Goal: Task Accomplishment & Management: Use online tool/utility

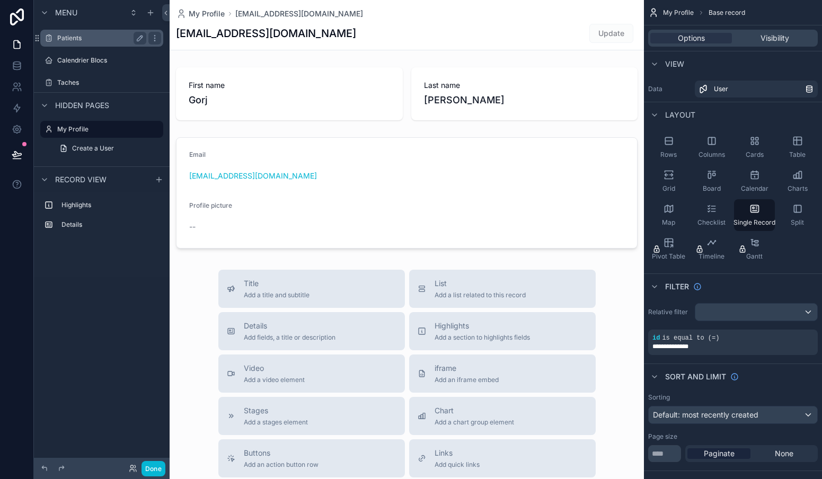
click at [90, 45] on div "Patients" at bounding box center [101, 38] width 119 height 17
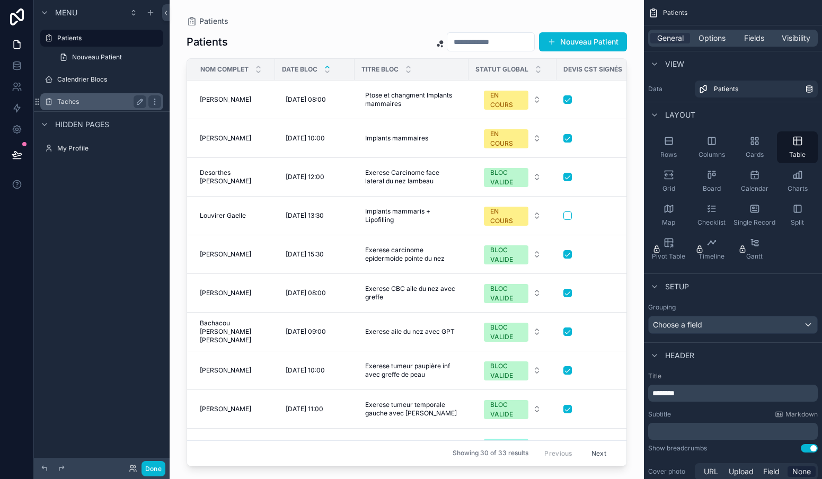
click at [65, 101] on label "Taches" at bounding box center [99, 102] width 85 height 8
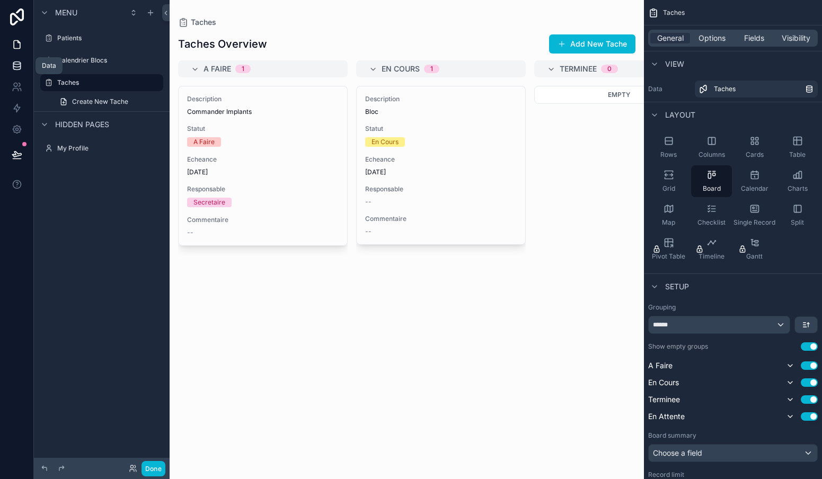
click at [16, 67] on icon at bounding box center [16, 65] width 7 height 4
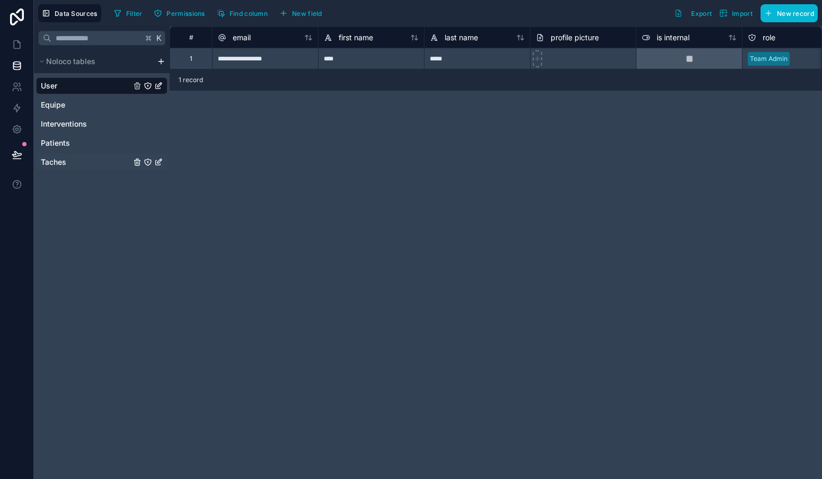
click at [63, 164] on span "Taches" at bounding box center [53, 162] width 25 height 11
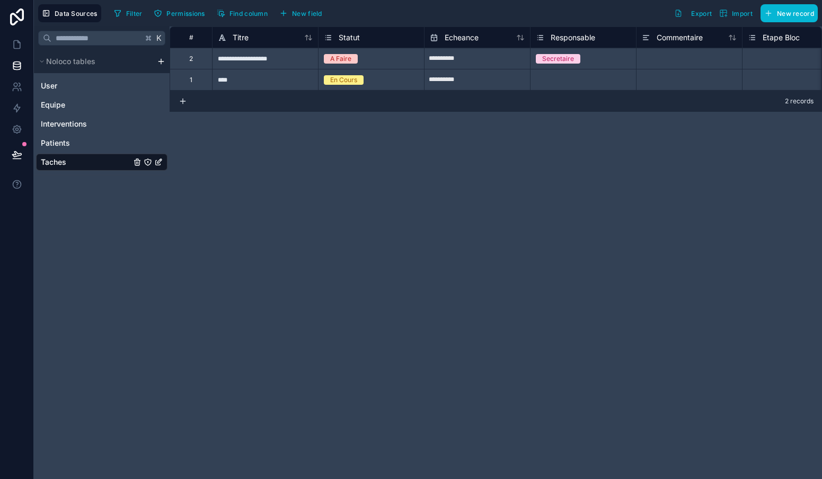
click at [356, 42] on span "Statut" at bounding box center [349, 37] width 21 height 11
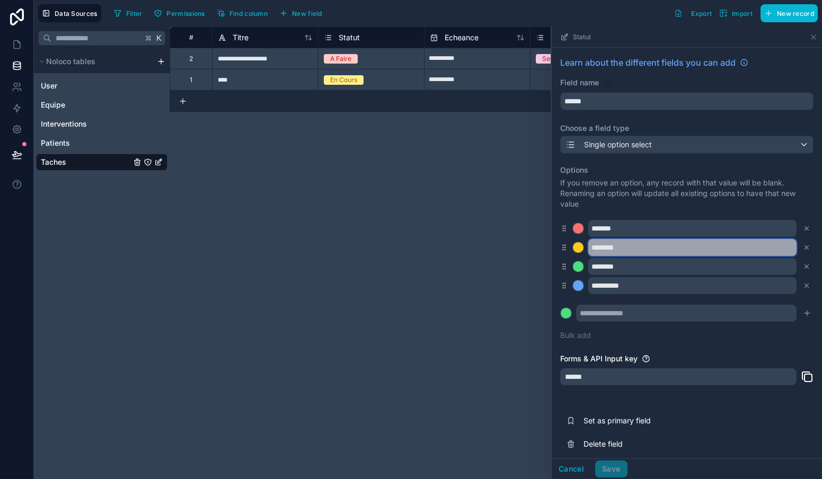
click at [639, 250] on input "********" at bounding box center [692, 247] width 208 height 17
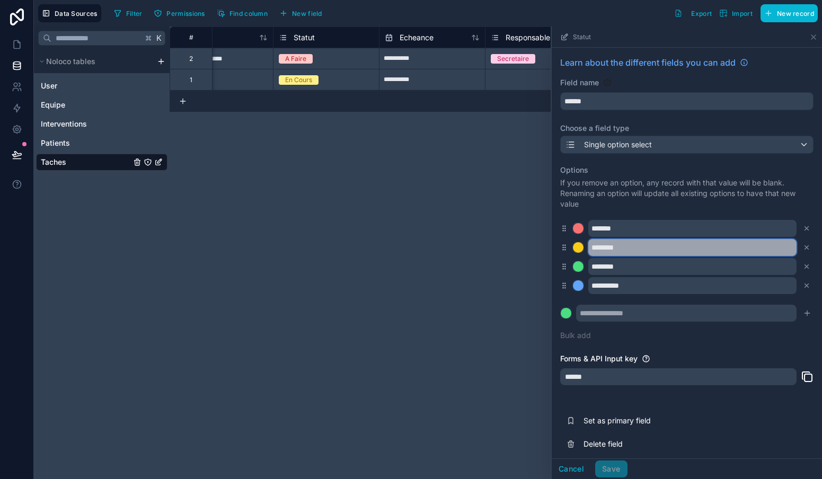
scroll to position [0, 45]
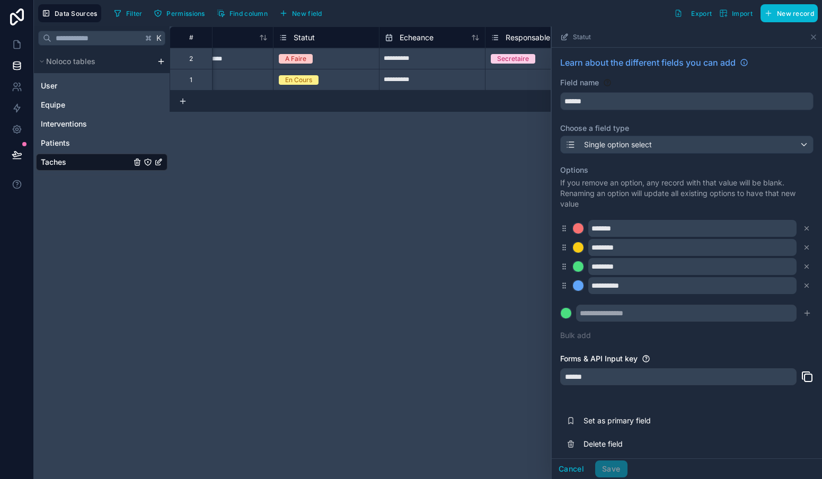
click at [404, 68] on div "**********" at bounding box center [432, 58] width 106 height 21
click at [407, 77] on input "**********" at bounding box center [431, 80] width 105 height 17
select select "****"
select select "*"
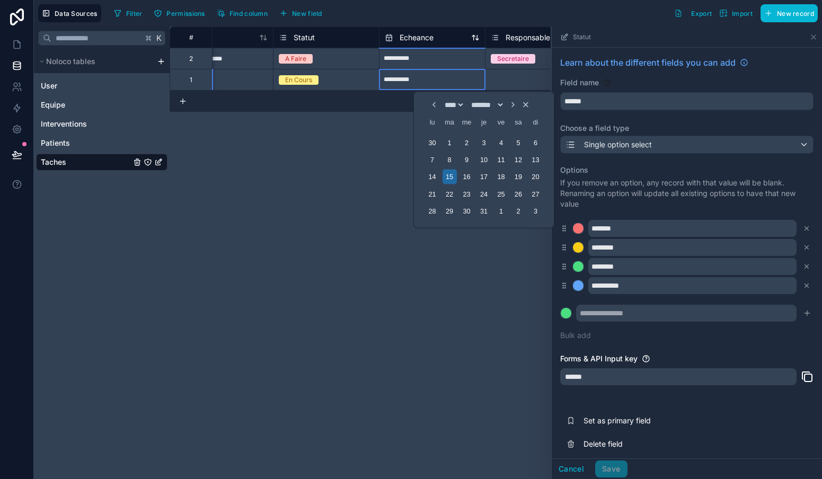
click at [411, 38] on span "Echeance" at bounding box center [417, 37] width 34 height 11
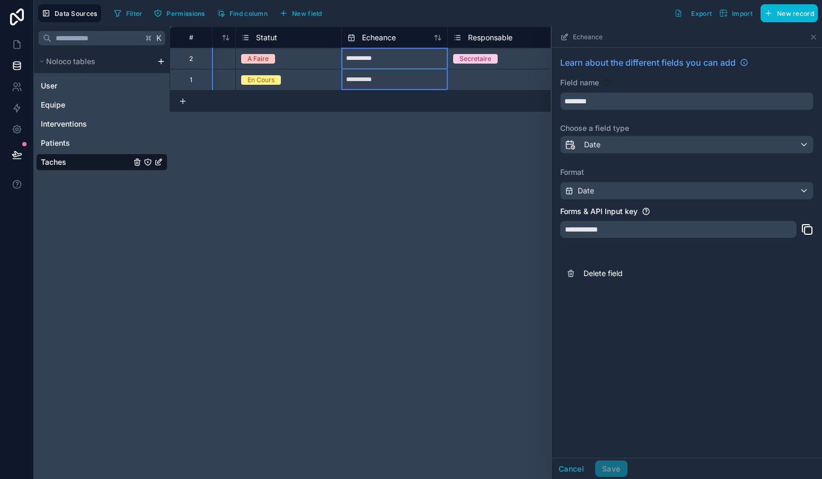
scroll to position [0, 84]
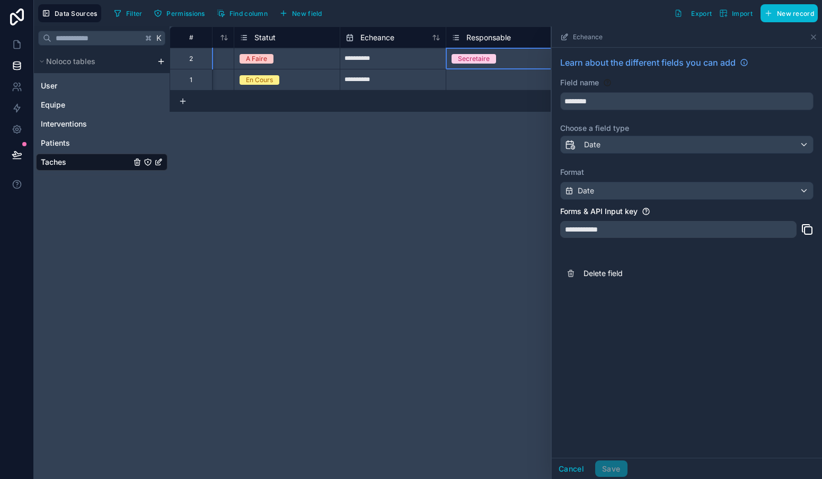
click at [473, 61] on div "Secretaire" at bounding box center [474, 59] width 32 height 10
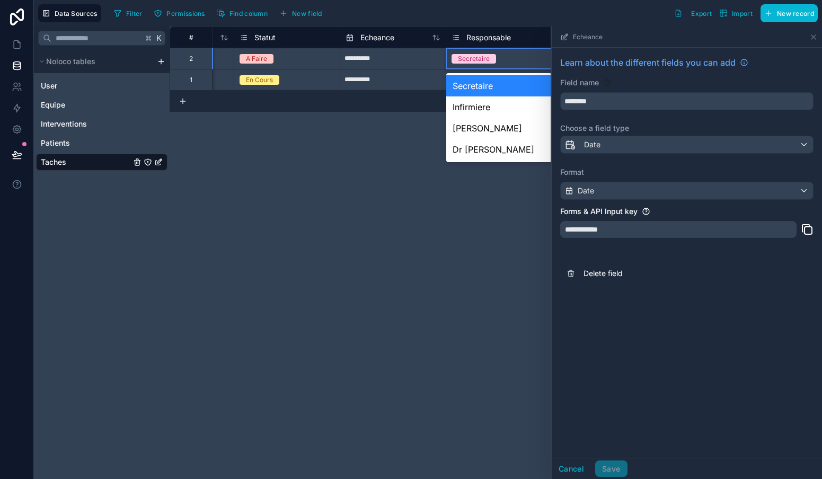
click at [473, 61] on div "Secretaire" at bounding box center [474, 59] width 32 height 10
click at [473, 35] on span "Responsable" at bounding box center [488, 37] width 45 height 11
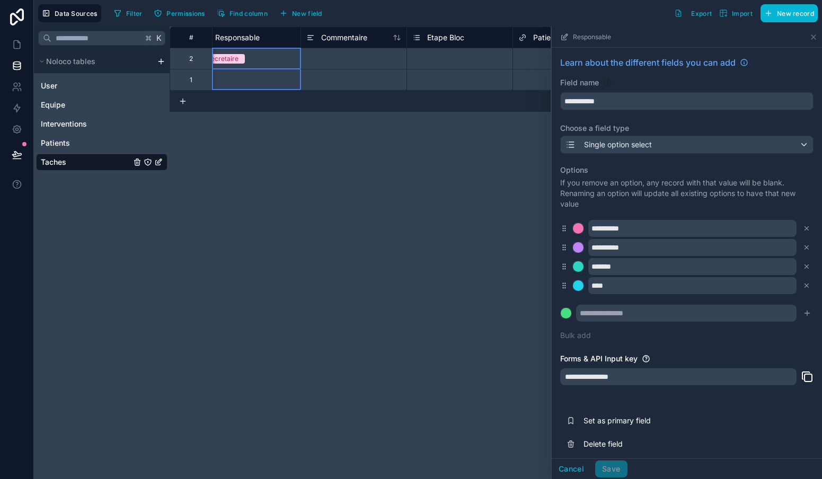
scroll to position [0, 337]
click at [348, 37] on span "Commentaire" at bounding box center [343, 37] width 46 height 11
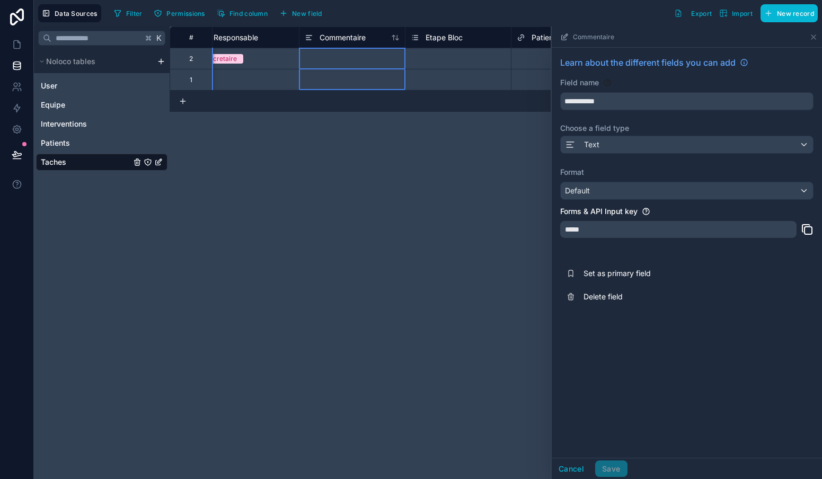
click at [441, 34] on span "Etape Bloc" at bounding box center [444, 37] width 37 height 11
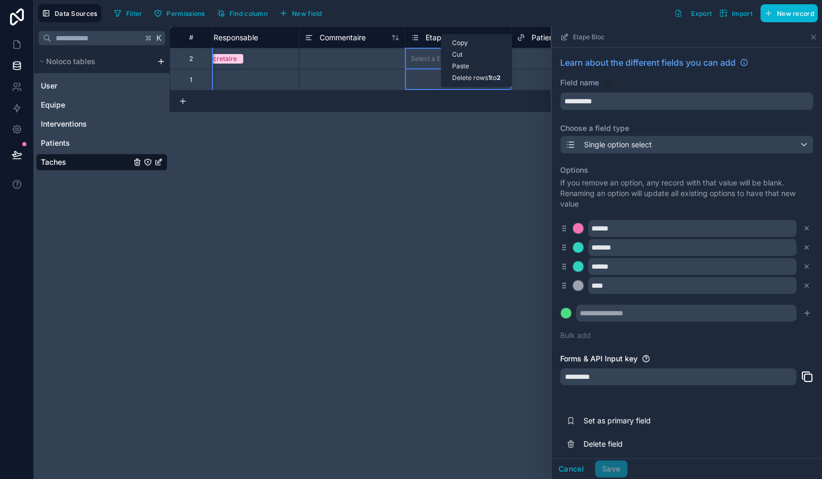
click at [512, 275] on div "**********" at bounding box center [496, 252] width 652 height 453
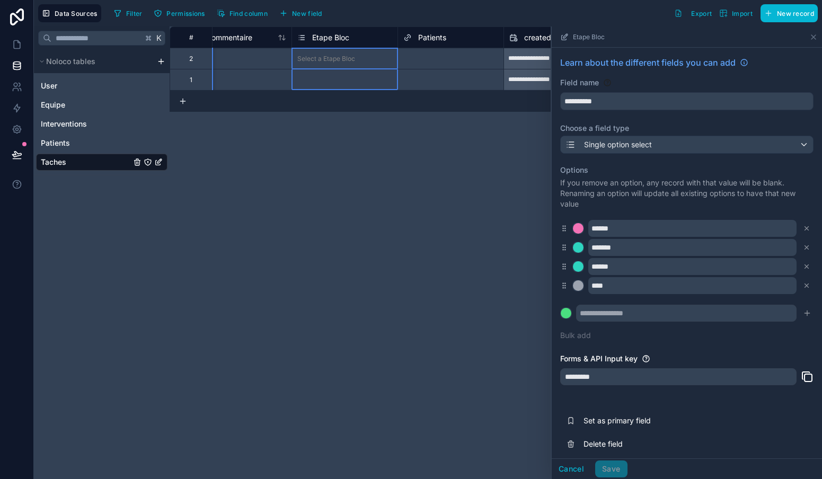
scroll to position [0, 450]
click at [431, 39] on span "Patients" at bounding box center [432, 37] width 28 height 11
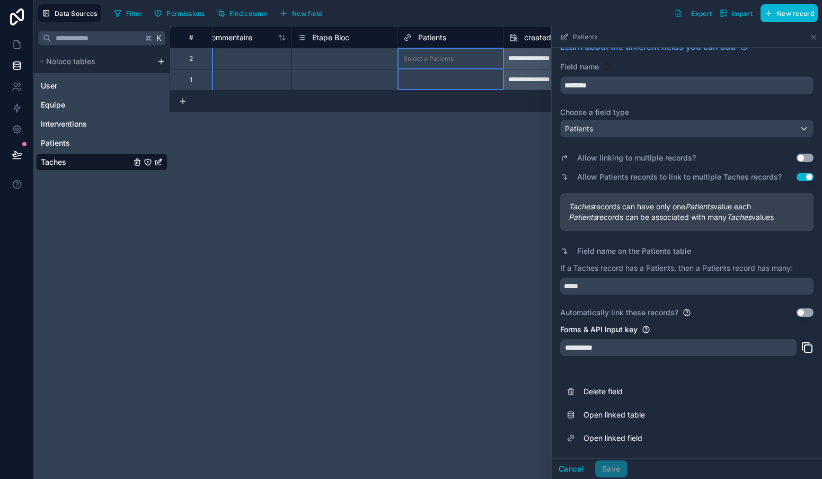
click at [803, 313] on button "Use setting" at bounding box center [804, 312] width 17 height 8
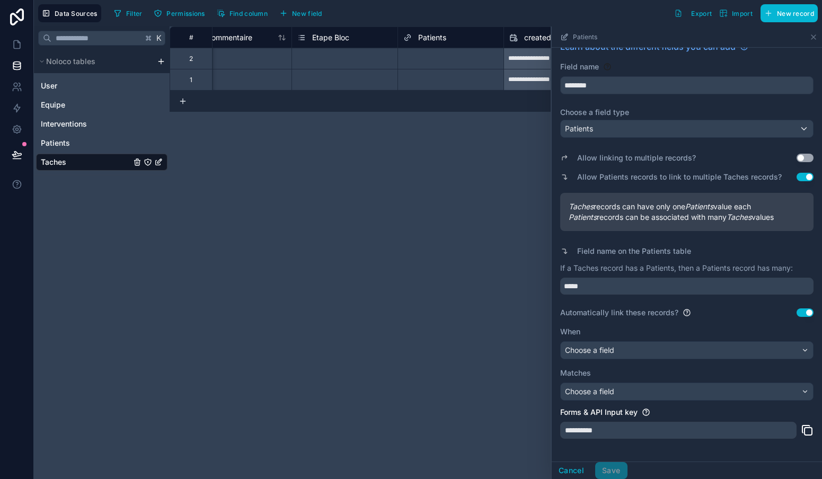
click at [757, 350] on div "Choose a field" at bounding box center [687, 350] width 252 height 17
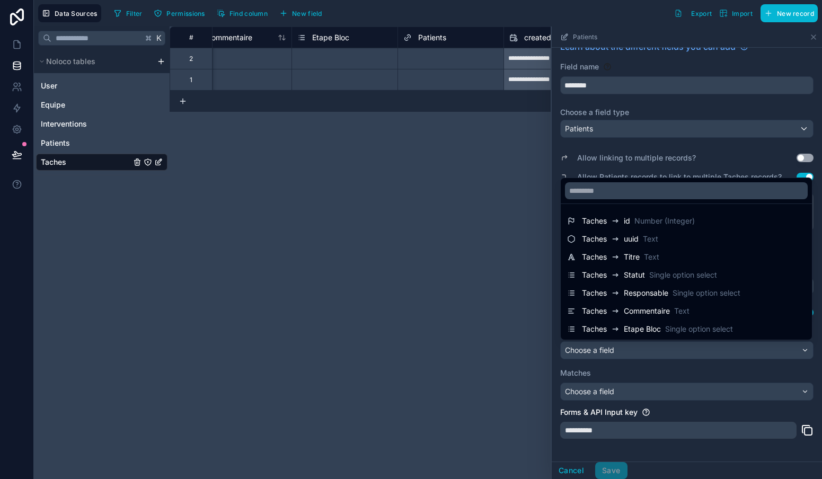
click at [636, 376] on div at bounding box center [687, 252] width 270 height 453
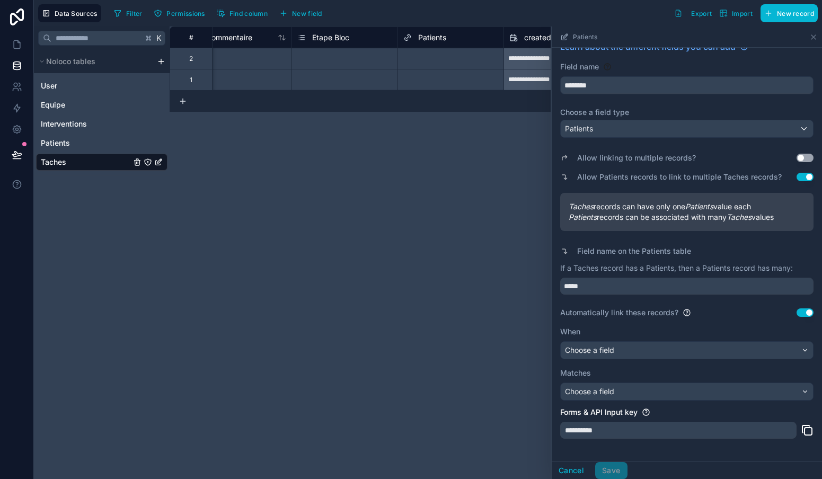
click at [678, 352] on div "Choose a field" at bounding box center [687, 350] width 252 height 17
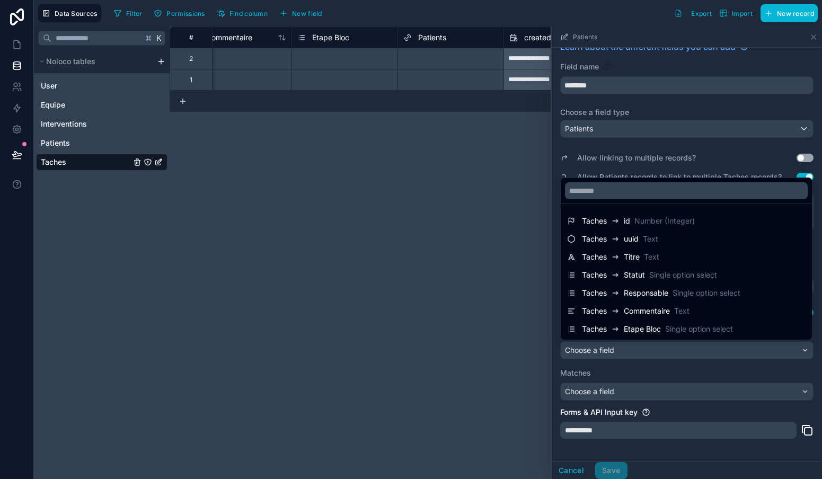
click at [672, 392] on div at bounding box center [687, 252] width 270 height 453
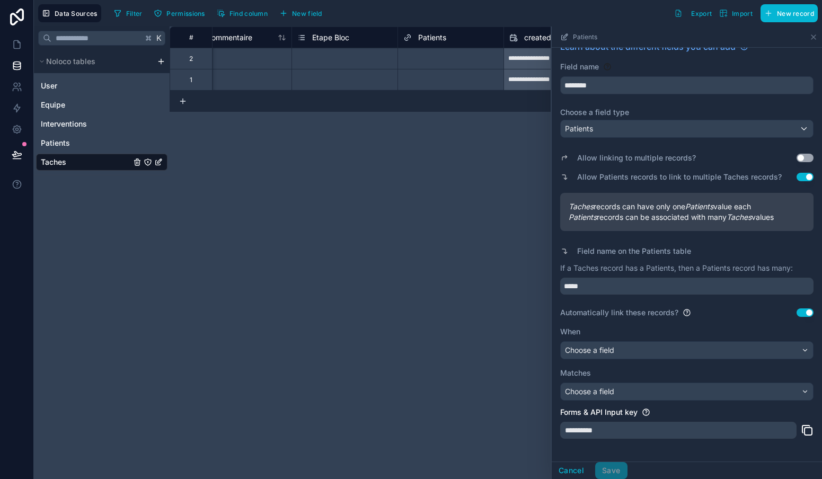
click at [672, 397] on div "Choose a field" at bounding box center [687, 391] width 252 height 17
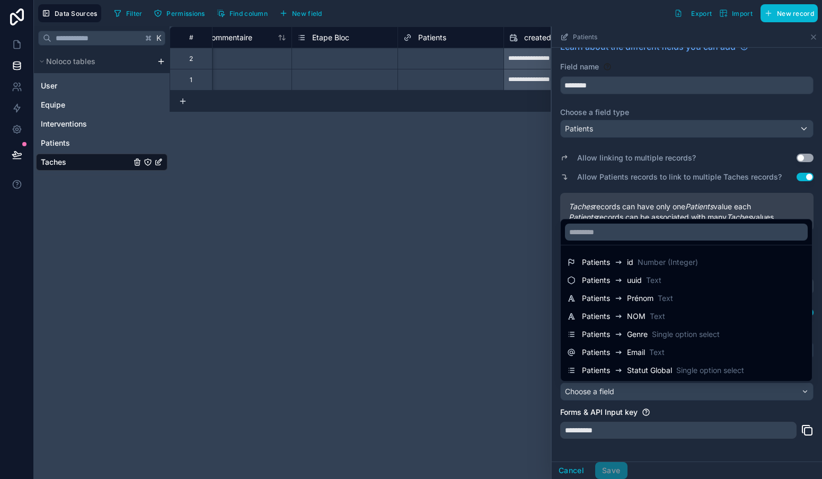
click at [506, 362] on div "**********" at bounding box center [496, 252] width 652 height 453
click at [520, 406] on div "**********" at bounding box center [496, 252] width 652 height 453
click at [803, 412] on div at bounding box center [687, 252] width 270 height 453
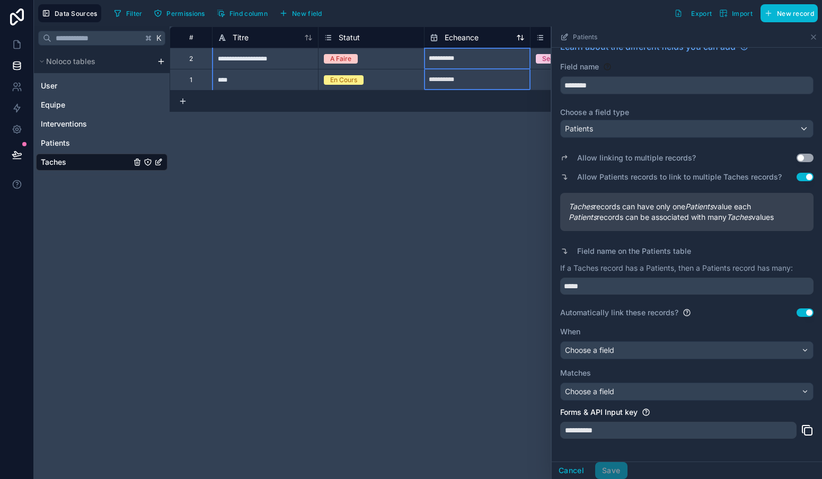
drag, startPoint x: 462, startPoint y: 34, endPoint x: 436, endPoint y: 36, distance: 25.5
click at [436, 36] on div "Echeance" at bounding box center [454, 37] width 49 height 13
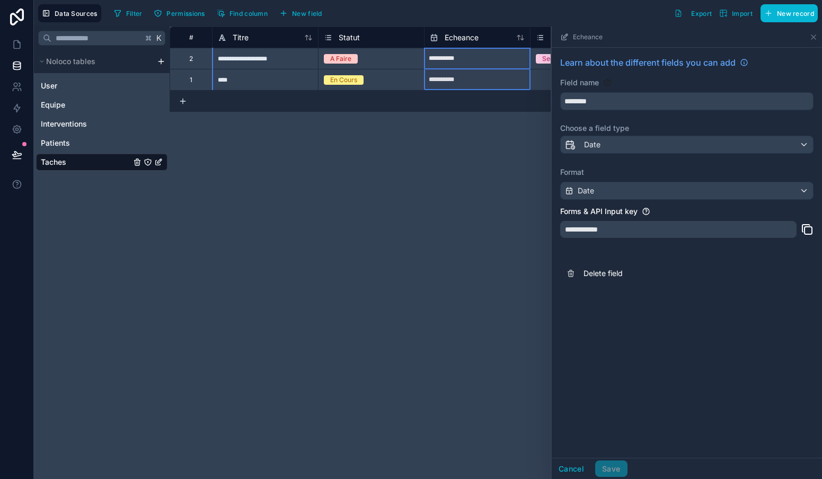
click at [389, 16] on div "Filter Permissions Find column New field Export Import New record" at bounding box center [464, 13] width 708 height 18
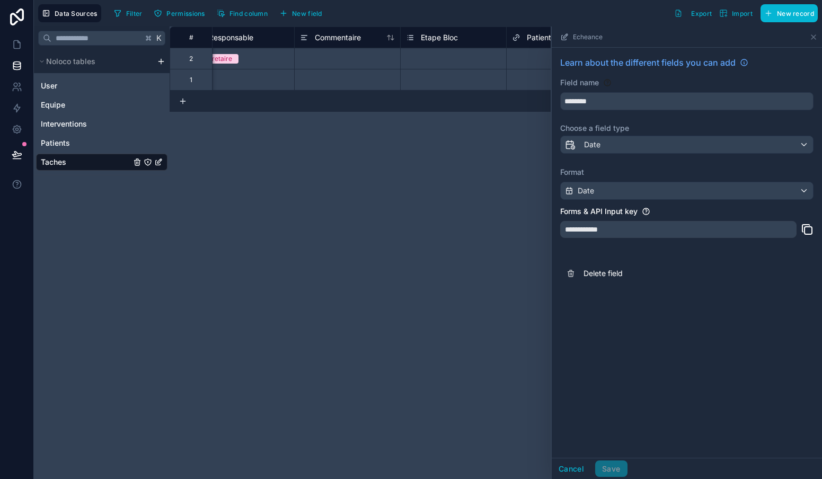
scroll to position [0, 344]
click at [431, 36] on span "Etape Bloc" at bounding box center [437, 37] width 37 height 11
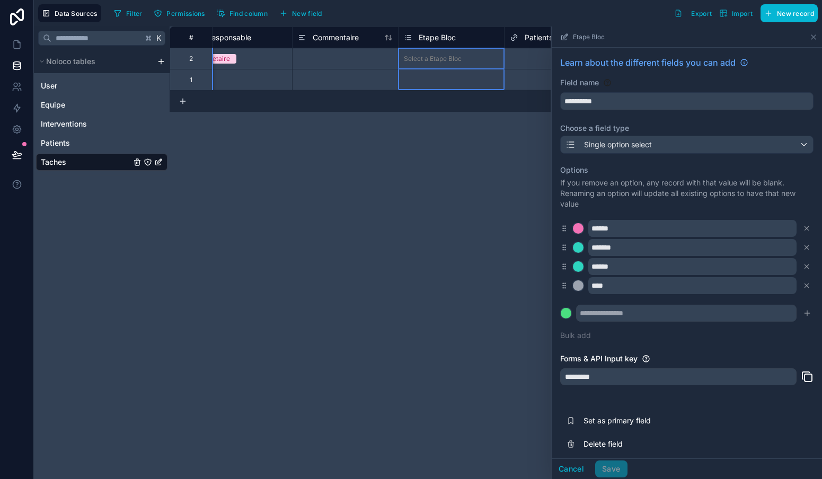
click at [431, 36] on span "Etape Bloc" at bounding box center [437, 37] width 37 height 11
drag, startPoint x: 614, startPoint y: 105, endPoint x: 558, endPoint y: 100, distance: 55.9
click at [558, 100] on div "**********" at bounding box center [687, 256] width 270 height 417
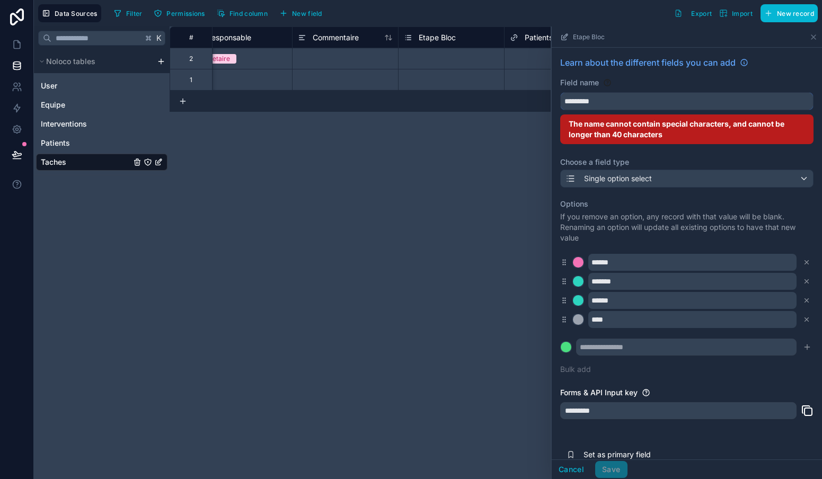
click at [687, 101] on button "********" at bounding box center [686, 101] width 253 height 18
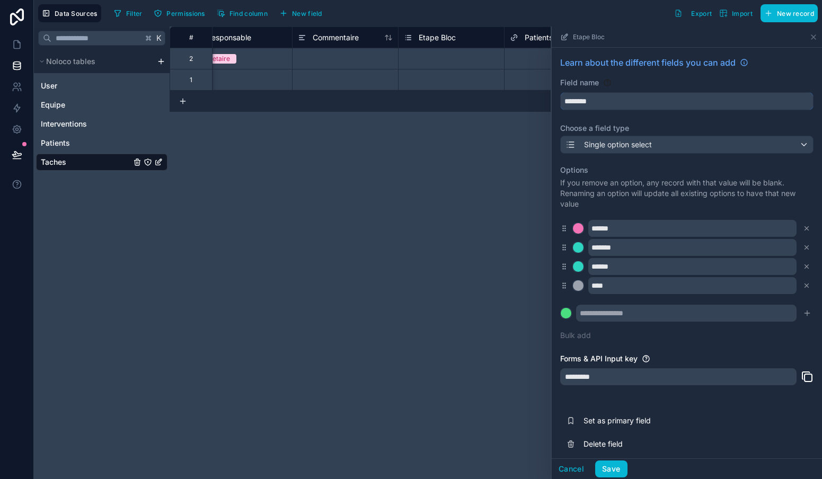
type input "********"
click at [603, 149] on span "Single option select" at bounding box center [618, 144] width 68 height 11
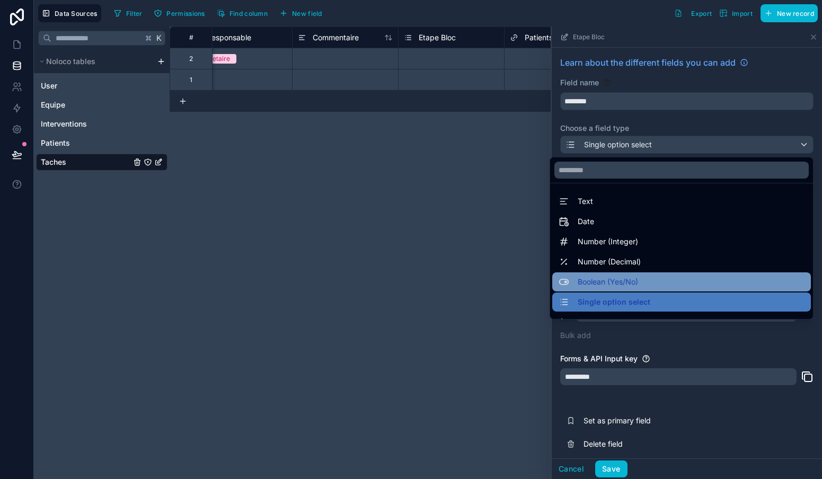
click at [592, 281] on span "Boolean (Yes/No)" at bounding box center [608, 282] width 60 height 13
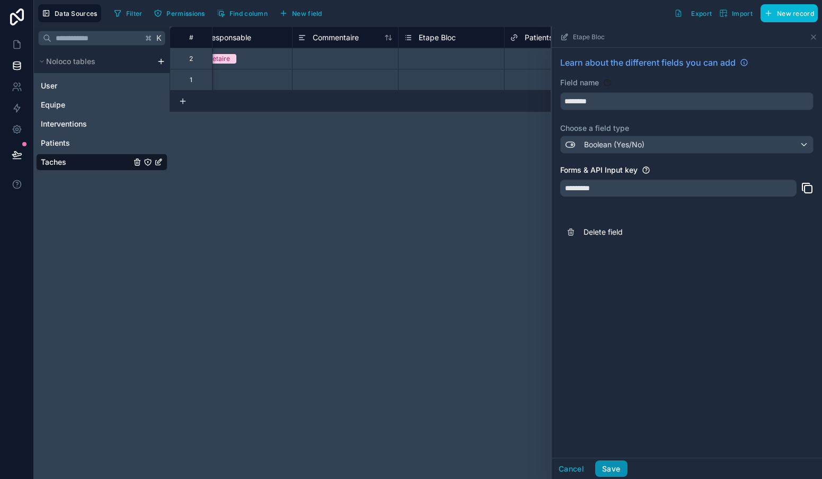
click at [615, 465] on button "Save" at bounding box center [611, 469] width 32 height 17
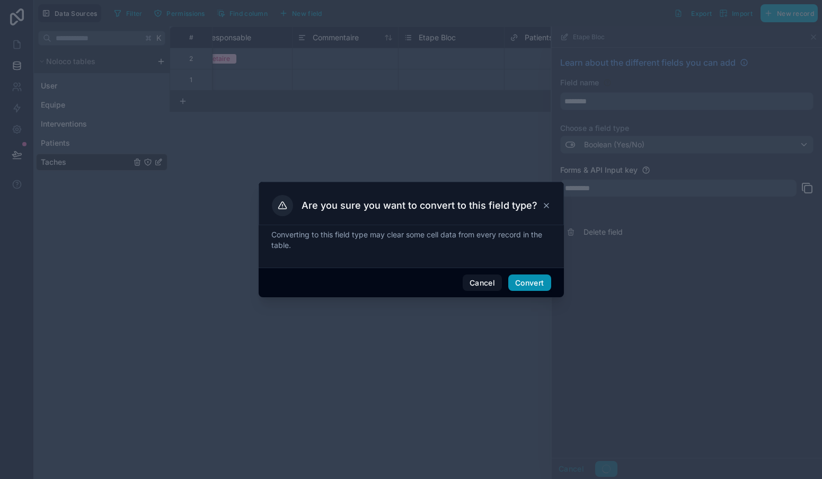
click at [532, 282] on button "Convert" at bounding box center [529, 283] width 42 height 17
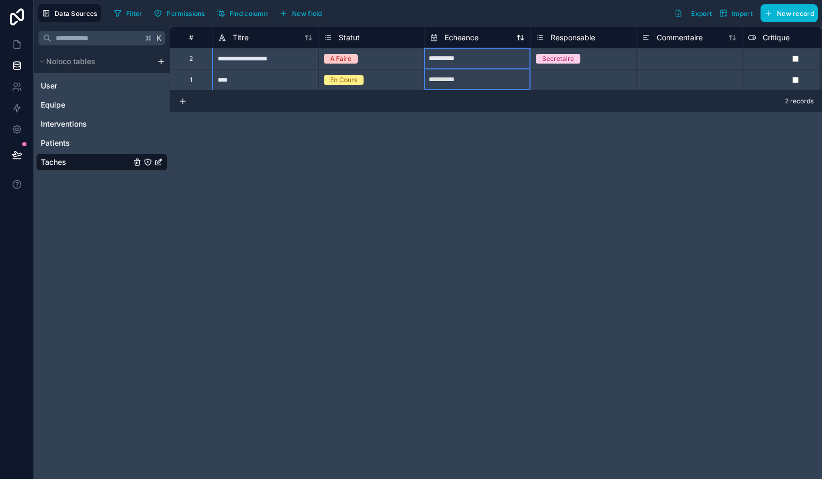
click at [484, 37] on div "Echeance" at bounding box center [477, 37] width 95 height 13
click at [463, 32] on span "Echeance" at bounding box center [462, 37] width 34 height 11
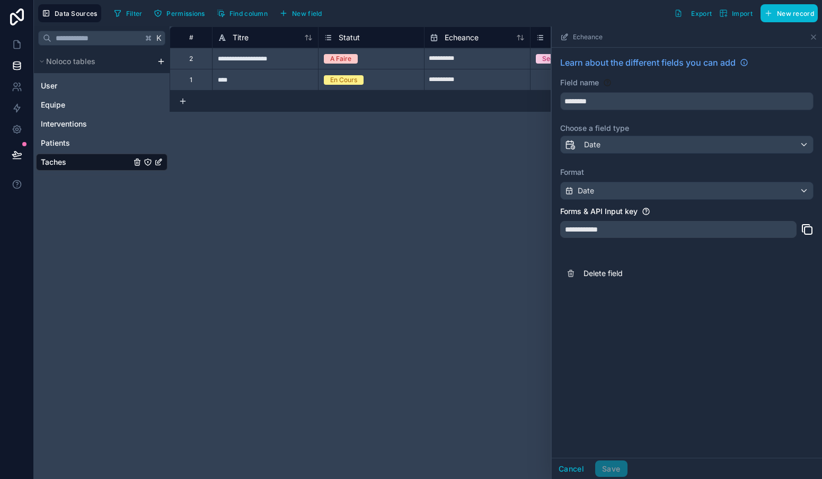
click at [380, 140] on div "**********" at bounding box center [496, 252] width 652 height 453
click at [20, 43] on icon at bounding box center [17, 45] width 6 height 8
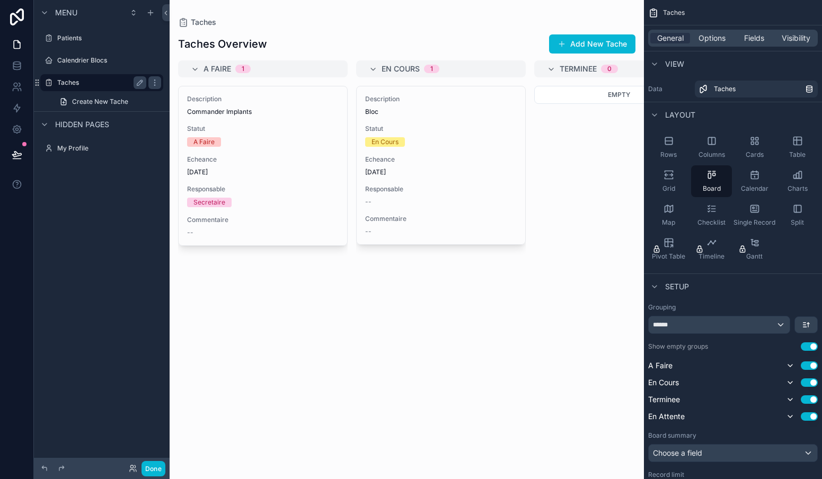
click at [77, 80] on label "Taches" at bounding box center [99, 82] width 85 height 8
click at [222, 126] on div "scrollable content" at bounding box center [407, 239] width 474 height 479
click at [670, 141] on icon "scrollable content" at bounding box center [668, 141] width 11 height 11
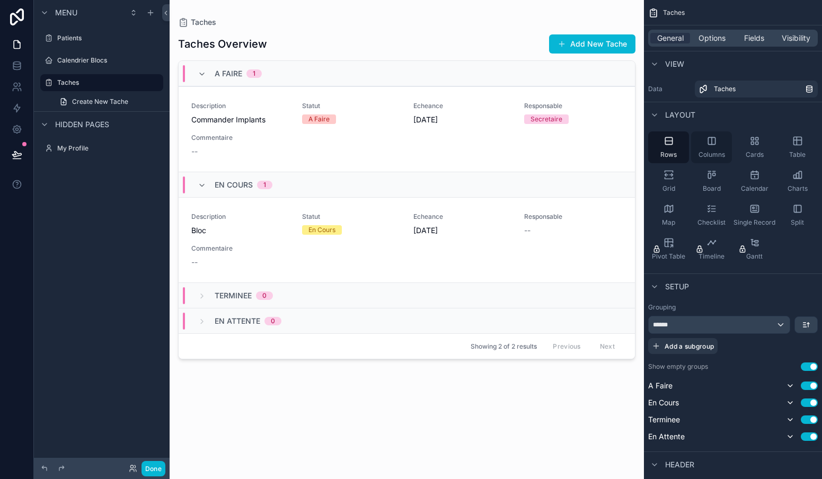
click at [714, 149] on div "Columns" at bounding box center [711, 147] width 41 height 32
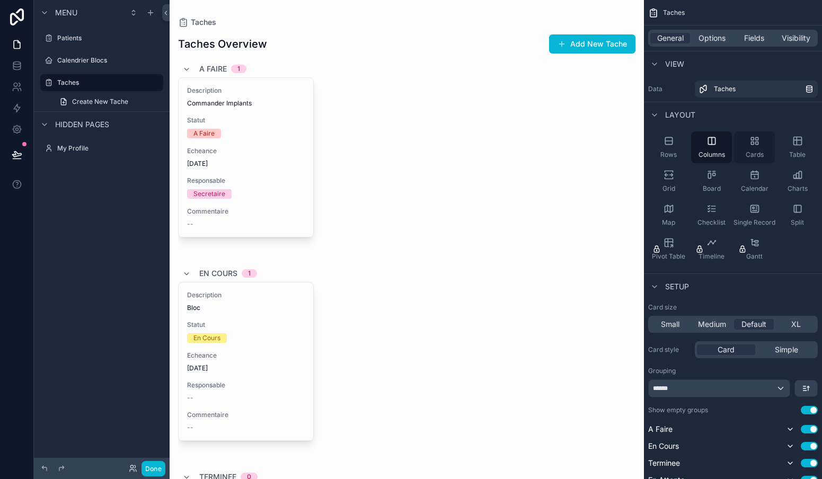
click at [752, 148] on div "Cards" at bounding box center [754, 147] width 41 height 32
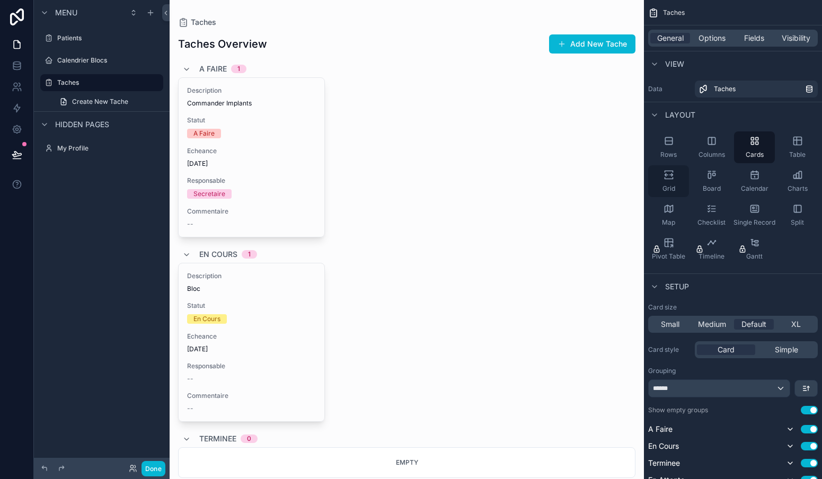
click at [670, 179] on icon "scrollable content" at bounding box center [669, 179] width 8 height 2
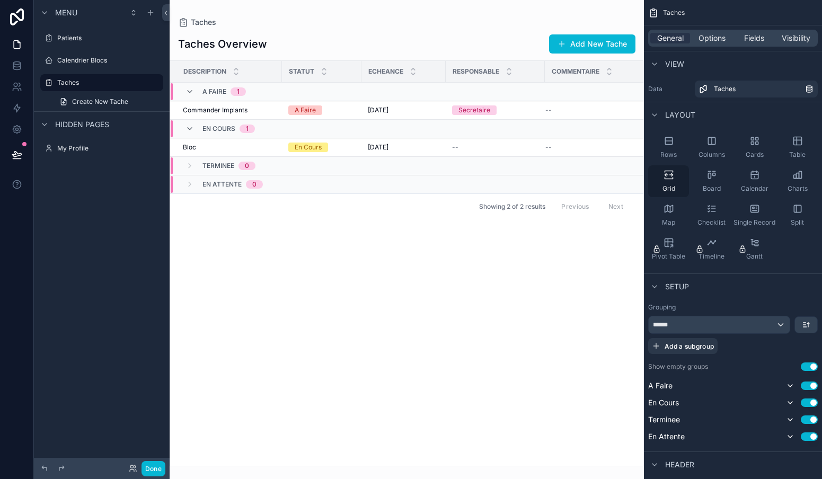
click at [670, 179] on icon "scrollable content" at bounding box center [669, 179] width 8 height 2
click at [707, 179] on icon "scrollable content" at bounding box center [711, 175] width 11 height 11
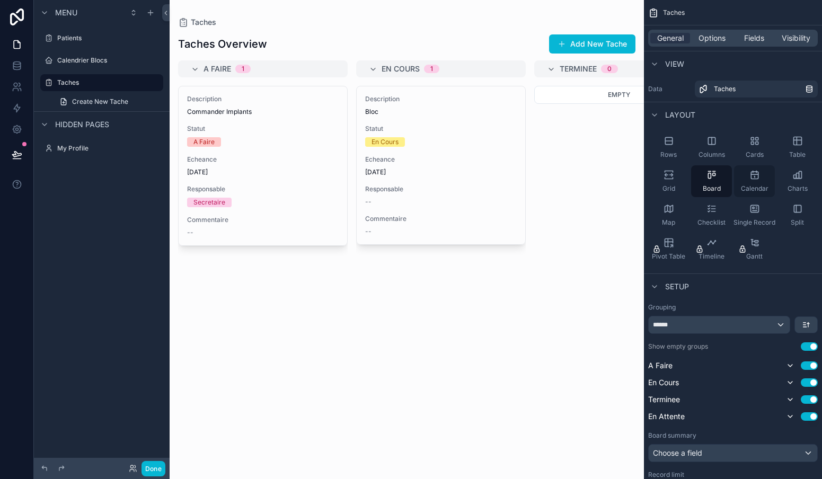
click at [757, 184] on div "Calendar" at bounding box center [754, 181] width 41 height 32
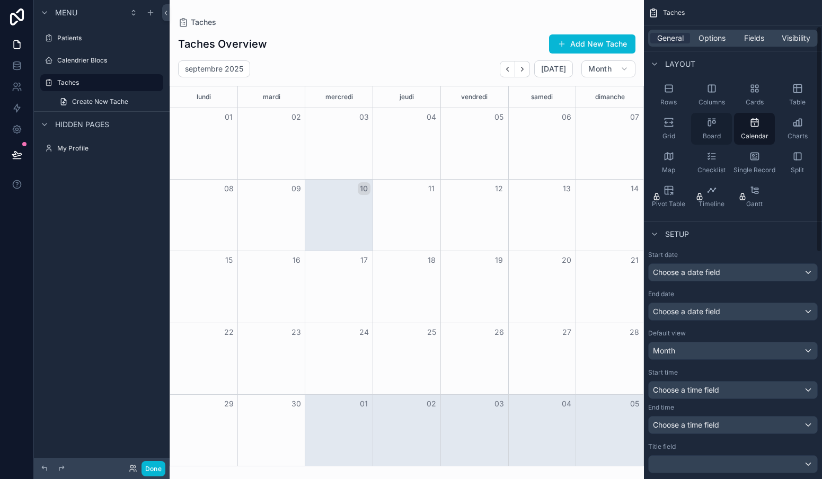
scroll to position [55, 0]
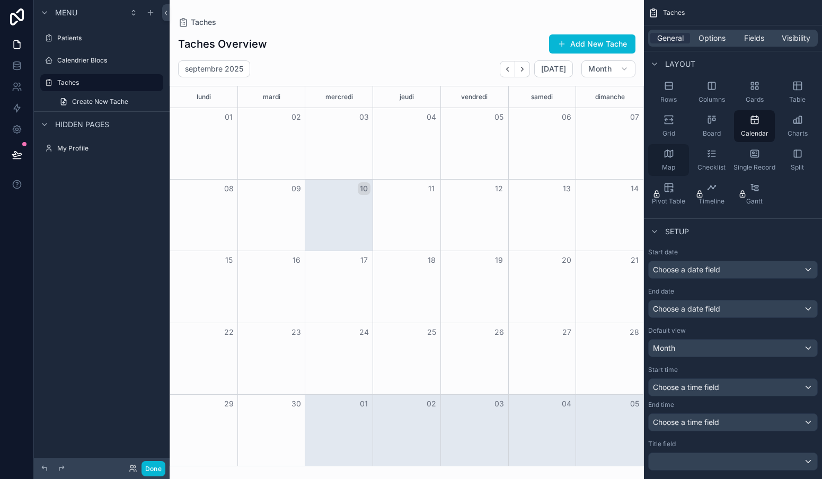
click at [667, 150] on icon "scrollable content" at bounding box center [667, 153] width 0 height 6
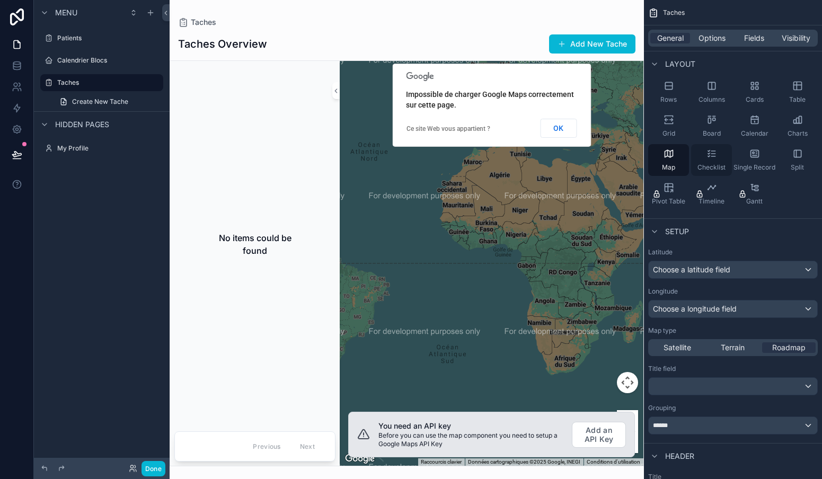
click at [712, 155] on icon "scrollable content" at bounding box center [711, 153] width 11 height 11
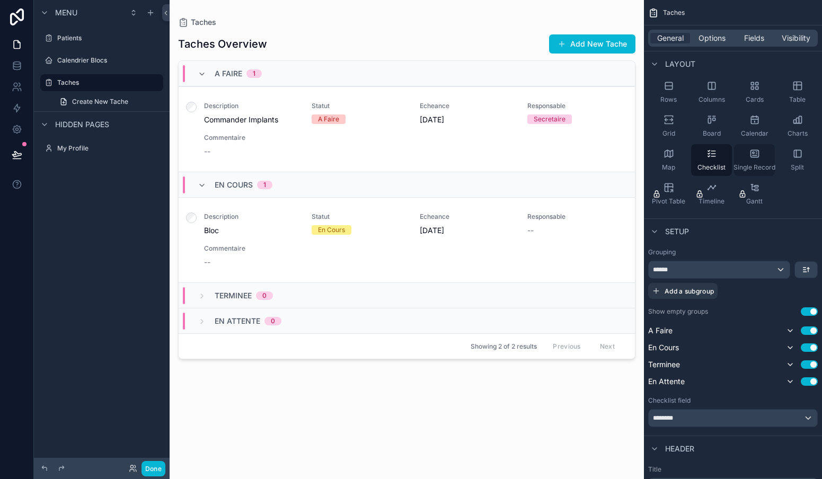
click at [751, 154] on icon "scrollable content" at bounding box center [754, 153] width 11 height 11
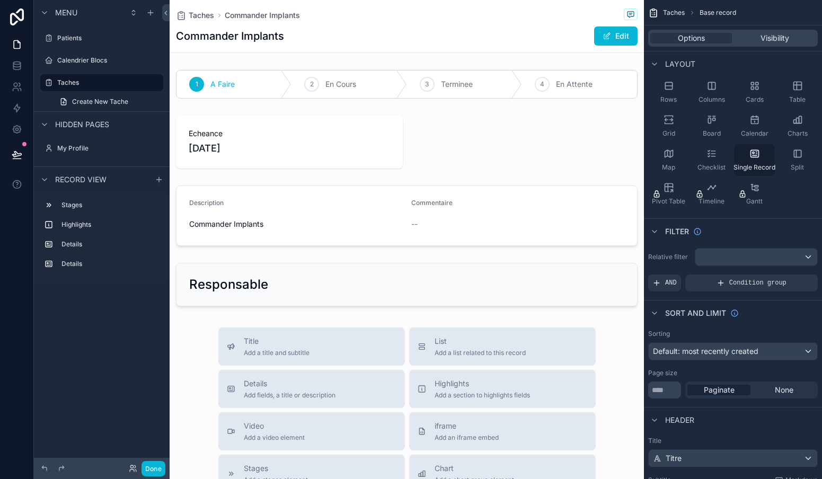
scroll to position [0, 0]
click at [714, 153] on icon "scrollable content" at bounding box center [711, 153] width 11 height 11
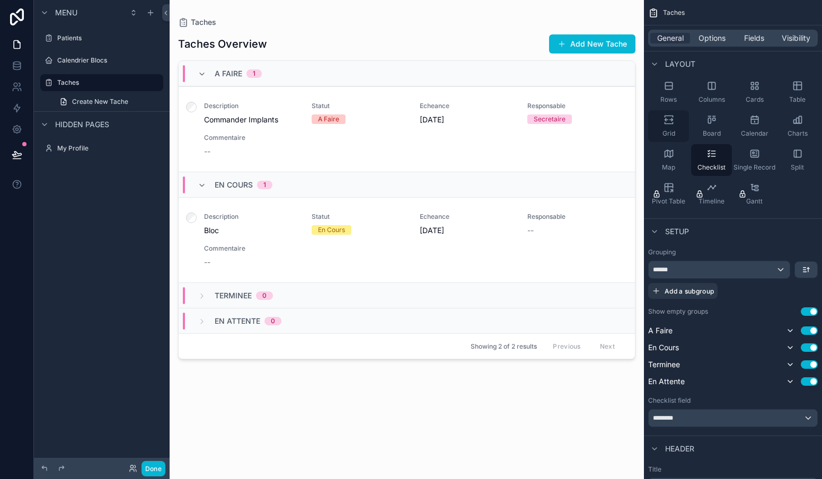
click at [667, 117] on icon "scrollable content" at bounding box center [668, 119] width 11 height 11
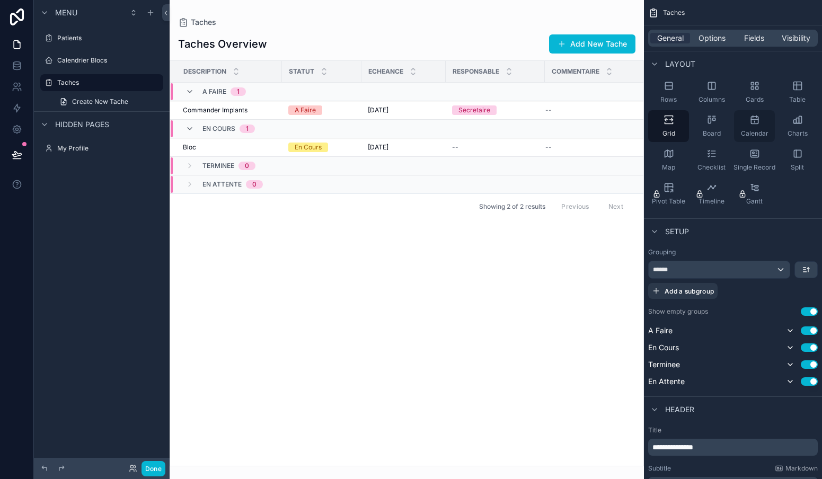
click at [751, 121] on icon "scrollable content" at bounding box center [754, 120] width 7 height 7
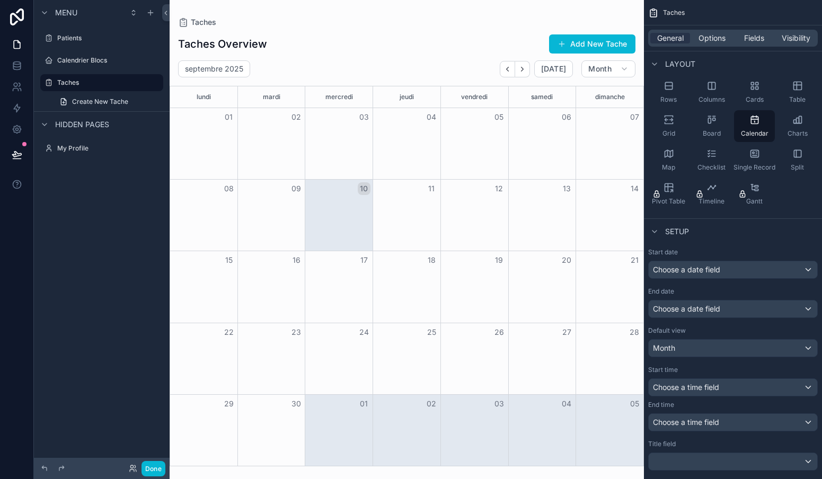
click at [683, 267] on span "Choose a date field" at bounding box center [686, 269] width 67 height 9
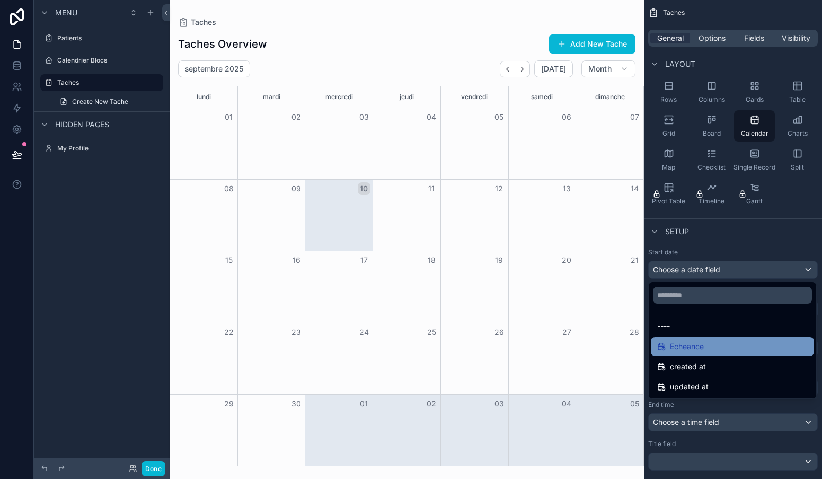
click at [685, 349] on span "Echeance" at bounding box center [687, 346] width 34 height 13
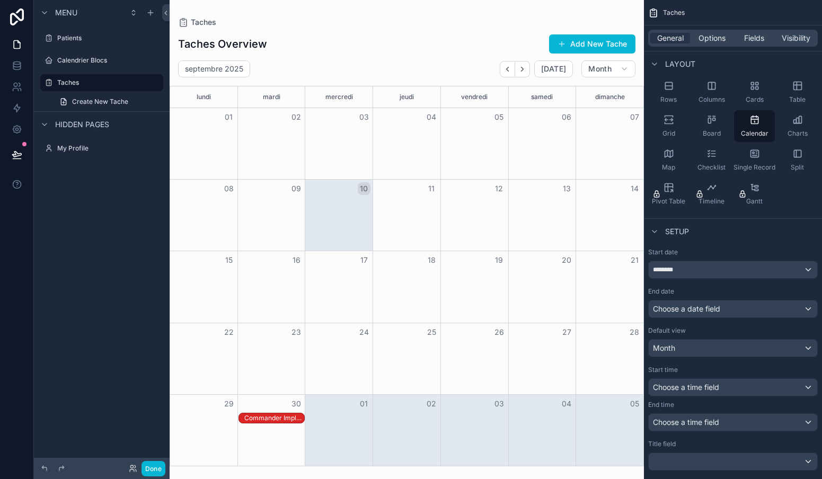
click at [686, 307] on span "Choose a date field" at bounding box center [686, 308] width 67 height 9
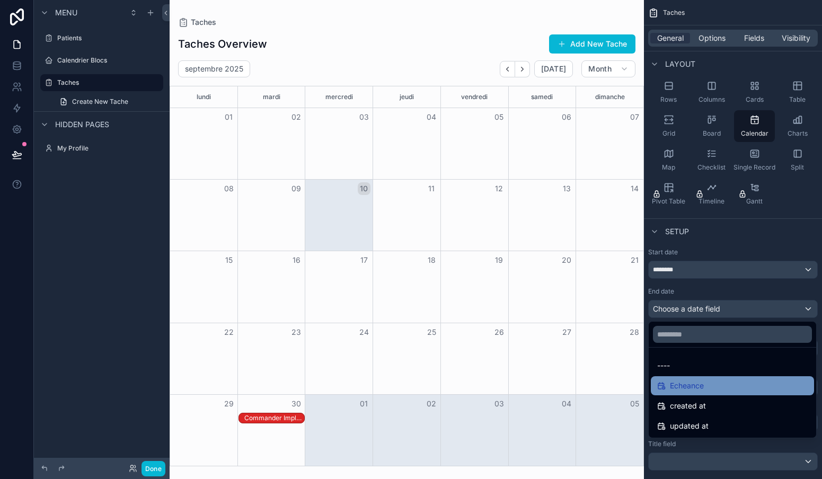
click at [684, 383] on span "Echeance" at bounding box center [687, 385] width 34 height 13
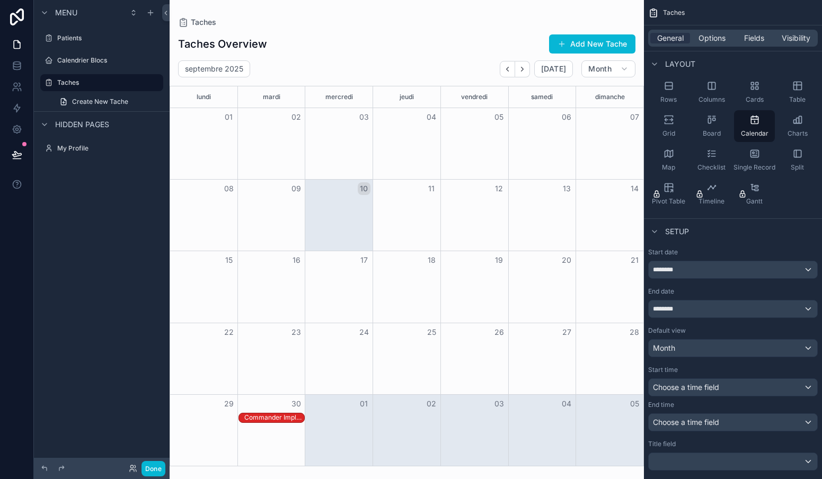
click at [680, 273] on span "********" at bounding box center [668, 269] width 30 height 8
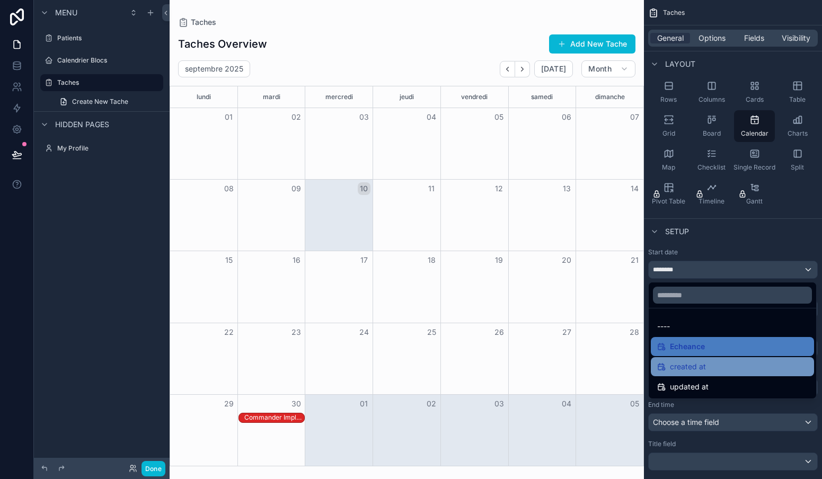
click at [688, 374] on div "created at" at bounding box center [732, 366] width 163 height 19
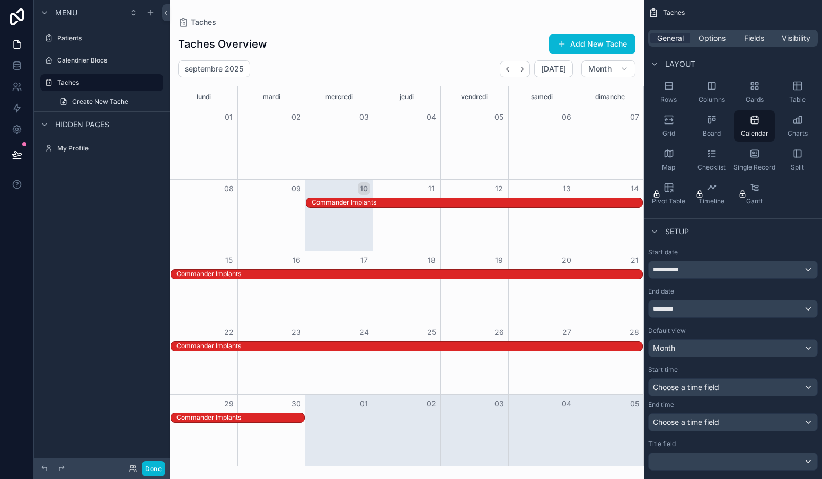
click at [682, 307] on span "********" at bounding box center [668, 309] width 30 height 8
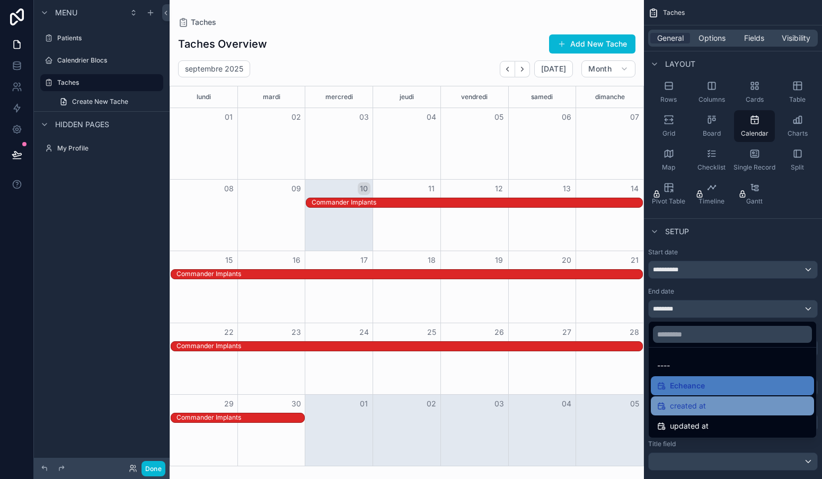
click at [680, 401] on span "created at" at bounding box center [688, 406] width 36 height 13
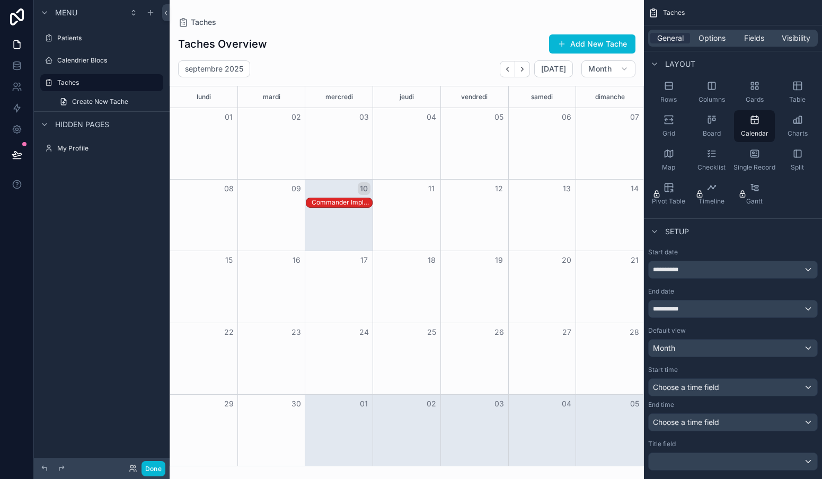
click at [688, 272] on div "**********" at bounding box center [733, 269] width 169 height 17
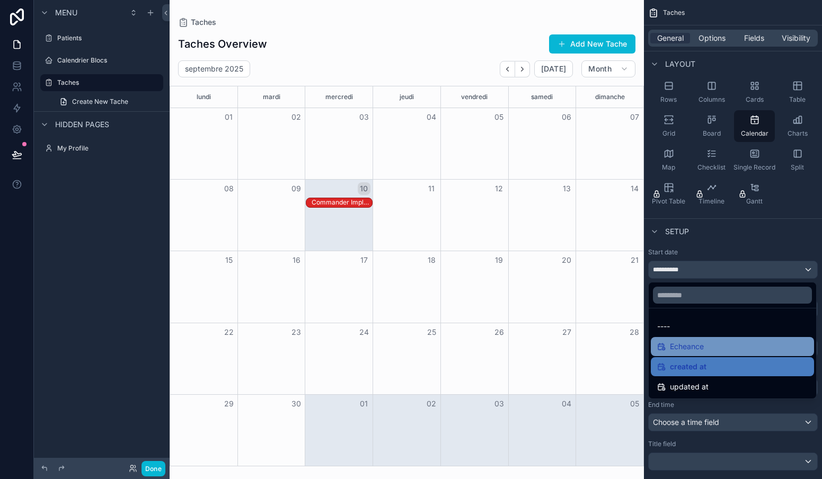
click at [685, 349] on span "Echeance" at bounding box center [687, 346] width 34 height 13
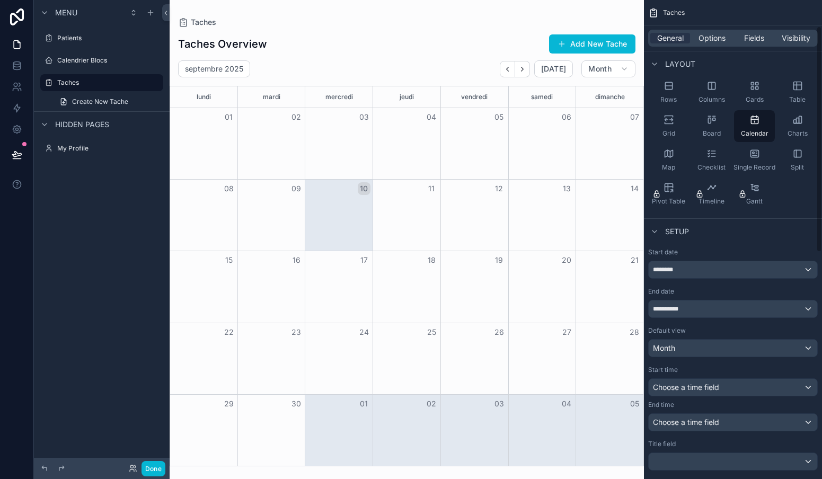
click at [681, 308] on span "**********" at bounding box center [668, 309] width 30 height 8
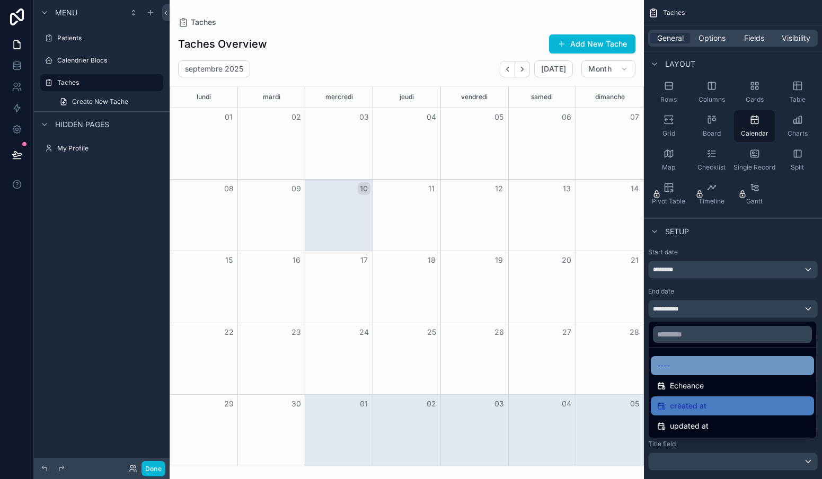
click at [675, 367] on div "----" at bounding box center [732, 365] width 150 height 13
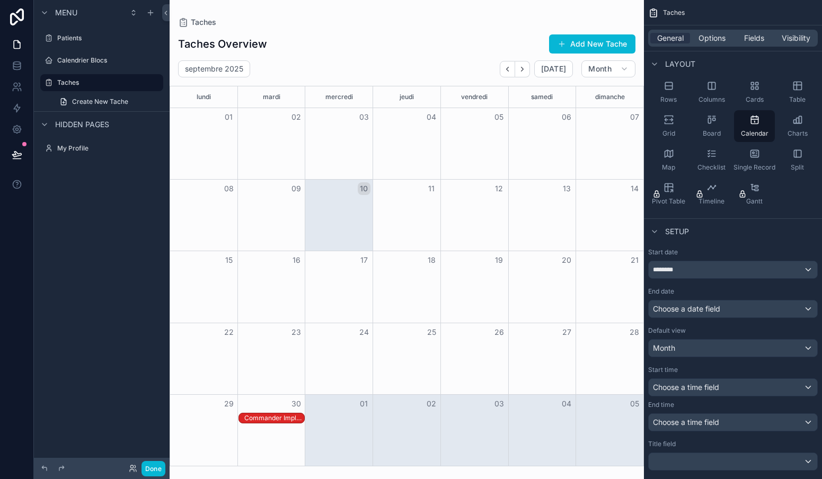
click at [267, 419] on div "Commander Implants" at bounding box center [274, 418] width 60 height 8
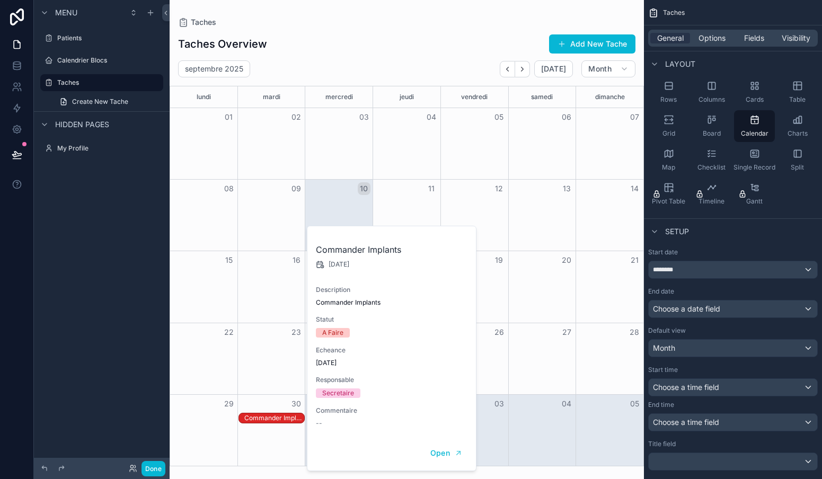
click at [697, 386] on span "Choose a time field" at bounding box center [686, 387] width 66 height 9
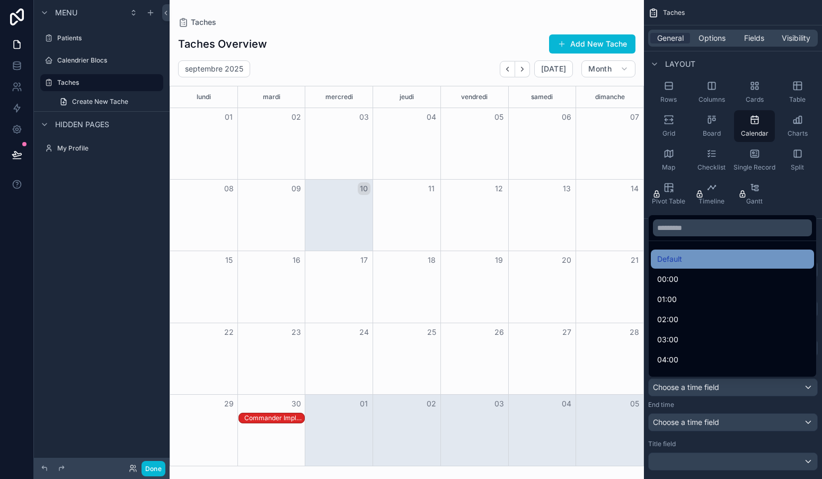
click at [671, 259] on span "Default" at bounding box center [669, 259] width 25 height 13
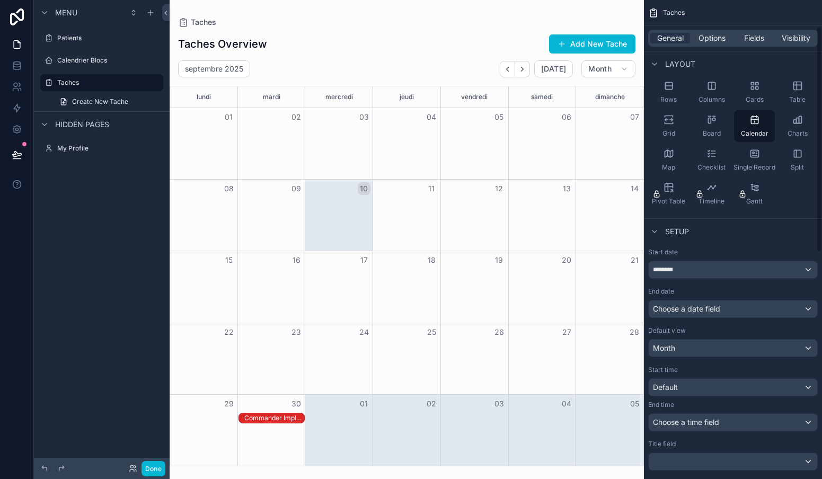
click at [683, 420] on span "Choose a time field" at bounding box center [686, 422] width 66 height 9
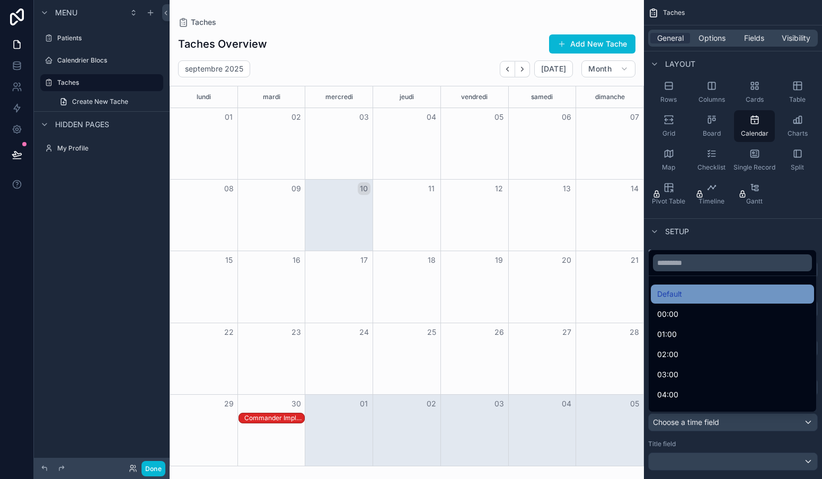
click at [680, 299] on span "Default" at bounding box center [669, 294] width 25 height 13
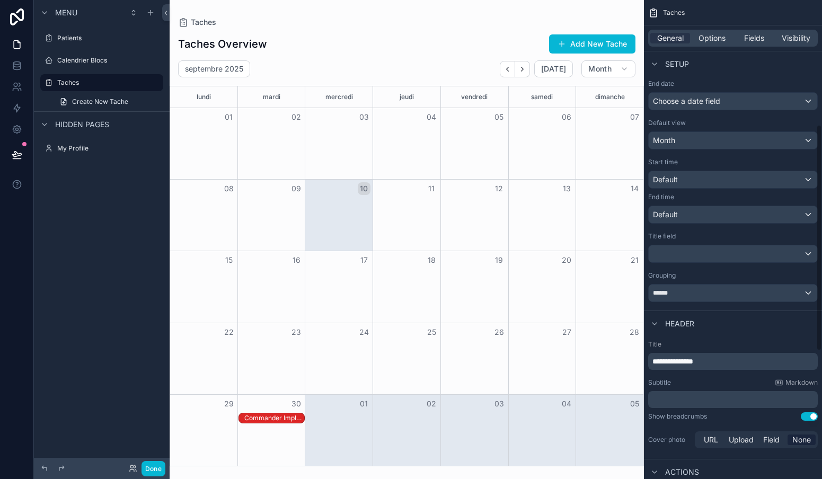
scroll to position [264, 0]
click at [678, 295] on div "******" at bounding box center [733, 292] width 169 height 17
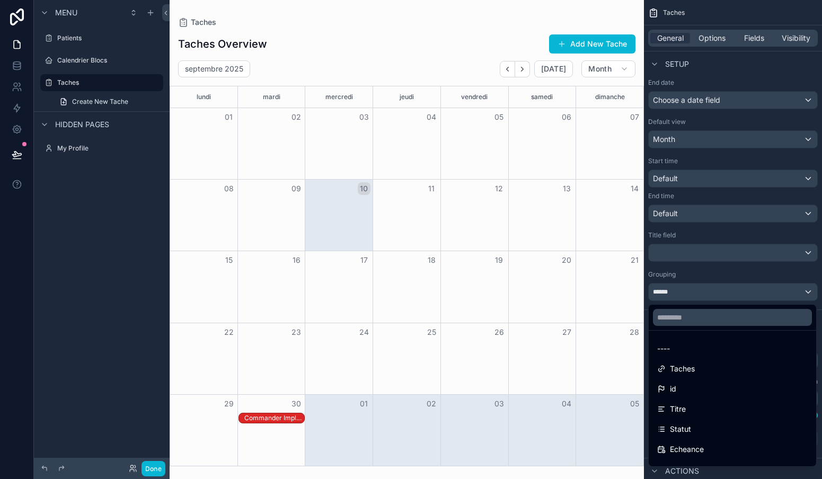
scroll to position [0, 0]
click at [679, 290] on div "scrollable content" at bounding box center [411, 239] width 822 height 479
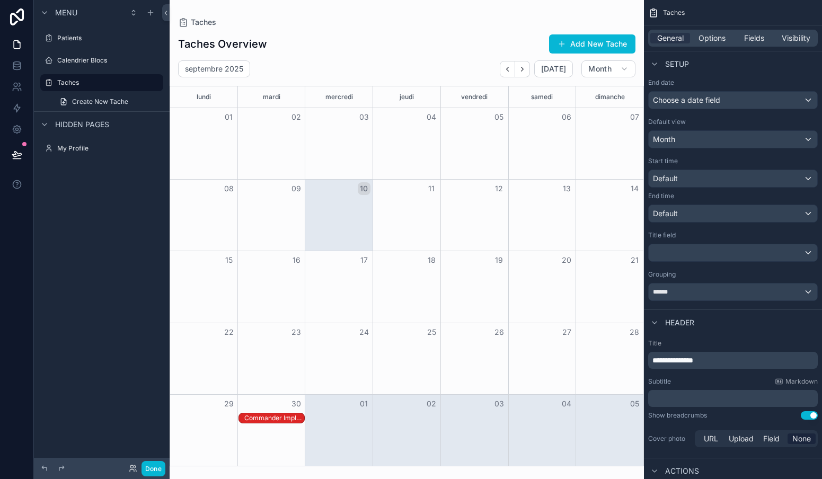
click at [698, 294] on div "******" at bounding box center [733, 292] width 169 height 17
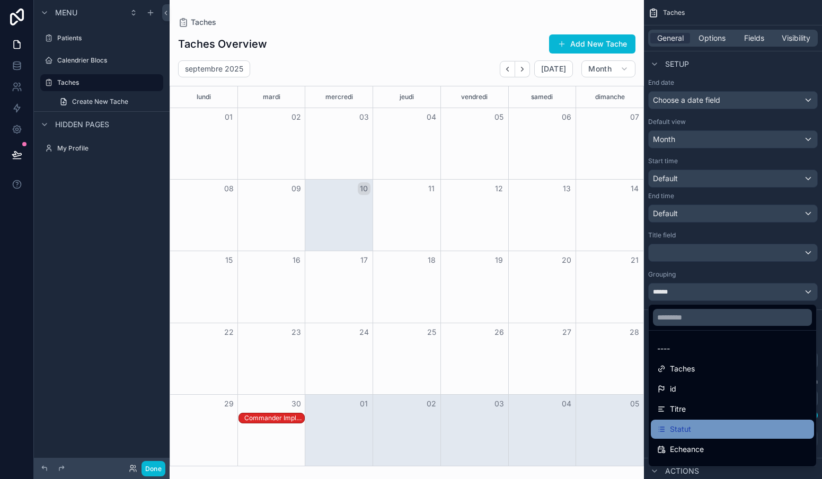
click at [690, 432] on span "Statut" at bounding box center [680, 429] width 21 height 13
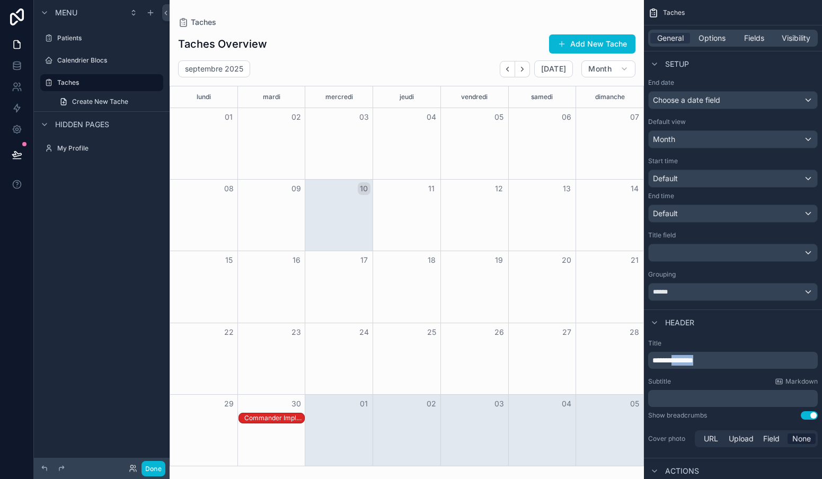
drag, startPoint x: 716, startPoint y: 362, endPoint x: 680, endPoint y: 361, distance: 36.1
click at [680, 361] on p "**********" at bounding box center [733, 360] width 163 height 11
click at [705, 387] on div "Subtitle Markdown ﻿" at bounding box center [733, 392] width 170 height 30
click at [278, 417] on div "Commander Implants" at bounding box center [274, 418] width 60 height 8
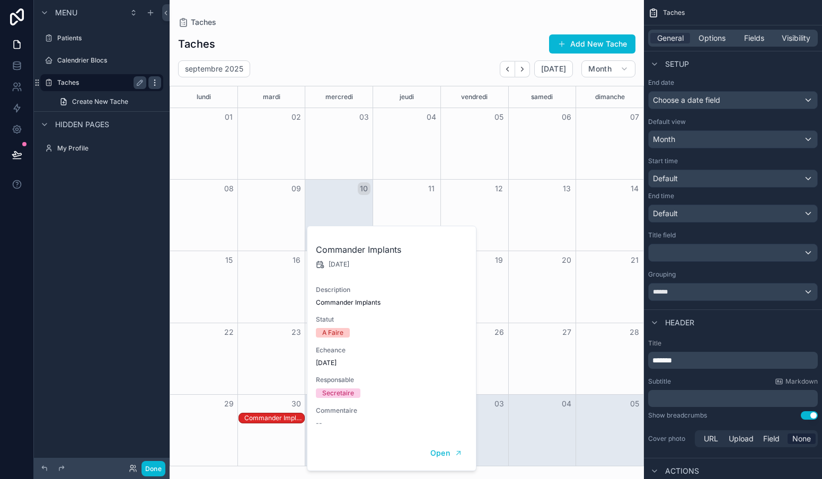
click at [157, 85] on icon "scrollable content" at bounding box center [154, 82] width 8 height 8
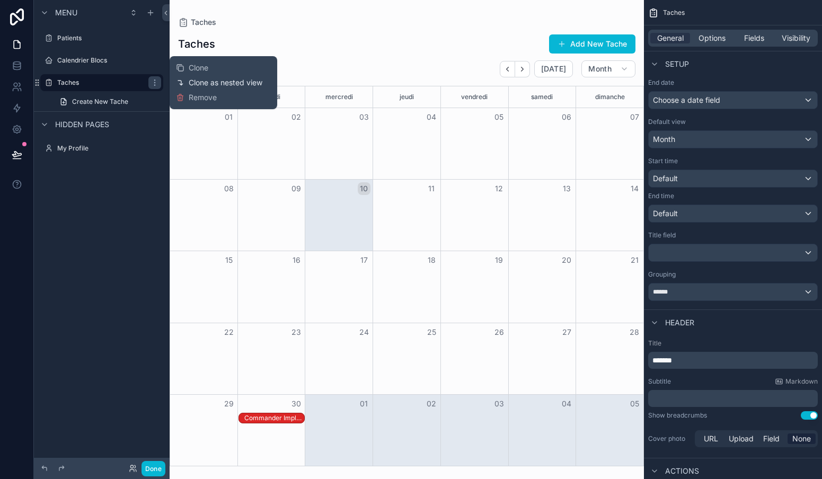
click at [199, 86] on span "Clone as nested view" at bounding box center [226, 82] width 74 height 11
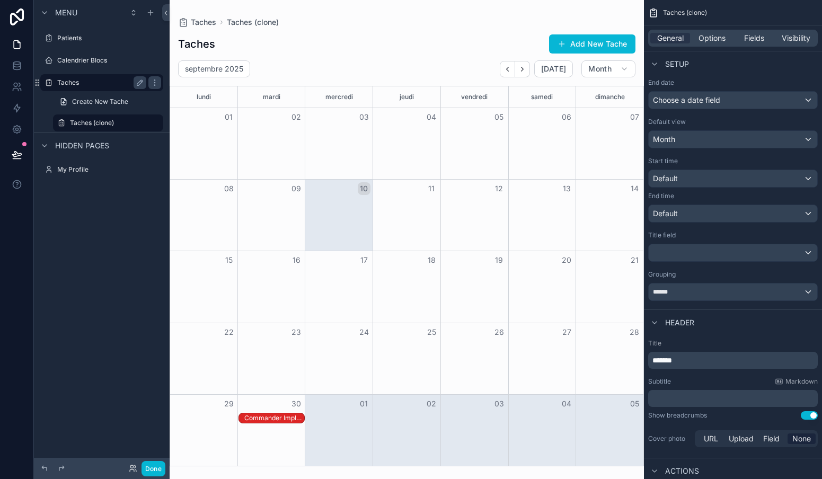
click at [95, 83] on label "Taches" at bounding box center [99, 82] width 85 height 8
click at [138, 82] on icon "scrollable content" at bounding box center [140, 82] width 8 height 8
click at [62, 83] on input "******" at bounding box center [93, 82] width 72 height 13
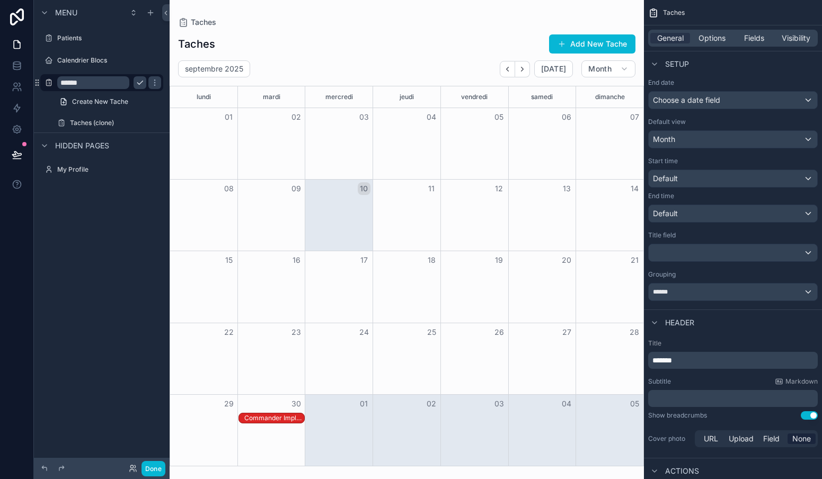
click at [95, 86] on input "******" at bounding box center [93, 82] width 72 height 13
type input "**********"
click at [94, 122] on label "Taches (clone)" at bounding box center [106, 123] width 72 height 8
drag, startPoint x: 50, startPoint y: 122, endPoint x: 137, endPoint y: 116, distance: 87.1
click at [143, 85] on icon "scrollable content" at bounding box center [140, 82] width 8 height 8
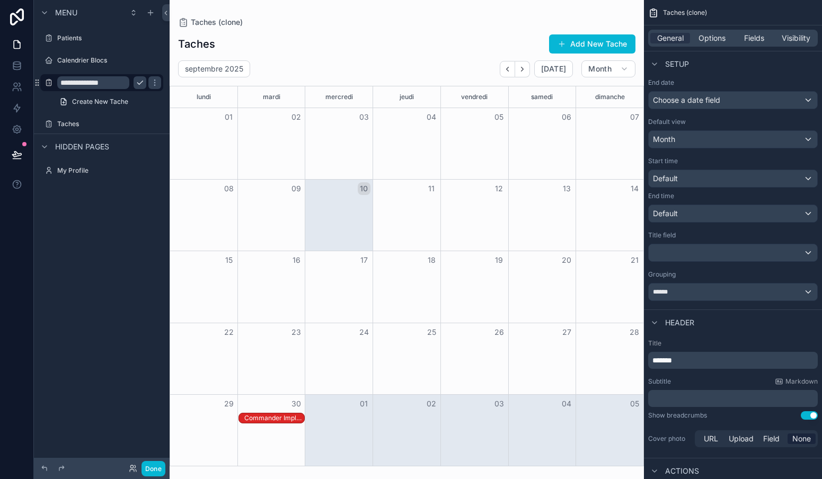
click at [123, 84] on input "**********" at bounding box center [93, 82] width 72 height 13
type input "**********"
click at [150, 83] on icon "scrollable content" at bounding box center [154, 82] width 8 height 8
click at [67, 122] on label "Taches" at bounding box center [99, 124] width 85 height 8
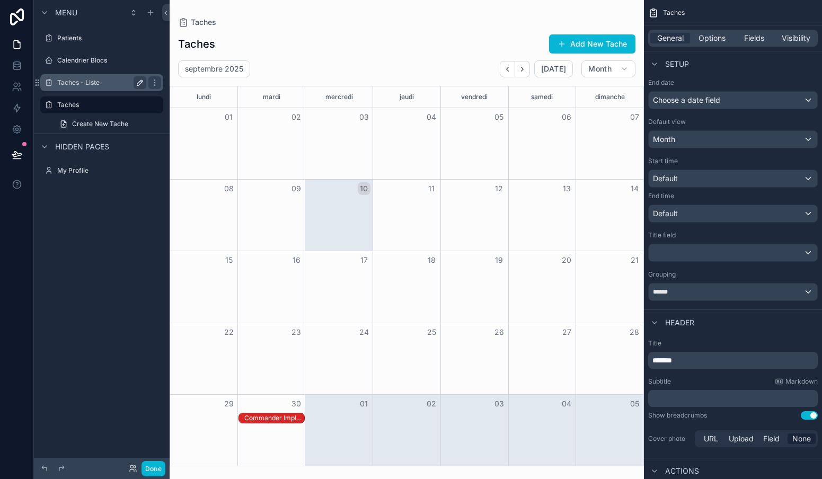
click at [75, 82] on label "Taches - Liste" at bounding box center [99, 82] width 85 height 8
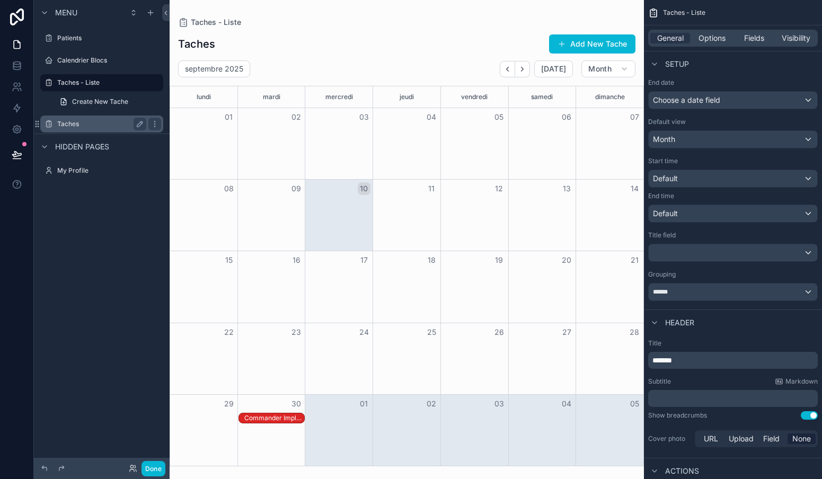
click at [103, 125] on label "Taches" at bounding box center [99, 124] width 85 height 8
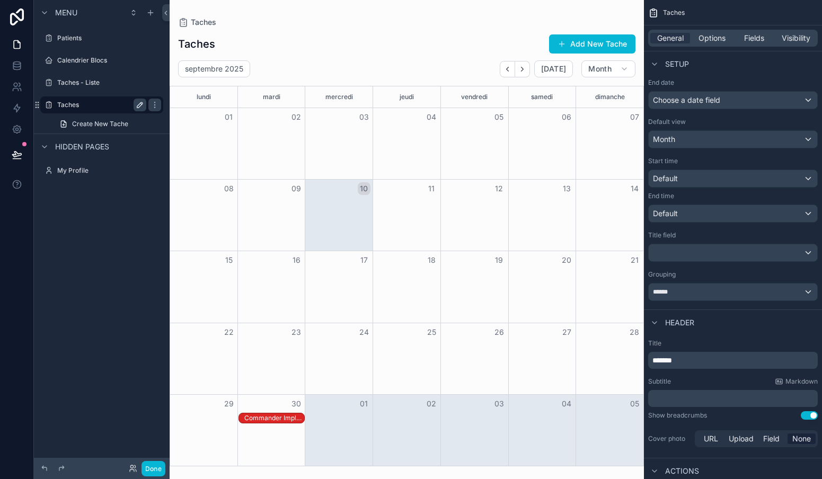
click at [139, 104] on icon "scrollable content" at bounding box center [139, 104] width 5 height 5
click at [113, 109] on input "******" at bounding box center [93, 105] width 72 height 13
type input "**********"
click at [150, 107] on icon "scrollable content" at bounding box center [154, 105] width 8 height 8
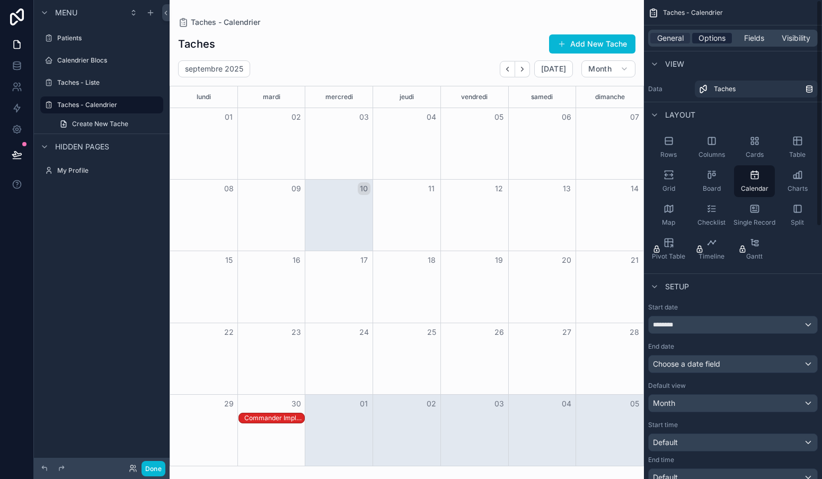
click at [713, 42] on span "Options" at bounding box center [711, 38] width 27 height 11
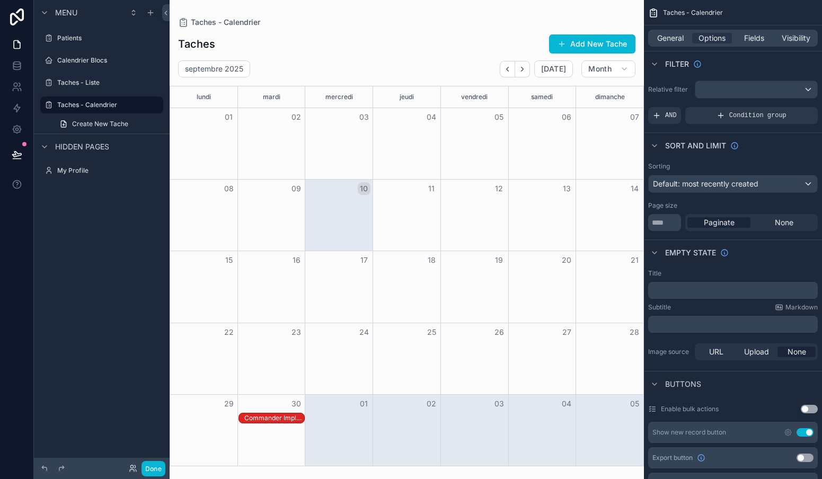
click at [702, 185] on span "Default: most recently created" at bounding box center [705, 183] width 105 height 9
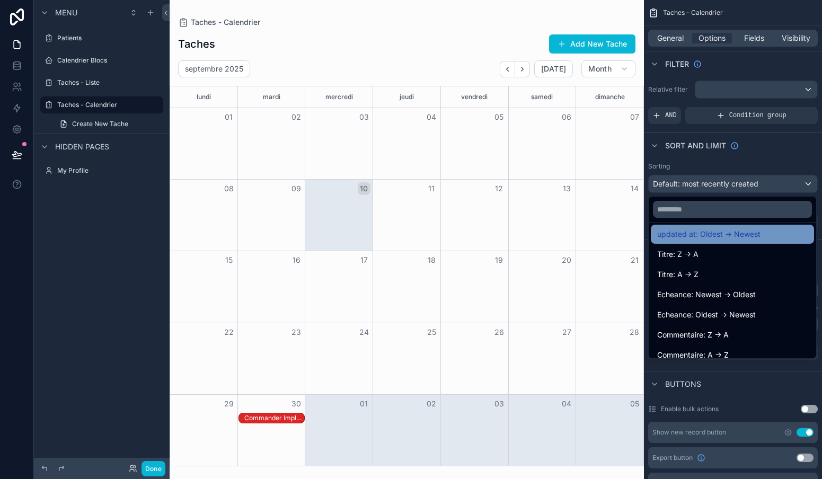
scroll to position [87, 0]
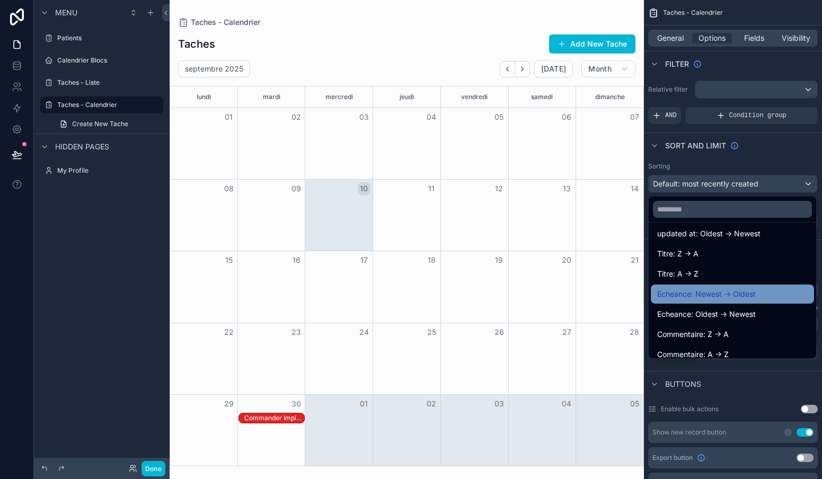
click at [678, 290] on span "Echeance: Newest -> Oldest" at bounding box center [706, 294] width 99 height 13
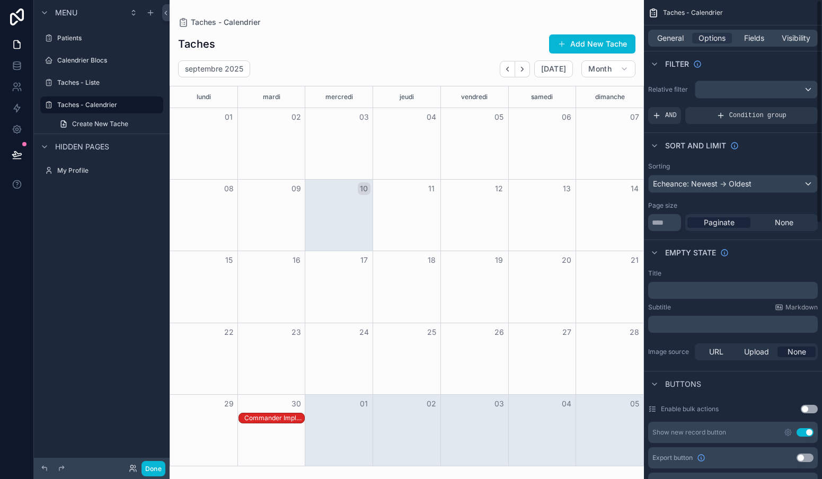
scroll to position [0, 0]
click at [665, 40] on span "General" at bounding box center [670, 38] width 26 height 11
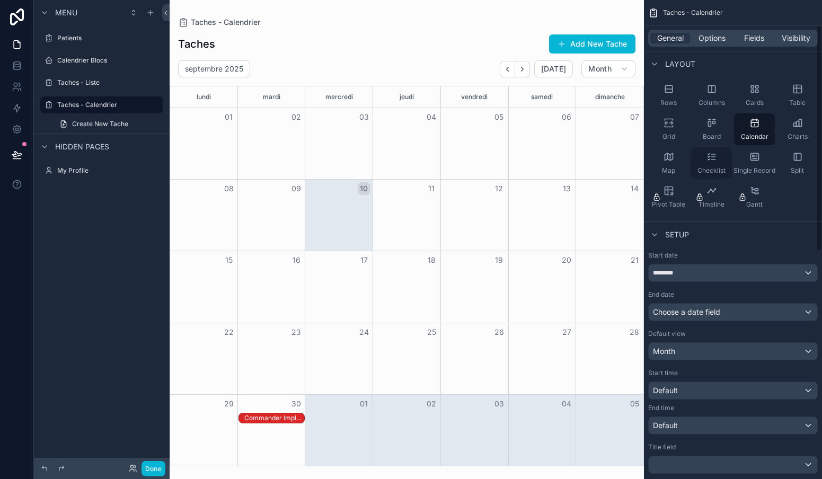
scroll to position [55, 0]
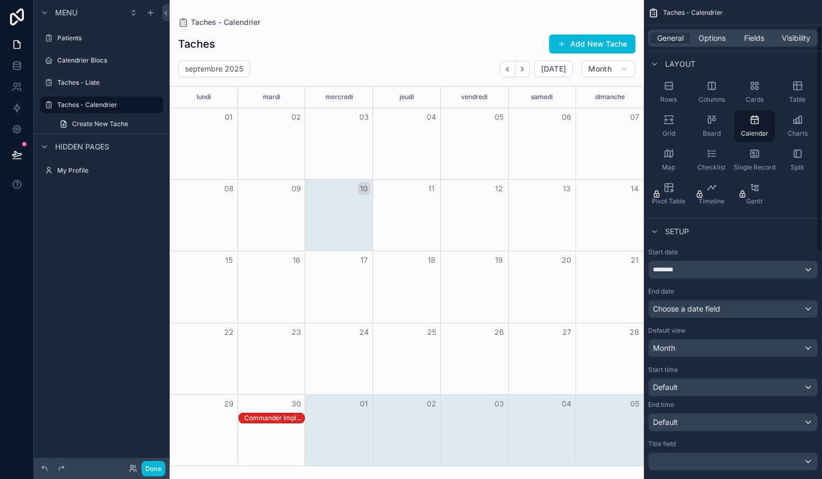
click at [696, 348] on div "Month" at bounding box center [733, 348] width 169 height 17
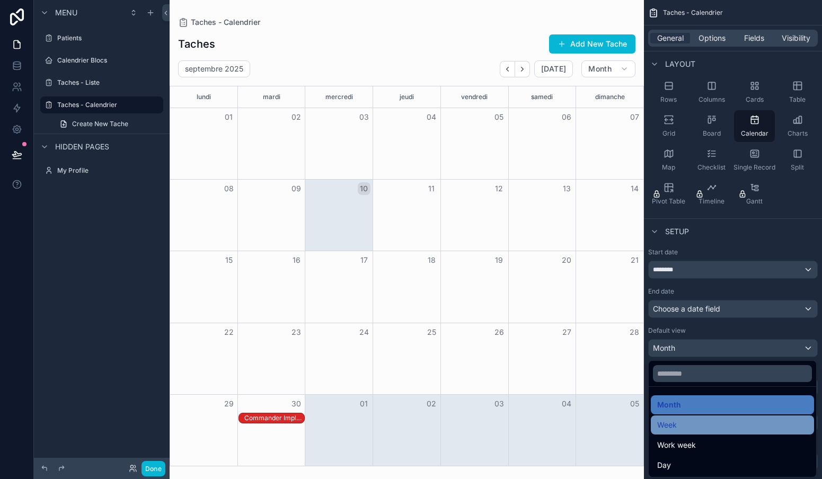
click at [678, 419] on div "Week" at bounding box center [732, 425] width 150 height 13
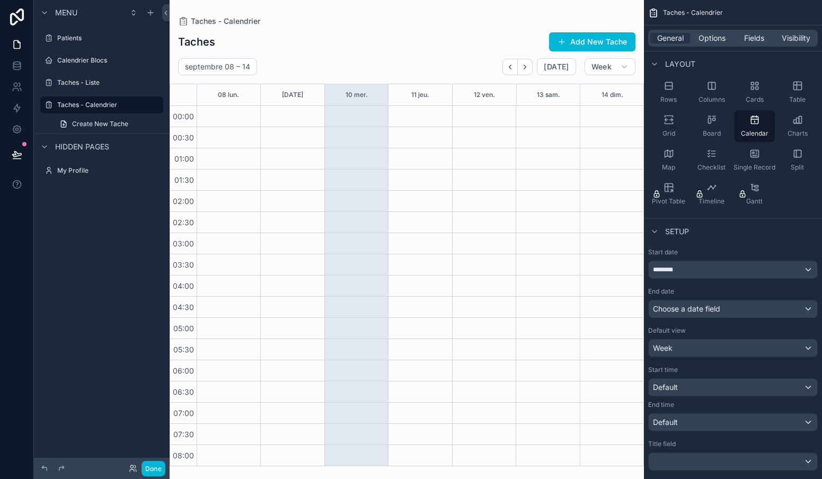
scroll to position [0, 0]
click at [84, 84] on label "Taches - Liste" at bounding box center [99, 82] width 85 height 8
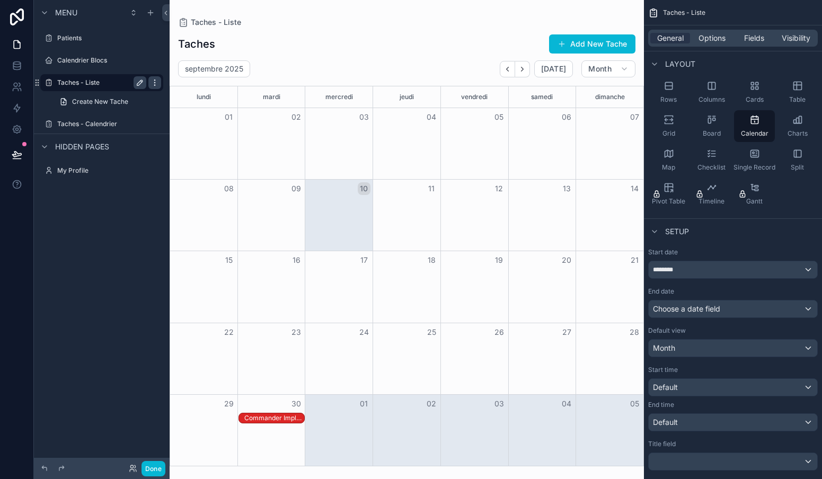
click at [156, 83] on icon "scrollable content" at bounding box center [154, 82] width 8 height 8
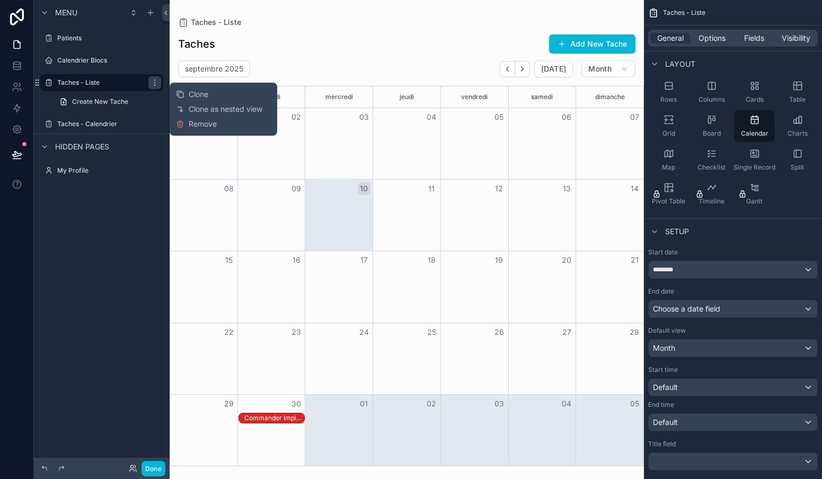
click at [376, 48] on div "Taches Add New Tache" at bounding box center [406, 44] width 457 height 20
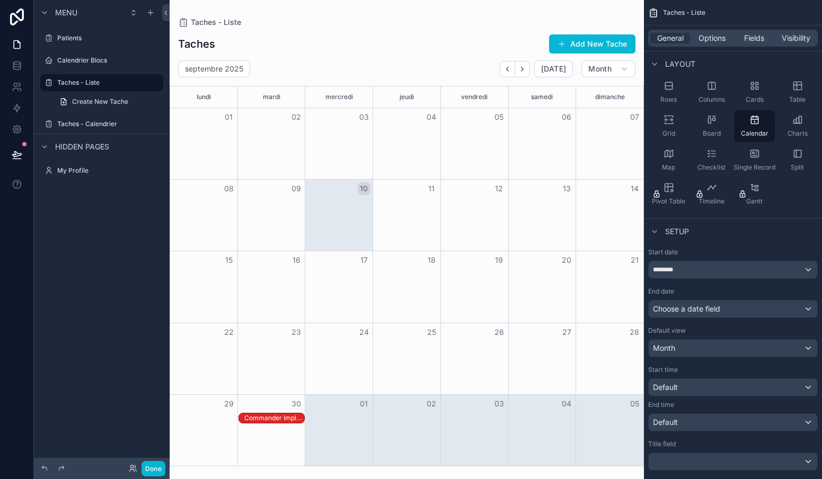
click at [680, 14] on span "Taches - Liste" at bounding box center [684, 12] width 42 height 8
click at [666, 82] on icon "scrollable content" at bounding box center [668, 86] width 11 height 11
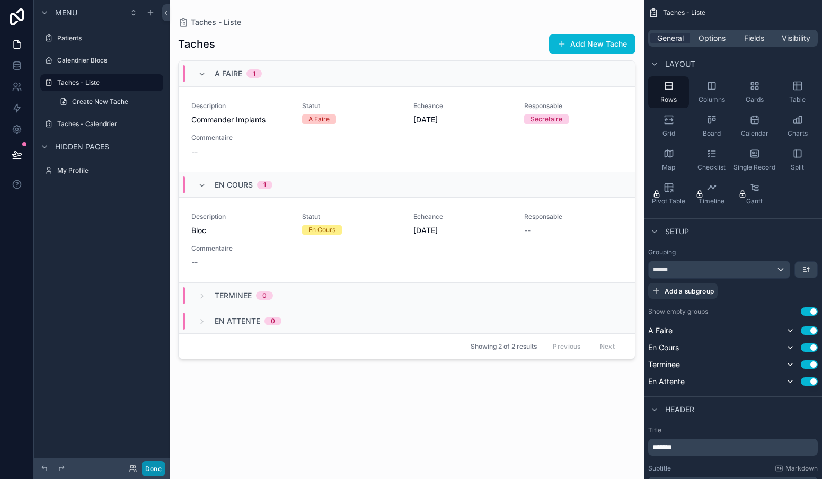
click at [154, 469] on button "Done" at bounding box center [153, 468] width 24 height 15
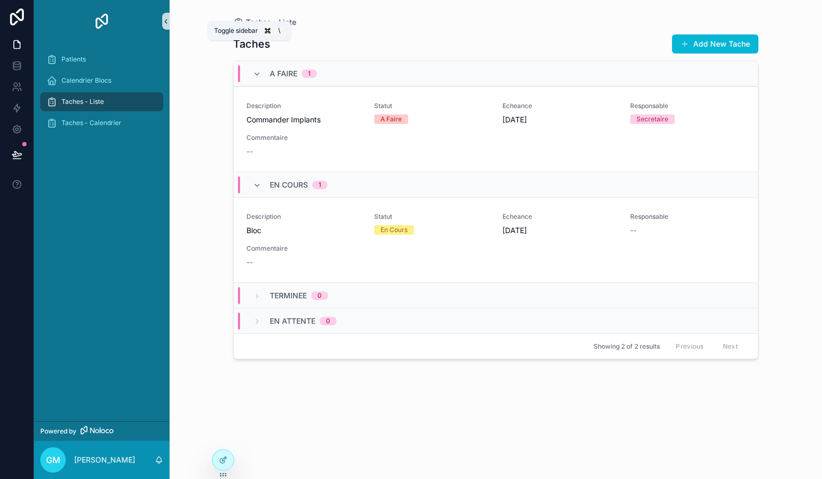
click at [164, 21] on icon "scrollable content" at bounding box center [165, 21] width 7 height 8
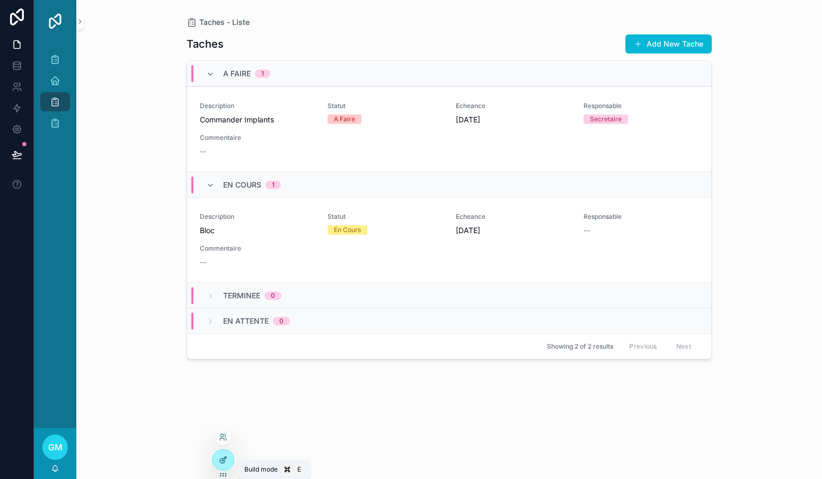
click at [226, 455] on div at bounding box center [223, 460] width 21 height 20
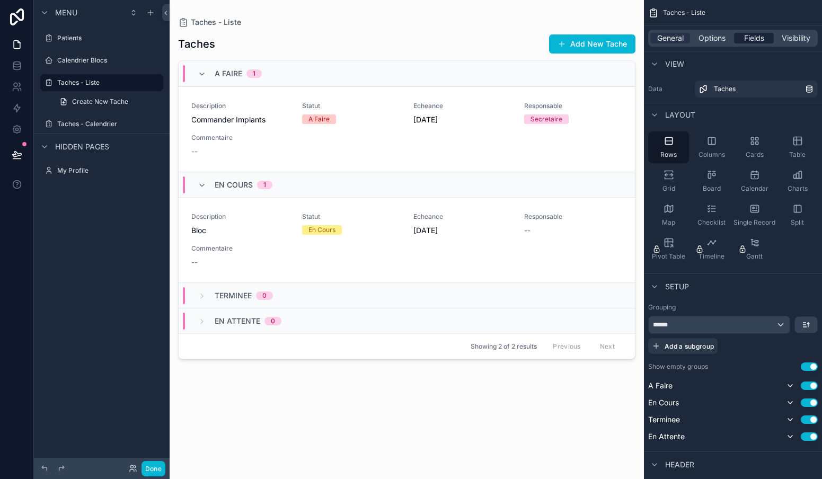
click at [755, 34] on span "Fields" at bounding box center [754, 38] width 20 height 11
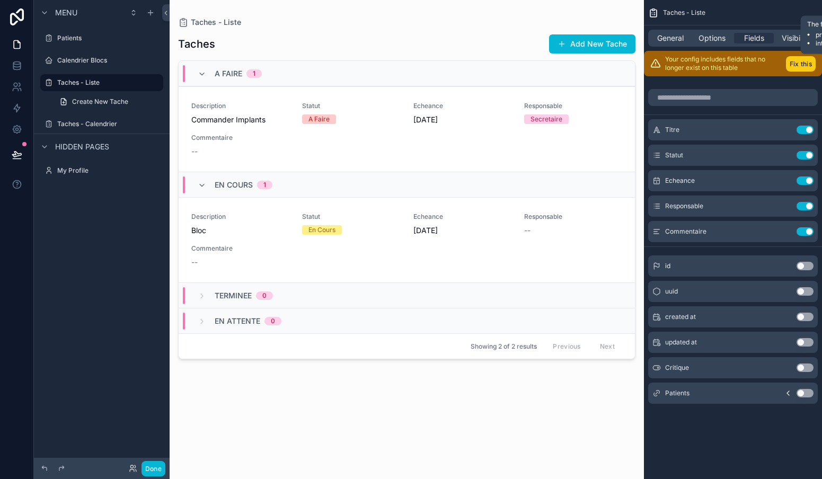
click at [799, 64] on button "Fix this" at bounding box center [801, 63] width 30 height 15
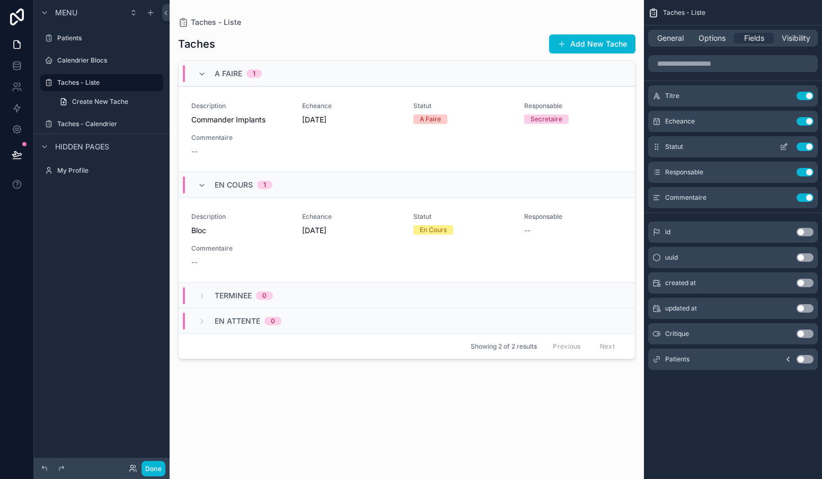
click at [809, 146] on button "Use setting" at bounding box center [804, 147] width 17 height 8
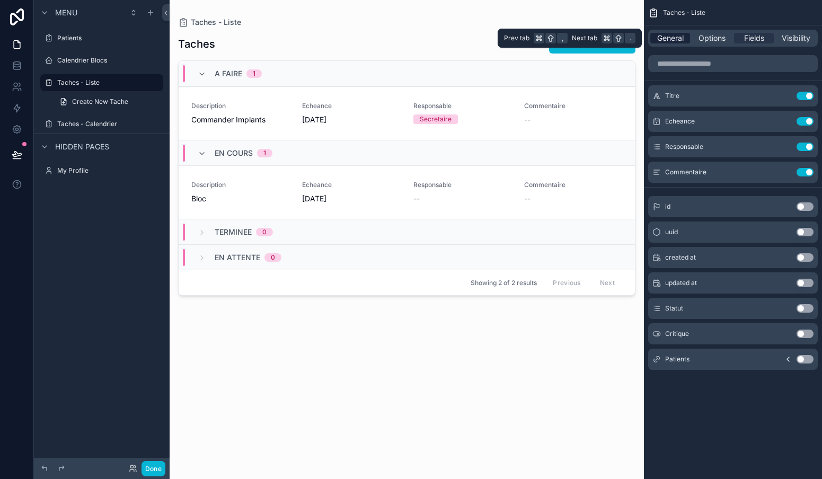
click at [666, 39] on span "General" at bounding box center [670, 38] width 26 height 11
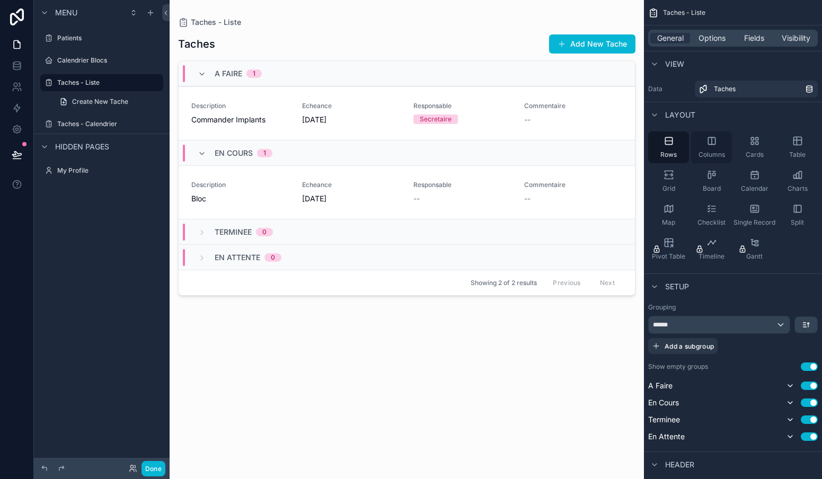
click at [707, 145] on icon "scrollable content" at bounding box center [711, 141] width 11 height 11
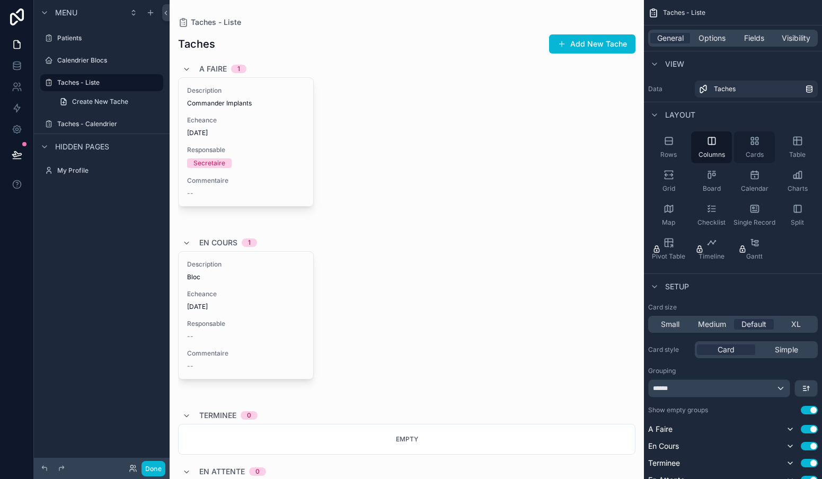
click at [752, 143] on icon "scrollable content" at bounding box center [754, 141] width 11 height 11
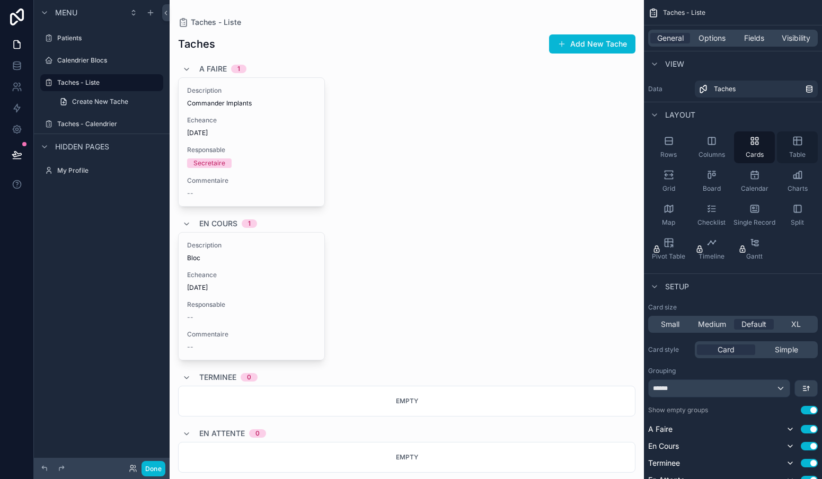
click at [792, 145] on icon "scrollable content" at bounding box center [797, 141] width 11 height 11
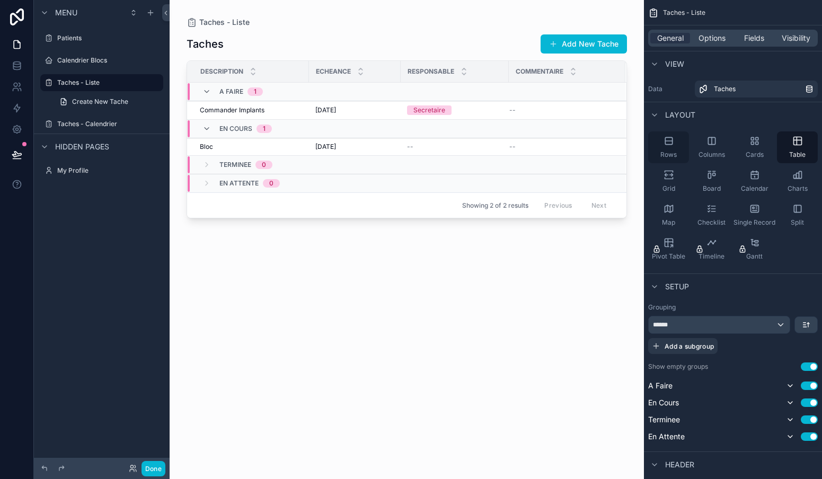
click at [667, 141] on icon "scrollable content" at bounding box center [668, 141] width 7 height 0
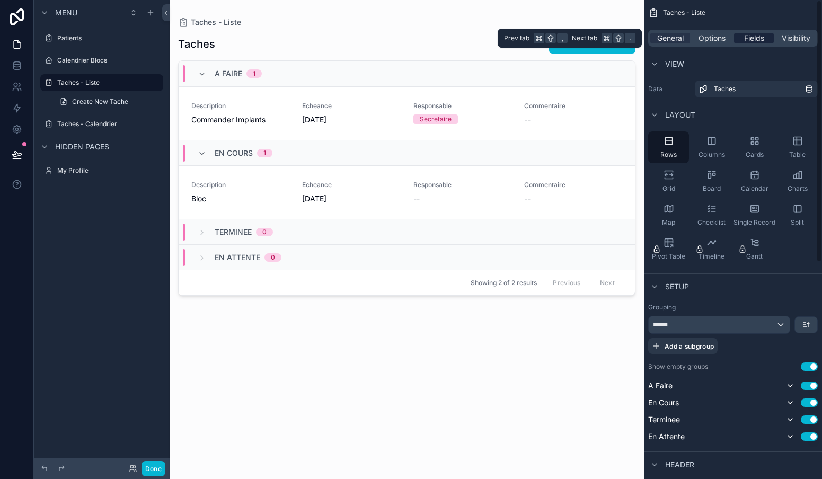
click at [758, 38] on span "Fields" at bounding box center [754, 38] width 20 height 11
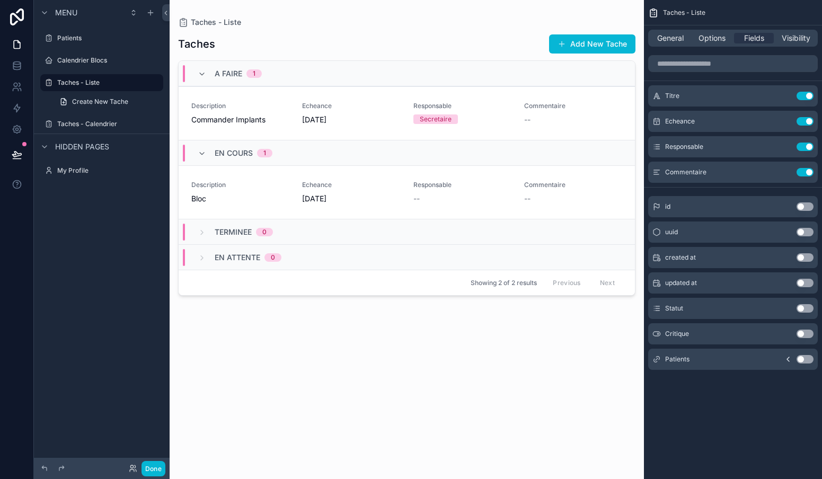
click at [808, 359] on button "Use setting" at bounding box center [804, 359] width 17 height 8
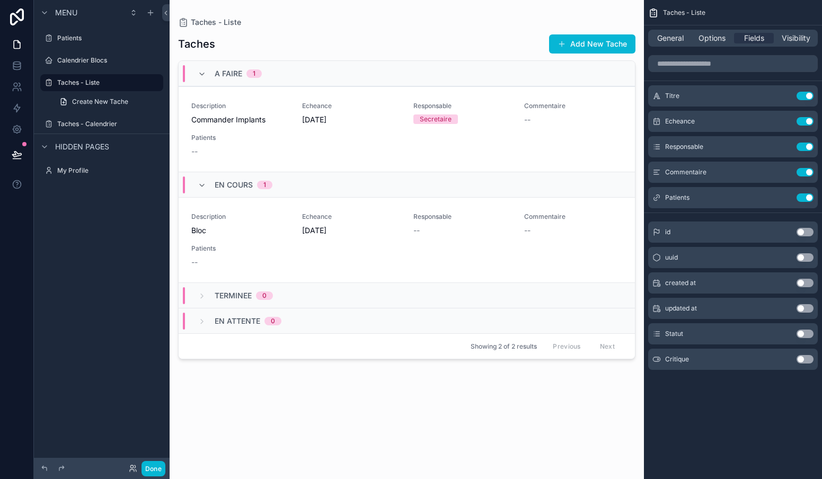
click at [198, 145] on div "scrollable content" at bounding box center [407, 233] width 474 height 466
click at [206, 145] on div "Patients --" at bounding box center [240, 145] width 98 height 23
click at [82, 41] on label "Patients" at bounding box center [99, 38] width 85 height 8
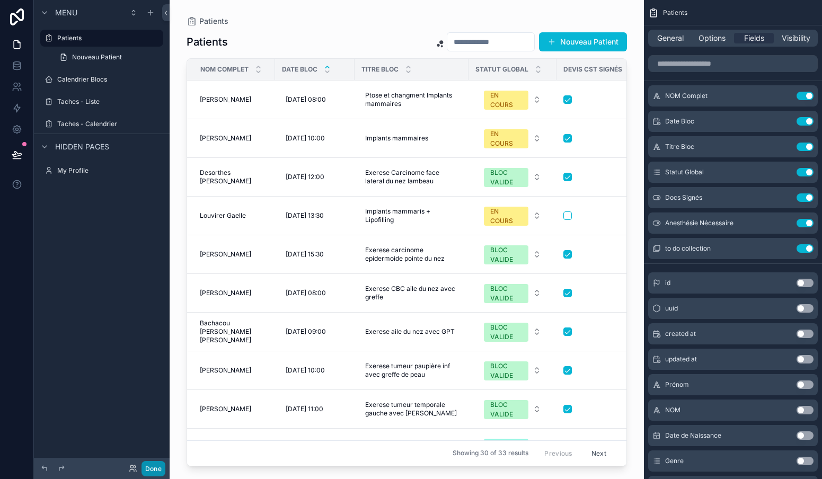
click at [156, 468] on button "Done" at bounding box center [153, 468] width 24 height 15
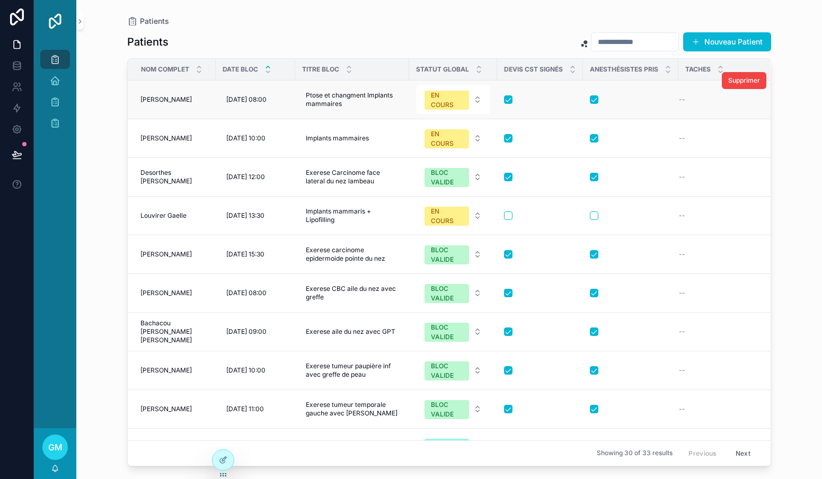
click at [692, 99] on div "--" at bounding box center [718, 99] width 78 height 8
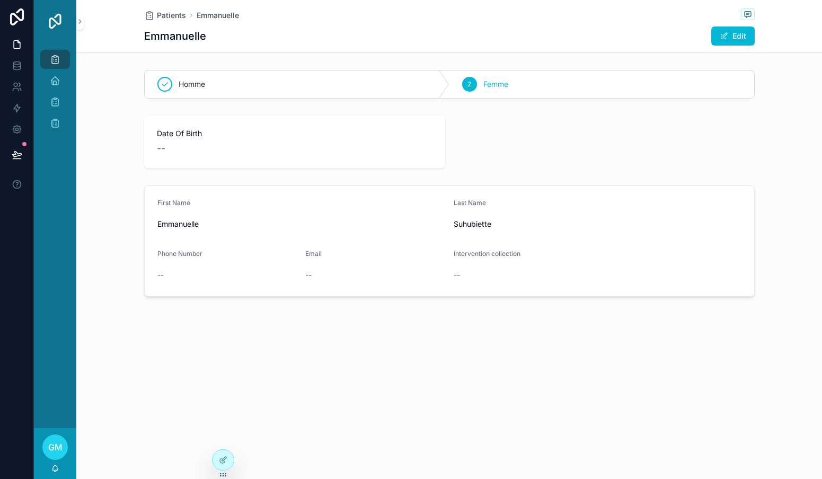
click at [20, 66] on icon at bounding box center [17, 65] width 11 height 11
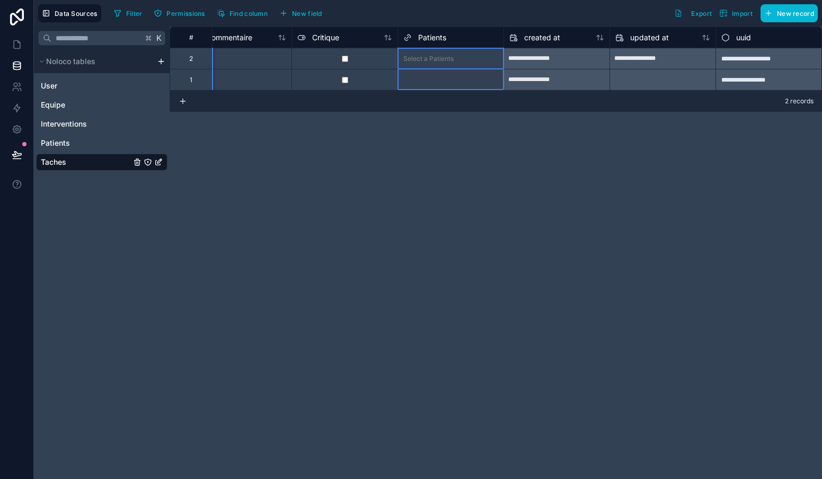
click at [437, 31] on div "Patients" at bounding box center [424, 37] width 43 height 13
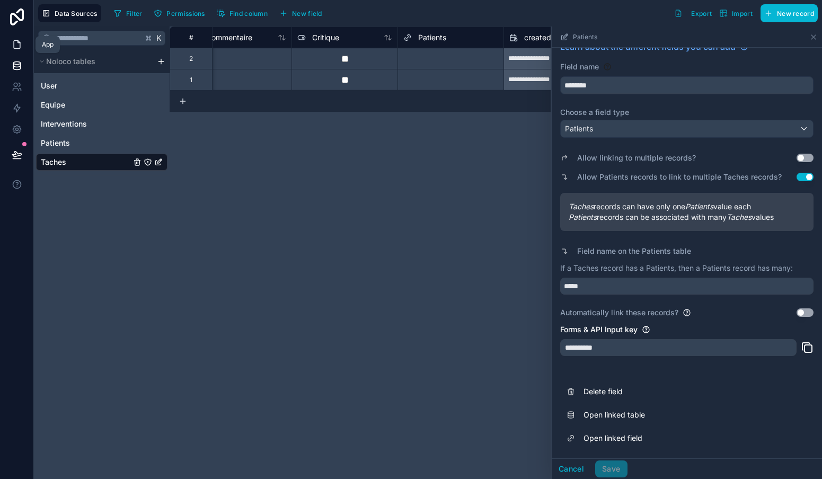
click at [16, 45] on icon at bounding box center [17, 44] width 11 height 11
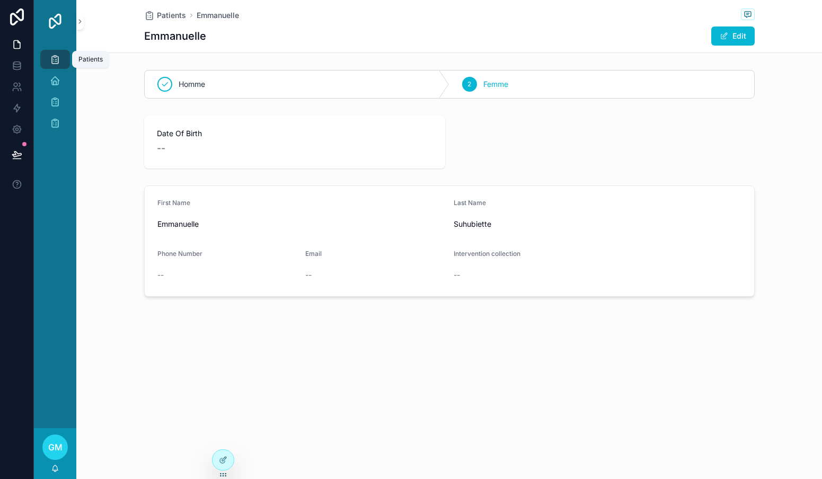
click at [52, 55] on icon "scrollable content" at bounding box center [55, 59] width 11 height 11
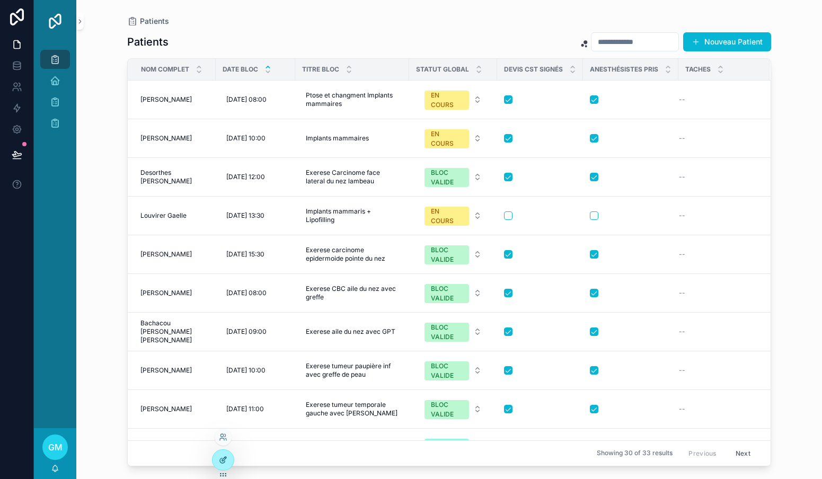
click at [226, 463] on icon at bounding box center [223, 460] width 8 height 8
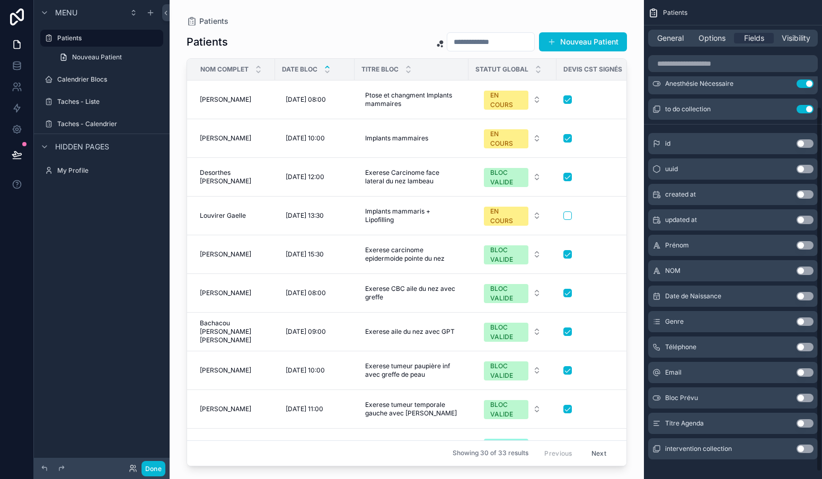
scroll to position [140, 0]
click at [802, 422] on button "Use setting" at bounding box center [804, 423] width 17 height 8
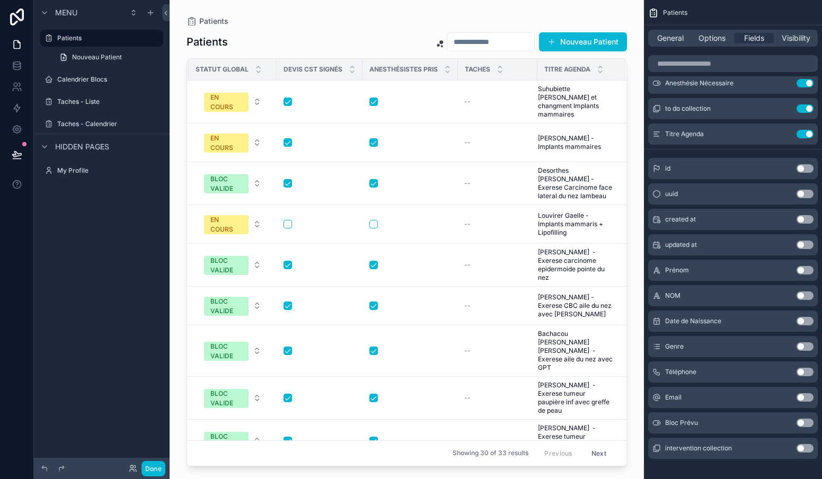
scroll to position [0, 280]
click at [806, 132] on button "Use setting" at bounding box center [804, 134] width 17 height 8
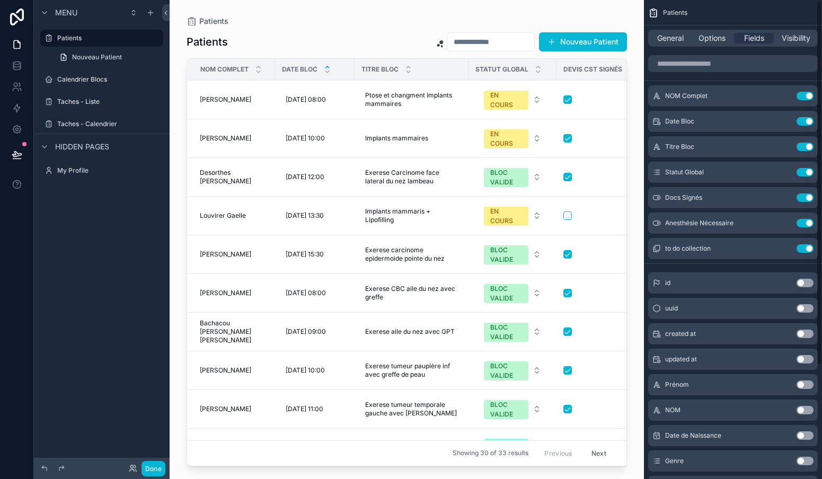
scroll to position [0, 0]
click at [18, 66] on icon at bounding box center [17, 65] width 11 height 11
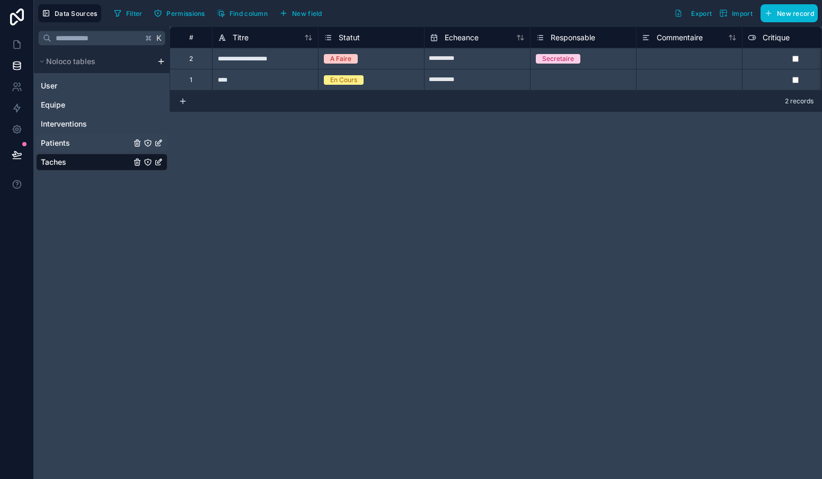
click at [62, 139] on span "Patients" at bounding box center [55, 143] width 29 height 11
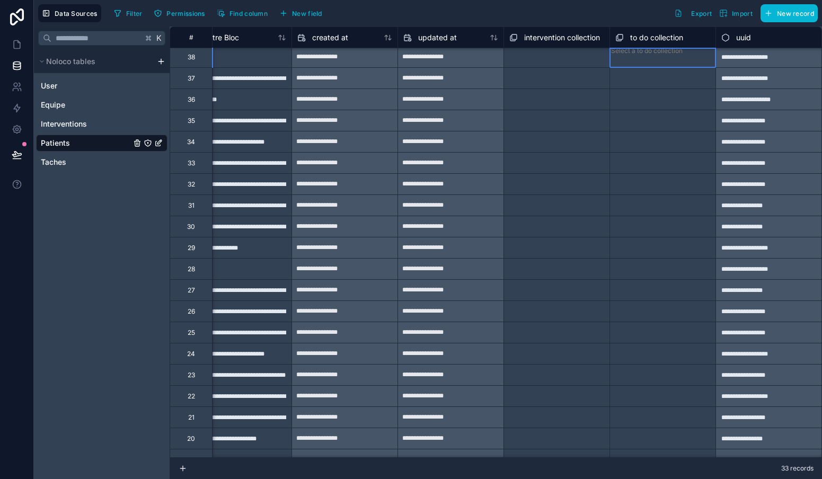
click at [629, 55] on div "Select a to do collection" at bounding box center [647, 51] width 72 height 8
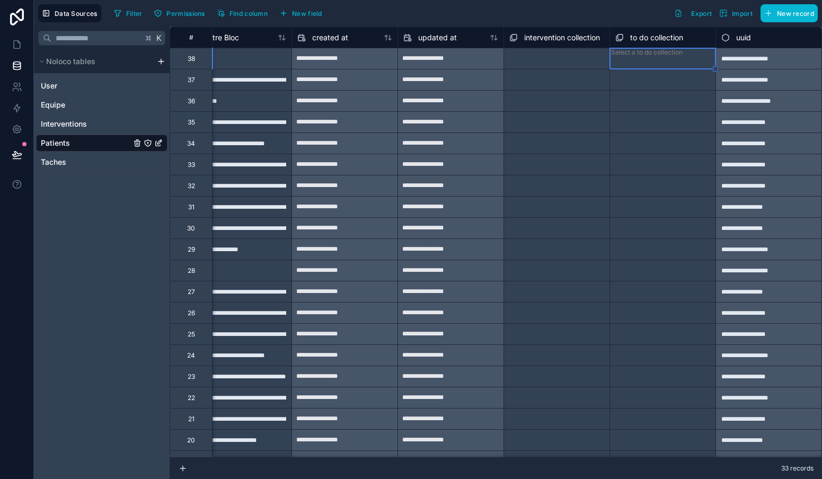
click at [649, 37] on span "to do collection" at bounding box center [656, 37] width 53 height 11
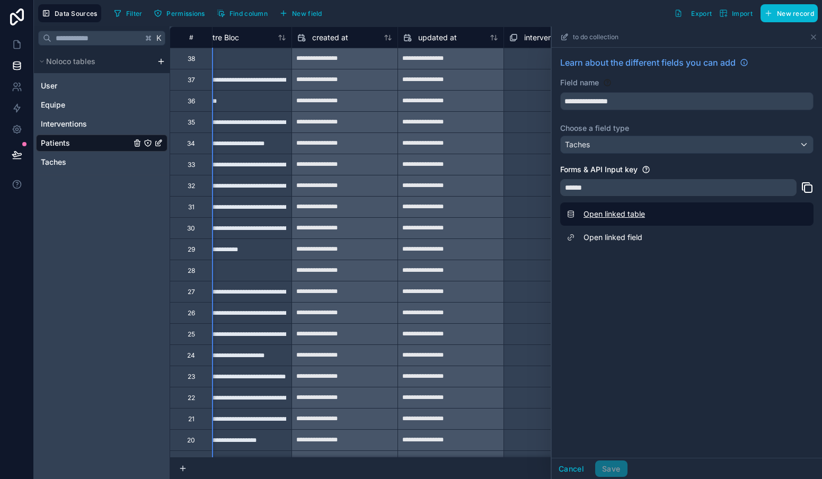
click at [615, 216] on link "Open linked table" at bounding box center [686, 213] width 253 height 23
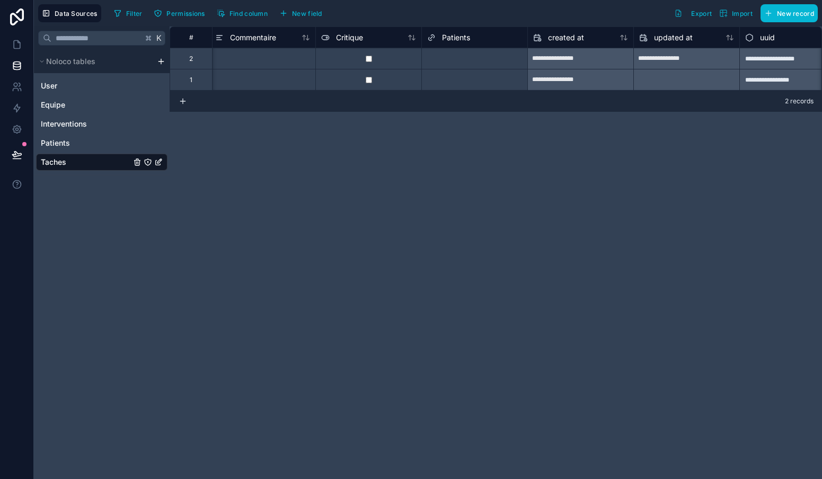
scroll to position [0, 435]
click at [447, 38] on span "Patients" at bounding box center [448, 37] width 28 height 11
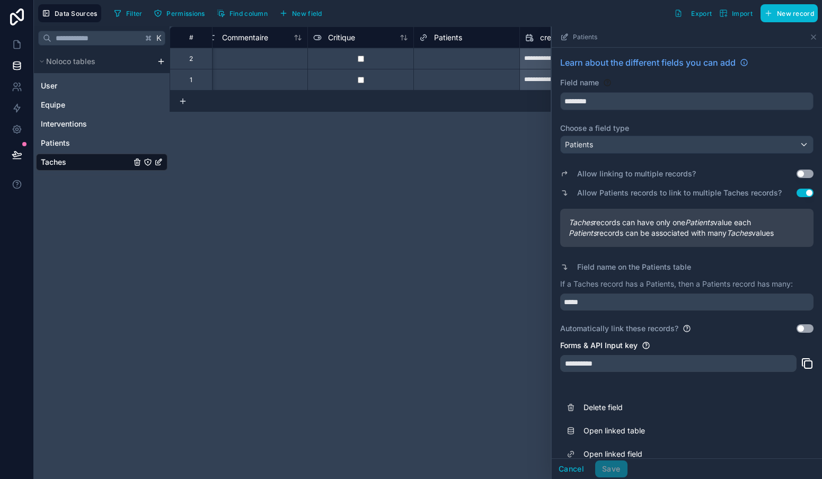
click at [624, 145] on div "Patients" at bounding box center [687, 144] width 252 height 17
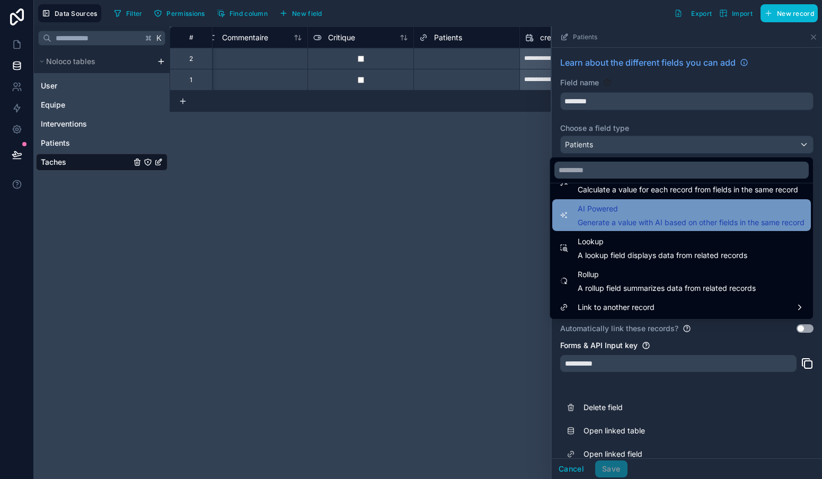
scroll to position [307, 0]
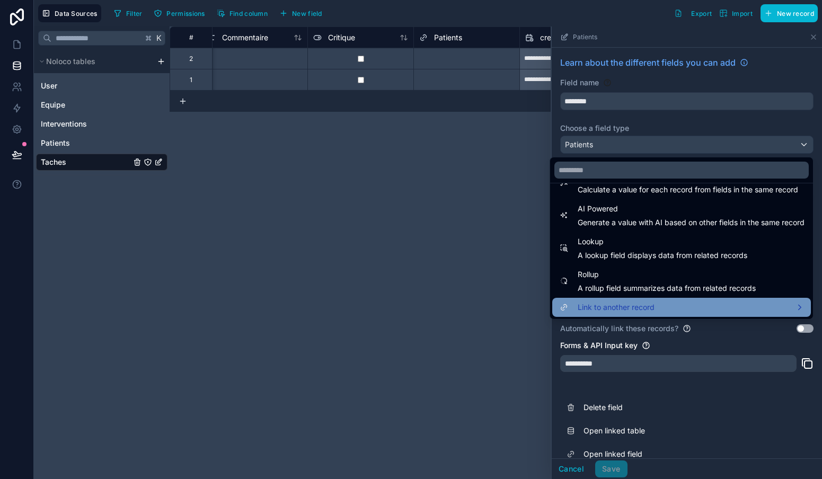
click at [623, 305] on span "Link to another record" at bounding box center [616, 307] width 77 height 13
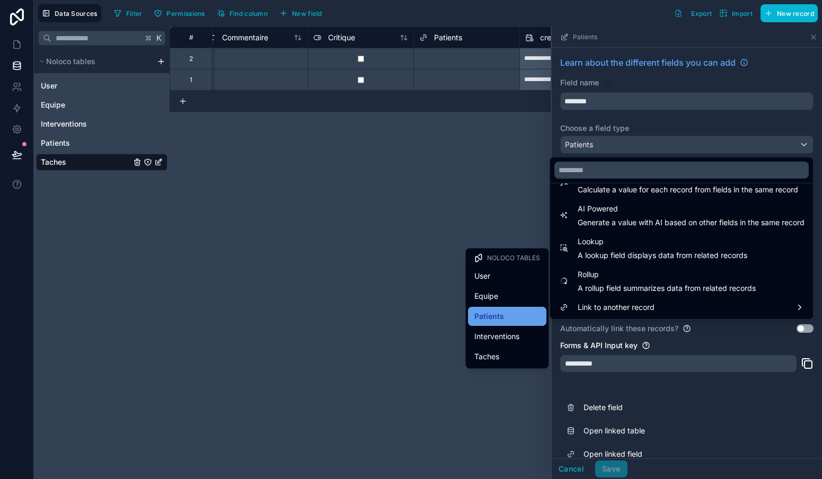
click at [493, 314] on span "Patients" at bounding box center [489, 316] width 30 height 13
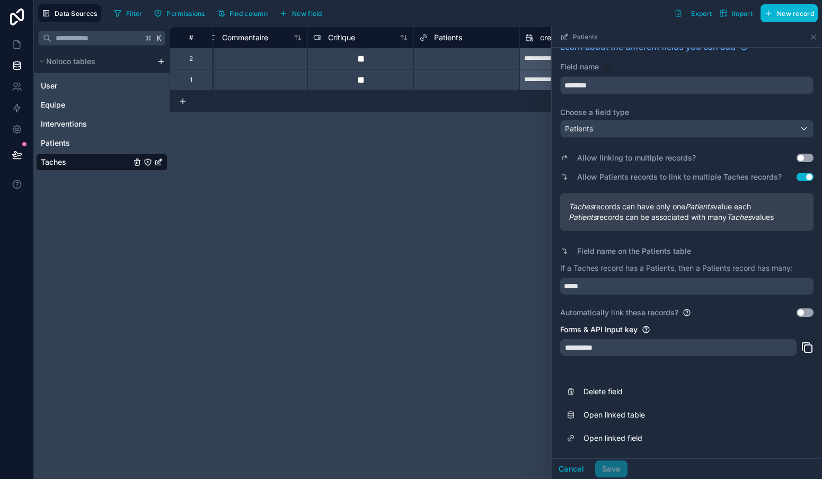
scroll to position [16, 0]
drag, startPoint x: 600, startPoint y: 288, endPoint x: 559, endPoint y: 282, distance: 41.2
click at [559, 282] on div "**********" at bounding box center [687, 245] width 270 height 427
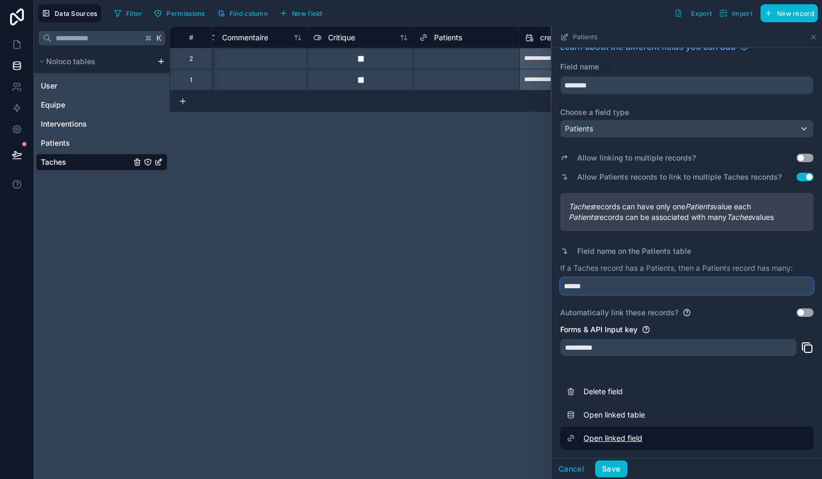
type input "******"
click at [774, 443] on link "Open linked field" at bounding box center [686, 438] width 253 height 23
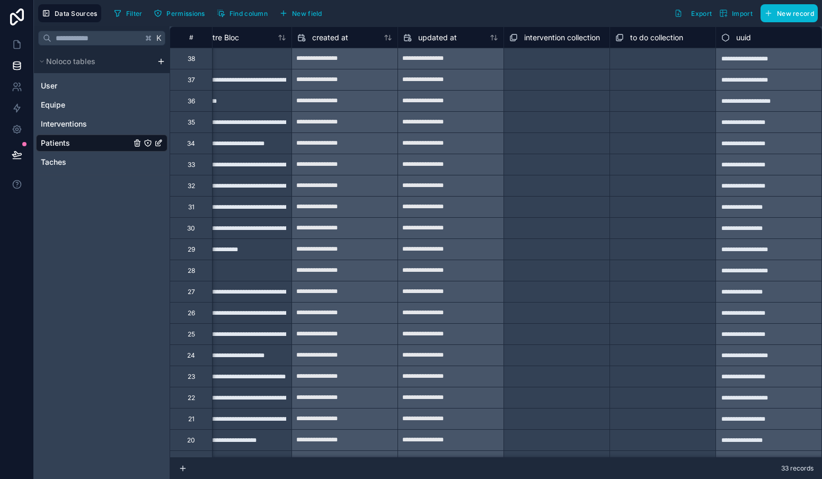
scroll to position [0, 1403]
click at [50, 165] on span "Taches" at bounding box center [53, 162] width 25 height 11
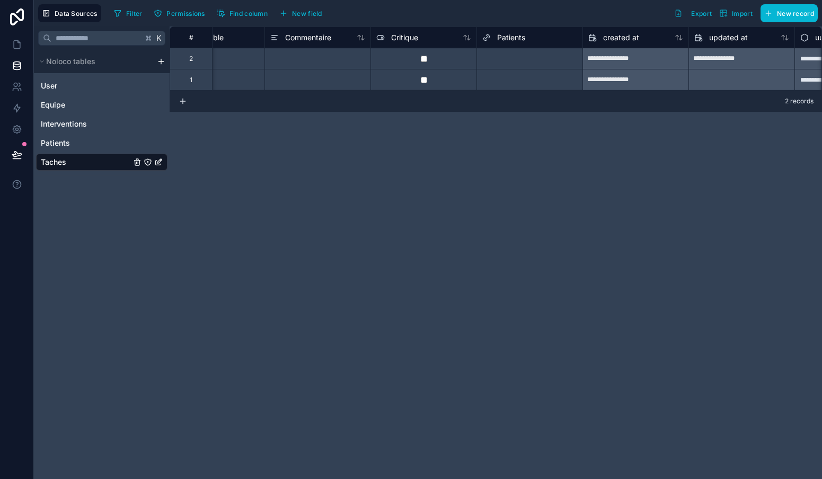
scroll to position [0, 383]
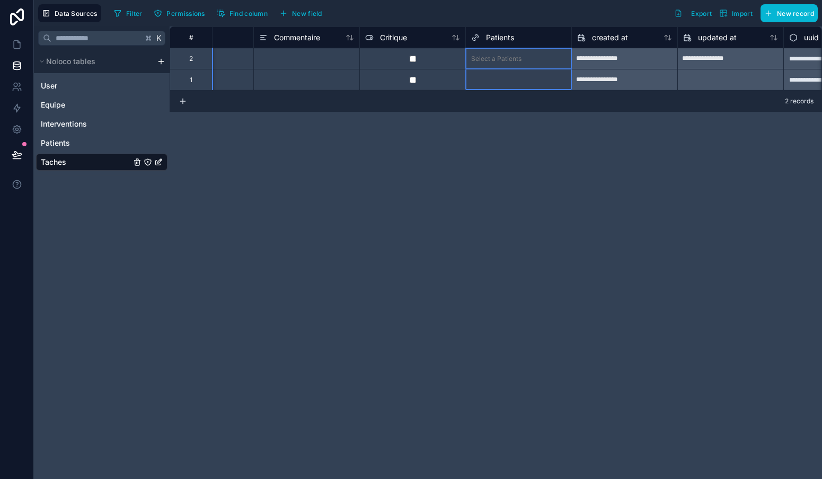
click at [504, 38] on span "Patients" at bounding box center [500, 37] width 28 height 11
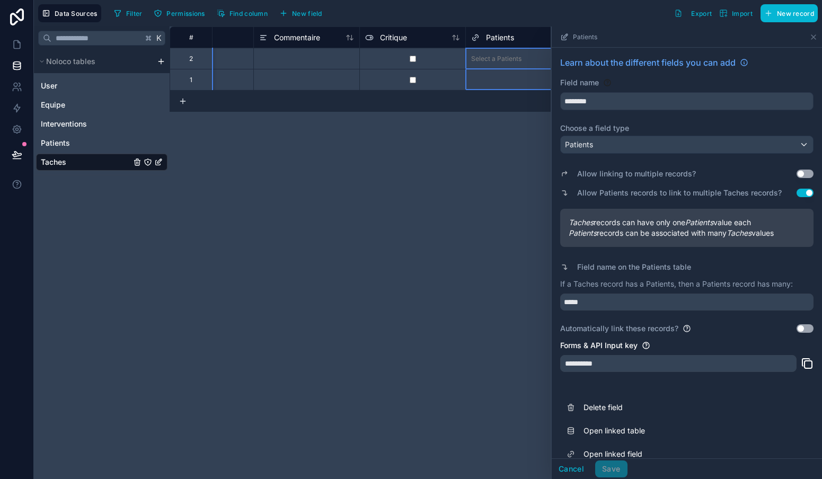
click at [504, 38] on span "Patients" at bounding box center [500, 37] width 28 height 11
click at [614, 298] on input "*****" at bounding box center [686, 302] width 253 height 17
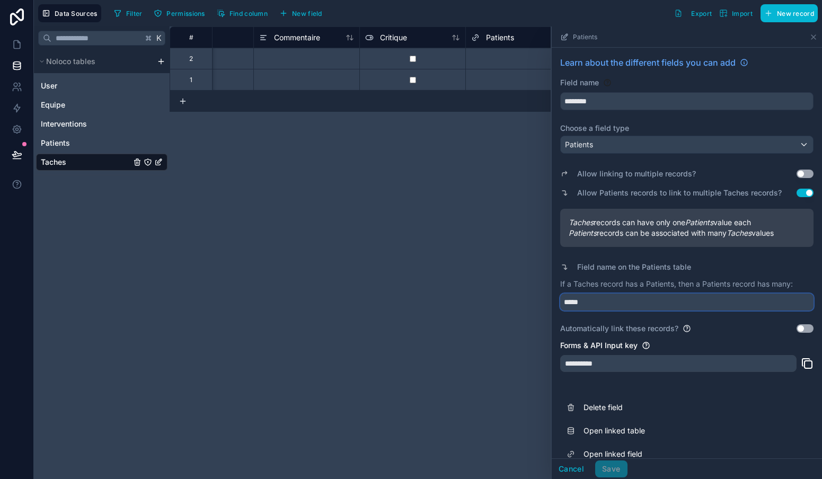
drag, startPoint x: 614, startPoint y: 298, endPoint x: 551, endPoint y: 298, distance: 63.1
click at [551, 298] on div "**********" at bounding box center [686, 252] width 271 height 453
type input "******"
click at [611, 470] on button "Save" at bounding box center [611, 469] width 32 height 17
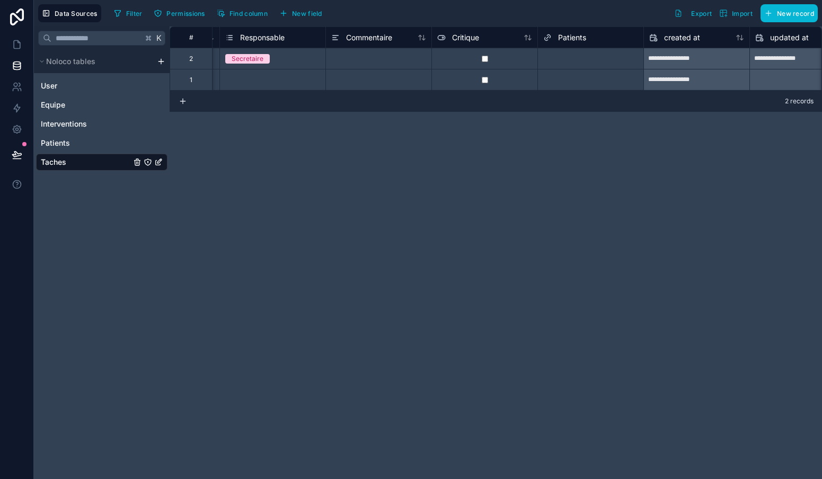
scroll to position [0, 317]
click at [566, 42] on span "Patients" at bounding box center [566, 37] width 28 height 11
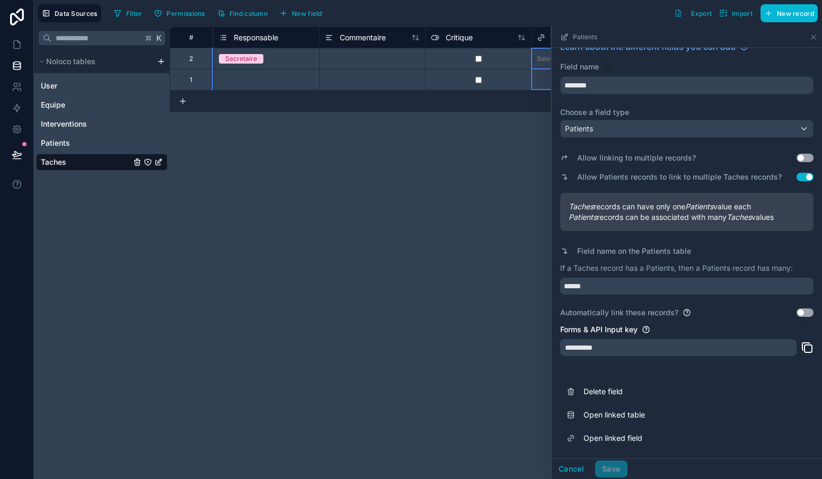
scroll to position [16, 0]
click at [808, 350] on icon at bounding box center [807, 347] width 13 height 13
click at [60, 146] on span "Patients" at bounding box center [55, 143] width 29 height 11
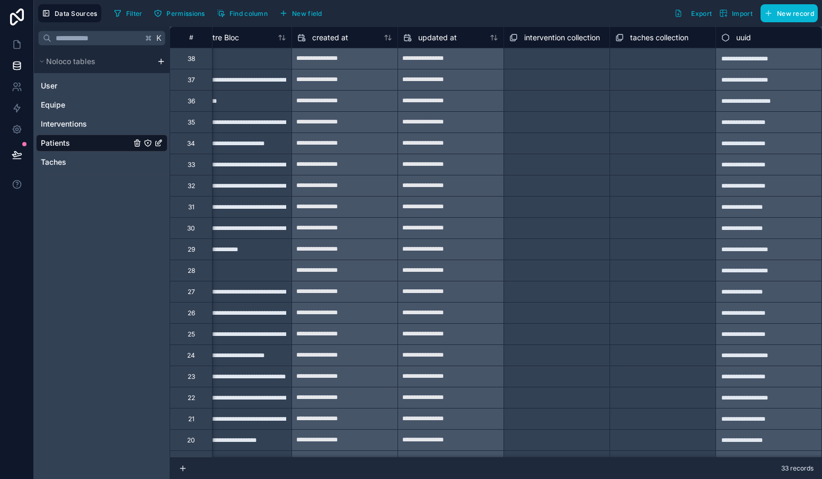
scroll to position [0, 1404]
click at [15, 43] on icon at bounding box center [17, 44] width 11 height 11
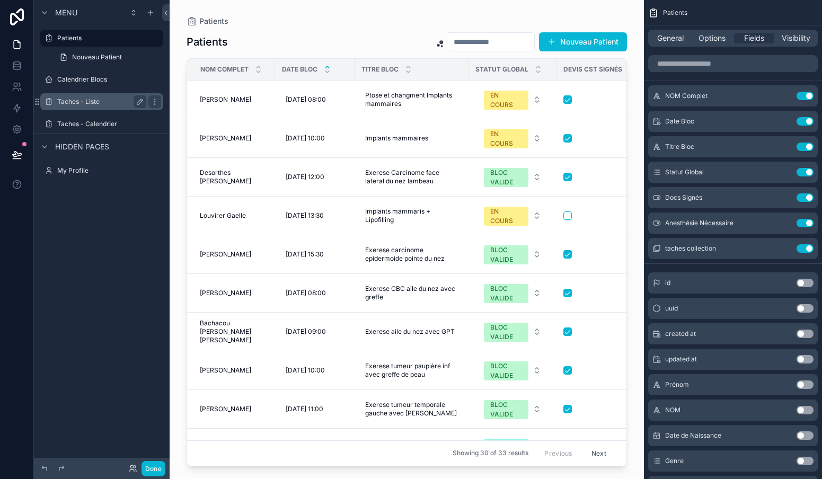
click at [76, 102] on label "Taches - Liste" at bounding box center [99, 102] width 85 height 8
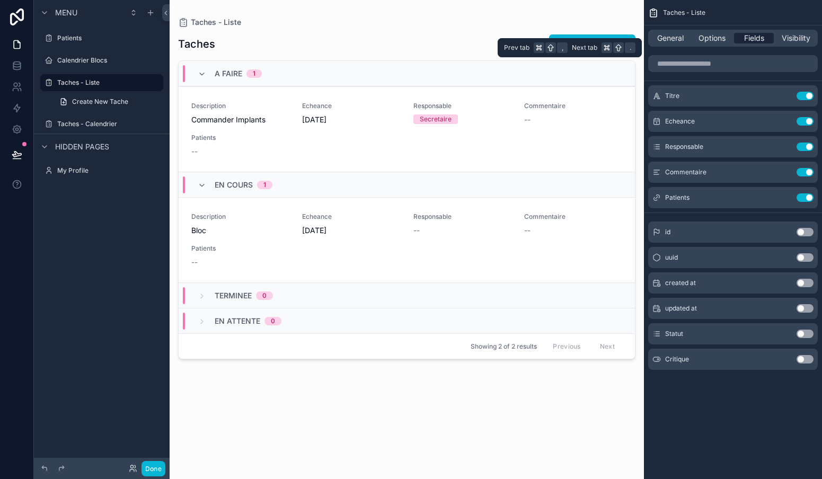
click at [757, 39] on span "Fields" at bounding box center [754, 38] width 20 height 11
click at [803, 196] on button "Use setting" at bounding box center [804, 197] width 17 height 8
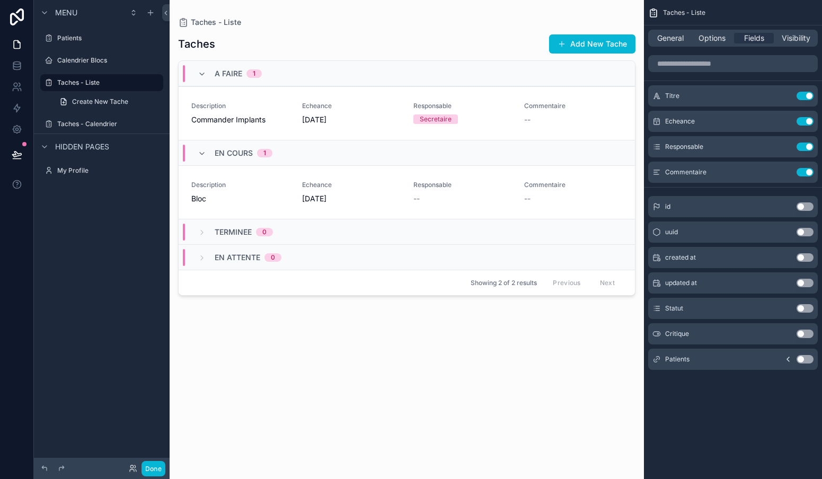
click at [803, 196] on div "id Use setting" at bounding box center [733, 206] width 170 height 21
click at [803, 360] on button "Use setting" at bounding box center [804, 359] width 17 height 8
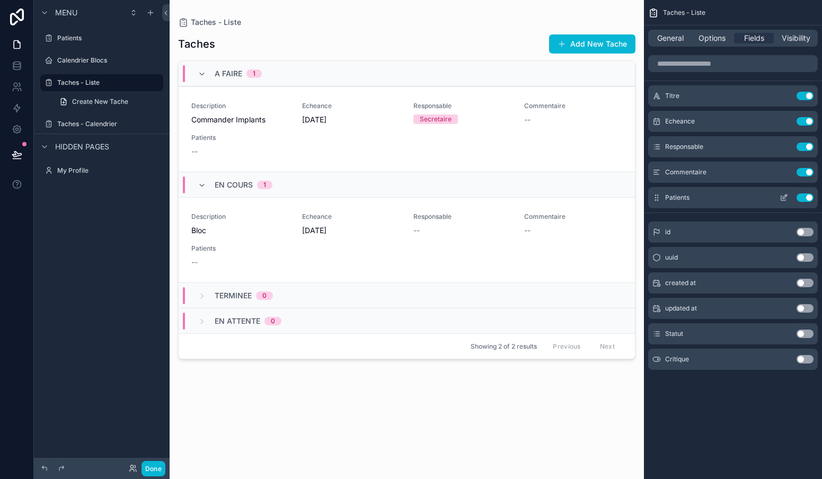
click at [783, 196] on icon "scrollable content" at bounding box center [784, 197] width 8 height 8
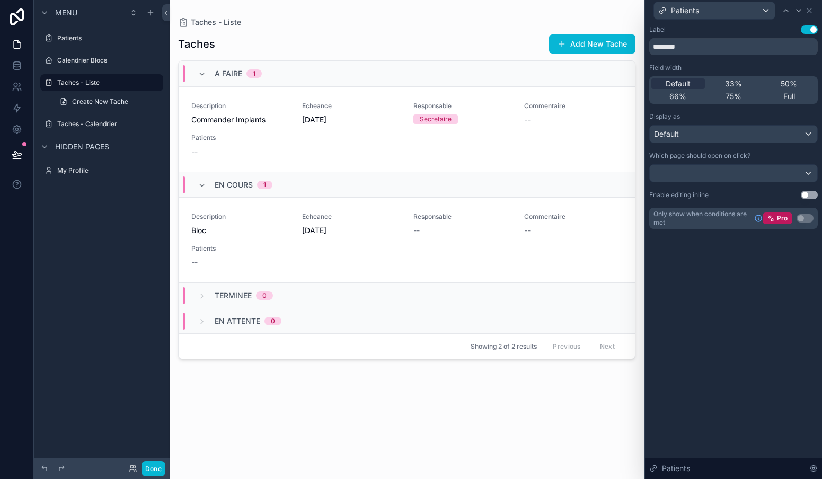
click at [783, 146] on div "Label Use setting ******** Field width Default 33% 50% 66% 75% Full Display as …" at bounding box center [733, 126] width 169 height 203
click at [786, 139] on div "Default" at bounding box center [733, 134] width 167 height 17
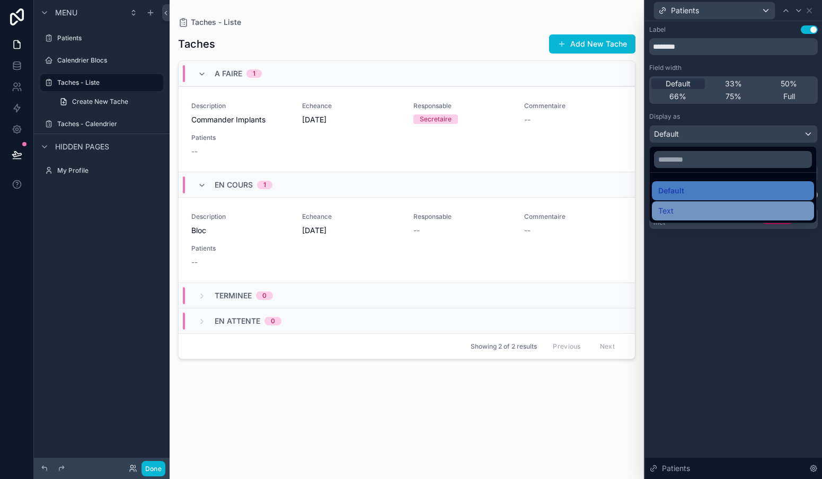
click at [687, 210] on div "Text" at bounding box center [732, 211] width 149 height 13
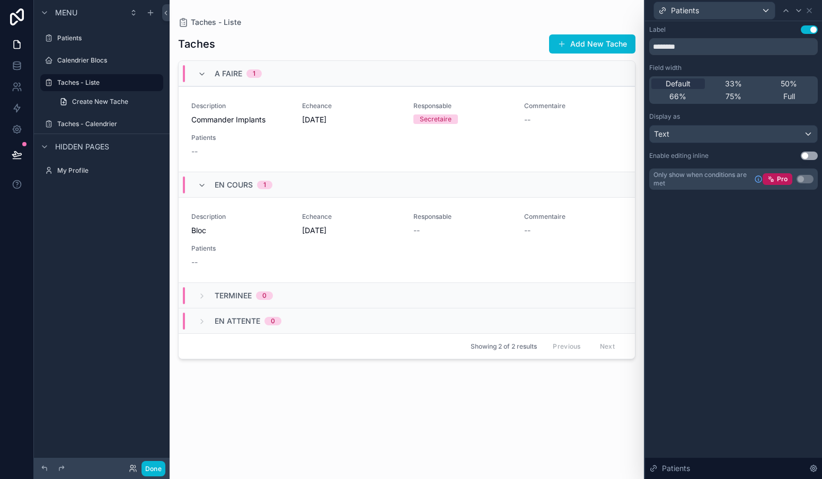
click at [812, 155] on button "Use setting" at bounding box center [809, 156] width 17 height 8
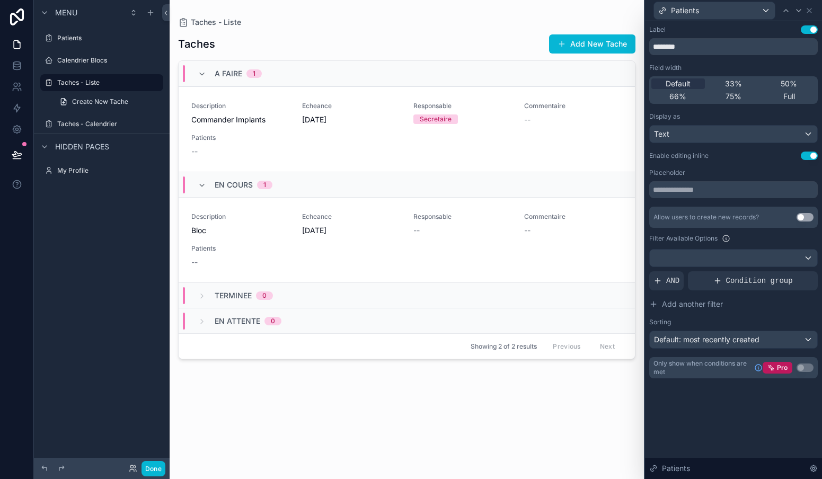
click at [196, 149] on div "scrollable content" at bounding box center [407, 233] width 474 height 466
click at [196, 149] on span "--" at bounding box center [194, 151] width 6 height 11
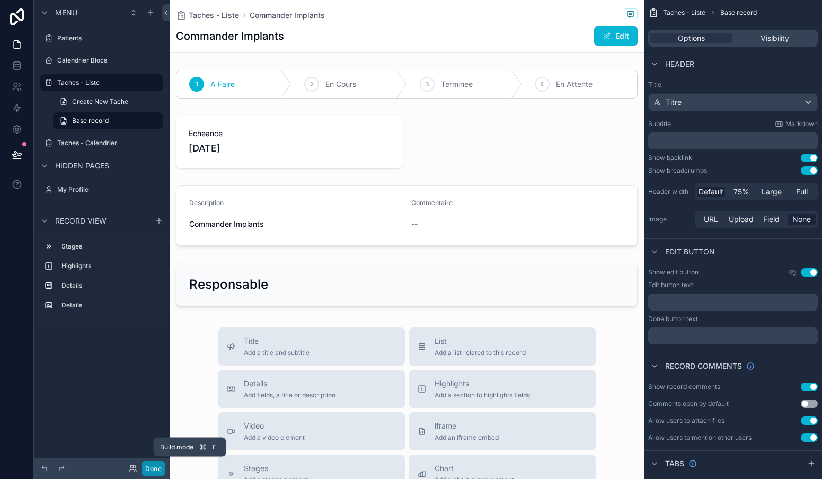
click at [154, 471] on button "Done" at bounding box center [153, 468] width 24 height 15
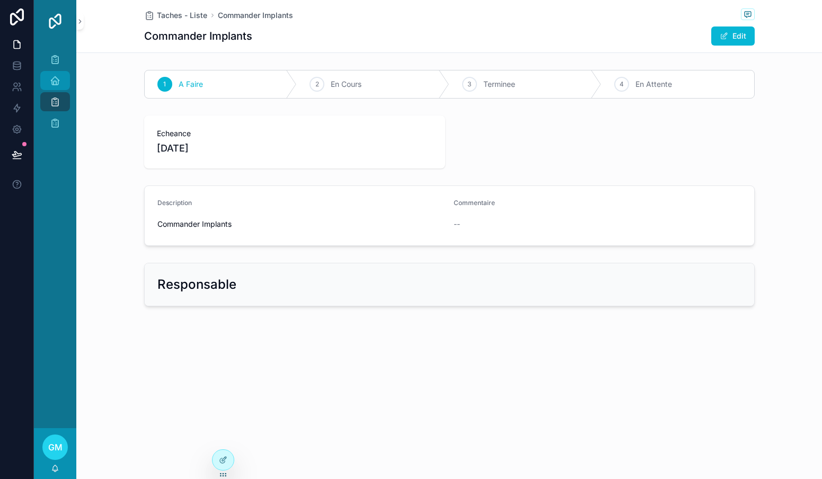
click at [59, 83] on icon "scrollable content" at bounding box center [55, 80] width 11 height 11
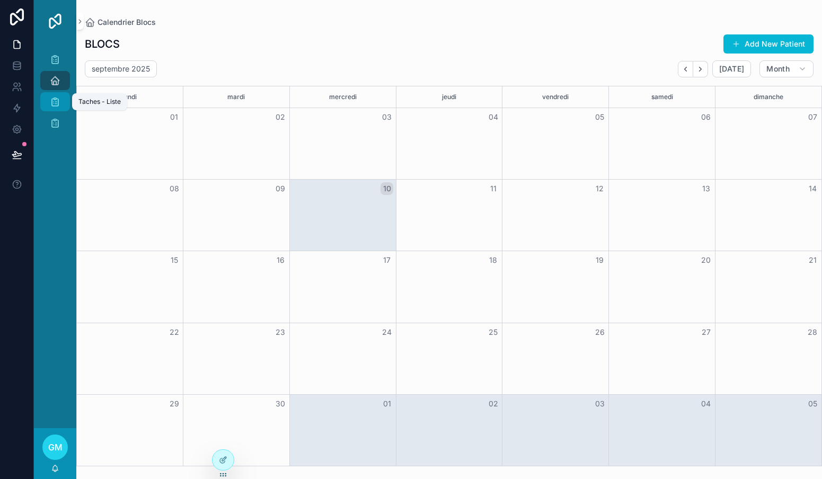
click at [56, 104] on icon "scrollable content" at bounding box center [55, 101] width 11 height 11
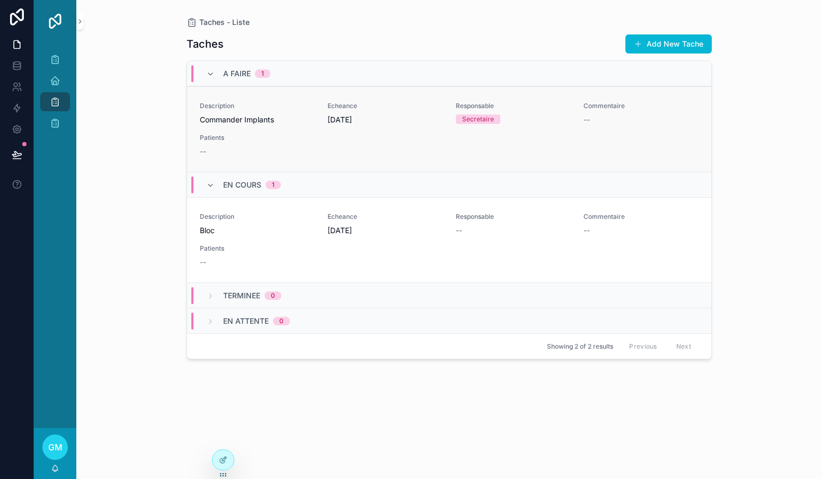
click at [205, 146] on div "Patients --" at bounding box center [257, 145] width 115 height 23
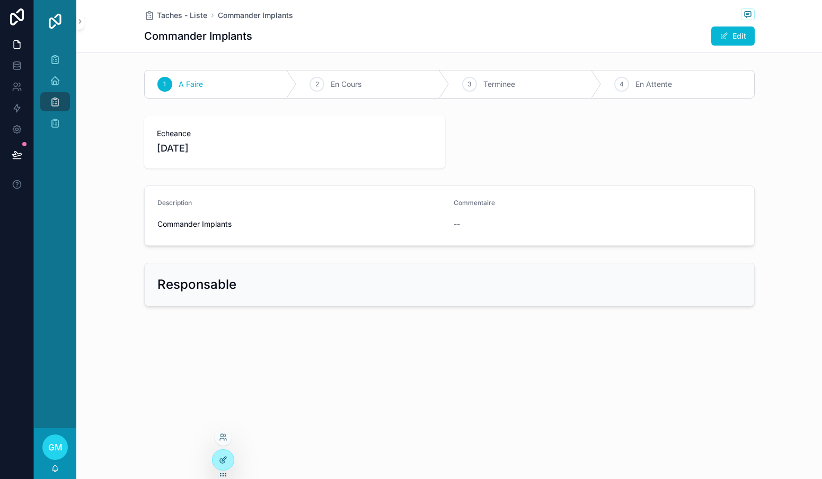
click at [226, 451] on div at bounding box center [223, 460] width 21 height 20
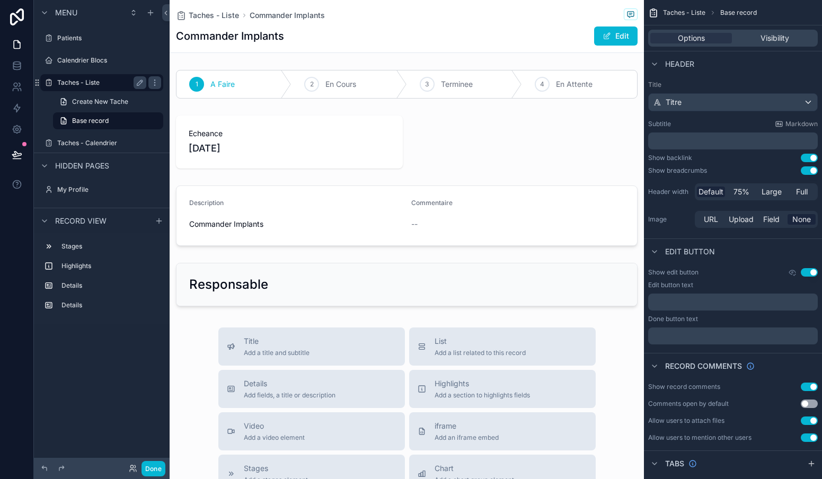
click at [78, 80] on label "Taches - Liste" at bounding box center [99, 82] width 85 height 8
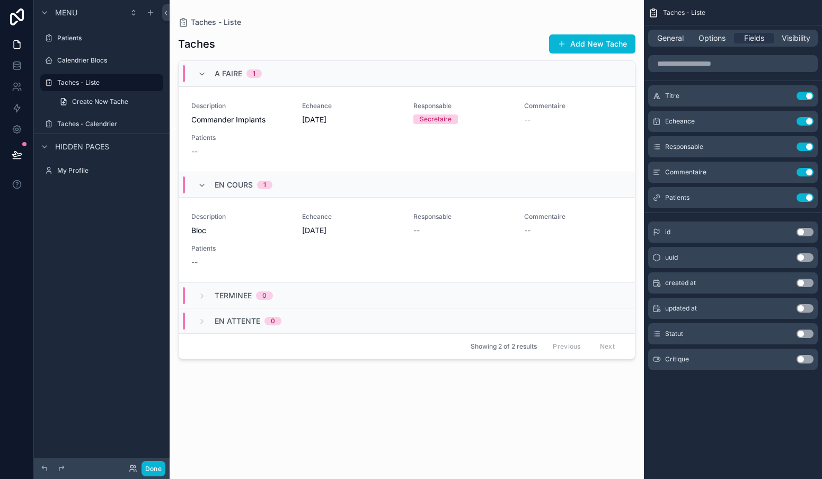
click at [235, 144] on div "scrollable content" at bounding box center [407, 233] width 474 height 466
click at [782, 194] on icon "scrollable content" at bounding box center [784, 197] width 8 height 8
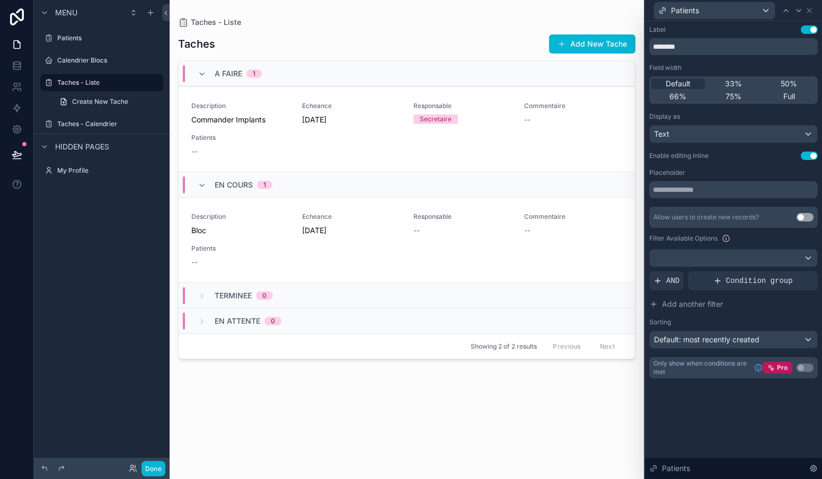
click at [808, 135] on div "Text" at bounding box center [733, 134] width 167 height 17
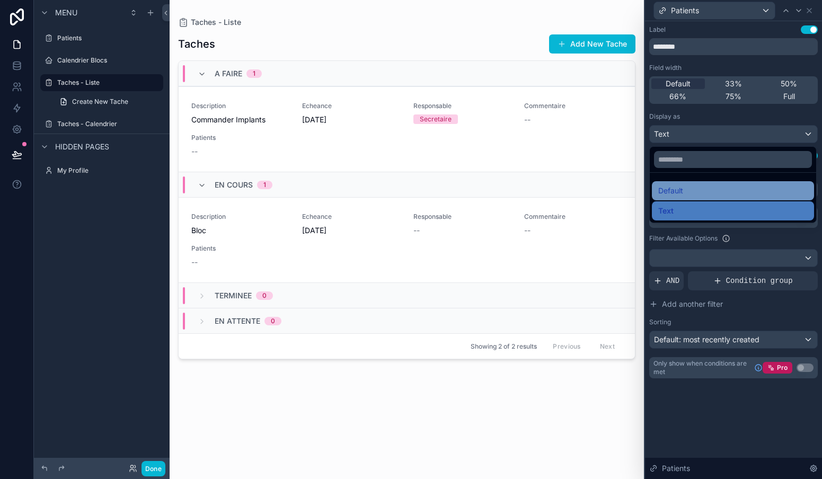
click at [688, 193] on div "Default" at bounding box center [732, 190] width 149 height 13
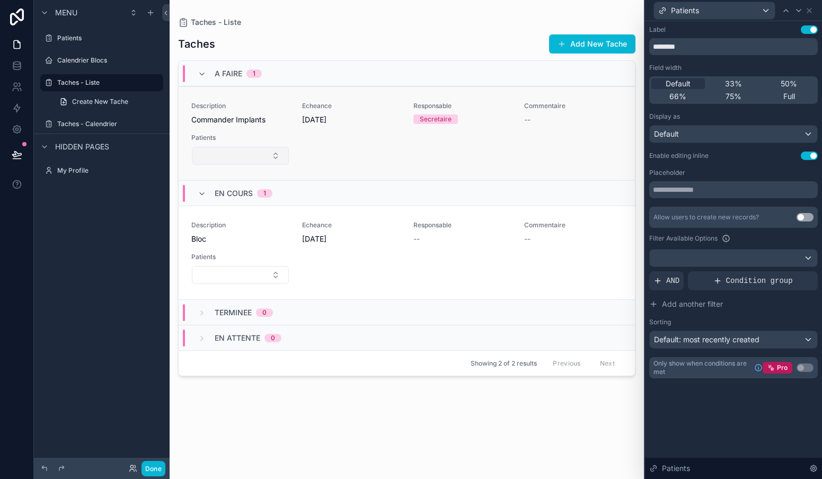
click at [277, 155] on button "Select Button" at bounding box center [240, 156] width 97 height 18
click at [711, 194] on input "text" at bounding box center [733, 189] width 169 height 17
click at [278, 155] on button "Select Button" at bounding box center [240, 156] width 97 height 18
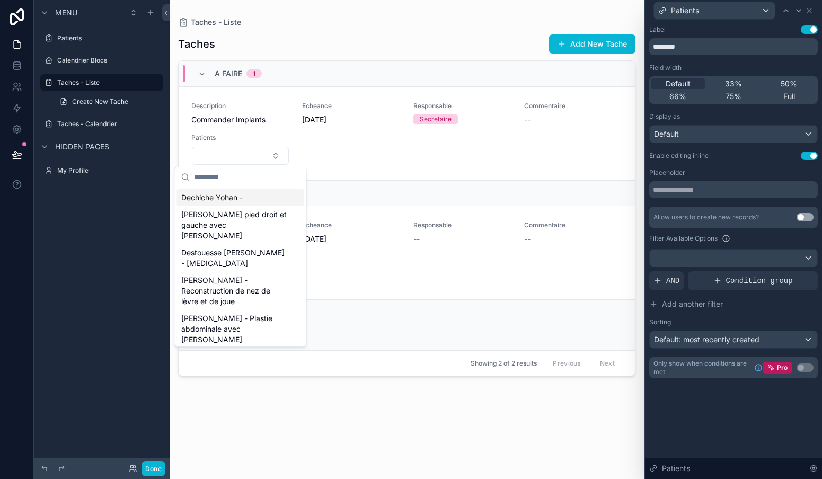
click at [805, 217] on button "Use setting" at bounding box center [804, 217] width 17 height 8
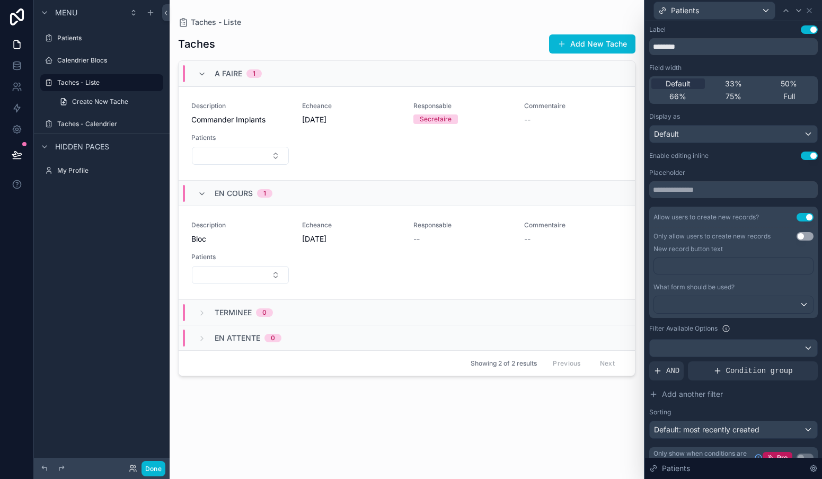
click at [698, 267] on p "﻿" at bounding box center [734, 266] width 153 height 11
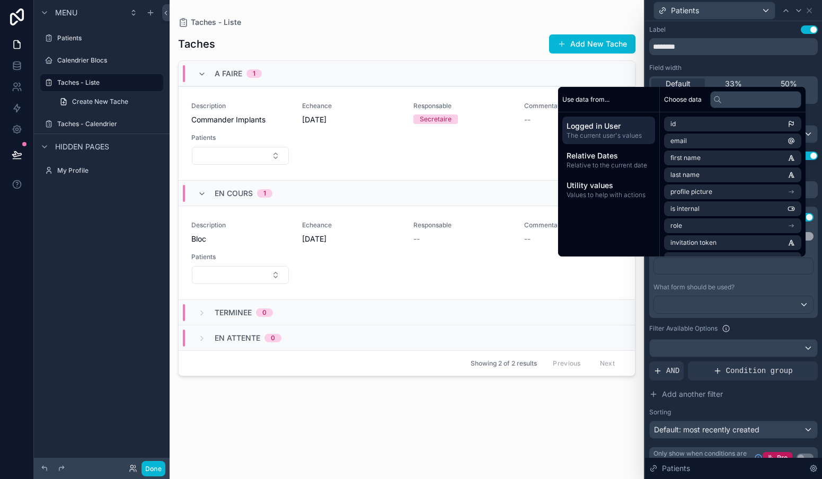
click at [713, 65] on div "Field width" at bounding box center [733, 68] width 169 height 8
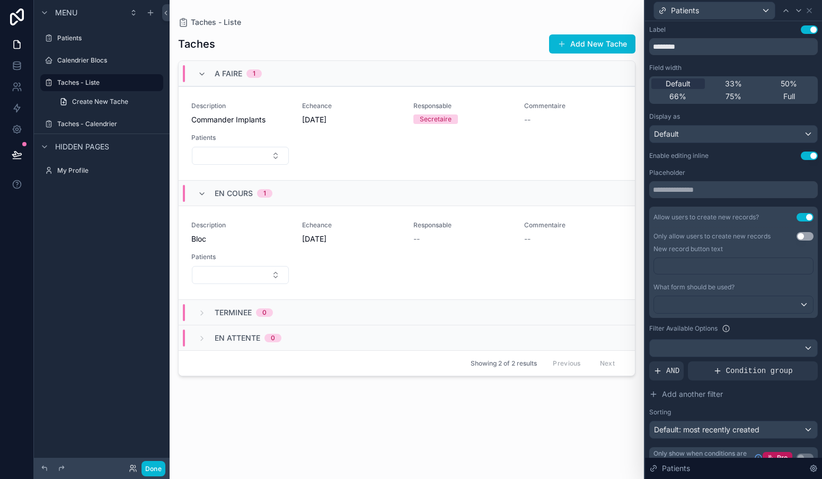
click at [795, 306] on div at bounding box center [733, 304] width 159 height 17
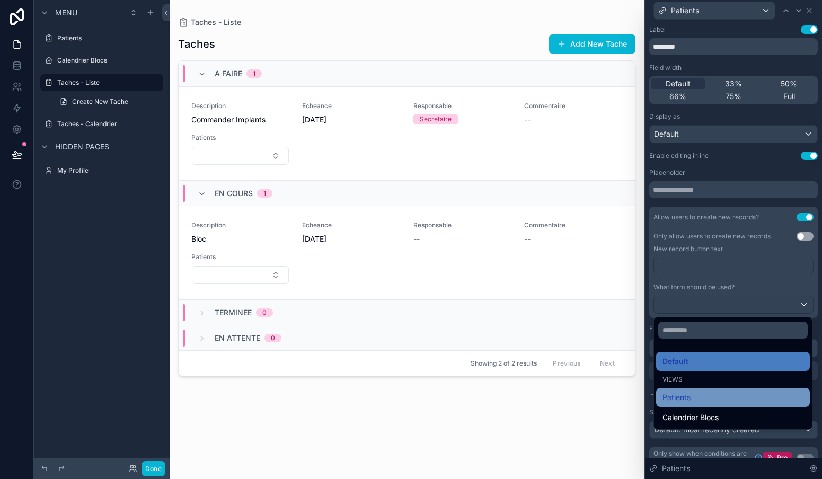
click at [698, 394] on div "Patients" at bounding box center [732, 397] width 141 height 13
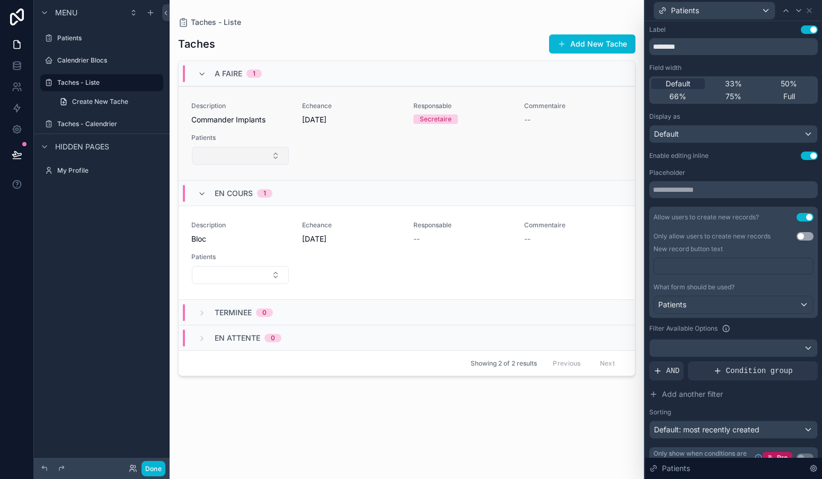
click at [267, 154] on button "Select Button" at bounding box center [240, 156] width 97 height 18
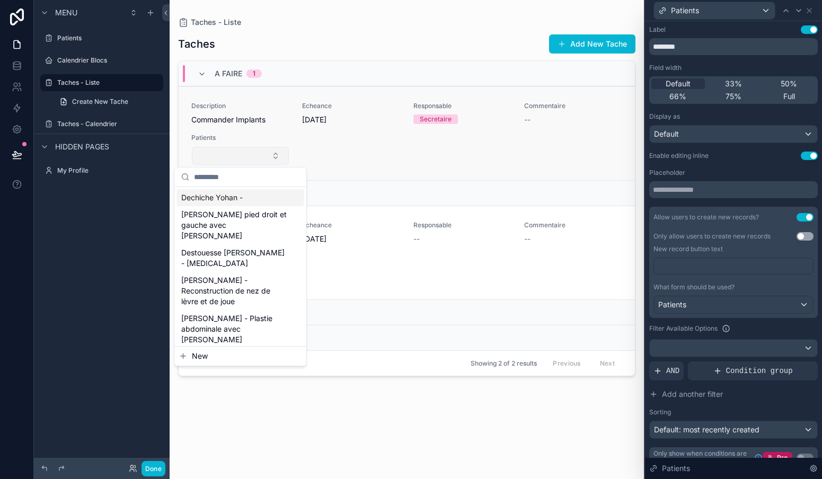
click at [267, 154] on button "Select Button" at bounding box center [240, 156] width 97 height 18
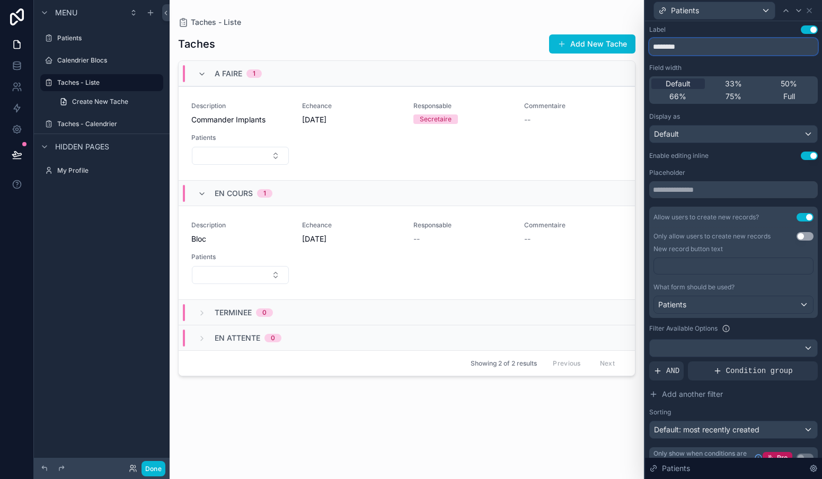
click at [701, 50] on input "********" at bounding box center [733, 46] width 169 height 17
click at [254, 156] on button "Select Button" at bounding box center [240, 156] width 97 height 18
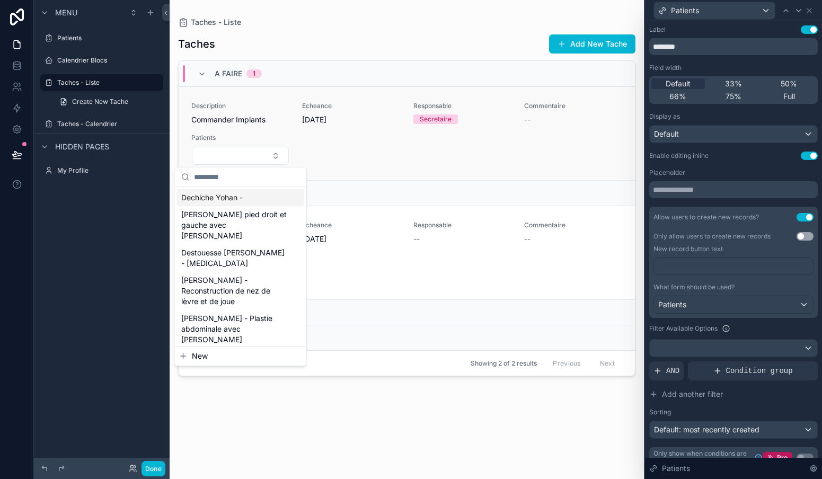
click at [418, 153] on div "Description Commander Implants Echeance [DATE] Responsable Secretaire Commentai…" at bounding box center [406, 134] width 431 height 64
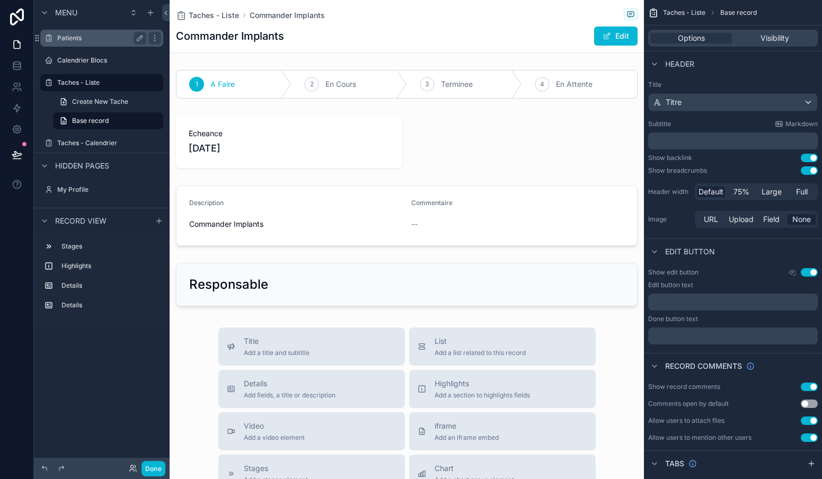
click at [76, 41] on label "Patients" at bounding box center [99, 38] width 85 height 8
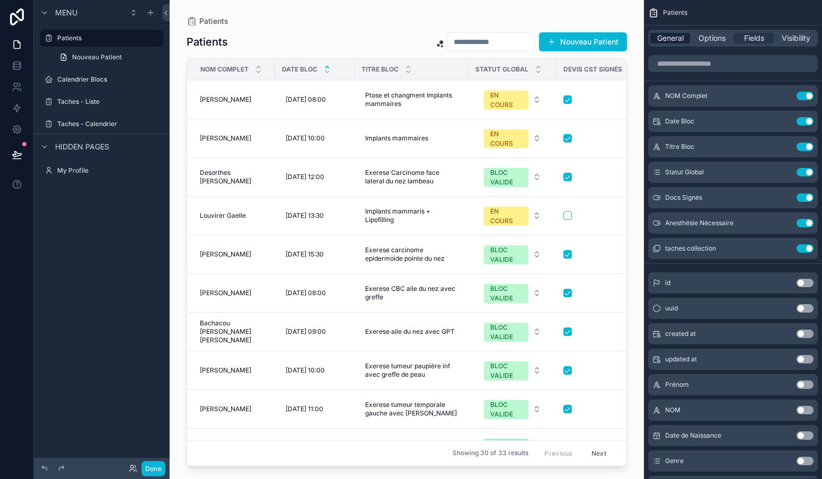
click at [665, 36] on span "General" at bounding box center [670, 38] width 26 height 11
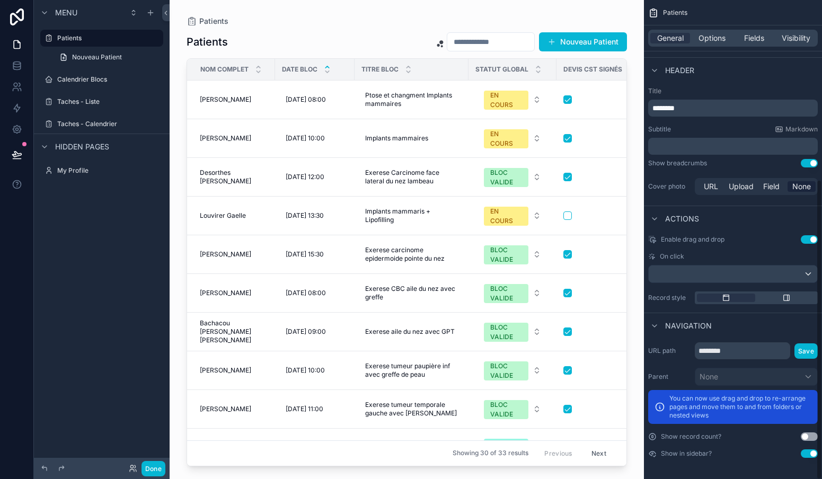
scroll to position [285, 0]
click at [12, 64] on icon at bounding box center [17, 65] width 11 height 11
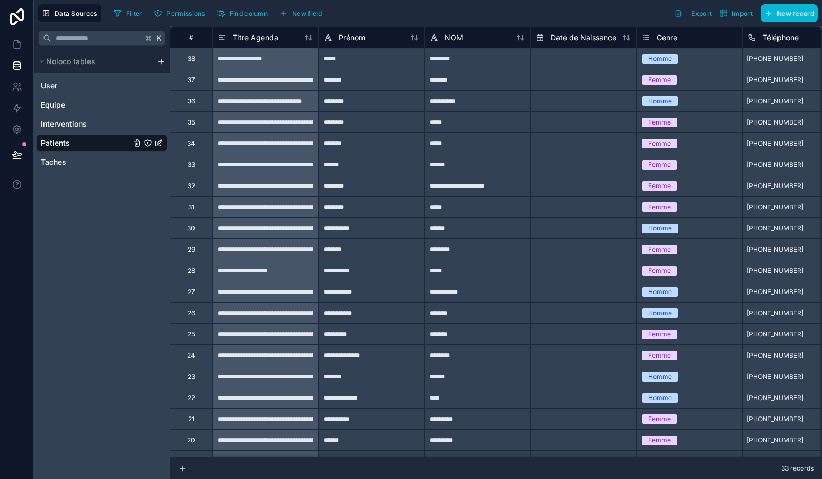
click at [59, 142] on span "Patients" at bounding box center [55, 143] width 29 height 11
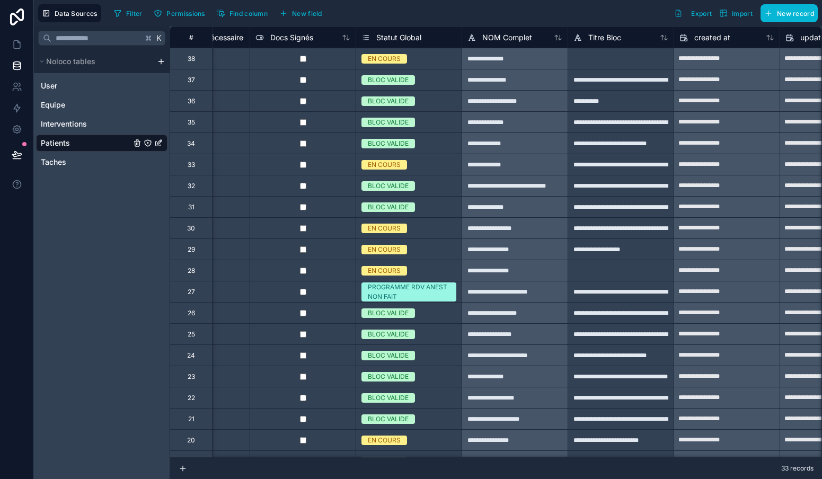
scroll to position [0, 1051]
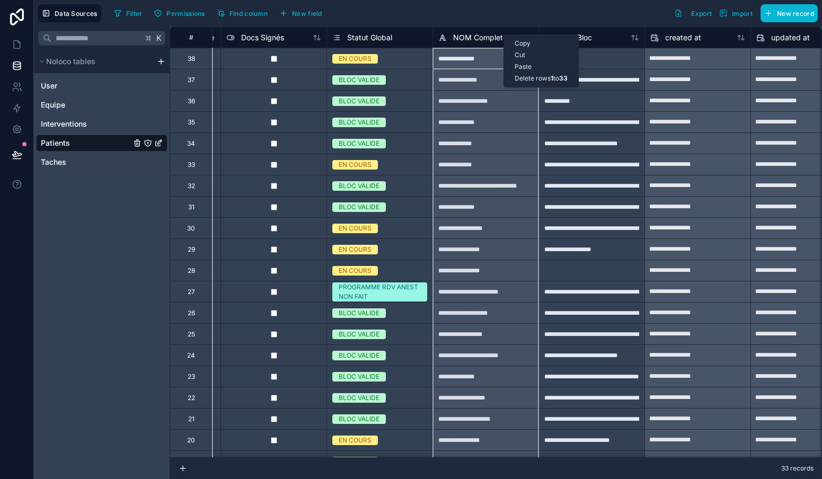
click at [487, 40] on span "NOM Complet" at bounding box center [478, 37] width 50 height 11
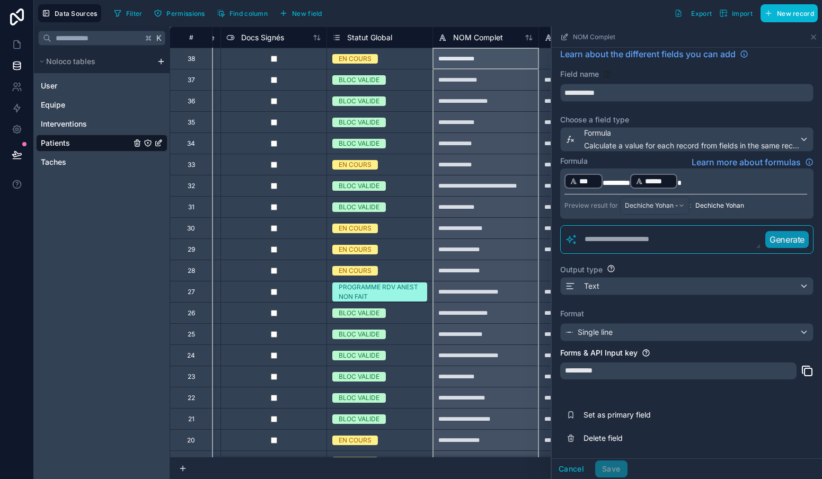
scroll to position [8, 0]
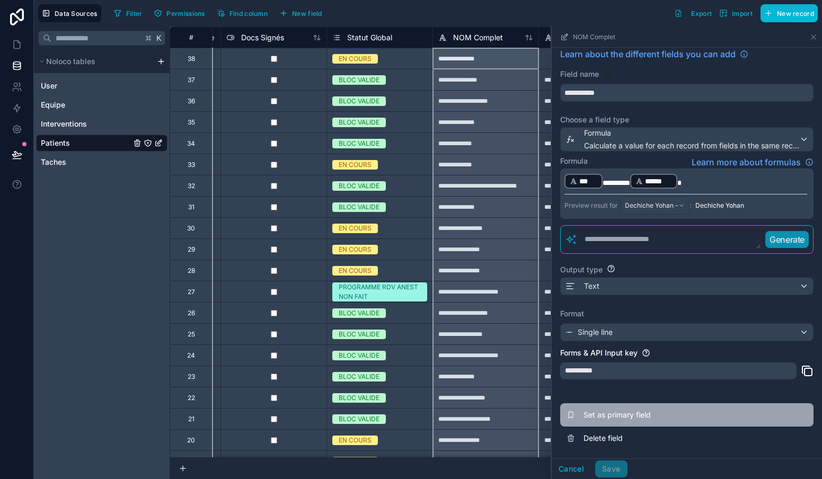
click at [571, 414] on icon at bounding box center [570, 415] width 8 height 8
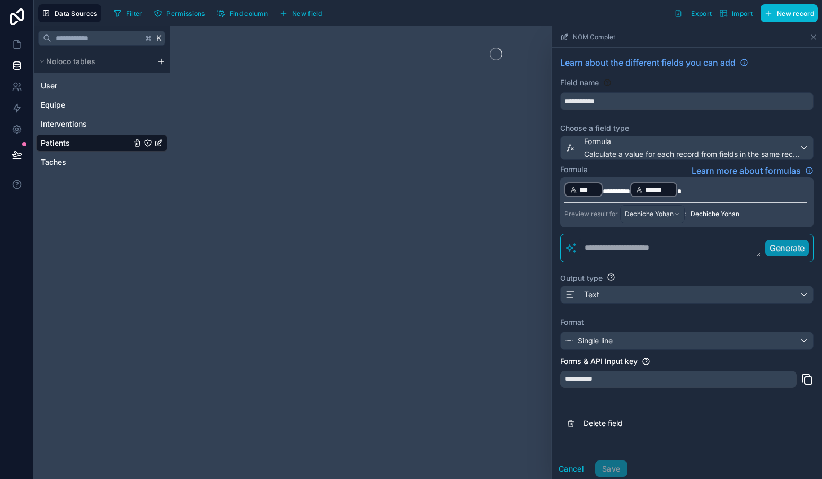
scroll to position [0, 0]
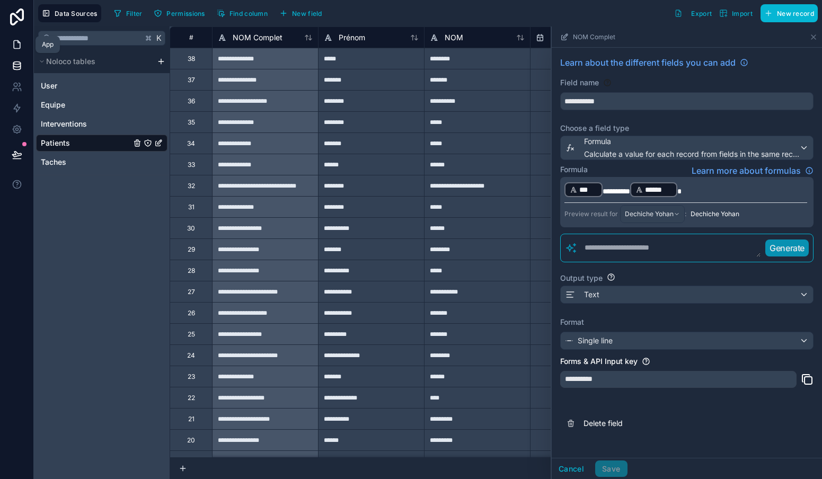
click at [19, 40] on icon at bounding box center [17, 44] width 11 height 11
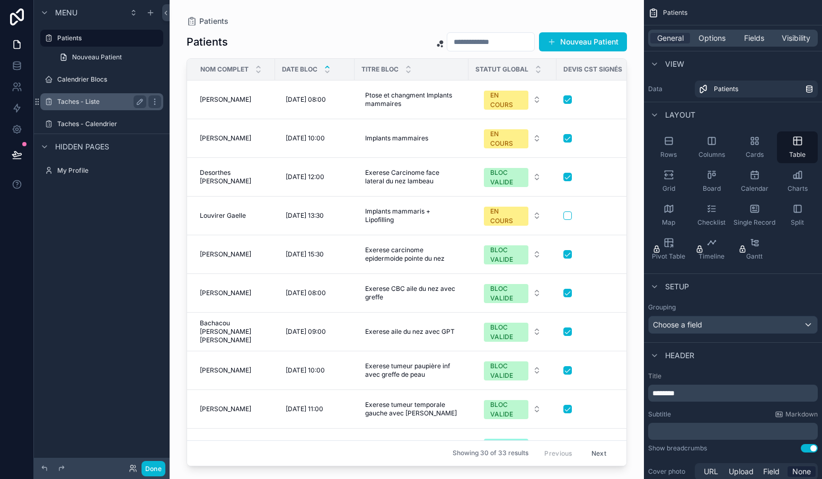
click at [80, 97] on div "Taches - Liste" at bounding box center [101, 101] width 89 height 13
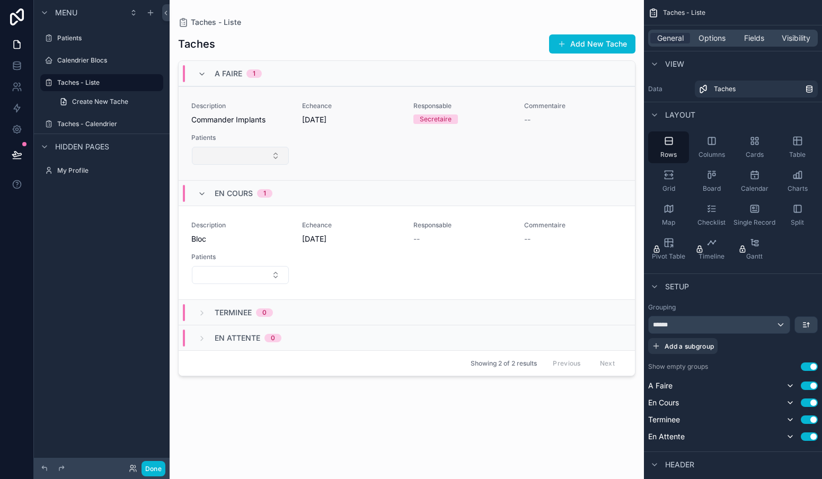
click at [238, 162] on button "Select Button" at bounding box center [240, 156] width 97 height 18
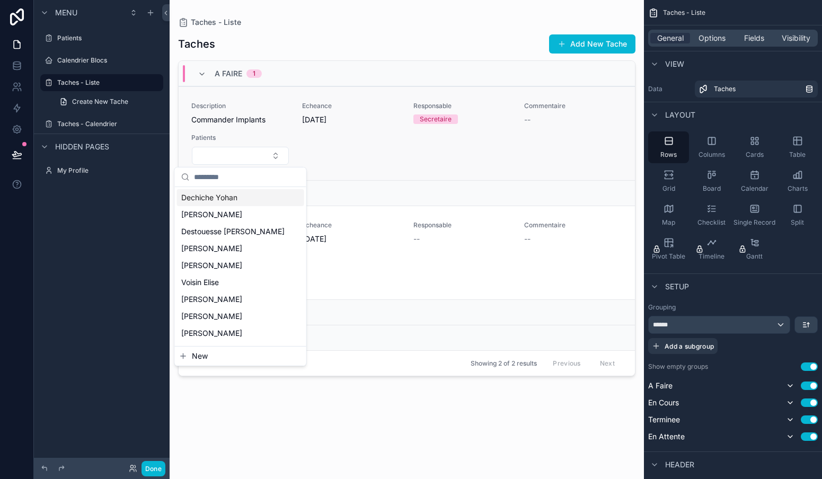
click at [403, 154] on div "Description Commander Implants Echeance [DATE] Responsable Secretaire Commentai…" at bounding box center [406, 134] width 431 height 64
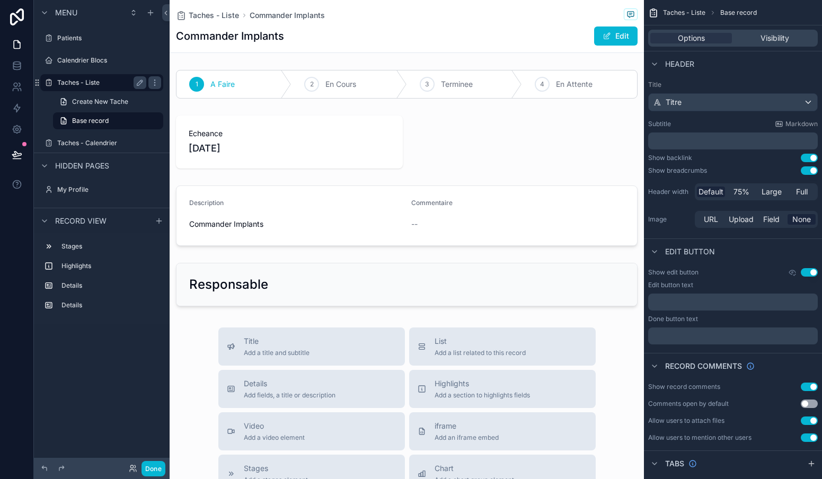
click at [78, 84] on label "Taches - Liste" at bounding box center [99, 82] width 85 height 8
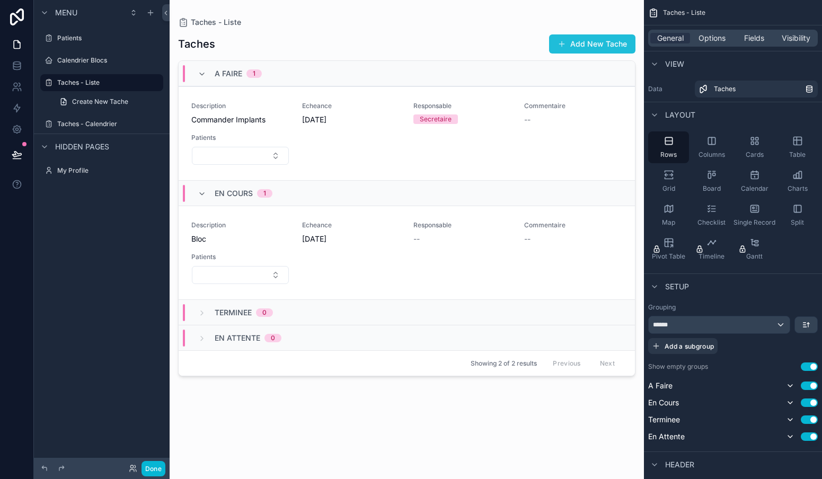
click at [598, 46] on button "Add New Tache" at bounding box center [592, 43] width 86 height 19
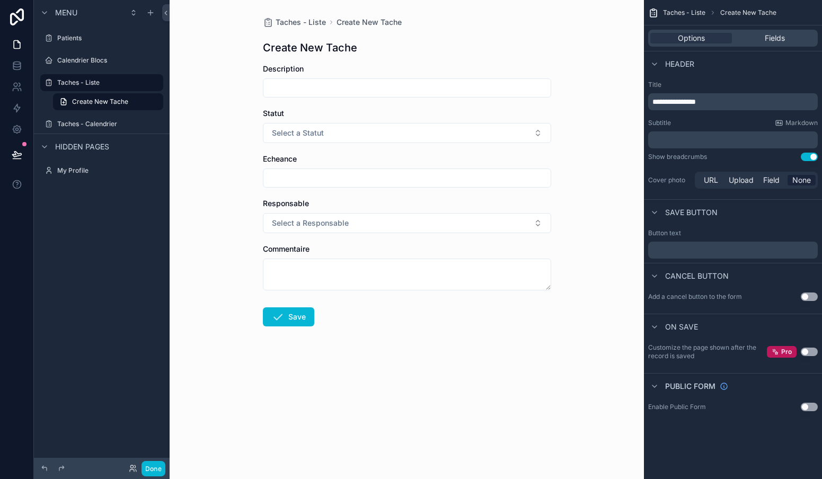
click at [301, 93] on input "scrollable content" at bounding box center [406, 88] width 287 height 15
click at [356, 136] on button "Select a Statut" at bounding box center [407, 133] width 288 height 20
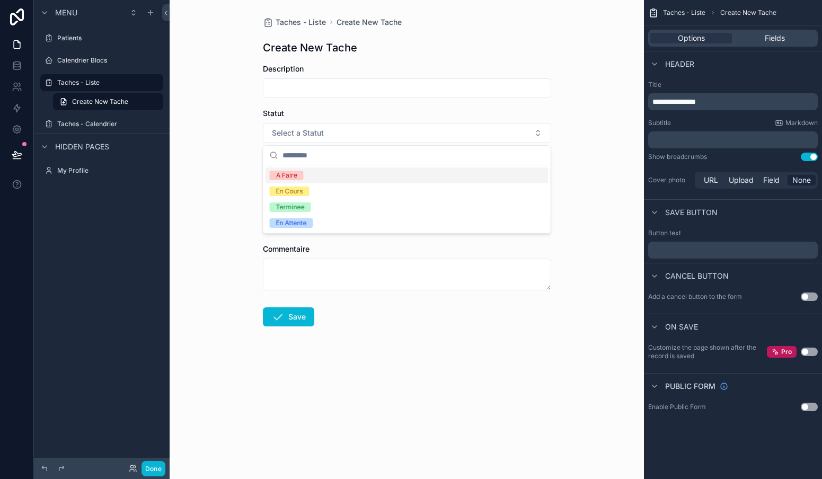
click at [431, 64] on div "Description" at bounding box center [407, 69] width 288 height 11
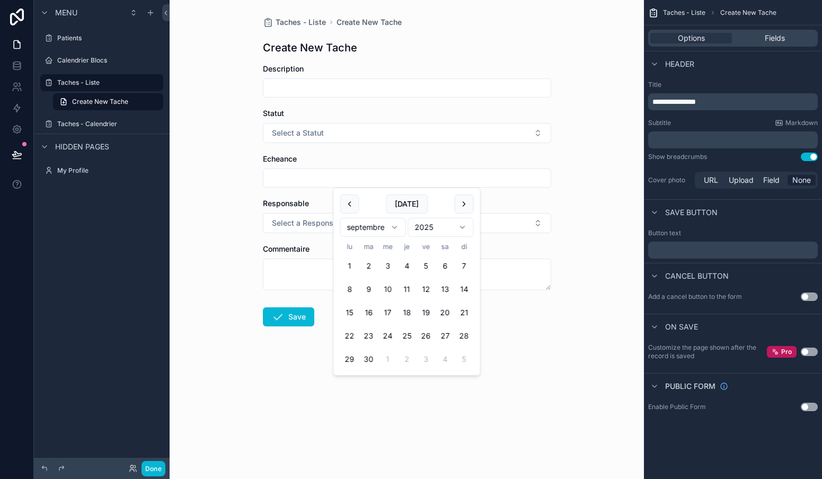
click at [346, 184] on input "scrollable content" at bounding box center [406, 178] width 287 height 15
click at [236, 231] on div "Taches - Liste Create New Tache Create New Tache Description Statut Select a St…" at bounding box center [407, 239] width 474 height 479
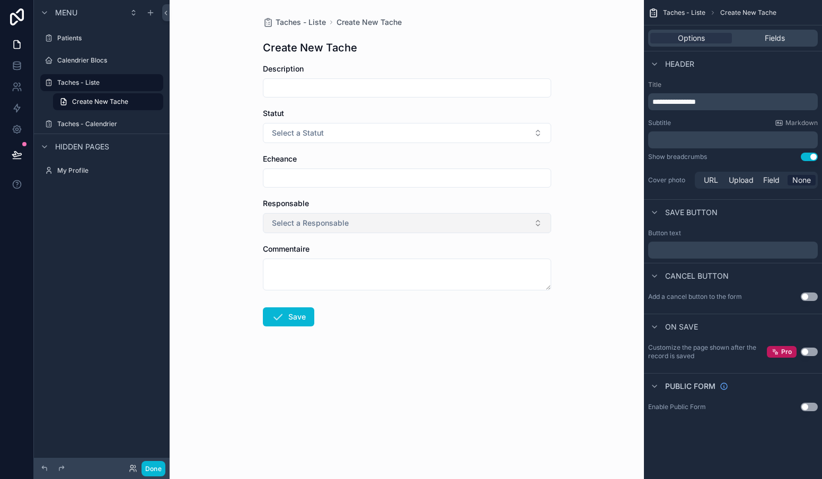
click at [323, 227] on span "Select a Responsable" at bounding box center [310, 223] width 77 height 11
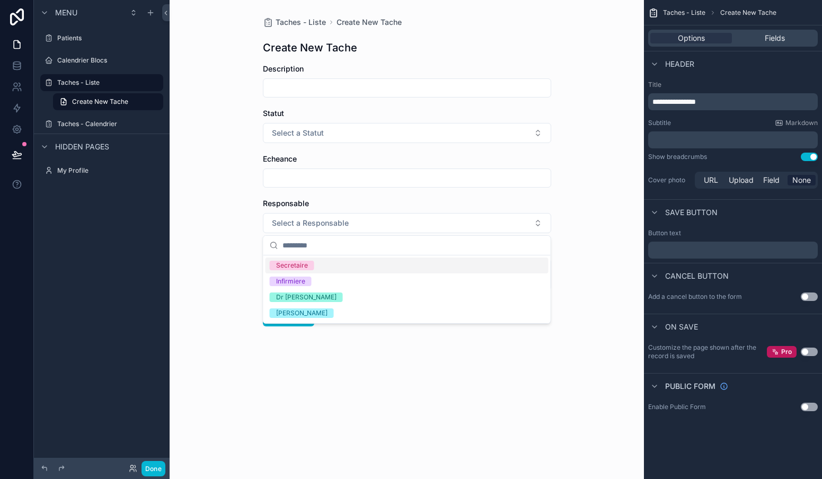
click at [213, 235] on div "Taches - Liste Create New Tache Create New Tache Description Statut Select a St…" at bounding box center [407, 239] width 474 height 479
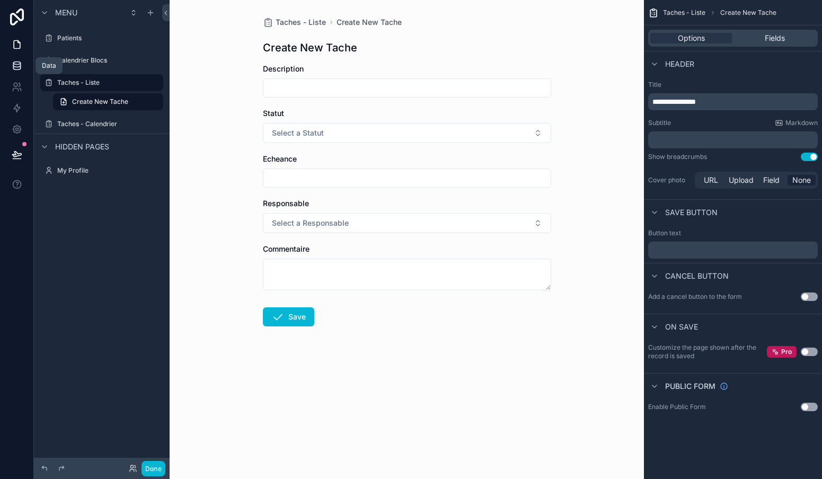
click at [16, 68] on icon at bounding box center [17, 65] width 11 height 11
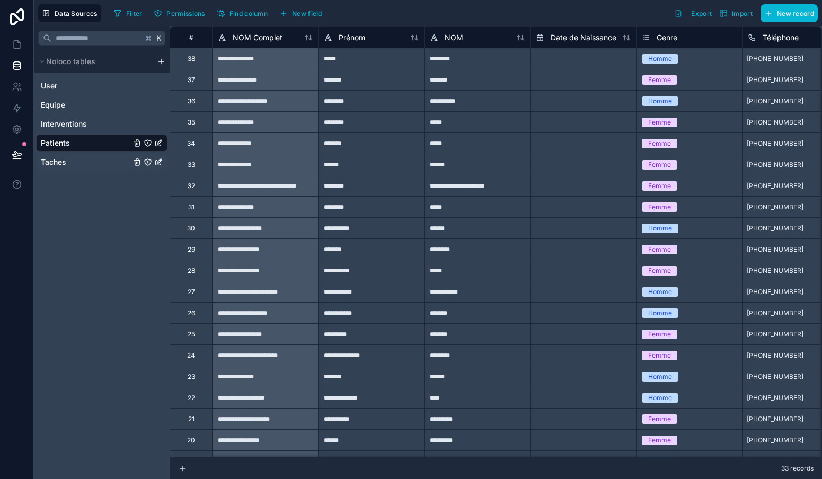
click at [63, 160] on span "Taches" at bounding box center [53, 162] width 25 height 11
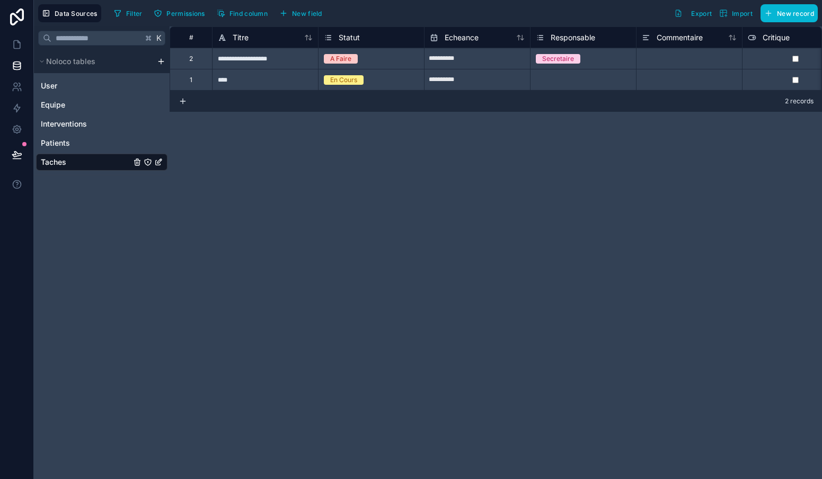
click at [357, 40] on span "Statut" at bounding box center [349, 37] width 21 height 11
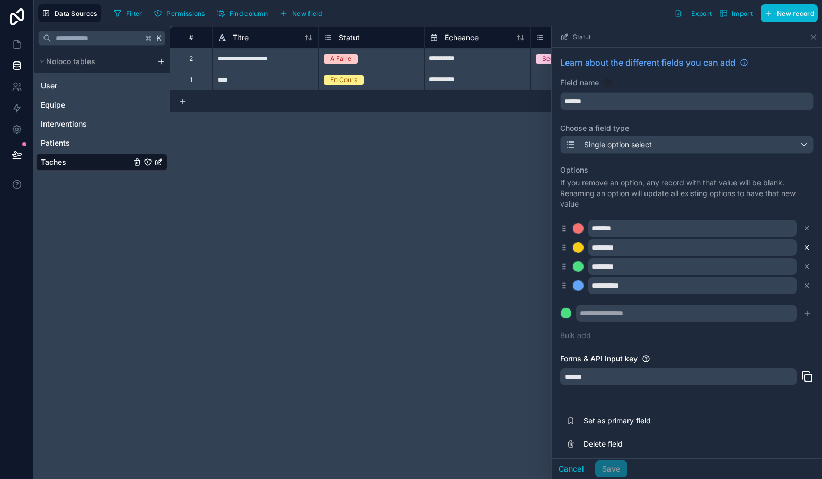
click at [808, 247] on icon at bounding box center [806, 247] width 7 height 7
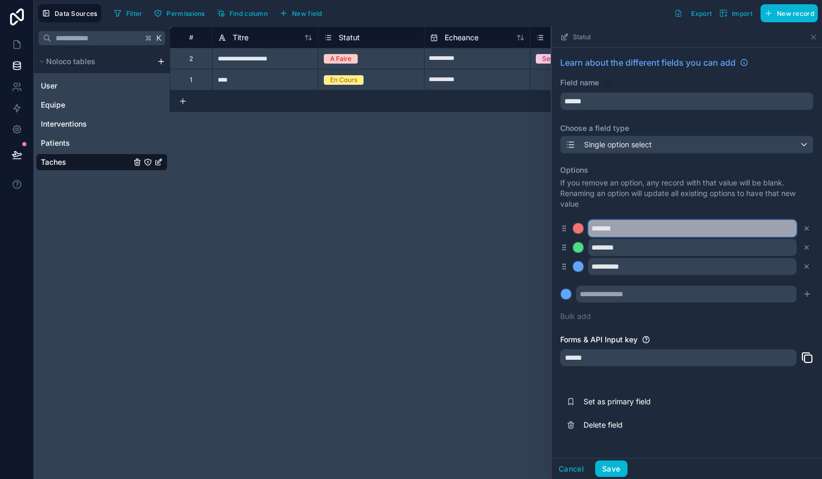
click at [621, 229] on input "*******" at bounding box center [692, 228] width 208 height 17
click at [580, 230] on div at bounding box center [578, 228] width 11 height 11
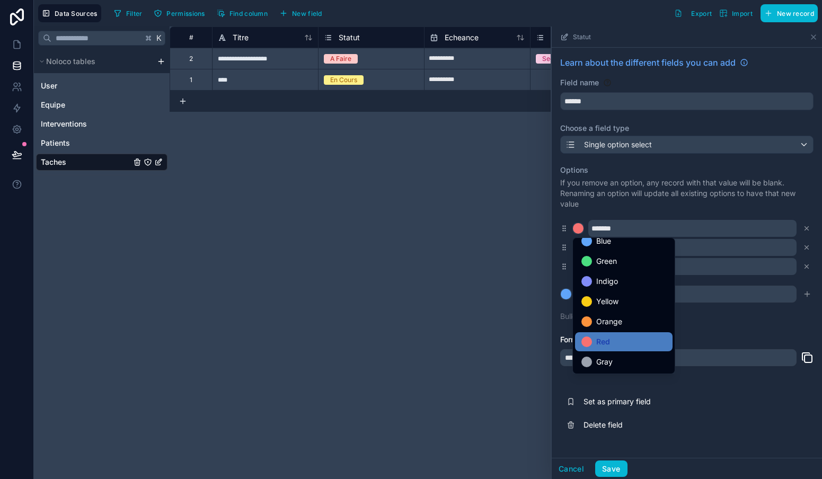
scroll to position [89, 0]
click at [602, 310] on div "Yellow" at bounding box center [624, 301] width 98 height 19
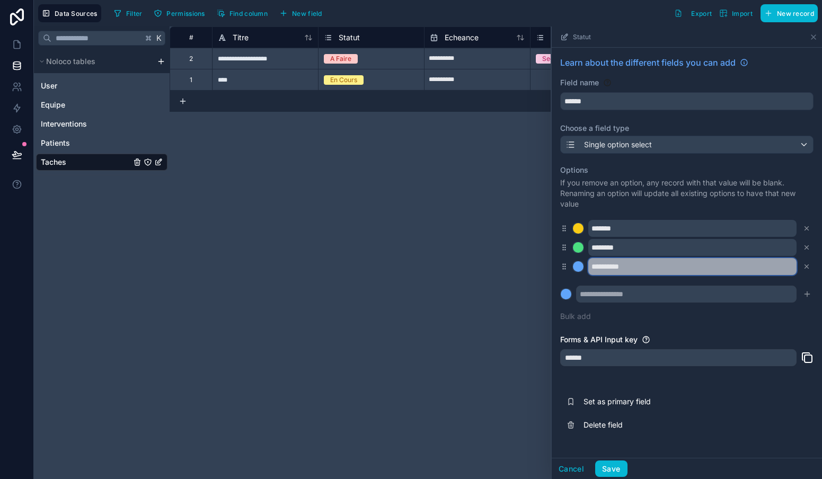
click at [630, 269] on input "**********" at bounding box center [692, 266] width 208 height 17
type input "*"
type input "********"
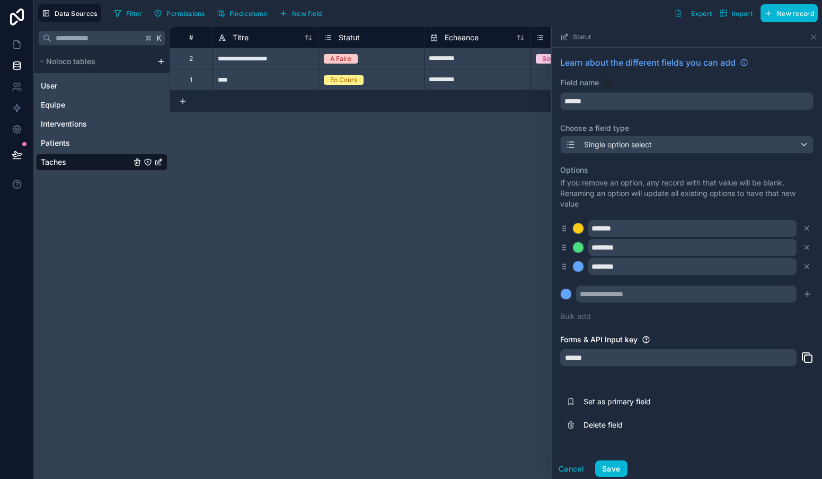
click at [580, 267] on div at bounding box center [578, 266] width 11 height 11
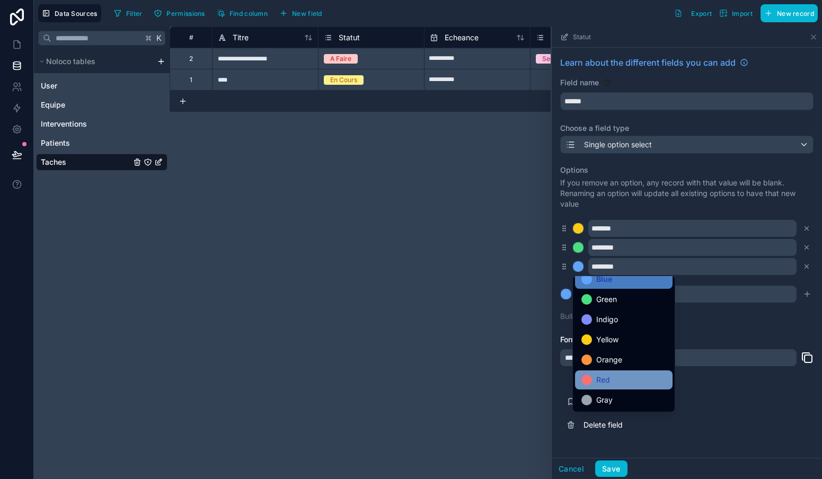
click at [598, 379] on span "Red" at bounding box center [603, 380] width 14 height 13
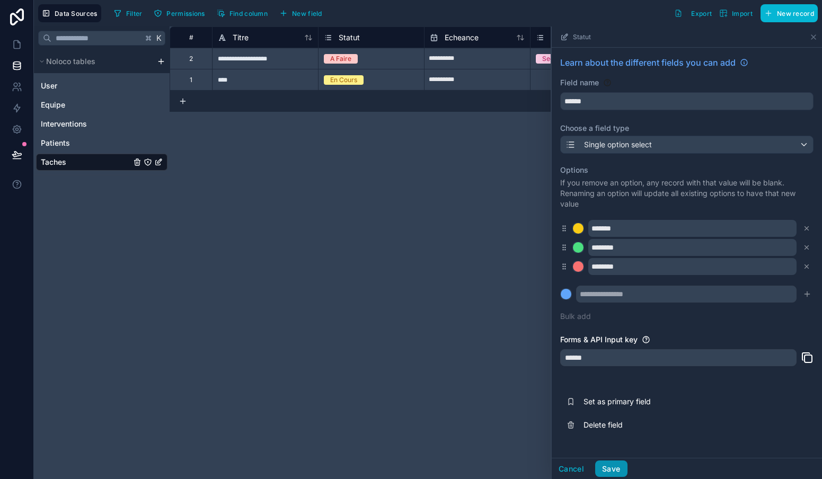
click at [609, 468] on button "Save" at bounding box center [611, 469] width 32 height 17
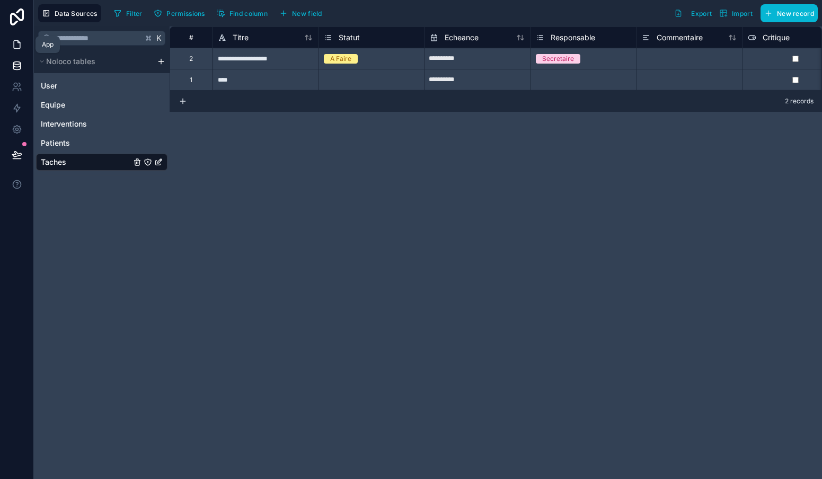
click at [15, 40] on icon at bounding box center [17, 44] width 11 height 11
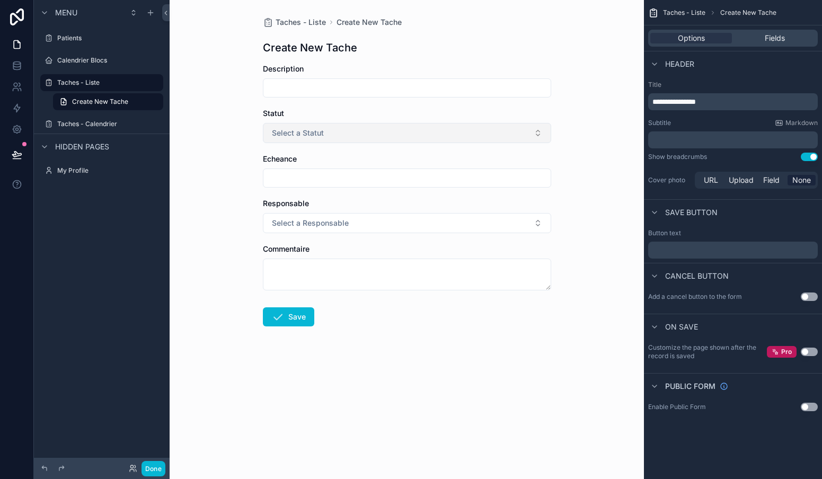
click at [311, 132] on span "Select a Statut" at bounding box center [298, 133] width 52 height 11
click at [240, 177] on div "Taches - Liste Create New Tache Create New Tache Description Statut Select a St…" at bounding box center [407, 239] width 474 height 479
click at [375, 128] on button "Select a Statut" at bounding box center [407, 133] width 288 height 20
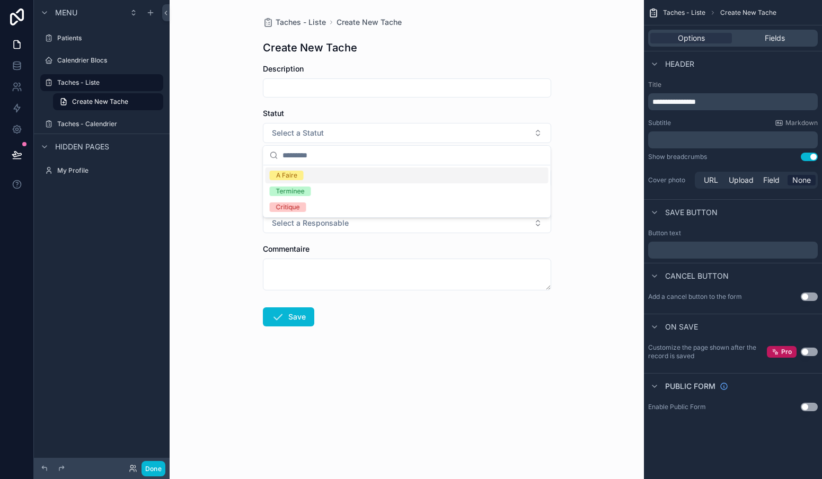
click at [444, 108] on div "Statut" at bounding box center [407, 113] width 288 height 11
click at [774, 41] on span "Fields" at bounding box center [775, 38] width 20 height 11
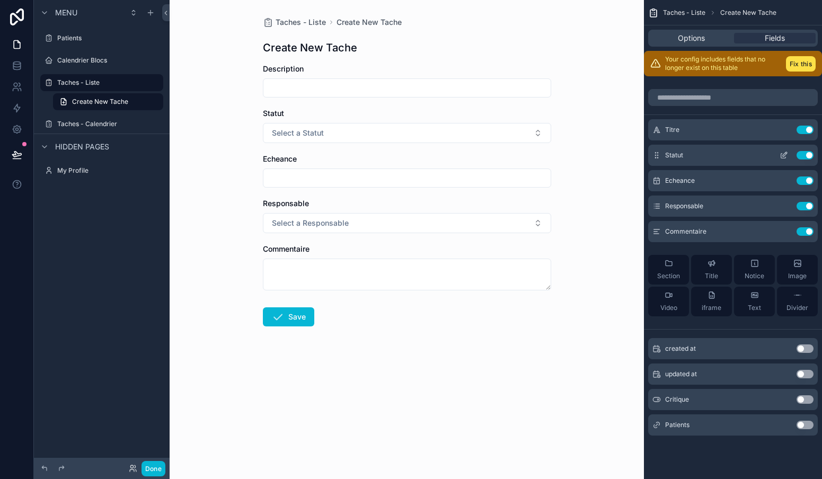
click at [785, 156] on icon "scrollable content" at bounding box center [784, 155] width 8 height 8
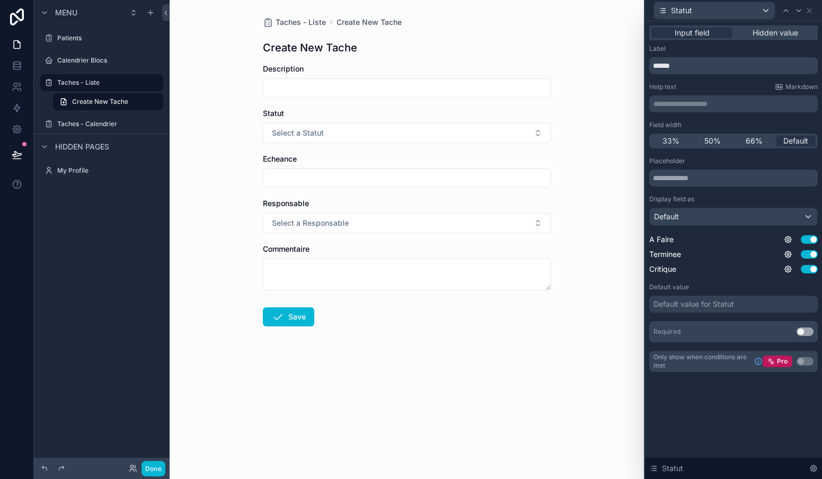
click at [746, 223] on div "Default" at bounding box center [733, 216] width 167 height 17
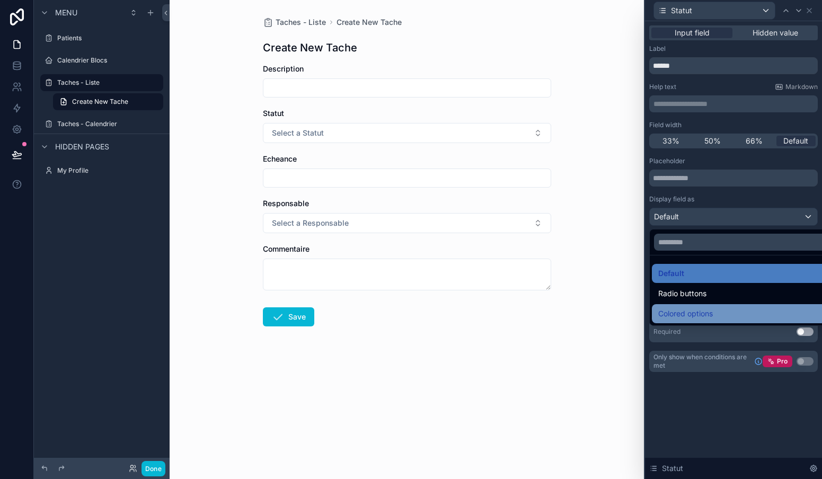
click at [688, 307] on span "Colored options" at bounding box center [685, 313] width 55 height 13
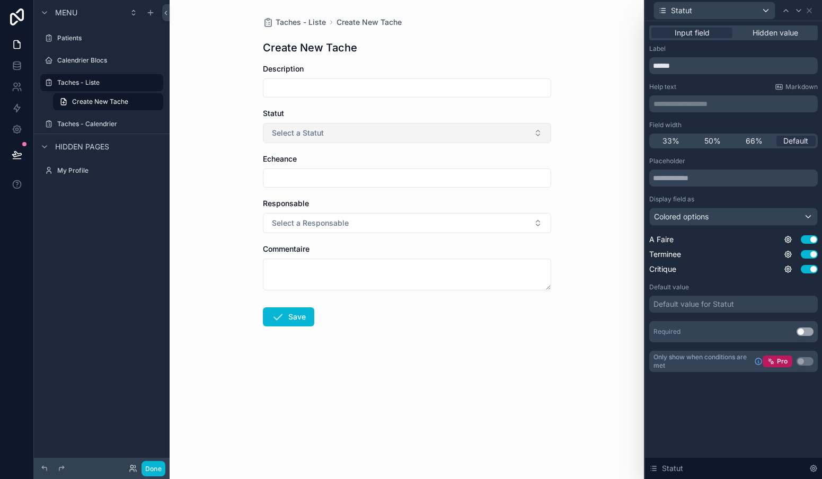
click at [323, 134] on button "Select a Statut" at bounding box center [407, 133] width 288 height 20
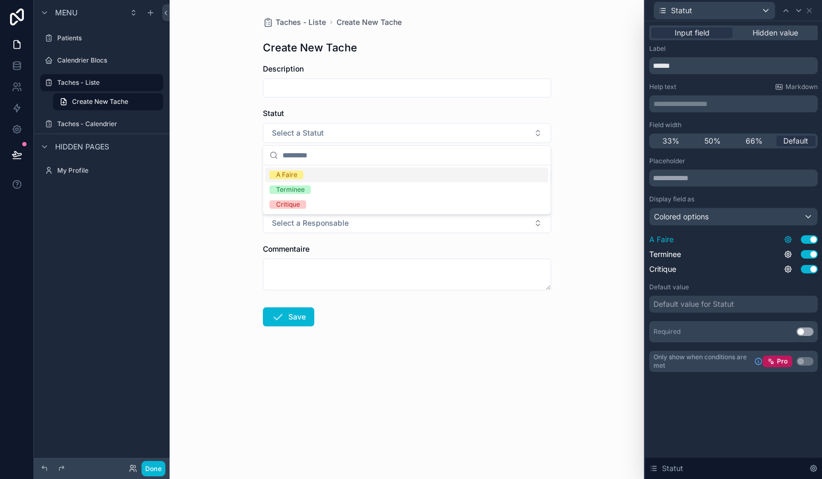
click at [789, 242] on icon at bounding box center [788, 239] width 6 height 6
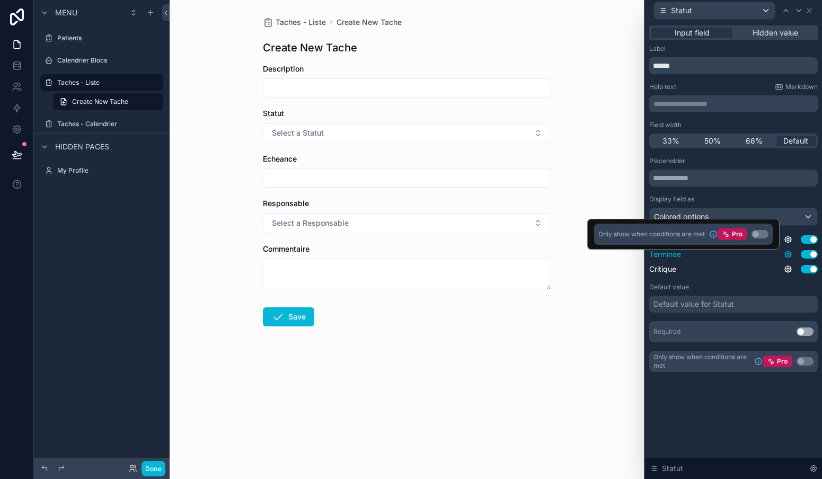
click at [787, 256] on icon at bounding box center [788, 254] width 6 height 6
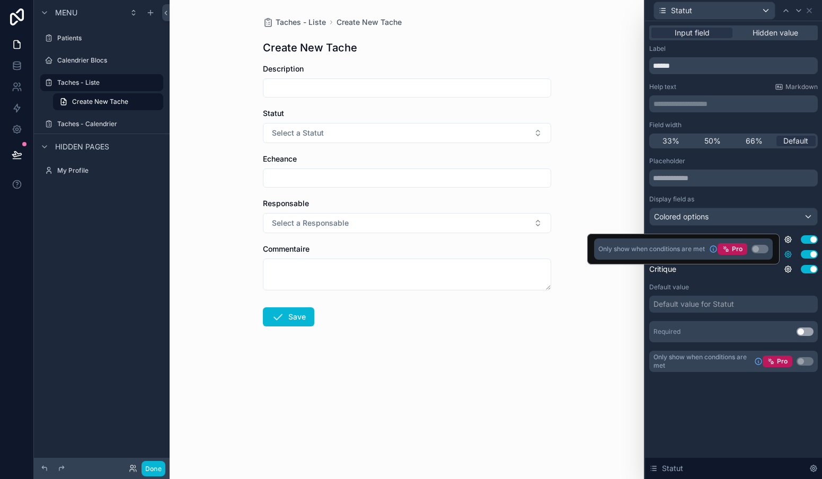
click at [787, 256] on icon at bounding box center [788, 254] width 6 height 6
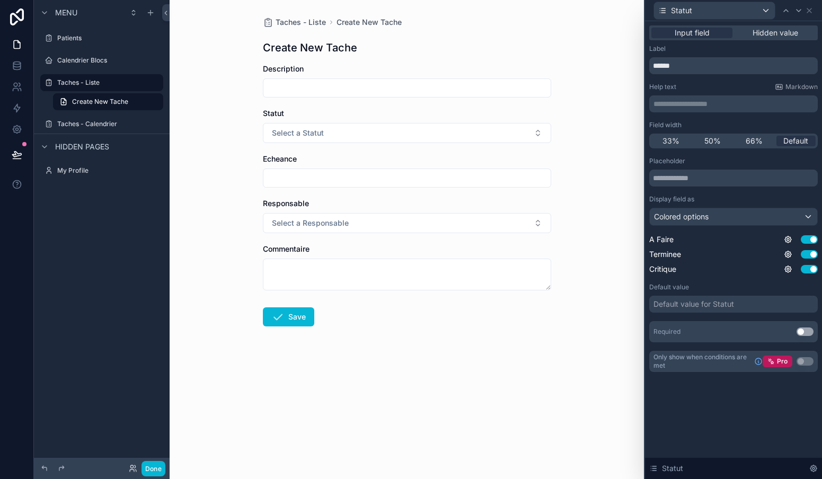
click at [706, 285] on div "Default value" at bounding box center [733, 287] width 169 height 8
click at [711, 305] on div "Default value for Statut" at bounding box center [693, 304] width 81 height 11
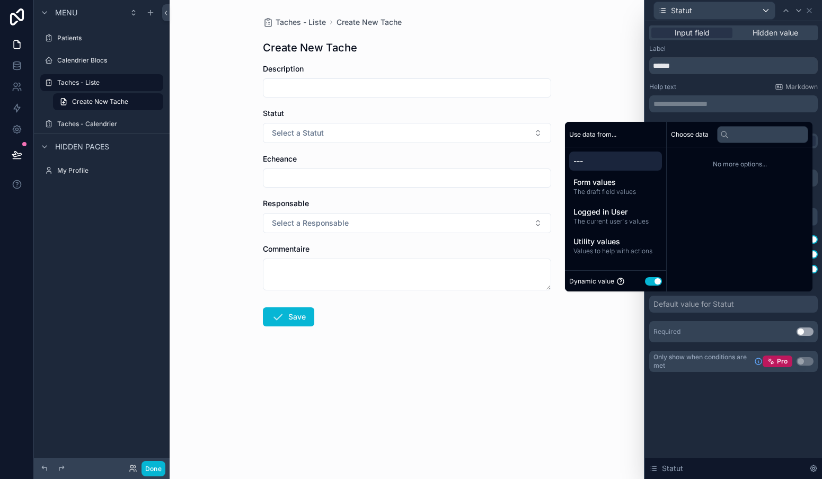
click at [707, 304] on div "Default value for Statut" at bounding box center [693, 304] width 81 height 11
click at [653, 117] on div "**********" at bounding box center [733, 208] width 169 height 327
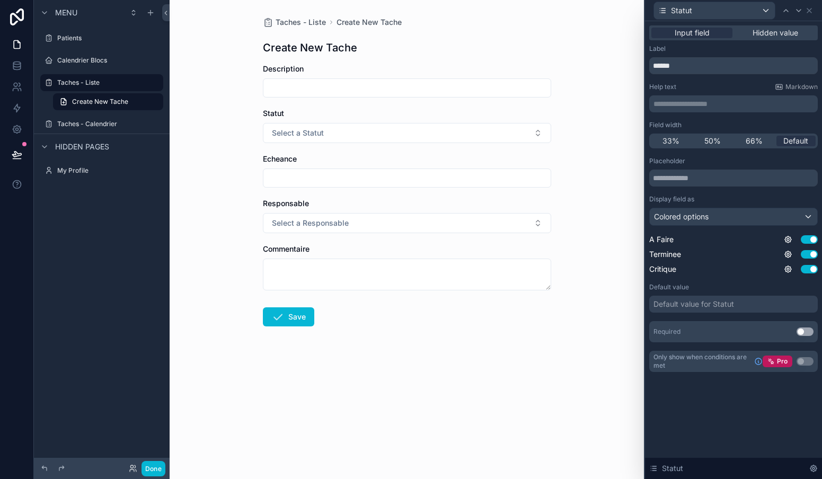
click at [725, 216] on div "Colored options" at bounding box center [733, 216] width 167 height 17
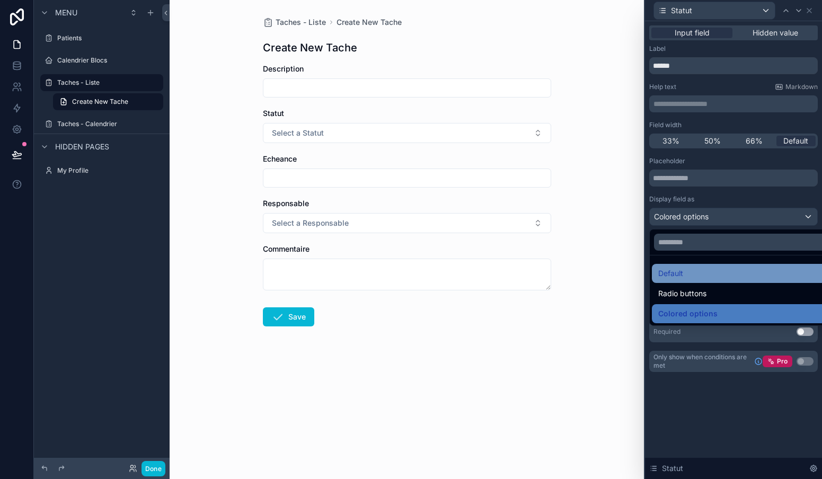
click at [680, 275] on span "Default" at bounding box center [670, 273] width 25 height 13
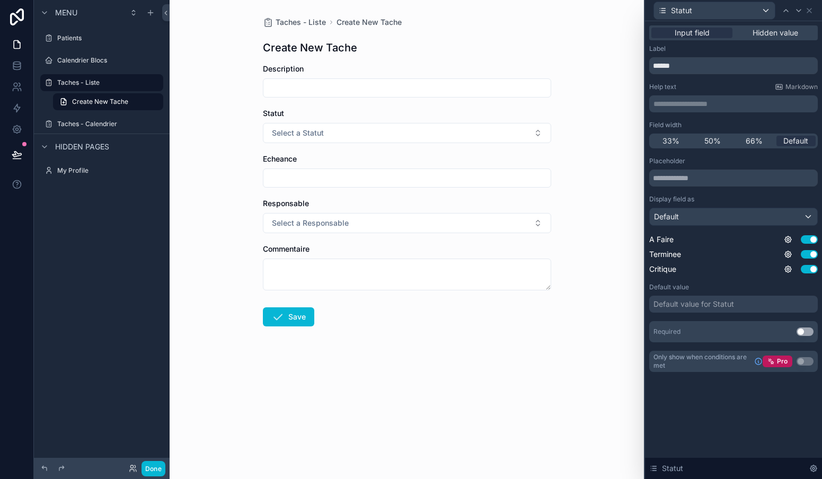
click at [748, 304] on div "Default value for Statut" at bounding box center [733, 304] width 169 height 17
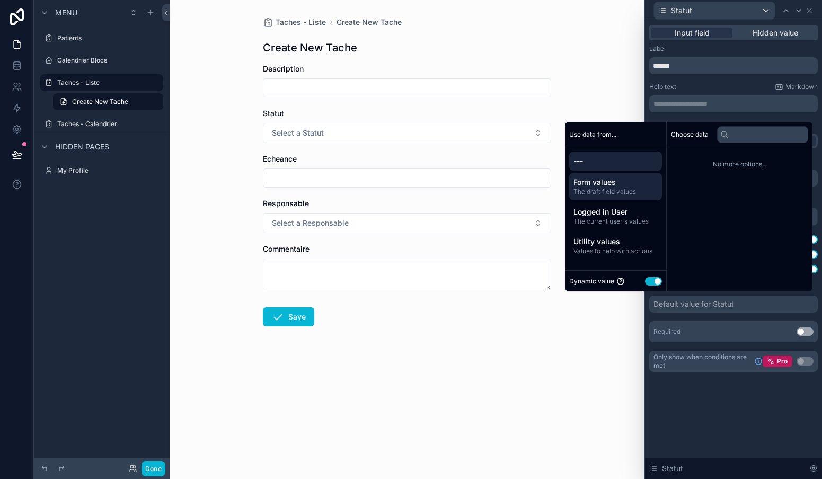
click at [608, 189] on span "The draft field values" at bounding box center [615, 192] width 84 height 8
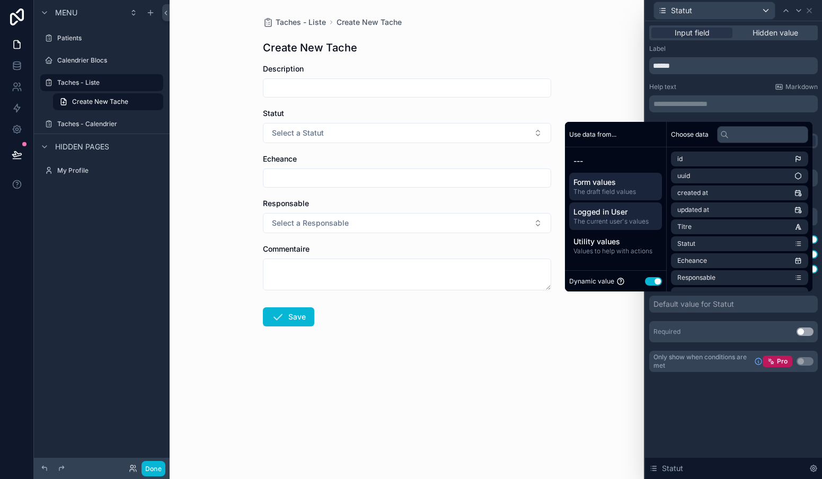
click at [609, 217] on span "The current user's values" at bounding box center [615, 221] width 84 height 8
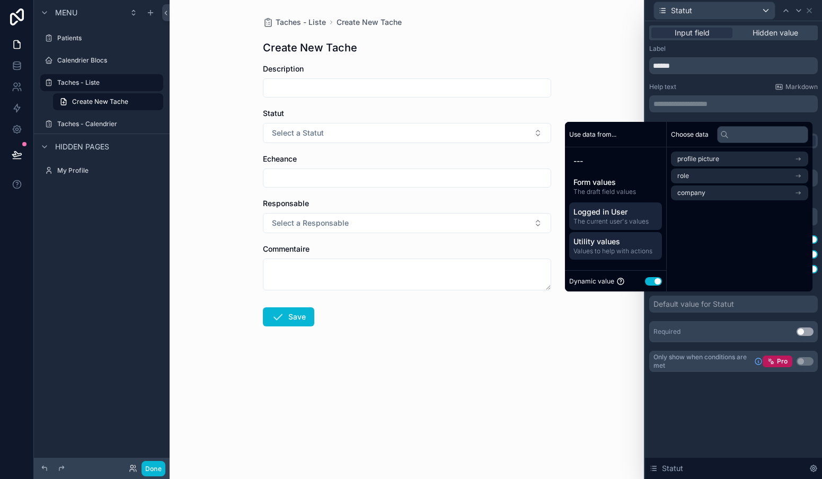
click at [610, 242] on span "Utility values" at bounding box center [615, 241] width 84 height 11
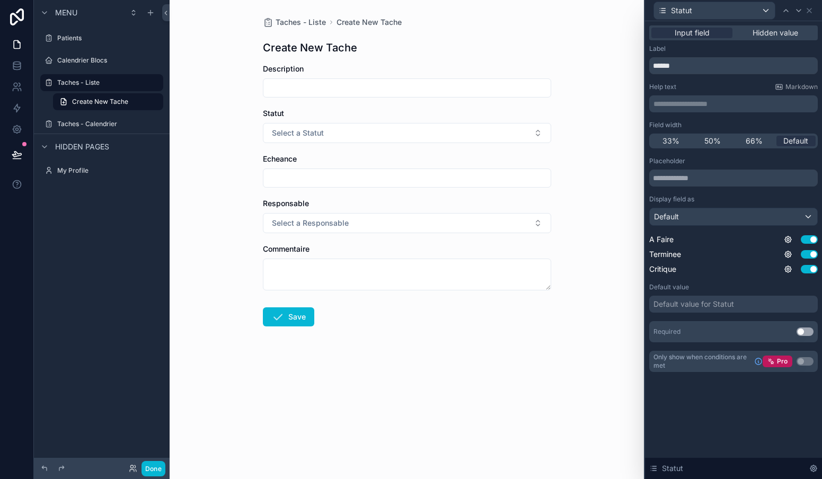
click at [693, 414] on div "**********" at bounding box center [733, 250] width 177 height 458
click at [14, 66] on icon at bounding box center [16, 65] width 7 height 4
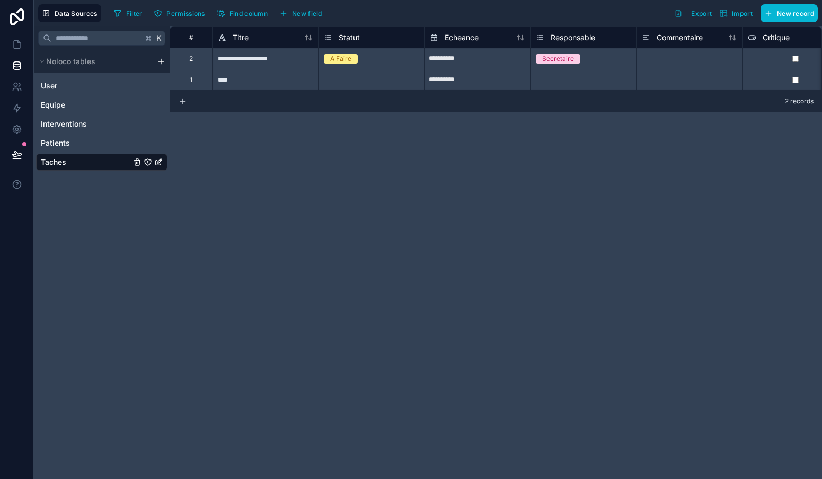
click at [356, 45] on div "Statut" at bounding box center [371, 36] width 106 height 21
click at [353, 38] on span "Statut" at bounding box center [349, 37] width 21 height 11
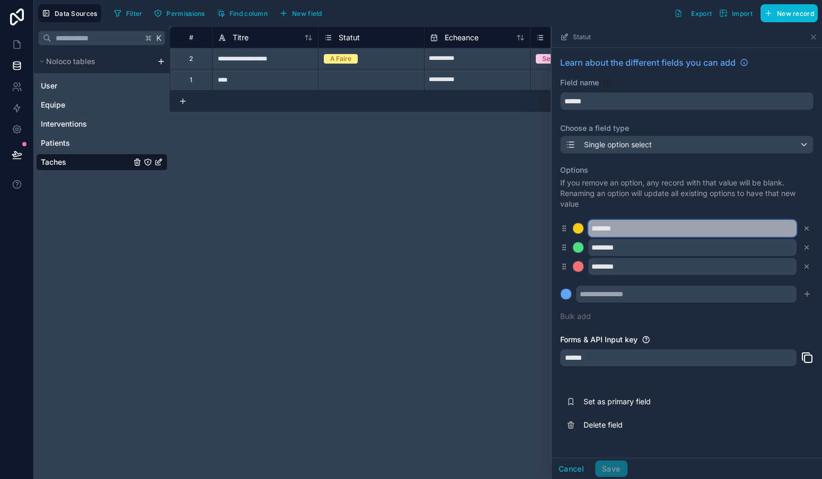
click at [697, 232] on input "*******" at bounding box center [692, 228] width 208 height 17
click at [585, 316] on button "Bulk add" at bounding box center [575, 316] width 31 height 11
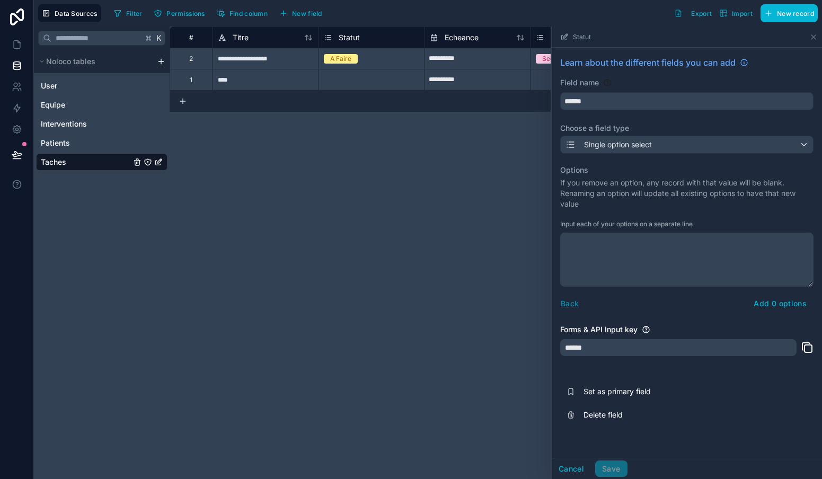
click at [572, 304] on button "Back" at bounding box center [569, 303] width 19 height 12
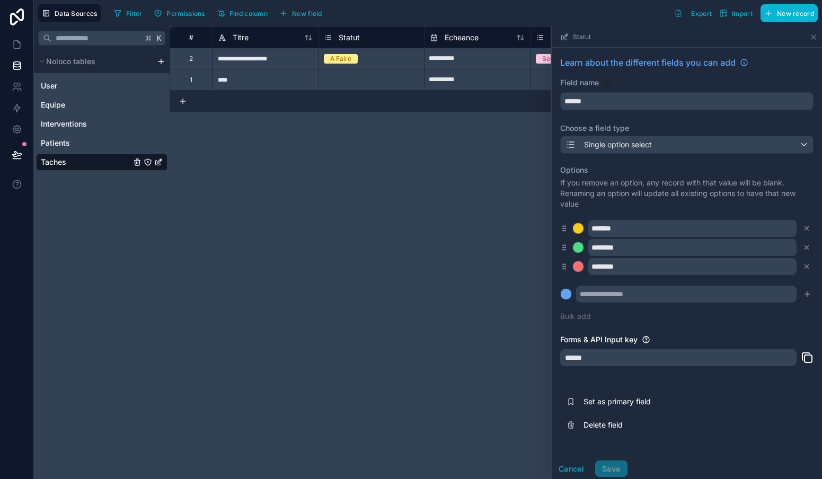
click at [728, 143] on div "Single option select" at bounding box center [687, 144] width 252 height 17
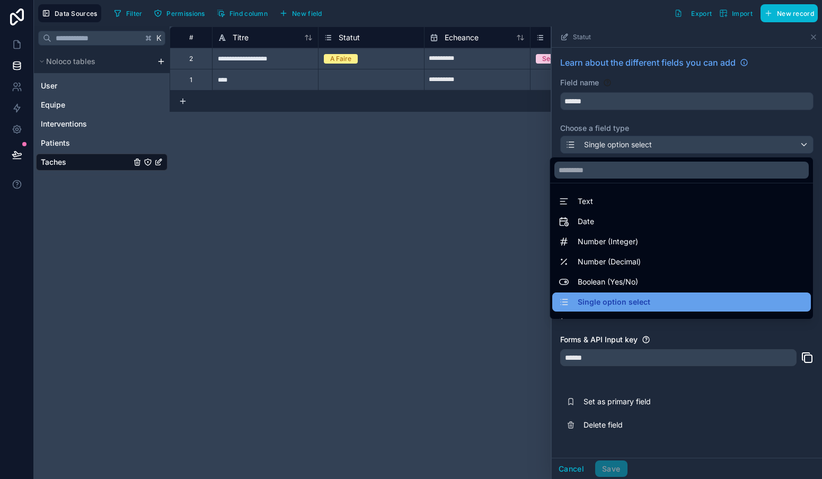
click at [624, 300] on span "Single option select" at bounding box center [614, 302] width 73 height 13
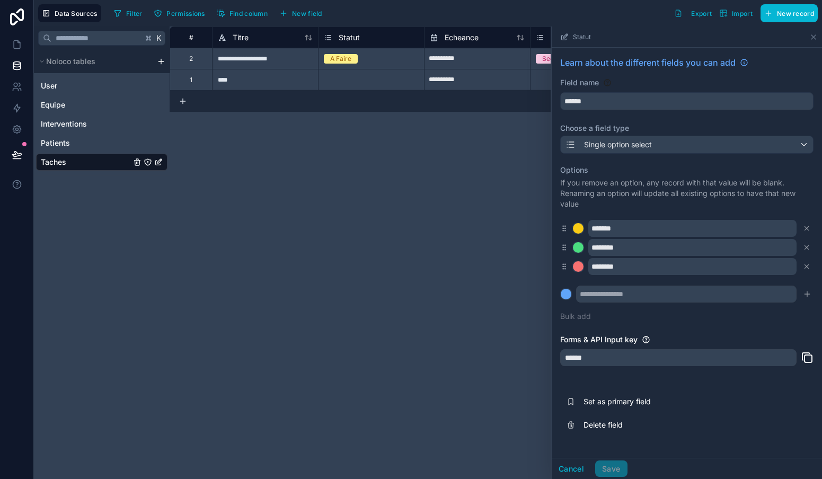
click at [564, 230] on icon at bounding box center [564, 229] width 8 height 10
click at [685, 233] on input "*******" at bounding box center [692, 228] width 208 height 17
click at [702, 329] on div "Learn about the different fields you can add Field name ****** Choose a field t…" at bounding box center [687, 246] width 270 height 397
click at [15, 49] on icon at bounding box center [17, 45] width 6 height 8
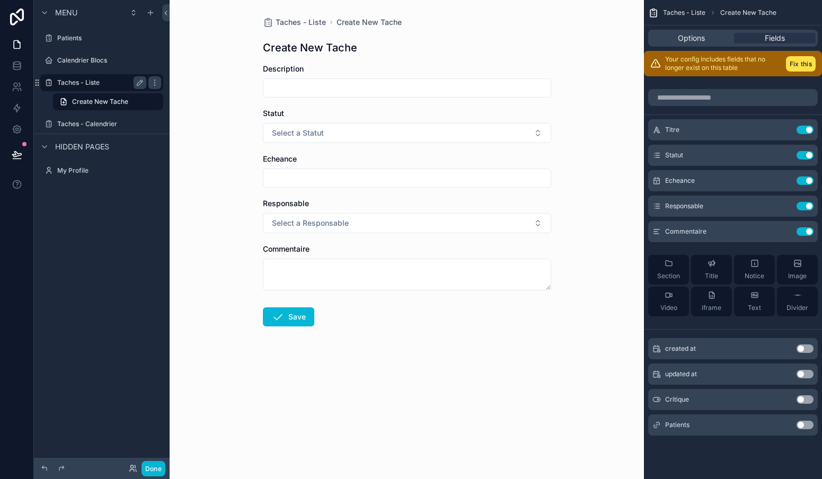
click at [86, 78] on div "Taches - Liste" at bounding box center [101, 82] width 89 height 13
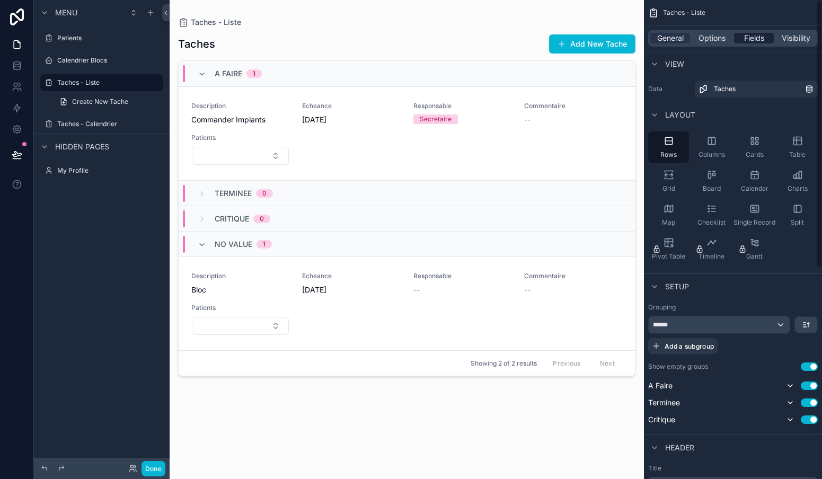
click at [754, 42] on span "Fields" at bounding box center [754, 38] width 20 height 11
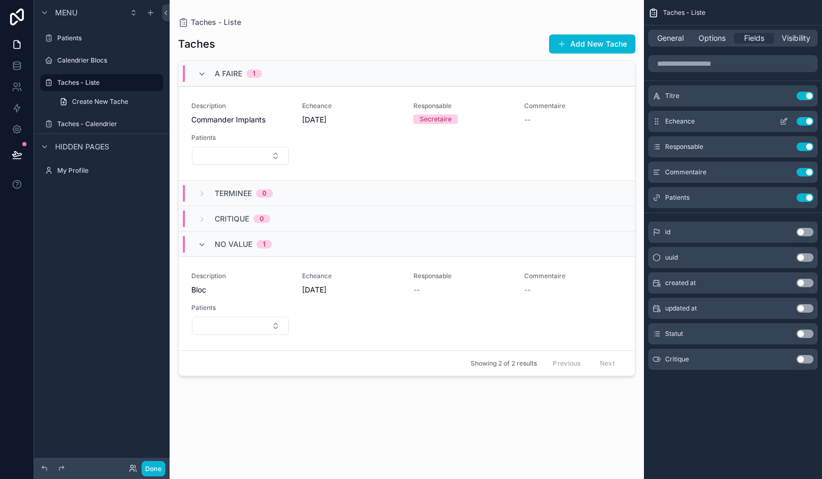
click at [784, 119] on icon "scrollable content" at bounding box center [784, 121] width 8 height 8
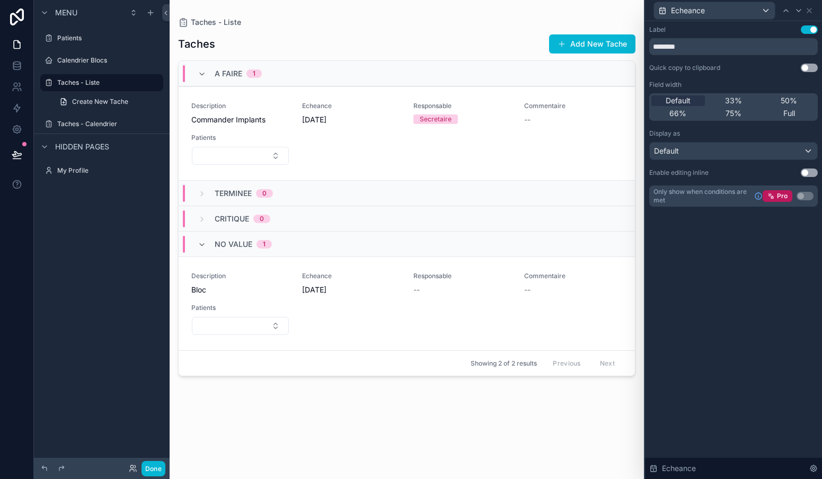
click at [758, 152] on div "Default" at bounding box center [733, 151] width 167 height 17
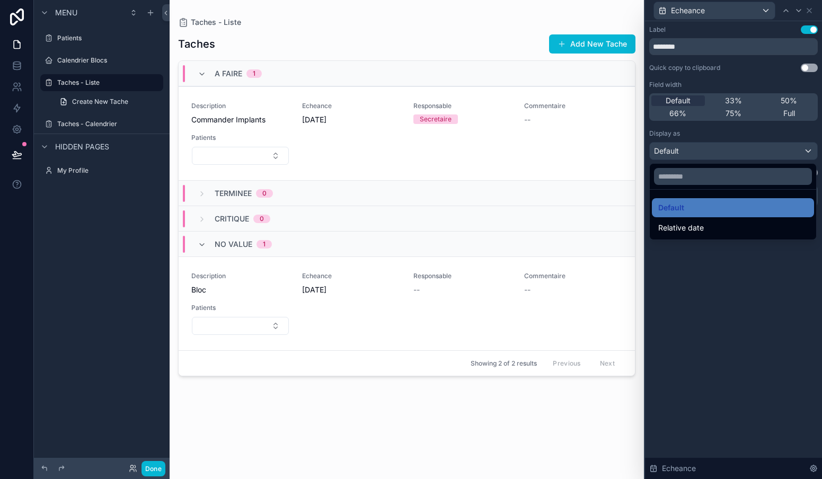
click at [758, 152] on div at bounding box center [733, 239] width 177 height 479
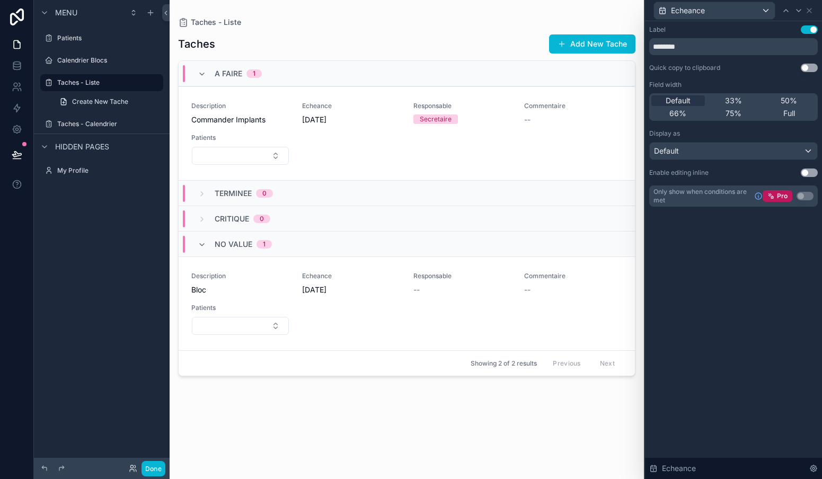
click at [811, 171] on button "Use setting" at bounding box center [809, 173] width 17 height 8
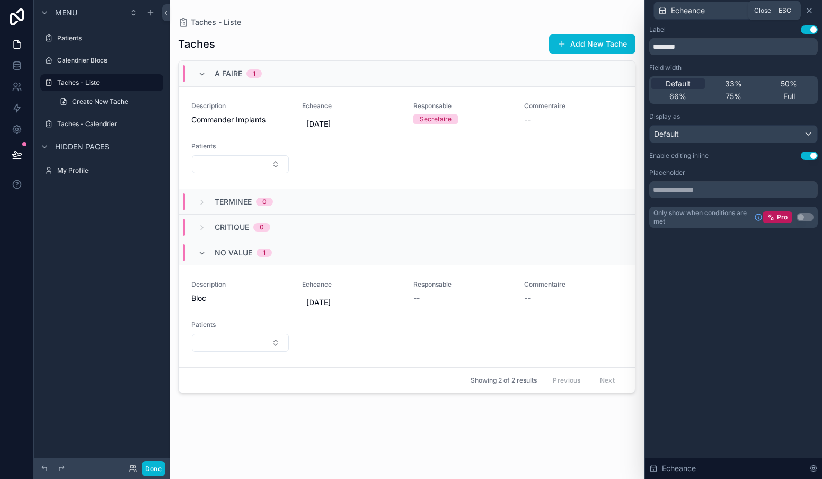
click at [809, 11] on icon at bounding box center [809, 10] width 8 height 8
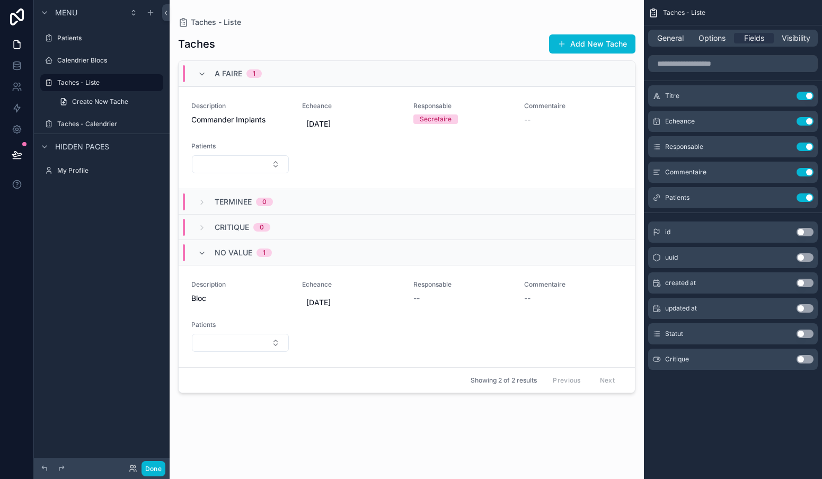
click at [805, 333] on button "Use setting" at bounding box center [804, 334] width 17 height 8
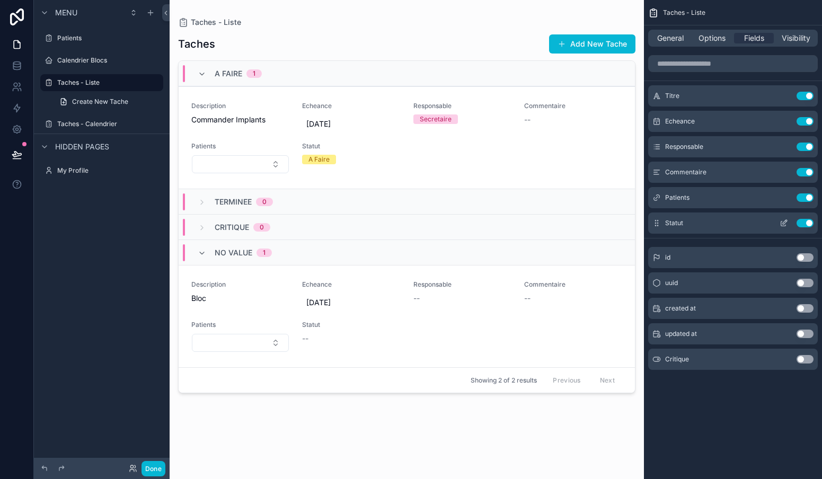
click at [783, 225] on icon "scrollable content" at bounding box center [784, 223] width 8 height 8
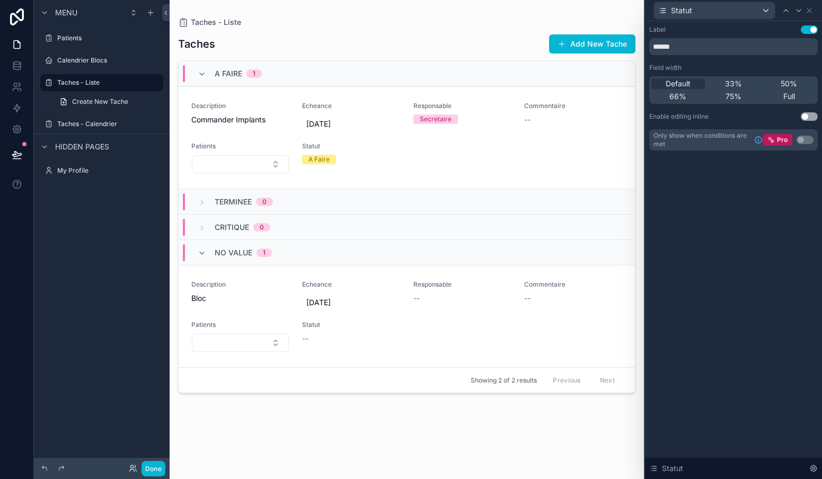
click at [805, 117] on button "Use setting" at bounding box center [809, 116] width 17 height 8
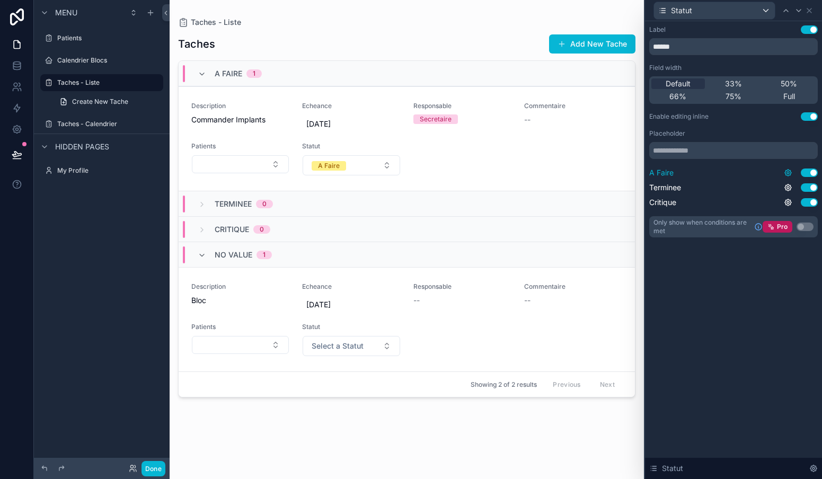
click at [791, 175] on icon at bounding box center [788, 173] width 8 height 8
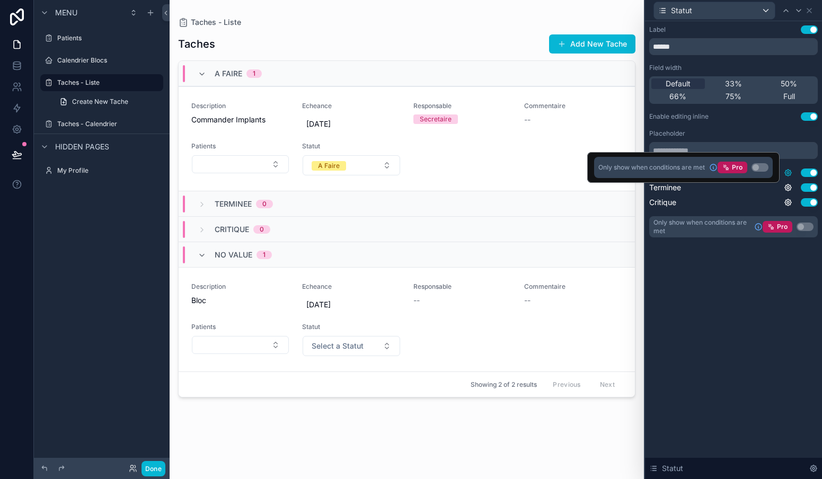
click at [791, 175] on icon at bounding box center [788, 173] width 8 height 8
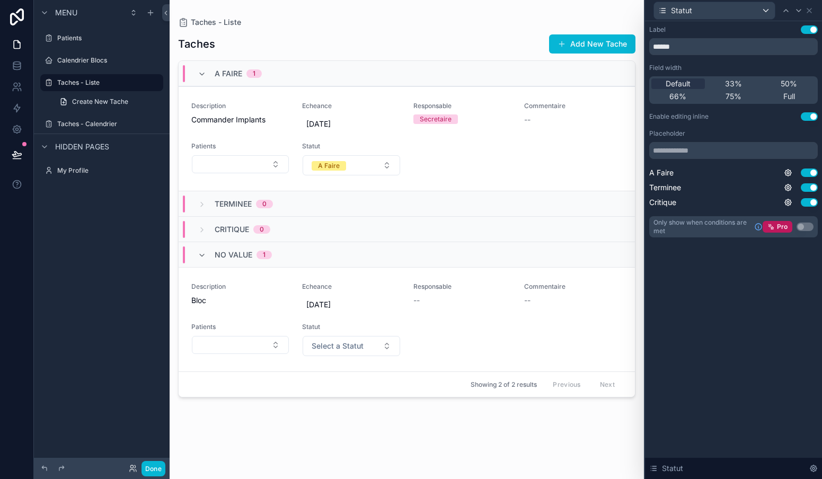
click at [779, 274] on div "Label Use setting ****** Field width Default 33% 50% 66% 75% Full Enable editin…" at bounding box center [733, 250] width 177 height 458
click at [357, 169] on button "A Faire" at bounding box center [351, 165] width 97 height 20
click at [548, 159] on div "Description Commander Implants Echeance [DATE] Responsable Secretaire Commentai…" at bounding box center [406, 139] width 431 height 74
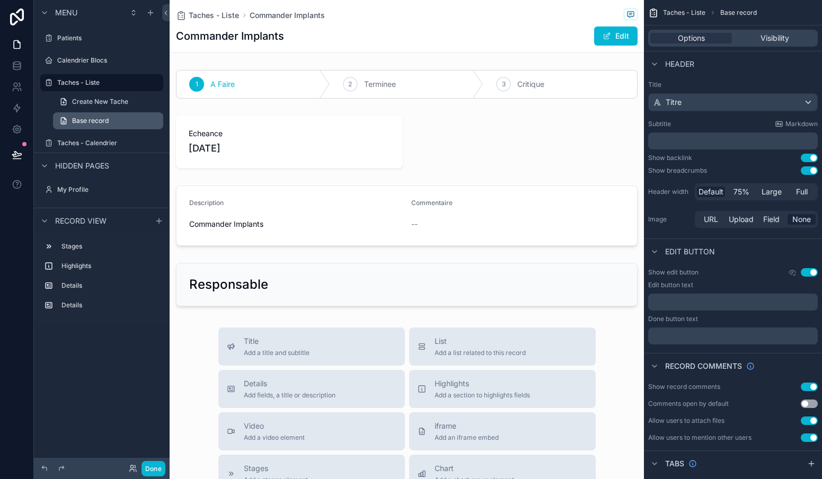
click at [96, 122] on span "Base record" at bounding box center [90, 121] width 37 height 8
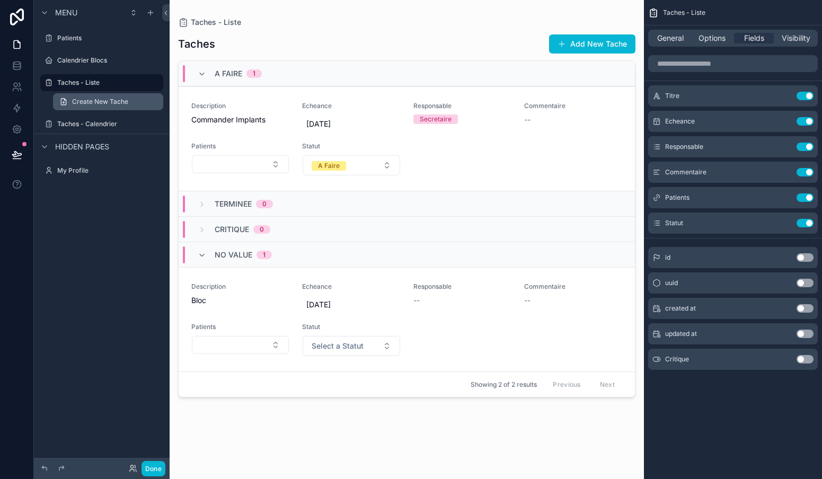
click at [102, 99] on span "Create New Tache" at bounding box center [100, 102] width 56 height 8
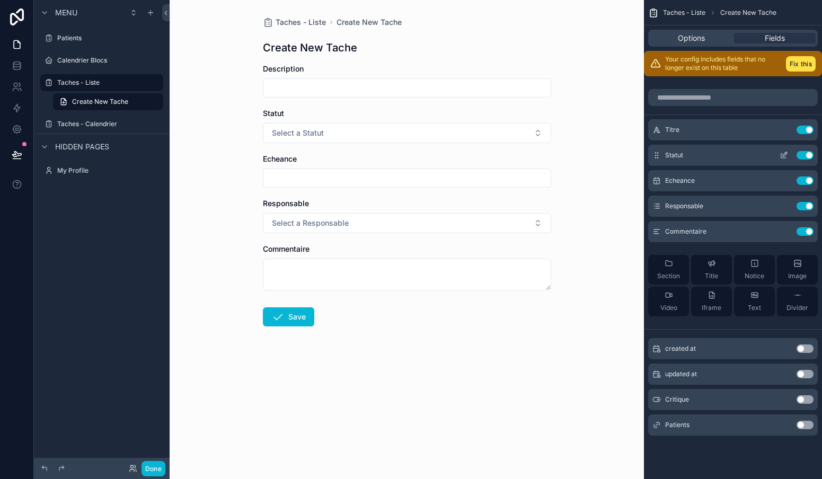
click at [785, 157] on icon "scrollable content" at bounding box center [783, 156] width 5 height 5
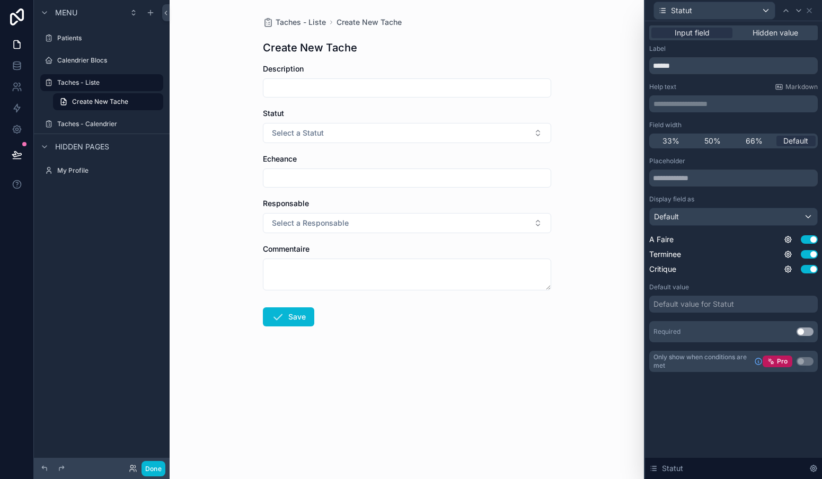
click at [693, 216] on div "Default" at bounding box center [733, 216] width 167 height 17
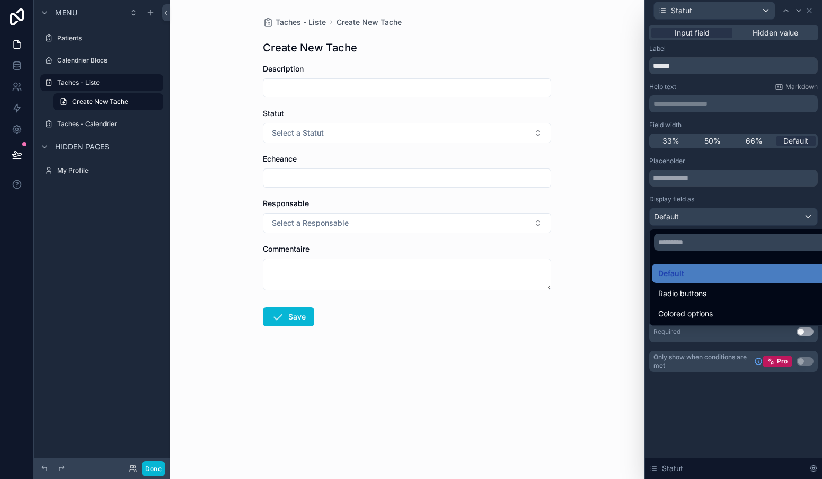
click at [728, 197] on div at bounding box center [733, 239] width 177 height 479
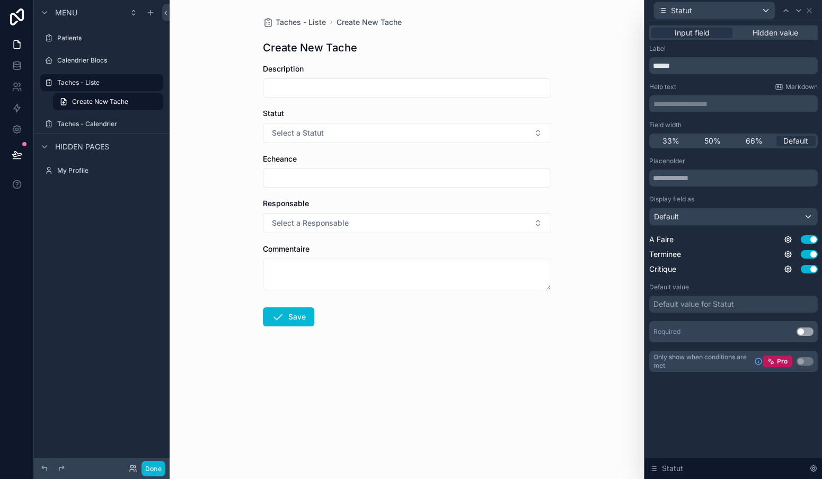
click at [725, 305] on div "Default value for Statut" at bounding box center [693, 304] width 81 height 11
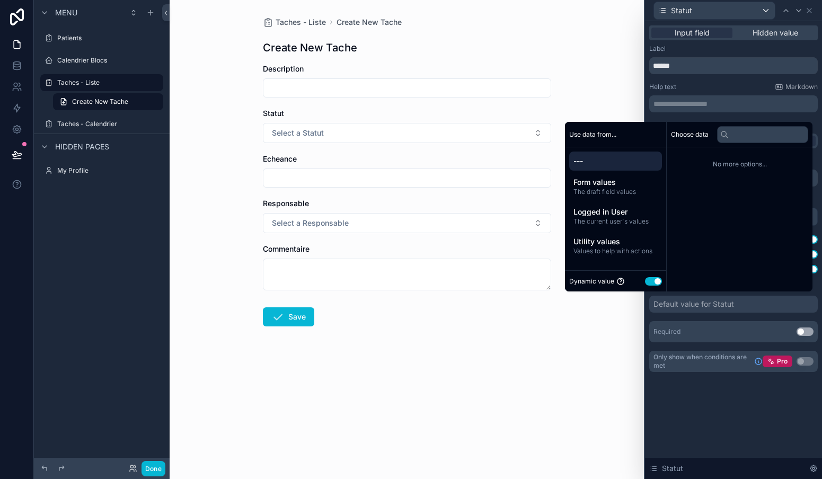
click at [650, 281] on button "Use setting" at bounding box center [653, 281] width 17 height 8
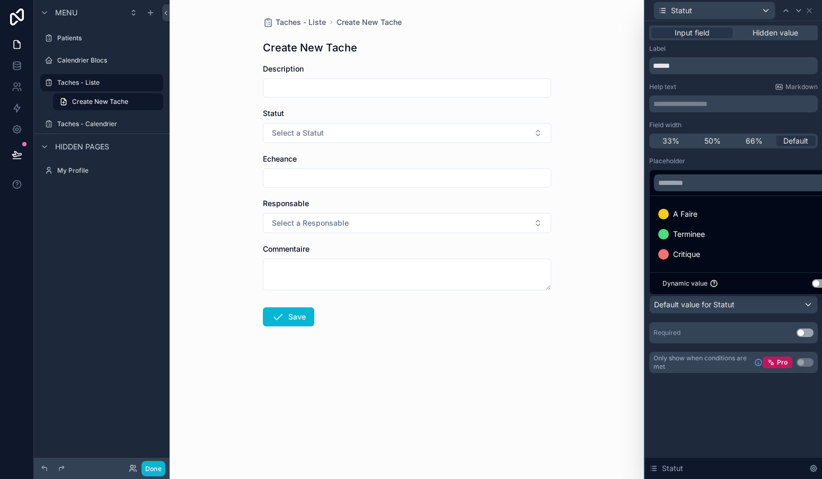
click at [707, 309] on div at bounding box center [733, 239] width 177 height 479
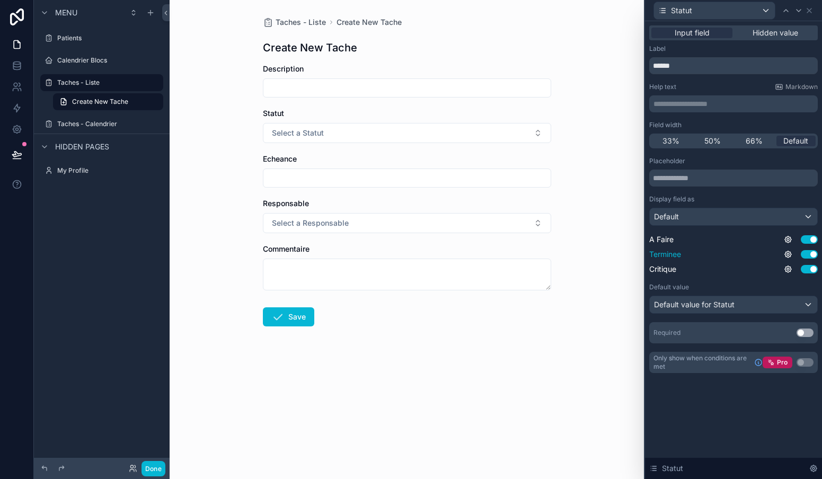
click at [811, 257] on button "Use setting" at bounding box center [809, 254] width 17 height 8
click at [813, 268] on button "Use setting" at bounding box center [809, 269] width 17 height 8
click at [811, 306] on div "Default value for Statut" at bounding box center [733, 304] width 167 height 17
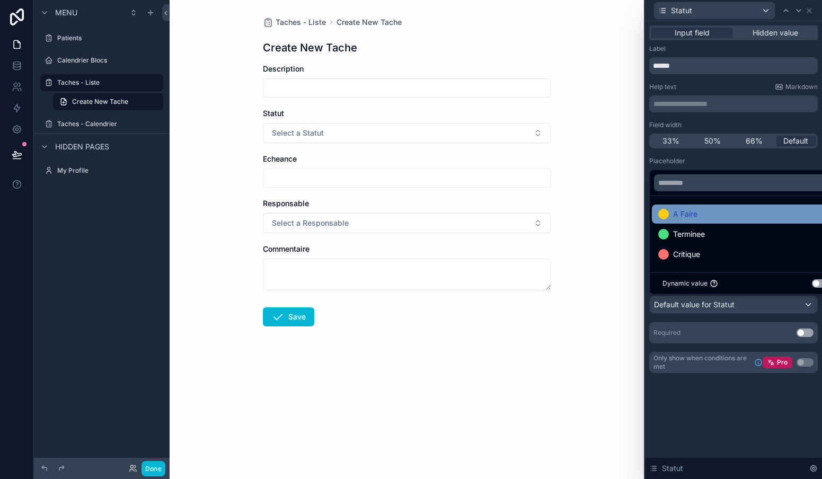
click at [676, 213] on span "A Faire" at bounding box center [685, 214] width 24 height 13
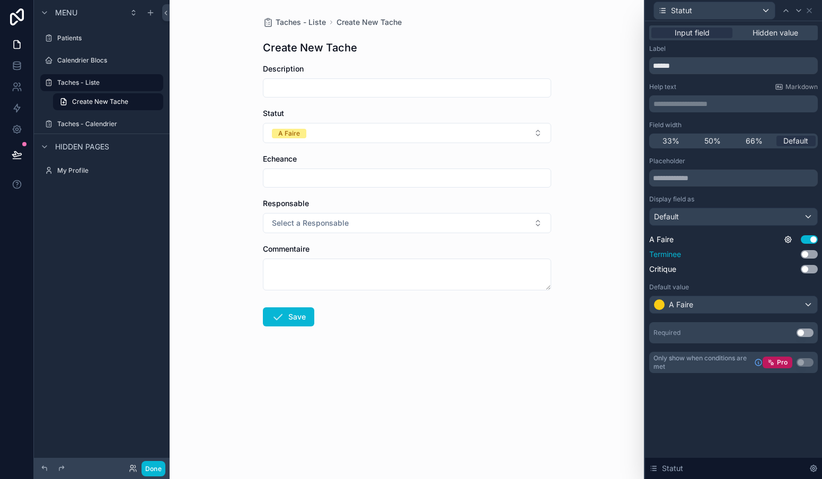
click at [807, 254] on button "Use setting" at bounding box center [809, 254] width 17 height 8
click at [808, 272] on button "Use setting" at bounding box center [809, 269] width 17 height 8
click at [584, 153] on div "Taches - Liste Create New Tache Create New Tache Description Statut A Faire Ech…" at bounding box center [407, 239] width 474 height 479
click at [152, 467] on button "Done" at bounding box center [153, 468] width 24 height 15
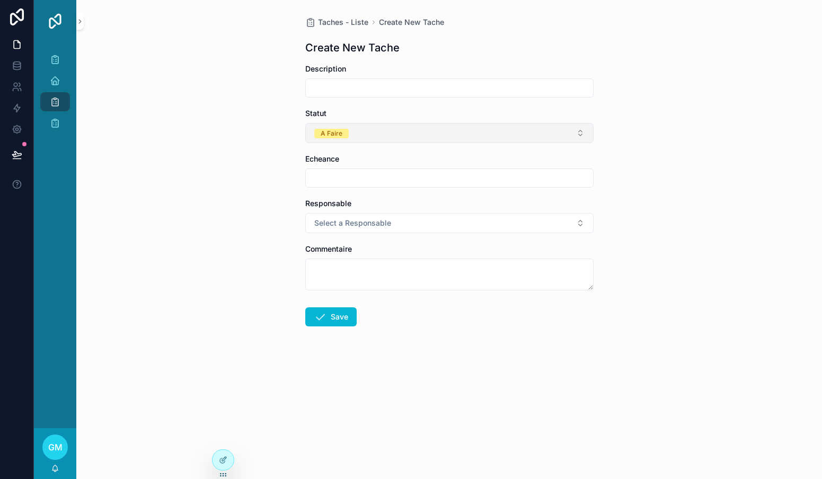
click at [454, 129] on button "A Faire" at bounding box center [449, 133] width 288 height 20
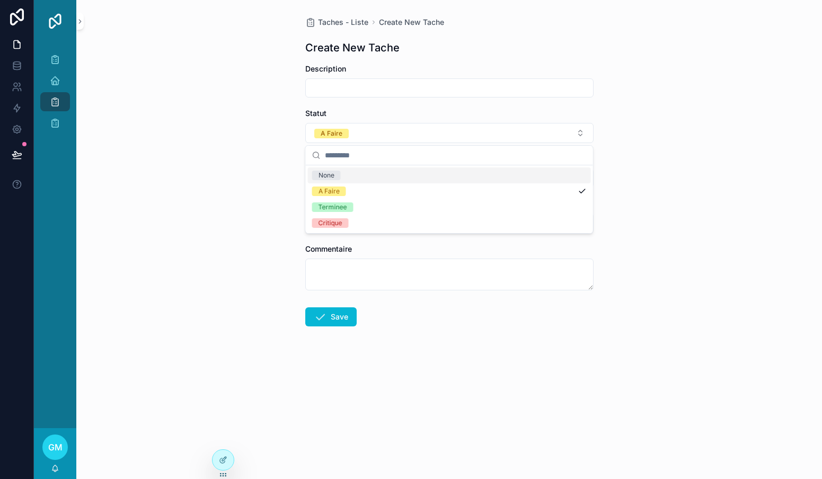
click at [665, 92] on div "Taches - Liste Create New Tache Create New Tache Description Statut A Faire Ech…" at bounding box center [449, 239] width 746 height 479
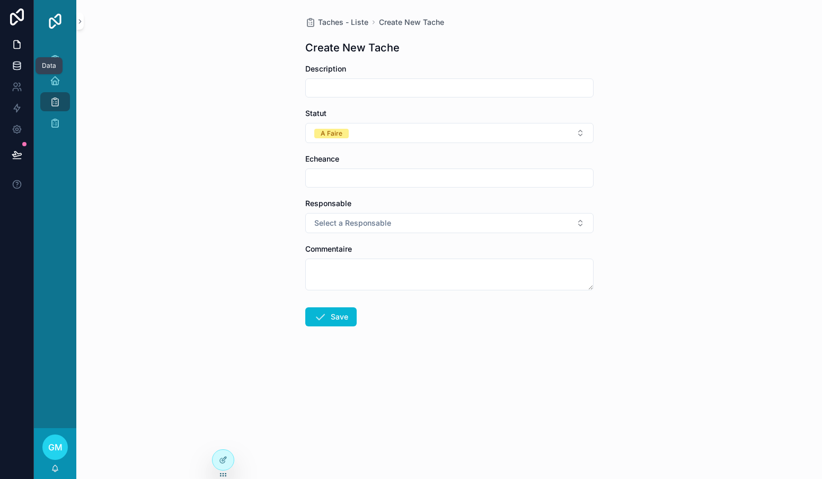
click at [17, 70] on icon at bounding box center [16, 68] width 7 height 4
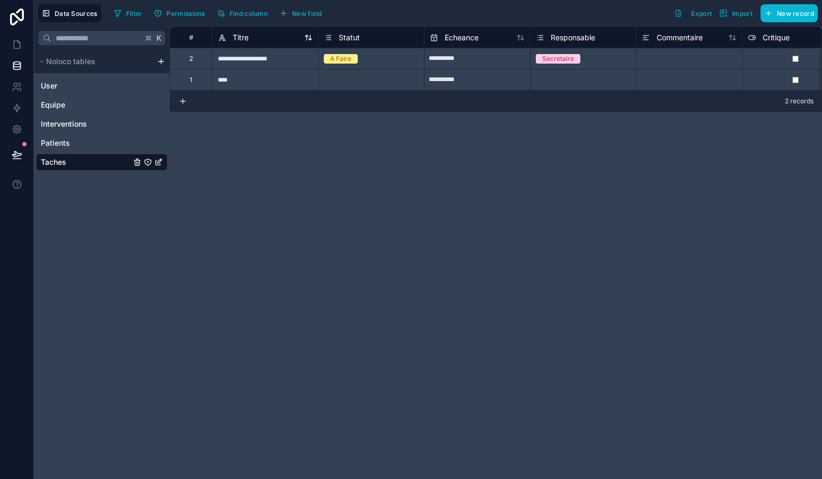
click at [243, 35] on span "Titre" at bounding box center [241, 37] width 16 height 11
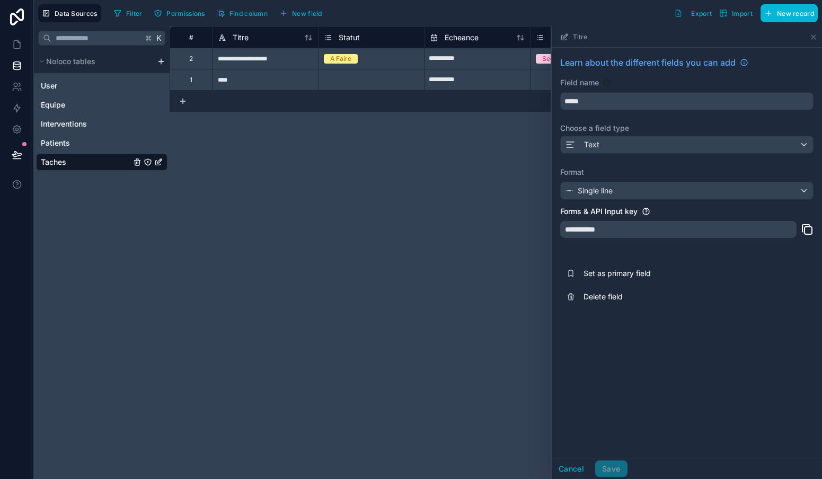
click at [628, 227] on div "**********" at bounding box center [678, 229] width 236 height 17
click at [19, 66] on icon at bounding box center [17, 65] width 11 height 11
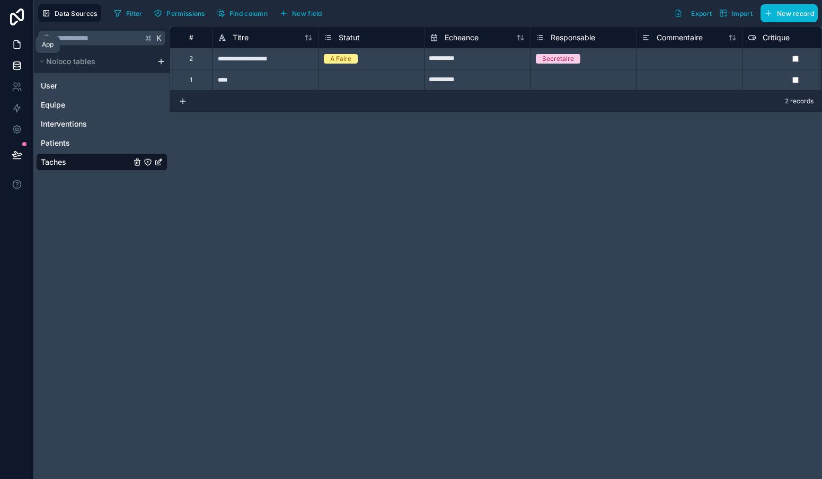
click at [17, 43] on icon at bounding box center [17, 44] width 11 height 11
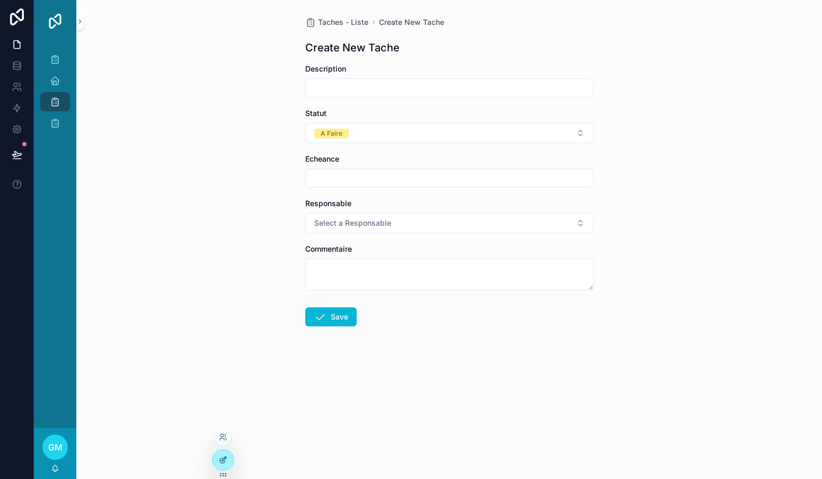
click at [221, 454] on div at bounding box center [223, 460] width 21 height 20
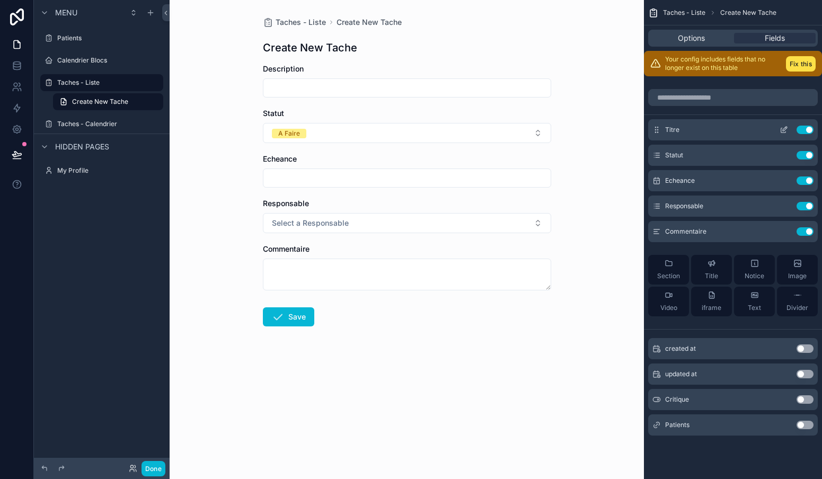
click at [784, 128] on icon "scrollable content" at bounding box center [784, 130] width 8 height 8
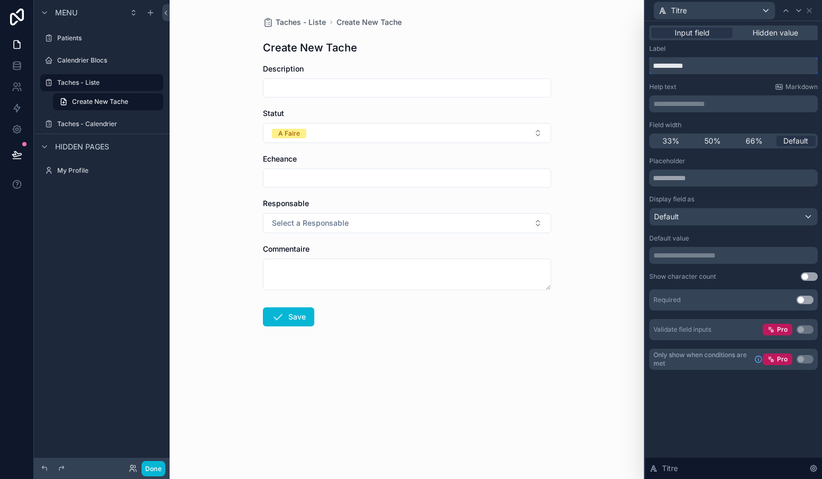
drag, startPoint x: 716, startPoint y: 69, endPoint x: 643, endPoint y: 66, distance: 73.7
click at [643, 66] on div "**********" at bounding box center [411, 239] width 822 height 479
type input "*****"
click at [584, 62] on div "Taches - Liste Create New Tache Create New Tache Titre Statut A Faire Echeance …" at bounding box center [407, 239] width 474 height 479
click at [711, 140] on span "50%" at bounding box center [712, 141] width 16 height 11
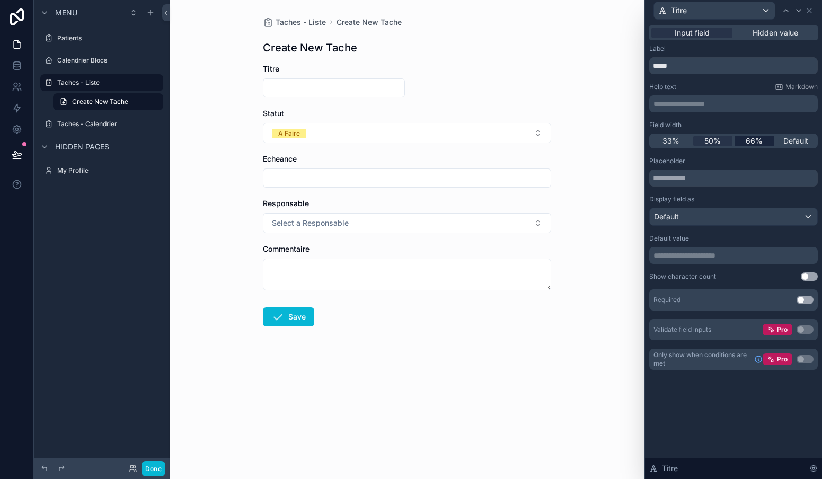
click at [757, 144] on span "66%" at bounding box center [754, 141] width 17 height 11
click at [800, 13] on icon at bounding box center [798, 10] width 8 height 8
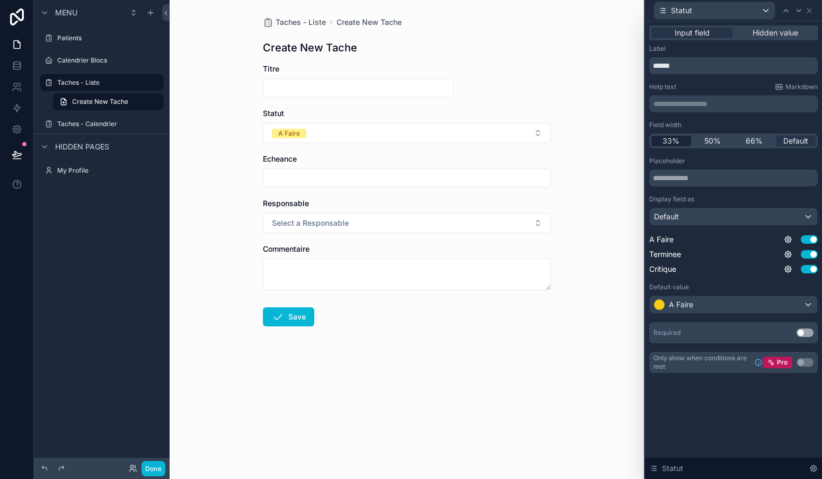
click at [673, 145] on span "33%" at bounding box center [670, 141] width 17 height 11
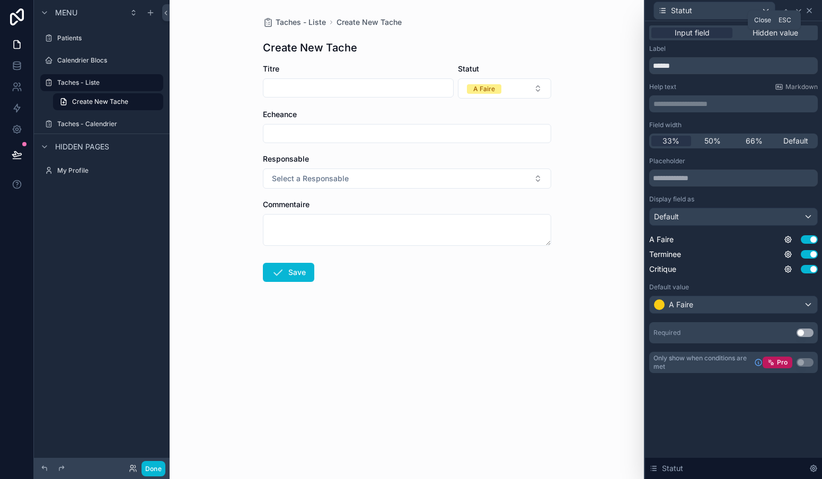
click at [809, 13] on icon at bounding box center [809, 10] width 8 height 8
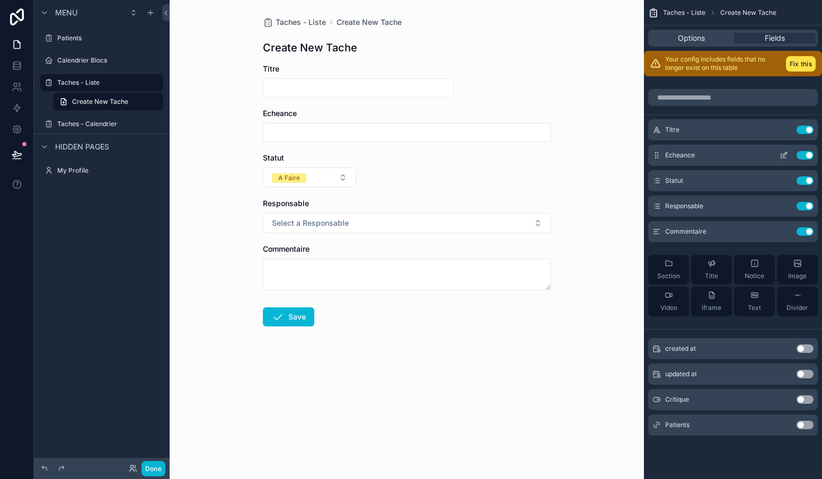
click at [785, 158] on icon "scrollable content" at bounding box center [783, 156] width 5 height 5
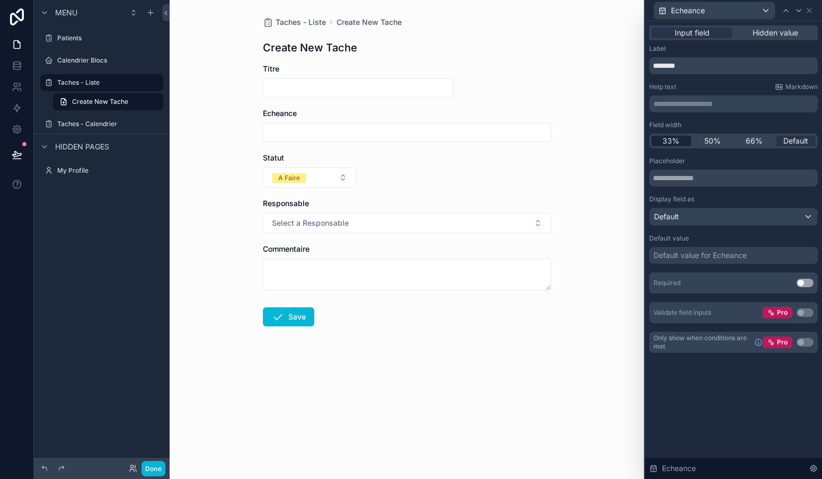
click at [674, 138] on span "33%" at bounding box center [670, 141] width 17 height 11
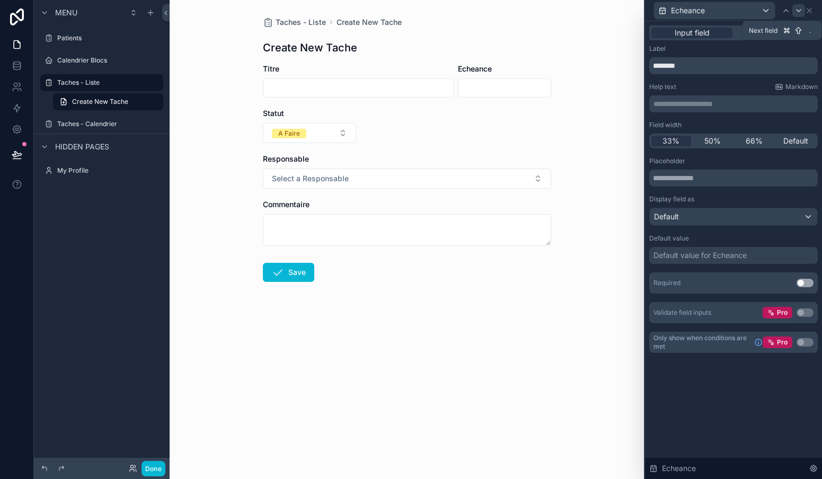
click at [798, 15] on div at bounding box center [798, 10] width 13 height 13
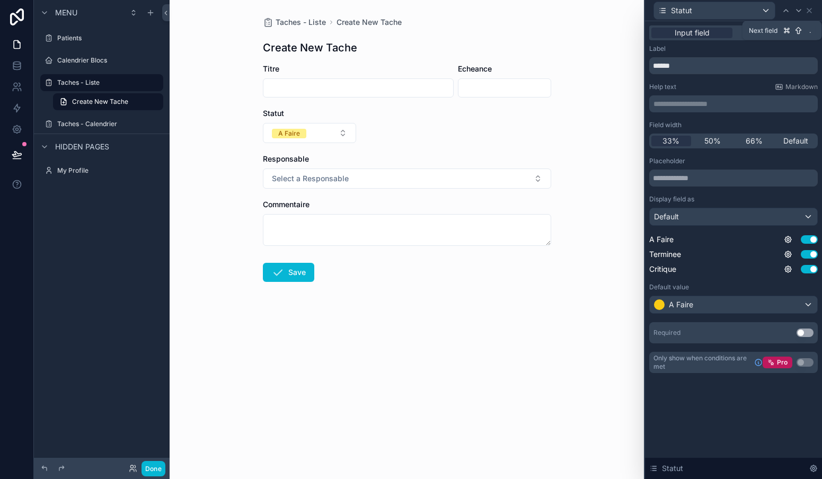
click at [798, 15] on div at bounding box center [798, 10] width 13 height 13
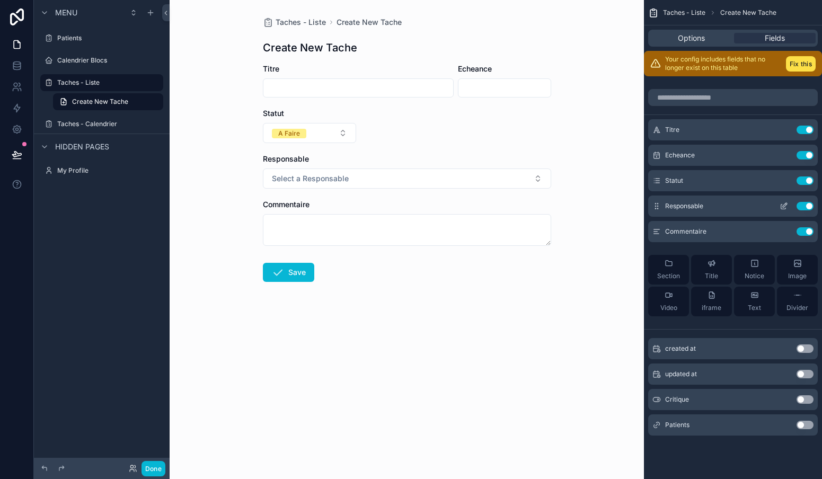
click at [785, 206] on icon "scrollable content" at bounding box center [784, 206] width 8 height 8
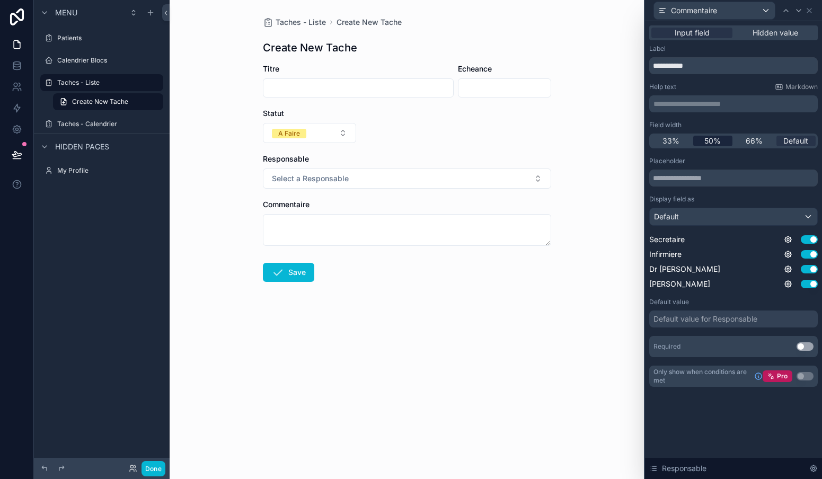
click at [712, 142] on span "50%" at bounding box center [712, 141] width 16 height 11
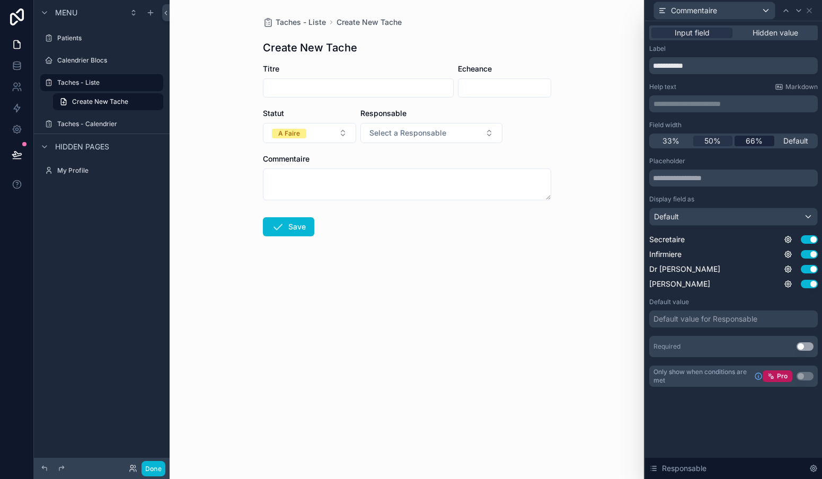
click at [746, 140] on span "66%" at bounding box center [754, 141] width 17 height 11
click at [712, 144] on span "50%" at bounding box center [712, 141] width 16 height 11
click at [785, 12] on icon at bounding box center [786, 10] width 8 height 8
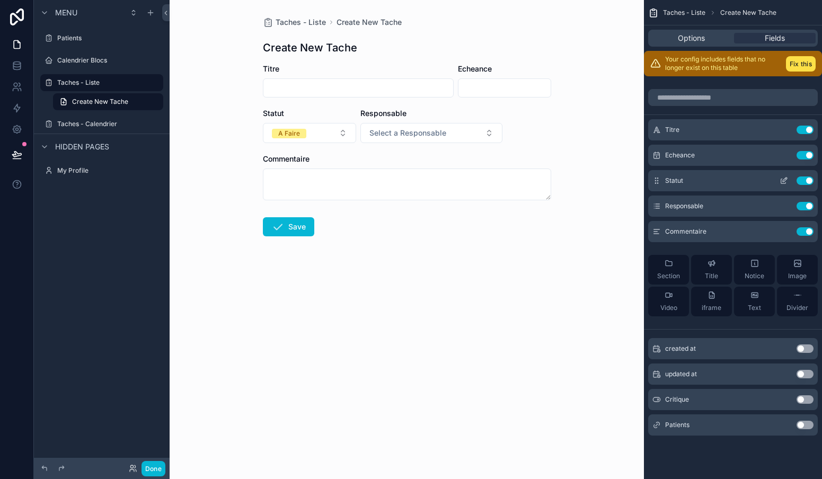
click at [783, 181] on icon "scrollable content" at bounding box center [784, 180] width 8 height 8
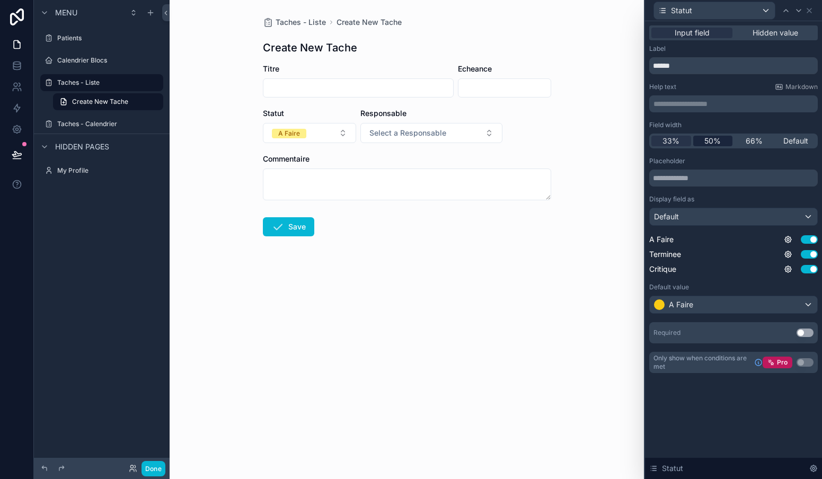
click at [711, 141] on span "50%" at bounding box center [712, 141] width 16 height 11
click at [597, 118] on div "Taches - Liste Create New Tache Create New Tache Titre Echeance Statut A Faire …" at bounding box center [407, 239] width 474 height 479
click at [300, 233] on button "Save" at bounding box center [288, 226] width 51 height 19
click at [289, 228] on button "Save" at bounding box center [288, 226] width 51 height 19
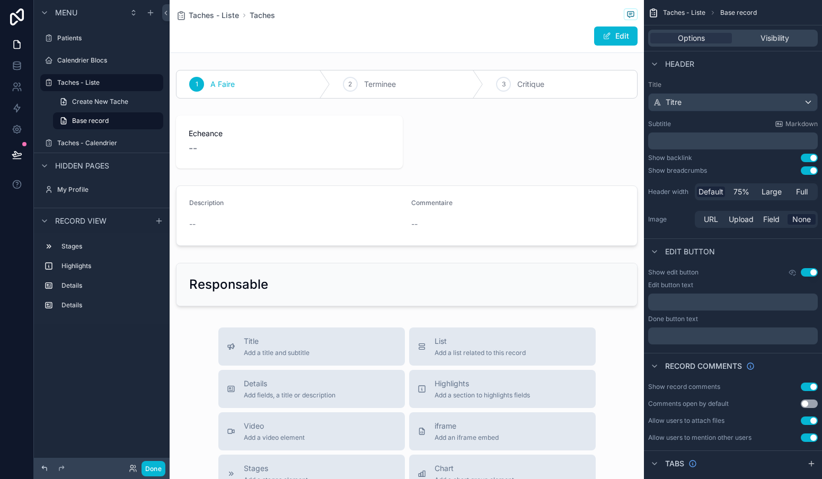
click at [45, 469] on icon at bounding box center [44, 468] width 8 height 8
click at [607, 29] on button "Edit" at bounding box center [615, 35] width 43 height 19
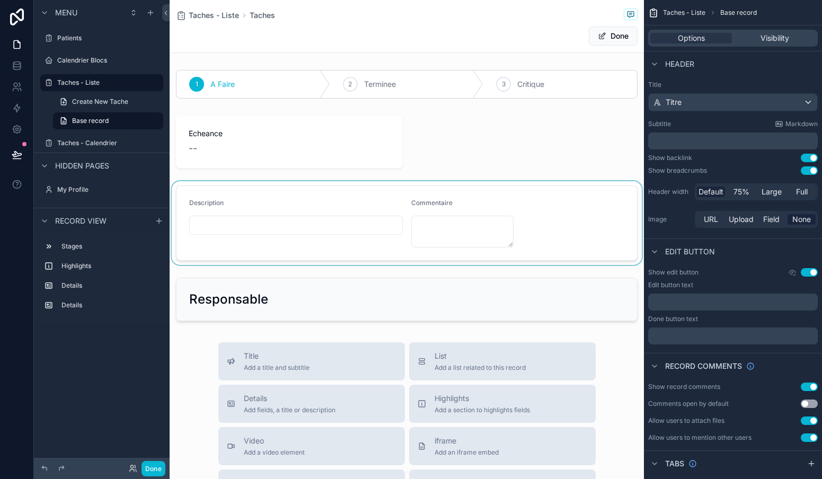
click at [307, 221] on div "scrollable content" at bounding box center [407, 223] width 474 height 84
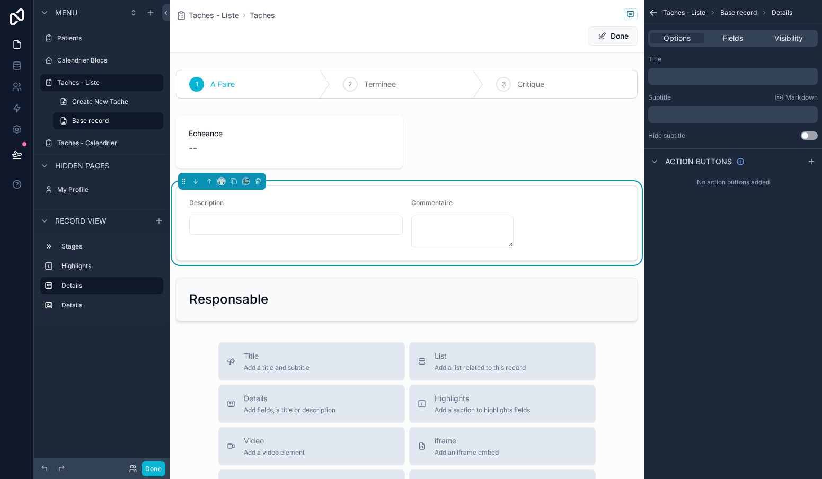
click at [307, 221] on input "scrollable content" at bounding box center [296, 225] width 213 height 15
click at [740, 41] on span "Fields" at bounding box center [733, 38] width 20 height 11
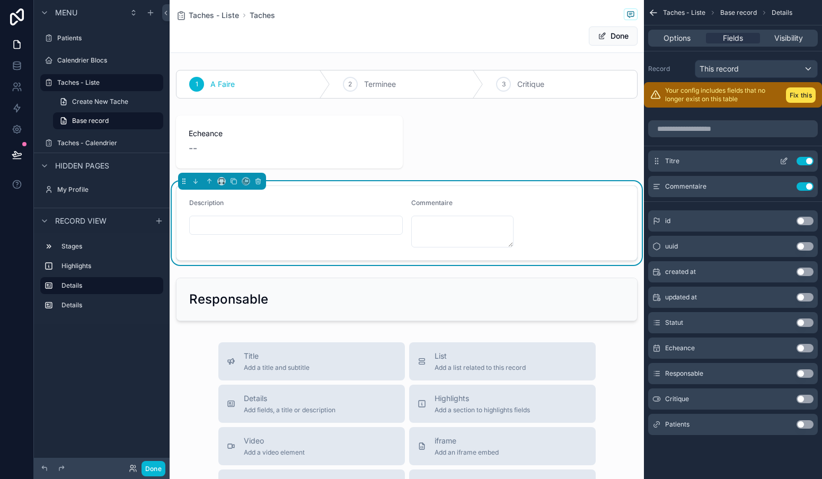
click at [785, 163] on icon "scrollable content" at bounding box center [784, 161] width 8 height 8
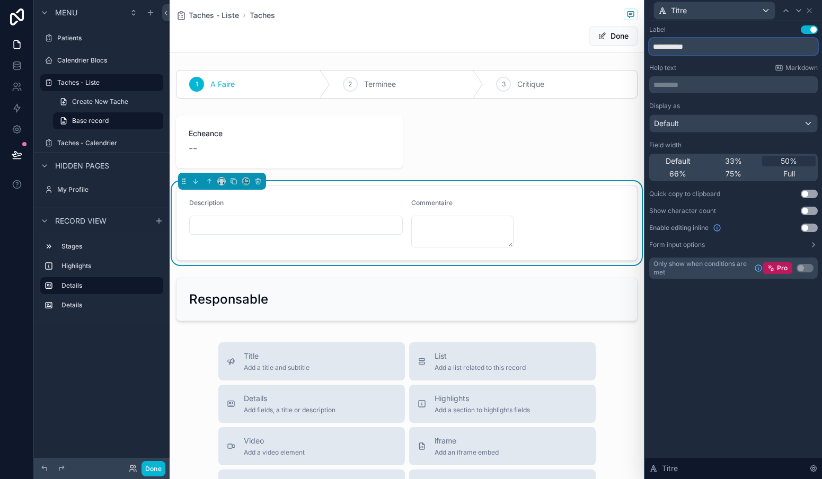
drag, startPoint x: 714, startPoint y: 48, endPoint x: 630, endPoint y: 46, distance: 83.8
click at [630, 46] on div "**********" at bounding box center [411, 239] width 822 height 479
type input "*****"
click at [811, 13] on icon at bounding box center [809, 10] width 8 height 8
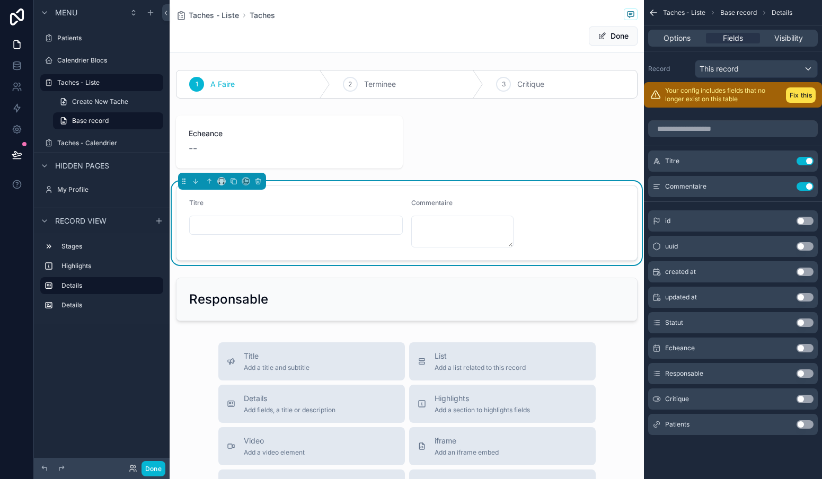
click at [807, 428] on button "Use setting" at bounding box center [804, 424] width 17 height 8
click at [804, 402] on button "Use setting" at bounding box center [804, 399] width 17 height 8
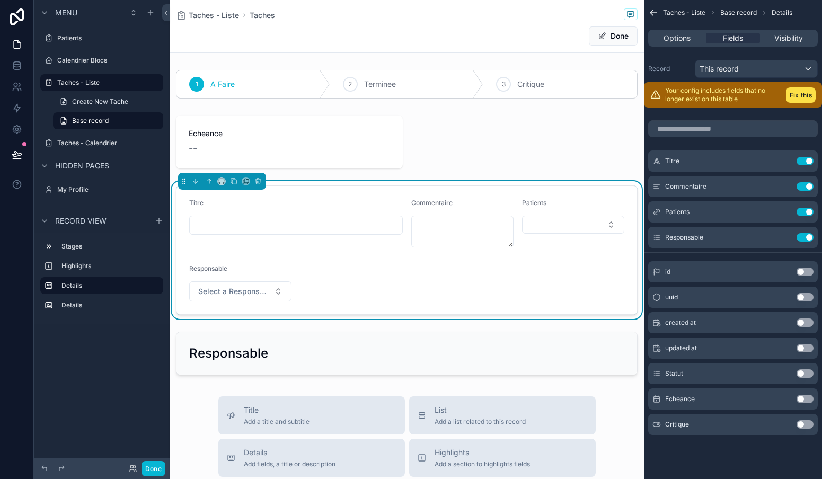
click at [682, 428] on span "Critique" at bounding box center [677, 424] width 24 height 8
click at [92, 104] on span "Create New Tache" at bounding box center [100, 102] width 56 height 8
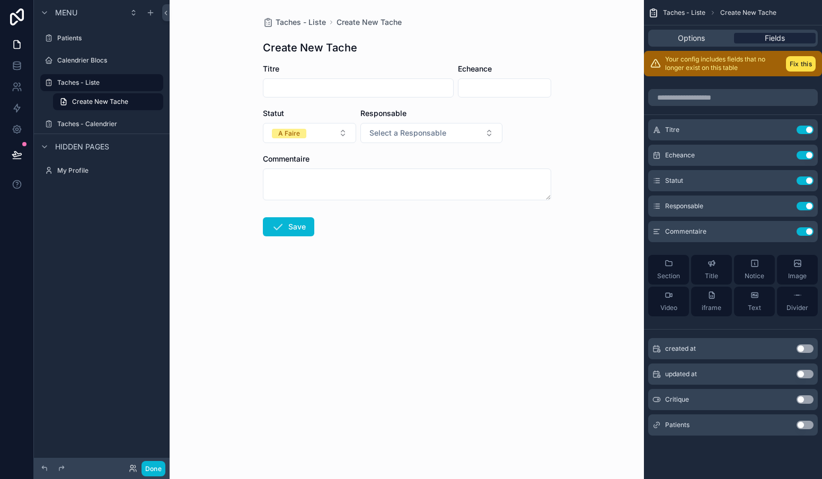
click at [774, 38] on span "Fields" at bounding box center [775, 38] width 20 height 11
click at [775, 36] on span "Fields" at bounding box center [775, 38] width 20 height 11
click at [801, 426] on button "Use setting" at bounding box center [804, 425] width 17 height 8
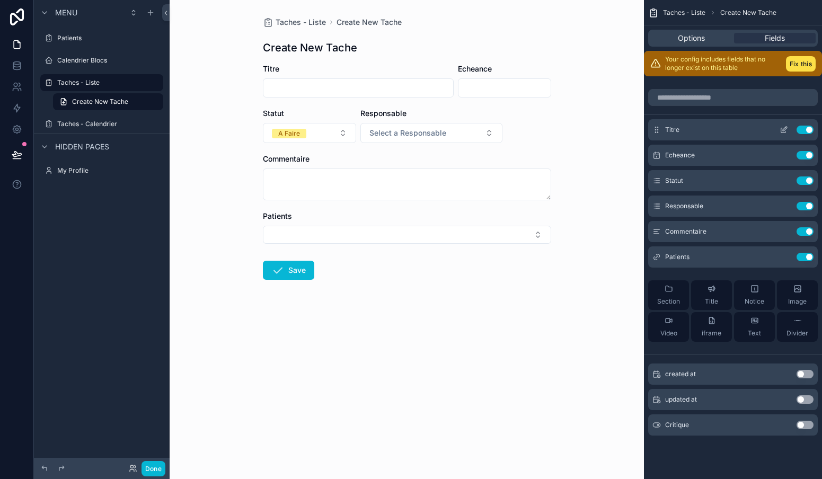
click at [782, 129] on icon "scrollable content" at bounding box center [784, 130] width 8 height 8
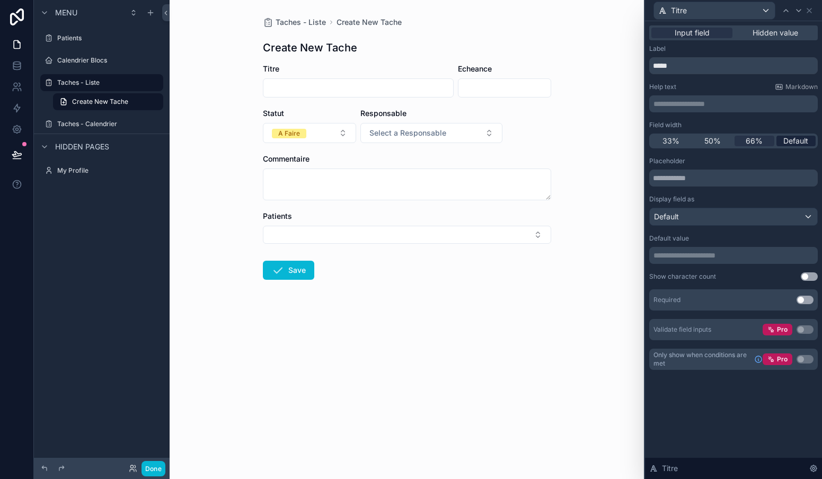
click at [804, 143] on span "Default" at bounding box center [795, 141] width 25 height 11
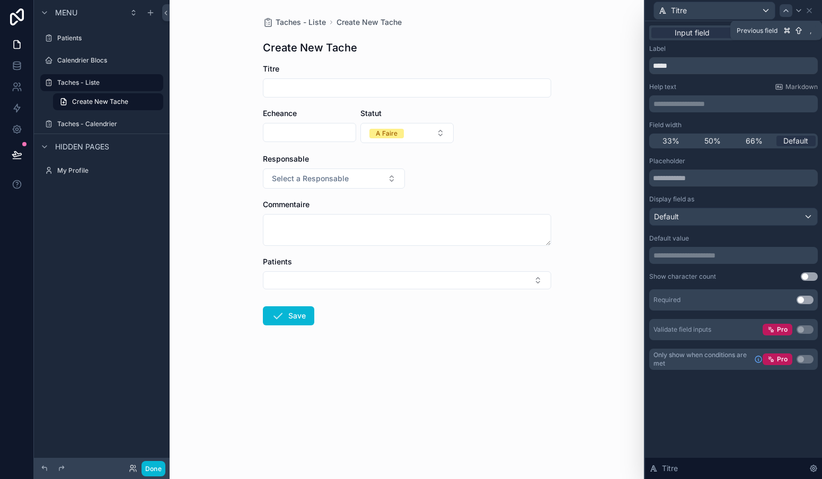
click at [787, 12] on icon at bounding box center [786, 10] width 8 height 8
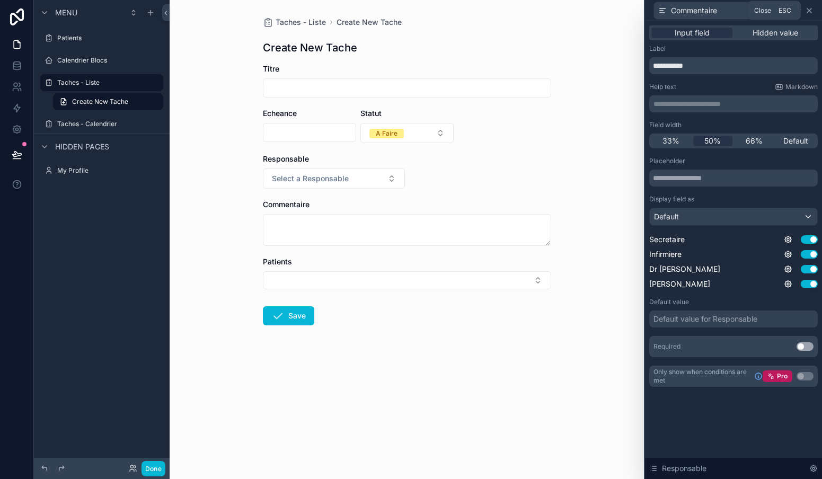
click at [811, 11] on icon at bounding box center [809, 10] width 8 height 8
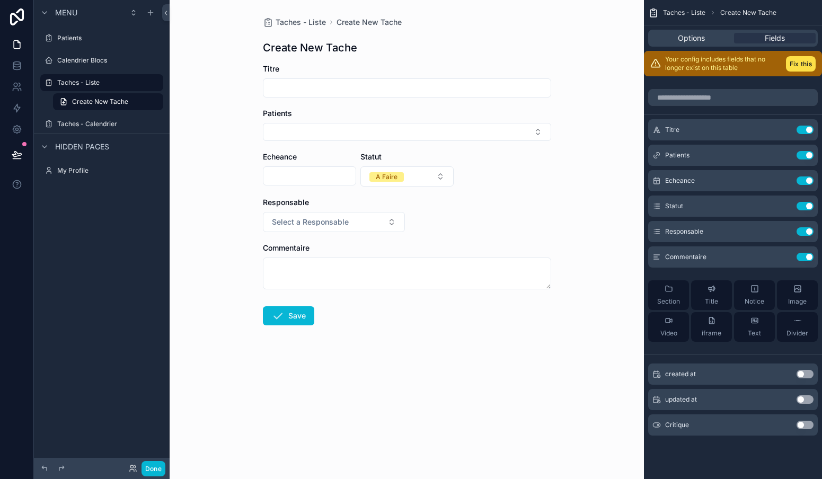
click at [318, 181] on input "scrollable content" at bounding box center [309, 176] width 92 height 15
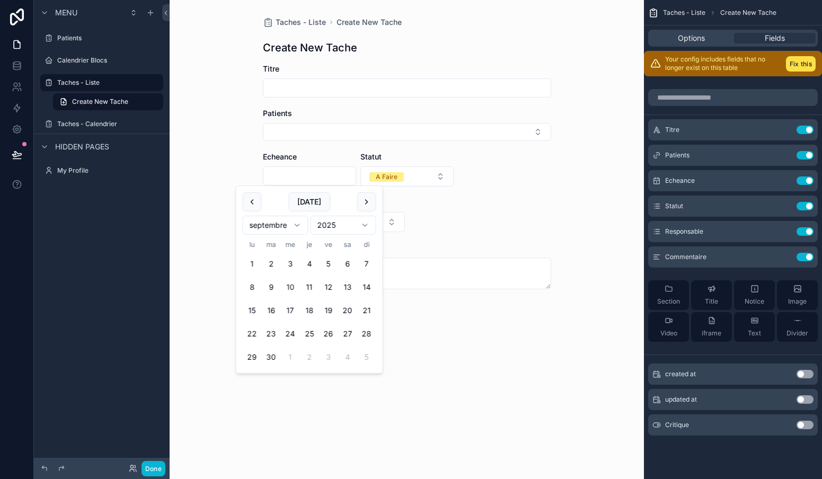
click at [588, 200] on div "Taches - Liste Create New Tache Create New Tache Titre Patients Echeance Statut…" at bounding box center [407, 239] width 474 height 479
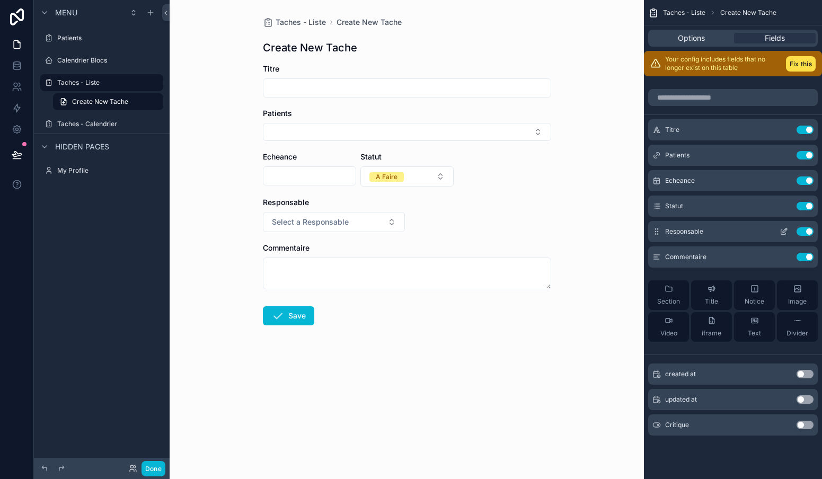
click at [784, 227] on icon "scrollable content" at bounding box center [784, 231] width 8 height 8
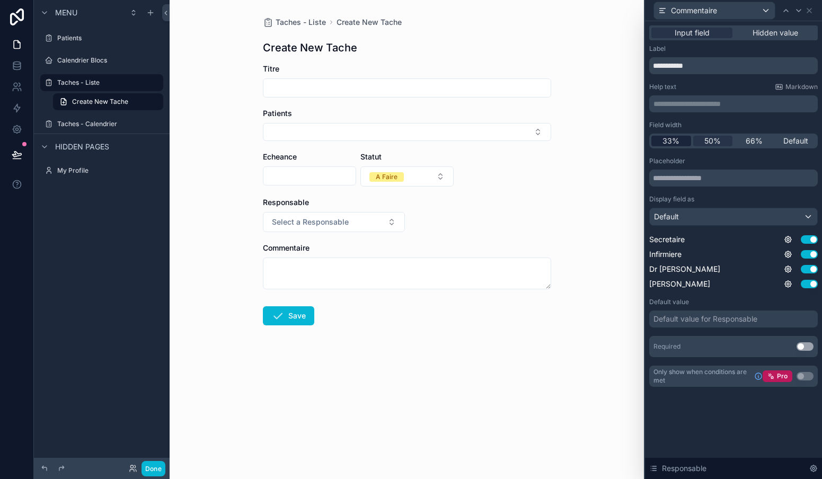
click at [667, 144] on span "33%" at bounding box center [670, 141] width 17 height 11
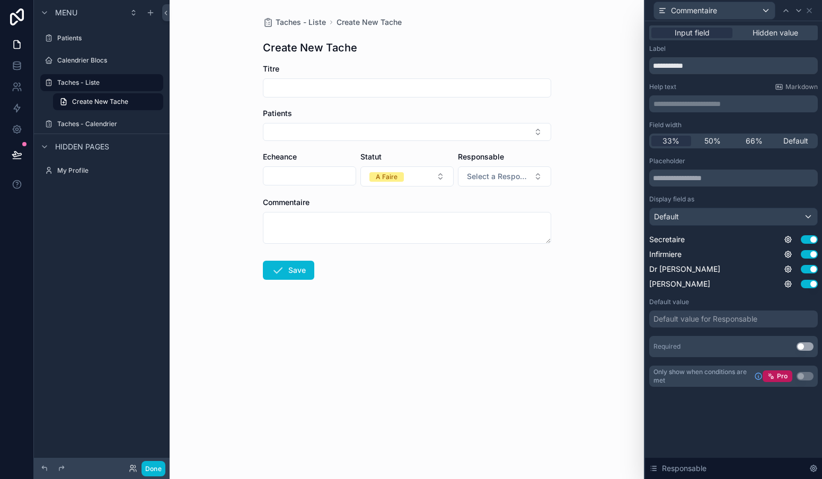
click at [598, 173] on div "Taches - Liste Create New Tache Create New Tache Titre Patients Echeance Statut…" at bounding box center [407, 239] width 474 height 479
click at [495, 126] on button "Select Button" at bounding box center [407, 132] width 288 height 18
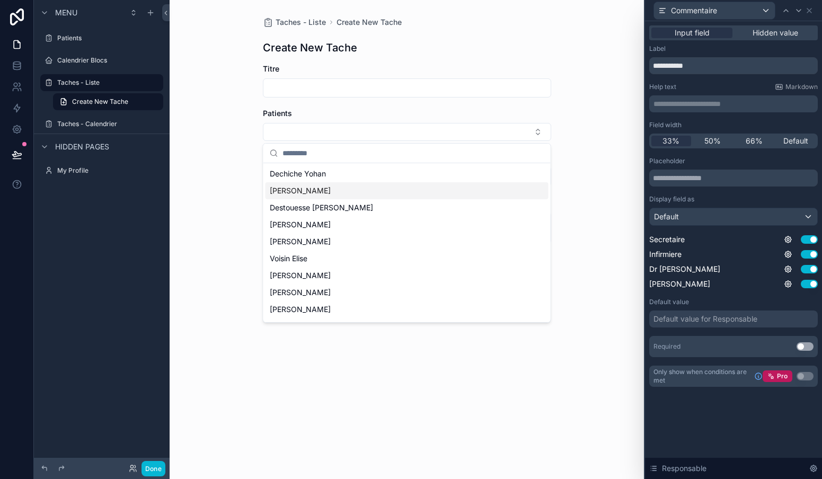
scroll to position [-1, 0]
click at [587, 111] on div "Taches - Liste Create New Tache Create New Tache Titre Patients Echeance Statut…" at bounding box center [407, 239] width 474 height 479
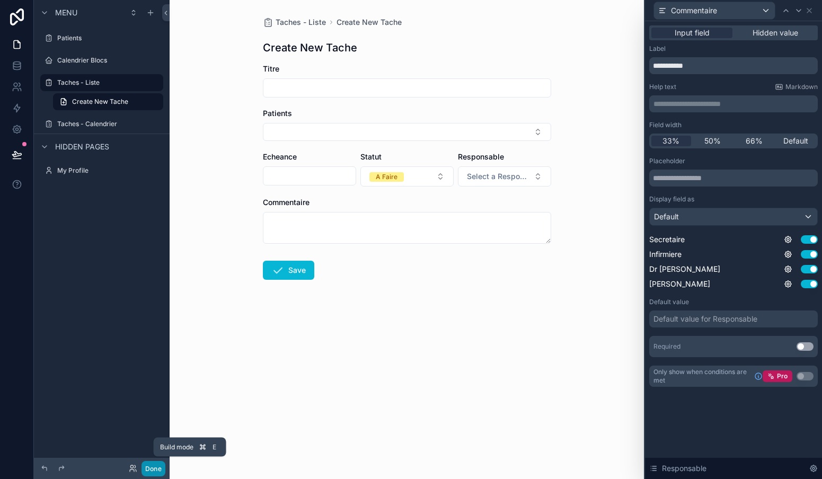
click at [156, 466] on button "Done" at bounding box center [153, 468] width 24 height 15
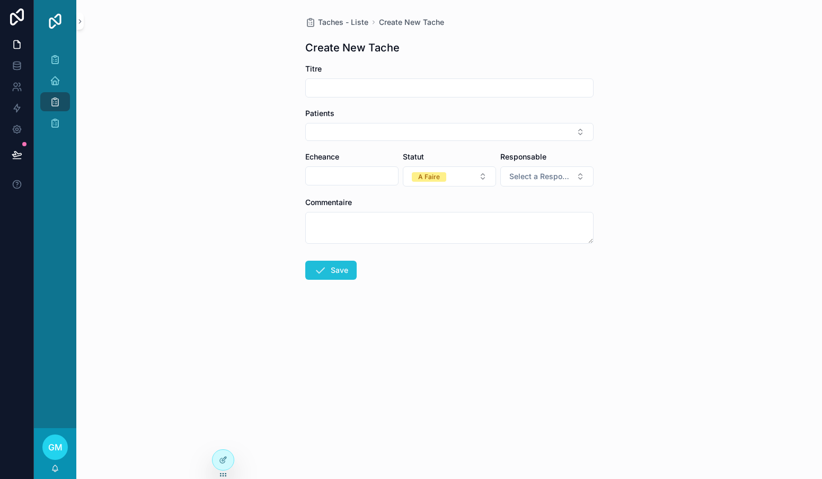
click at [334, 267] on button "Save" at bounding box center [330, 270] width 51 height 19
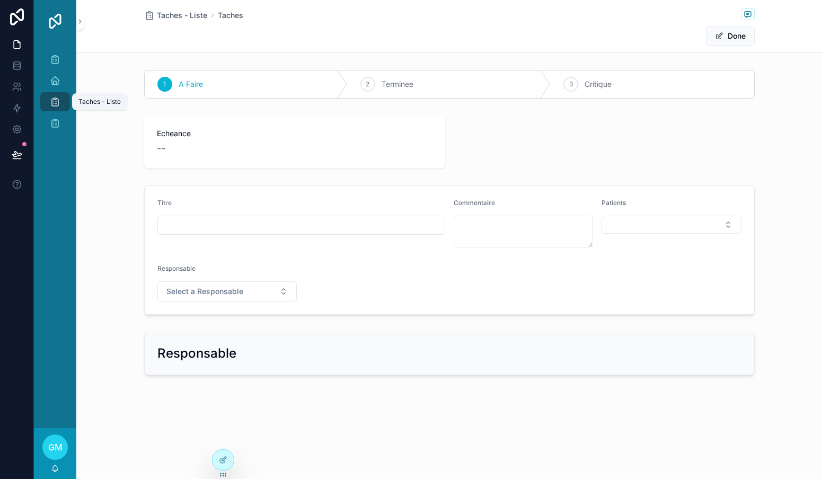
click at [58, 99] on icon "scrollable content" at bounding box center [55, 101] width 11 height 11
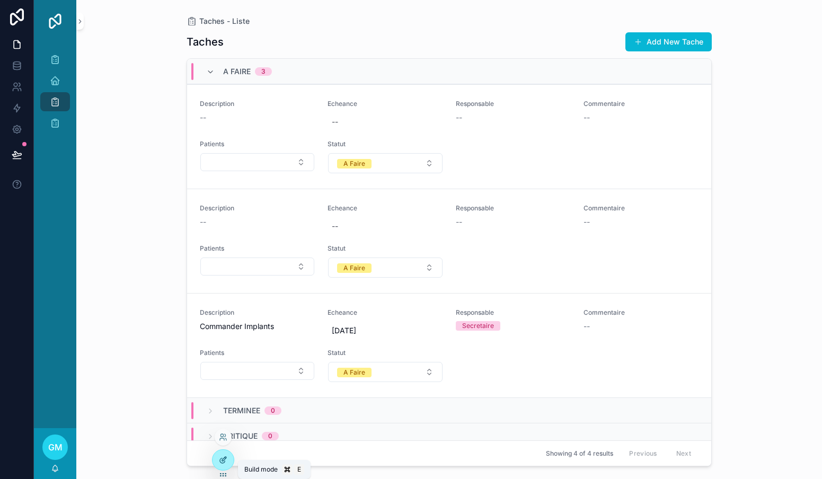
click at [225, 456] on icon at bounding box center [223, 460] width 8 height 8
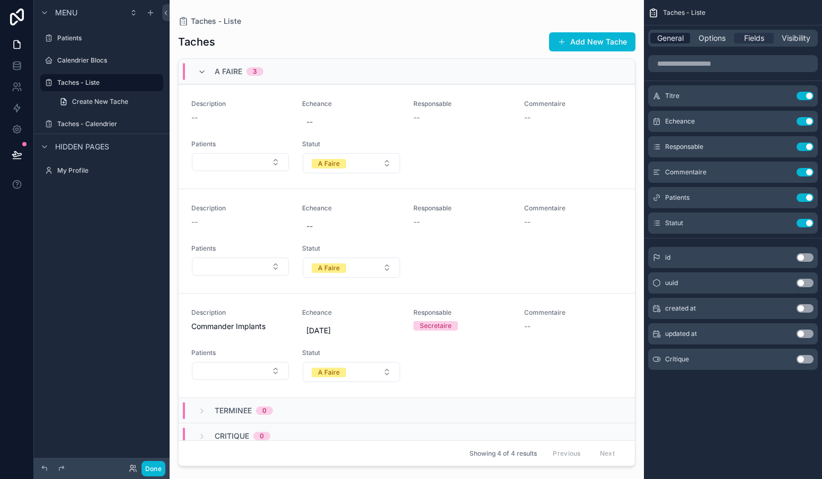
click at [676, 43] on span "General" at bounding box center [670, 38] width 26 height 11
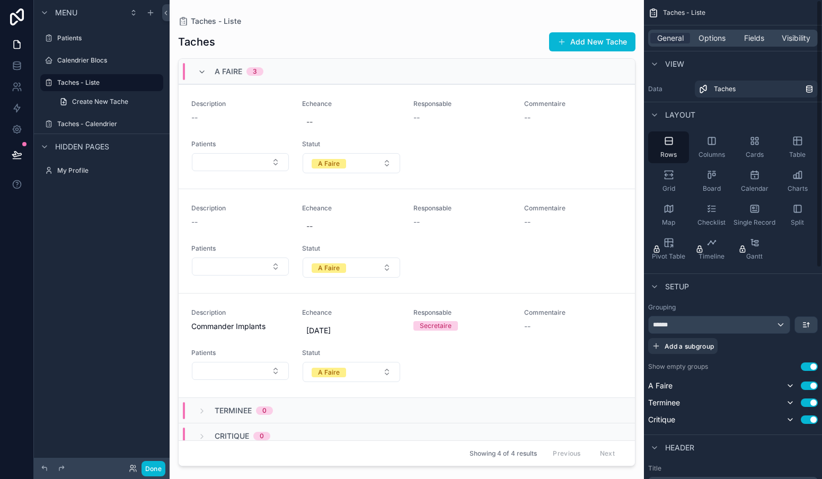
click at [713, 46] on div "General Options Fields Visibility" at bounding box center [733, 38] width 170 height 17
click at [713, 39] on span "Options" at bounding box center [711, 38] width 27 height 11
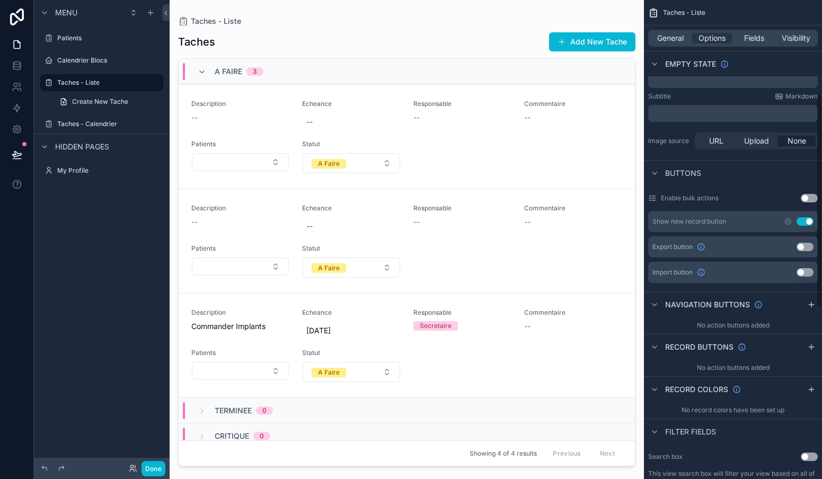
scroll to position [210, 0]
click at [808, 197] on button "Use setting" at bounding box center [809, 199] width 17 height 8
click at [810, 199] on button "Use setting" at bounding box center [809, 199] width 17 height 8
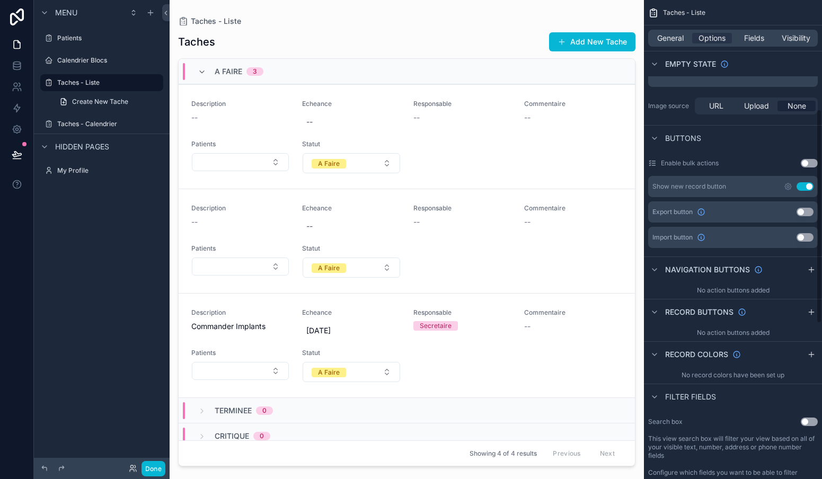
scroll to position [256, 0]
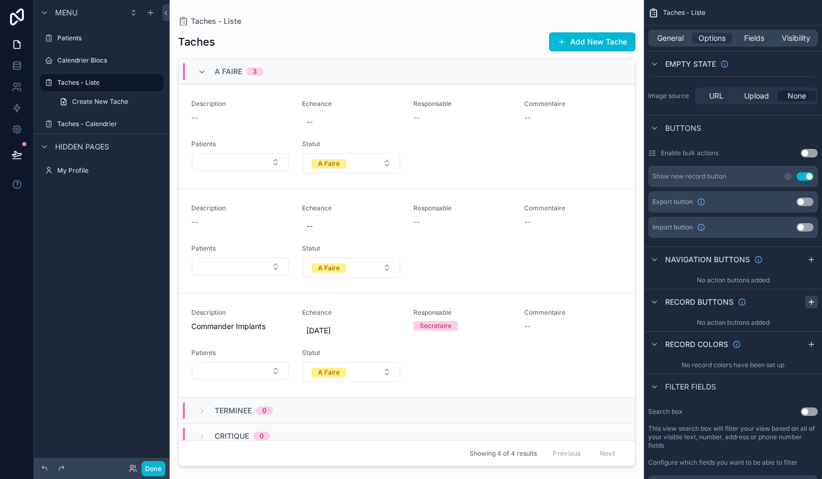
click at [810, 304] on icon "scrollable content" at bounding box center [811, 302] width 8 height 8
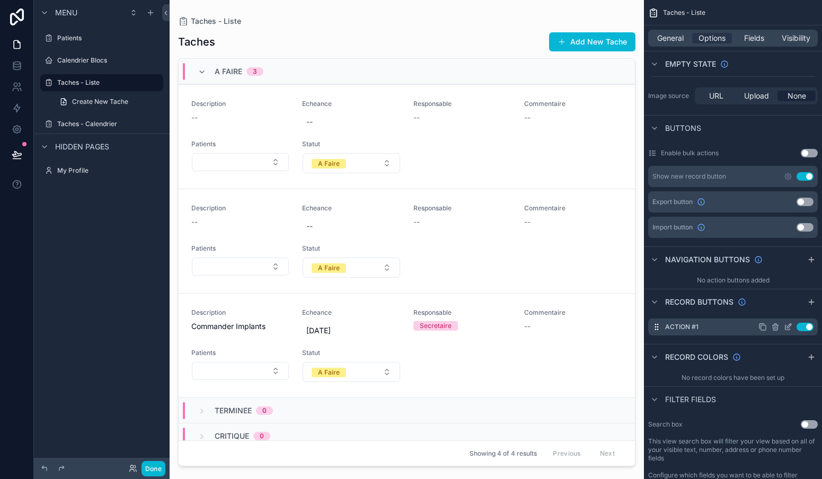
click at [784, 326] on icon "scrollable content" at bounding box center [788, 327] width 8 height 8
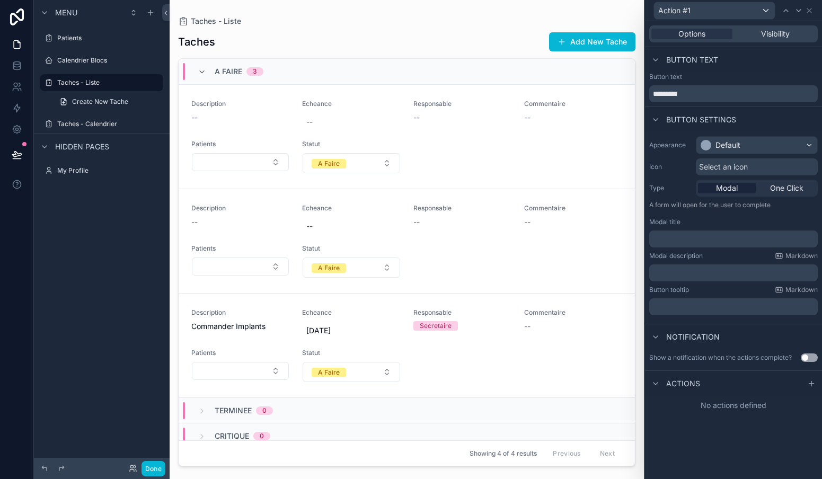
click at [750, 144] on div "Default" at bounding box center [756, 145] width 121 height 17
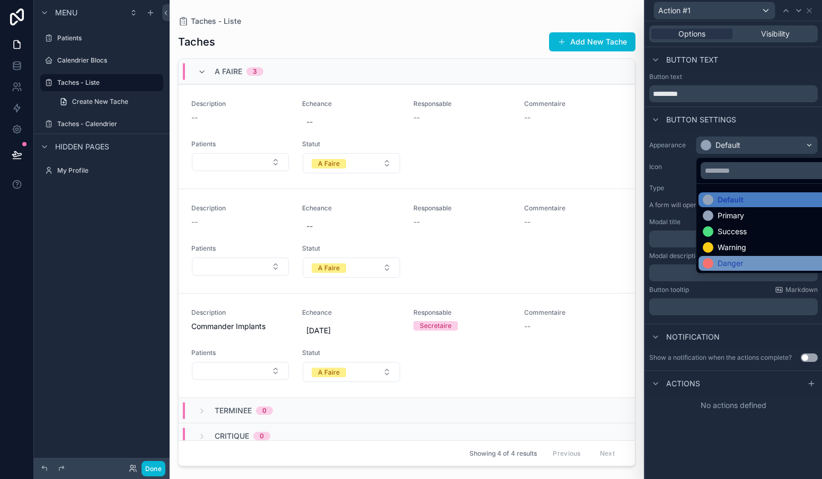
click at [723, 267] on div "Danger" at bounding box center [730, 263] width 25 height 11
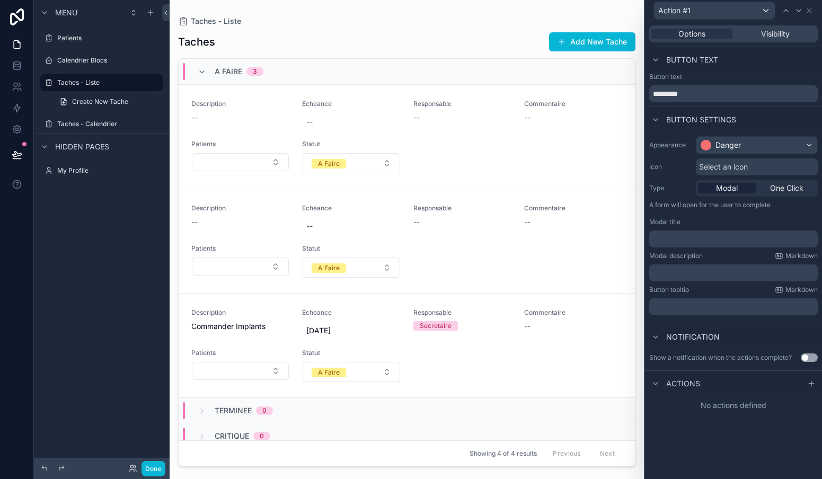
click at [723, 237] on p "﻿" at bounding box center [734, 239] width 162 height 11
click at [713, 236] on p "﻿" at bounding box center [734, 239] width 162 height 11
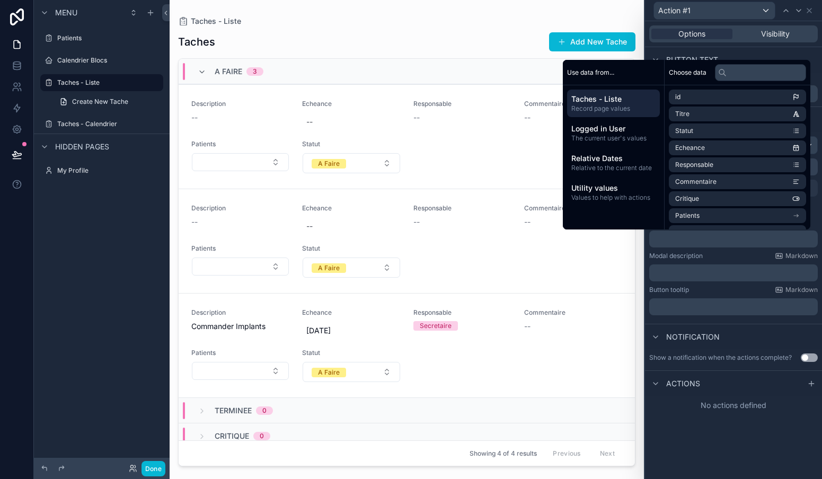
click at [701, 267] on div "﻿" at bounding box center [733, 272] width 169 height 17
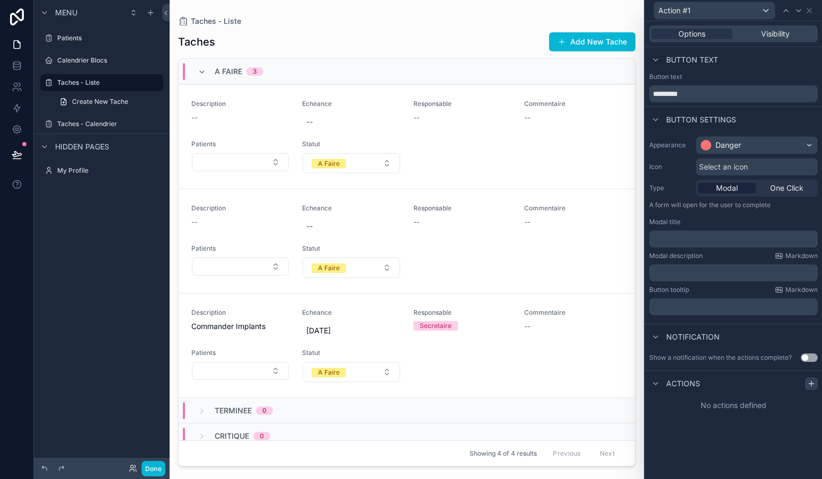
click at [807, 383] on div at bounding box center [811, 383] width 13 height 13
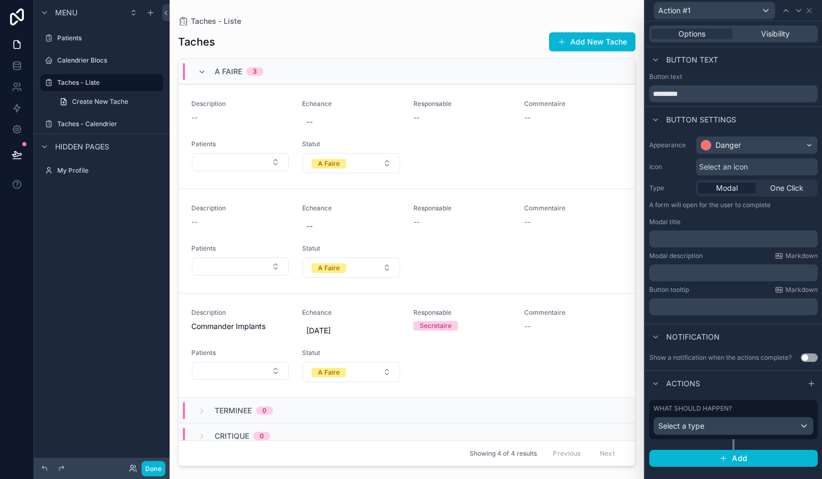
click at [721, 424] on div "Select a type" at bounding box center [733, 426] width 159 height 17
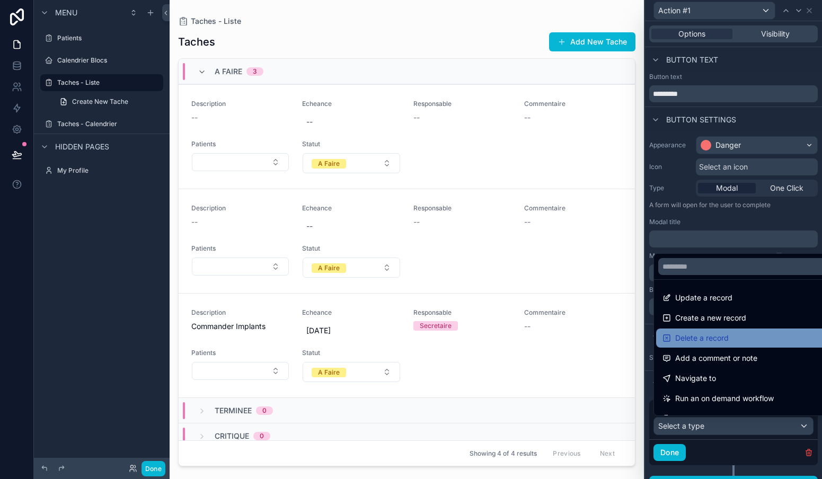
click at [703, 337] on span "Delete a record" at bounding box center [702, 338] width 54 height 13
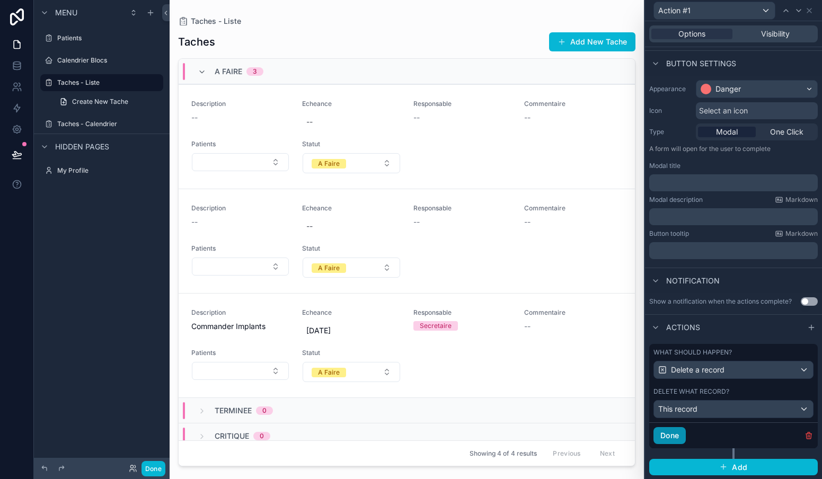
click at [670, 439] on button "Done" at bounding box center [669, 435] width 32 height 17
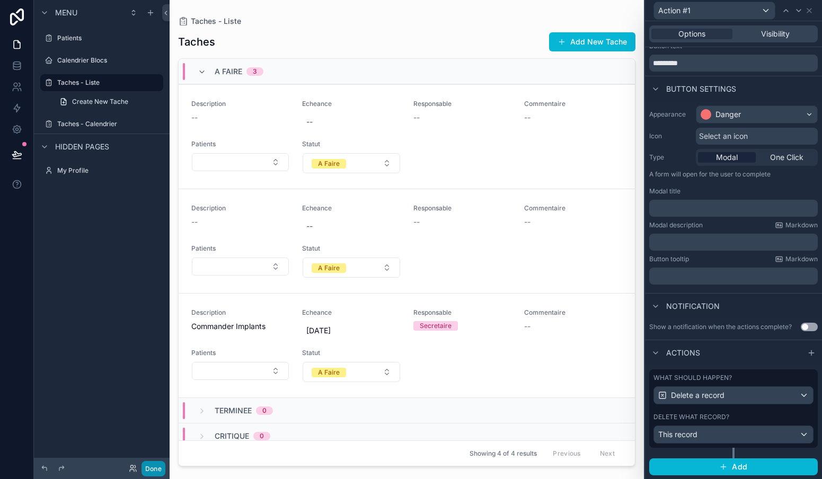
click at [160, 463] on button "Done" at bounding box center [153, 468] width 24 height 15
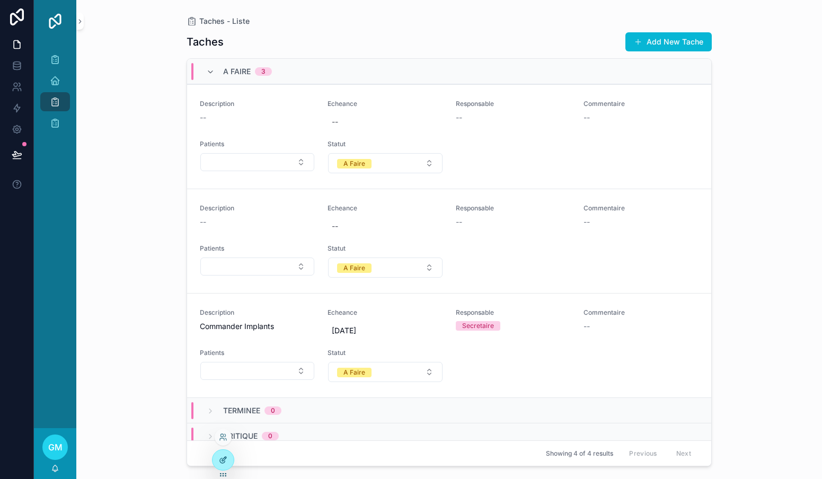
click at [222, 461] on icon at bounding box center [223, 460] width 8 height 8
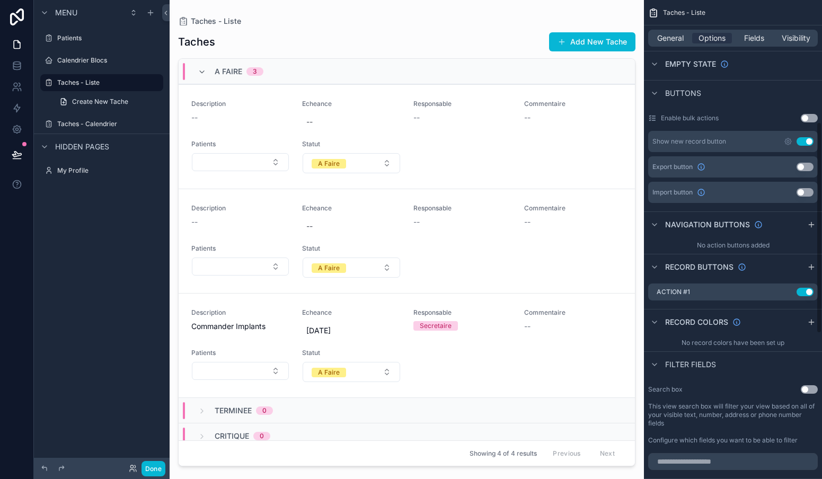
scroll to position [311, 0]
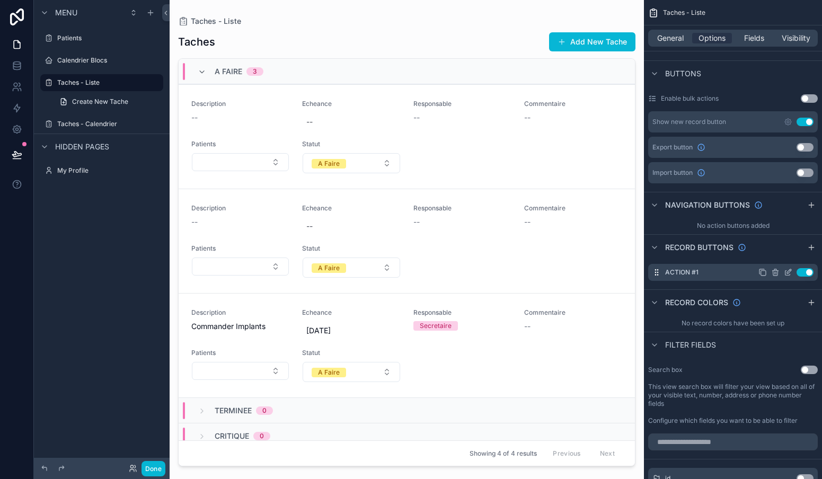
click at [790, 271] on icon "scrollable content" at bounding box center [789, 271] width 4 height 4
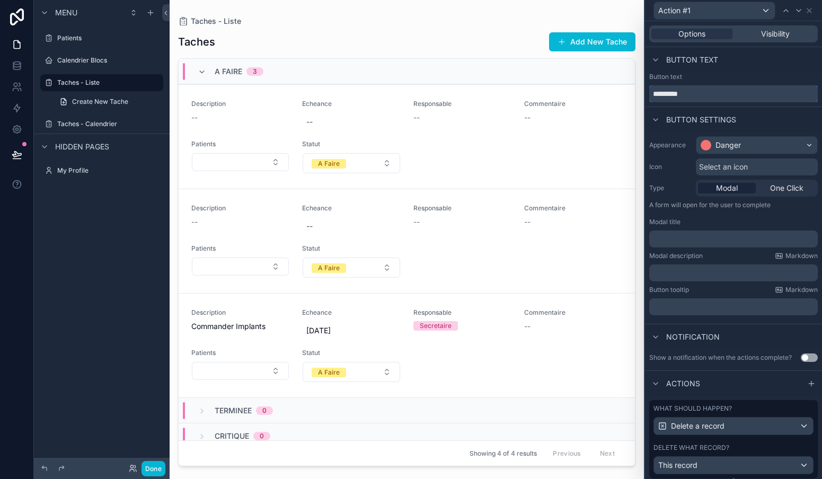
drag, startPoint x: 701, startPoint y: 95, endPoint x: 649, endPoint y: 95, distance: 51.9
click at [649, 95] on div "Button text *********" at bounding box center [733, 88] width 177 height 30
click at [673, 97] on input "*********" at bounding box center [733, 93] width 169 height 17
click at [696, 93] on input "********" at bounding box center [733, 93] width 169 height 17
type input "*********"
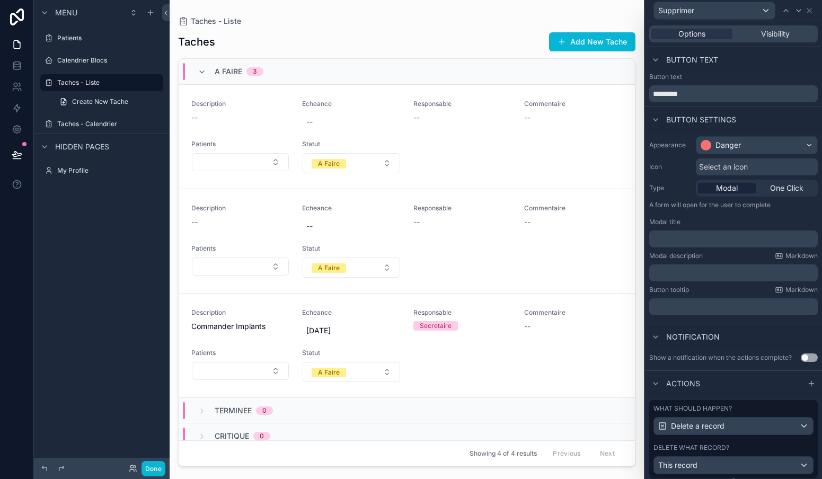
click at [741, 70] on div "Button text" at bounding box center [733, 59] width 177 height 25
click at [157, 470] on button "Done" at bounding box center [153, 468] width 24 height 15
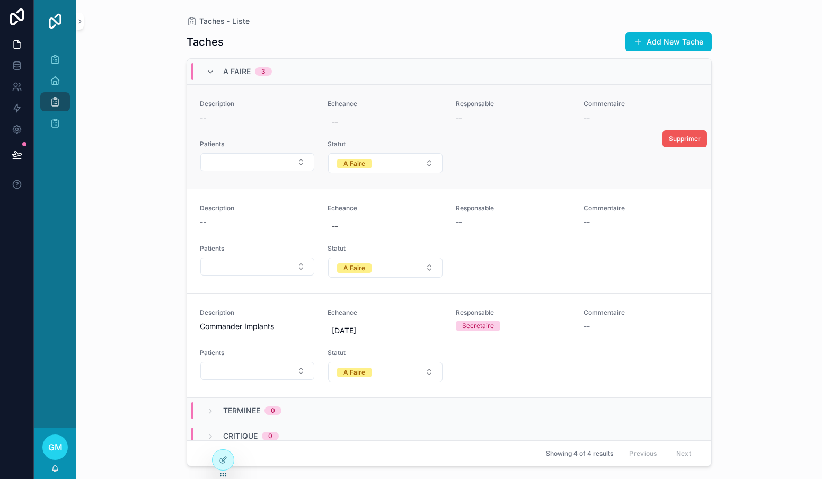
click at [686, 140] on span "Supprimer" at bounding box center [685, 139] width 32 height 8
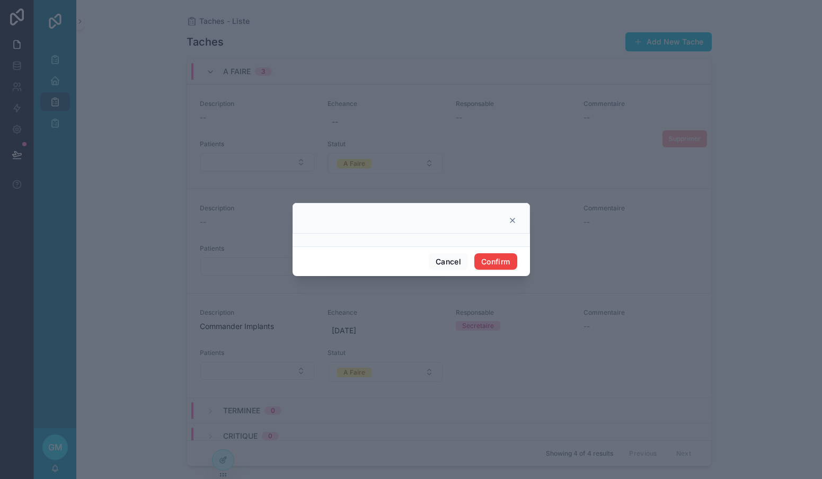
click at [430, 232] on div at bounding box center [411, 218] width 237 height 31
click at [492, 258] on button "Confirm" at bounding box center [495, 261] width 42 height 17
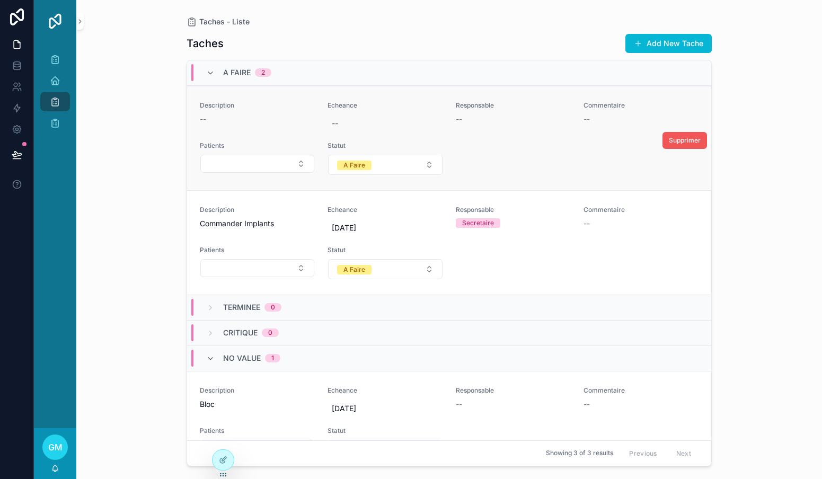
click at [678, 140] on span "Supprimer" at bounding box center [685, 140] width 32 height 8
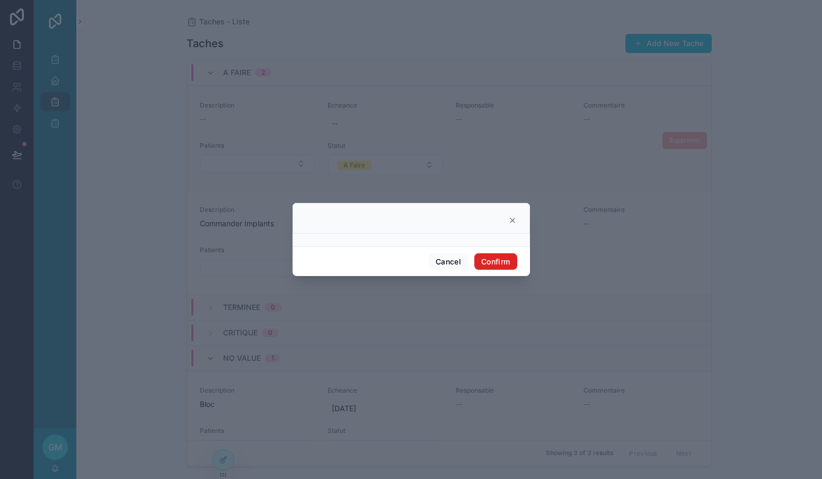
click at [501, 263] on button "Confirm" at bounding box center [495, 261] width 42 height 17
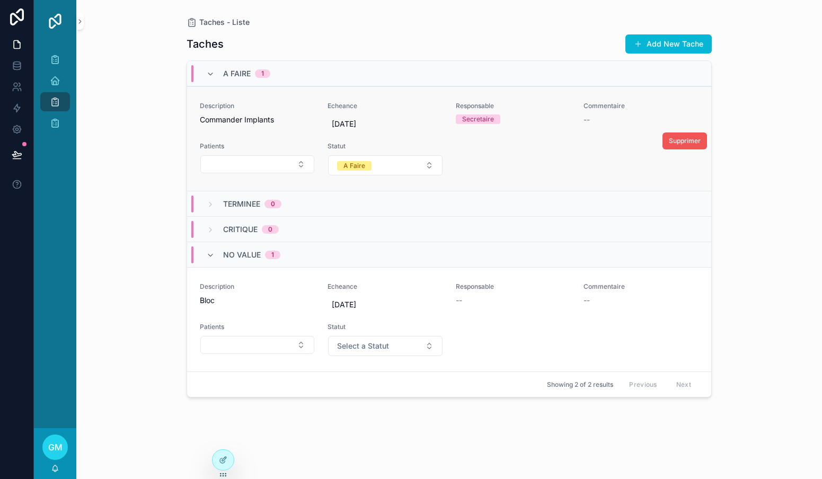
click at [693, 143] on span "Supprimer" at bounding box center [685, 141] width 32 height 8
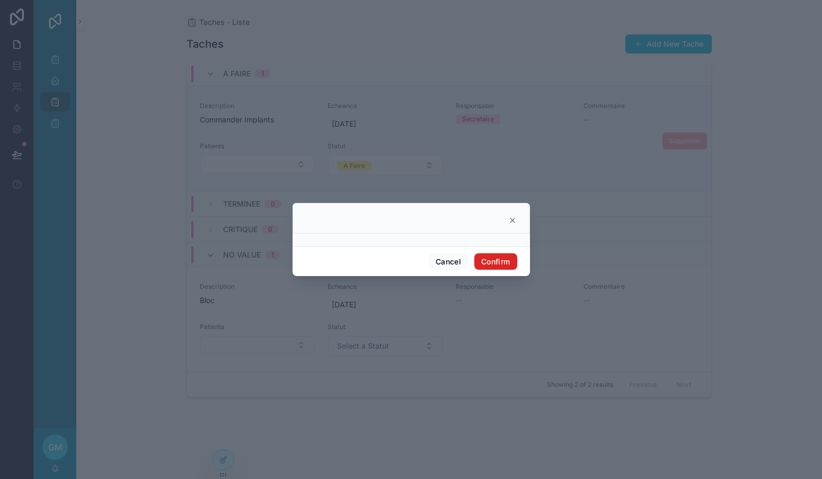
click at [500, 256] on button "Confirm" at bounding box center [495, 261] width 42 height 17
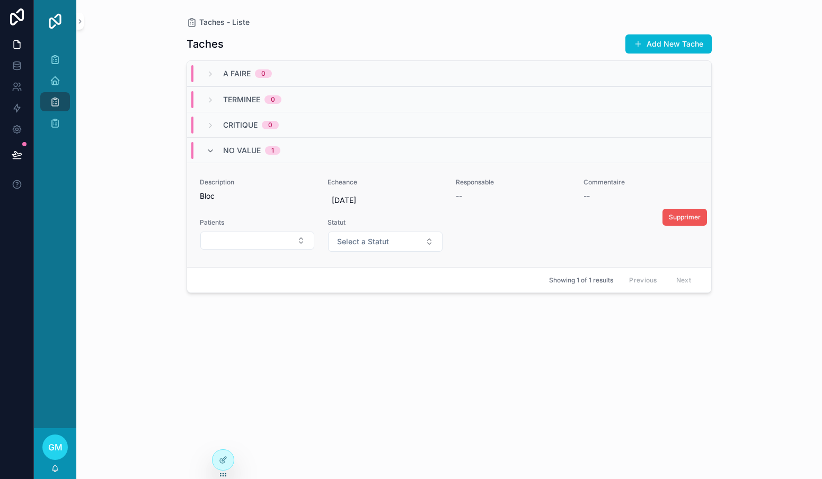
click at [677, 216] on span "Supprimer" at bounding box center [685, 217] width 32 height 8
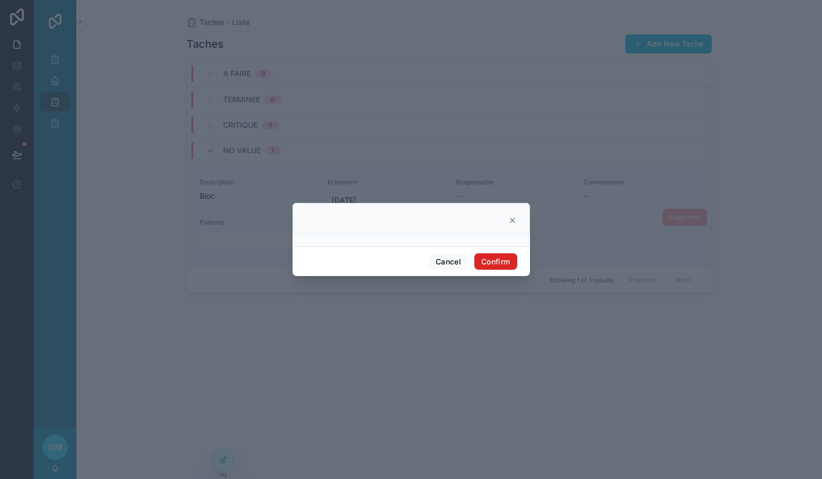
click at [489, 263] on button "Confirm" at bounding box center [495, 261] width 42 height 17
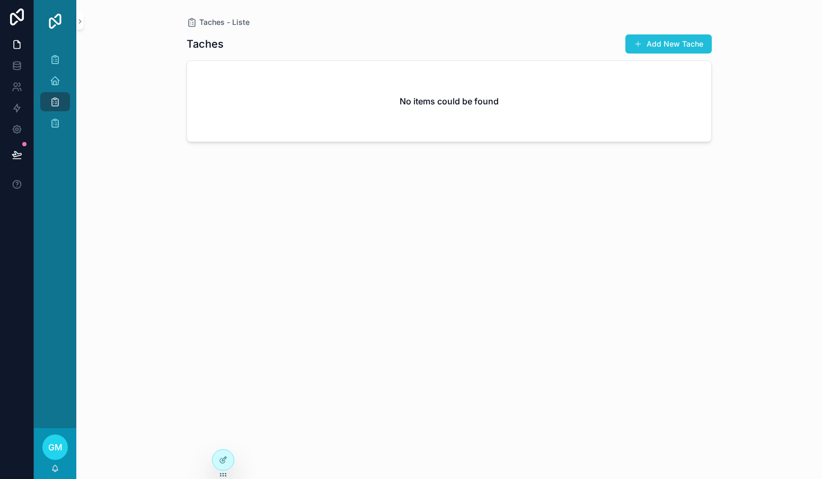
click at [663, 47] on button "Add New Tache" at bounding box center [668, 43] width 86 height 19
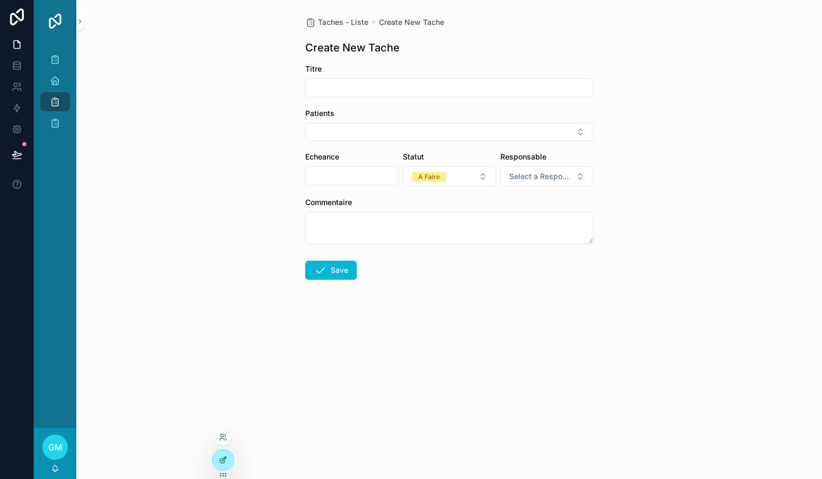
click at [222, 450] on div at bounding box center [223, 460] width 21 height 20
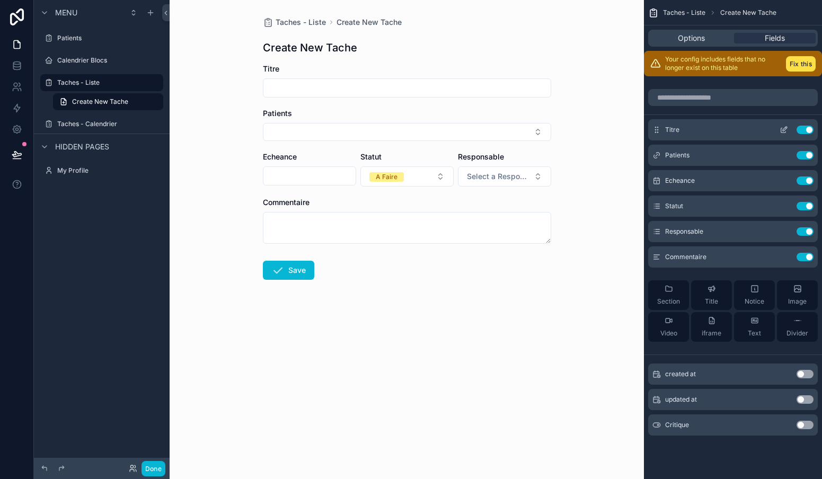
click at [789, 130] on button "scrollable content" at bounding box center [783, 130] width 17 height 8
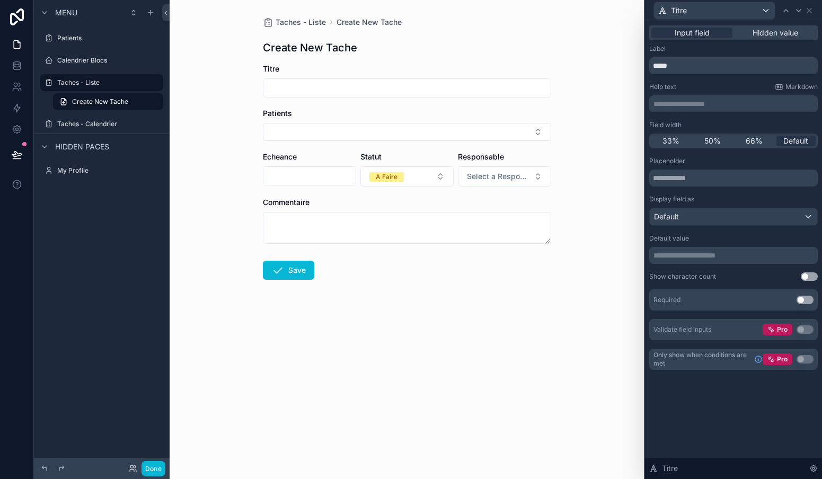
click at [807, 298] on button "Use setting" at bounding box center [804, 300] width 17 height 8
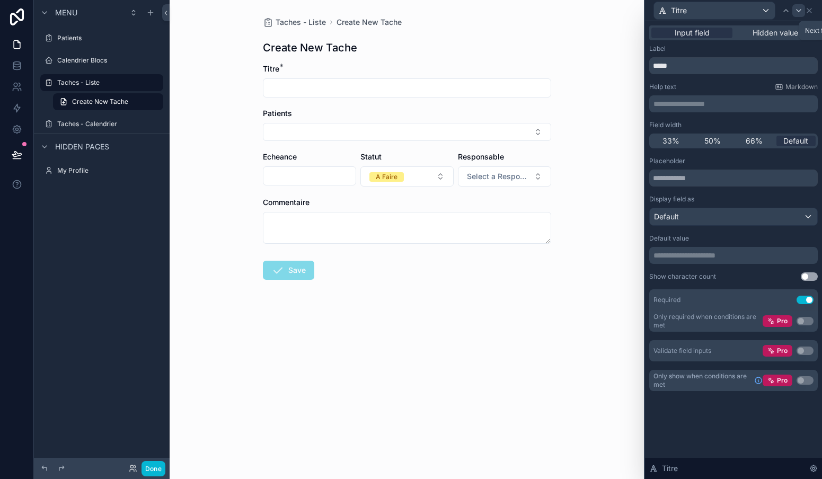
click at [797, 12] on icon at bounding box center [798, 10] width 8 height 8
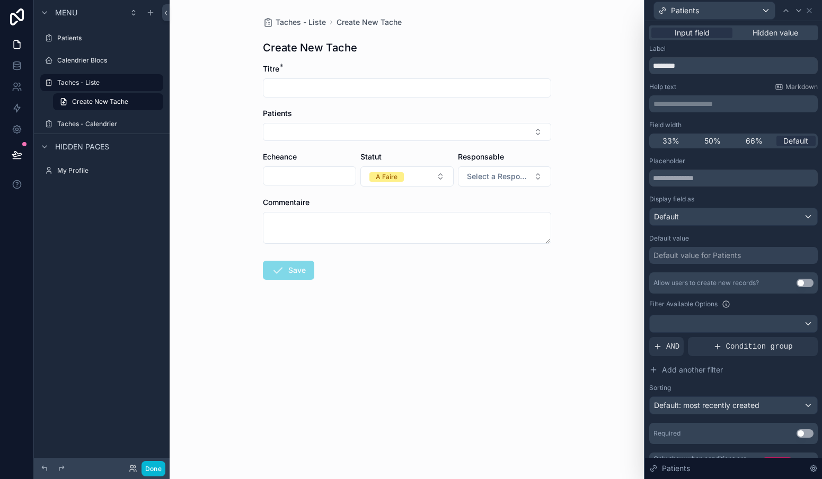
click at [797, 12] on icon at bounding box center [798, 10] width 8 height 8
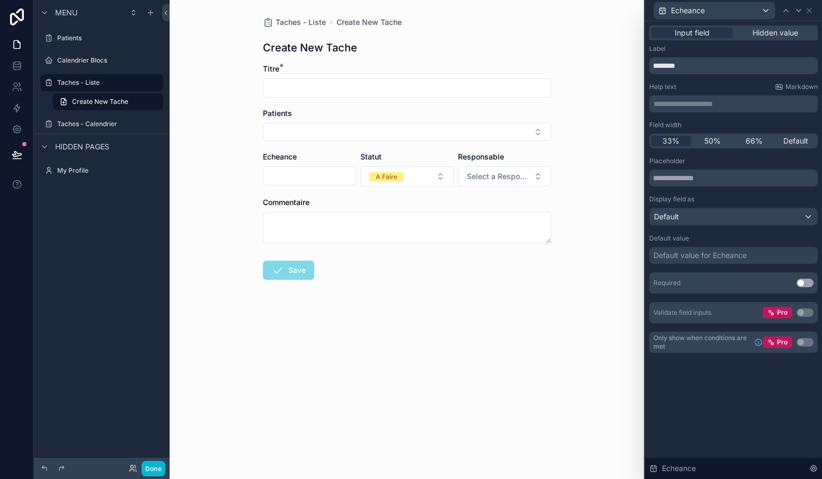
click at [808, 279] on button "Use setting" at bounding box center [804, 283] width 17 height 8
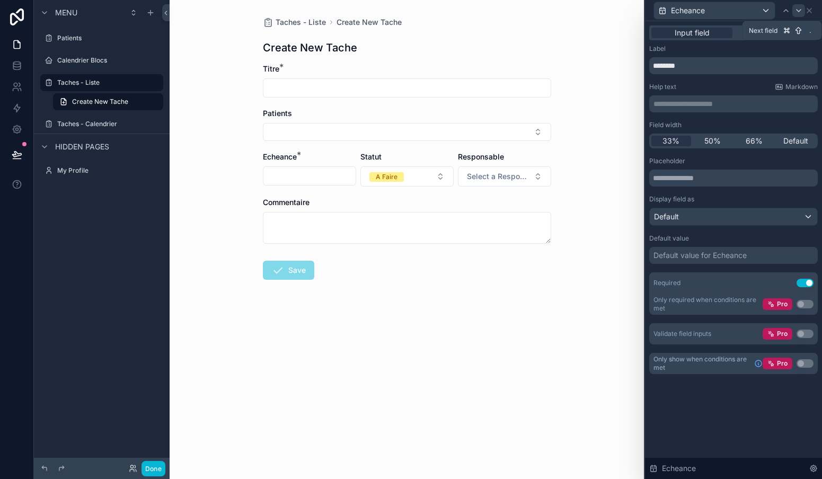
click at [799, 12] on icon at bounding box center [798, 11] width 4 height 2
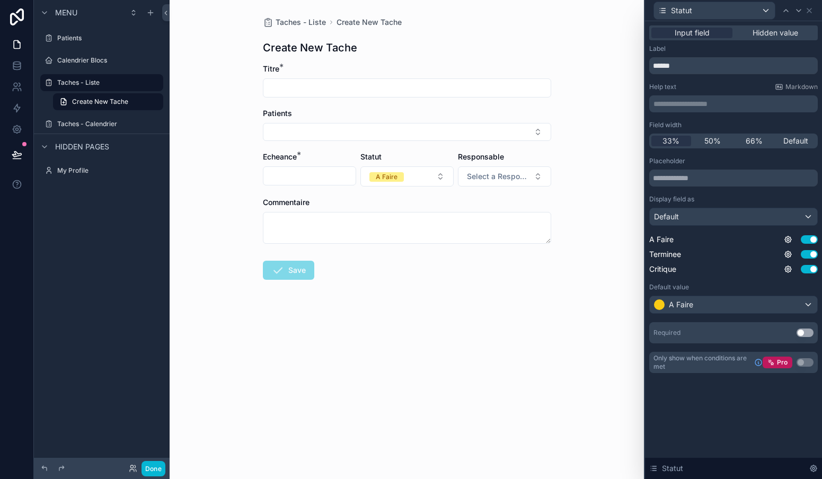
click at [799, 12] on icon at bounding box center [798, 11] width 4 height 2
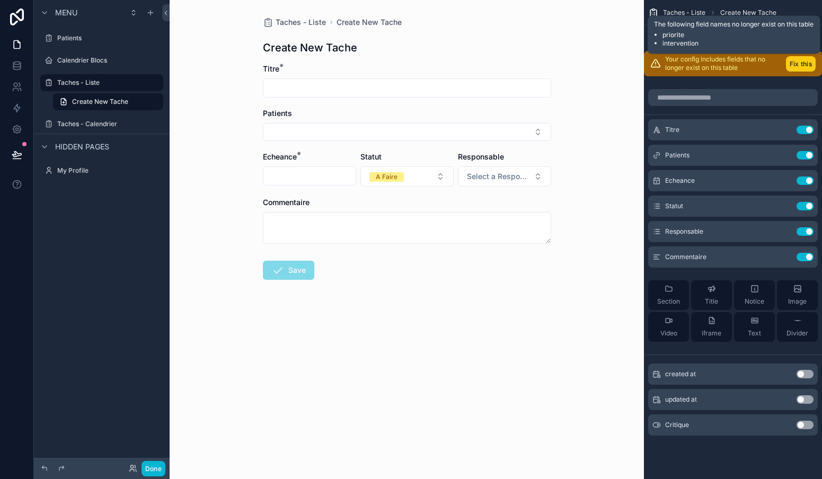
click at [802, 65] on button "Fix this" at bounding box center [801, 63] width 30 height 15
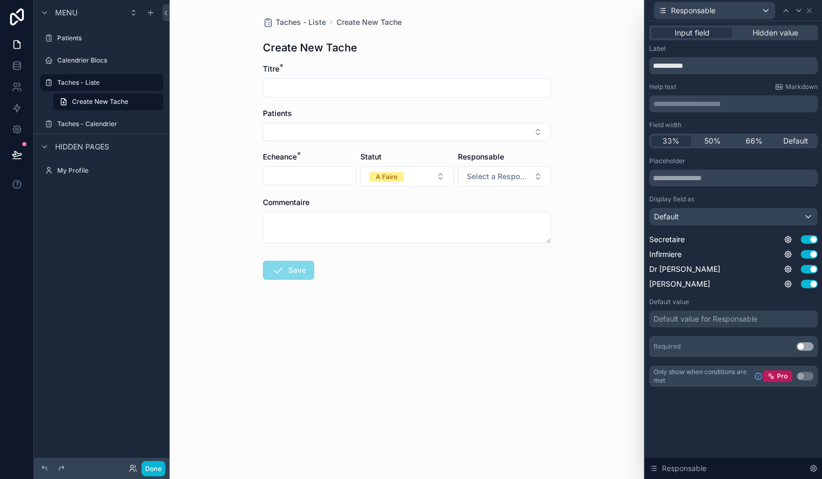
click at [805, 345] on button "Use setting" at bounding box center [804, 346] width 17 height 8
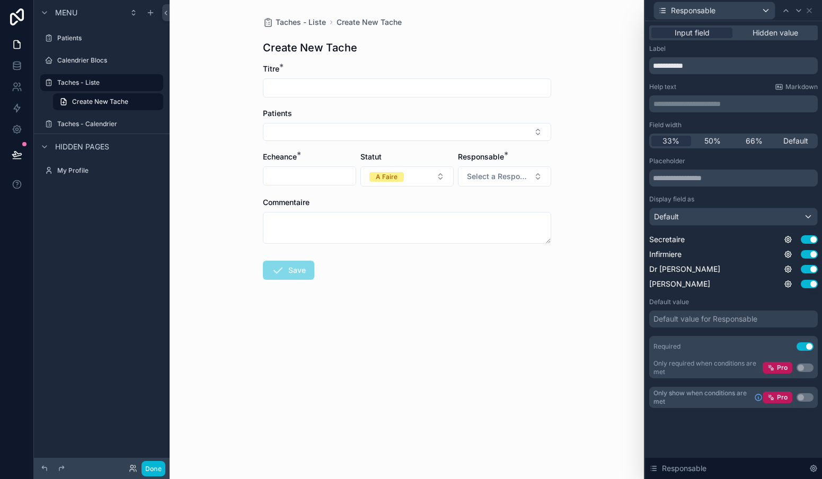
click at [588, 314] on div "Taches - Liste Create New Tache Create New Tache Titre * Patients Echeance * St…" at bounding box center [407, 239] width 474 height 479
click at [152, 467] on button "Done" at bounding box center [153, 468] width 24 height 15
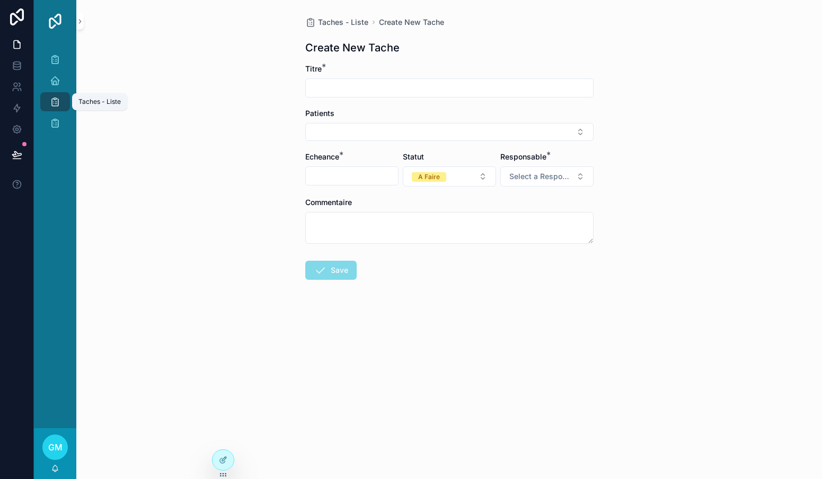
click at [57, 103] on icon "scrollable content" at bounding box center [55, 101] width 11 height 11
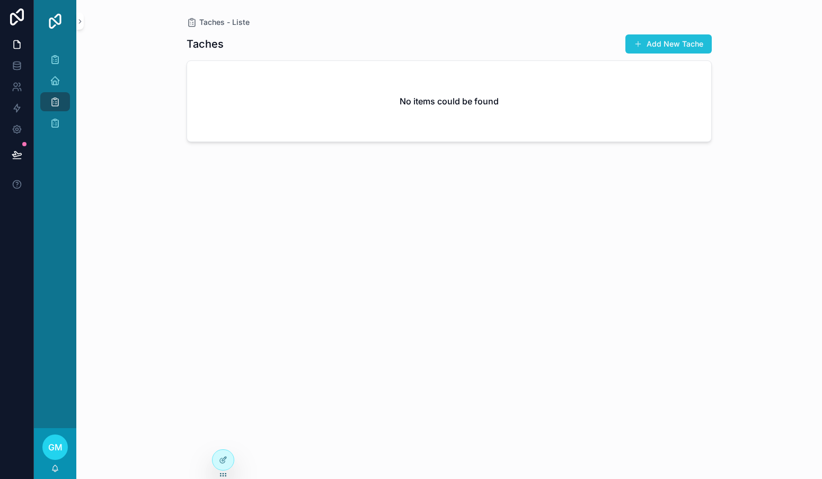
click at [658, 42] on button "Add New Tache" at bounding box center [668, 43] width 86 height 19
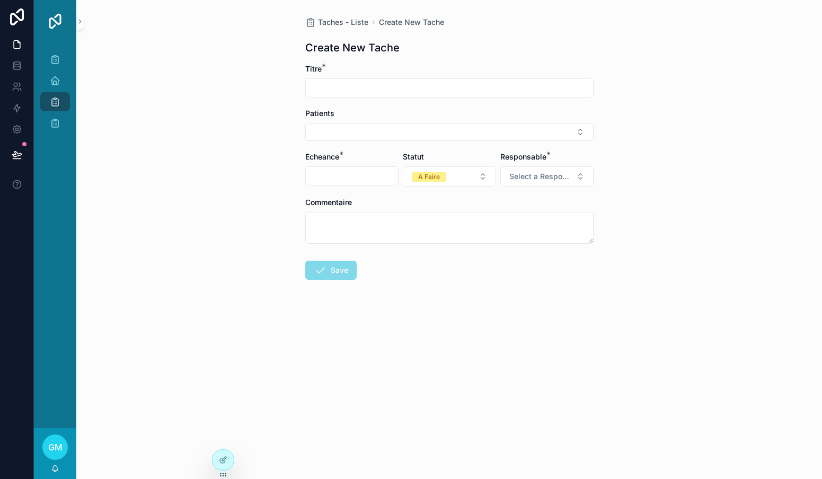
click at [375, 87] on input "scrollable content" at bounding box center [449, 88] width 287 height 15
type input "********"
click at [369, 131] on button "Select Button" at bounding box center [449, 132] width 288 height 18
type input "*"
type input "****"
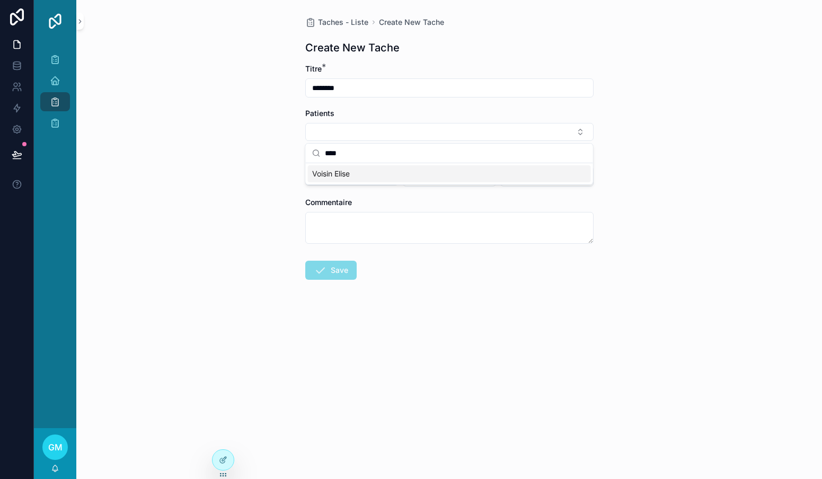
click at [342, 173] on span "Voisin Elise" at bounding box center [331, 174] width 38 height 11
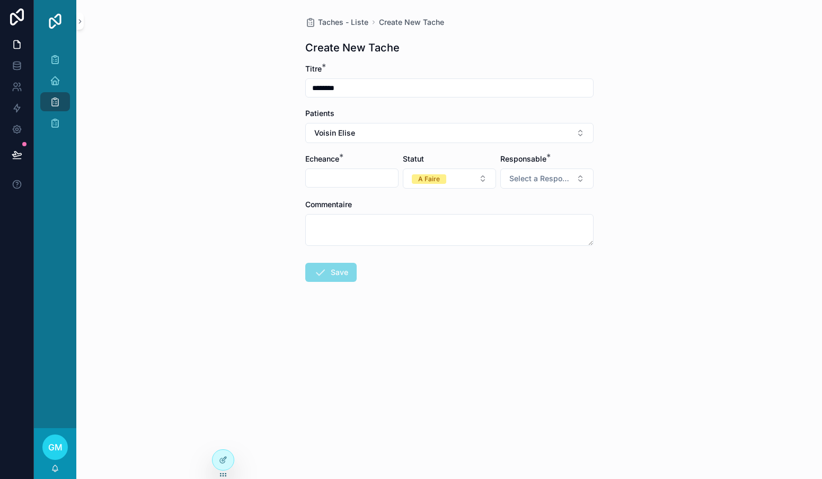
click at [367, 183] on input "scrollable content" at bounding box center [352, 178] width 92 height 15
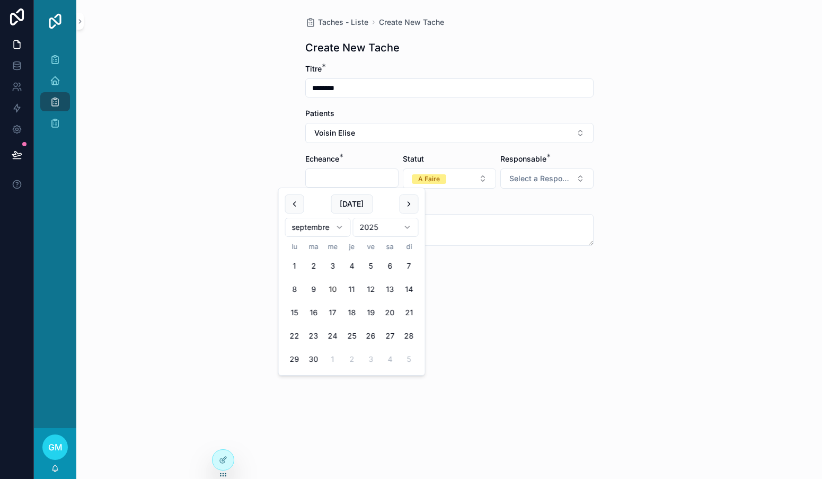
click at [232, 190] on div "Taches - Liste Create New Tache Create New Tache Titre * ******** Patients [PER…" at bounding box center [449, 239] width 746 height 479
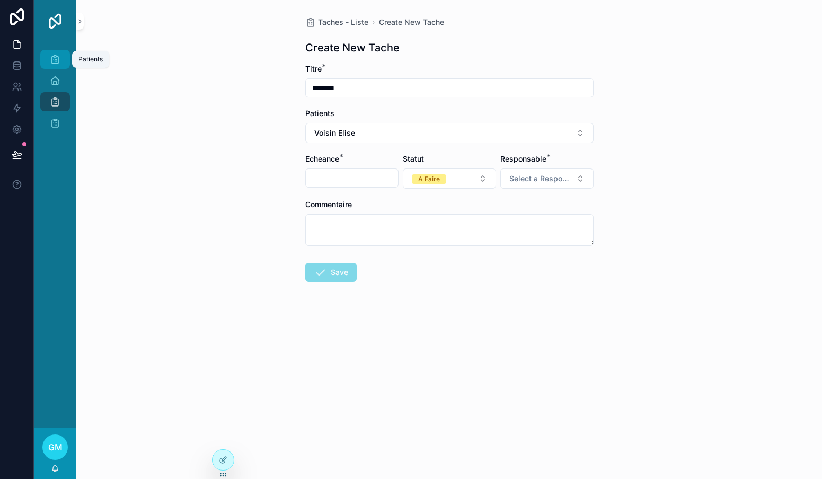
click at [55, 63] on icon "scrollable content" at bounding box center [55, 59] width 11 height 11
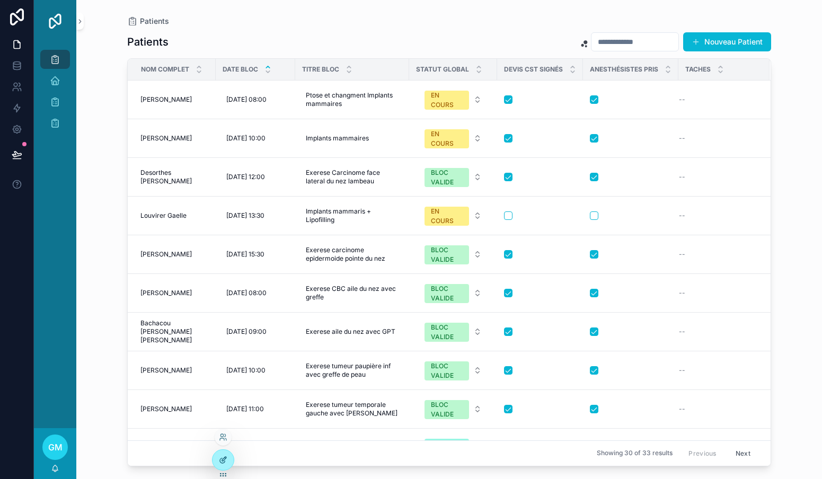
click at [225, 455] on div at bounding box center [223, 460] width 21 height 20
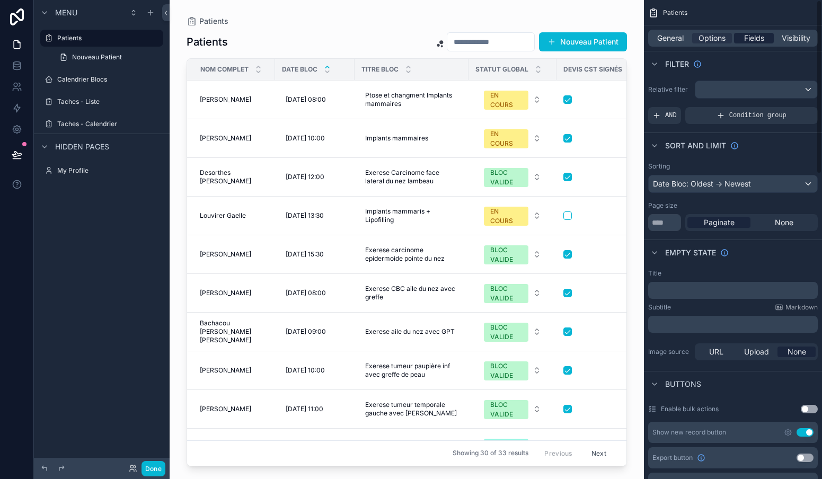
click at [764, 42] on span "Fields" at bounding box center [754, 38] width 20 height 11
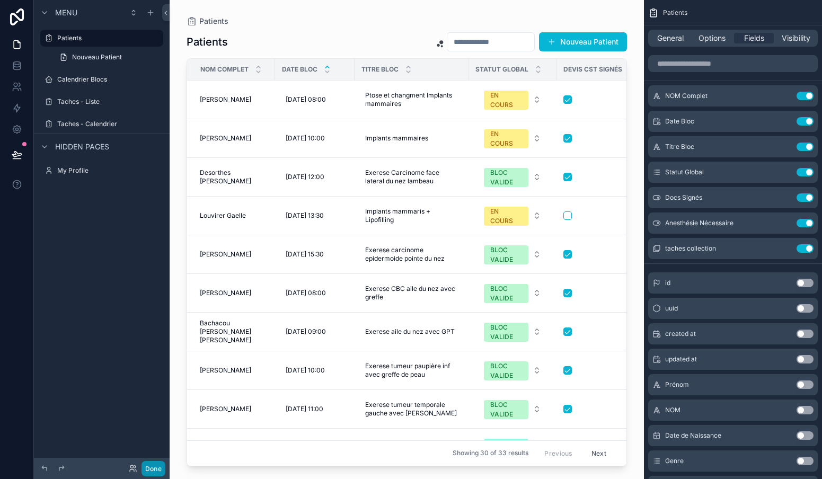
click at [156, 465] on button "Done" at bounding box center [153, 468] width 24 height 15
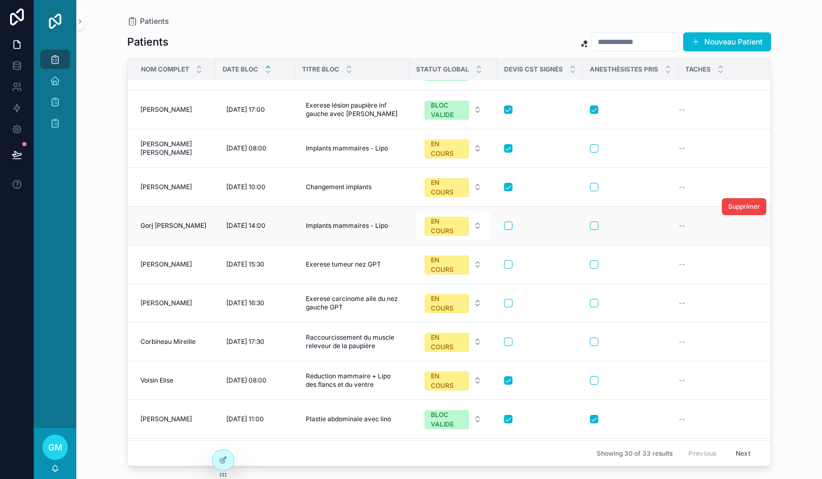
scroll to position [565, 0]
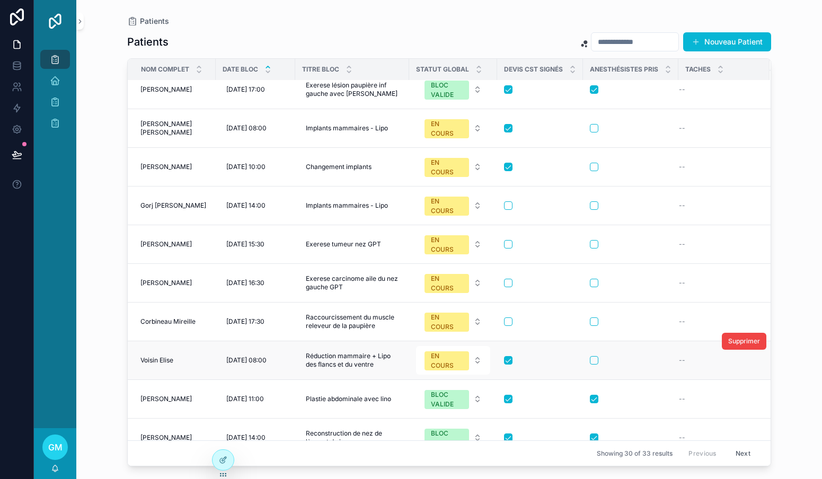
click at [682, 357] on span "--" at bounding box center [682, 360] width 6 height 8
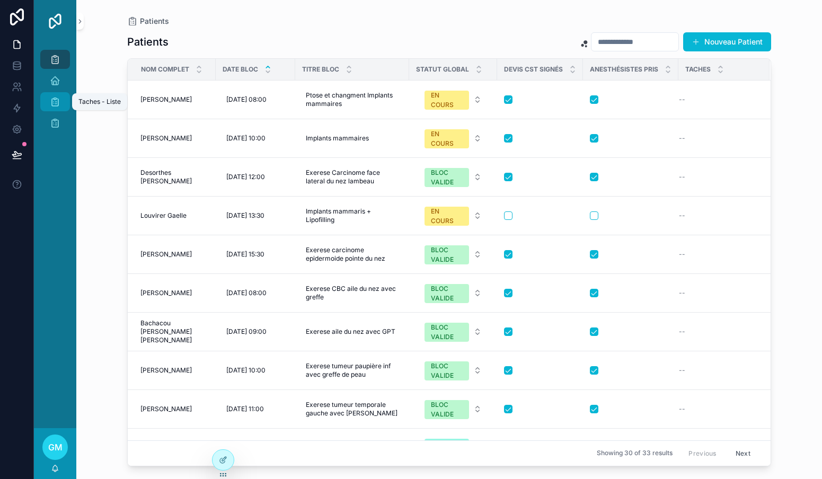
click at [55, 103] on icon "scrollable content" at bounding box center [55, 101] width 11 height 11
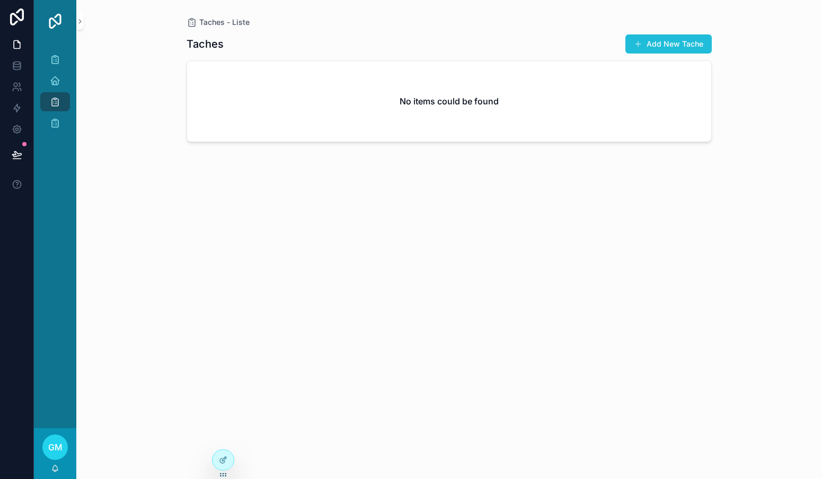
click at [671, 43] on button "Add New Tache" at bounding box center [668, 43] width 86 height 19
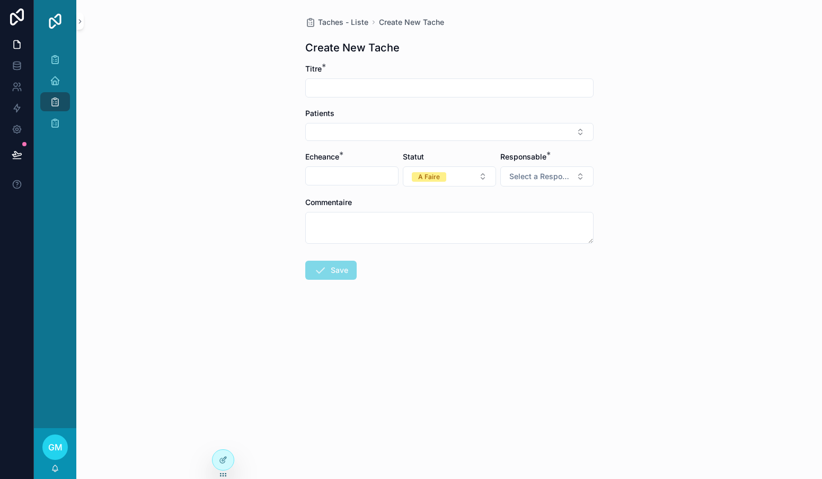
click at [361, 82] on input "scrollable content" at bounding box center [449, 88] width 287 height 15
type input "********"
click at [356, 130] on button "Select Button" at bounding box center [449, 132] width 288 height 18
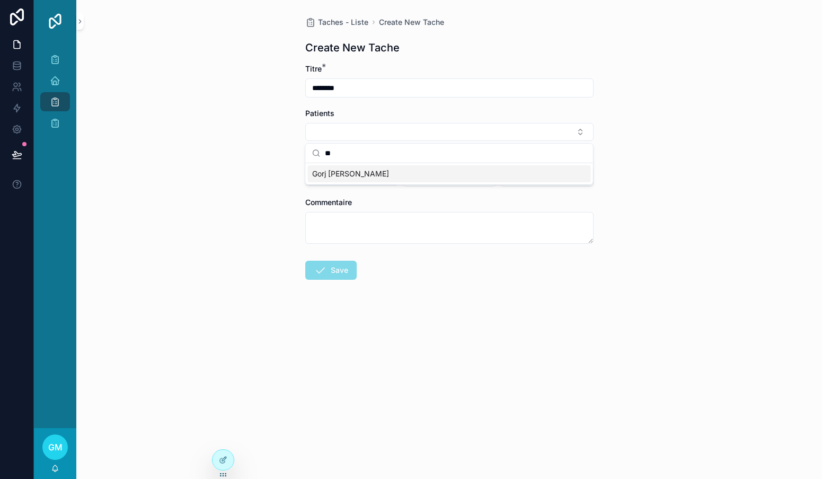
type input "**"
click at [349, 174] on span "Gorj [PERSON_NAME]" at bounding box center [350, 174] width 77 height 11
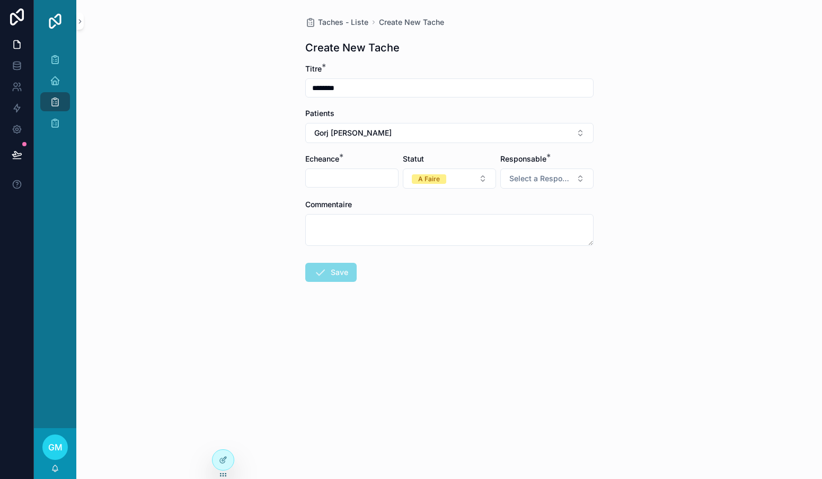
click at [349, 174] on input "scrollable content" at bounding box center [352, 178] width 92 height 15
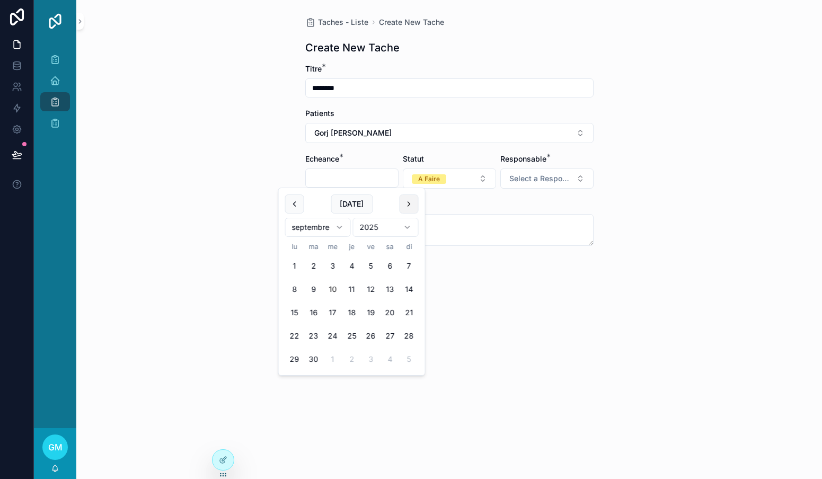
click at [410, 207] on button "scrollable content" at bounding box center [409, 203] width 19 height 19
click at [409, 211] on button "scrollable content" at bounding box center [409, 203] width 19 height 19
click at [389, 287] on button "8" at bounding box center [389, 289] width 19 height 19
type input "**********"
click at [551, 178] on span "Select a Responsable" at bounding box center [540, 178] width 63 height 11
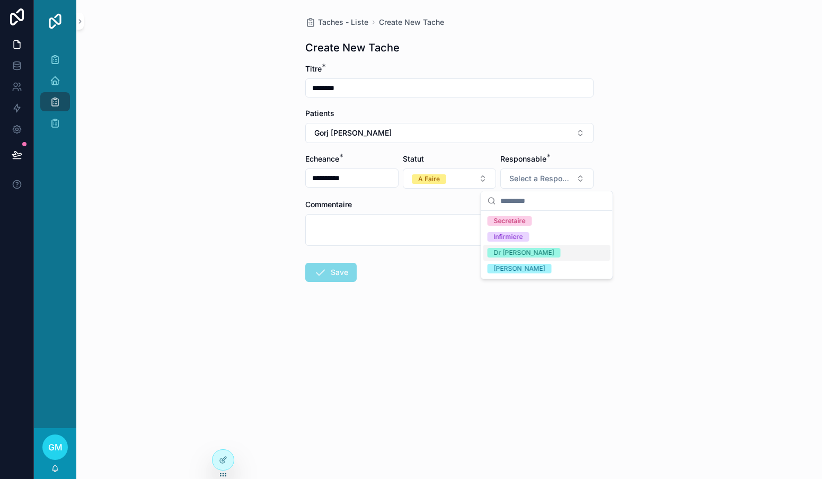
click at [518, 252] on span "Dr [PERSON_NAME]" at bounding box center [524, 253] width 73 height 10
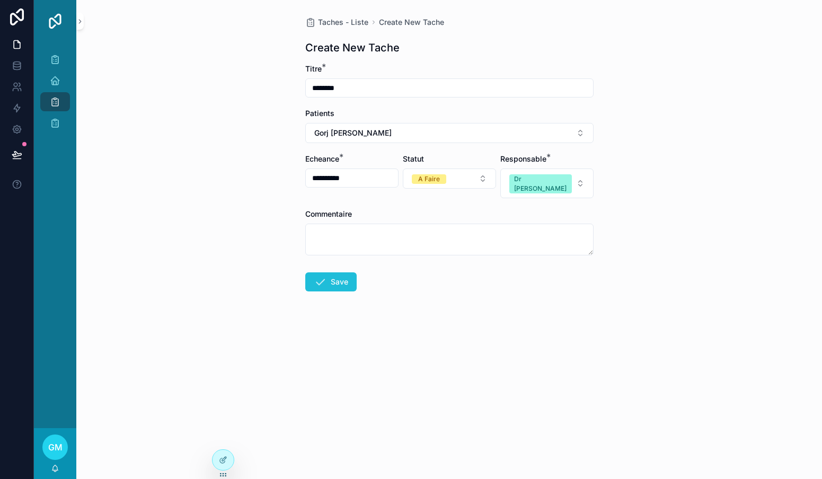
click at [337, 272] on button "Save" at bounding box center [330, 281] width 51 height 19
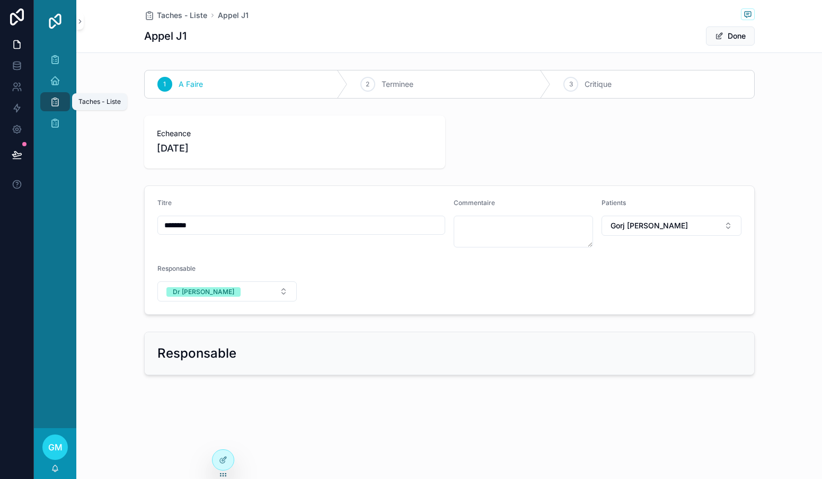
click at [55, 100] on icon "scrollable content" at bounding box center [55, 101] width 11 height 11
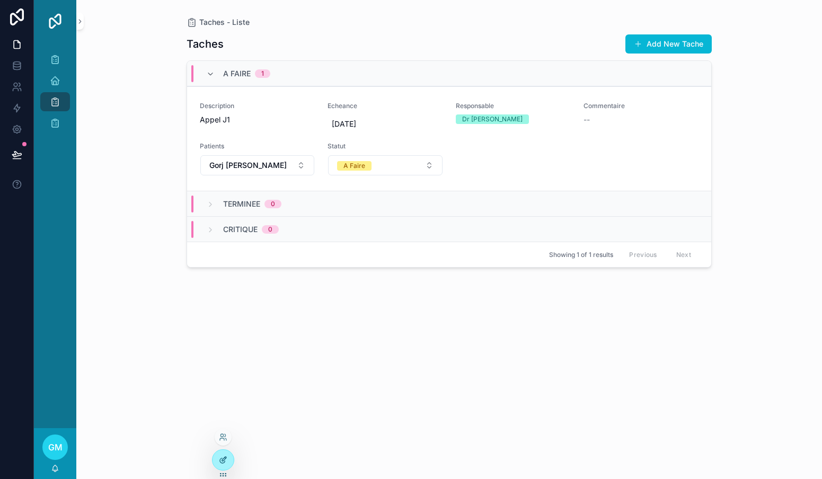
click at [224, 457] on icon at bounding box center [223, 460] width 8 height 8
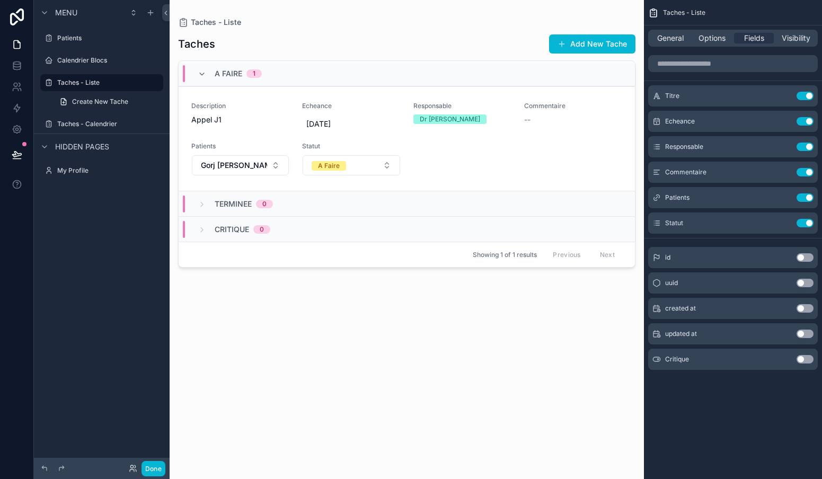
click at [502, 45] on div "scrollable content" at bounding box center [407, 233] width 474 height 466
click at [580, 43] on button "Add New Tache" at bounding box center [592, 43] width 86 height 19
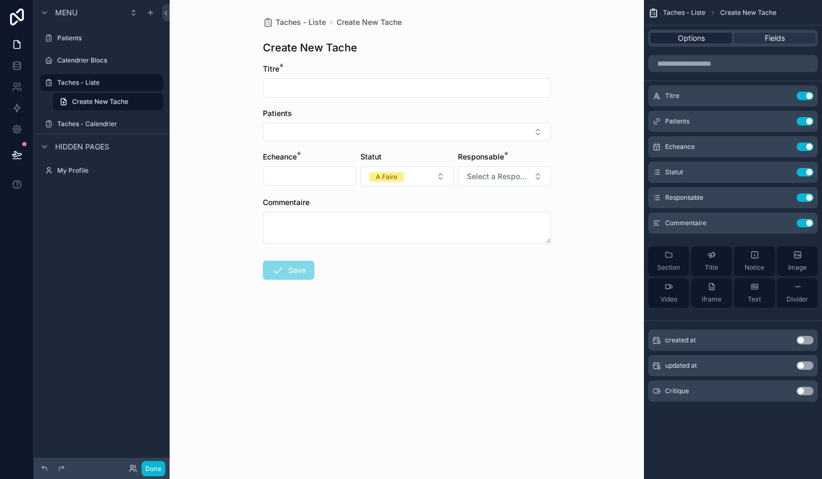
click at [701, 34] on span "Options" at bounding box center [691, 38] width 27 height 11
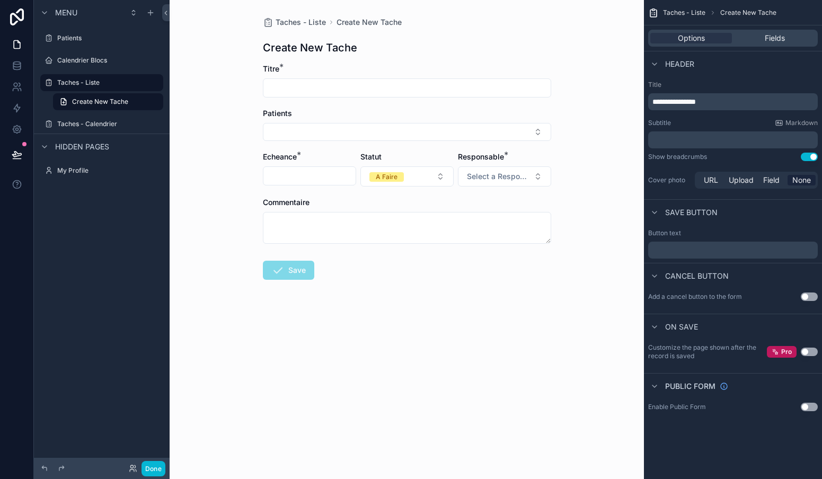
drag, startPoint x: 812, startPoint y: 352, endPoint x: 828, endPoint y: 200, distance: 153.4
click at [821, 200] on html "**********" at bounding box center [411, 239] width 822 height 479
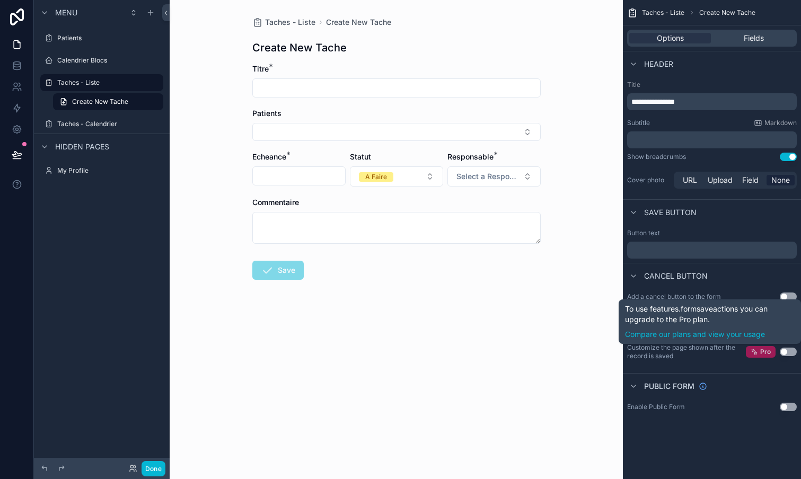
click at [769, 351] on span "Pro" at bounding box center [765, 352] width 11 height 8
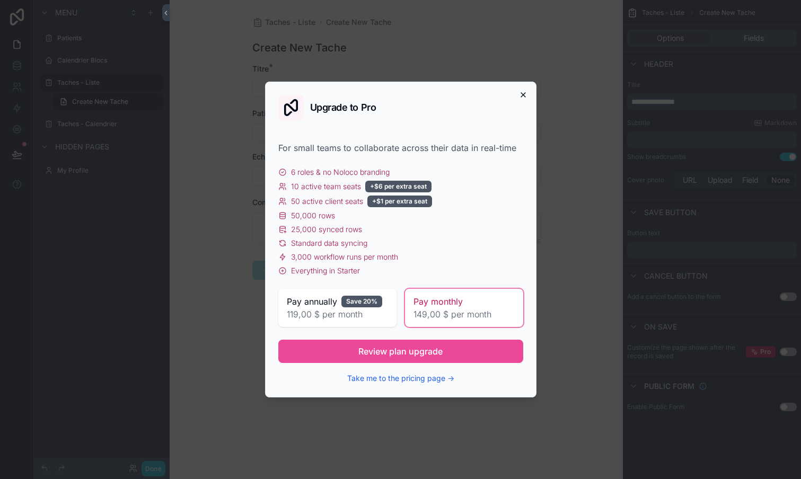
click at [524, 95] on icon "button" at bounding box center [523, 95] width 4 height 4
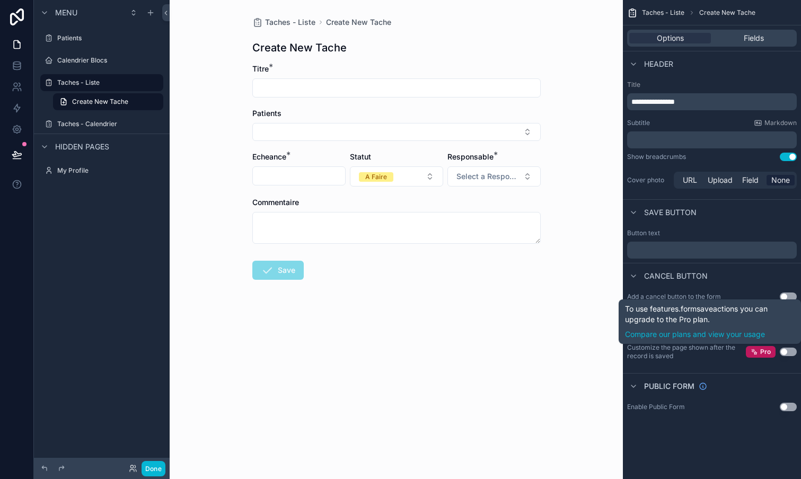
click at [784, 350] on button "Use setting" at bounding box center [788, 352] width 17 height 8
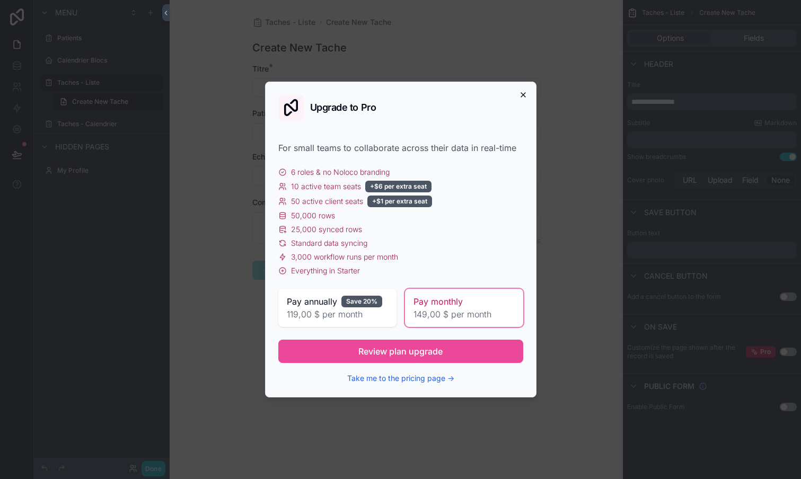
click at [519, 94] on icon "button" at bounding box center [523, 95] width 8 height 8
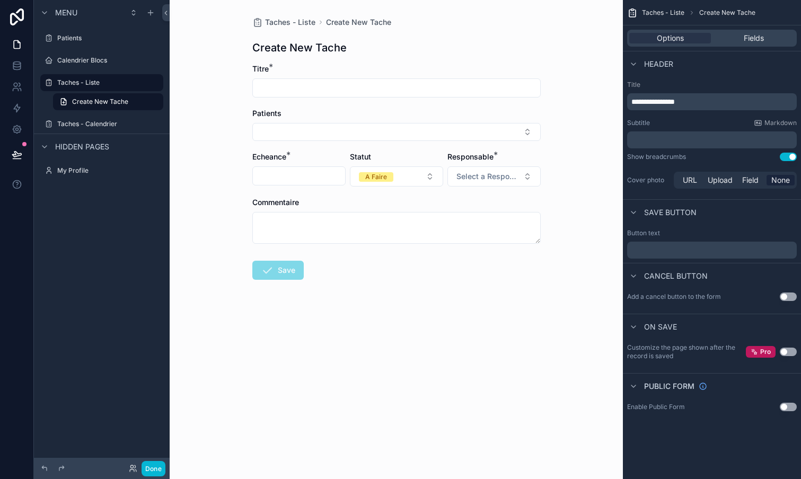
click at [564, 376] on div "Taches - Liste Create New Tache Create New Tache Titre * Patients Echeance * St…" at bounding box center [396, 239] width 453 height 479
click at [81, 78] on div "Taches - Liste" at bounding box center [101, 82] width 89 height 13
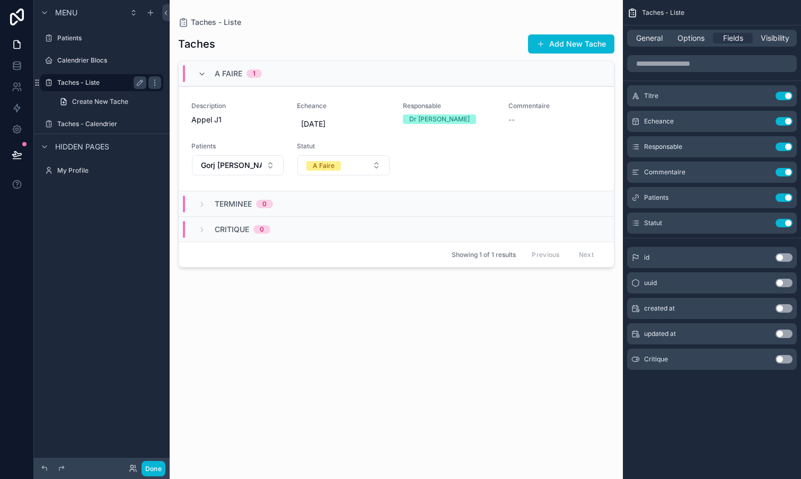
click at [79, 85] on label "Taches - Liste" at bounding box center [99, 82] width 85 height 8
click at [76, 83] on label "Taches - Liste" at bounding box center [99, 82] width 85 height 8
click at [154, 465] on button "Done" at bounding box center [153, 468] width 24 height 15
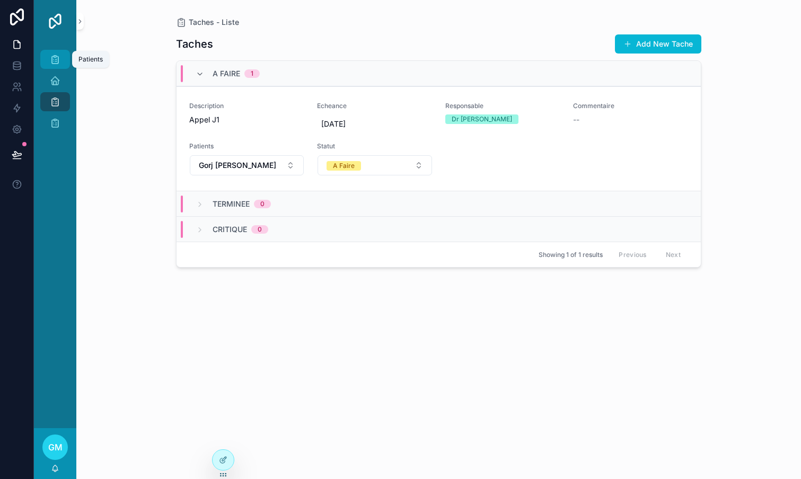
click at [61, 55] on div "Patients" at bounding box center [55, 59] width 17 height 17
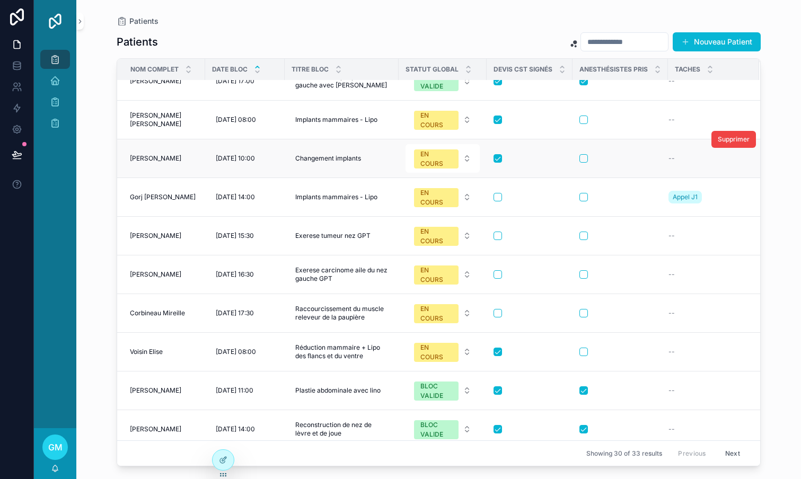
scroll to position [573, 0]
click at [224, 458] on icon at bounding box center [223, 460] width 8 height 8
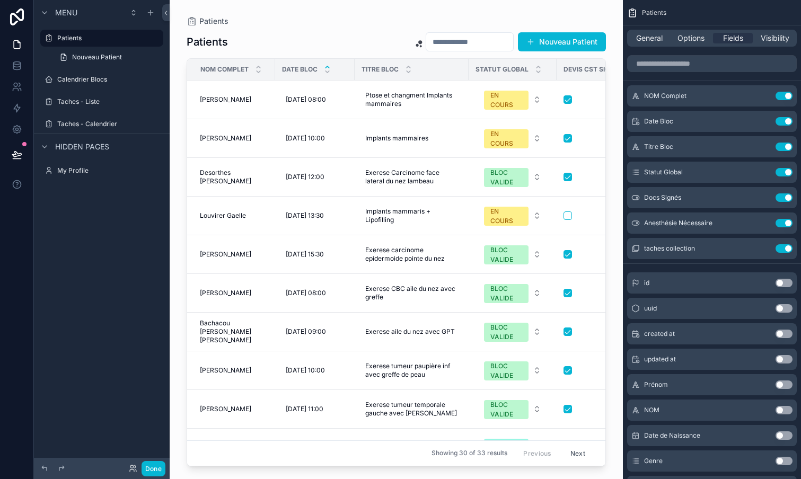
scroll to position [0, 0]
click at [692, 42] on span "Options" at bounding box center [690, 38] width 27 height 11
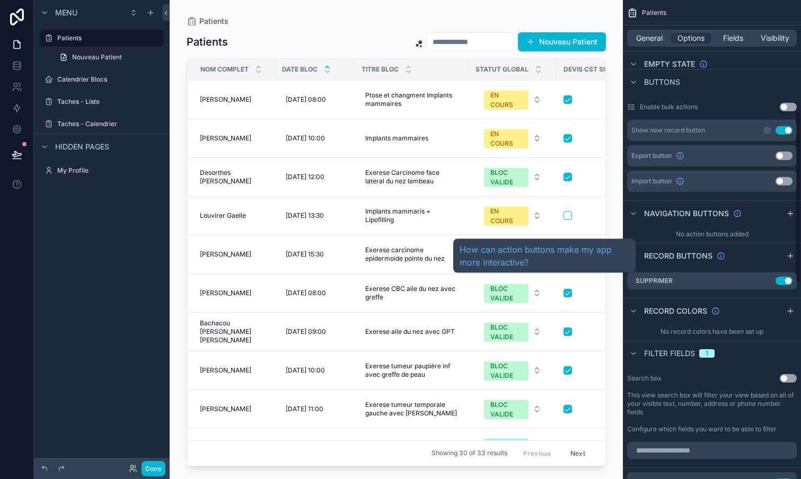
scroll to position [303, 0]
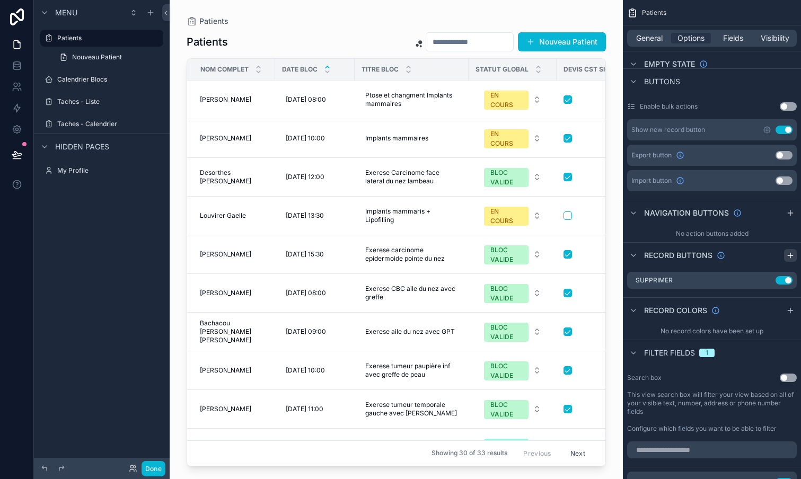
click at [793, 258] on icon "scrollable content" at bounding box center [790, 255] width 8 height 8
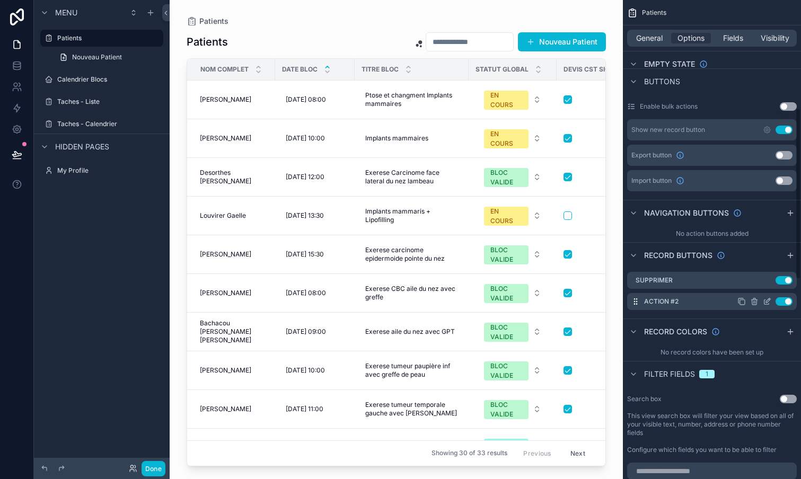
click at [767, 302] on icon "scrollable content" at bounding box center [767, 301] width 8 height 8
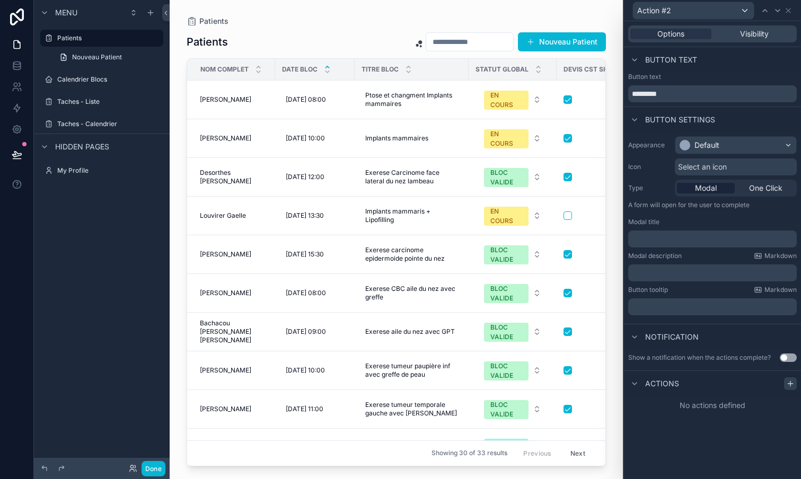
click at [792, 384] on icon at bounding box center [790, 383] width 8 height 8
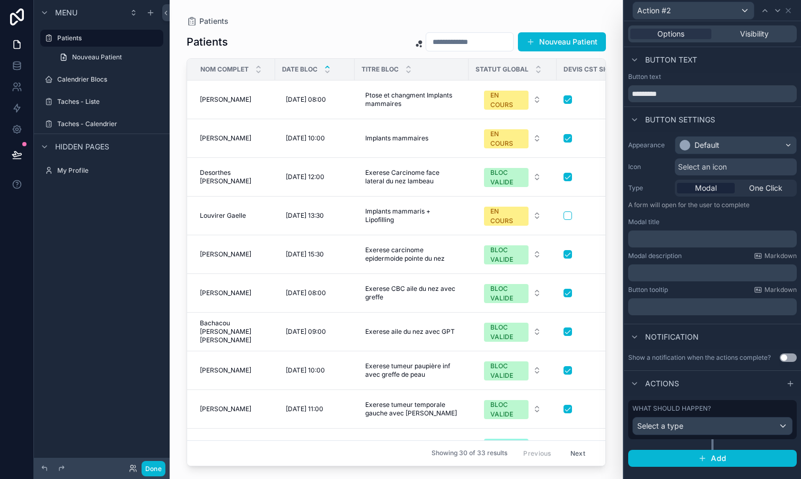
click at [729, 426] on div "Select a type" at bounding box center [712, 426] width 159 height 17
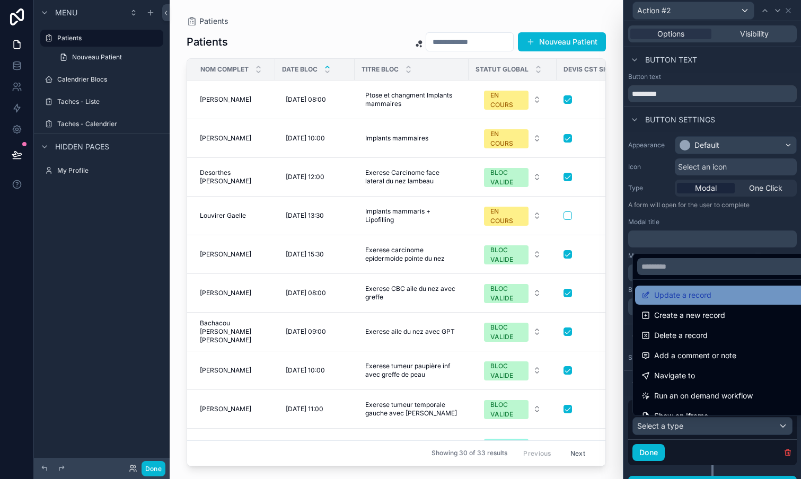
scroll to position [1, 0]
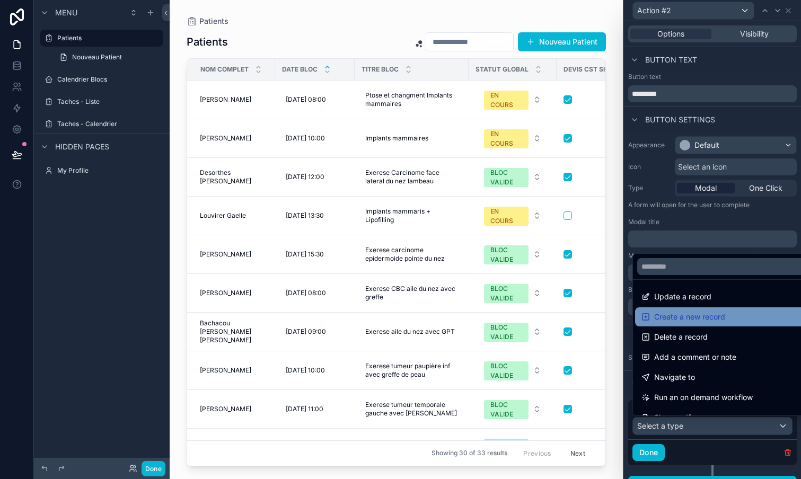
click at [692, 315] on span "Create a new record" at bounding box center [689, 317] width 71 height 13
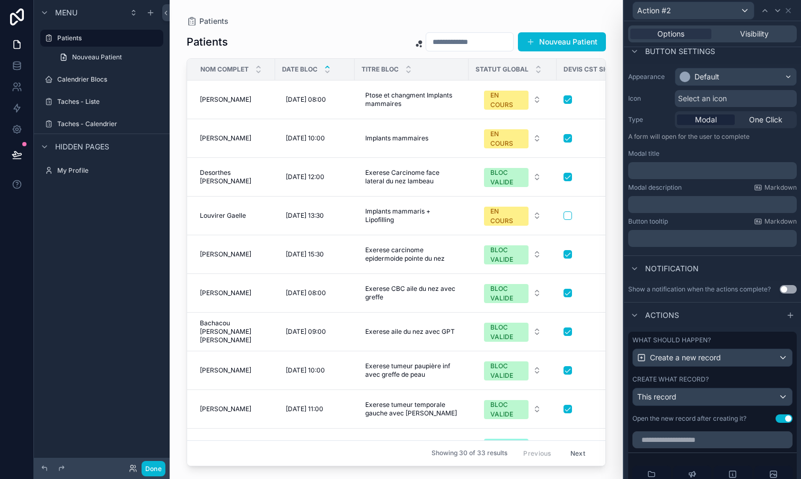
scroll to position [70, 0]
click at [717, 391] on div "This record" at bounding box center [712, 395] width 159 height 17
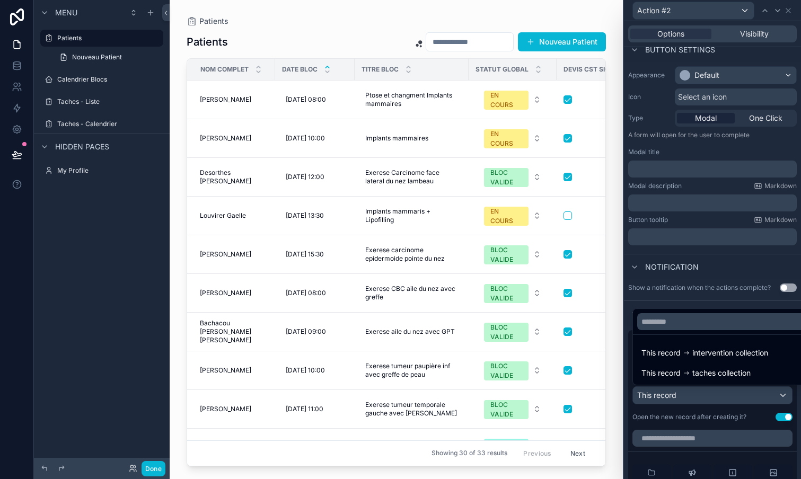
scroll to position [0, 0]
click at [710, 376] on span "taches collection" at bounding box center [721, 373] width 58 height 13
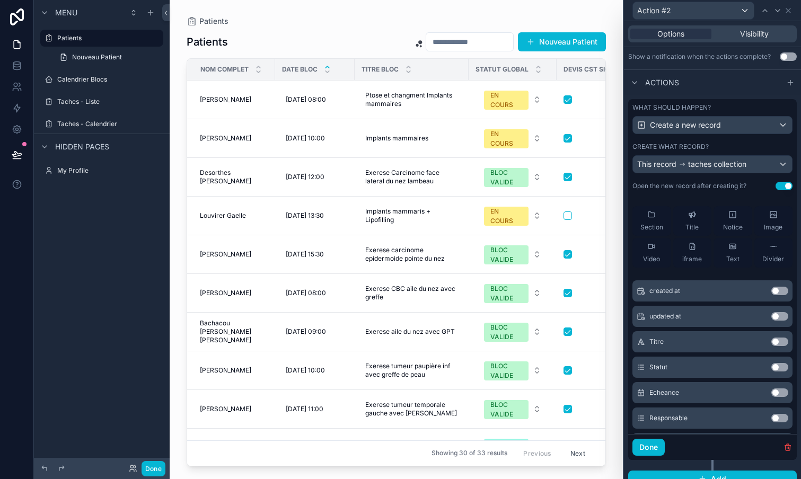
scroll to position [33, 0]
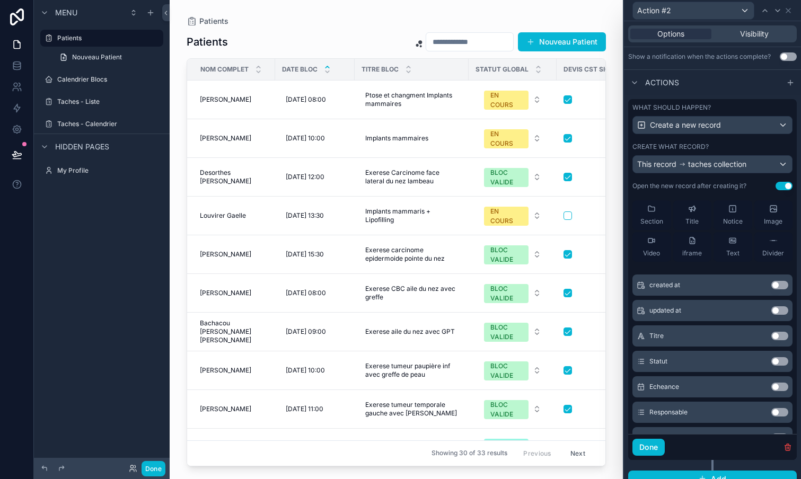
click at [775, 332] on button "Use setting" at bounding box center [779, 336] width 17 height 8
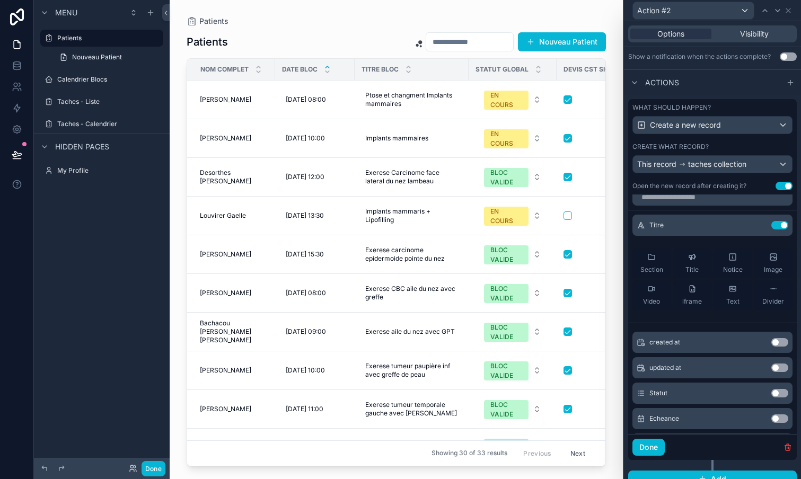
scroll to position [8, 0]
click at [651, 449] on button "Done" at bounding box center [648, 447] width 32 height 17
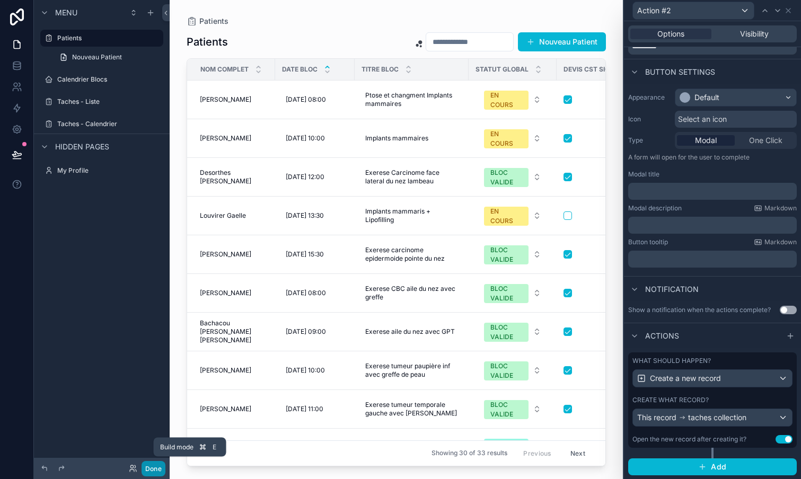
click at [154, 464] on button "Done" at bounding box center [153, 468] width 24 height 15
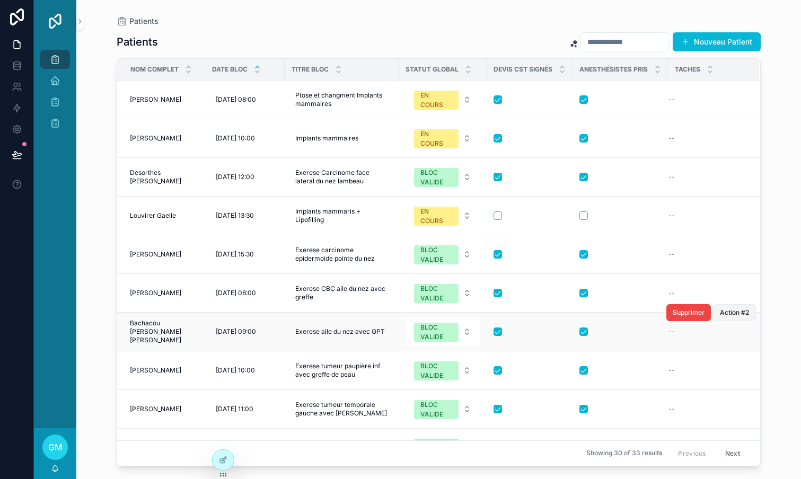
click at [739, 314] on span "Action #2" at bounding box center [734, 312] width 29 height 8
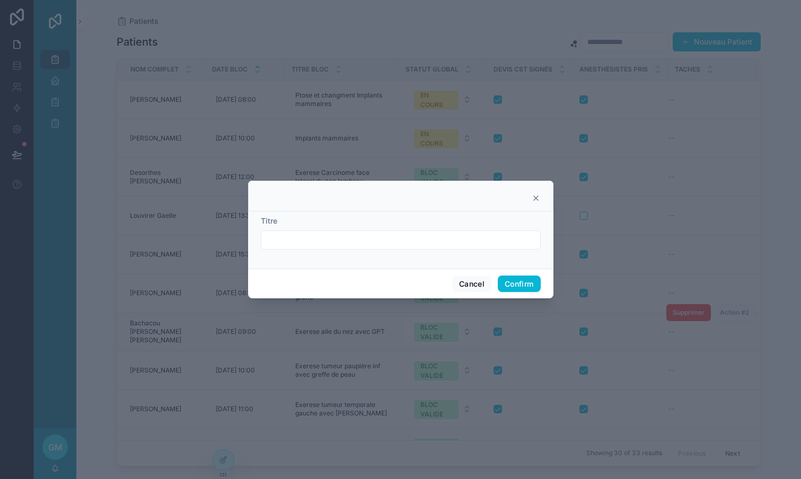
click at [493, 243] on input "text" at bounding box center [400, 240] width 279 height 15
type input "***"
click at [473, 287] on button "Cancel" at bounding box center [471, 284] width 39 height 17
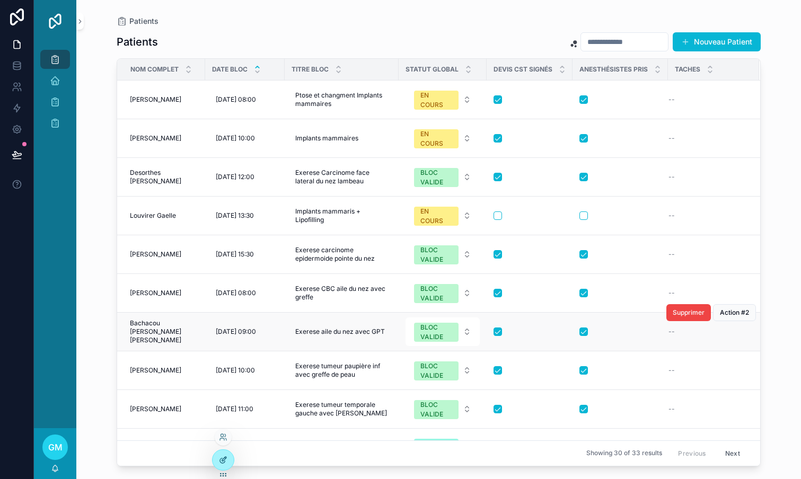
click at [227, 459] on div at bounding box center [223, 460] width 21 height 20
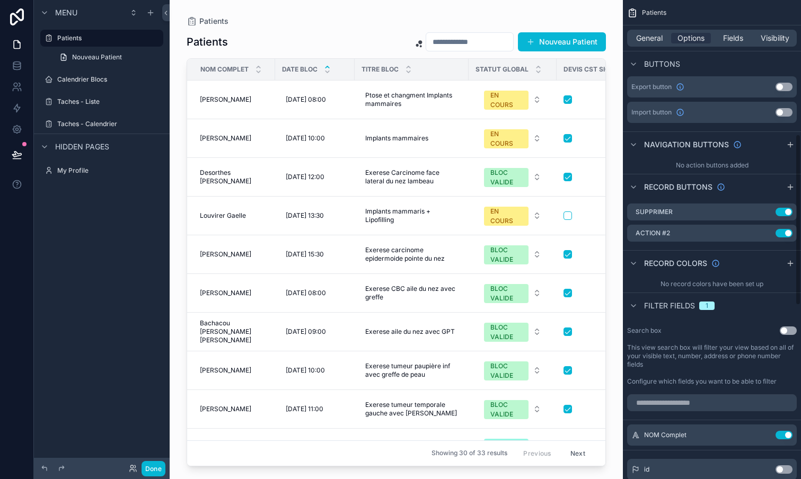
scroll to position [375, 0]
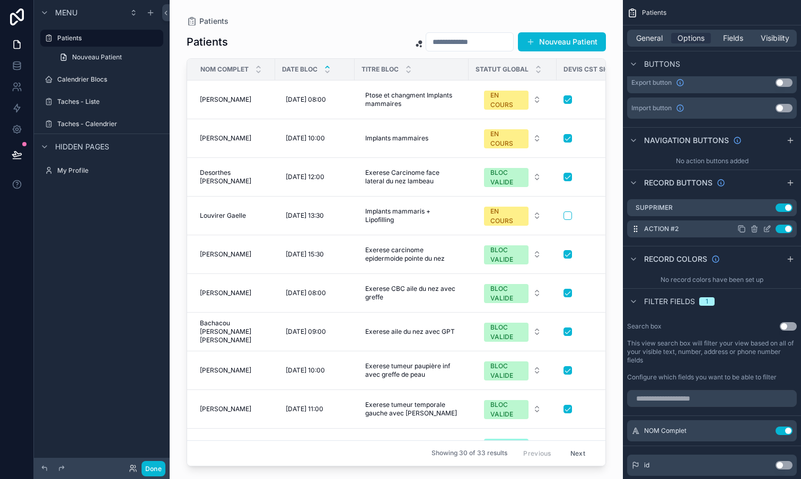
click at [768, 228] on icon "scrollable content" at bounding box center [767, 229] width 8 height 8
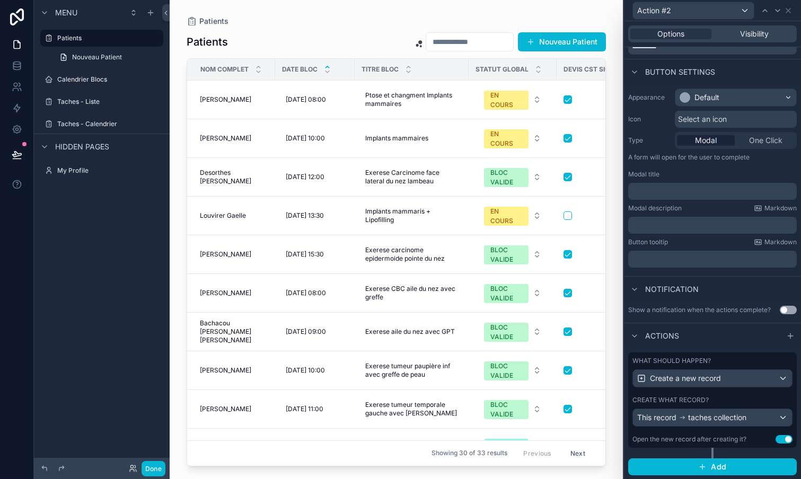
scroll to position [0, 0]
click at [782, 420] on div "This record taches collection" at bounding box center [712, 417] width 159 height 17
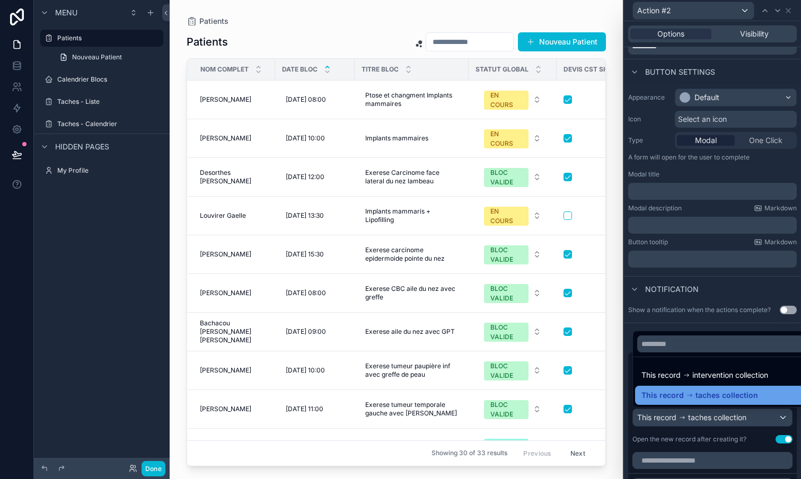
click at [724, 400] on span "taches collection" at bounding box center [726, 395] width 63 height 13
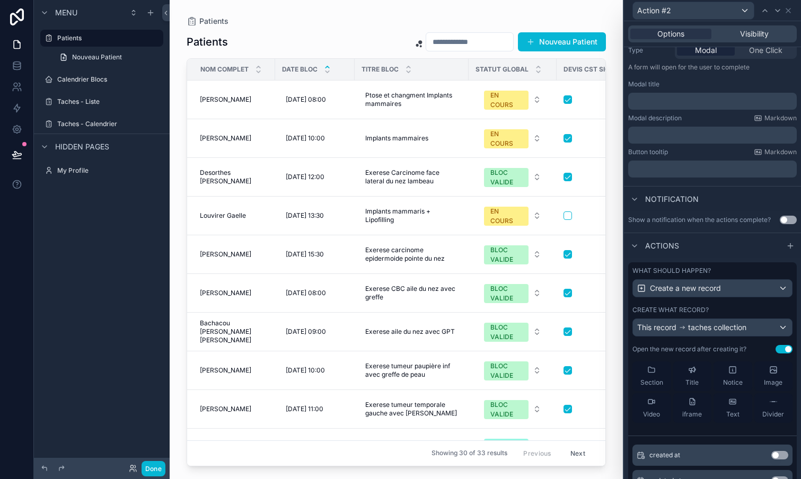
scroll to position [39, 0]
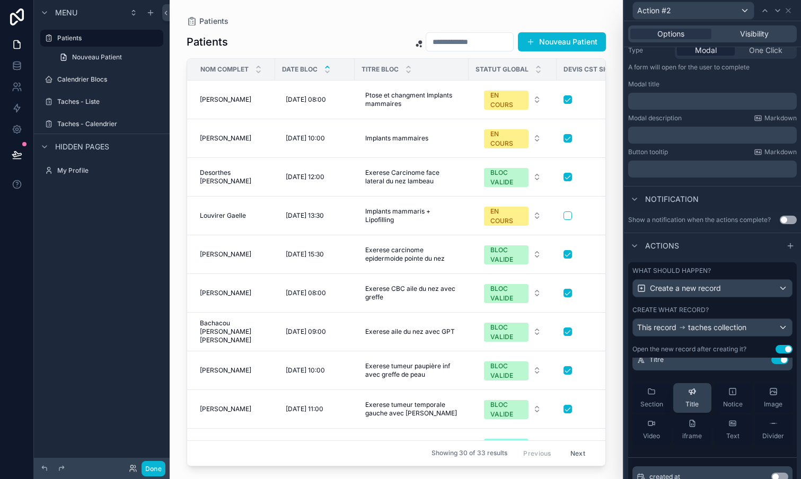
drag, startPoint x: 648, startPoint y: 396, endPoint x: 693, endPoint y: 396, distance: 45.0
click at [693, 396] on div "Section Title Notice Image Video iframe Text Divider" at bounding box center [712, 414] width 160 height 78
click at [693, 396] on div "Title" at bounding box center [691, 397] width 13 height 21
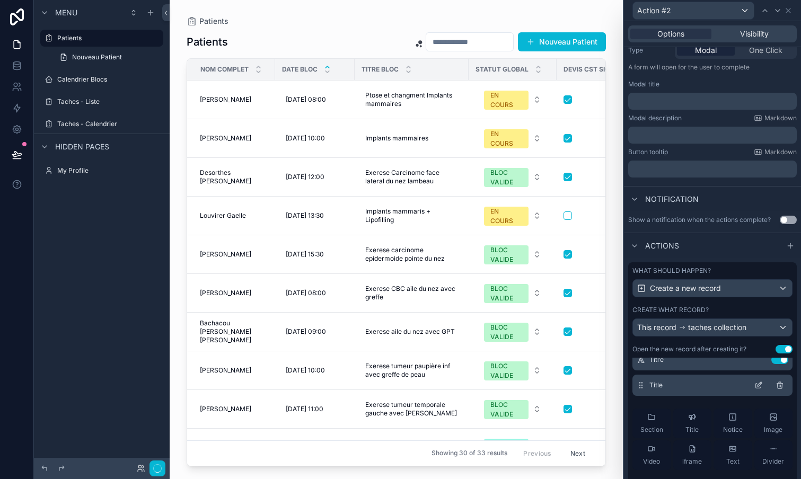
click at [681, 387] on div "Title" at bounding box center [712, 385] width 160 height 21
click at [762, 385] on icon at bounding box center [758, 385] width 8 height 8
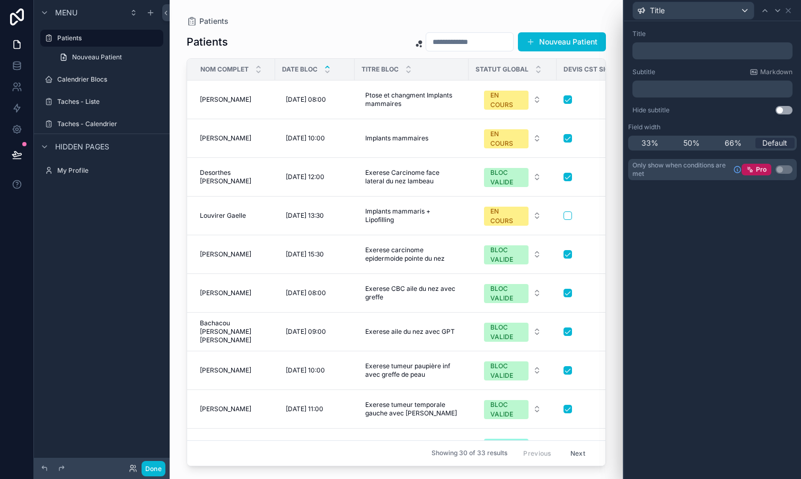
click at [665, 59] on div "Title ﻿ Subtitle Markdown ﻿ Hide subtitle Use setting" at bounding box center [712, 71] width 169 height 93
click at [668, 52] on p "﻿" at bounding box center [713, 51] width 154 height 11
click at [704, 51] on p "**********" at bounding box center [713, 51] width 154 height 11
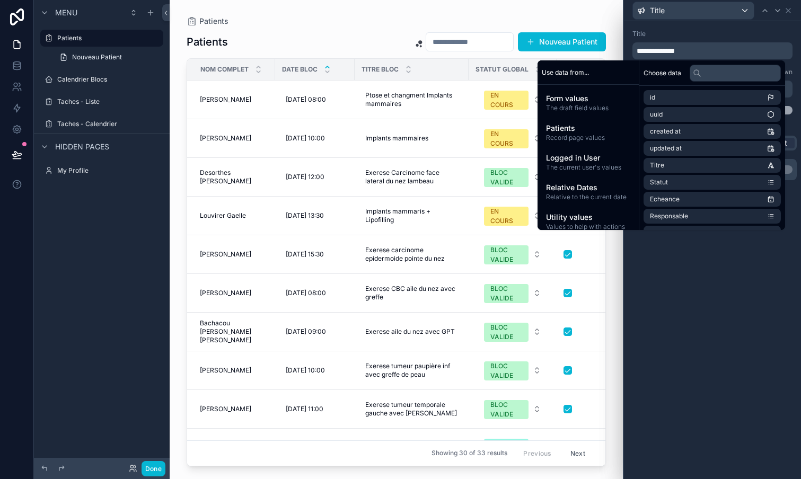
click at [704, 35] on div "Title" at bounding box center [712, 34] width 160 height 8
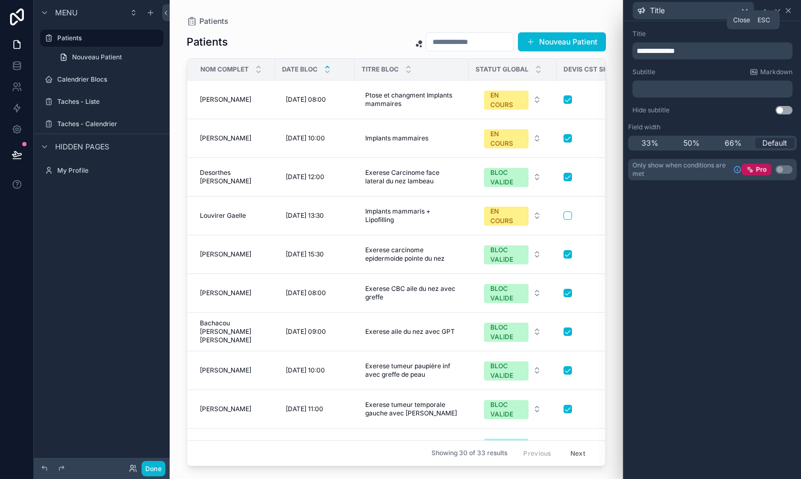
click at [787, 13] on icon at bounding box center [788, 10] width 8 height 8
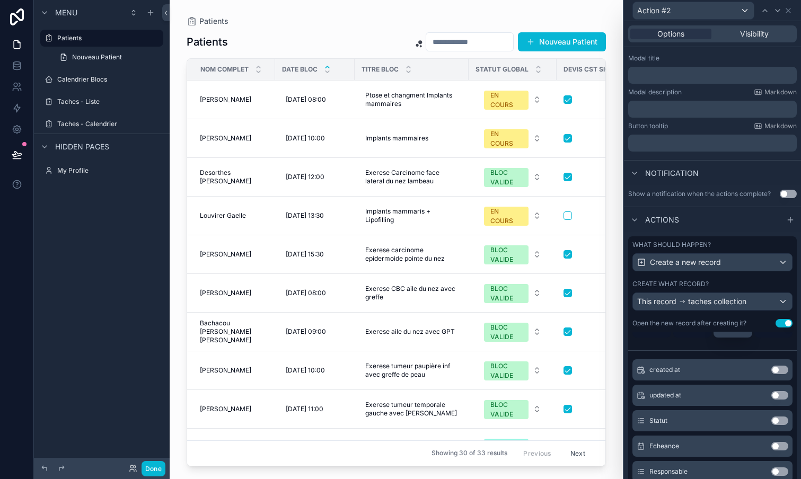
scroll to position [145, 0]
click at [776, 445] on button "Use setting" at bounding box center [779, 446] width 17 height 8
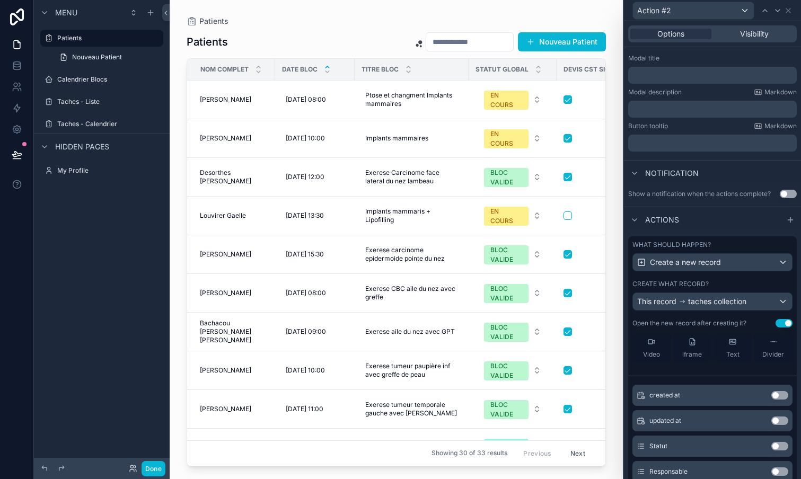
click at [777, 445] on button "Use setting" at bounding box center [779, 446] width 17 height 8
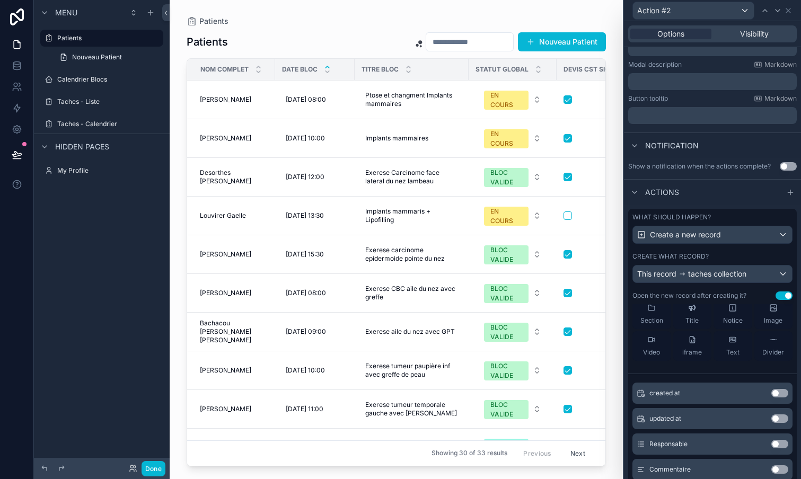
scroll to position [192, 0]
click at [777, 445] on button "Use setting" at bounding box center [779, 443] width 17 height 8
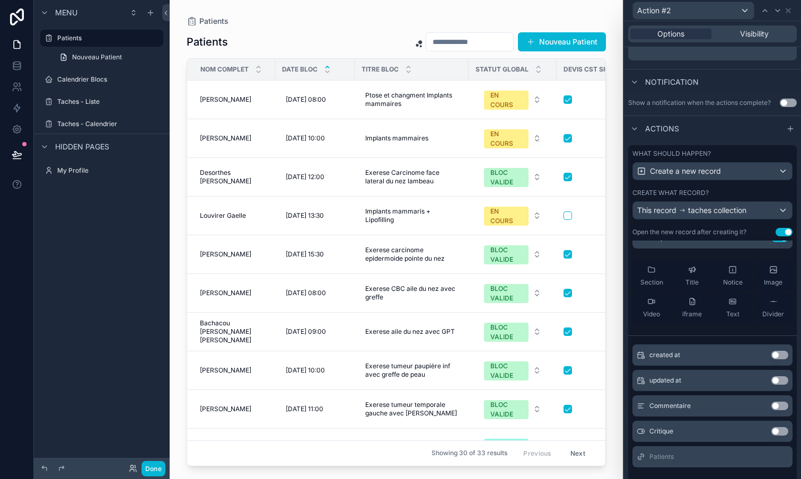
scroll to position [268, 0]
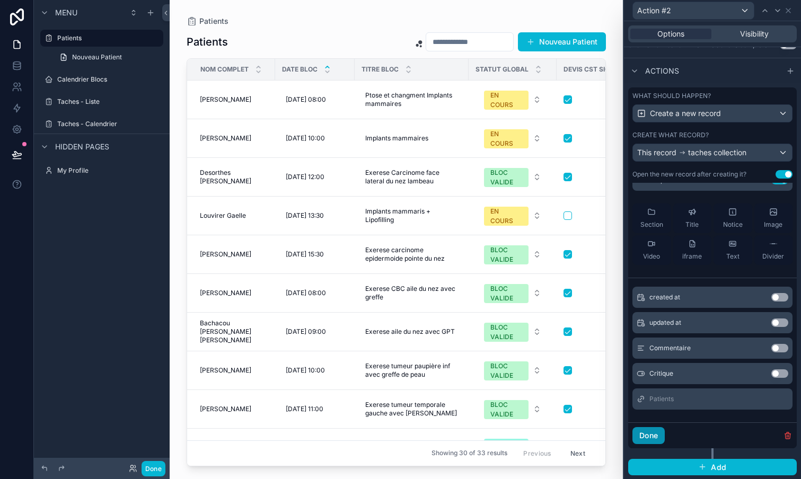
click at [653, 435] on button "Done" at bounding box center [648, 435] width 32 height 17
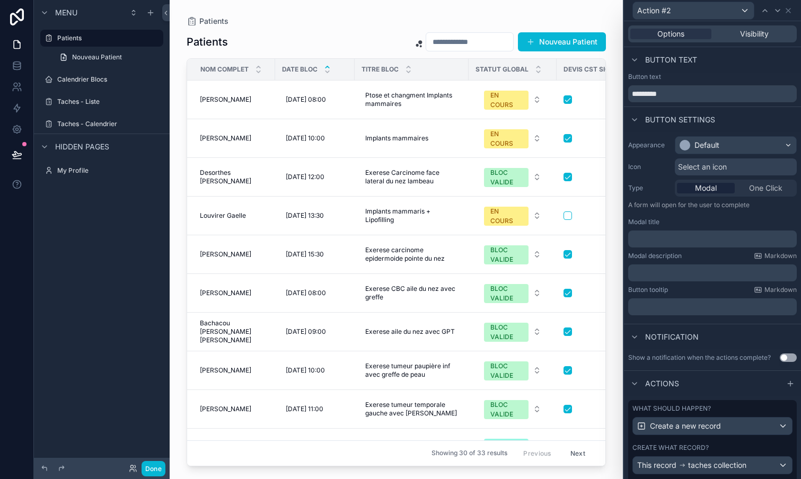
scroll to position [0, 0]
click at [693, 100] on input "*********" at bounding box center [712, 93] width 169 height 17
drag, startPoint x: 693, startPoint y: 100, endPoint x: 620, endPoint y: 91, distance: 73.6
click at [620, 91] on div "Action #2 Options Visibility Button text Button text ********* Button settings …" at bounding box center [400, 239] width 801 height 479
type input "**********"
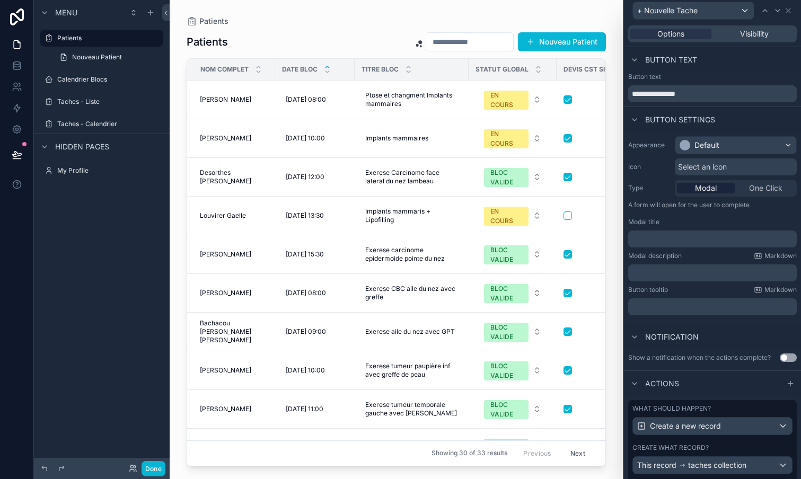
click at [727, 146] on div "Default" at bounding box center [735, 145] width 121 height 17
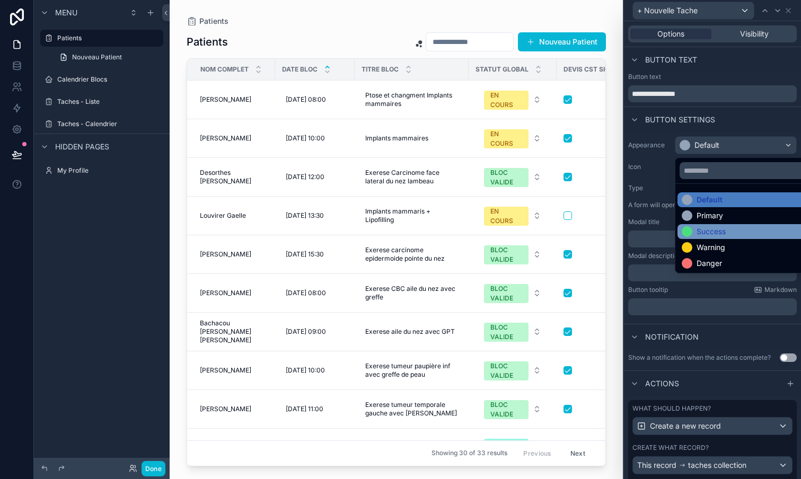
click at [707, 231] on div "Success" at bounding box center [710, 231] width 29 height 11
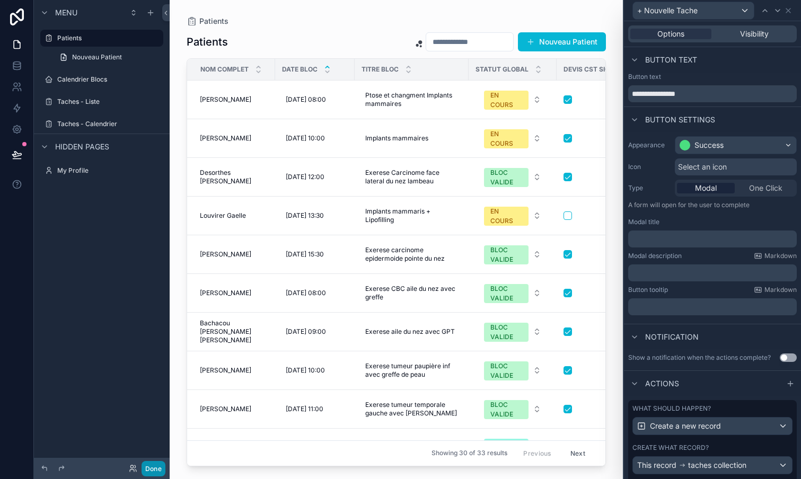
click at [155, 463] on button "Done" at bounding box center [153, 468] width 24 height 15
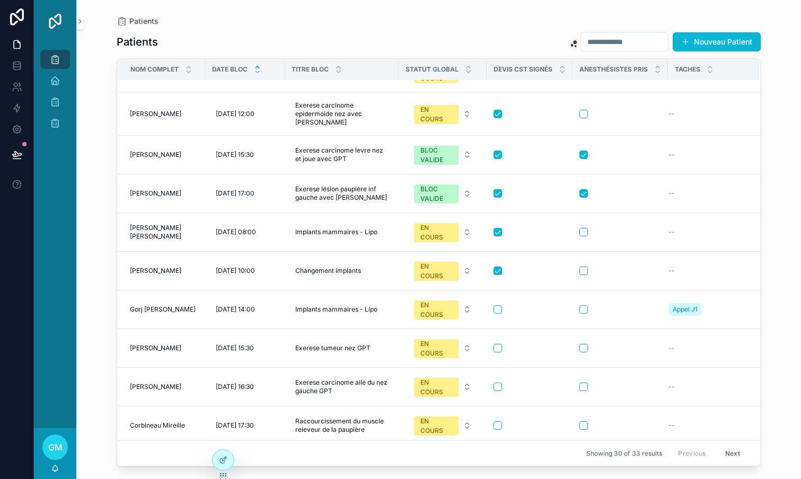
scroll to position [491, 0]
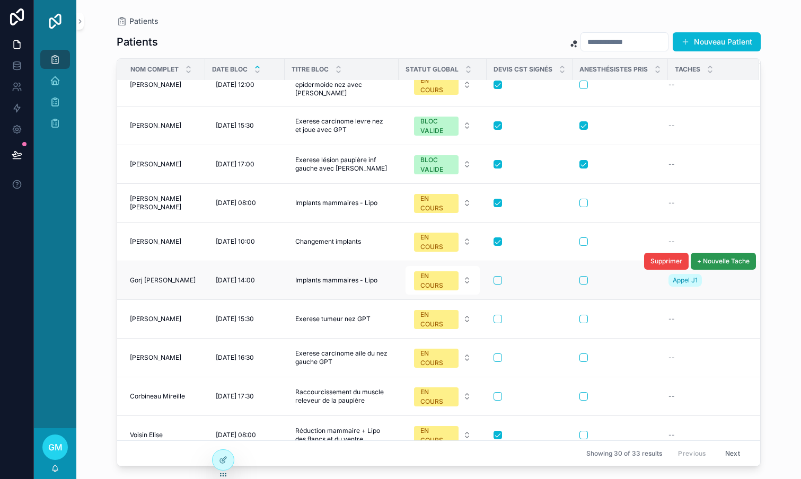
click at [730, 261] on span "+ Nouvelle Tache" at bounding box center [723, 261] width 52 height 8
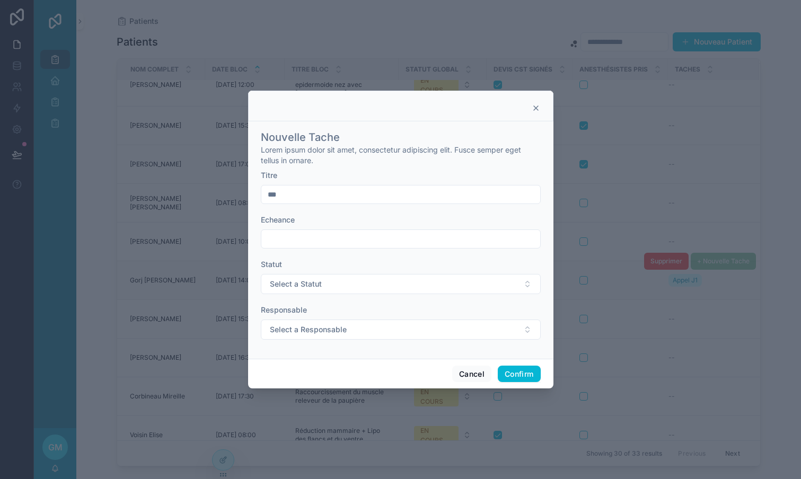
drag, startPoint x: 321, startPoint y: 201, endPoint x: 255, endPoint y: 192, distance: 66.3
click at [255, 192] on div "Nouvelle Tache Lorem ipsum dolor sit amet, consectetur adipiscing elit. Fusce s…" at bounding box center [400, 239] width 305 height 237
type input "****"
click at [300, 240] on input "text" at bounding box center [400, 239] width 279 height 15
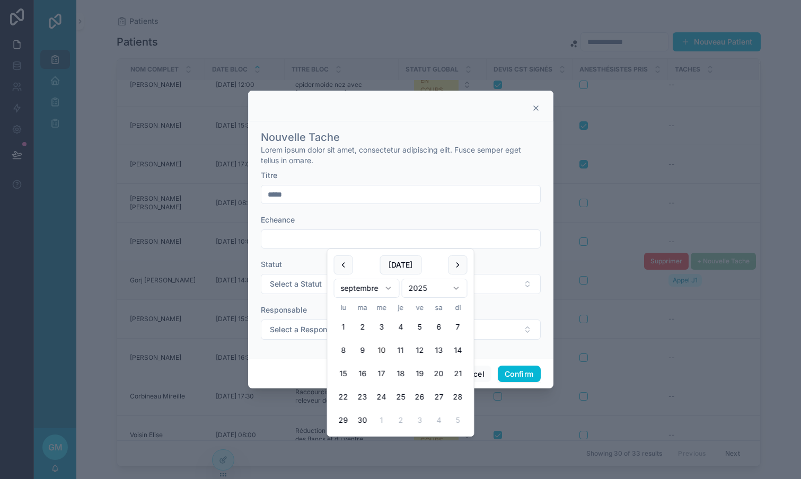
scroll to position [0, 0]
click at [480, 373] on button "Cancel" at bounding box center [471, 374] width 39 height 17
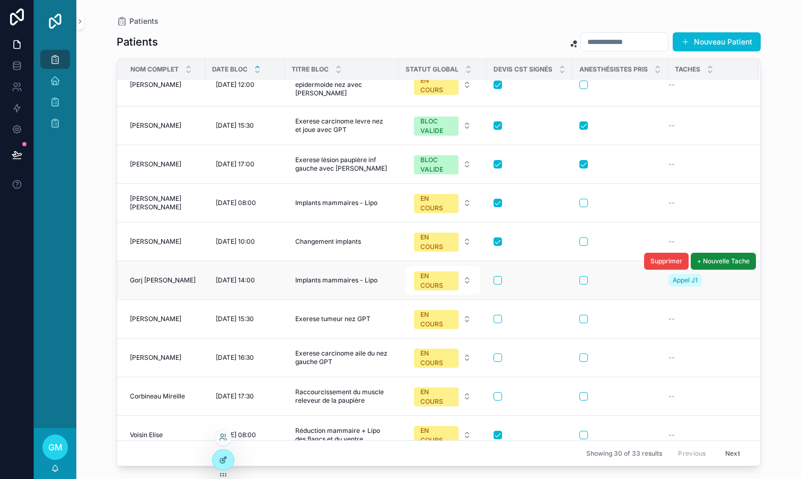
click at [227, 461] on icon at bounding box center [223, 460] width 8 height 8
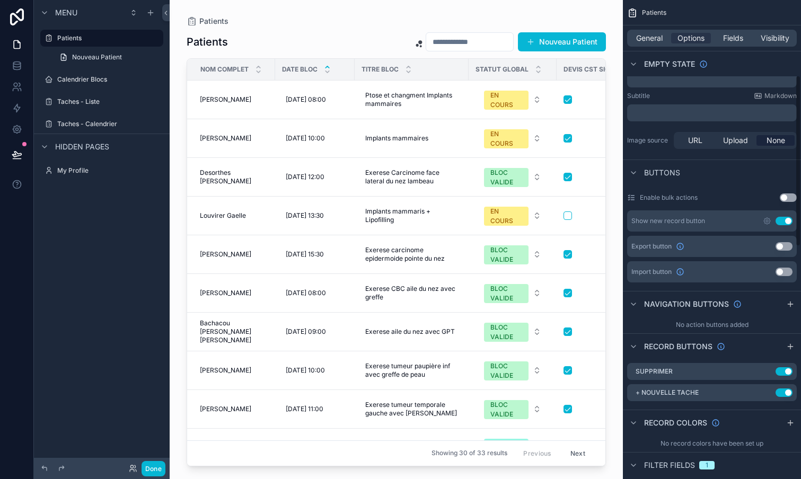
scroll to position [323, 0]
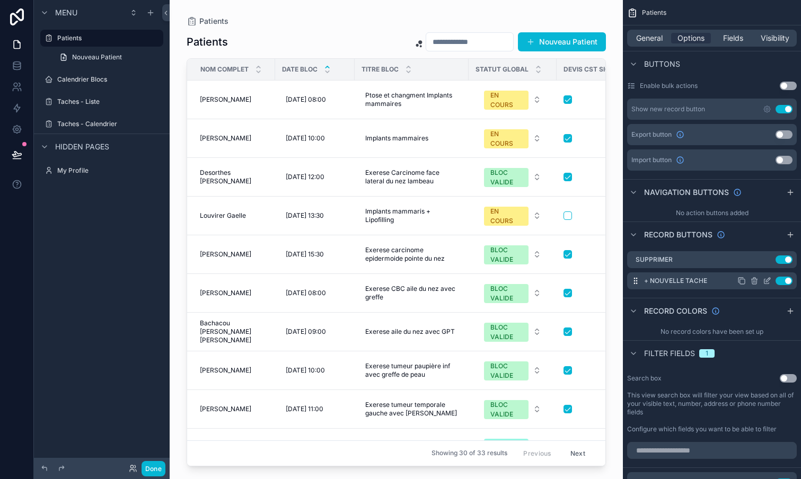
click at [767, 280] on icon "scrollable content" at bounding box center [767, 281] width 8 height 8
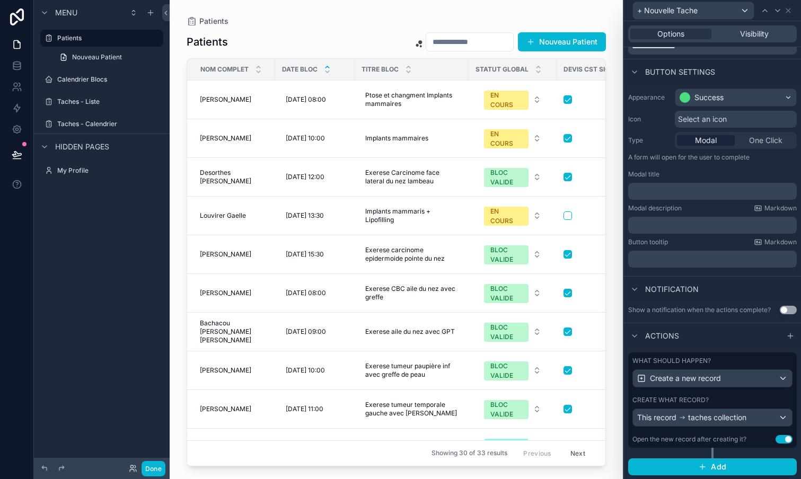
scroll to position [0, 0]
click at [782, 415] on div "This record taches collection" at bounding box center [712, 417] width 159 height 17
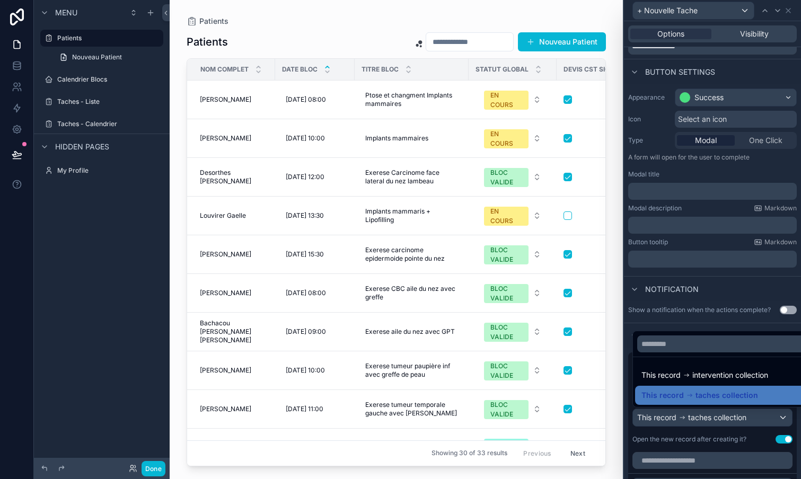
click at [714, 418] on div at bounding box center [712, 239] width 177 height 479
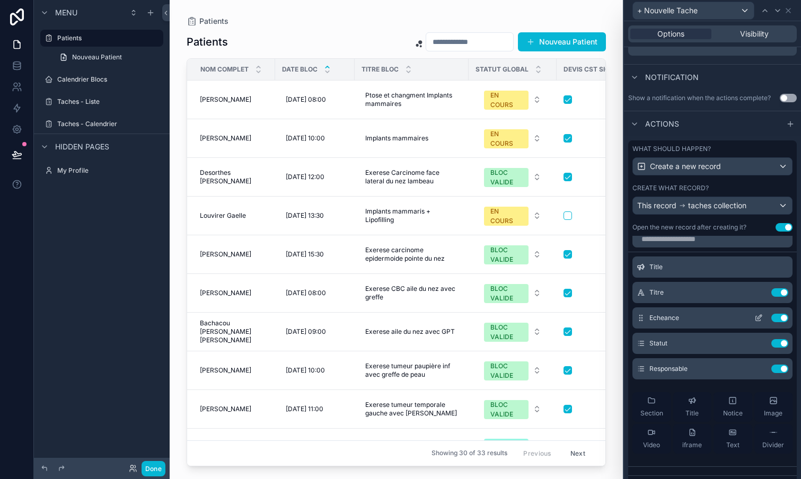
click at [759, 317] on icon at bounding box center [758, 318] width 8 height 8
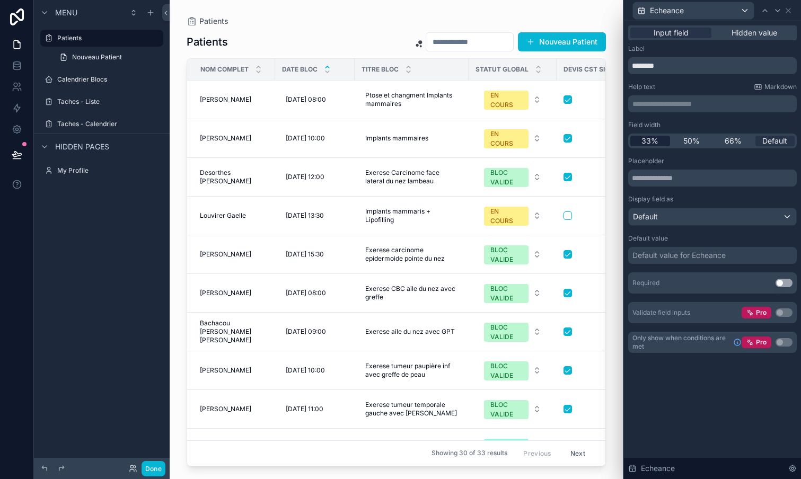
click at [657, 140] on span "33%" at bounding box center [649, 141] width 17 height 11
click at [776, 11] on icon at bounding box center [777, 10] width 8 height 8
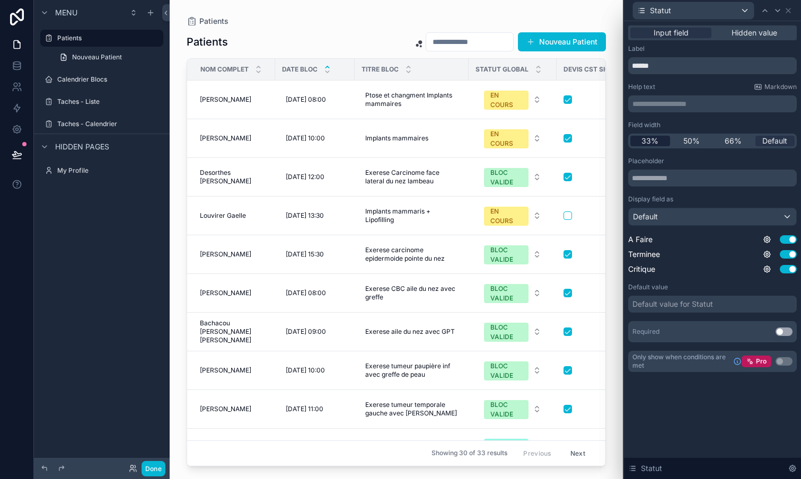
click at [649, 139] on span "33%" at bounding box center [649, 141] width 17 height 11
click at [775, 10] on icon at bounding box center [777, 10] width 8 height 8
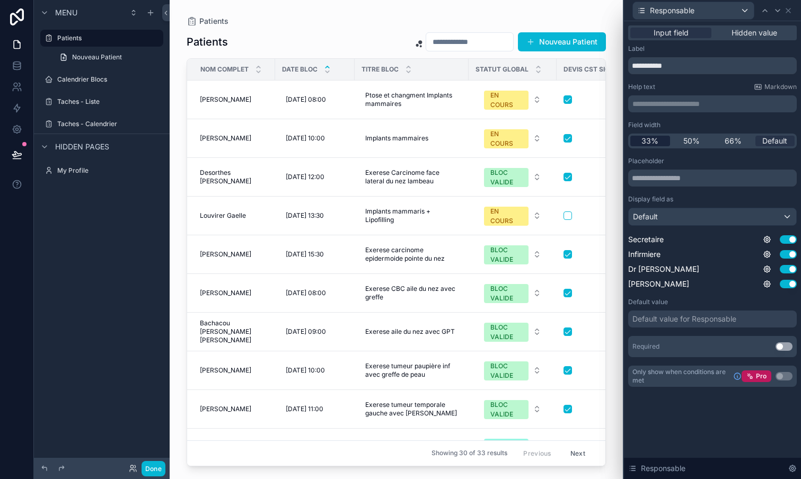
click at [649, 143] on span "33%" at bounding box center [649, 141] width 17 height 11
click at [154, 465] on button "Done" at bounding box center [153, 468] width 24 height 15
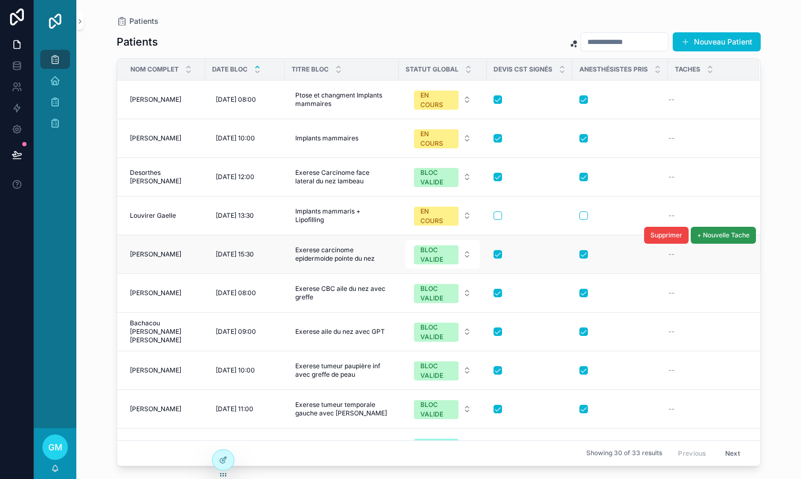
click at [728, 238] on span "+ Nouvelle Tache" at bounding box center [723, 235] width 52 height 8
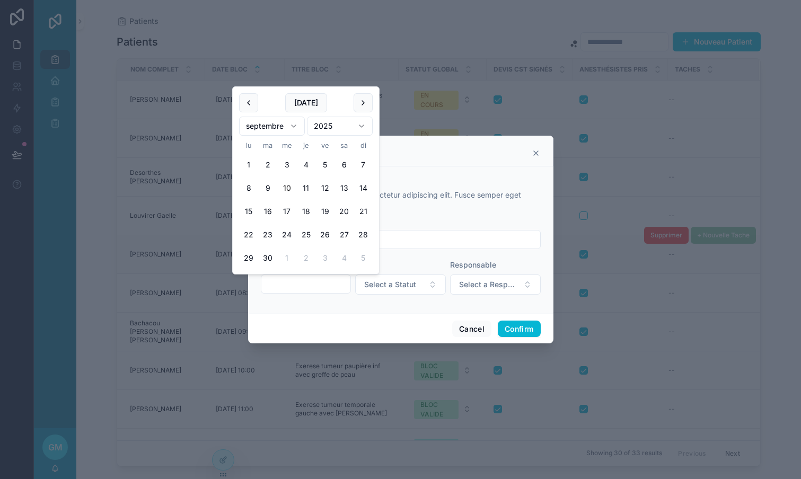
click at [308, 281] on input "text" at bounding box center [306, 284] width 90 height 15
click at [307, 211] on button "18" at bounding box center [305, 211] width 19 height 19
type input "**********"
click at [449, 219] on div "Titre" at bounding box center [401, 220] width 280 height 11
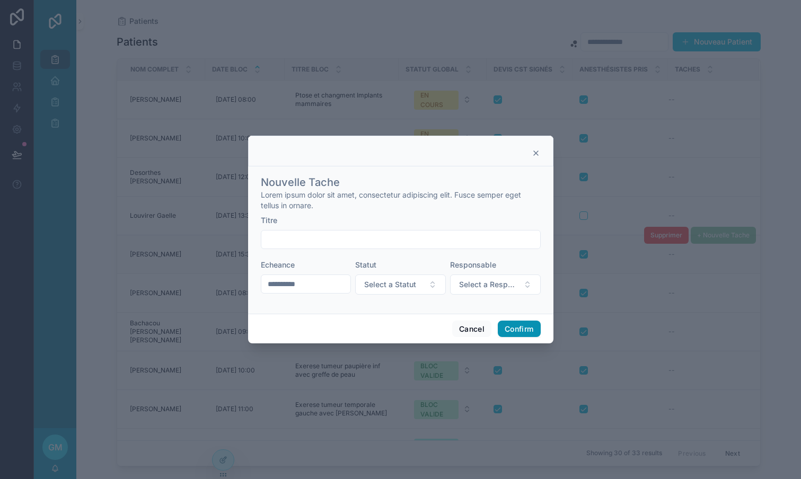
click at [533, 328] on button "Confirm" at bounding box center [519, 329] width 42 height 17
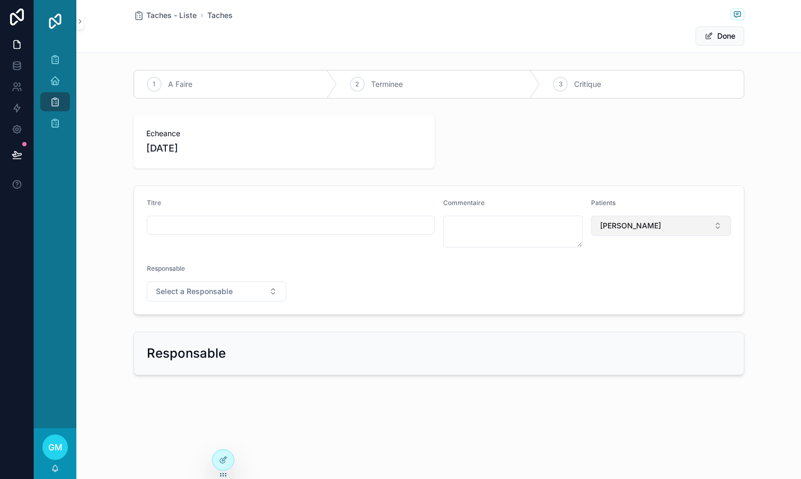
click at [659, 225] on span "[PERSON_NAME]" at bounding box center [630, 225] width 61 height 11
type input "****"
click at [633, 267] on span "Gorj [PERSON_NAME]" at bounding box center [636, 268] width 77 height 11
click at [57, 102] on icon "scrollable content" at bounding box center [55, 101] width 11 height 11
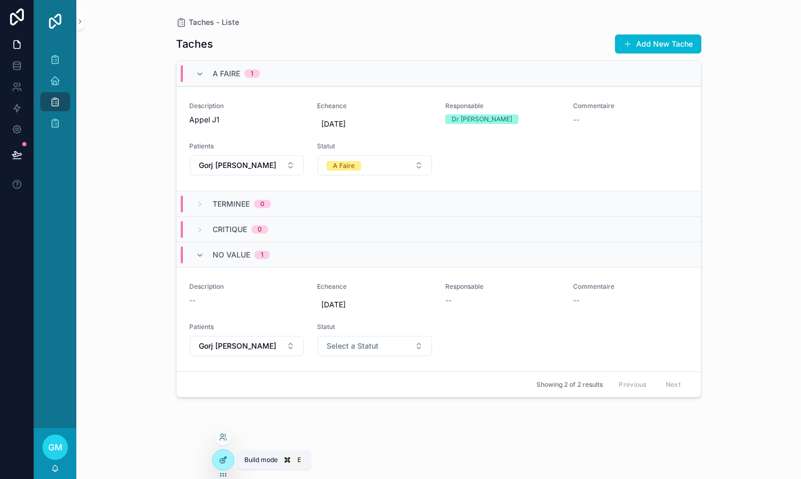
click at [223, 460] on icon at bounding box center [223, 460] width 8 height 8
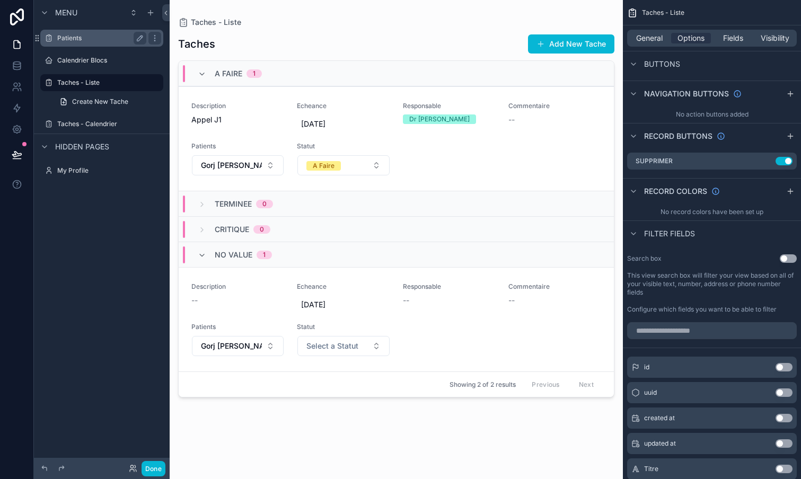
click at [93, 38] on label "Patients" at bounding box center [99, 38] width 85 height 8
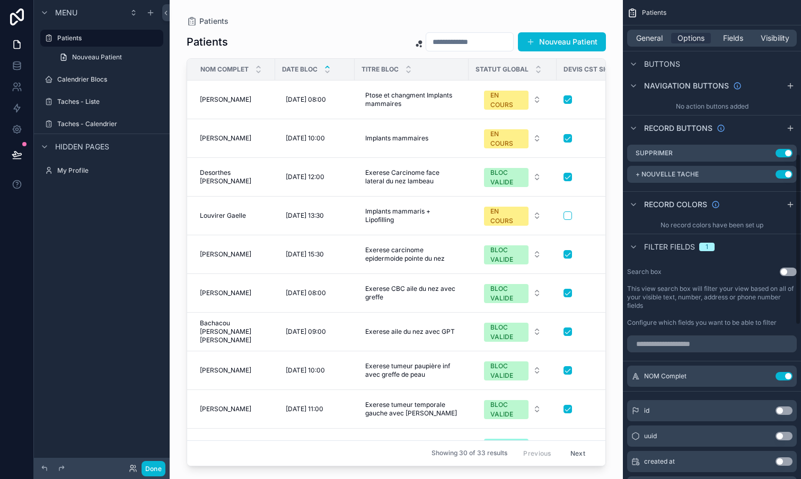
scroll to position [429, 0]
click at [767, 175] on icon "scrollable content" at bounding box center [767, 175] width 8 height 8
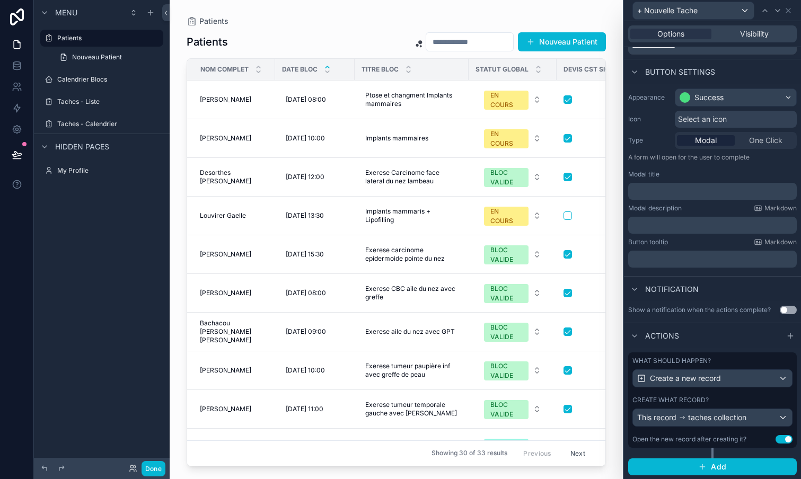
scroll to position [0, 0]
click at [694, 417] on span "taches collection" at bounding box center [717, 417] width 58 height 11
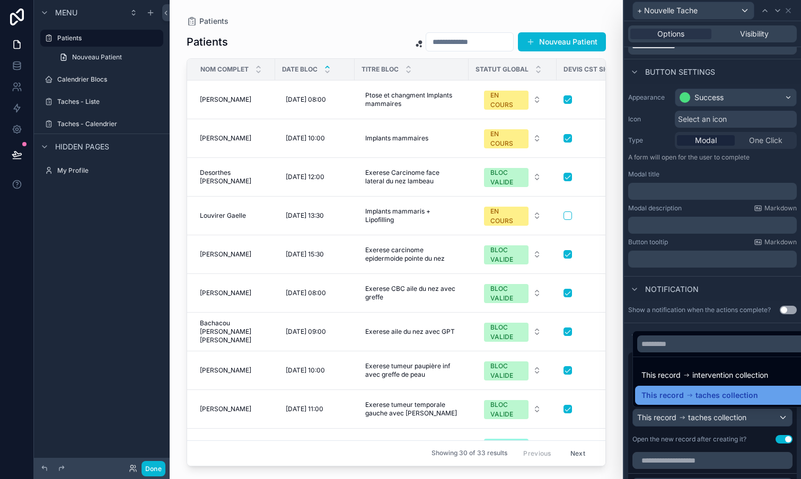
click at [721, 394] on span "taches collection" at bounding box center [726, 395] width 63 height 13
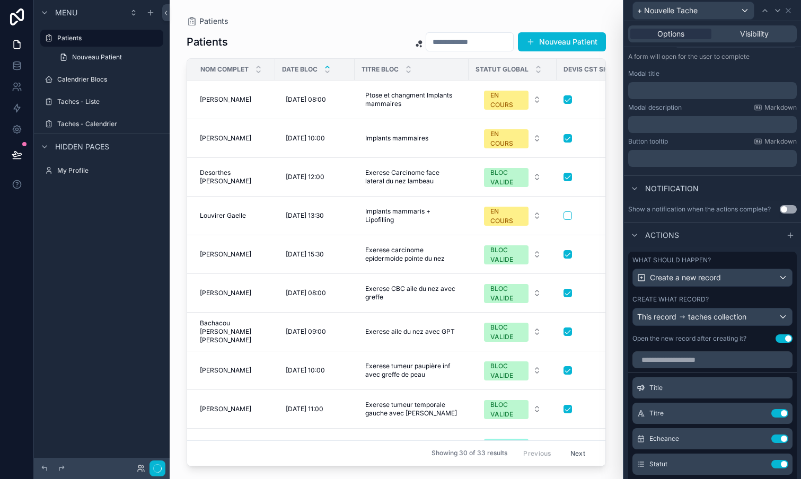
scroll to position [157, 0]
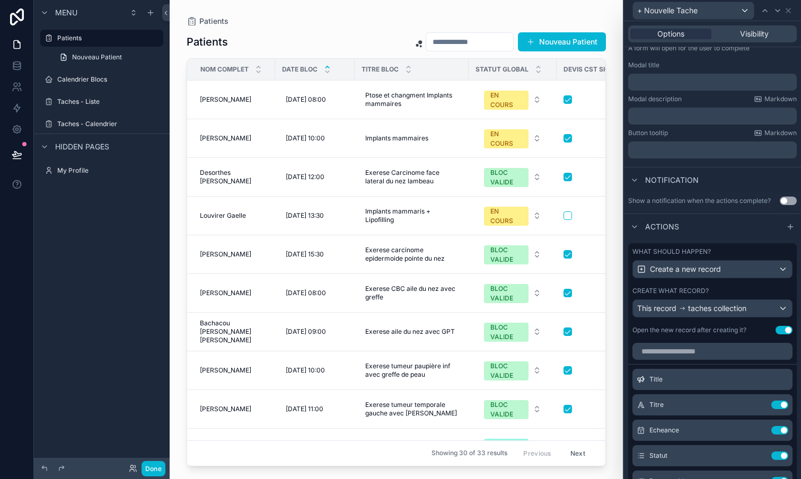
click at [786, 330] on button "Use setting" at bounding box center [783, 330] width 17 height 8
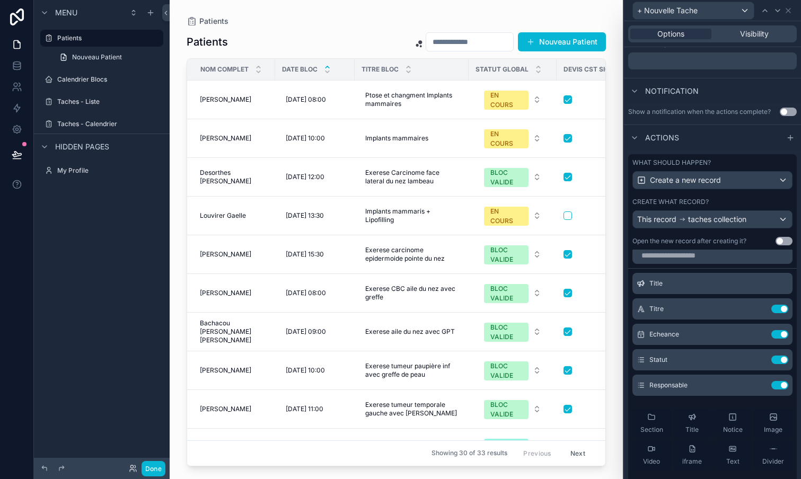
scroll to position [1, 0]
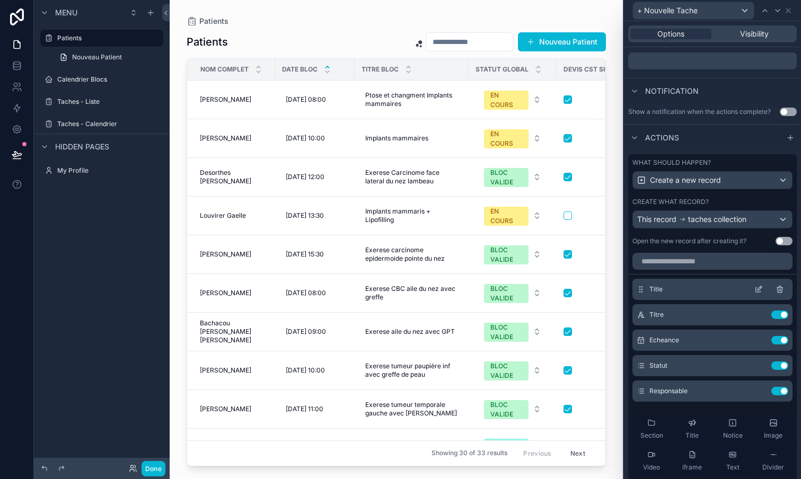
click at [758, 289] on icon at bounding box center [758, 289] width 8 height 8
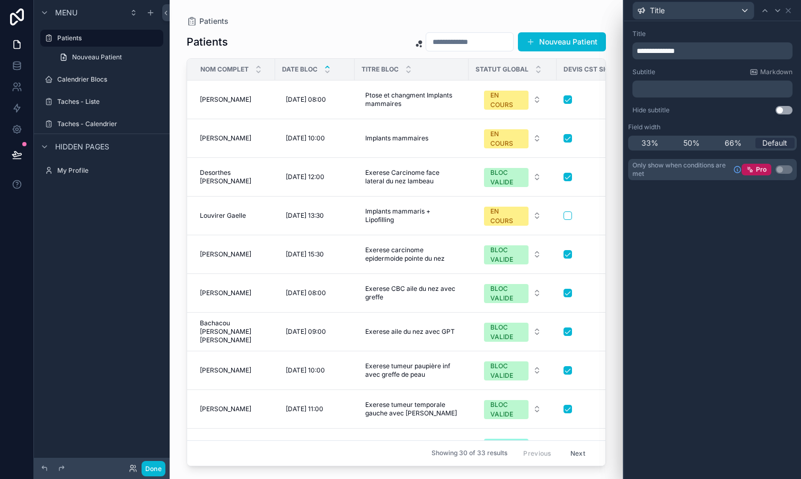
click at [688, 88] on p "﻿" at bounding box center [713, 89] width 154 height 11
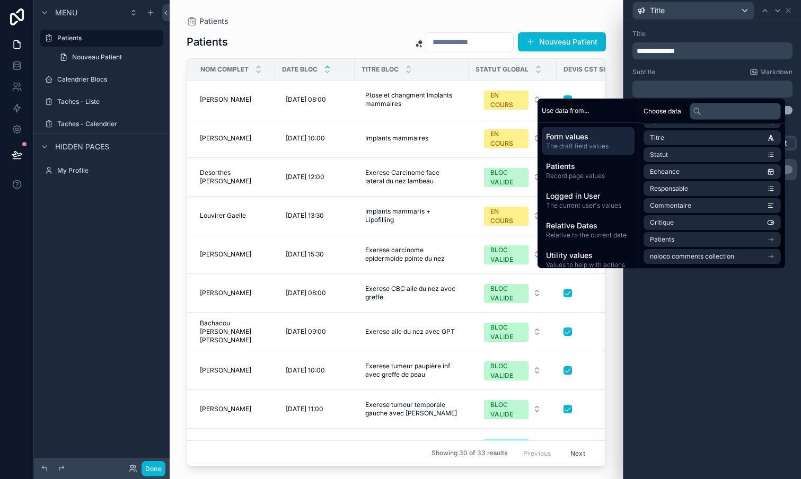
scroll to position [66, 0]
click at [750, 240] on li "Patients" at bounding box center [711, 239] width 137 height 15
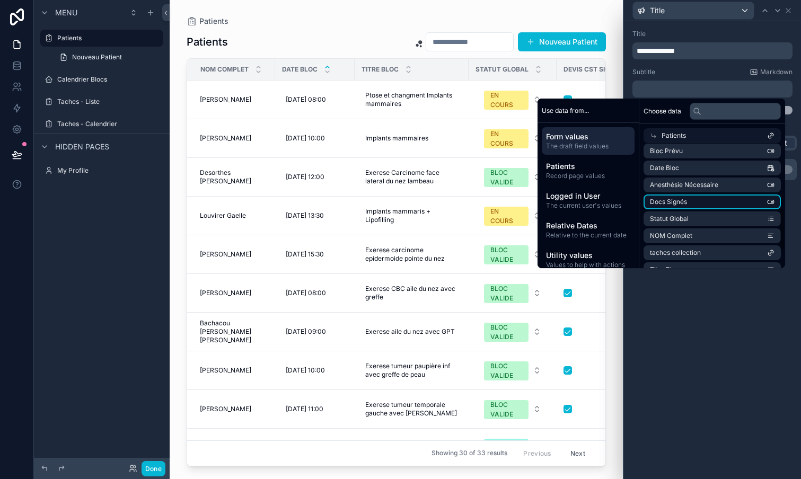
scroll to position [192, 0]
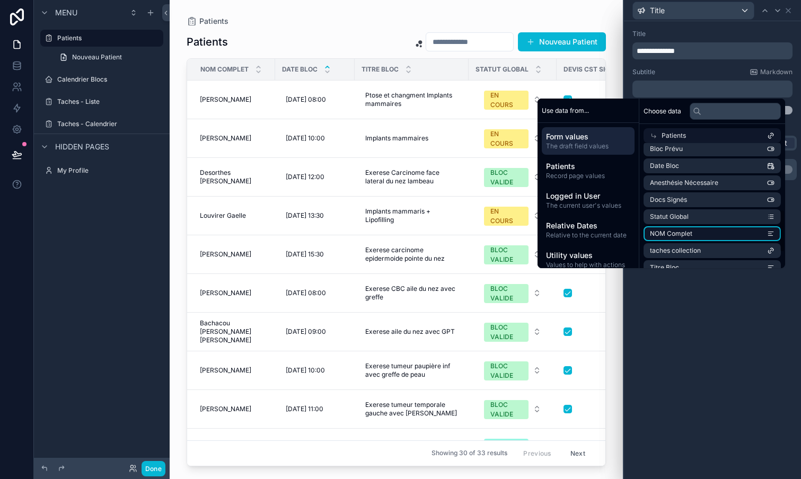
click at [724, 236] on li "NOM Complet" at bounding box center [711, 233] width 137 height 15
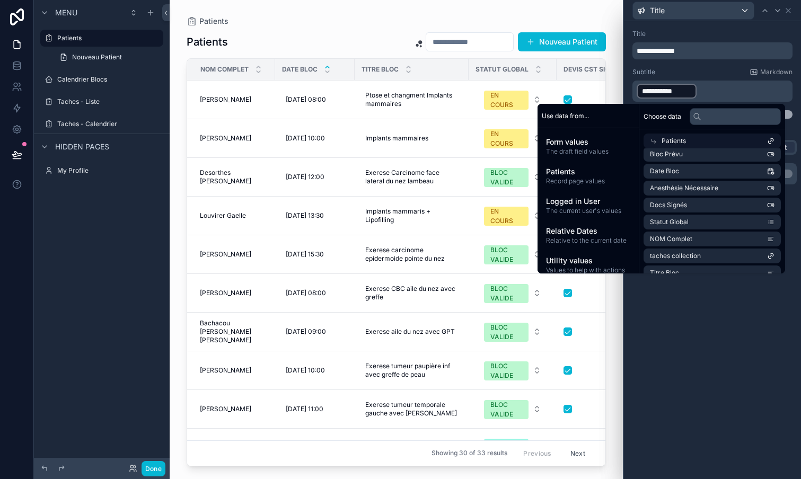
click at [730, 335] on div "**********" at bounding box center [712, 250] width 177 height 458
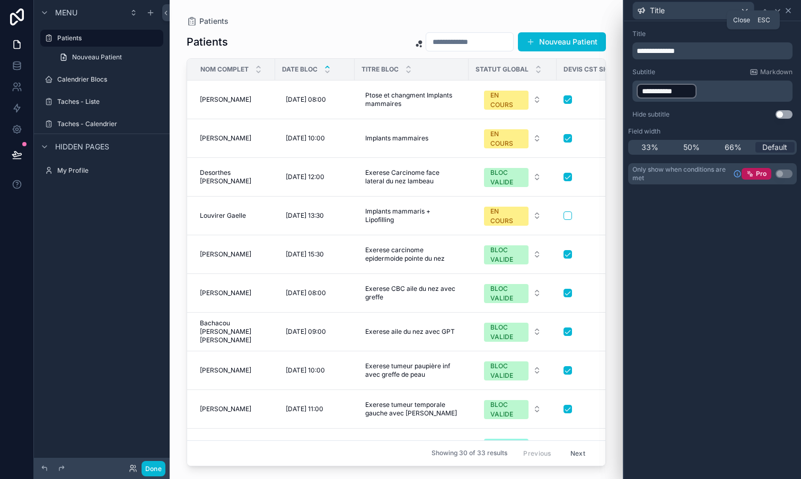
click at [788, 12] on icon at bounding box center [788, 10] width 8 height 8
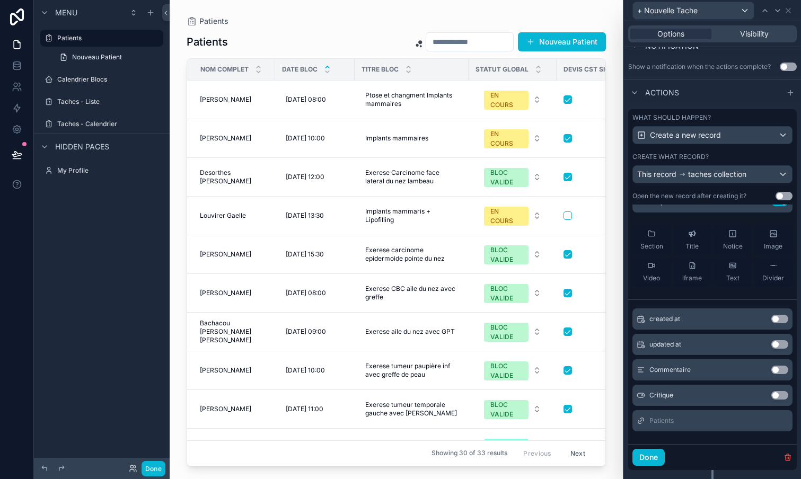
scroll to position [291, 0]
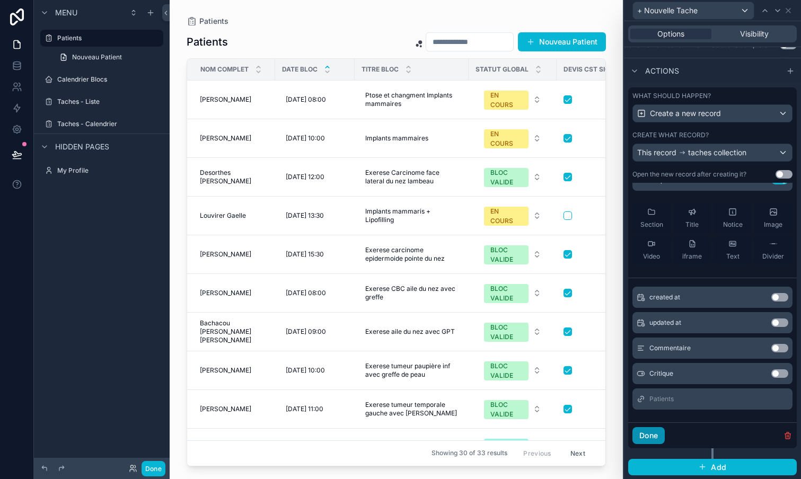
click at [652, 434] on button "Done" at bounding box center [648, 435] width 32 height 17
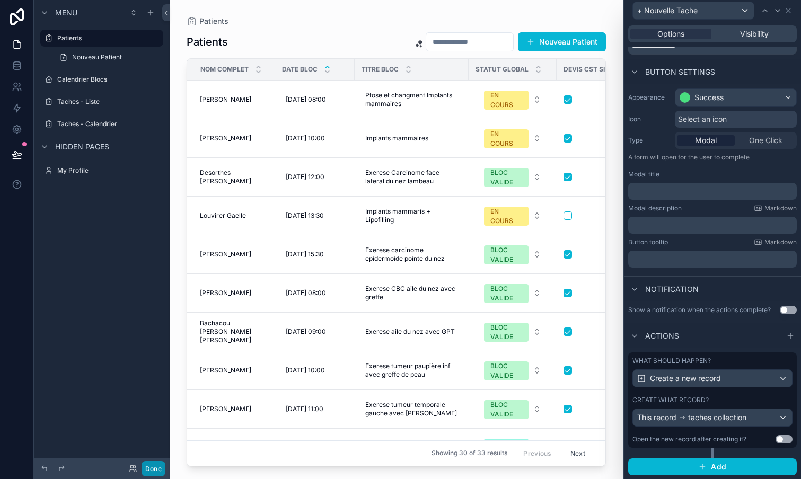
click at [154, 465] on button "Done" at bounding box center [153, 468] width 24 height 15
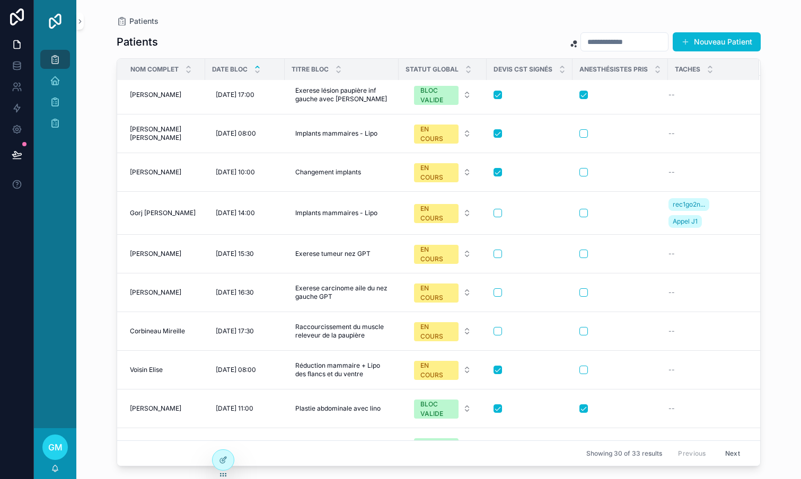
scroll to position [571, 0]
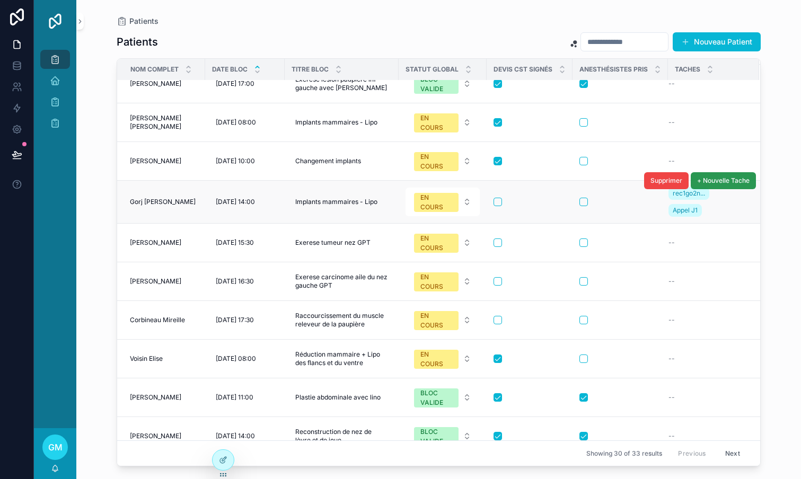
click at [724, 180] on span "+ Nouvelle Tache" at bounding box center [723, 180] width 52 height 8
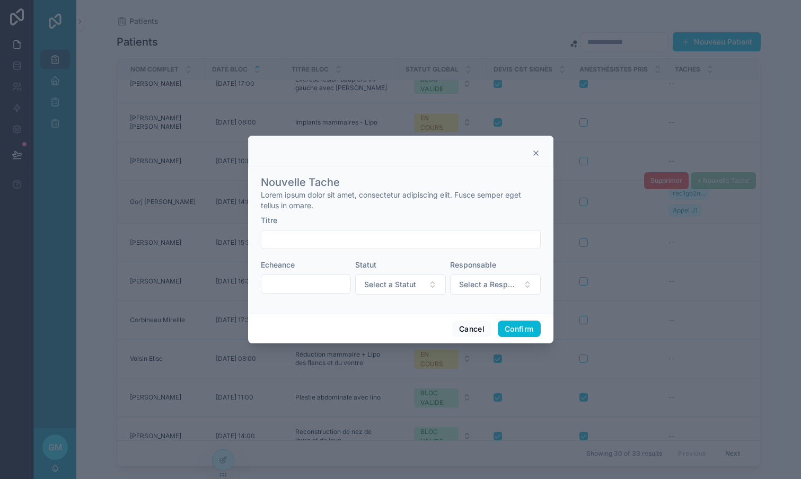
click at [327, 234] on input "text" at bounding box center [400, 239] width 279 height 15
type input "********"
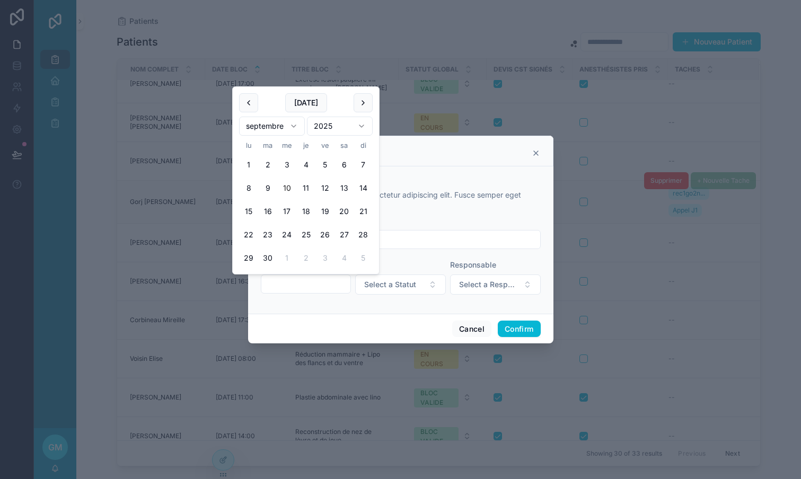
click at [317, 285] on input "text" at bounding box center [306, 284] width 90 height 15
click at [307, 236] on button "25" at bounding box center [305, 234] width 19 height 19
type input "**********"
click at [415, 291] on button "Select a Statut" at bounding box center [400, 285] width 91 height 20
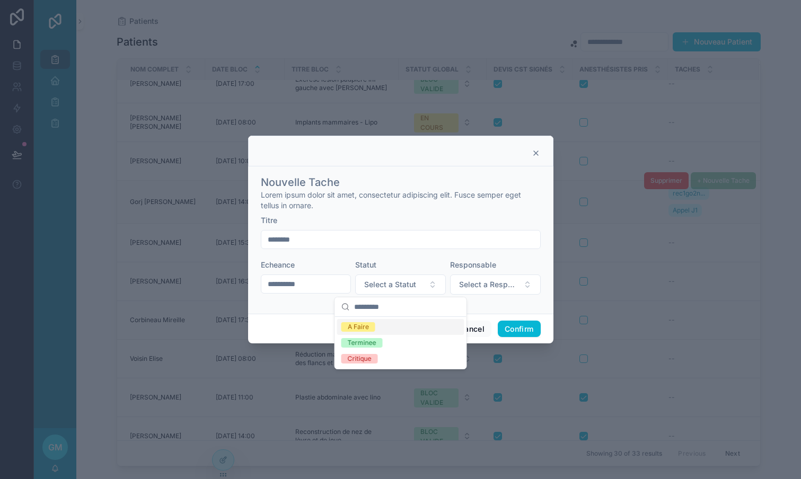
click at [391, 329] on div "A Faire" at bounding box center [400, 327] width 127 height 16
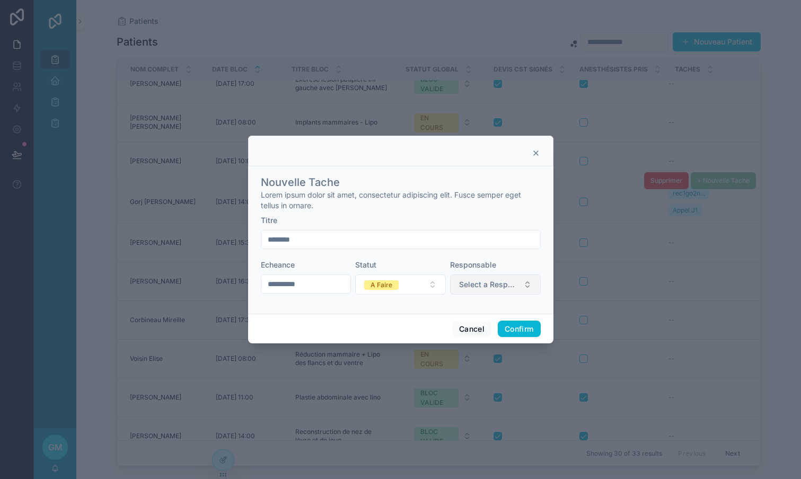
click at [509, 285] on span "Select a Responsable" at bounding box center [489, 284] width 60 height 11
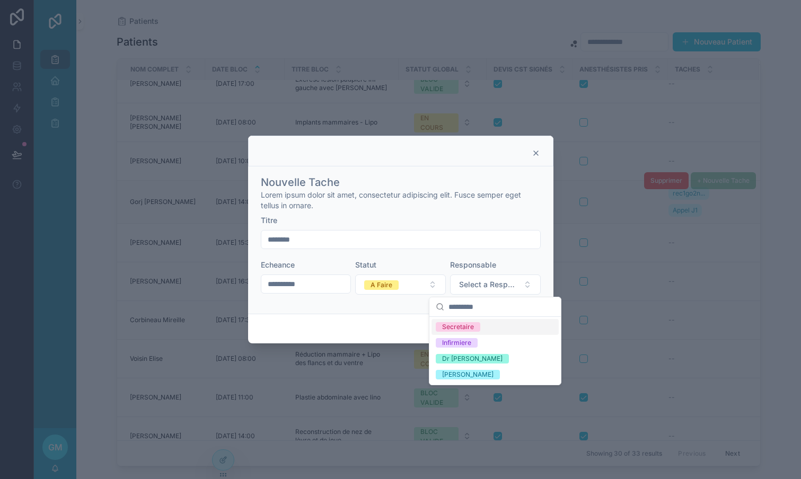
click at [477, 330] on span "Secretaire" at bounding box center [458, 327] width 45 height 10
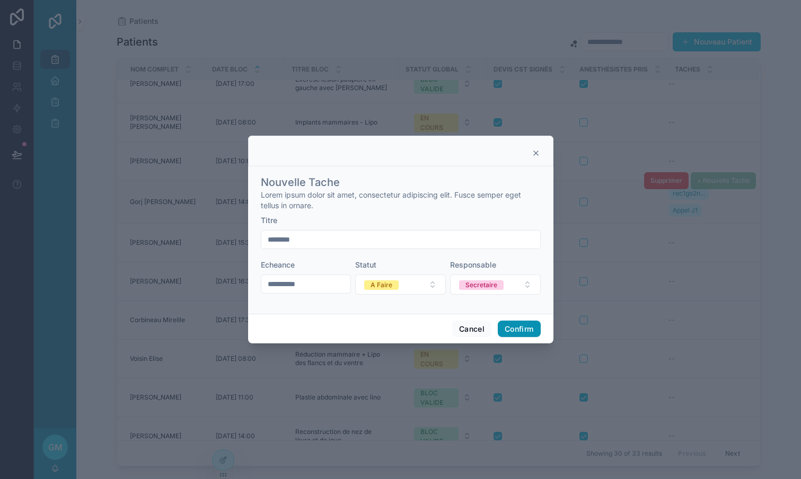
click at [528, 329] on button "Confirm" at bounding box center [519, 329] width 42 height 17
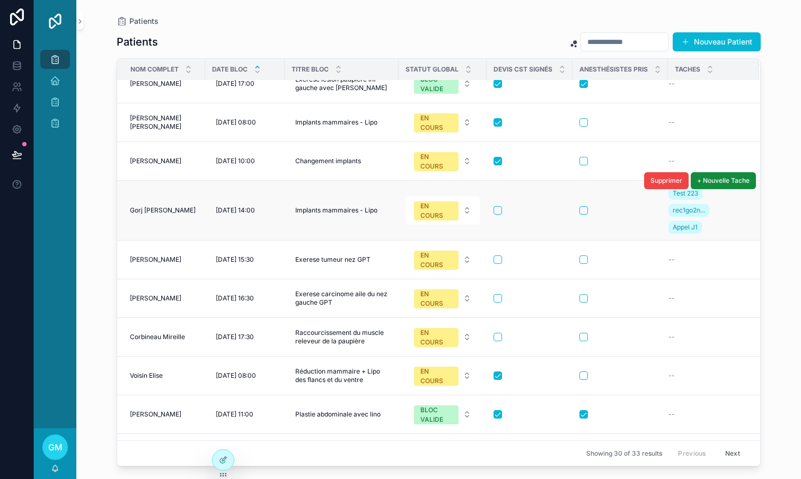
click at [684, 194] on div "Supprimer + Nouvelle Tache" at bounding box center [700, 180] width 112 height 59
click at [52, 99] on icon "scrollable content" at bounding box center [55, 101] width 11 height 11
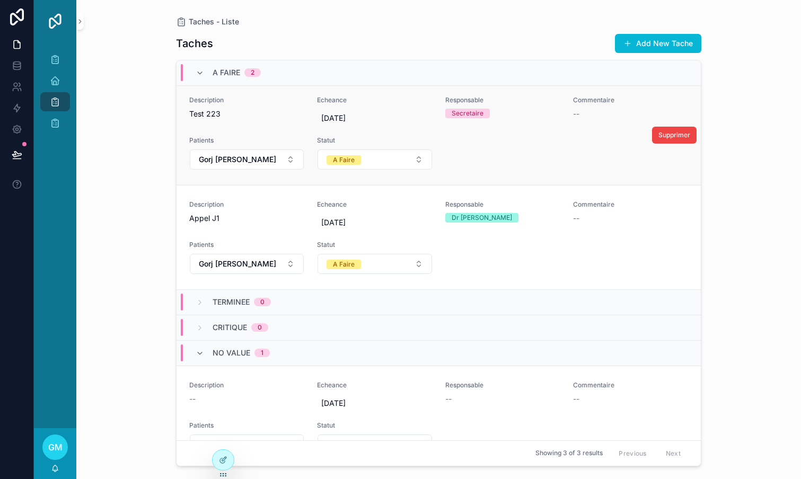
scroll to position [6, 0]
click at [677, 131] on span "Supprimer" at bounding box center [674, 134] width 32 height 8
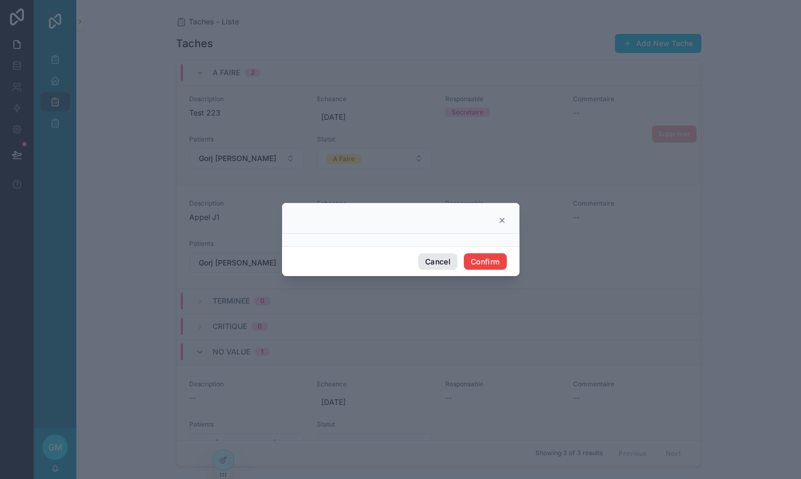
click at [436, 267] on button "Cancel" at bounding box center [437, 261] width 39 height 17
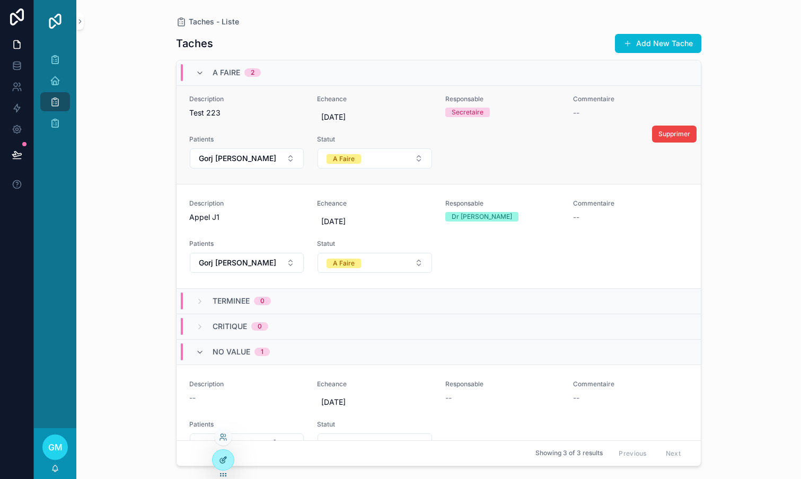
click at [224, 459] on icon at bounding box center [223, 460] width 8 height 8
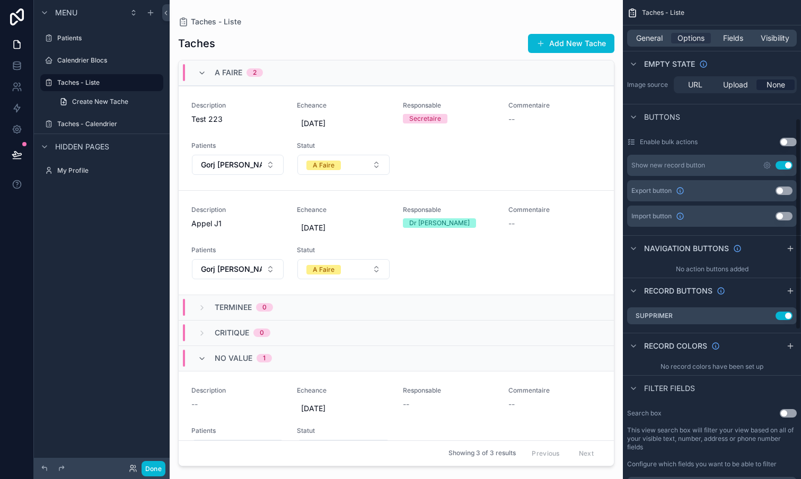
scroll to position [273, 0]
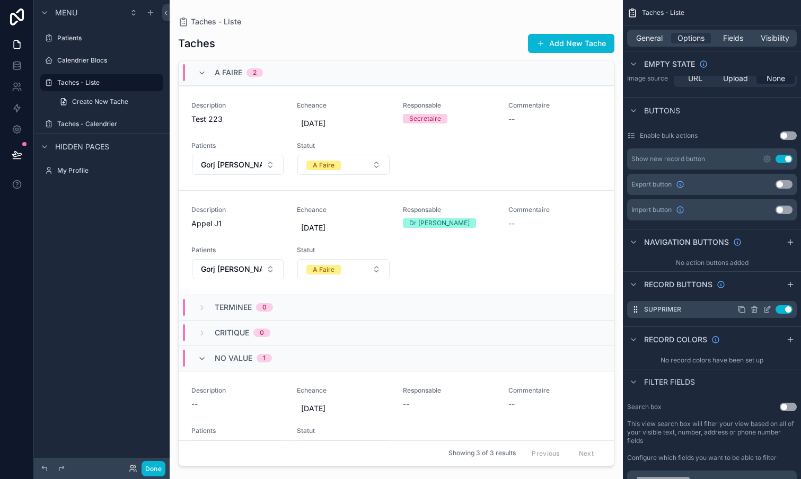
click at [766, 312] on icon "scrollable content" at bounding box center [766, 310] width 5 height 5
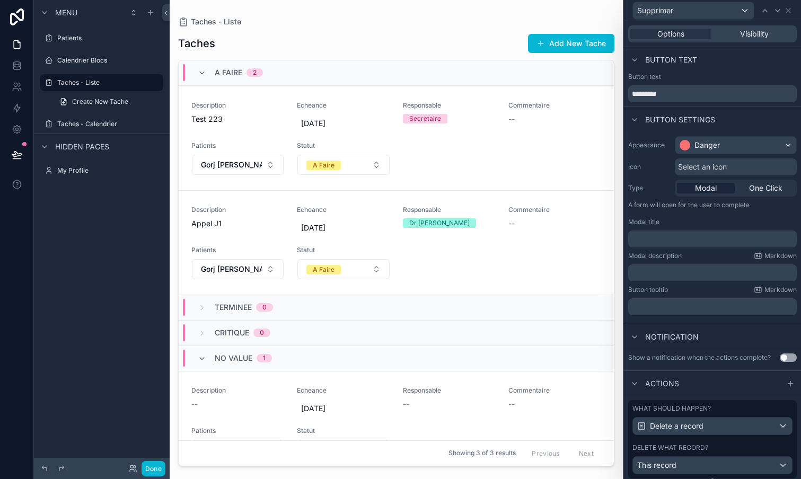
click at [693, 242] on p "﻿" at bounding box center [713, 239] width 162 height 11
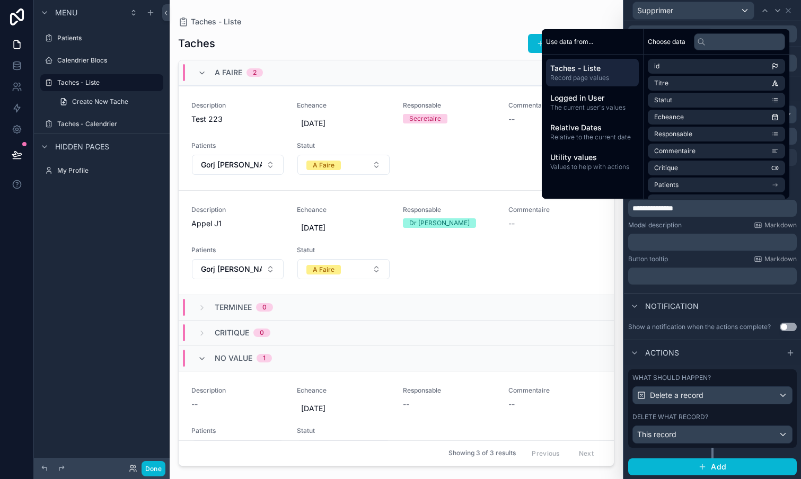
scroll to position [0, 0]
click at [728, 463] on button "Add" at bounding box center [712, 466] width 169 height 17
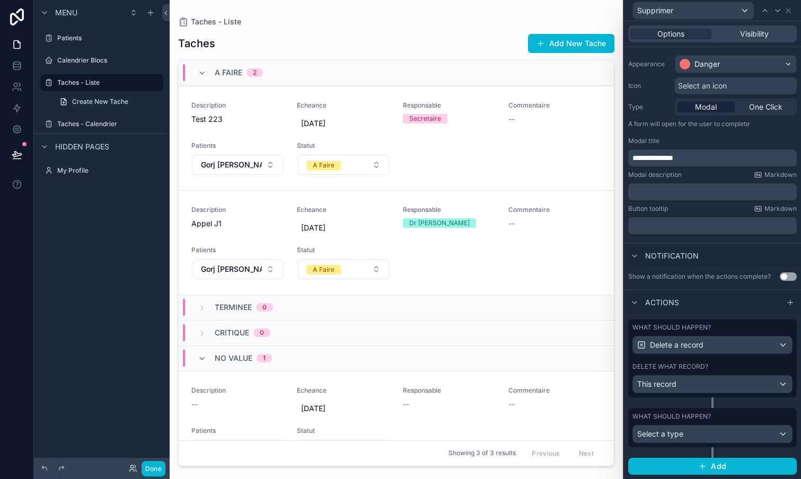
scroll to position [81, 0]
click at [742, 436] on div "Select a type" at bounding box center [712, 434] width 159 height 17
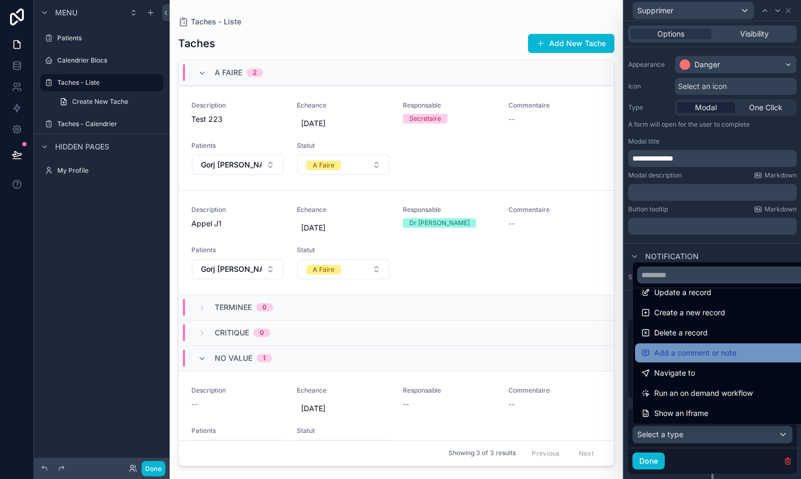
scroll to position [17, 0]
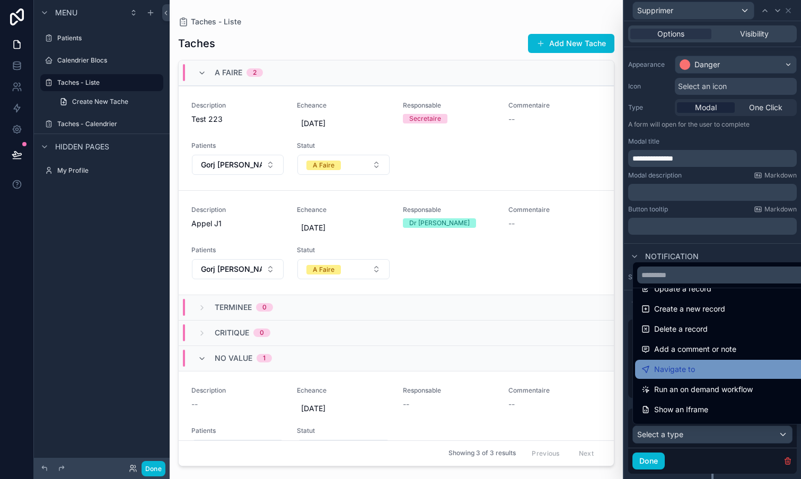
click at [707, 367] on div "Navigate to" at bounding box center [724, 369] width 166 height 13
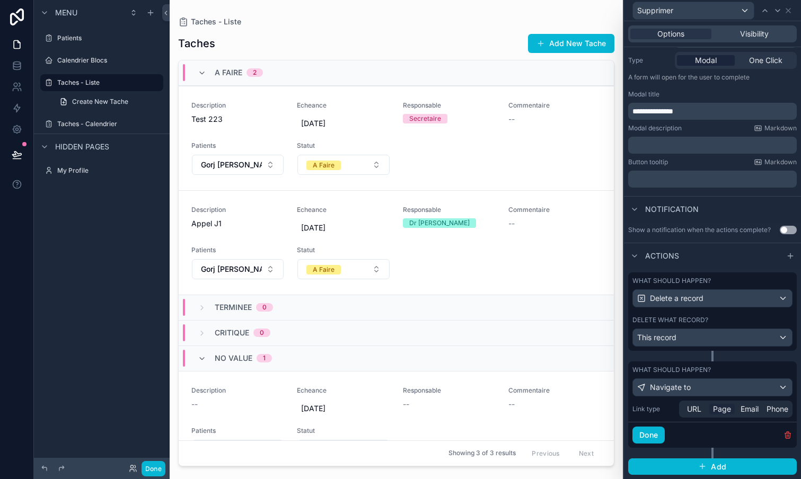
scroll to position [127, 0]
click at [725, 411] on span "Page" at bounding box center [722, 409] width 18 height 11
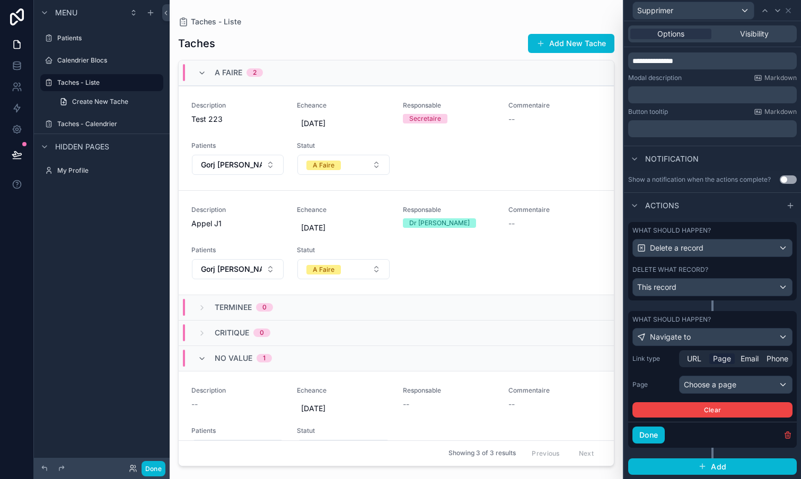
scroll to position [178, 0]
click at [739, 385] on div "Choose a page" at bounding box center [735, 385] width 112 height 17
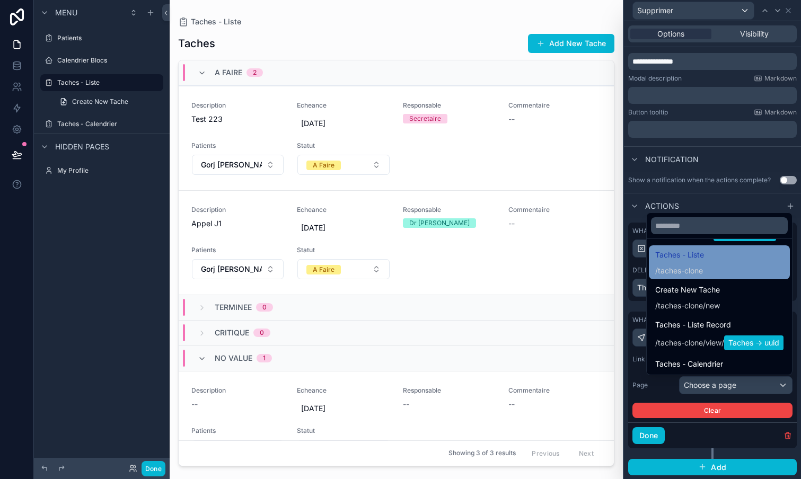
scroll to position [335, 0]
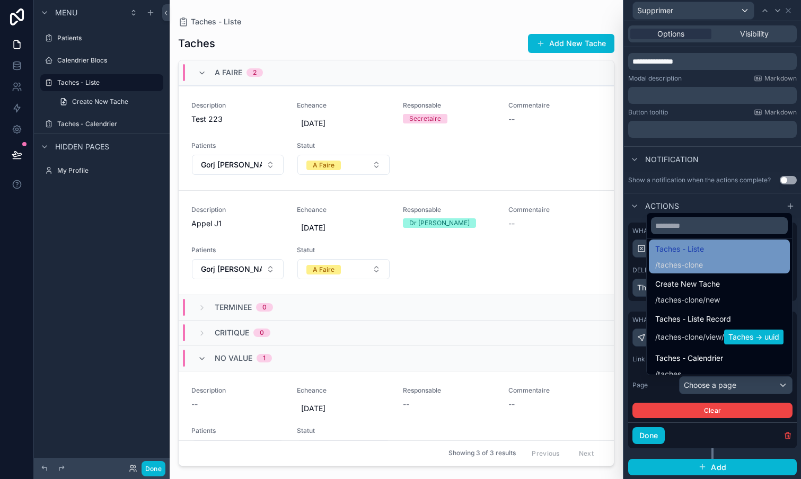
click at [682, 251] on span "Taches - Liste" at bounding box center [679, 249] width 49 height 13
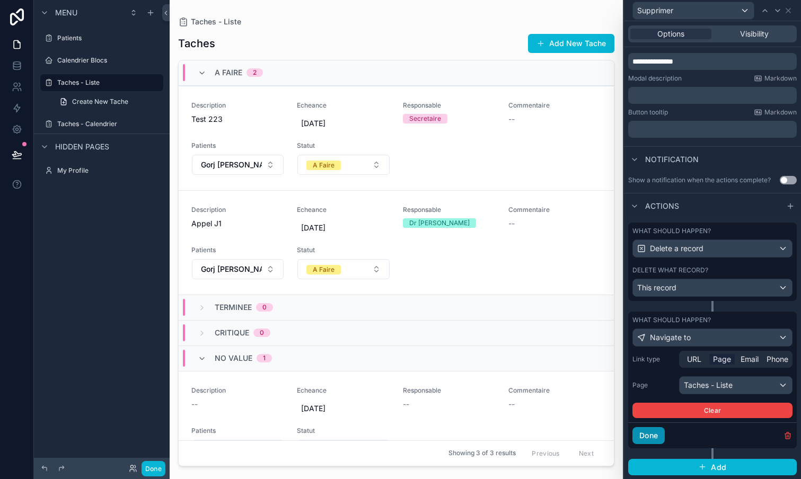
click at [653, 436] on button "Done" at bounding box center [648, 435] width 32 height 17
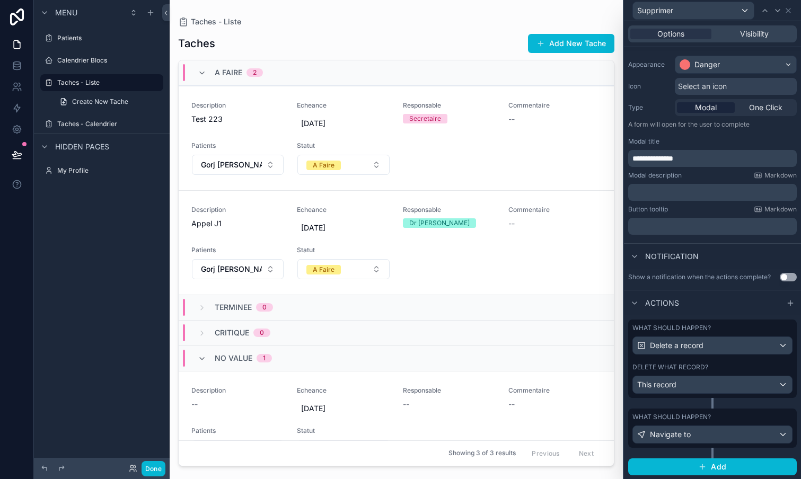
scroll to position [0, 0]
click at [151, 465] on button "Done" at bounding box center [153, 468] width 24 height 15
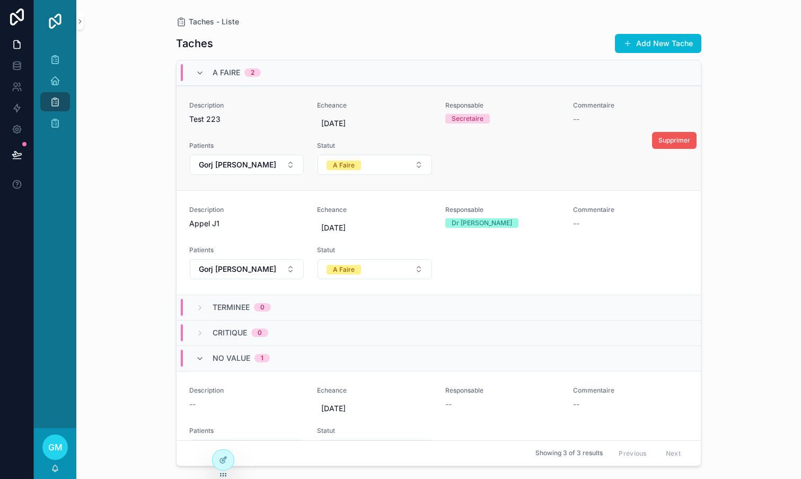
click at [673, 134] on button "Supprimer" at bounding box center [674, 140] width 45 height 17
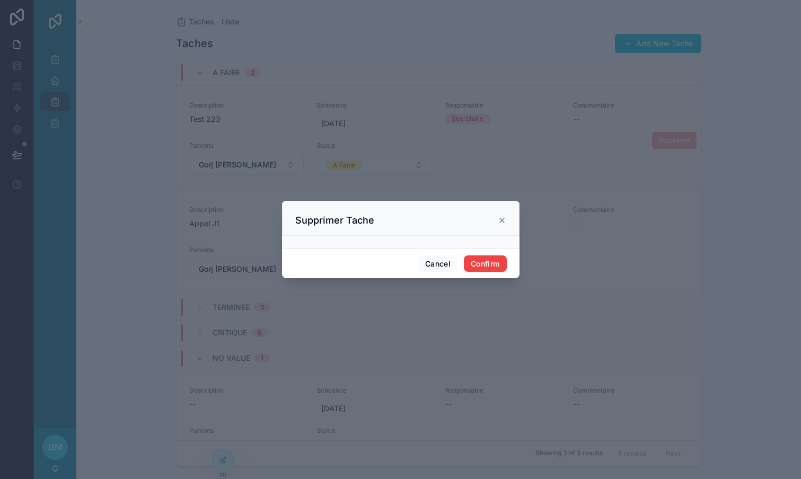
click at [360, 243] on div at bounding box center [400, 242] width 237 height 13
click at [475, 263] on button "Confirm" at bounding box center [485, 263] width 42 height 17
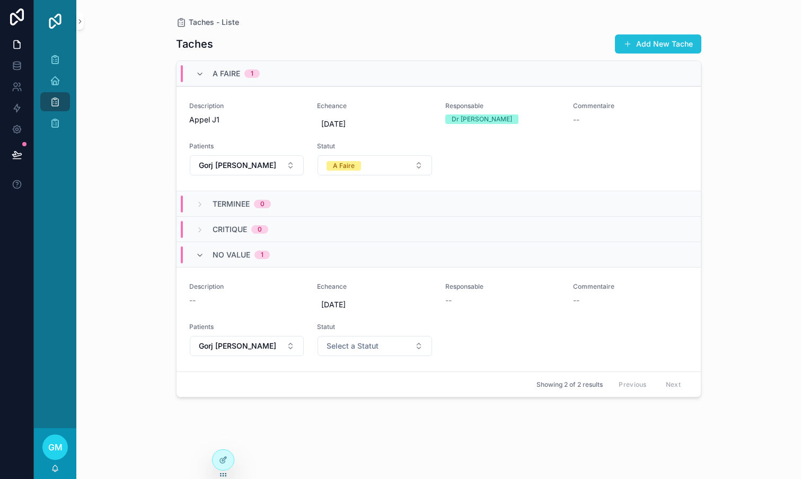
click at [650, 43] on button "Add New Tache" at bounding box center [658, 43] width 86 height 19
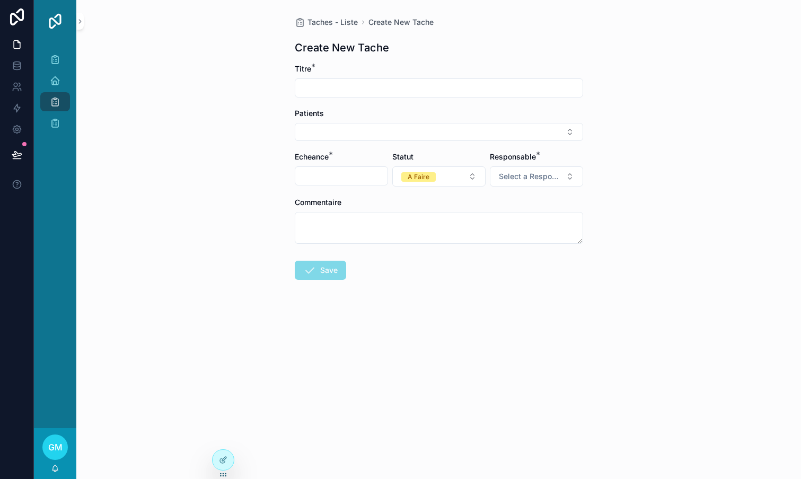
click at [354, 84] on input "scrollable content" at bounding box center [438, 88] width 287 height 15
type input "**********"
click at [352, 136] on button "Select Button" at bounding box center [439, 132] width 288 height 18
type input "***"
click at [338, 175] on span "Gorj [PERSON_NAME]" at bounding box center [340, 174] width 77 height 11
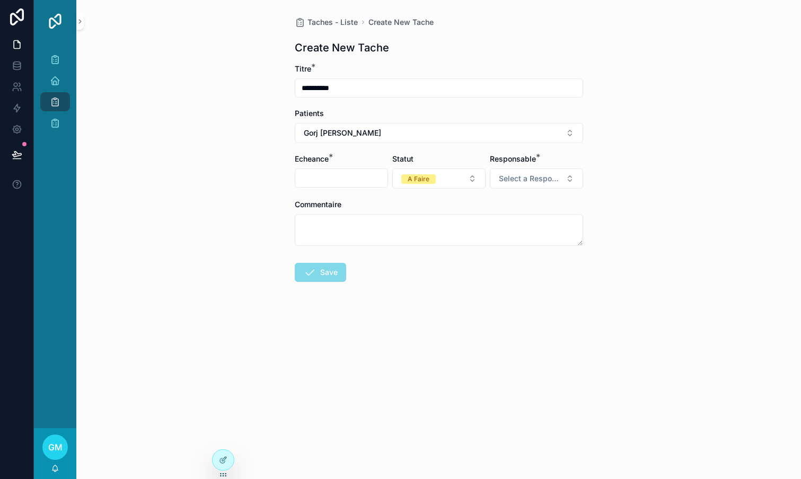
click at [338, 175] on input "scrollable content" at bounding box center [341, 178] width 92 height 15
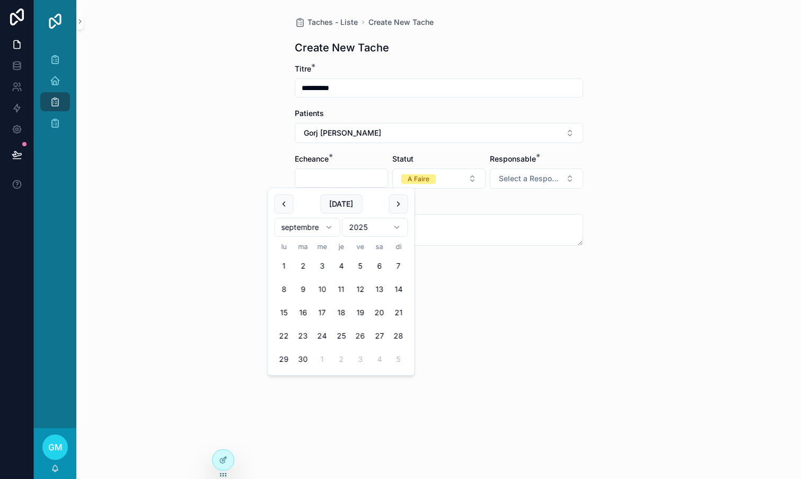
click at [362, 335] on button "26" at bounding box center [360, 335] width 19 height 19
type input "**********"
click at [534, 284] on form "**********" at bounding box center [439, 207] width 288 height 286
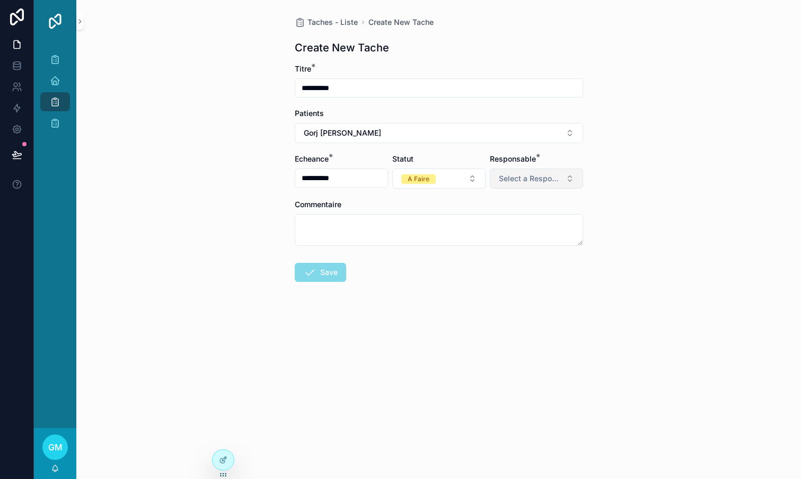
click at [559, 171] on button "Select a Responsable" at bounding box center [536, 179] width 93 height 20
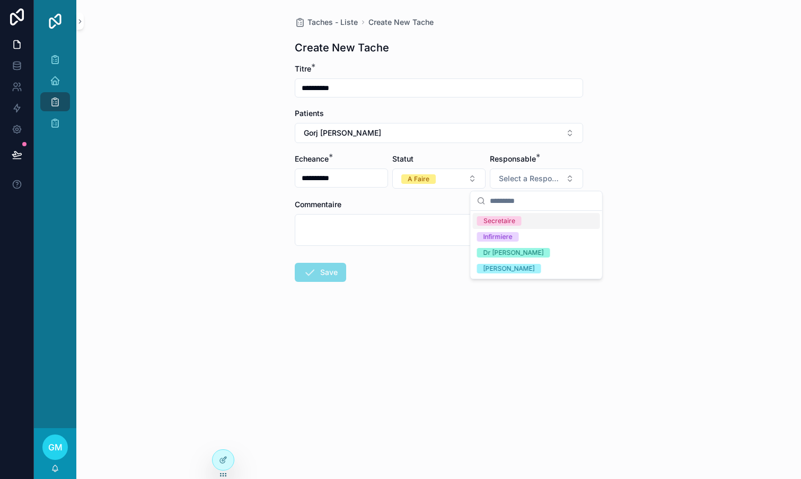
click at [506, 220] on div "Secretaire" at bounding box center [499, 221] width 32 height 10
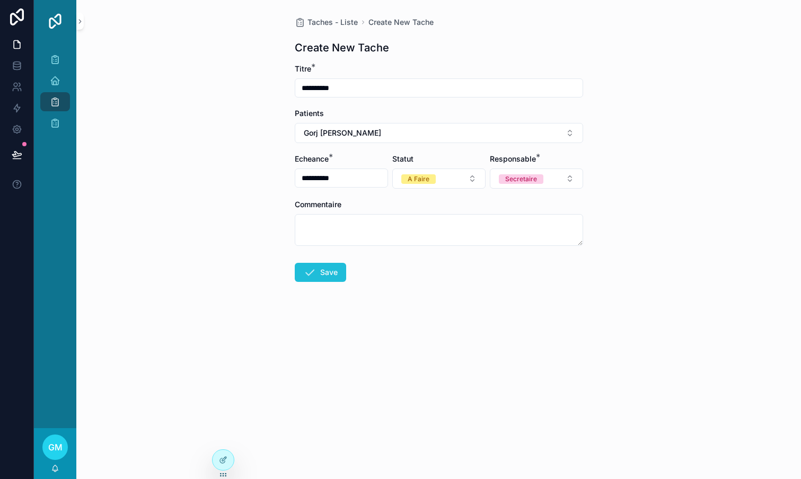
click at [322, 271] on button "Save" at bounding box center [320, 272] width 51 height 19
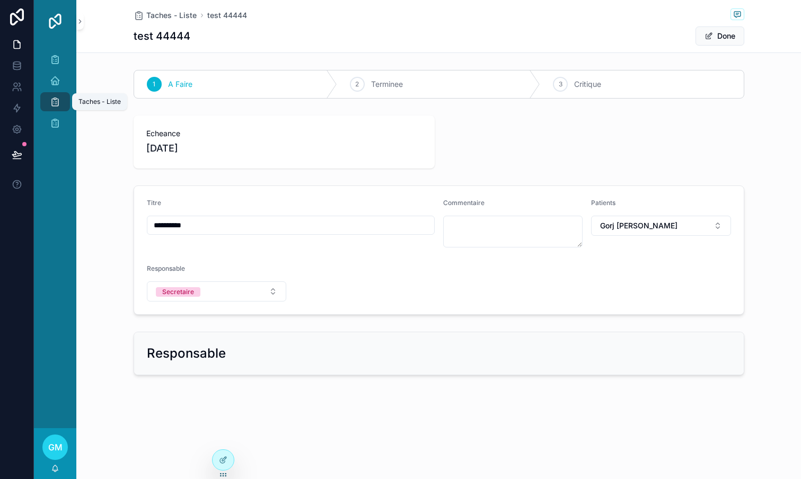
click at [59, 105] on icon "scrollable content" at bounding box center [55, 101] width 11 height 11
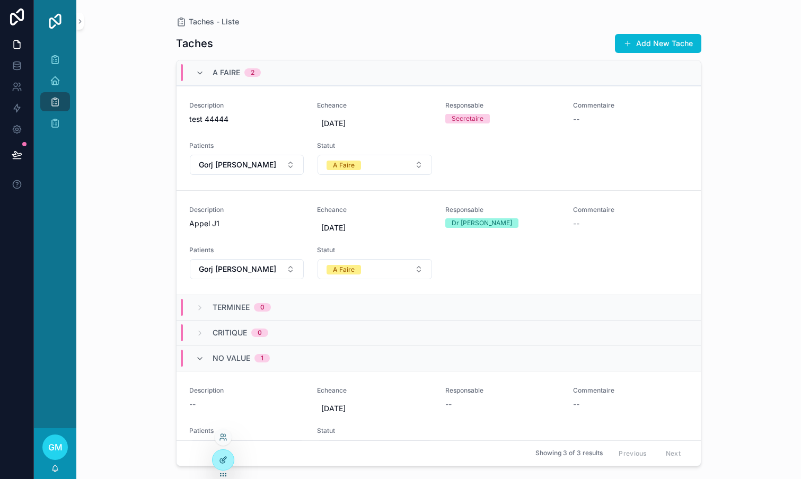
click at [226, 459] on icon at bounding box center [223, 460] width 8 height 8
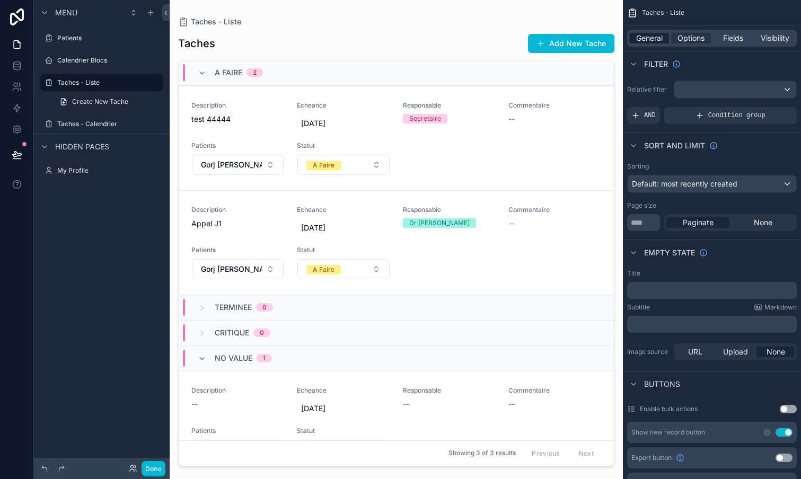
click at [648, 42] on span "General" at bounding box center [649, 38] width 26 height 11
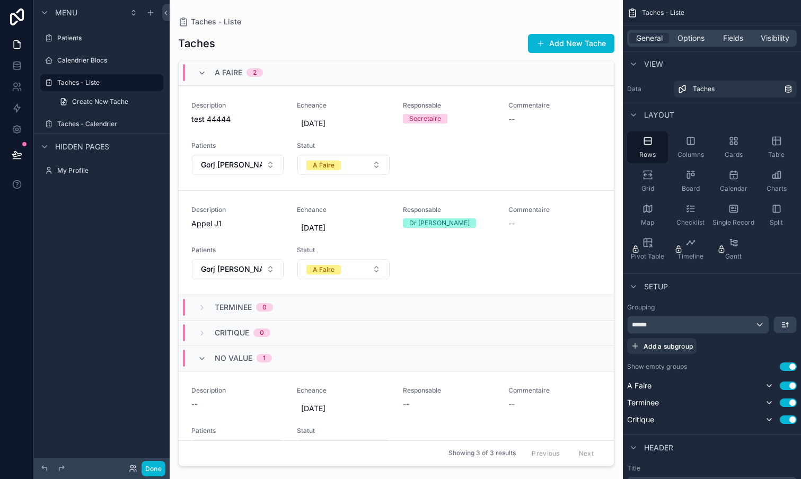
click at [564, 154] on div "scrollable content" at bounding box center [396, 233] width 453 height 466
click at [695, 40] on span "Options" at bounding box center [690, 38] width 27 height 11
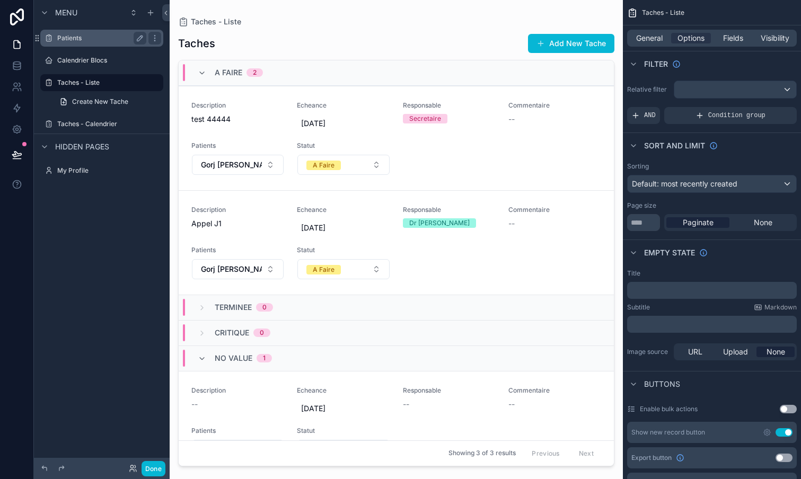
click at [75, 40] on label "Patients" at bounding box center [99, 38] width 85 height 8
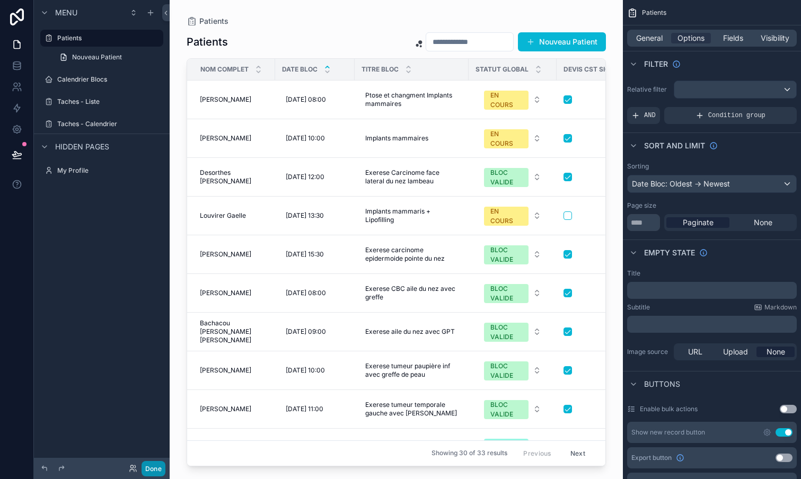
click at [153, 473] on button "Done" at bounding box center [153, 468] width 24 height 15
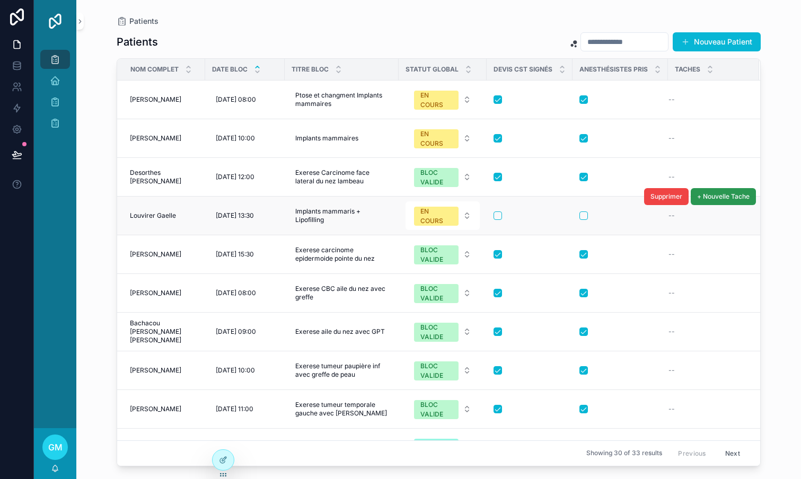
click at [727, 196] on span "+ Nouvelle Tache" at bounding box center [723, 196] width 52 height 8
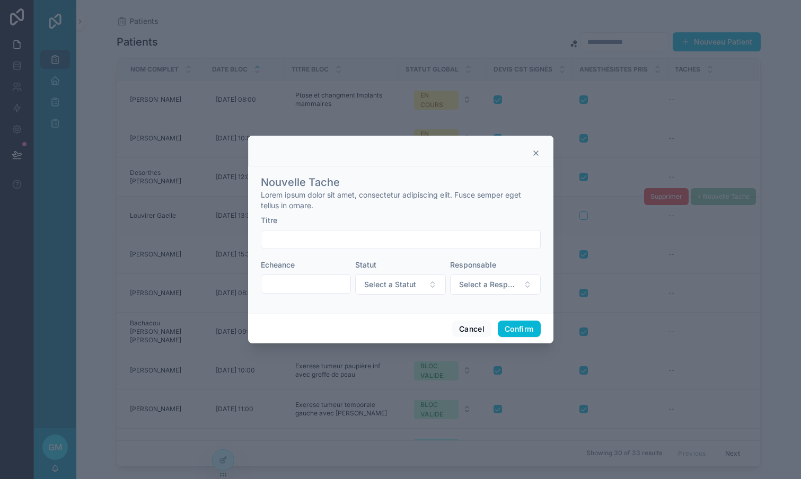
click at [447, 244] on input "text" at bounding box center [400, 239] width 279 height 15
type input "**********"
click at [484, 327] on button "Cancel" at bounding box center [471, 329] width 39 height 17
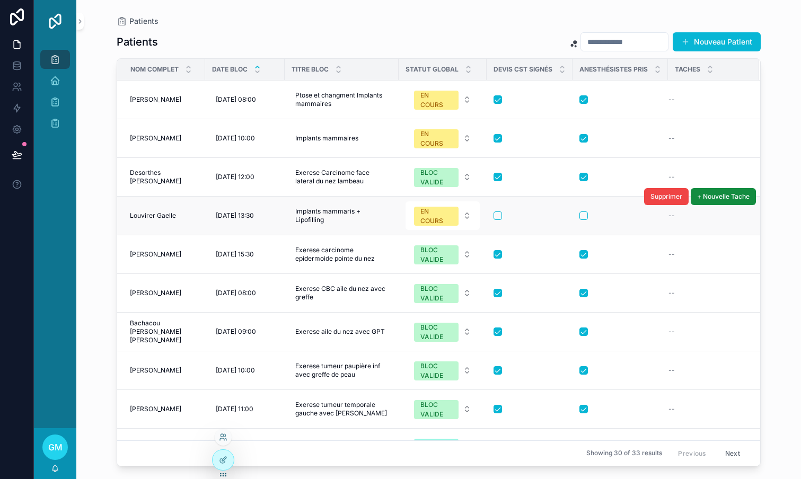
click at [223, 459] on icon at bounding box center [224, 459] width 4 height 4
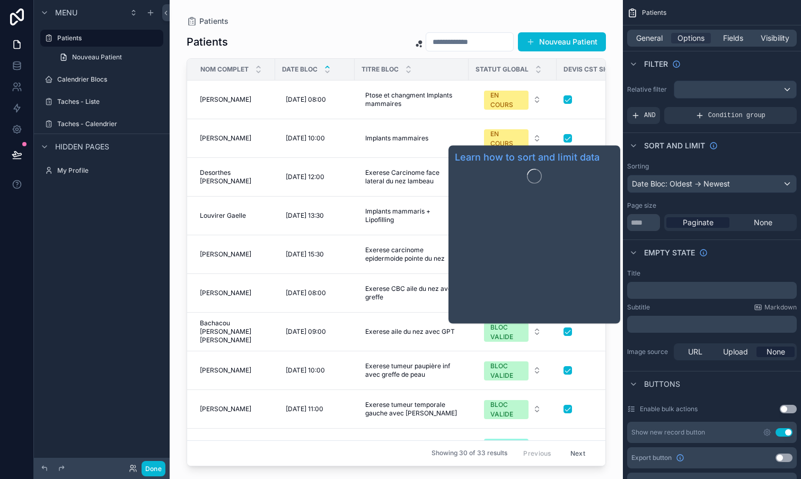
drag, startPoint x: 696, startPoint y: 144, endPoint x: 698, endPoint y: 149, distance: 5.9
click at [698, 145] on span "Sort And Limit" at bounding box center [674, 145] width 61 height 11
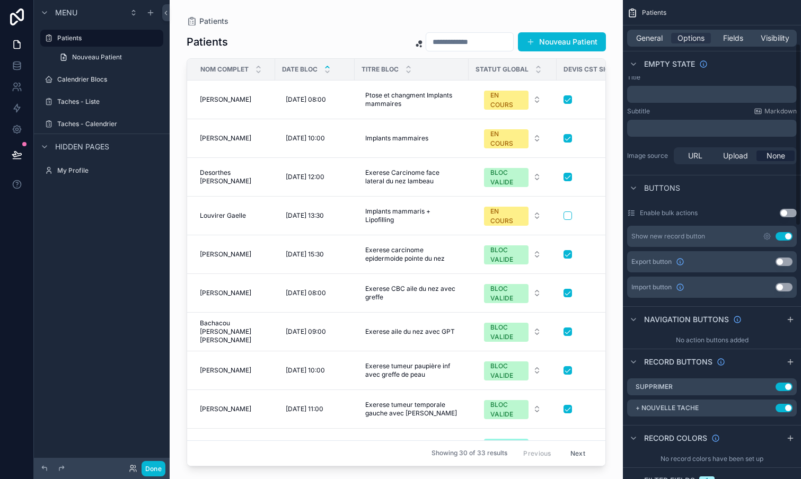
scroll to position [114, 0]
click at [787, 317] on icon "scrollable content" at bounding box center [790, 320] width 8 height 8
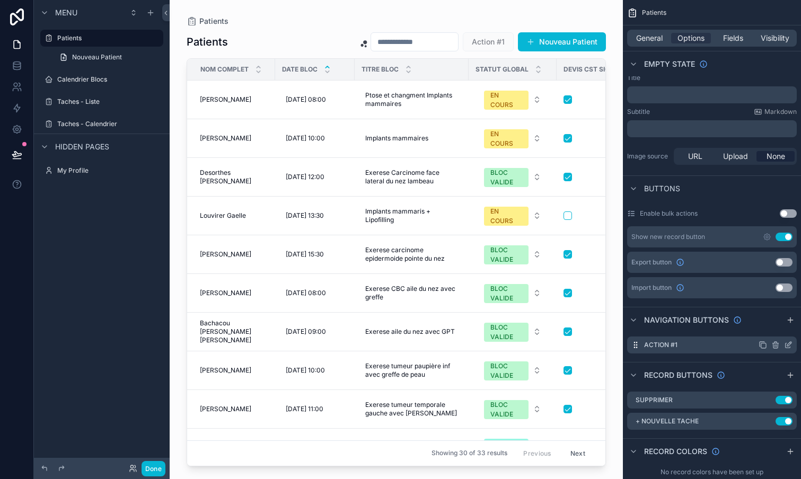
click at [791, 346] on icon "scrollable content" at bounding box center [788, 345] width 8 height 8
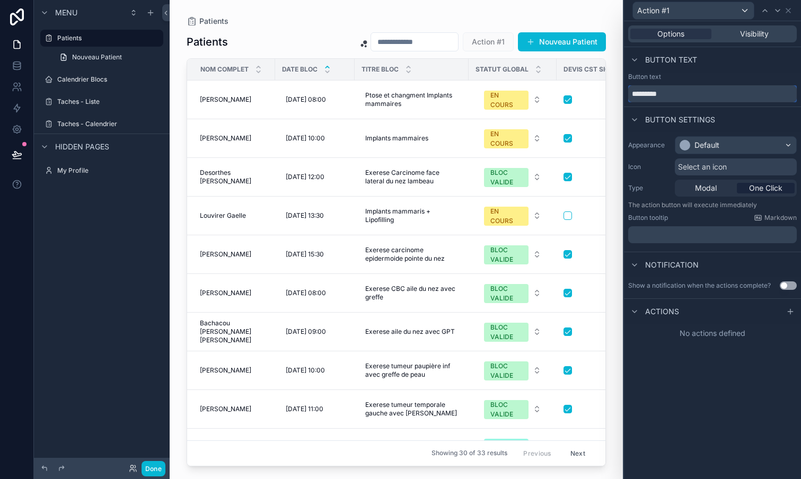
drag, startPoint x: 690, startPoint y: 93, endPoint x: 680, endPoint y: 93, distance: 10.1
click at [680, 93] on input "*********" at bounding box center [712, 93] width 169 height 17
click at [791, 313] on icon at bounding box center [790, 311] width 8 height 8
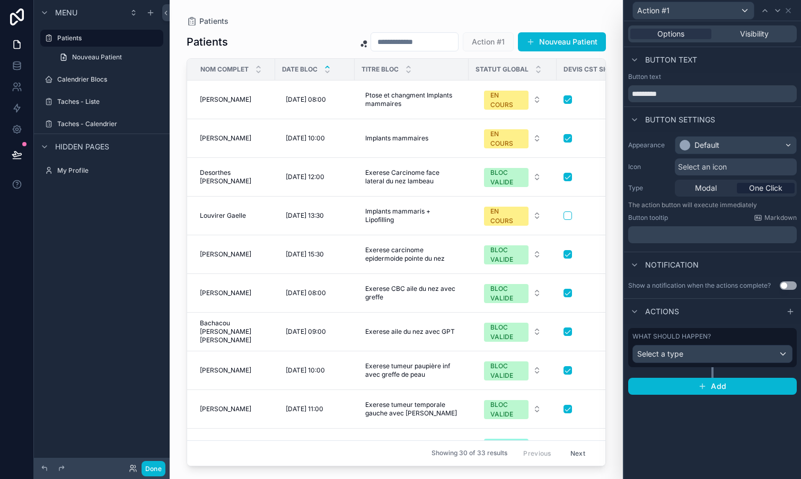
click at [718, 352] on div "Select a type" at bounding box center [712, 354] width 159 height 17
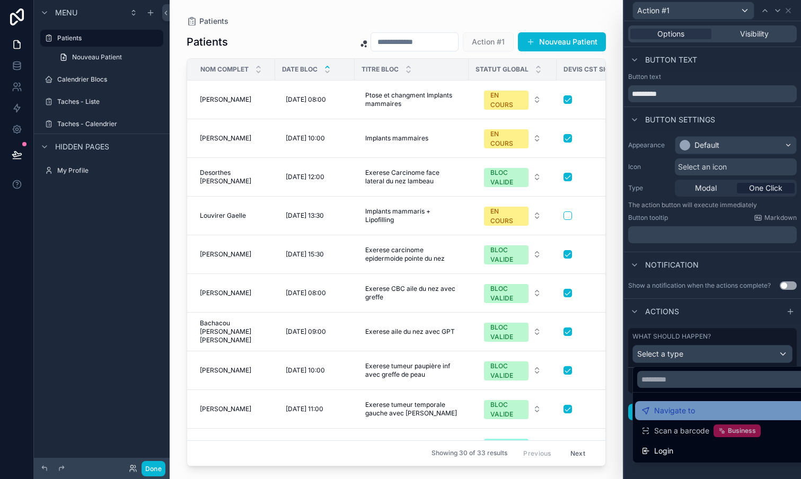
scroll to position [0, 0]
click at [790, 10] on div at bounding box center [712, 239] width 177 height 479
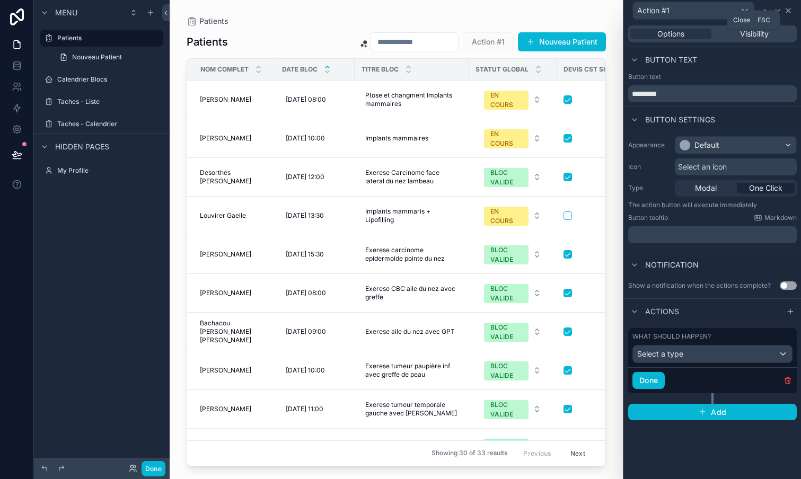
click at [790, 12] on icon at bounding box center [788, 10] width 8 height 8
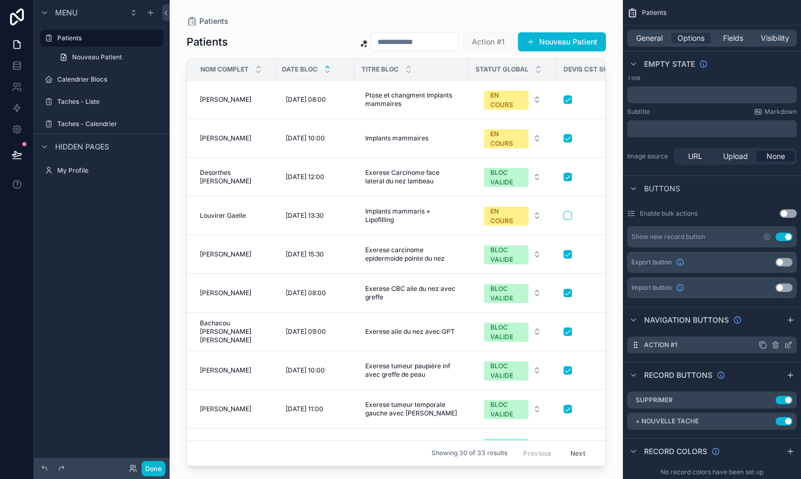
click at [775, 344] on icon "scrollable content" at bounding box center [775, 345] width 8 height 8
click at [773, 329] on icon at bounding box center [771, 328] width 8 height 8
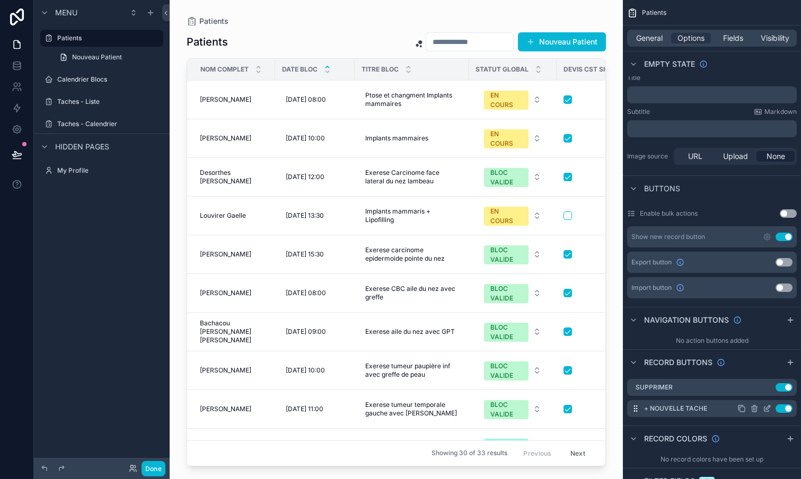
click at [769, 410] on icon "scrollable content" at bounding box center [767, 408] width 8 height 8
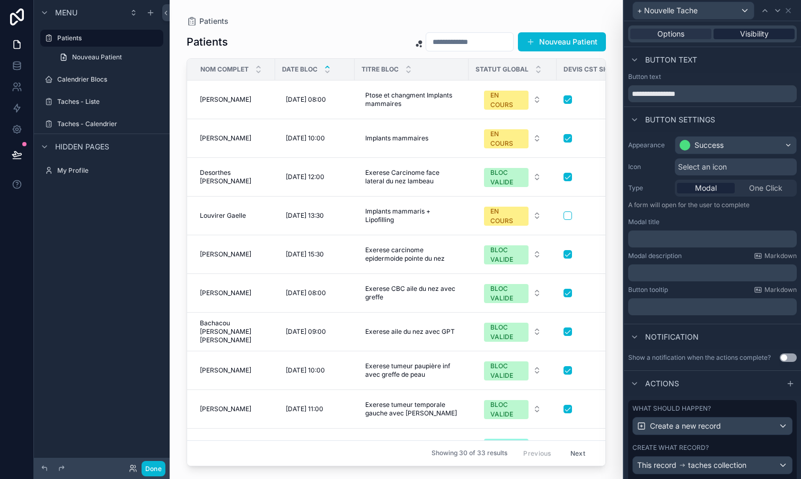
click at [763, 34] on span "Visibility" at bounding box center [754, 34] width 29 height 11
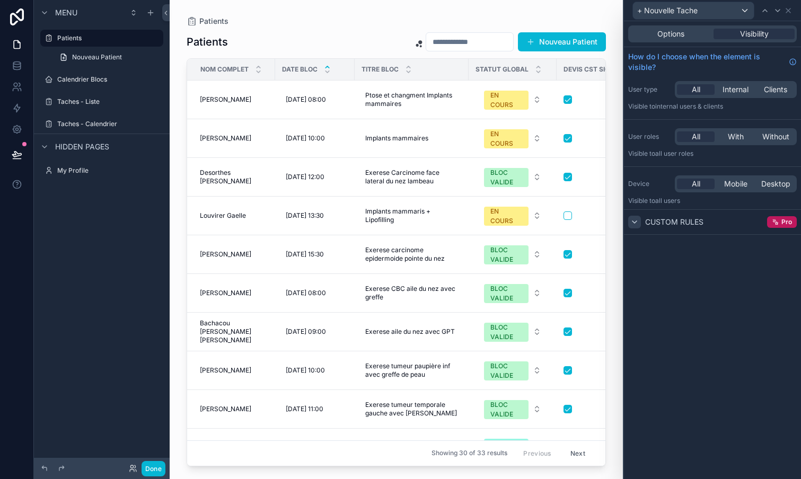
click at [633, 220] on icon at bounding box center [634, 222] width 8 height 8
click at [636, 225] on icon at bounding box center [634, 222] width 8 height 8
click at [684, 34] on span "Options" at bounding box center [670, 34] width 27 height 11
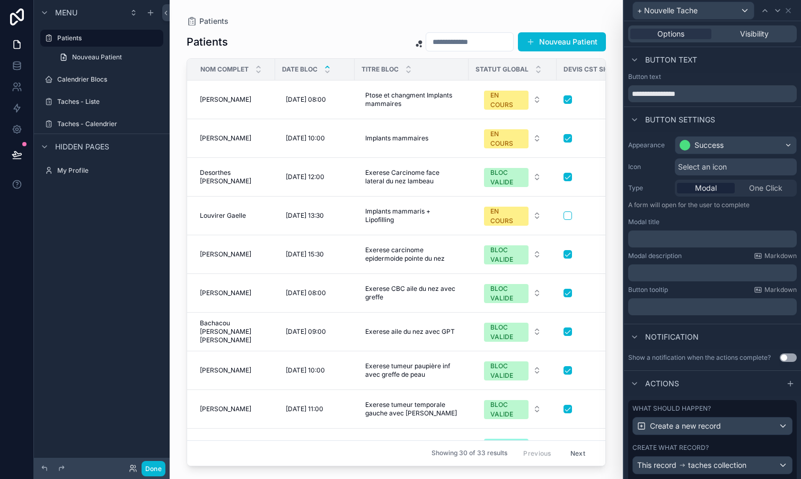
click at [771, 190] on span "One Click" at bounding box center [765, 188] width 33 height 11
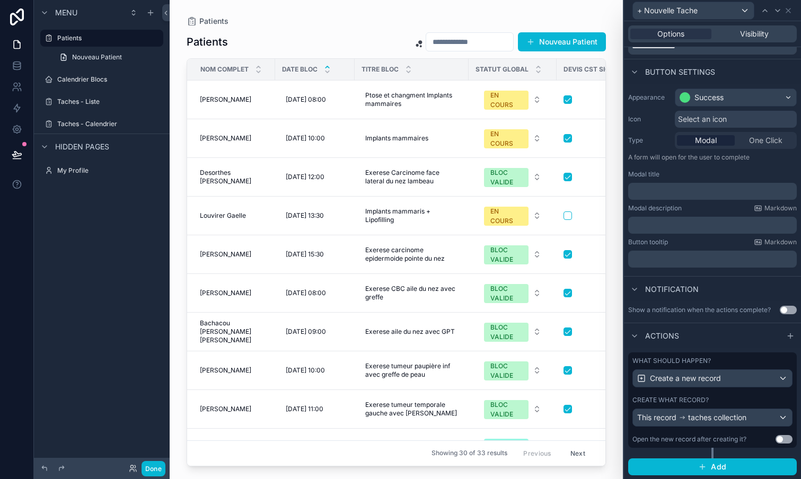
click at [781, 416] on div "This record taches collection" at bounding box center [712, 417] width 159 height 17
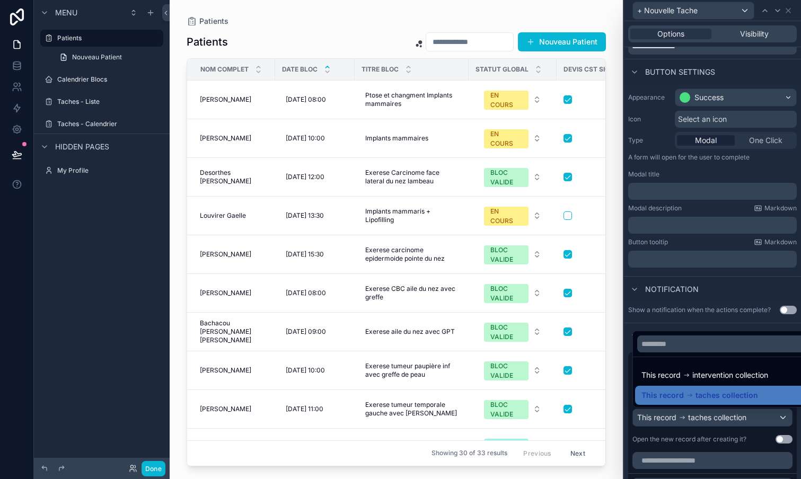
click at [714, 417] on div at bounding box center [712, 239] width 177 height 479
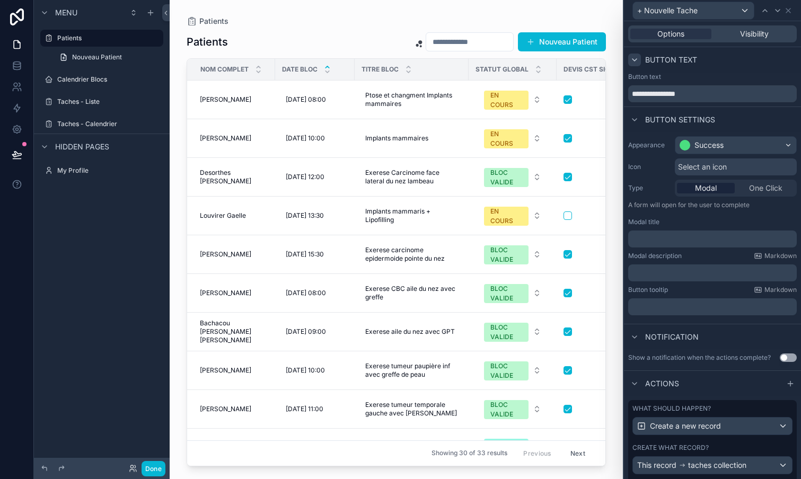
click at [633, 60] on icon at bounding box center [634, 60] width 8 height 8
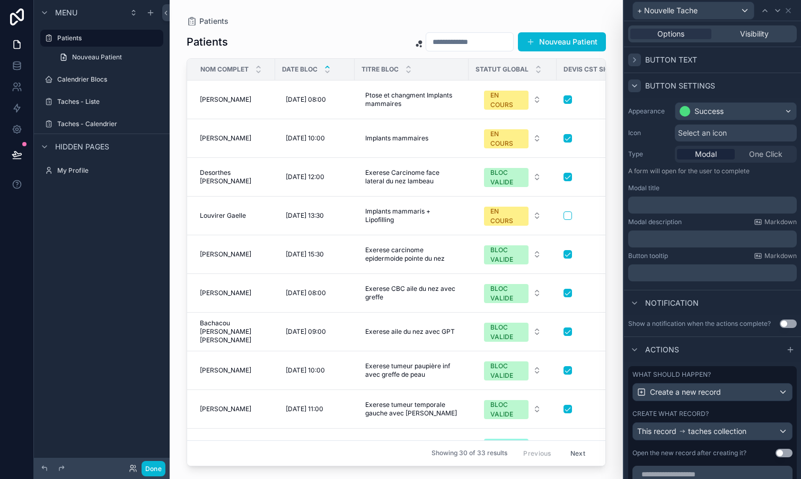
click at [633, 84] on icon at bounding box center [634, 86] width 8 height 8
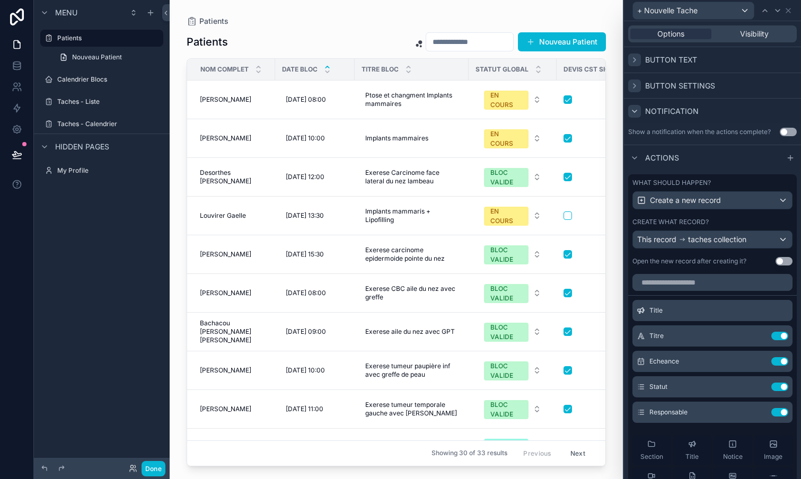
click at [634, 110] on icon at bounding box center [634, 111] width 8 height 8
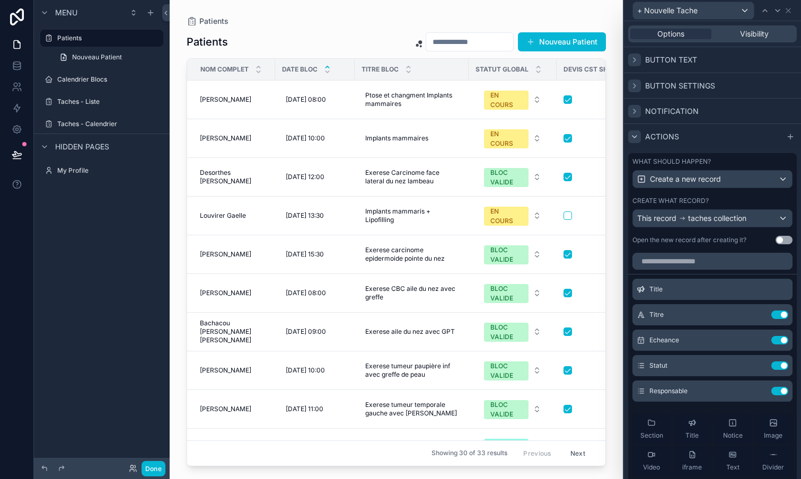
click at [637, 135] on icon at bounding box center [634, 136] width 8 height 8
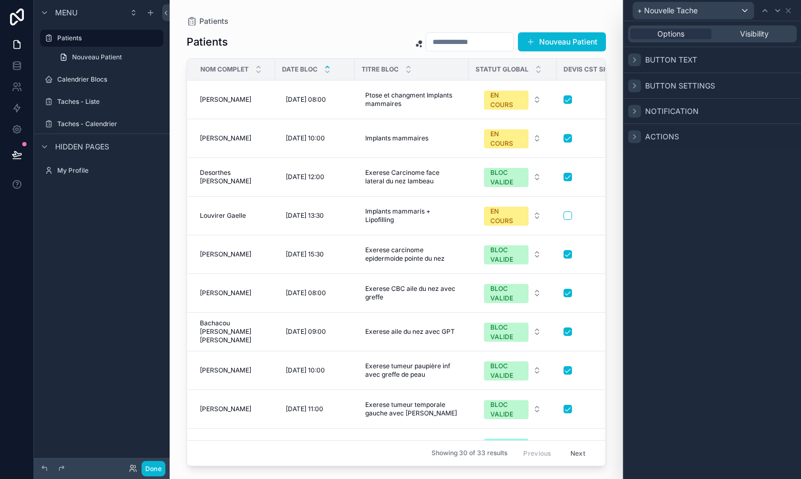
click at [634, 62] on icon at bounding box center [634, 60] width 8 height 8
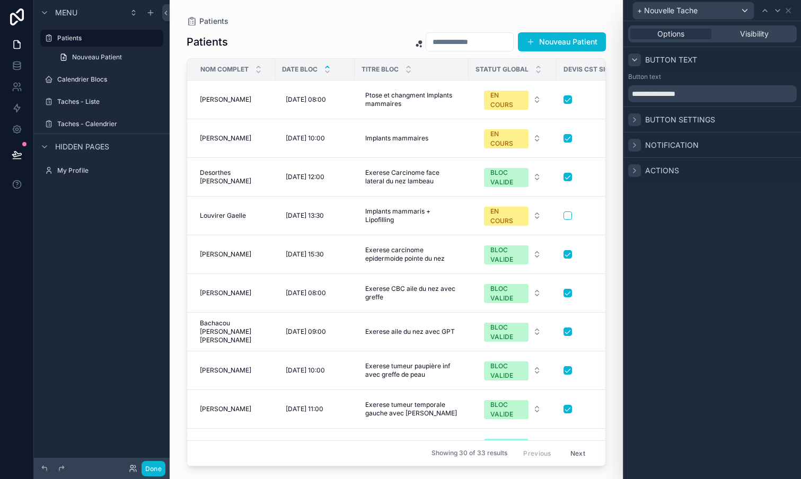
click at [634, 62] on icon at bounding box center [634, 60] width 8 height 8
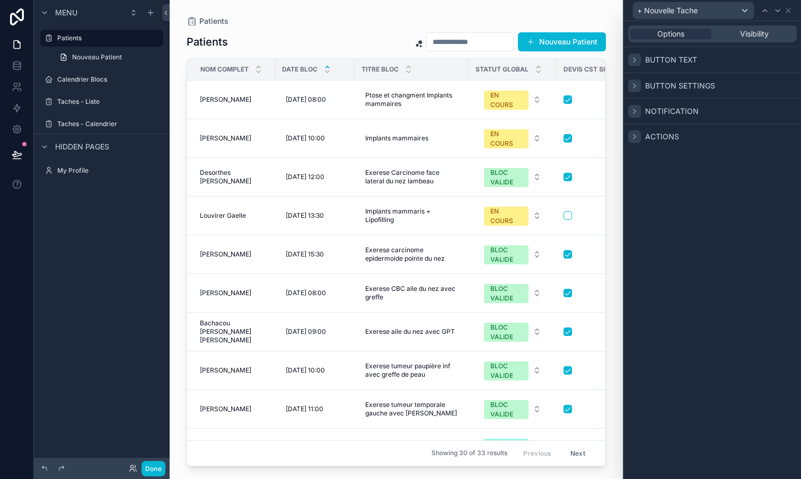
click at [638, 85] on icon at bounding box center [634, 86] width 8 height 8
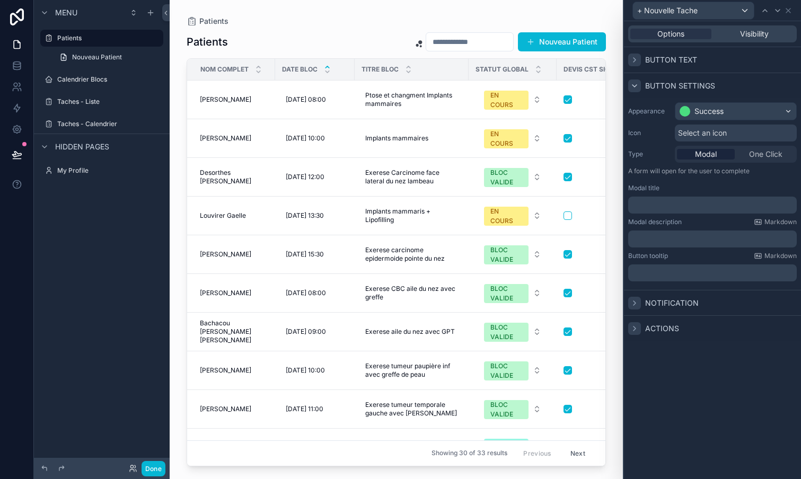
click at [774, 154] on span "One Click" at bounding box center [765, 154] width 33 height 11
click at [635, 85] on icon at bounding box center [634, 86] width 8 height 8
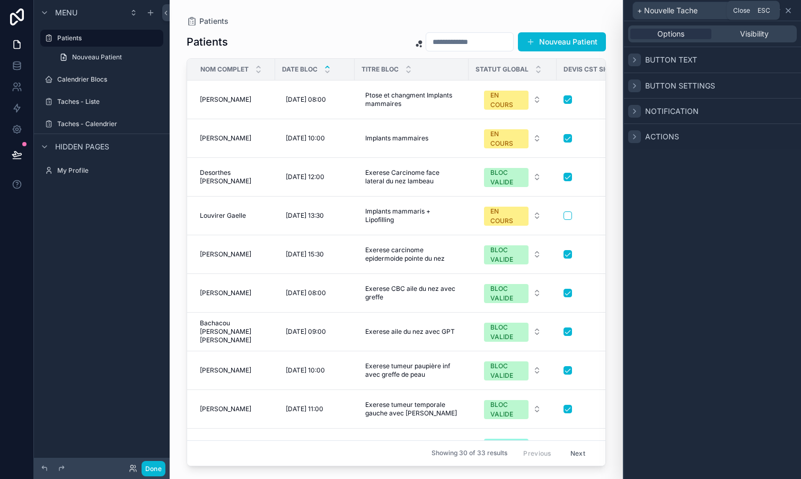
click at [788, 10] on icon at bounding box center [788, 10] width 8 height 8
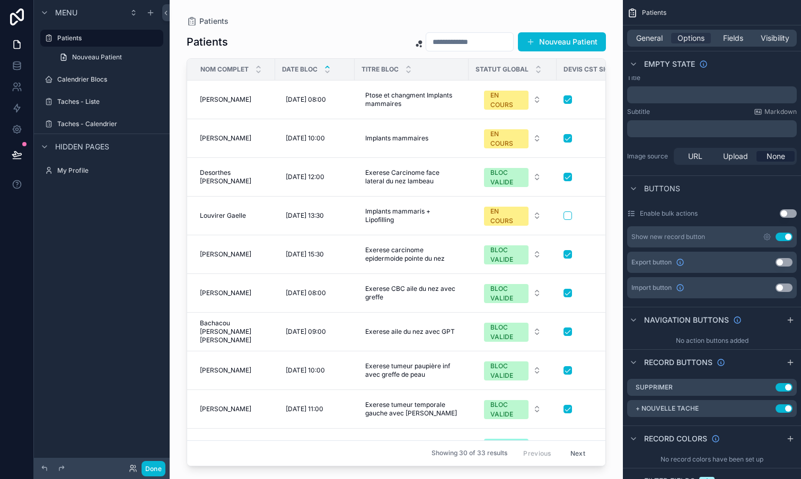
click at [784, 236] on button "Use setting" at bounding box center [783, 237] width 17 height 8
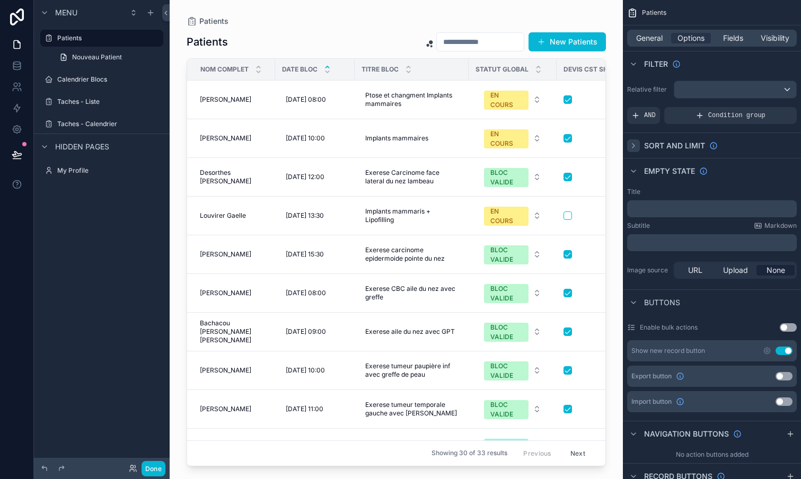
click at [631, 146] on icon "scrollable content" at bounding box center [633, 145] width 8 height 8
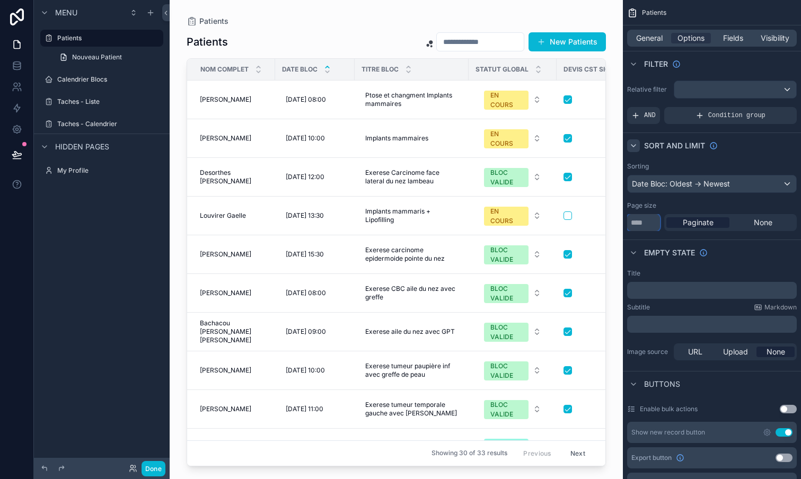
drag, startPoint x: 649, startPoint y: 223, endPoint x: 631, endPoint y: 220, distance: 18.2
click at [631, 220] on input "**" at bounding box center [643, 222] width 33 height 17
type input "**"
click at [757, 259] on div "Empty state" at bounding box center [712, 252] width 178 height 25
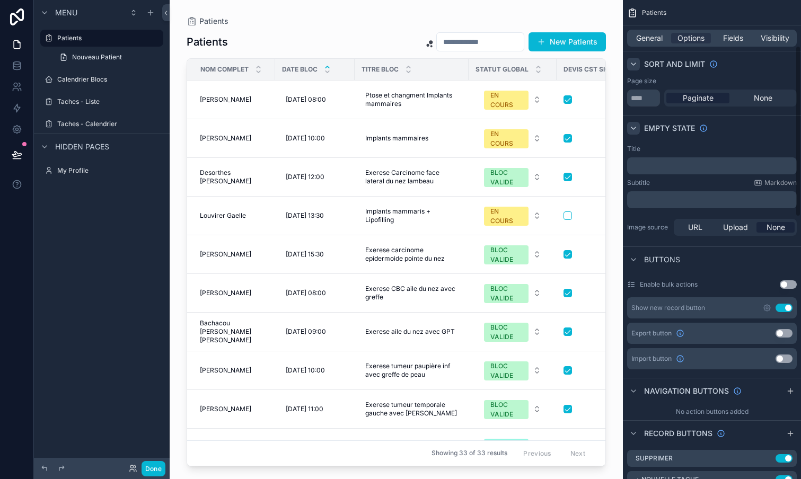
scroll to position [128, 0]
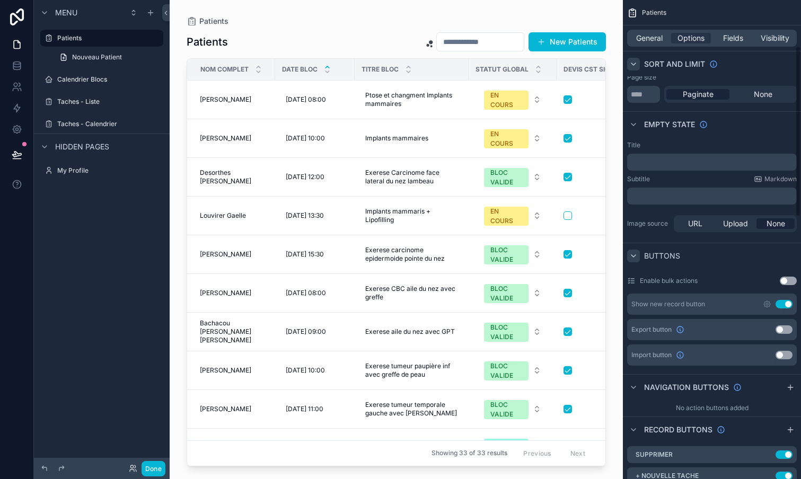
click at [636, 255] on icon "scrollable content" at bounding box center [633, 256] width 8 height 8
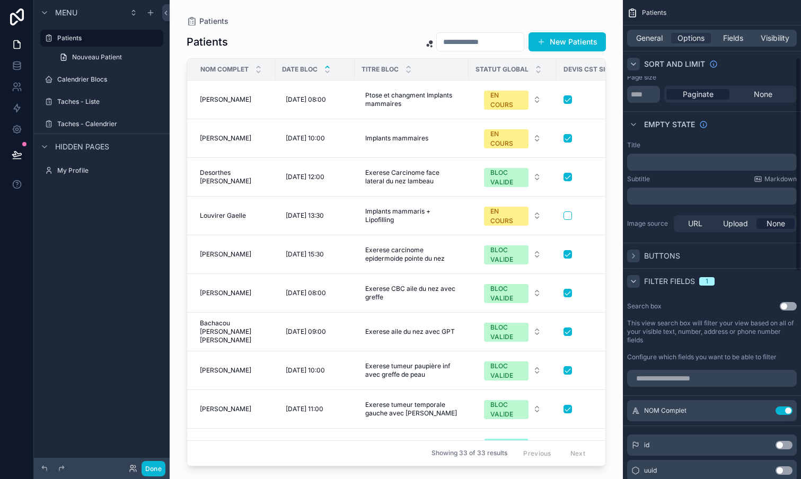
click at [637, 280] on icon "scrollable content" at bounding box center [633, 281] width 8 height 8
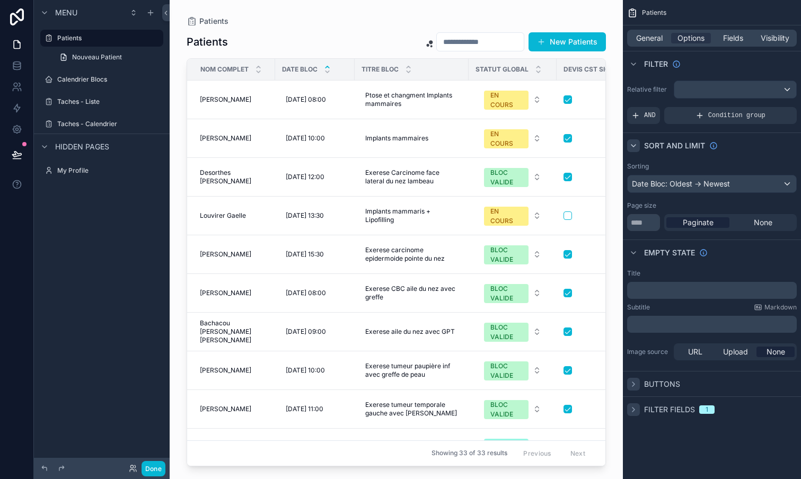
scroll to position [0, 0]
click at [634, 257] on div "scrollable content" at bounding box center [633, 252] width 13 height 13
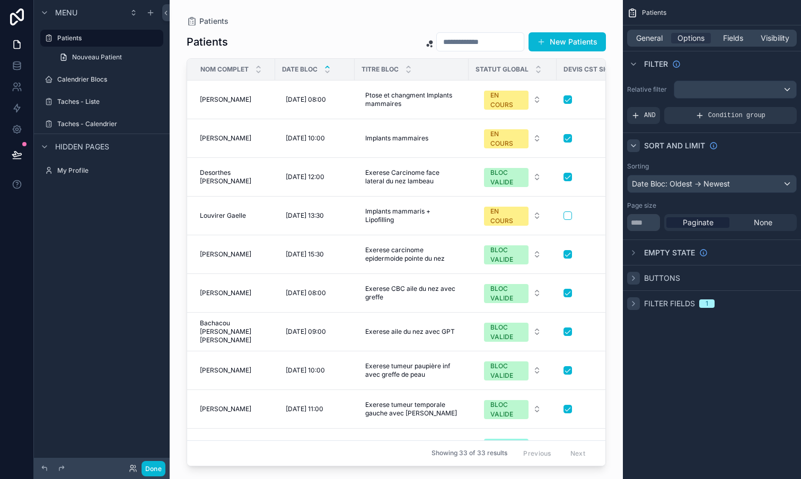
click at [636, 277] on icon "scrollable content" at bounding box center [633, 278] width 8 height 8
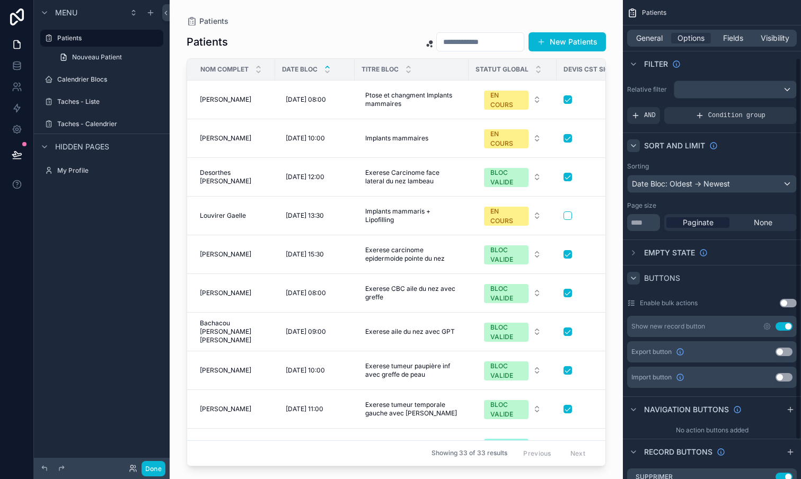
scroll to position [78, 0]
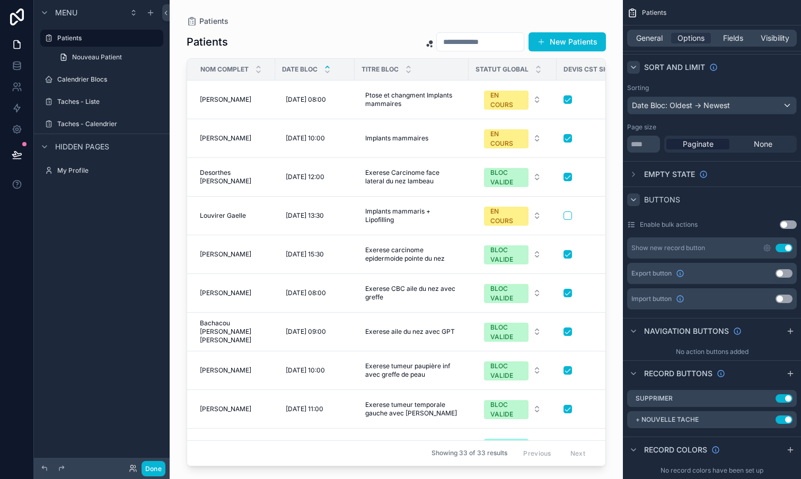
click at [629, 224] on icon "scrollable content" at bounding box center [631, 224] width 8 height 8
click at [787, 222] on button "Use setting" at bounding box center [788, 224] width 17 height 8
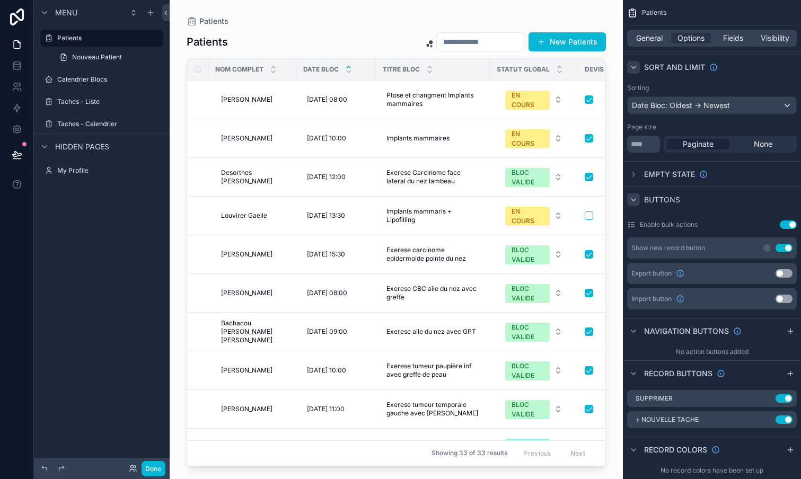
click at [787, 222] on button "Use setting" at bounding box center [788, 224] width 17 height 8
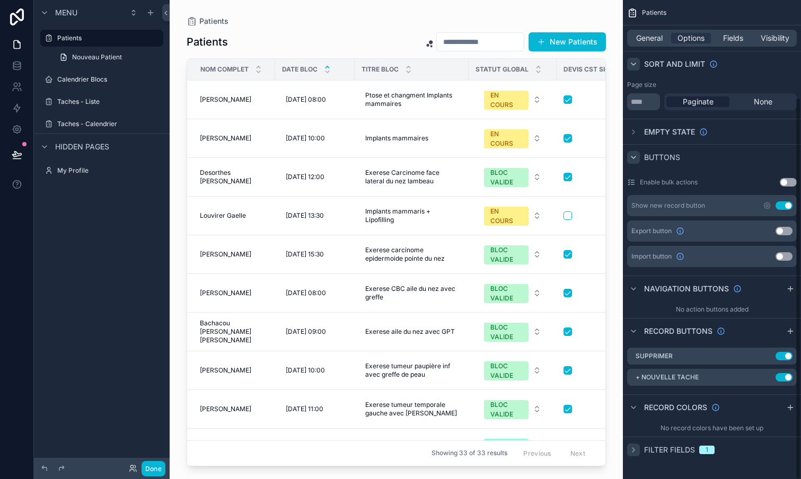
scroll to position [121, 0]
click at [789, 286] on icon "scrollable content" at bounding box center [790, 289] width 8 height 8
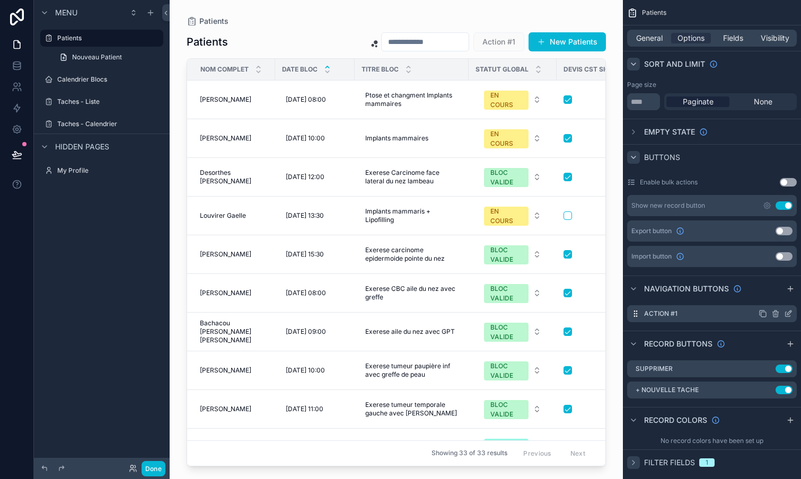
click at [789, 313] on icon "scrollable content" at bounding box center [788, 313] width 8 height 8
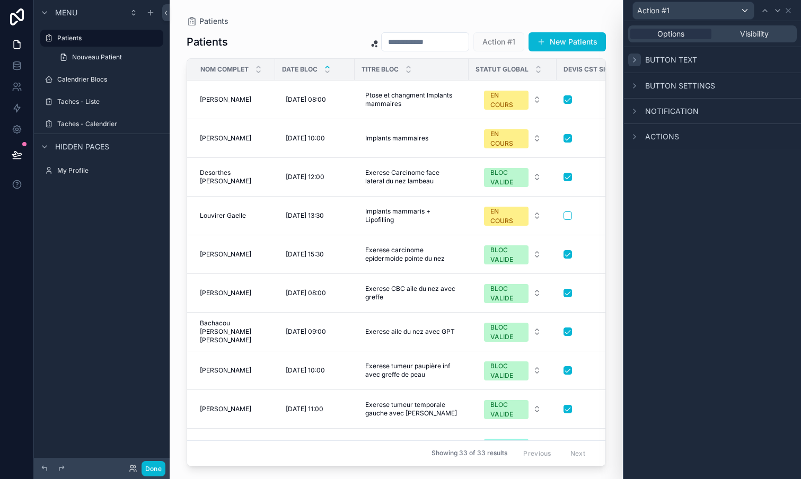
click at [636, 59] on icon at bounding box center [634, 60] width 8 height 8
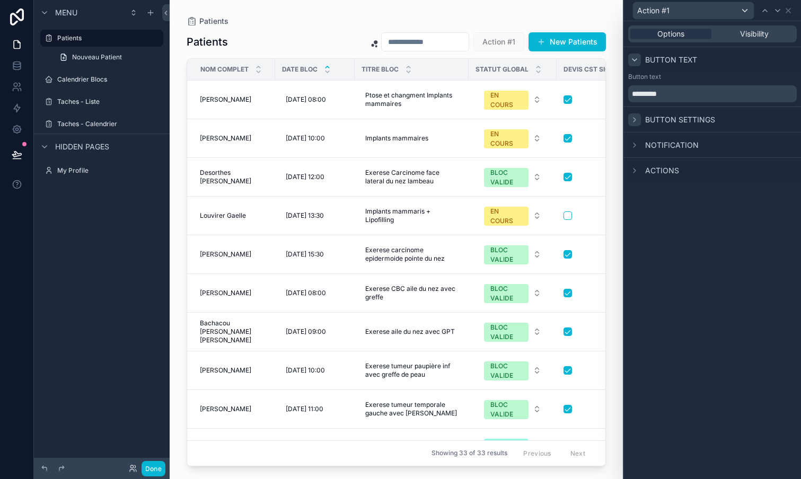
click at [636, 121] on icon at bounding box center [634, 120] width 8 height 8
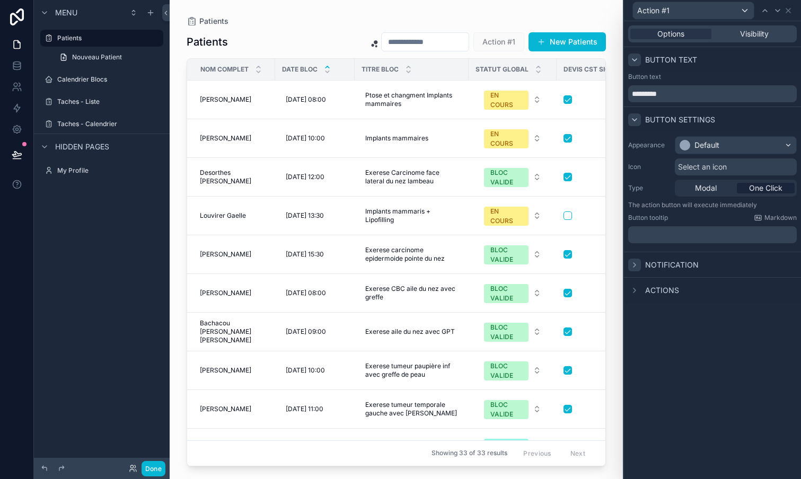
click at [636, 267] on icon at bounding box center [634, 265] width 8 height 8
click at [636, 306] on div at bounding box center [634, 311] width 13 height 13
click at [791, 312] on icon at bounding box center [790, 311] width 8 height 8
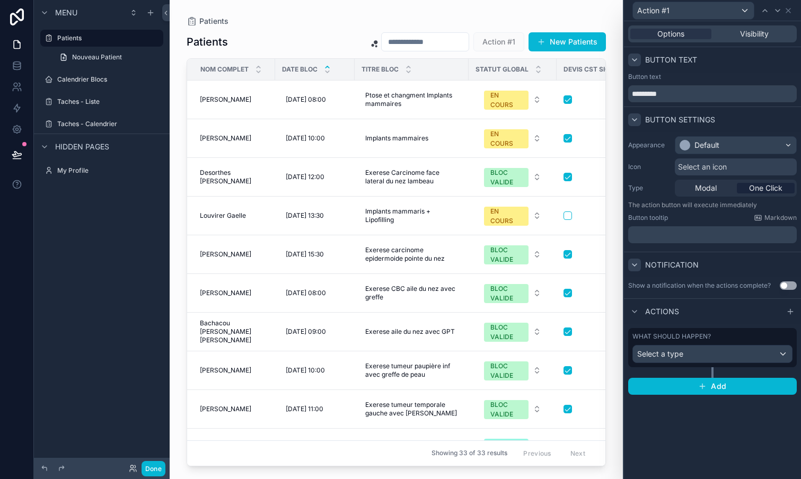
click at [709, 358] on div "Select a type" at bounding box center [712, 354] width 159 height 17
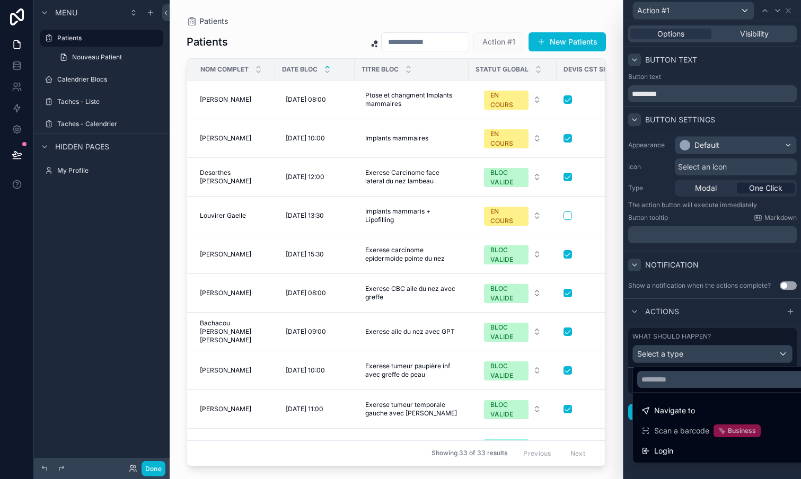
scroll to position [0, 0]
click at [669, 408] on span "Navigate to" at bounding box center [674, 410] width 41 height 13
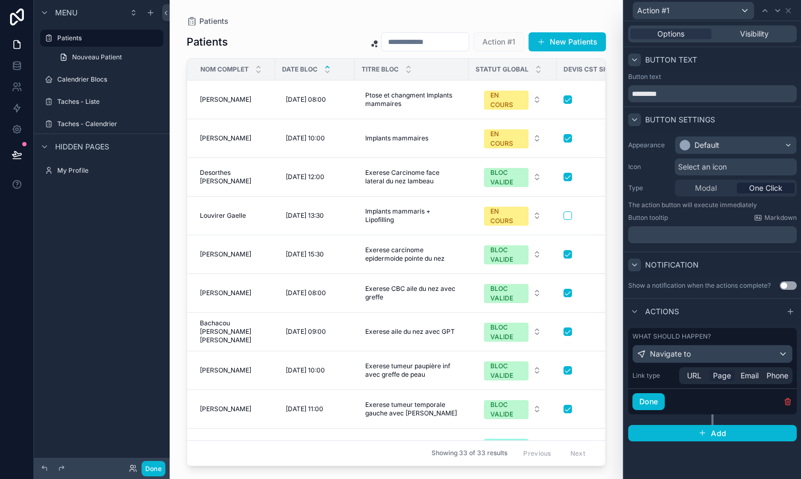
click at [723, 376] on span "Page" at bounding box center [722, 375] width 18 height 11
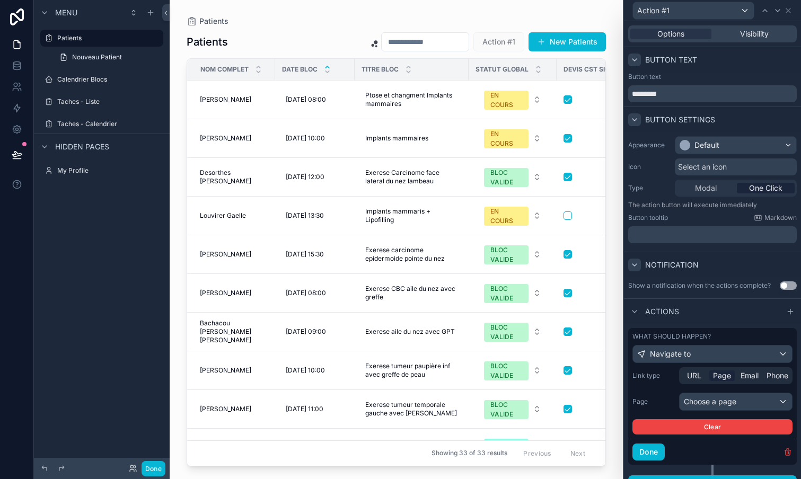
click at [724, 403] on div "Choose a page" at bounding box center [735, 401] width 112 height 17
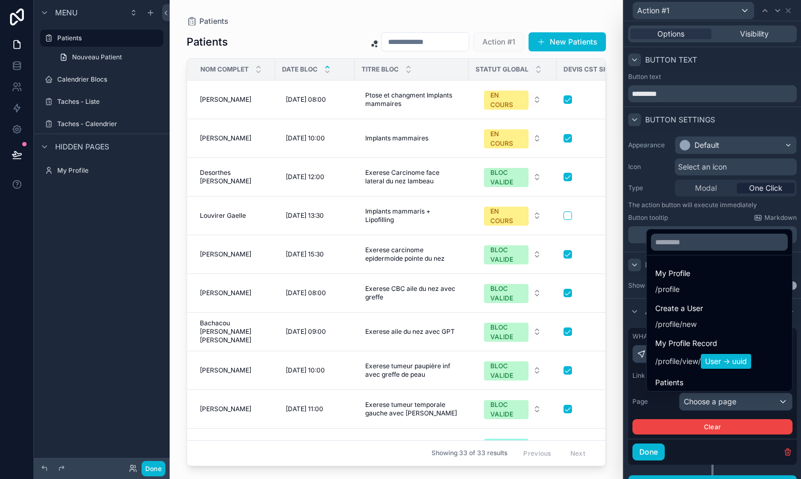
click at [712, 425] on div at bounding box center [712, 239] width 177 height 479
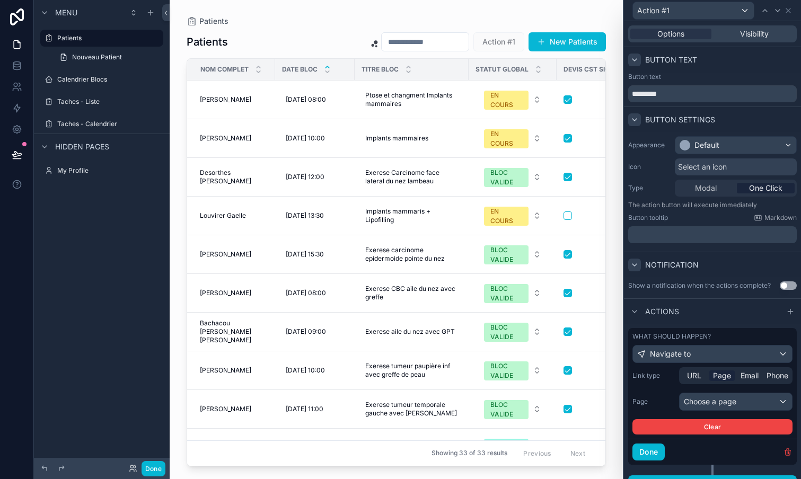
click at [712, 425] on button "Clear" at bounding box center [712, 426] width 160 height 15
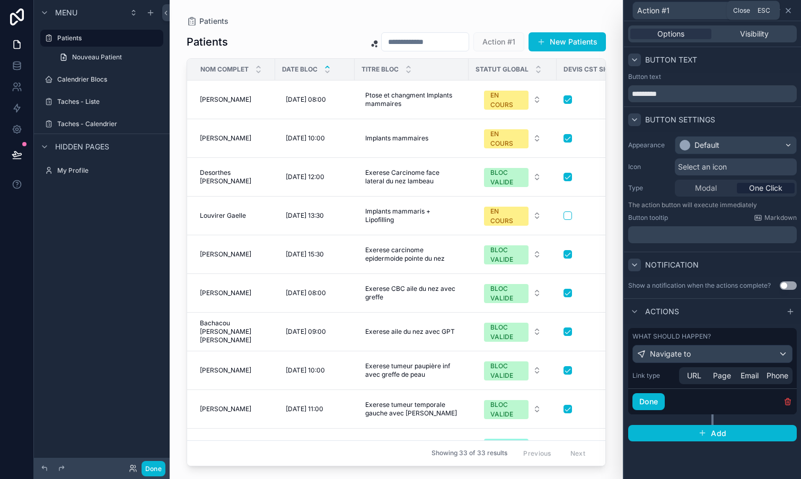
click at [787, 12] on icon at bounding box center [788, 10] width 8 height 8
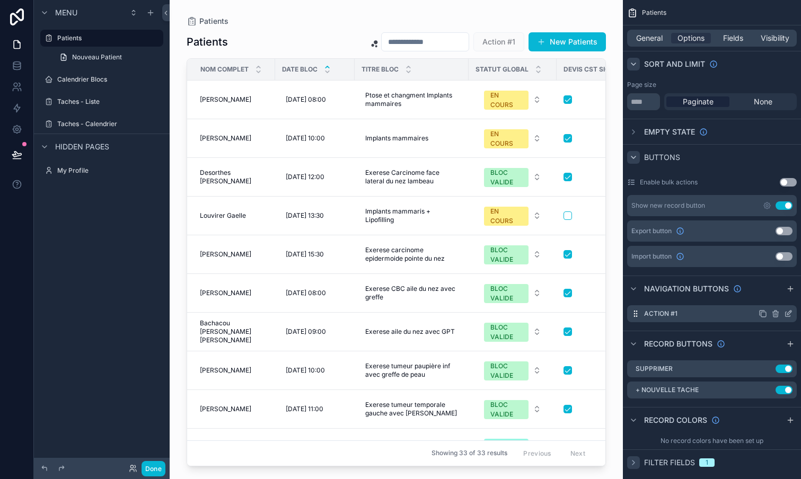
click at [776, 315] on icon "scrollable content" at bounding box center [776, 314] width 0 height 2
click at [769, 298] on icon at bounding box center [770, 297] width 5 height 5
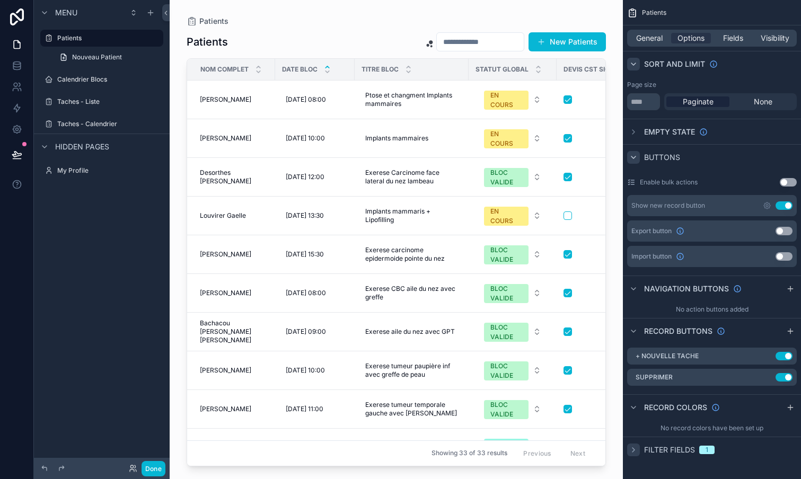
click at [634, 450] on icon "scrollable content" at bounding box center [633, 450] width 2 height 4
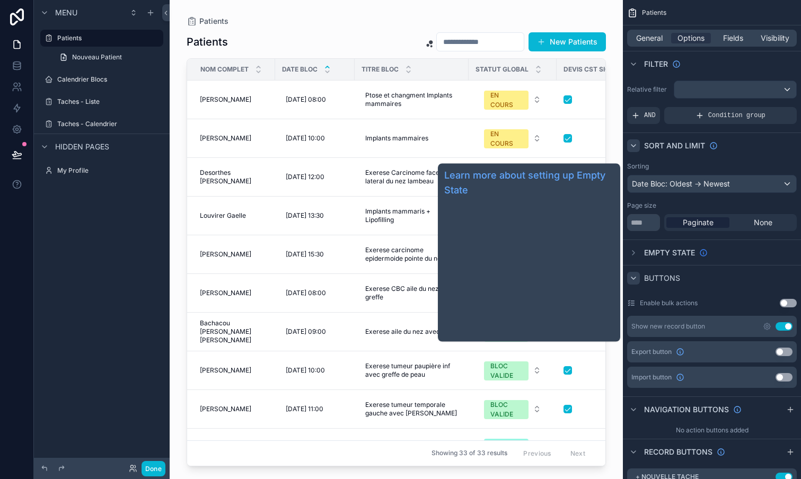
click at [705, 252] on icon "scrollable content" at bounding box center [703, 253] width 8 height 8
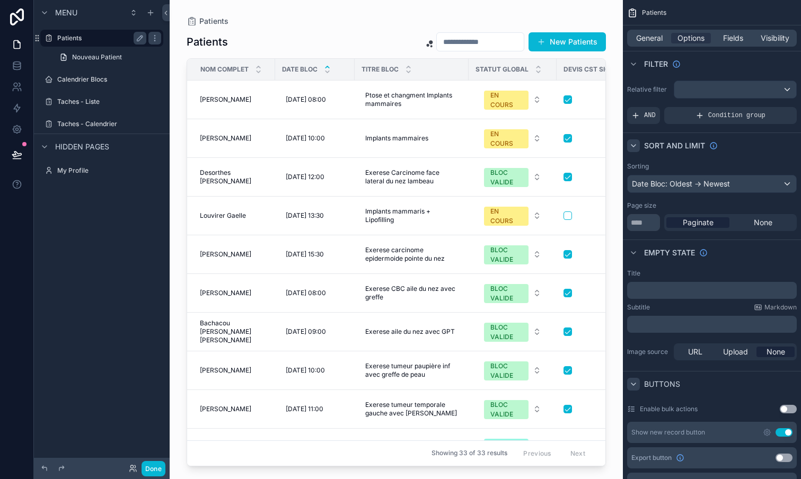
click at [75, 39] on label "Patients" at bounding box center [99, 38] width 85 height 8
click at [64, 39] on label "Patients" at bounding box center [99, 38] width 85 height 8
click at [156, 467] on button "Done" at bounding box center [153, 468] width 24 height 15
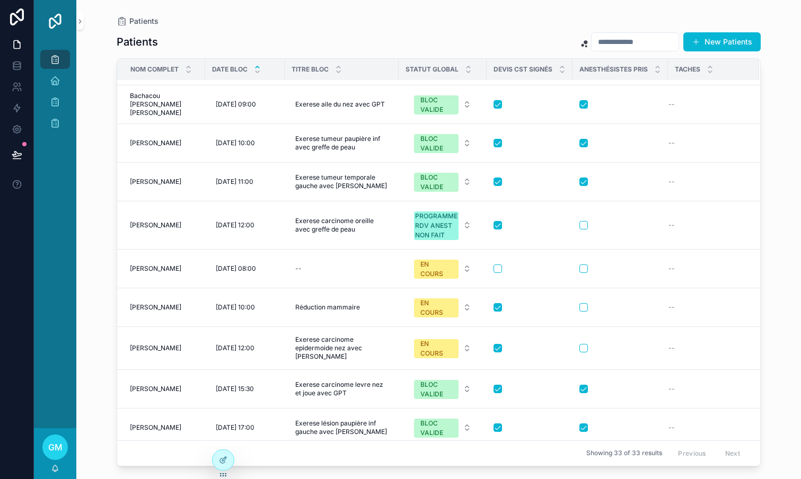
scroll to position [244, 0]
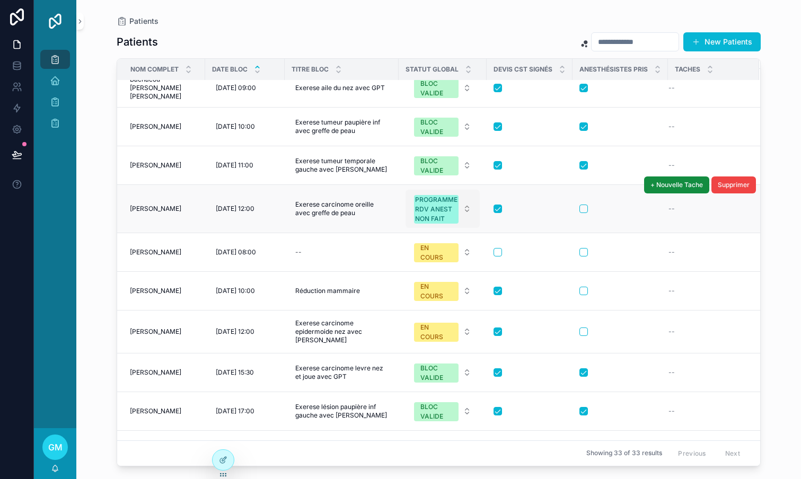
click at [444, 203] on div "PROGRAMME RDV ANEST NON FAIT" at bounding box center [436, 209] width 42 height 29
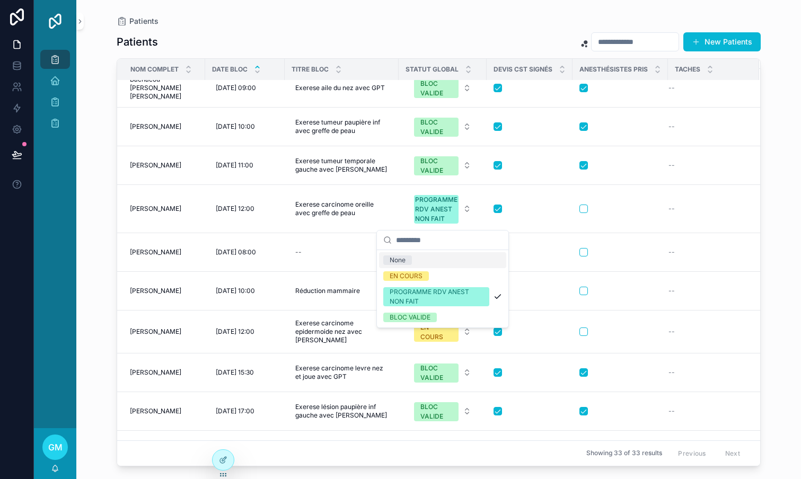
click at [440, 23] on div "Patients" at bounding box center [439, 21] width 644 height 8
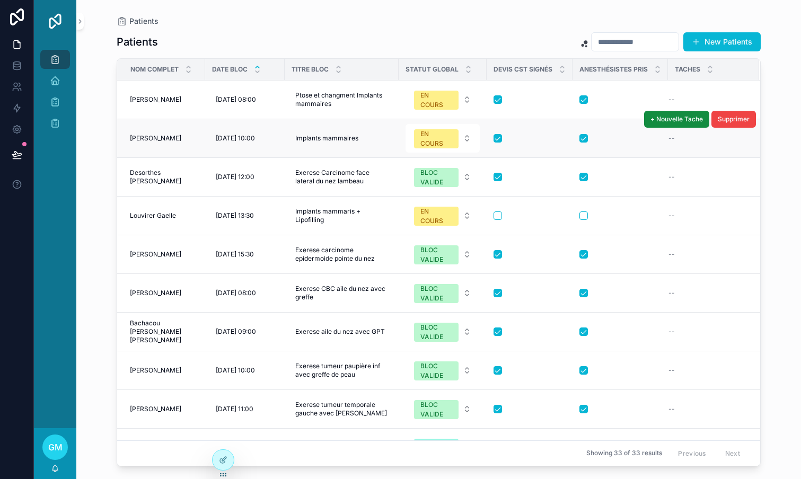
scroll to position [0, 0]
click at [224, 459] on icon at bounding box center [223, 460] width 8 height 8
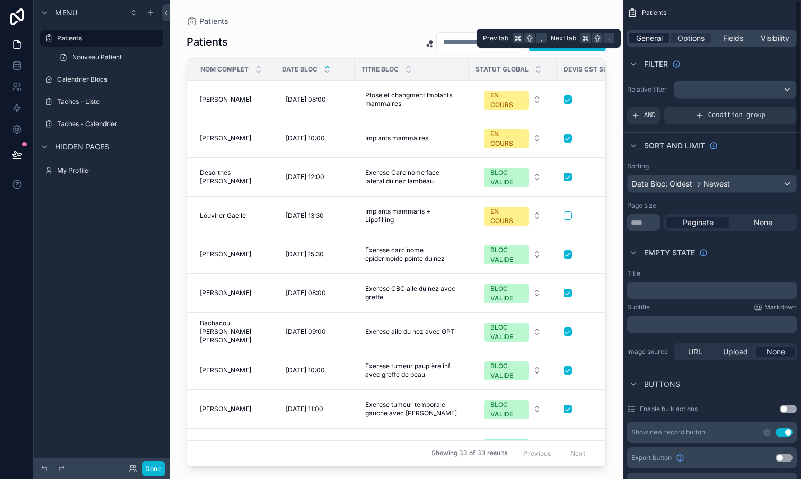
click at [651, 40] on span "General" at bounding box center [649, 38] width 26 height 11
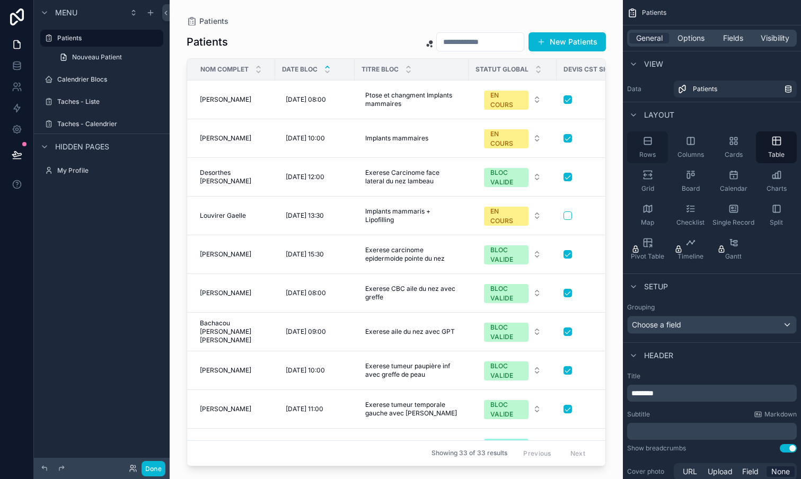
click at [643, 146] on icon "scrollable content" at bounding box center [647, 141] width 11 height 11
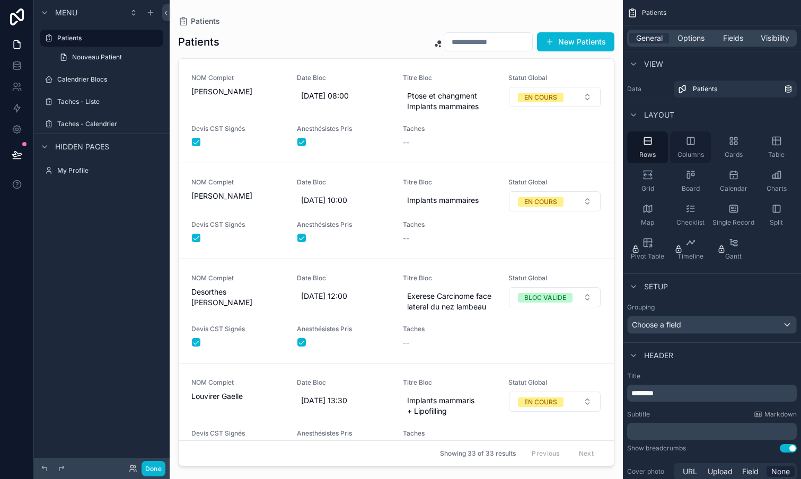
click at [698, 141] on div "Columns" at bounding box center [690, 147] width 41 height 32
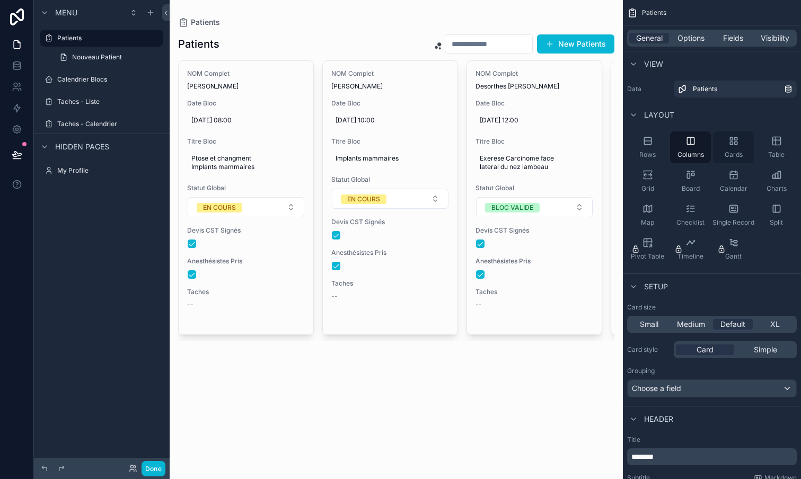
click at [729, 143] on icon "scrollable content" at bounding box center [733, 141] width 11 height 11
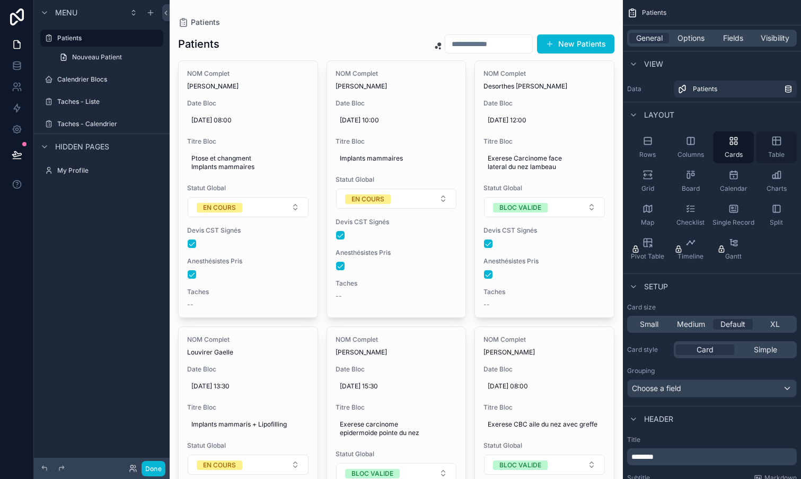
click at [780, 144] on icon "scrollable content" at bounding box center [776, 141] width 8 height 8
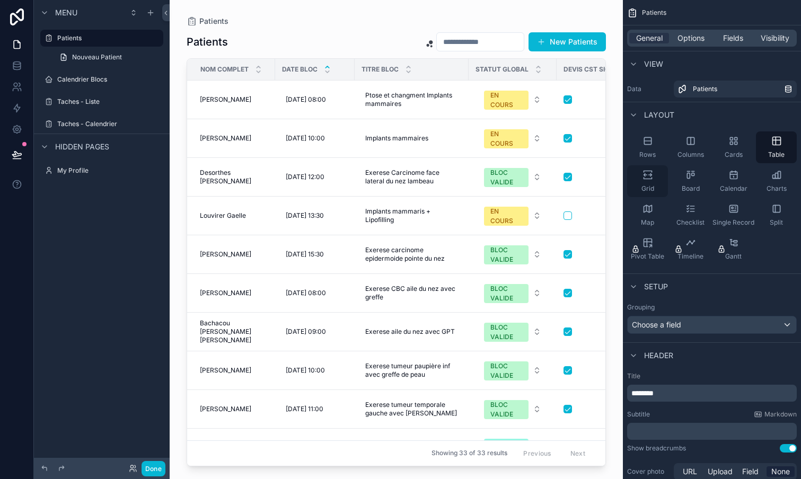
click at [651, 178] on icon "scrollable content" at bounding box center [647, 179] width 8 height 2
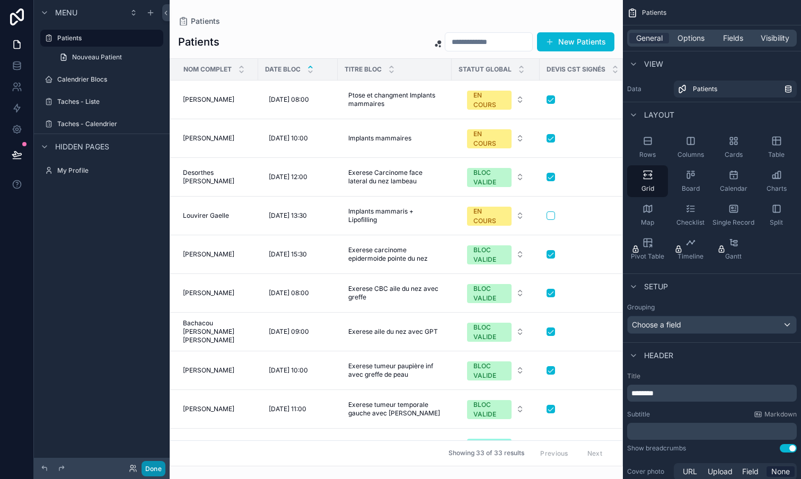
click at [152, 467] on button "Done" at bounding box center [153, 468] width 24 height 15
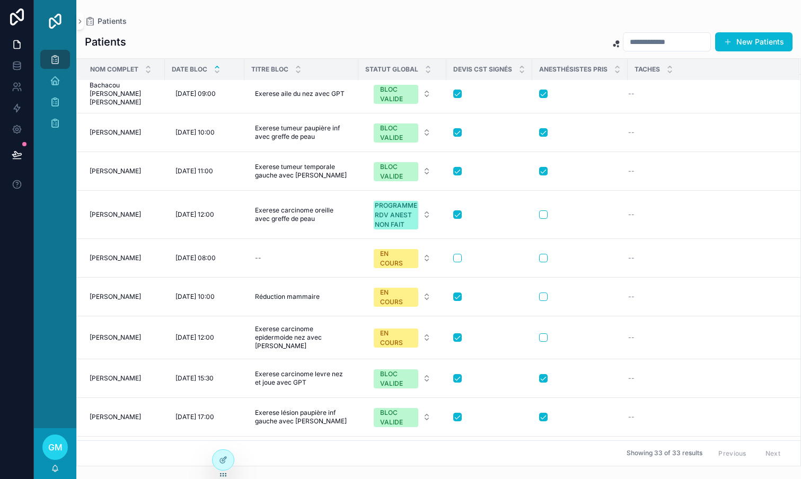
scroll to position [510, 0]
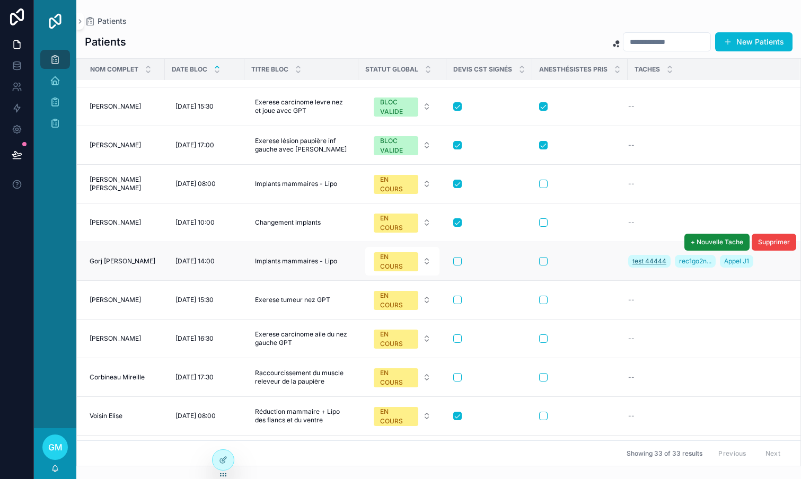
click at [647, 263] on span "test 44444" at bounding box center [649, 261] width 34 height 8
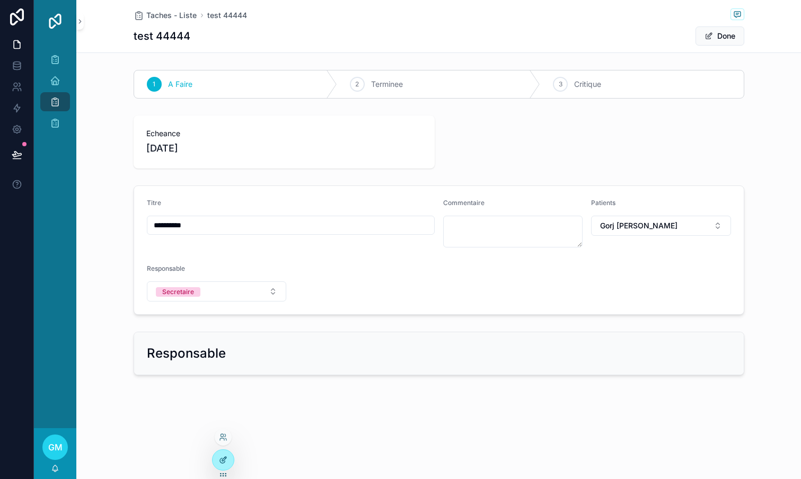
click at [218, 458] on div at bounding box center [223, 460] width 21 height 20
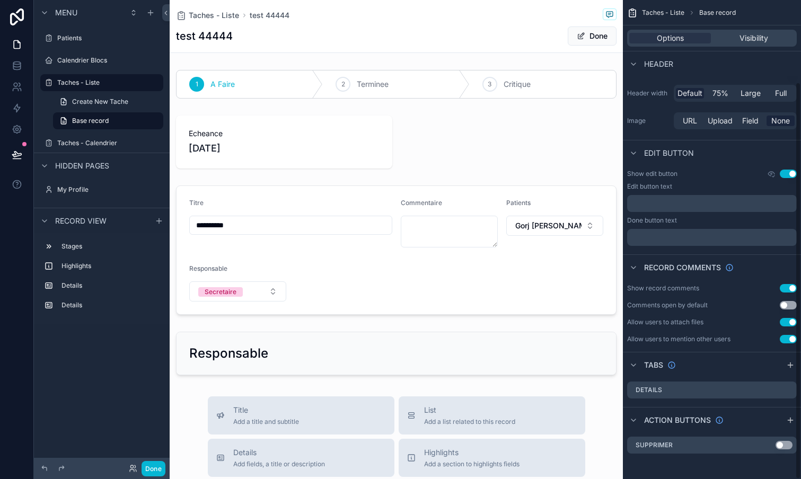
scroll to position [99, 0]
click at [787, 443] on button "Use setting" at bounding box center [783, 445] width 17 height 8
click at [536, 36] on span "Supprimer" at bounding box center [537, 35] width 54 height 11
click at [153, 468] on button "Done" at bounding box center [153, 468] width 24 height 15
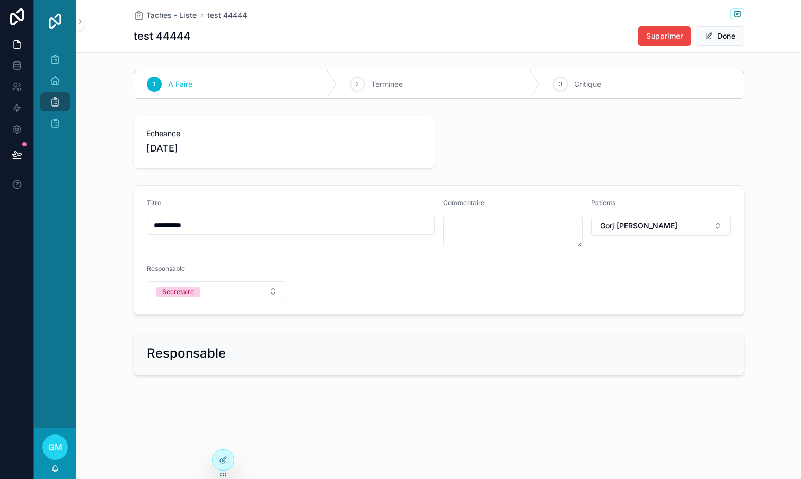
click at [297, 224] on input "**********" at bounding box center [290, 225] width 287 height 15
click at [661, 39] on span "Supprimer" at bounding box center [664, 36] width 37 height 11
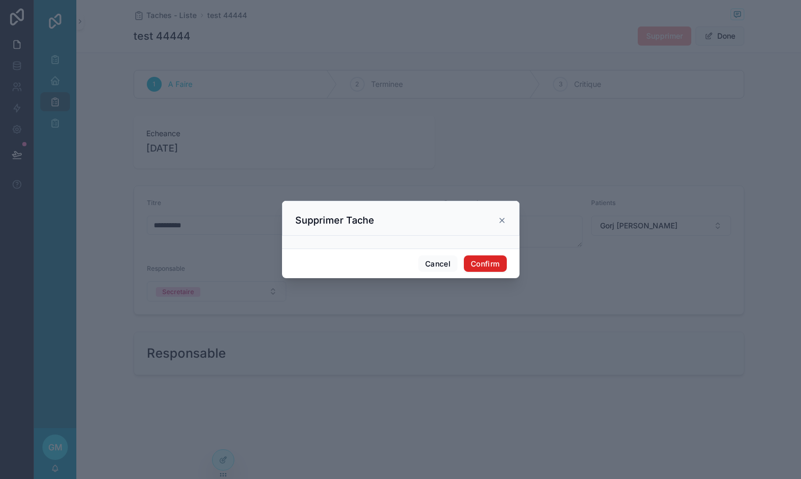
click at [492, 266] on button "Confirm" at bounding box center [485, 263] width 42 height 17
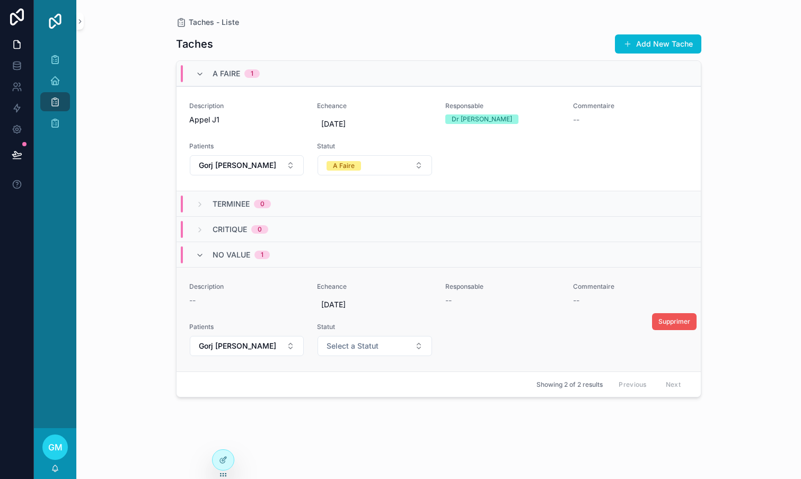
click at [670, 319] on span "Supprimer" at bounding box center [674, 321] width 32 height 8
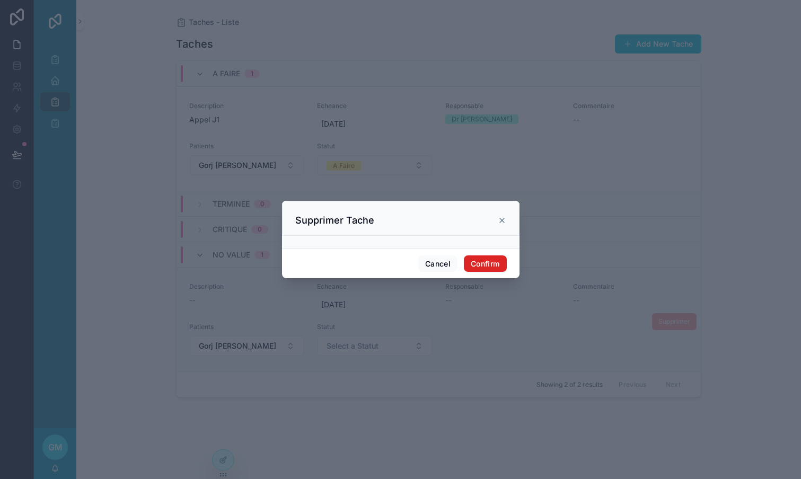
click at [489, 262] on button "Confirm" at bounding box center [485, 263] width 42 height 17
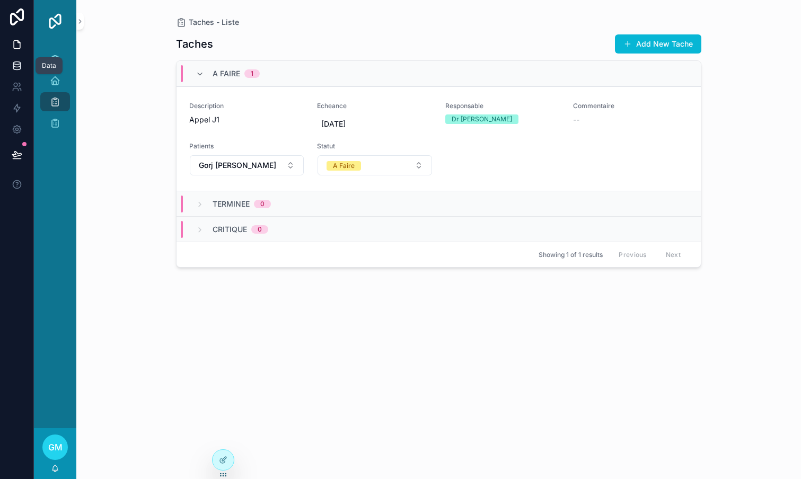
click at [18, 67] on icon at bounding box center [16, 65] width 7 height 4
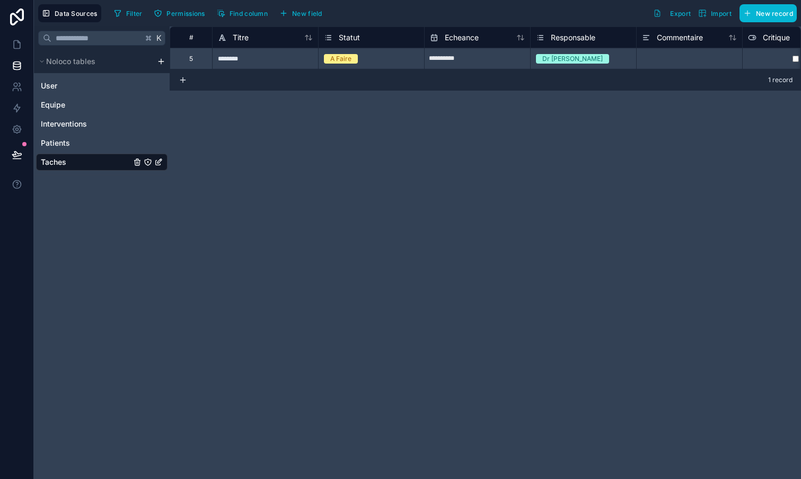
click at [344, 35] on span "Statut" at bounding box center [349, 37] width 21 height 11
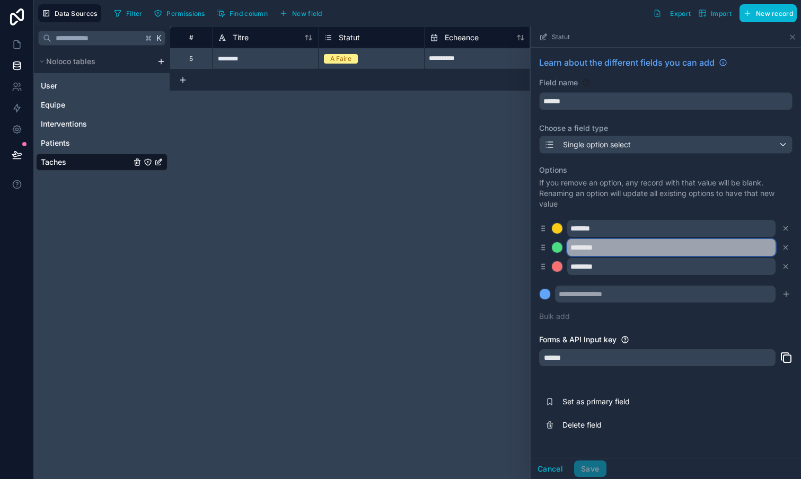
click at [623, 252] on input "********" at bounding box center [671, 247] width 208 height 17
click at [330, 164] on div "**********" at bounding box center [485, 252] width 631 height 453
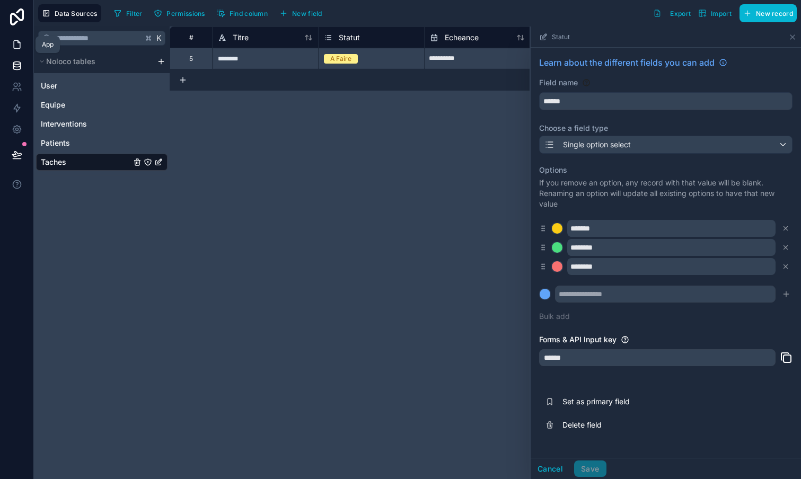
click at [20, 42] on icon at bounding box center [17, 45] width 6 height 8
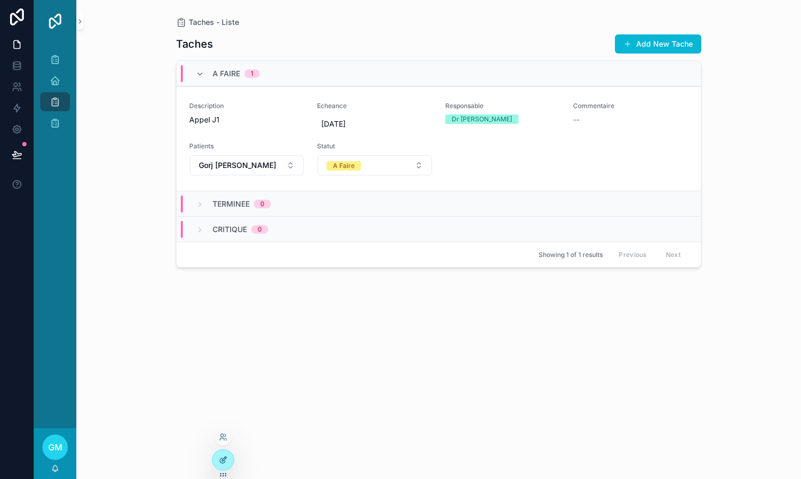
click at [224, 458] on icon at bounding box center [224, 459] width 4 height 4
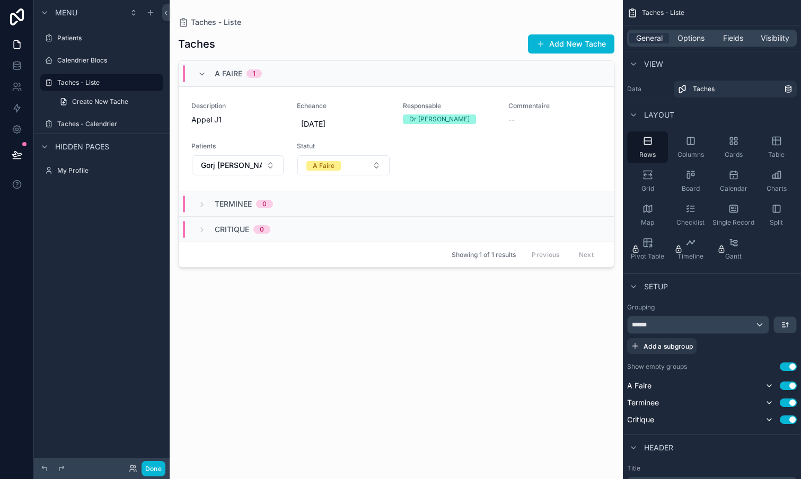
click at [314, 207] on div "Terminee 0" at bounding box center [396, 203] width 435 height 25
click at [695, 40] on span "Options" at bounding box center [690, 38] width 27 height 11
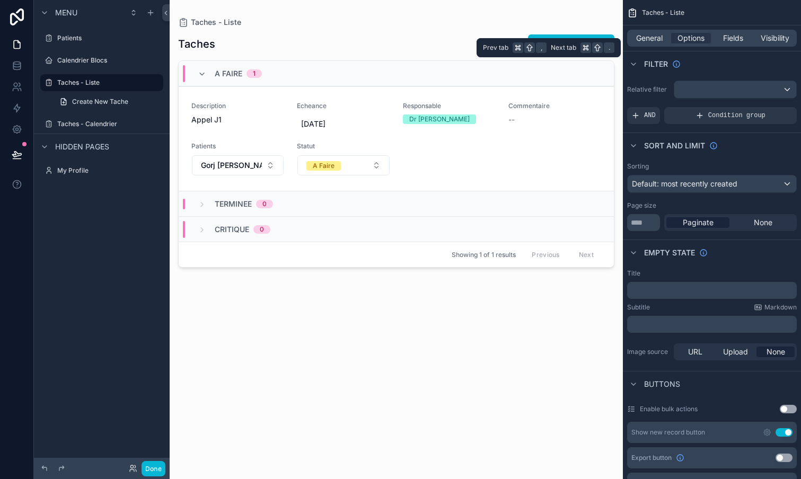
click at [738, 45] on div "General Options Fields Visibility" at bounding box center [712, 38] width 170 height 17
click at [737, 41] on span "Fields" at bounding box center [733, 38] width 20 height 11
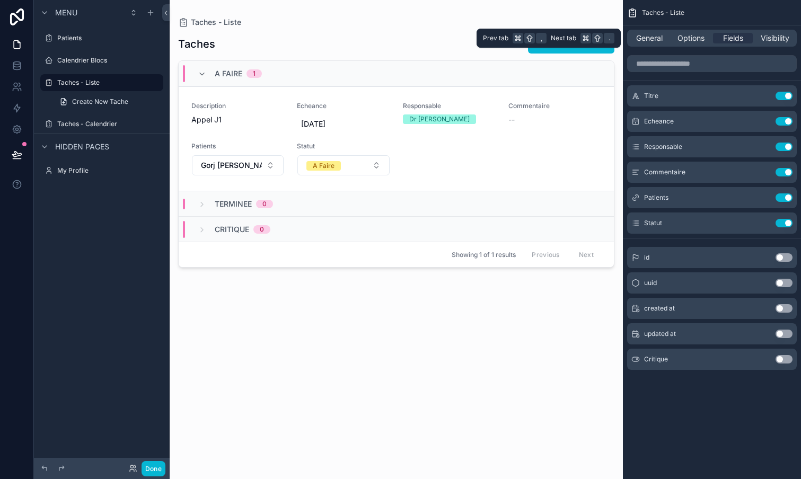
click at [657, 32] on div "General Options Fields Visibility" at bounding box center [712, 38] width 170 height 17
click at [652, 37] on span "General" at bounding box center [649, 38] width 26 height 11
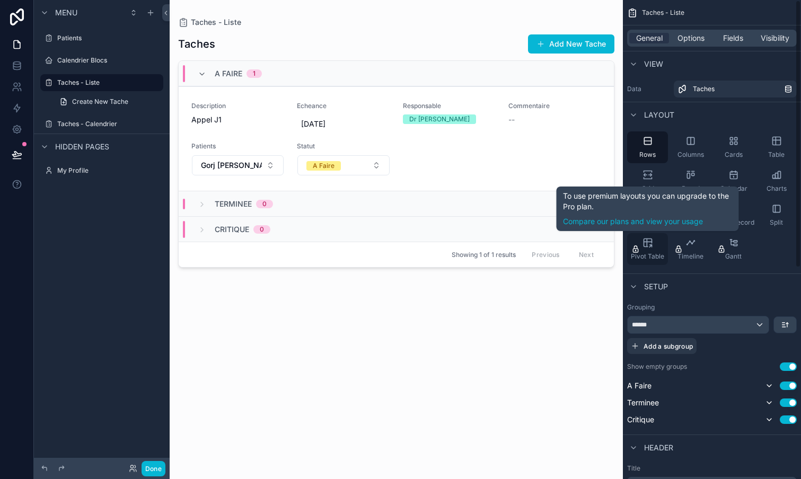
click at [654, 243] on div "Pivot Table" at bounding box center [647, 249] width 41 height 32
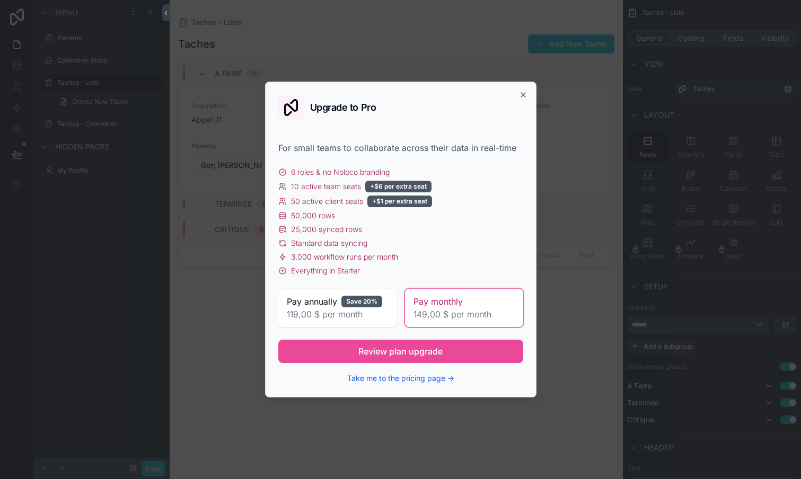
click at [517, 94] on div "Upgrade to Pro For small teams to collaborate across their data in real-time 6 …" at bounding box center [400, 240] width 271 height 316
click at [521, 92] on icon "button" at bounding box center [523, 95] width 8 height 8
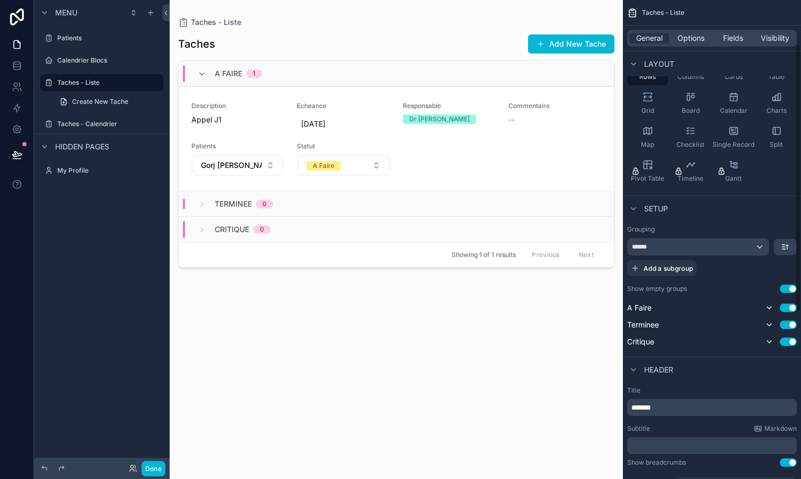
scroll to position [79, 0]
click at [746, 241] on div "******" at bounding box center [697, 245] width 141 height 17
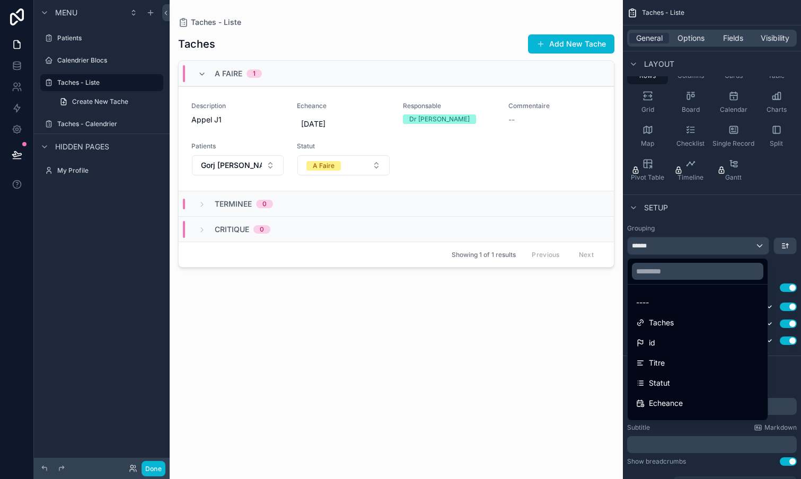
click at [751, 205] on div "scrollable content" at bounding box center [400, 239] width 801 height 479
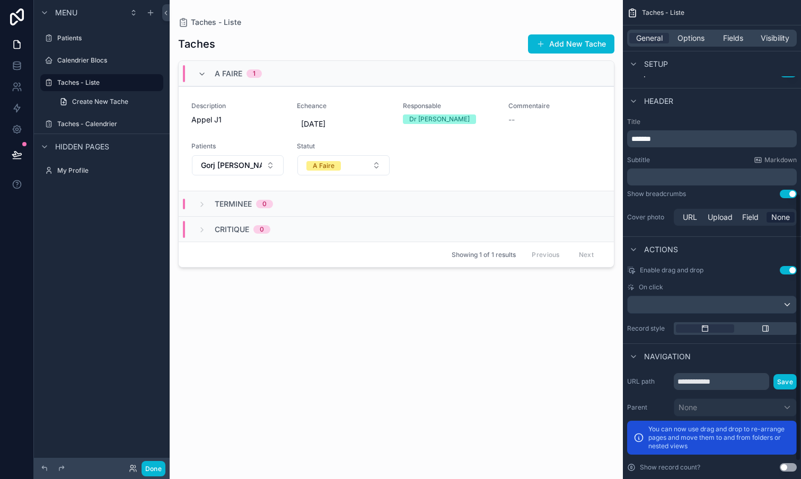
scroll to position [352, 0]
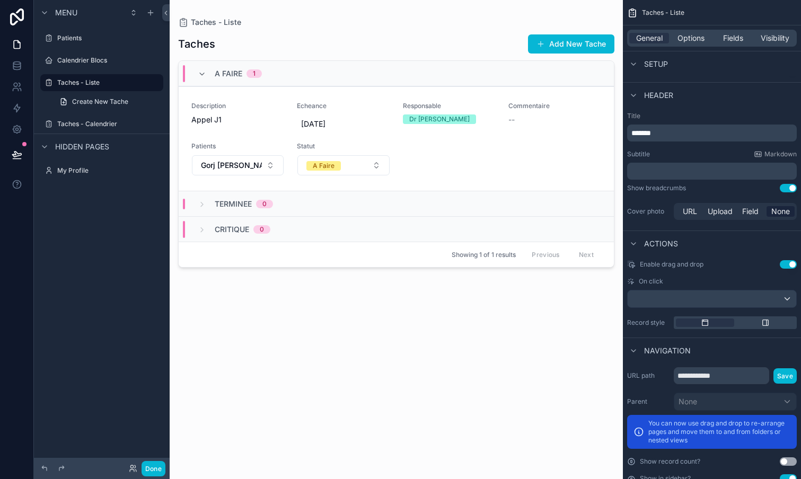
click at [695, 299] on div "scrollable content" at bounding box center [711, 298] width 169 height 17
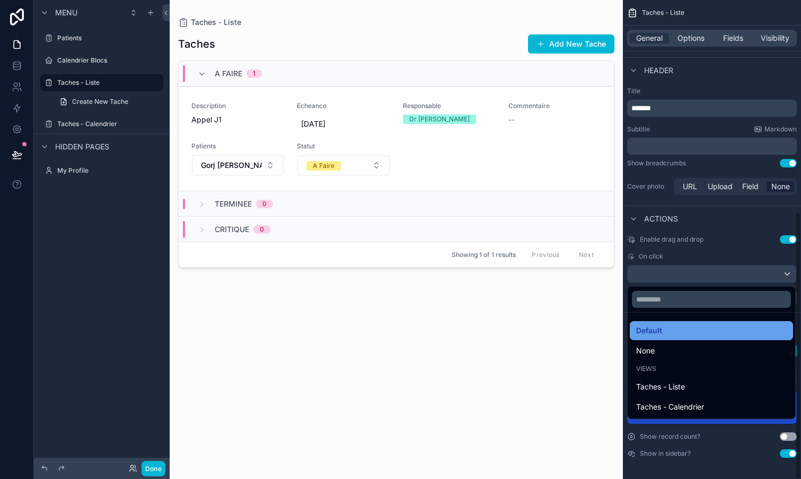
scroll to position [377, 0]
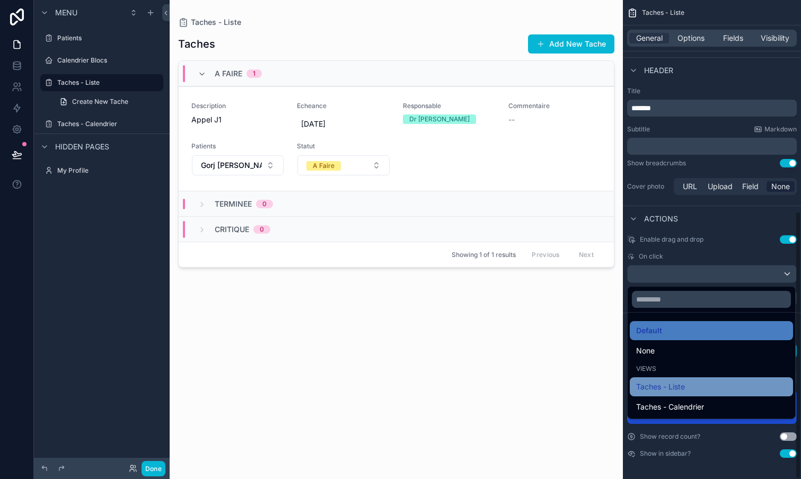
click at [669, 388] on span "Taches - Liste" at bounding box center [660, 386] width 49 height 13
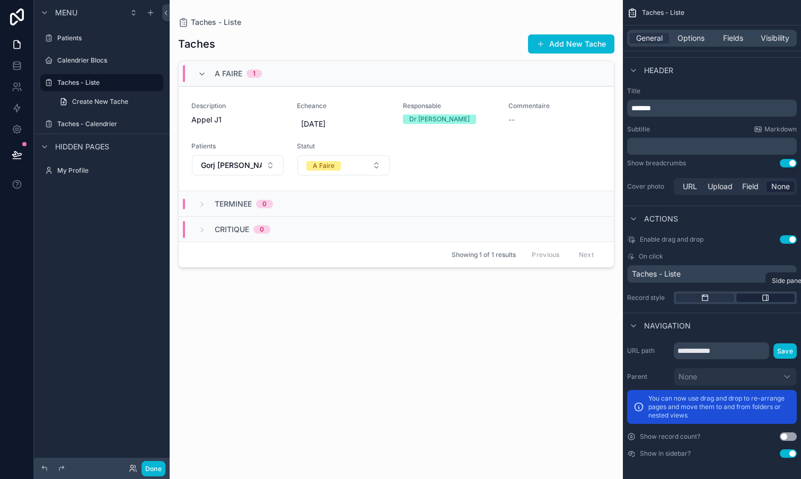
click at [764, 299] on icon "scrollable content" at bounding box center [765, 298] width 8 height 8
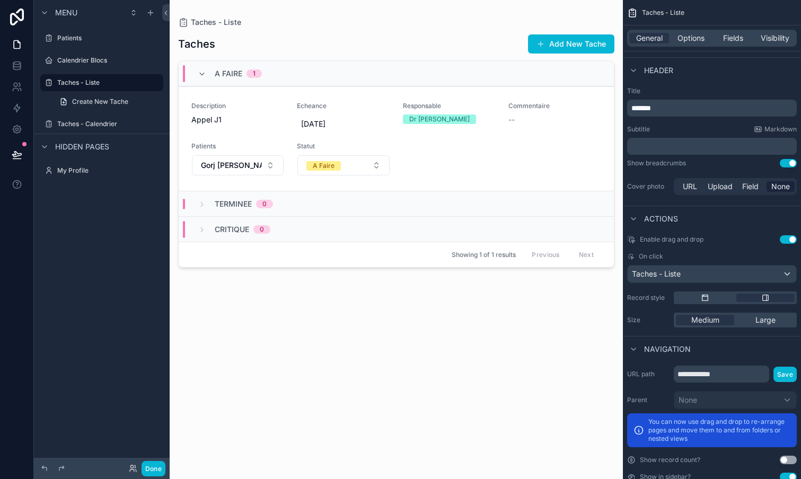
scroll to position [0, 0]
click at [148, 465] on button "Done" at bounding box center [153, 468] width 24 height 15
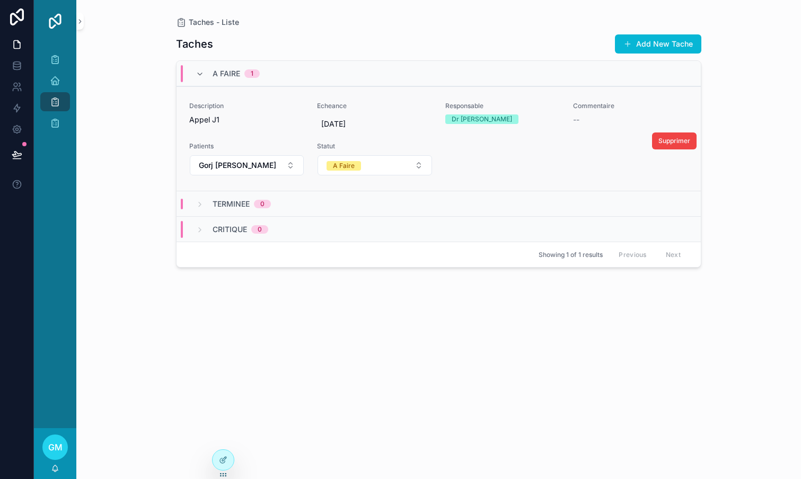
click at [476, 110] on div "Responsable Dr [PERSON_NAME]" at bounding box center [502, 113] width 115 height 22
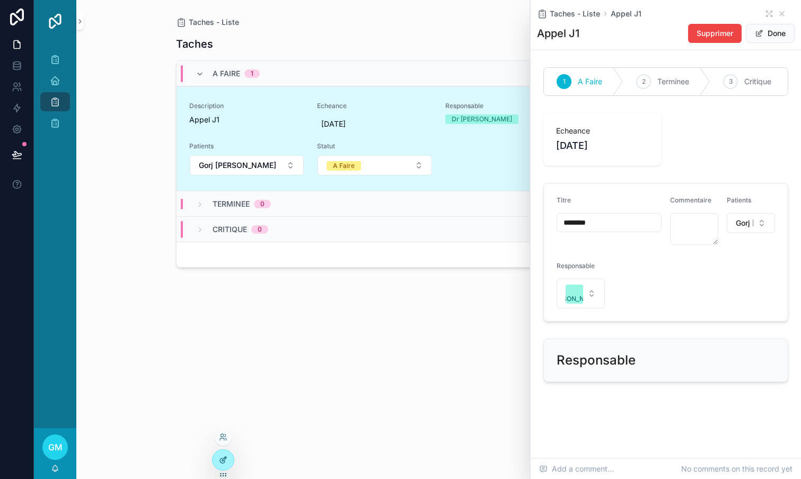
click at [222, 458] on icon at bounding box center [223, 460] width 8 height 8
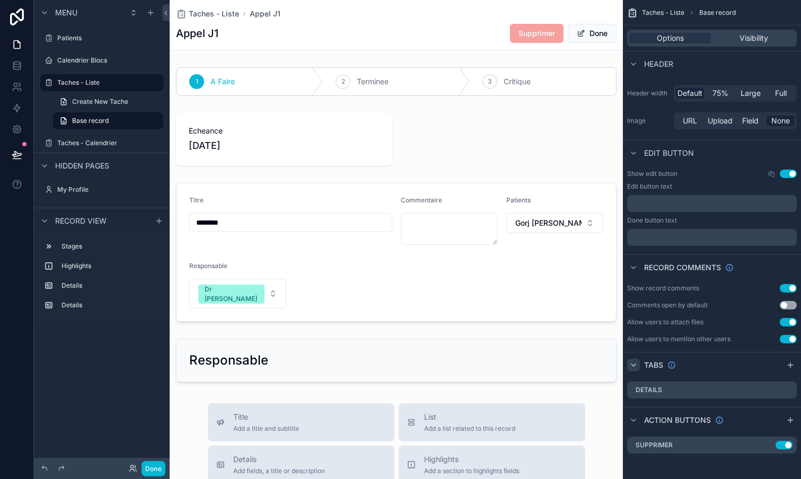
click at [638, 367] on div "scrollable content" at bounding box center [633, 365] width 13 height 13
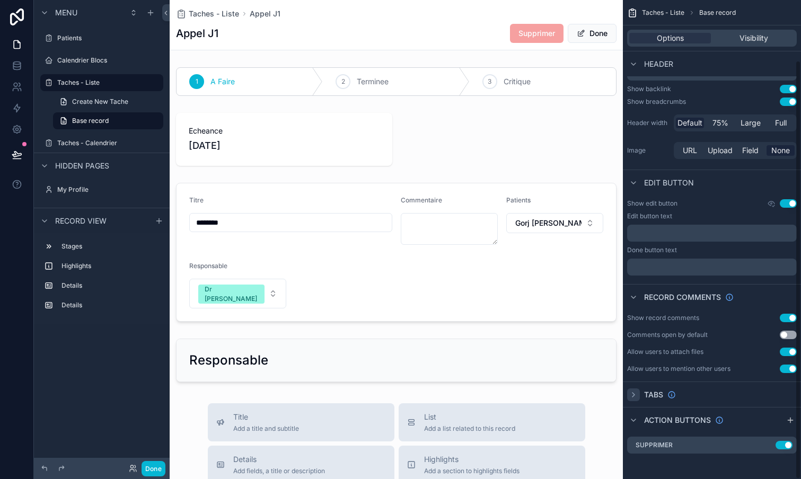
click at [634, 394] on icon "scrollable content" at bounding box center [633, 395] width 8 height 8
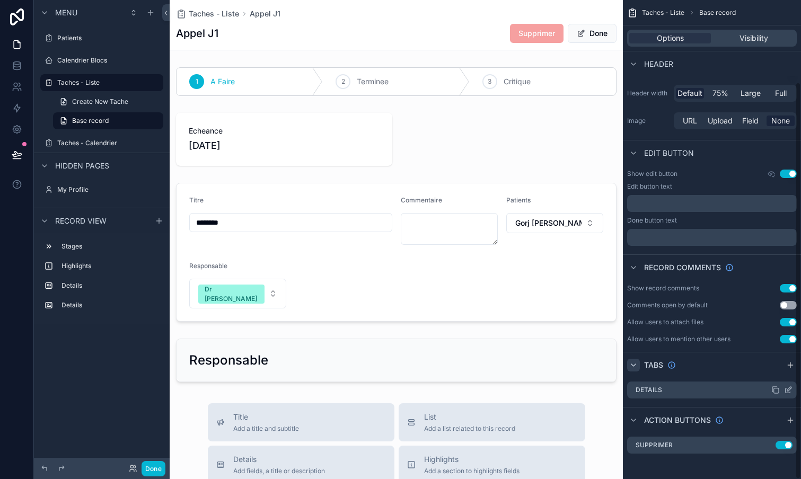
scroll to position [99, 0]
click at [791, 389] on icon "scrollable content" at bounding box center [788, 390] width 8 height 8
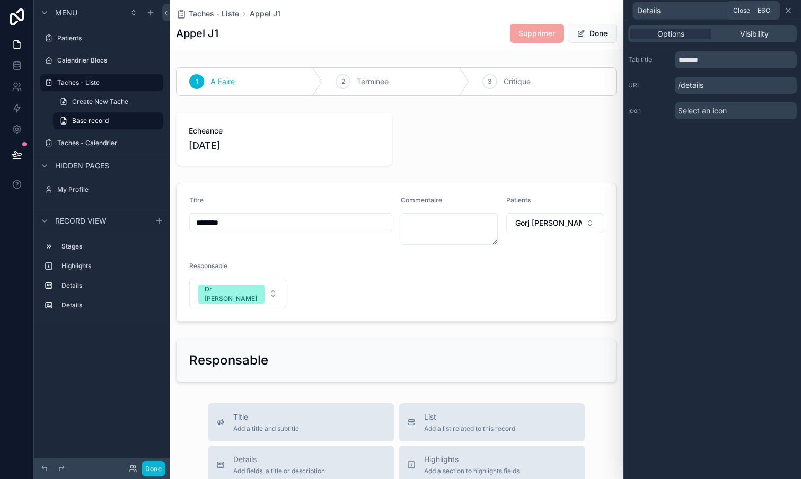
click at [790, 10] on icon at bounding box center [788, 10] width 8 height 8
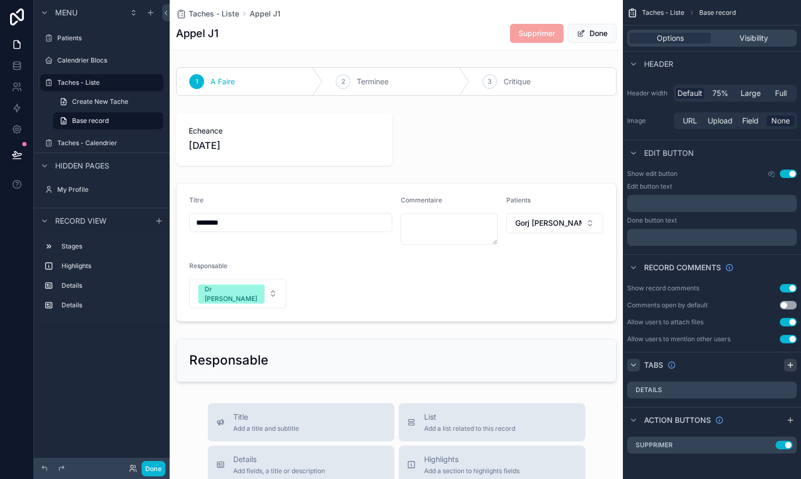
click at [789, 368] on icon "scrollable content" at bounding box center [790, 365] width 8 height 8
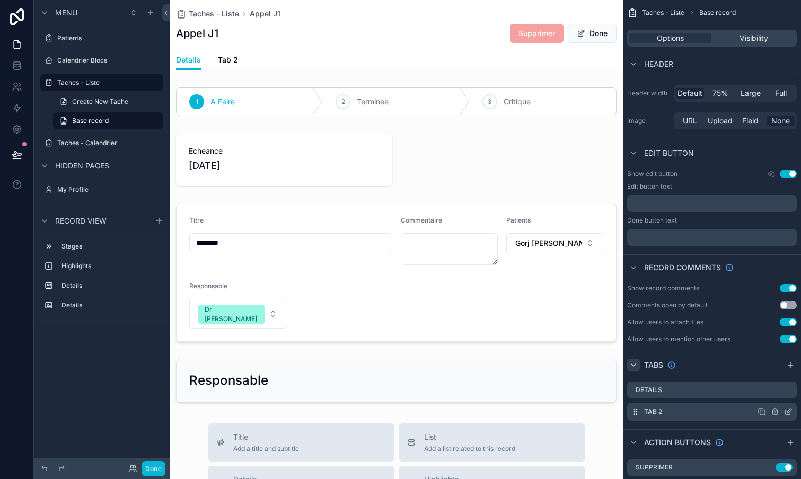
click at [775, 412] on icon "scrollable content" at bounding box center [775, 412] width 0 height 2
click at [711, 454] on span "Remove tab" at bounding box center [706, 452] width 42 height 13
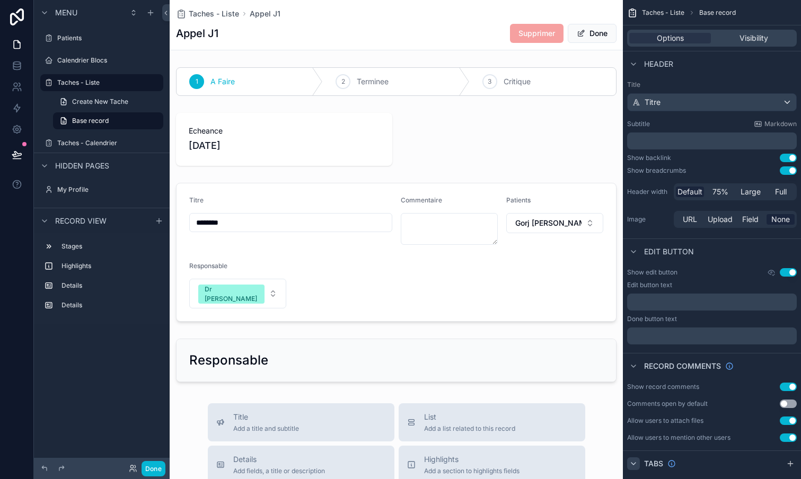
click at [792, 273] on button "Use setting" at bounding box center [788, 272] width 17 height 8
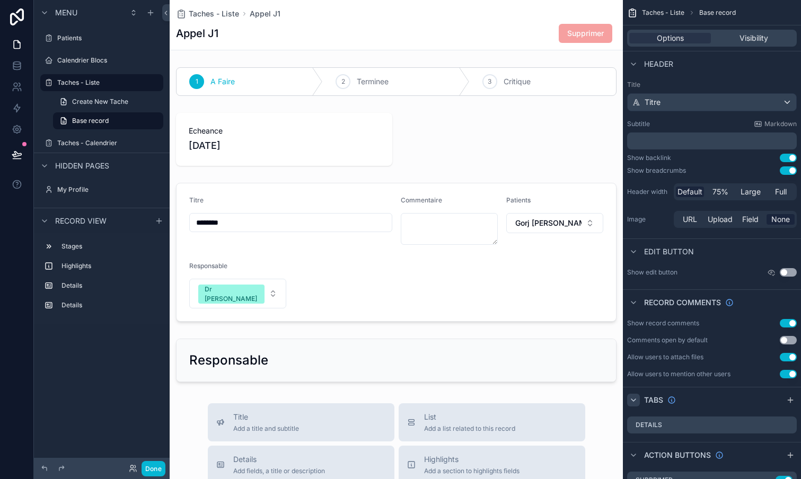
click at [792, 273] on button "Use setting" at bounding box center [788, 272] width 17 height 8
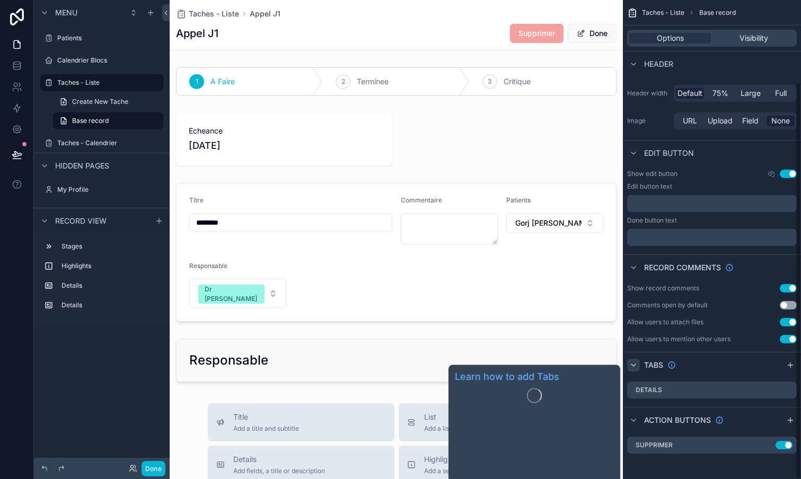
scroll to position [99, 0]
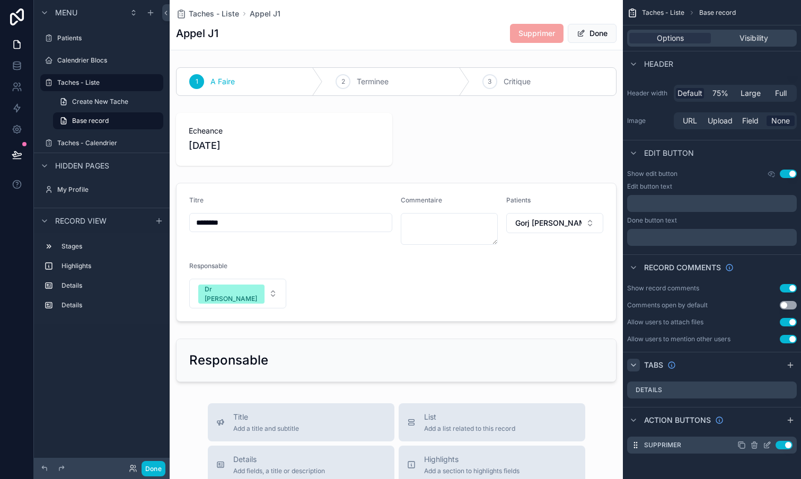
click at [771, 446] on icon "scrollable content" at bounding box center [767, 445] width 8 height 8
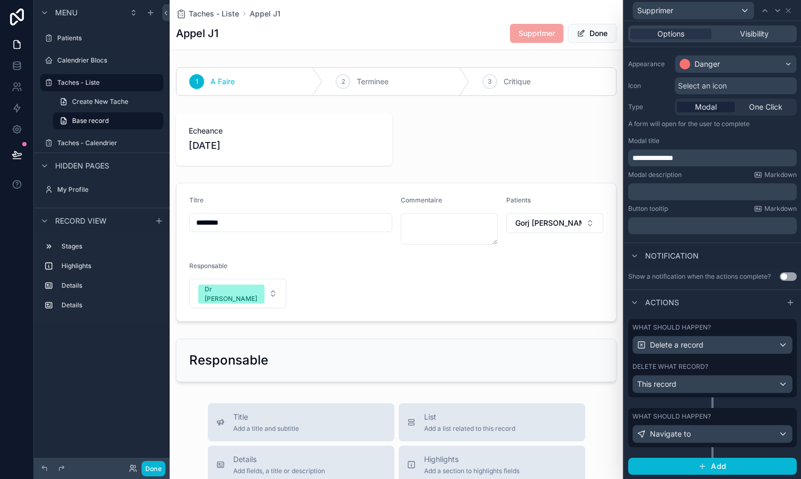
scroll to position [81, 0]
click at [766, 435] on div "Navigate to" at bounding box center [712, 434] width 159 height 17
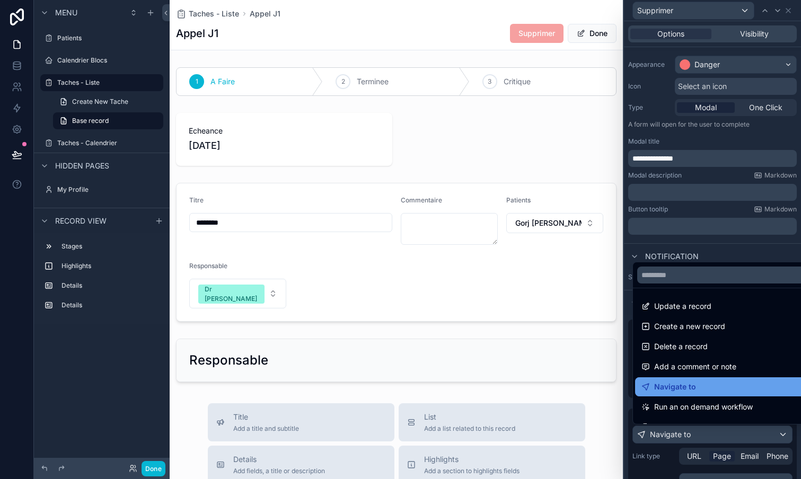
click at [684, 389] on span "Navigate to" at bounding box center [675, 386] width 42 height 13
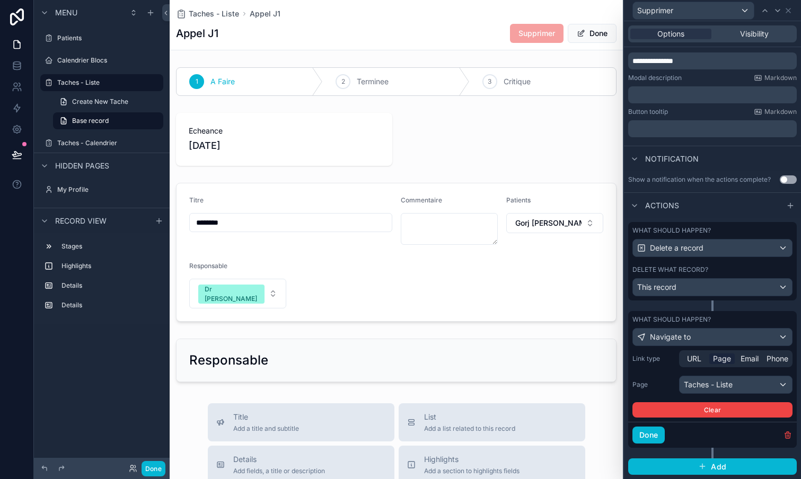
scroll to position [178, 0]
click at [652, 433] on button "Done" at bounding box center [648, 435] width 32 height 17
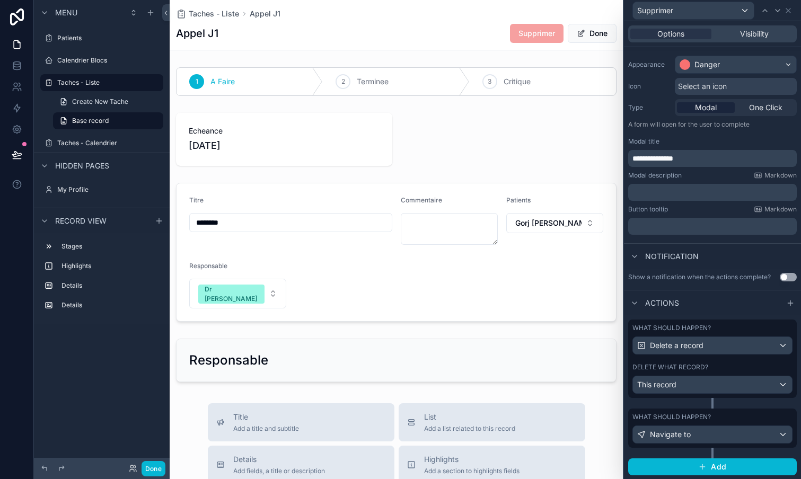
scroll to position [0, 0]
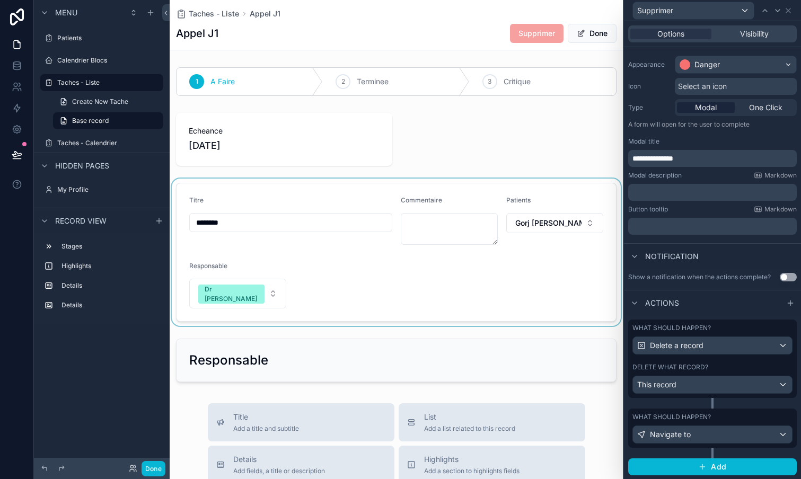
click at [396, 272] on div "scrollable content" at bounding box center [396, 252] width 453 height 147
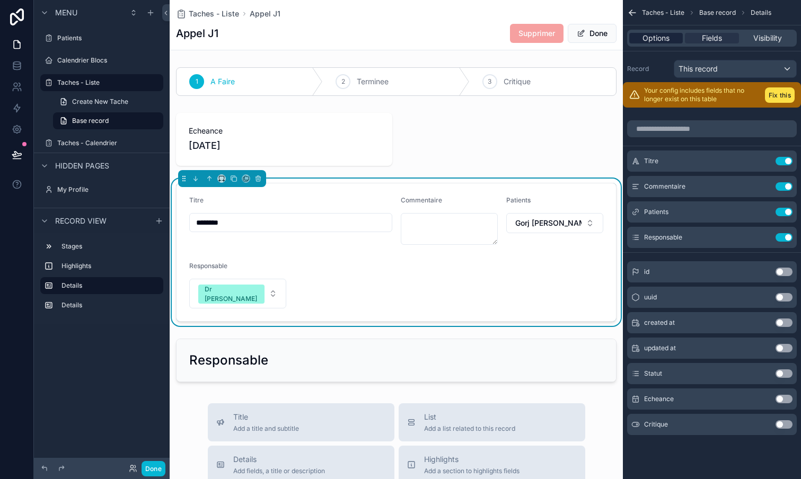
click at [662, 41] on span "Options" at bounding box center [655, 38] width 27 height 11
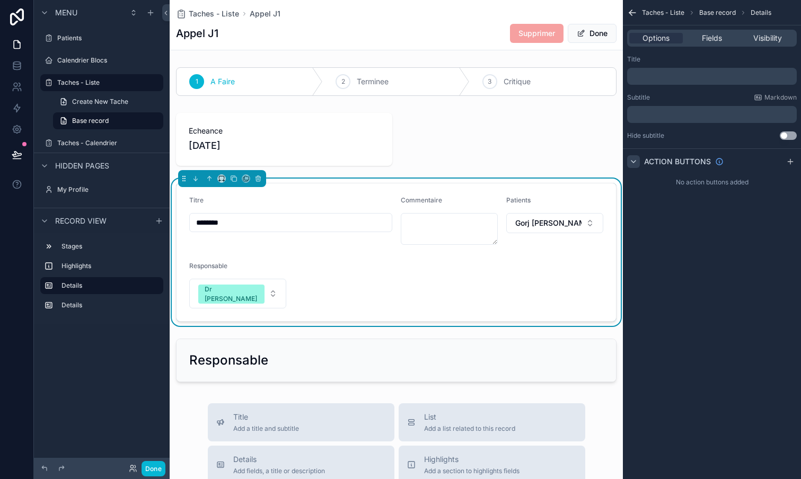
click at [636, 163] on icon "scrollable content" at bounding box center [633, 161] width 8 height 8
click at [474, 142] on div "scrollable content" at bounding box center [396, 139] width 453 height 61
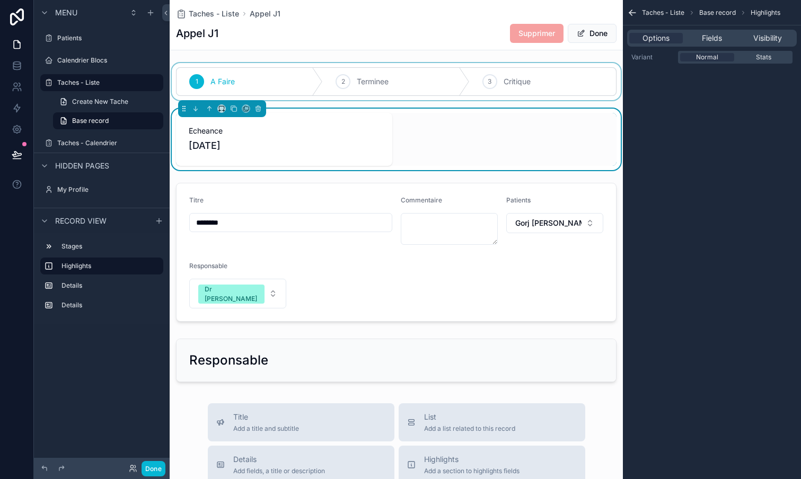
click at [490, 83] on div "scrollable content" at bounding box center [396, 81] width 453 height 37
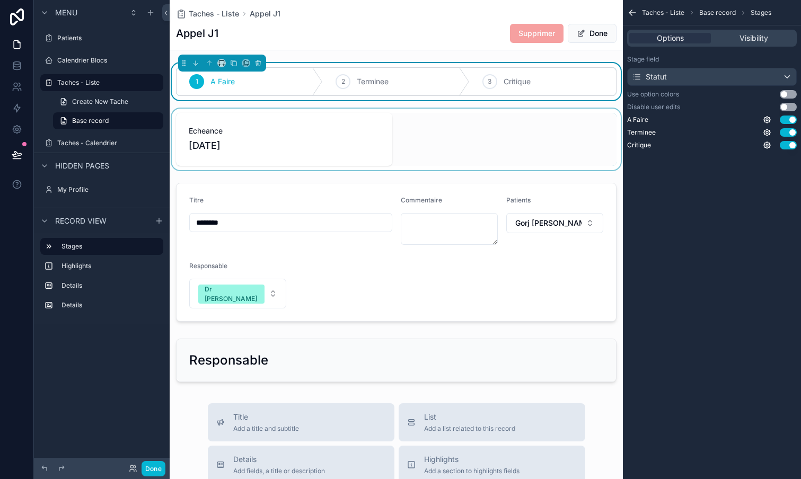
click at [468, 40] on div "[PERSON_NAME] J1 Supprimer Done" at bounding box center [396, 33] width 440 height 20
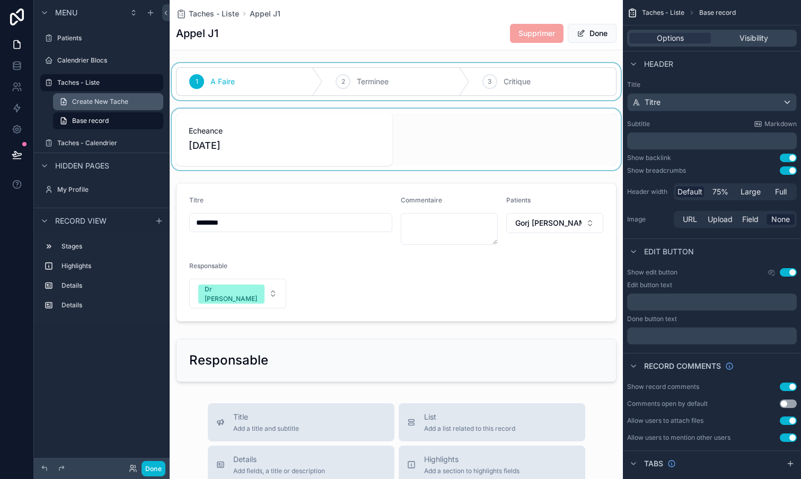
click at [95, 107] on link "Create New Tache" at bounding box center [108, 101] width 110 height 17
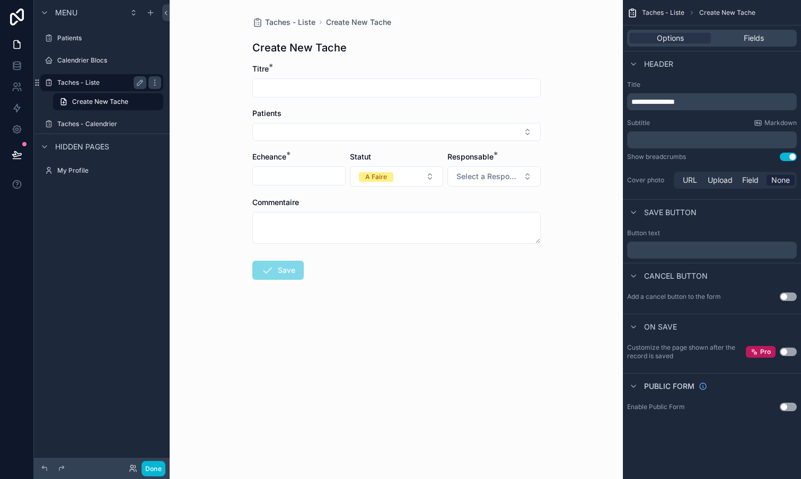
click at [81, 81] on label "Taches - Liste" at bounding box center [99, 82] width 85 height 8
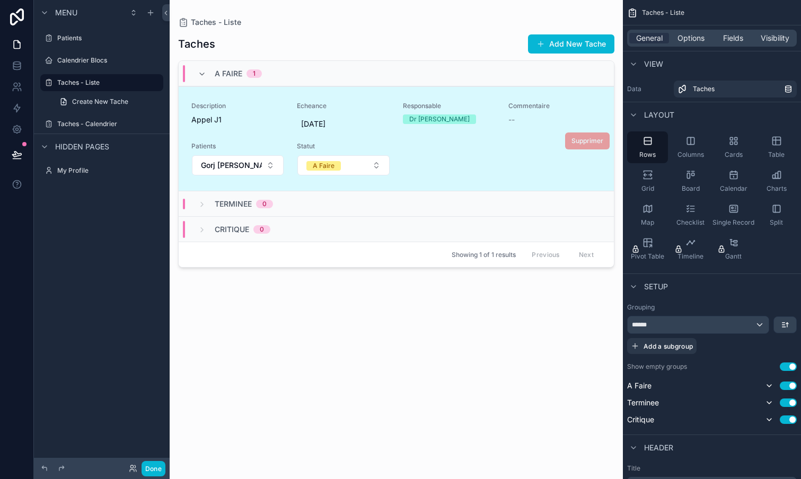
click at [500, 152] on div "Description [PERSON_NAME] J1 Echeance [DATE] Responsable Dr [PERSON_NAME] Comme…" at bounding box center [396, 139] width 410 height 74
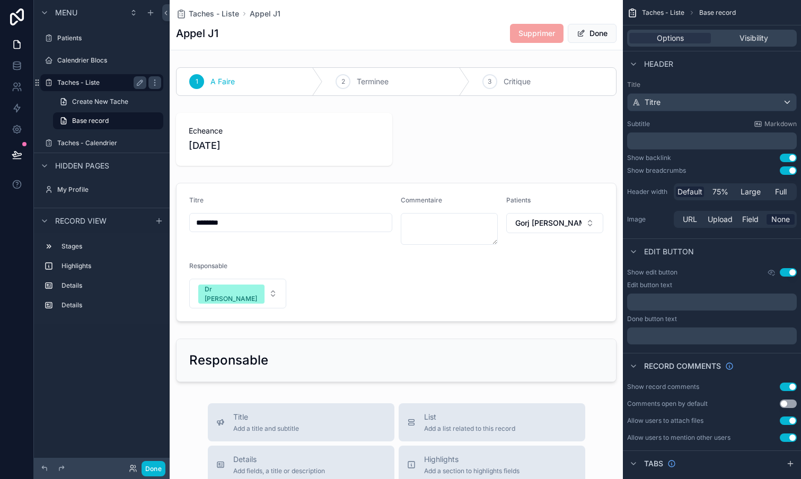
click at [87, 80] on label "Taches - Liste" at bounding box center [99, 82] width 85 height 8
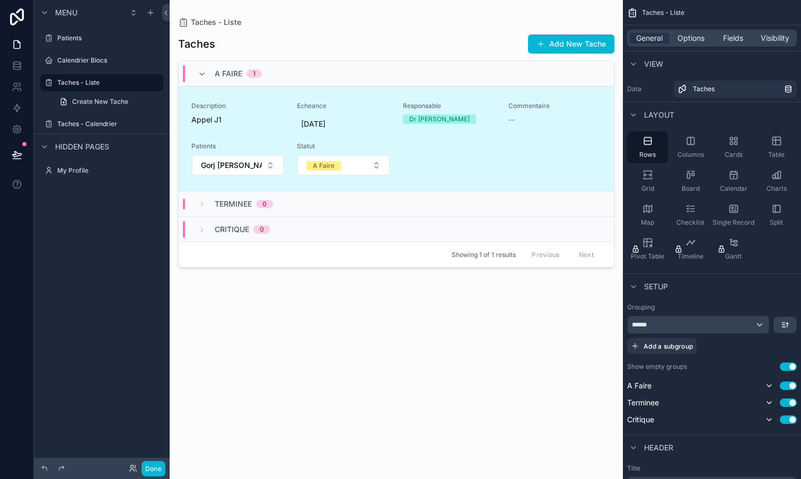
click at [382, 230] on div "Critique 0" at bounding box center [396, 228] width 435 height 25
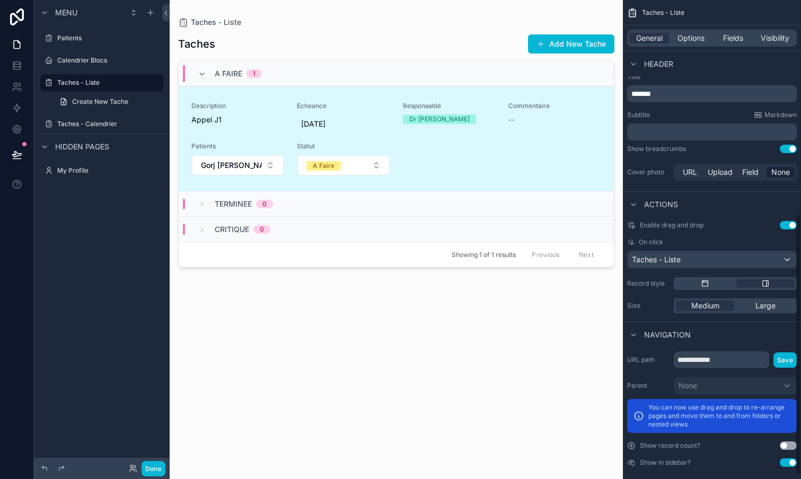
scroll to position [394, 0]
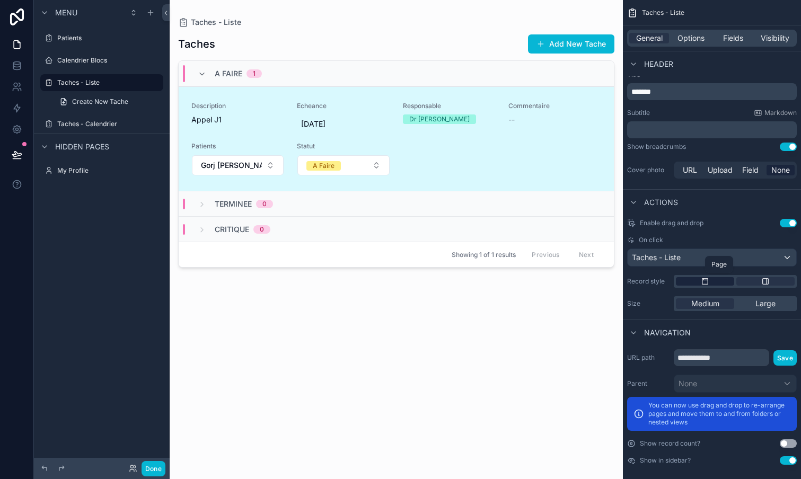
click at [716, 282] on div "scrollable content" at bounding box center [705, 281] width 58 height 8
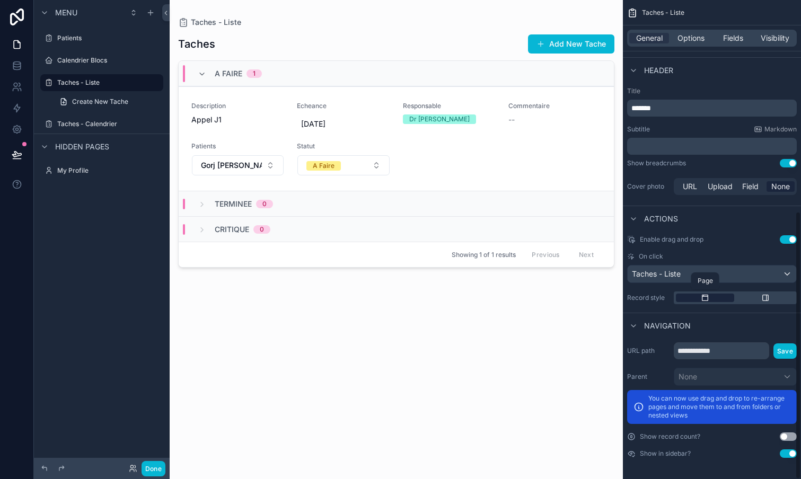
scroll to position [377, 0]
click at [500, 136] on div "Description [PERSON_NAME] J1 Echeance [DATE] Responsable Dr [PERSON_NAME] Comme…" at bounding box center [396, 139] width 410 height 74
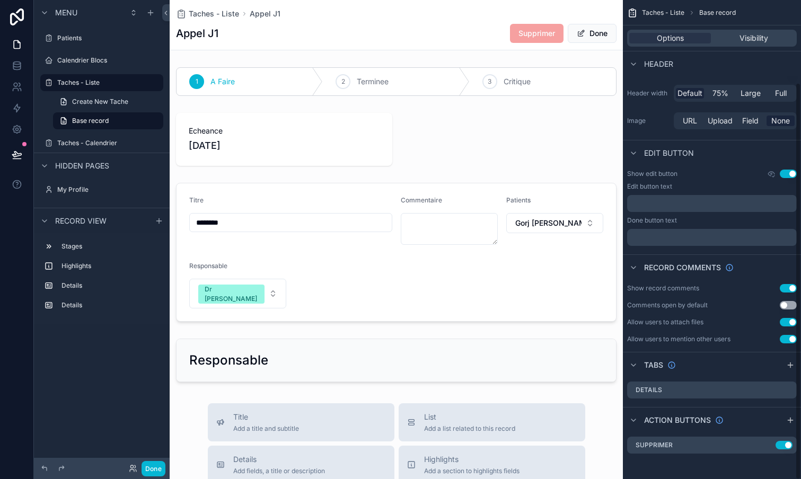
scroll to position [99, 0]
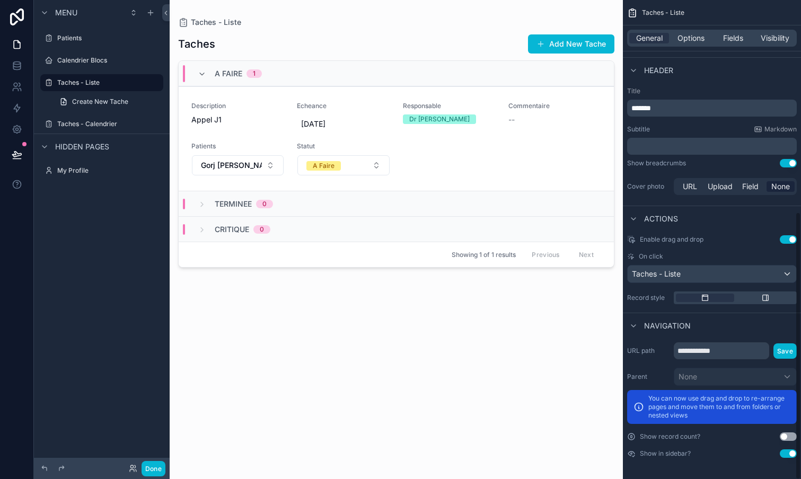
scroll to position [377, 0]
click at [768, 297] on icon "scrollable content" at bounding box center [766, 298] width 6 height 6
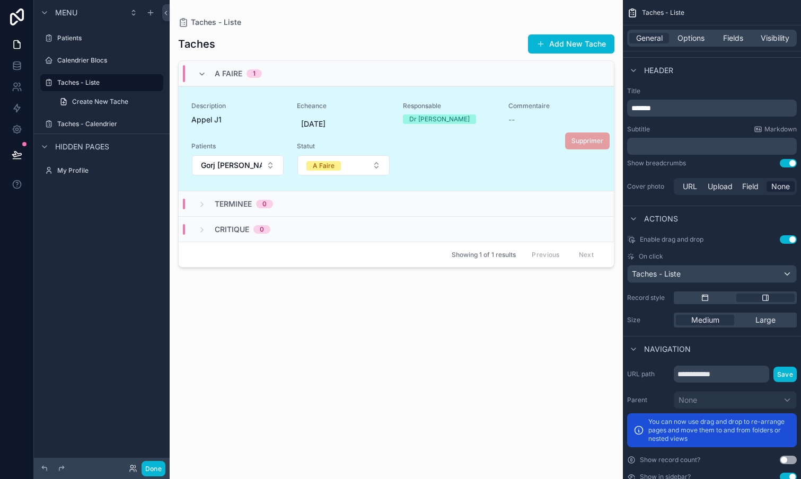
click at [476, 153] on div "Description [PERSON_NAME] J1 Echeance [DATE] Responsable Dr [PERSON_NAME] Comme…" at bounding box center [396, 139] width 410 height 74
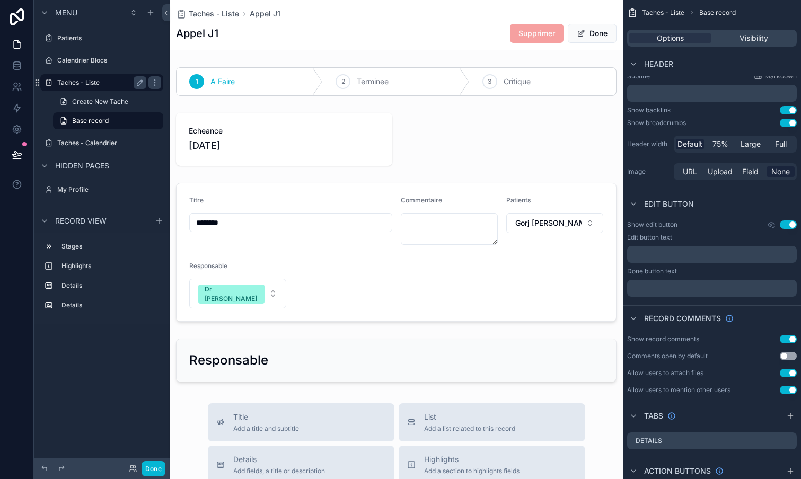
click at [81, 81] on label "Taches - Liste" at bounding box center [99, 82] width 85 height 8
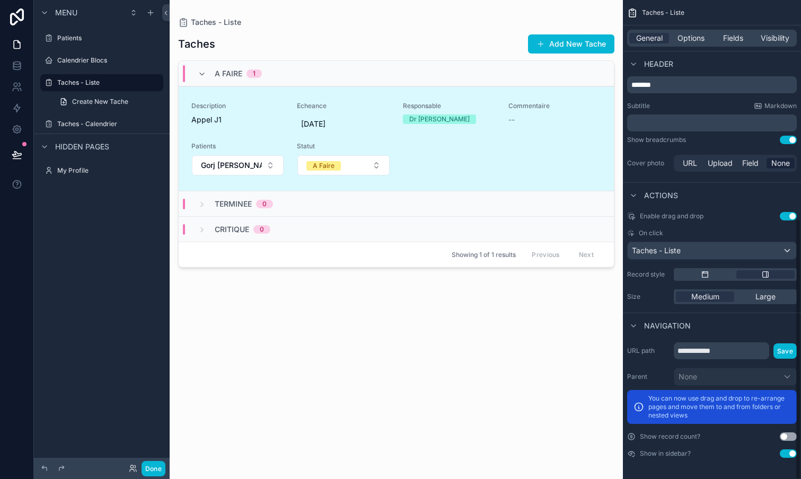
scroll to position [401, 0]
click at [688, 229] on div "On click" at bounding box center [712, 233] width 170 height 8
click at [693, 250] on div "Taches - Liste" at bounding box center [711, 250] width 169 height 17
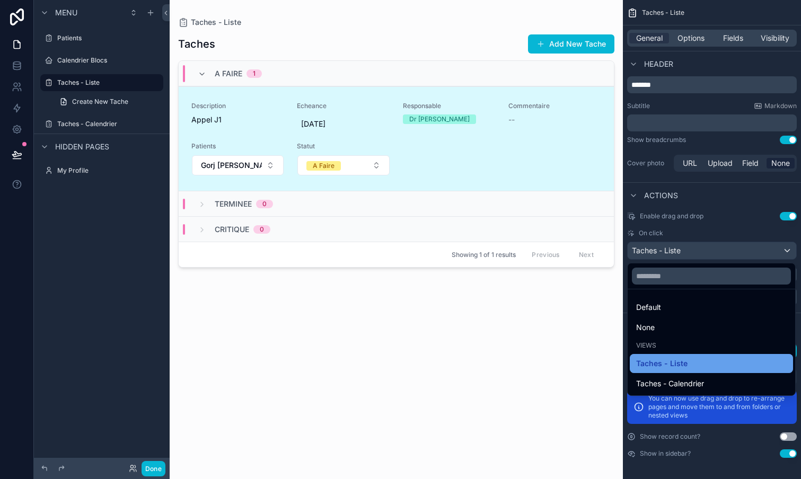
click at [677, 362] on span "Taches - Liste" at bounding box center [661, 363] width 51 height 13
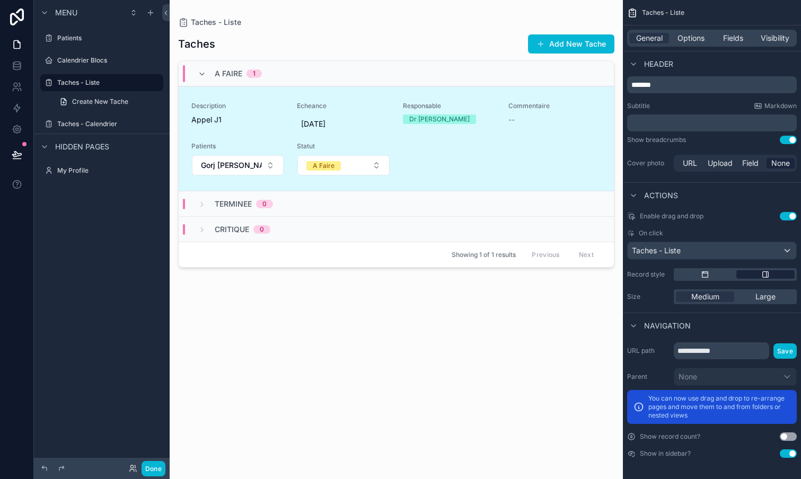
click at [771, 274] on div "scrollable content" at bounding box center [765, 274] width 58 height 8
click at [772, 298] on span "Large" at bounding box center [765, 296] width 20 height 11
click at [478, 158] on div "Description [PERSON_NAME] J1 Echeance [DATE] Responsable Dr [PERSON_NAME] Comme…" at bounding box center [396, 139] width 410 height 74
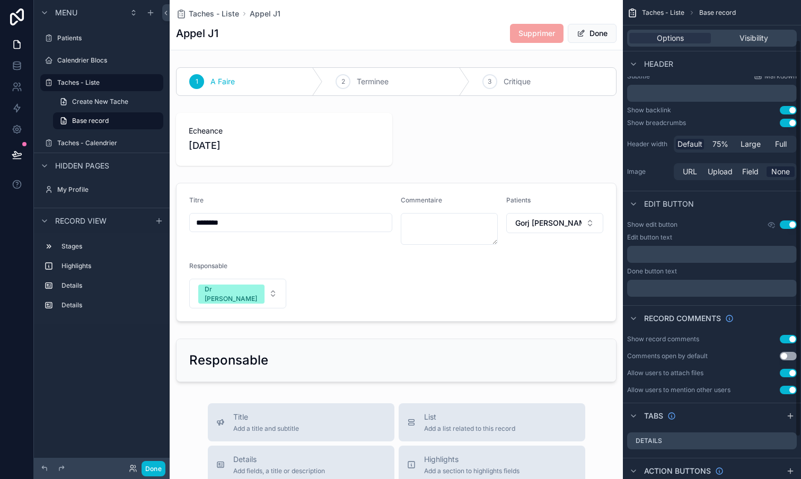
scroll to position [49, 0]
click at [78, 83] on label "Taches - Liste" at bounding box center [99, 82] width 85 height 8
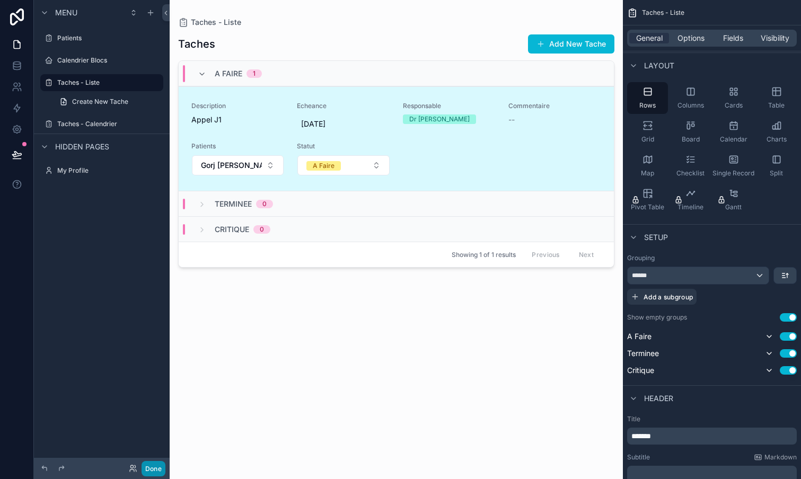
click at [155, 466] on button "Done" at bounding box center [153, 468] width 24 height 15
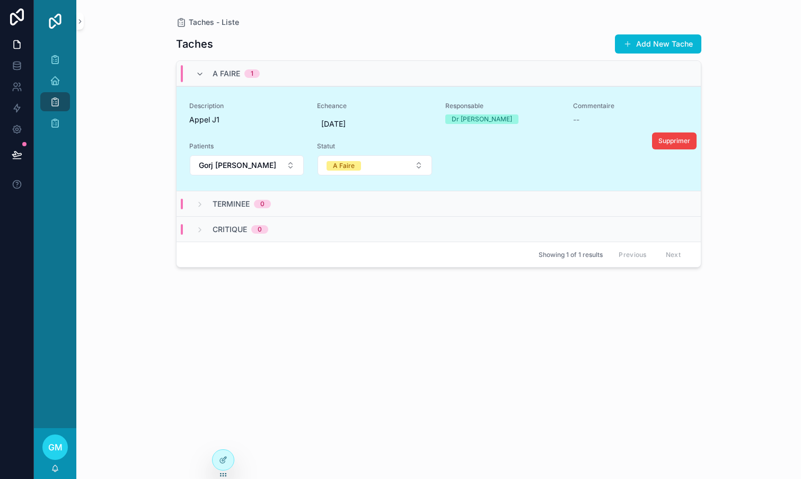
click at [554, 153] on div "Description [PERSON_NAME] J1 Echeance [DATE] Responsable Dr [PERSON_NAME] Comme…" at bounding box center [438, 139] width 499 height 74
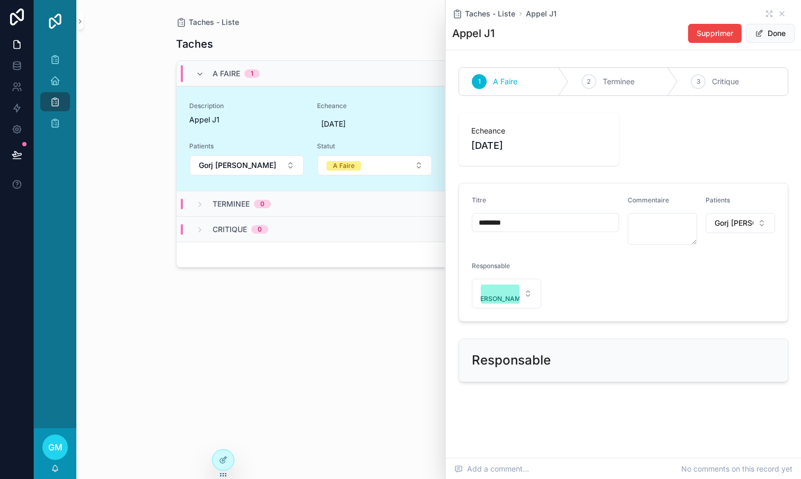
click at [431, 142] on span "Statut" at bounding box center [374, 146] width 115 height 8
click at [416, 122] on span "[DATE]" at bounding box center [374, 124] width 107 height 11
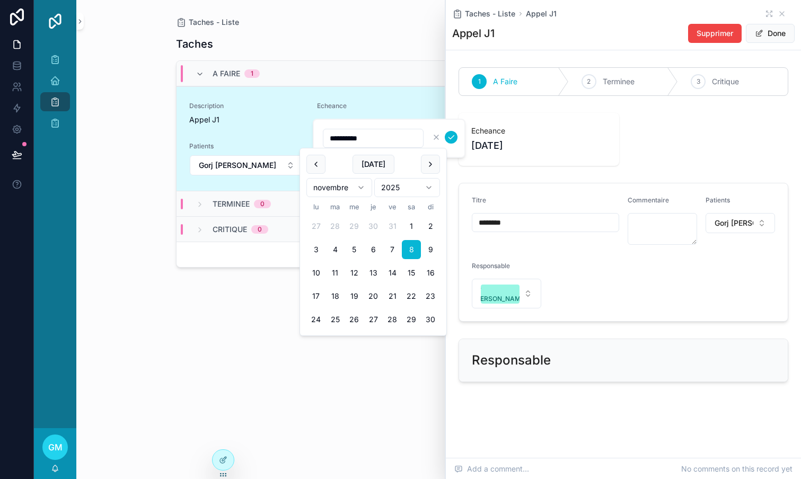
click at [679, 136] on div "Echeance [DATE]" at bounding box center [623, 139] width 330 height 53
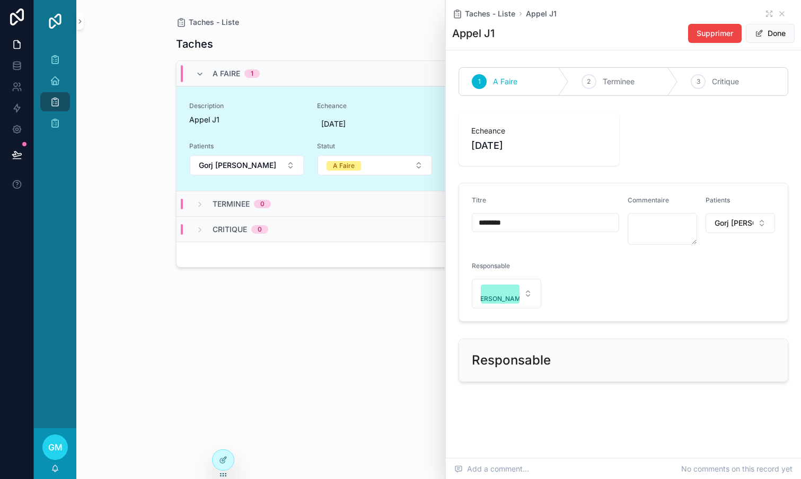
click at [536, 131] on span "Echeance" at bounding box center [538, 131] width 135 height 11
click at [712, 106] on div "1 A Faire 2 Terminee 3 Critique Echeance [DATE] Titre ******** Commentaire Pati…" at bounding box center [623, 224] width 355 height 323
click at [225, 446] on div "Taches Add New Tache A Faire 1 Description [PERSON_NAME] J1 Echeance [DATE] Res…" at bounding box center [438, 247] width 525 height 439
click at [223, 462] on icon at bounding box center [223, 460] width 8 height 8
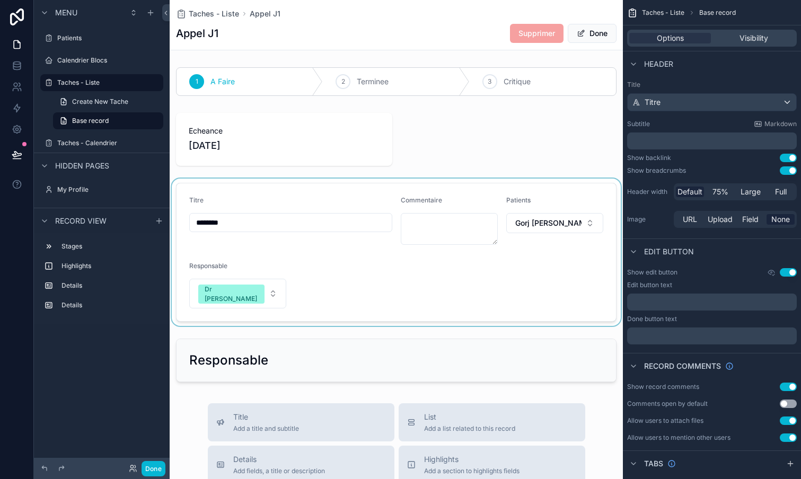
click at [447, 232] on div "scrollable content" at bounding box center [396, 252] width 453 height 147
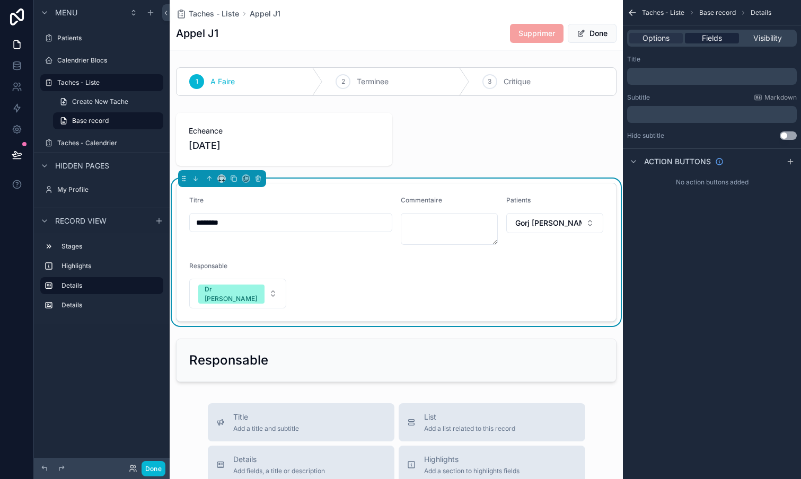
click at [721, 39] on span "Fields" at bounding box center [712, 38] width 20 height 11
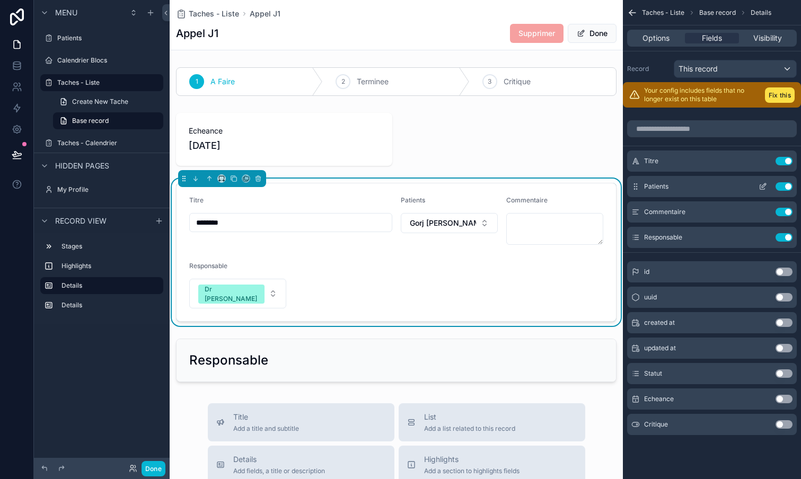
click at [762, 188] on icon "scrollable content" at bounding box center [764, 185] width 4 height 4
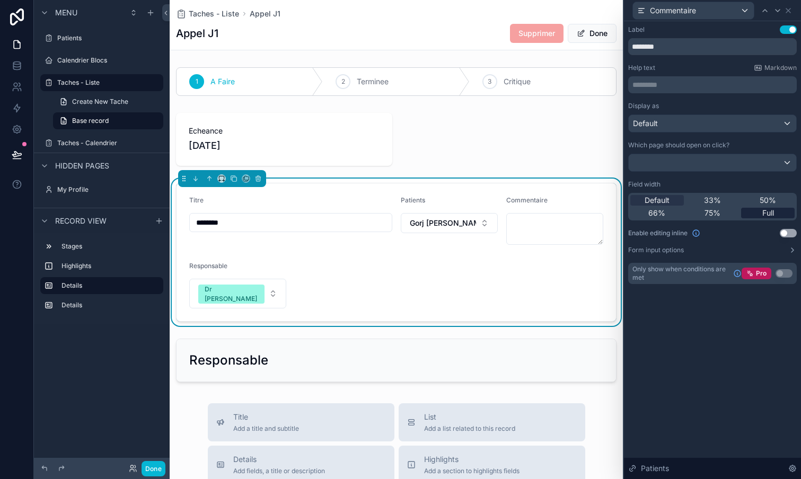
click at [767, 213] on span "Full" at bounding box center [768, 213] width 12 height 11
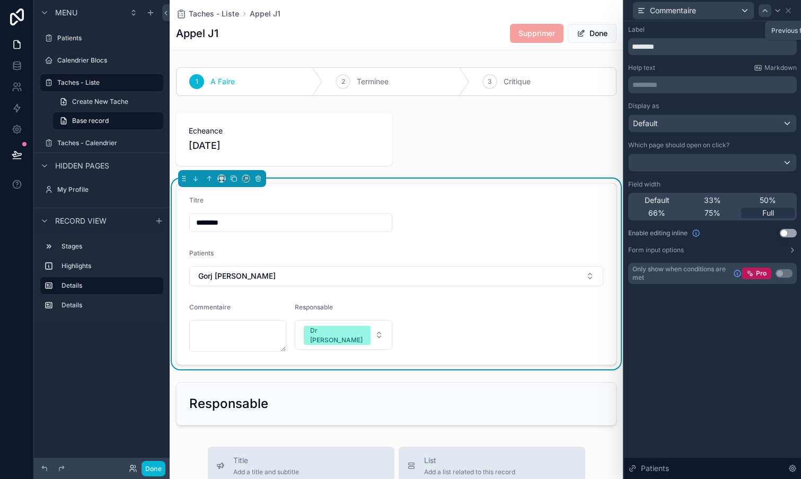
click at [765, 12] on icon at bounding box center [764, 10] width 8 height 8
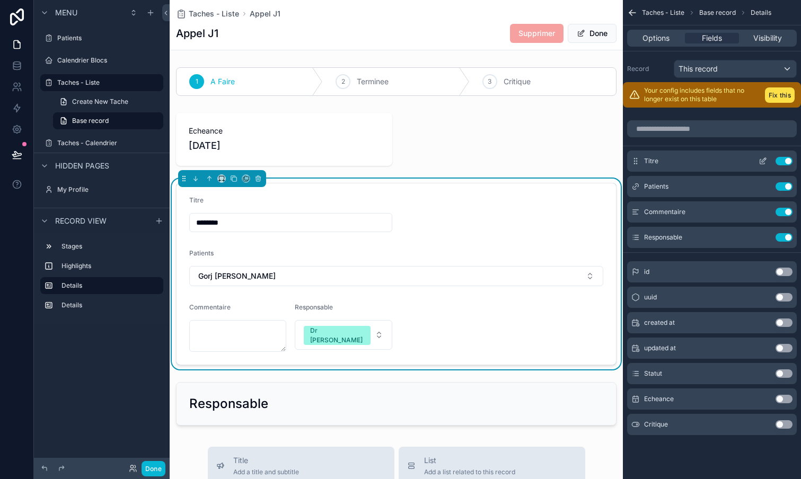
click at [763, 161] on icon "scrollable content" at bounding box center [762, 161] width 8 height 8
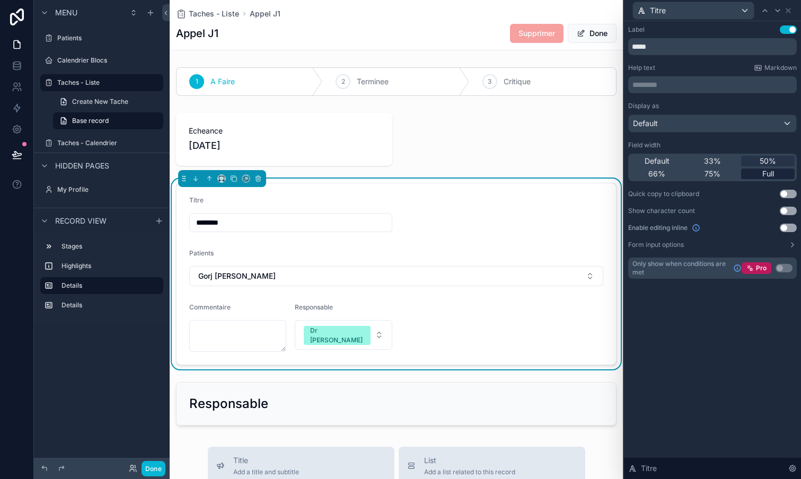
click at [768, 172] on span "Full" at bounding box center [768, 174] width 12 height 11
click at [326, 141] on div "scrollable content" at bounding box center [396, 139] width 453 height 61
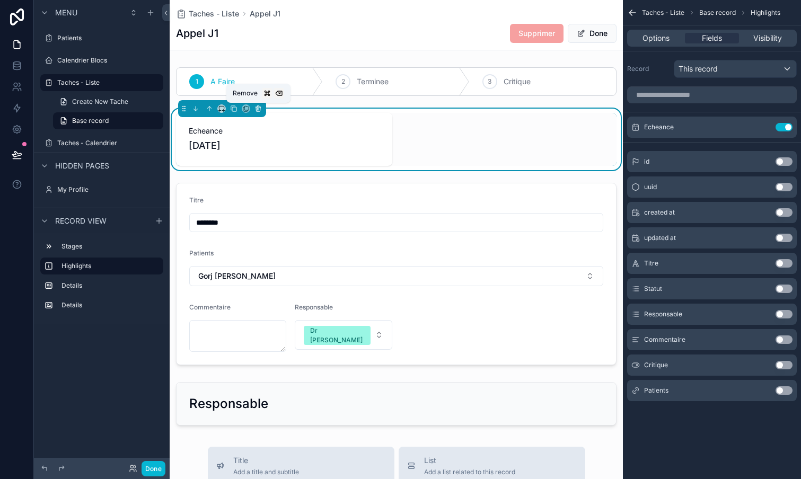
click at [259, 109] on icon "scrollable content" at bounding box center [257, 108] width 7 height 7
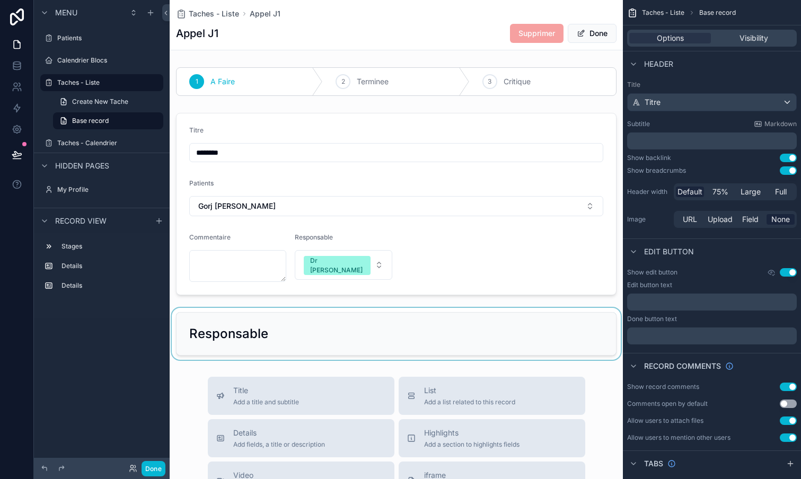
click at [349, 338] on div "scrollable content" at bounding box center [396, 334] width 453 height 52
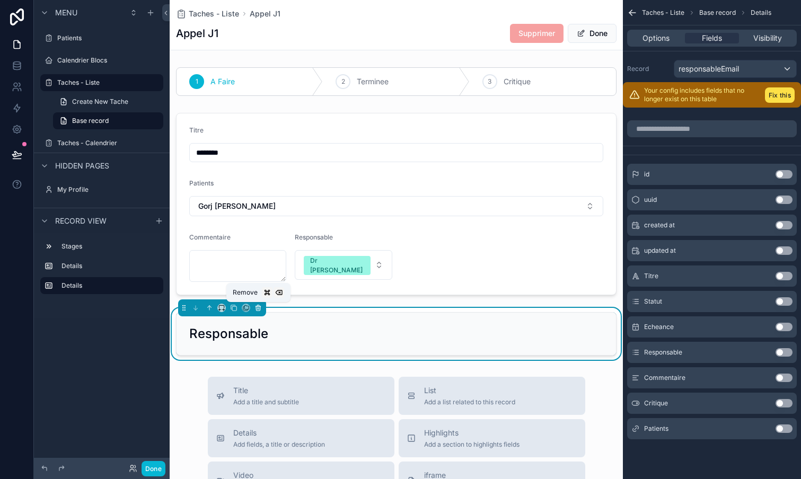
click at [259, 309] on icon "scrollable content" at bounding box center [257, 307] width 7 height 7
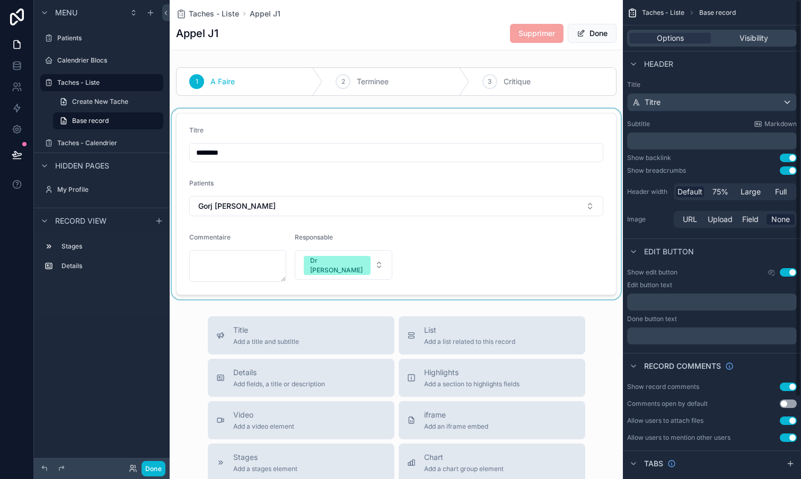
click at [512, 235] on div "scrollable content" at bounding box center [396, 204] width 453 height 191
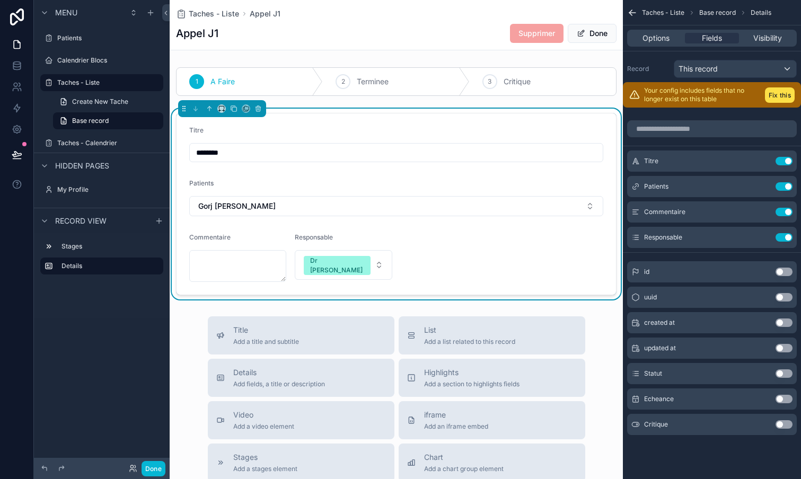
click at [782, 399] on button "Use setting" at bounding box center [783, 399] width 17 height 8
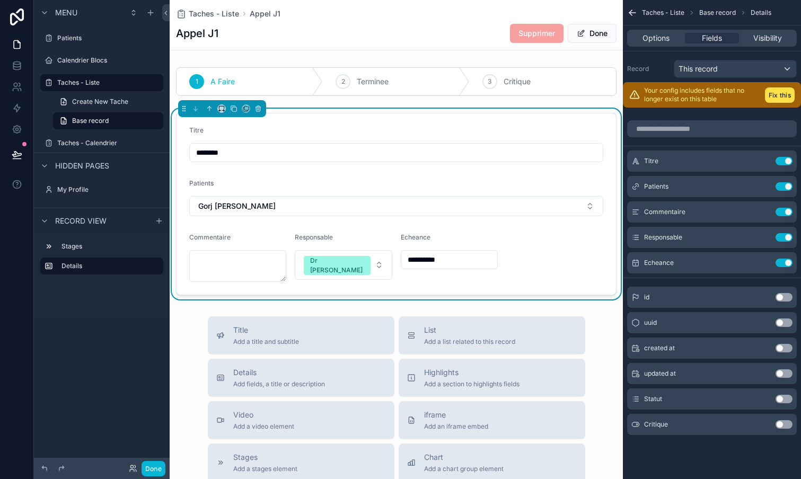
click at [783, 400] on button "Use setting" at bounding box center [783, 399] width 17 height 8
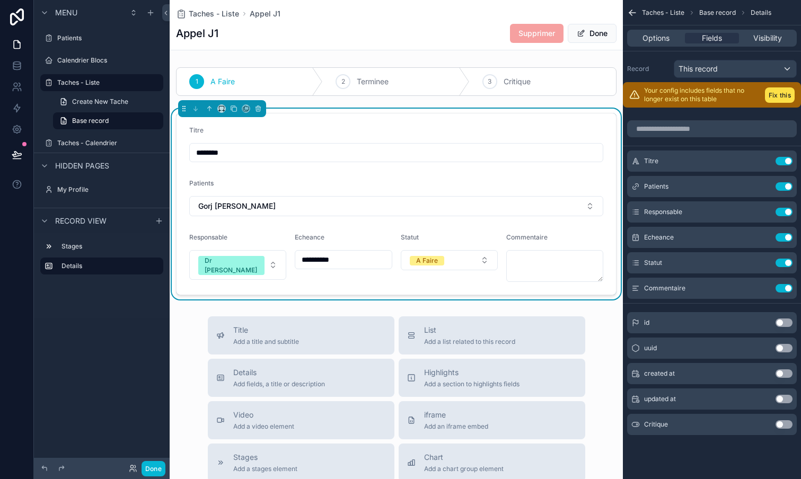
scroll to position [4, 0]
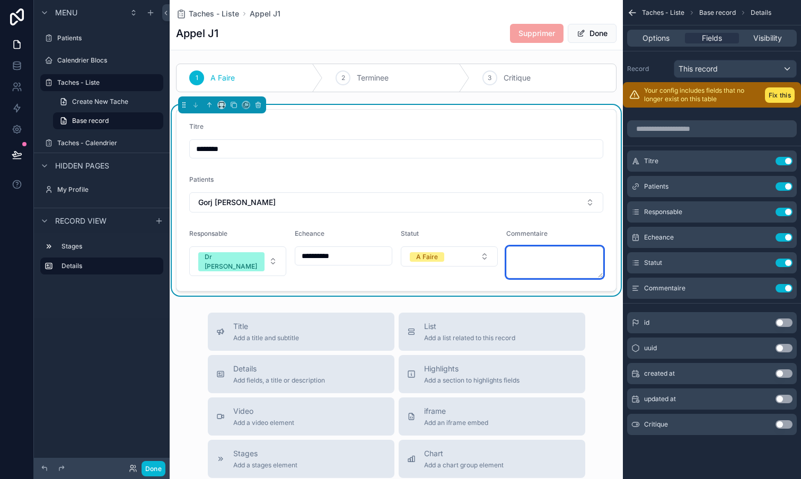
click at [553, 260] on textarea "scrollable content" at bounding box center [554, 262] width 97 height 32
click at [766, 287] on icon "scrollable content" at bounding box center [762, 288] width 8 height 8
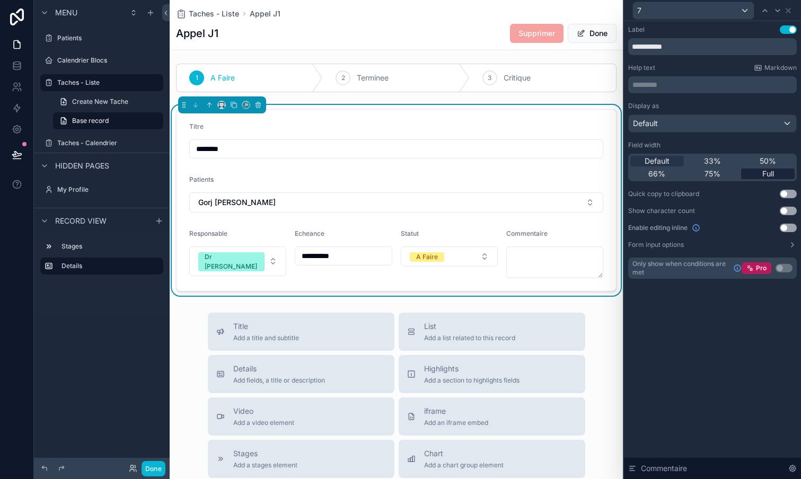
click at [772, 174] on span "Full" at bounding box center [768, 174] width 12 height 11
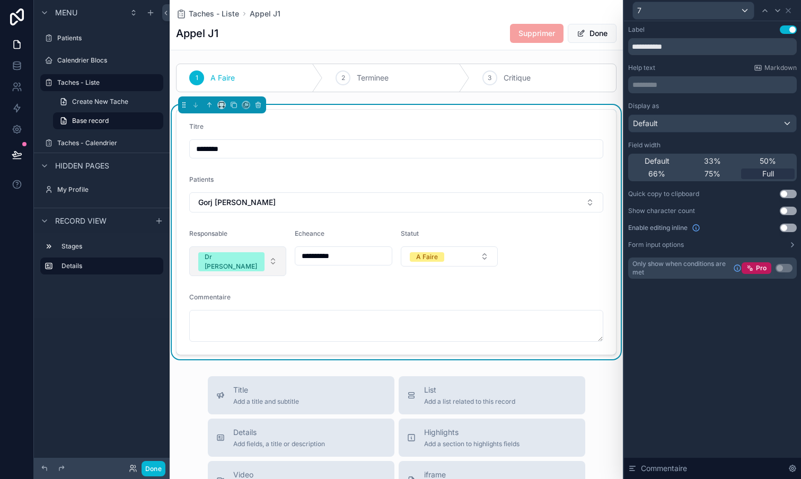
click at [256, 259] on button "Dr [PERSON_NAME]" at bounding box center [237, 261] width 97 height 30
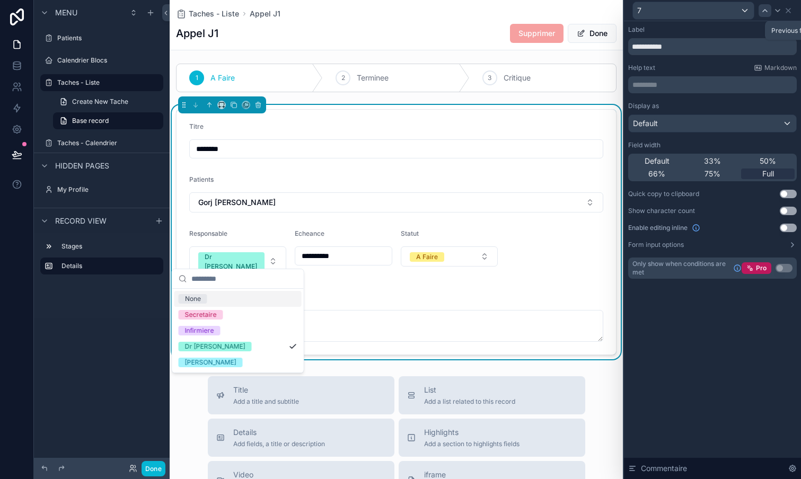
click at [764, 10] on icon at bounding box center [764, 10] width 8 height 8
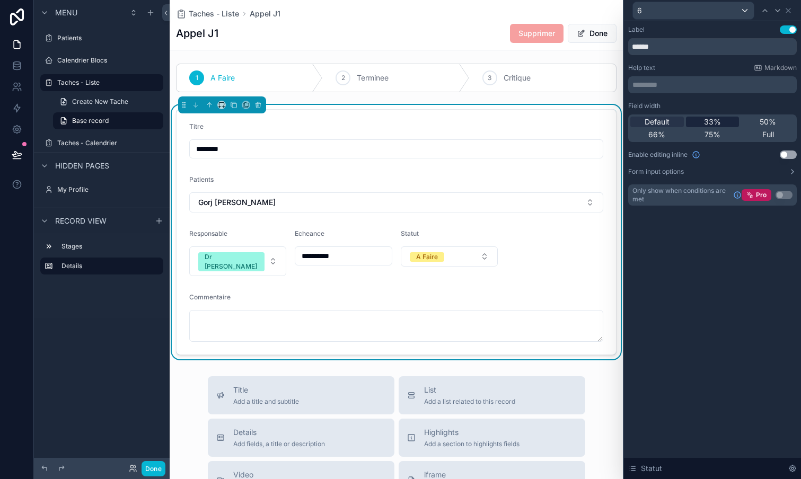
click at [713, 120] on span "33%" at bounding box center [712, 122] width 17 height 11
click at [767, 9] on icon at bounding box center [764, 10] width 8 height 8
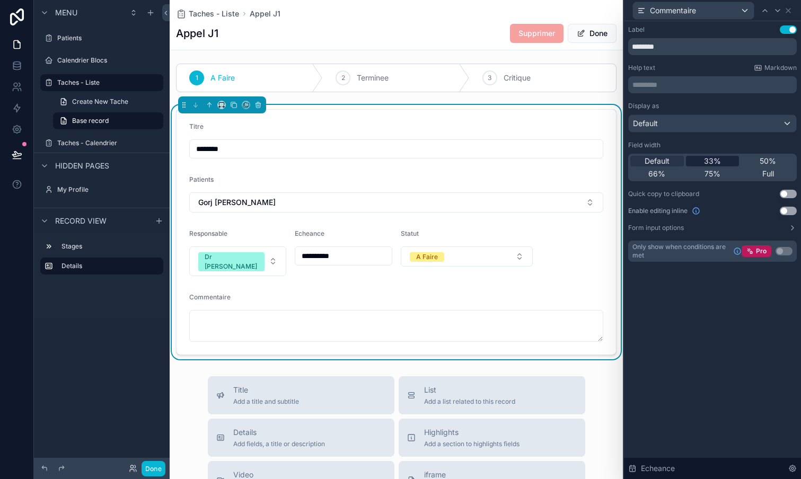
click at [714, 163] on span "33%" at bounding box center [712, 161] width 17 height 11
click at [763, 8] on icon at bounding box center [764, 10] width 8 height 8
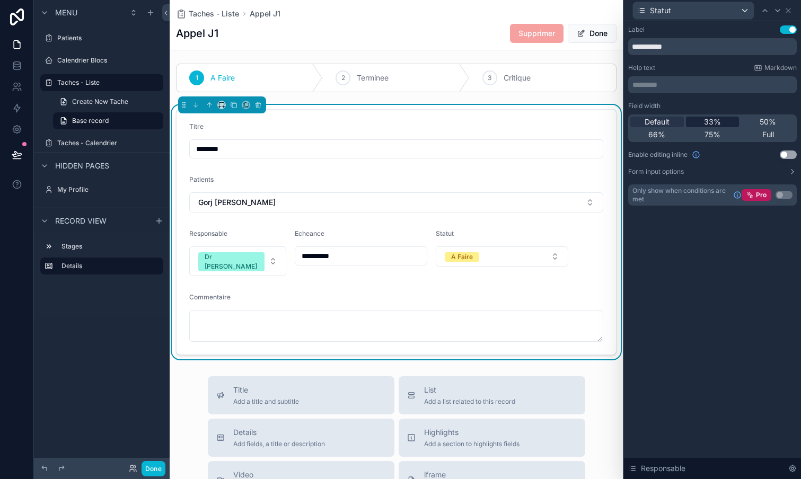
click at [715, 121] on span "33%" at bounding box center [712, 122] width 17 height 11
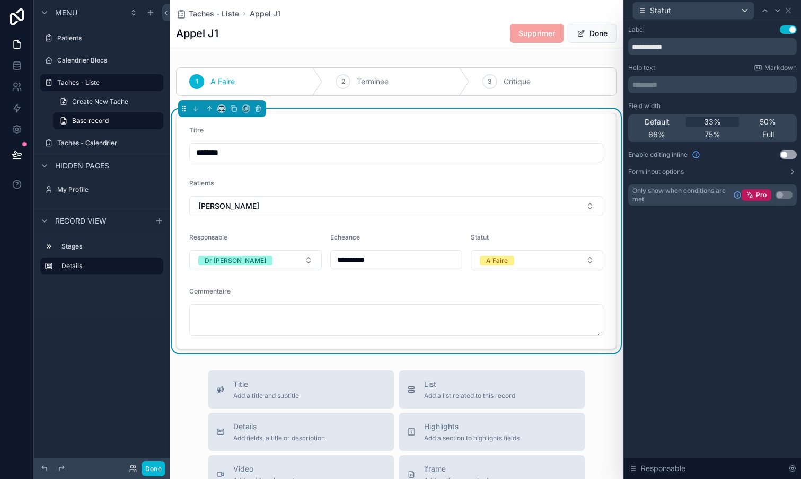
scroll to position [4, 0]
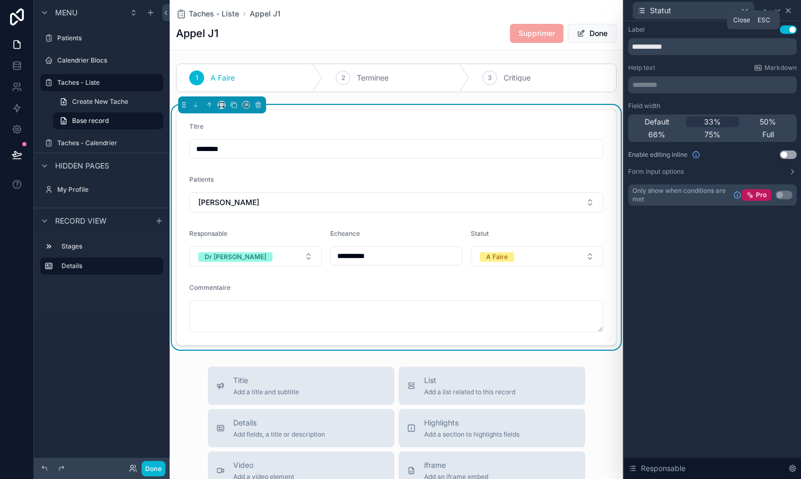
click at [790, 13] on icon at bounding box center [788, 10] width 8 height 8
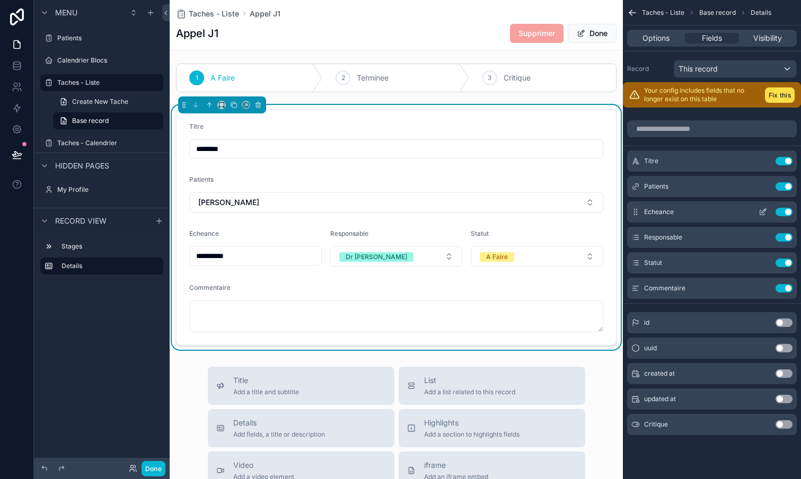
click at [760, 210] on icon "scrollable content" at bounding box center [762, 212] width 5 height 5
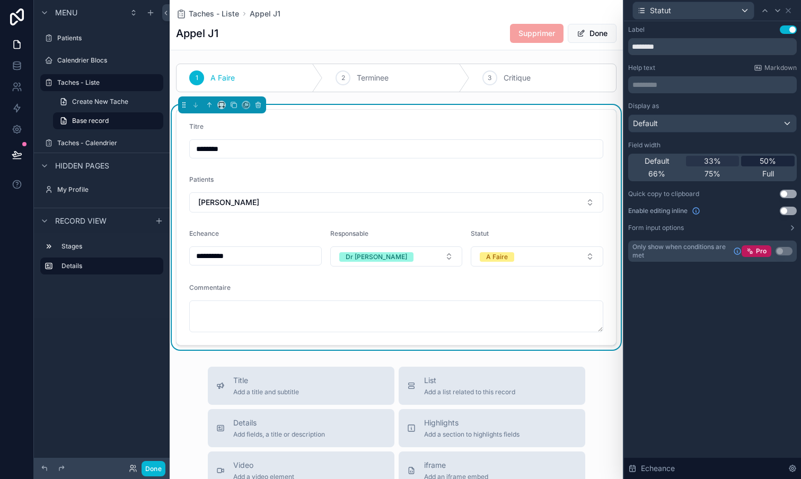
click at [769, 165] on span "50%" at bounding box center [767, 161] width 16 height 11
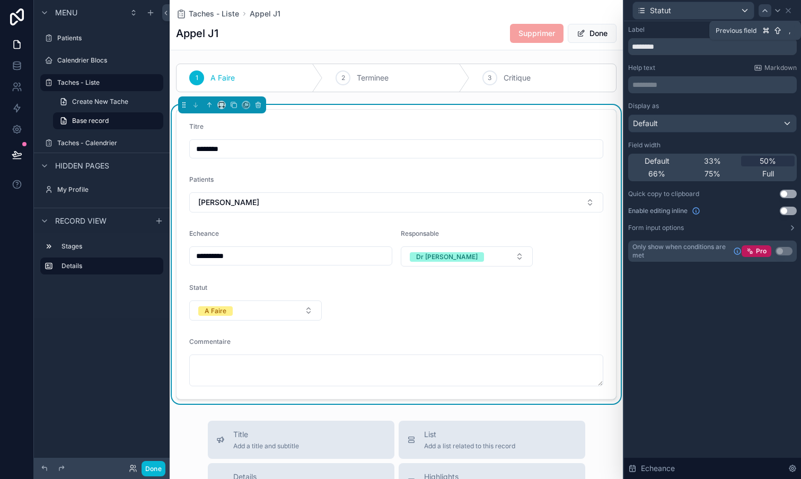
click at [763, 12] on icon at bounding box center [764, 10] width 8 height 8
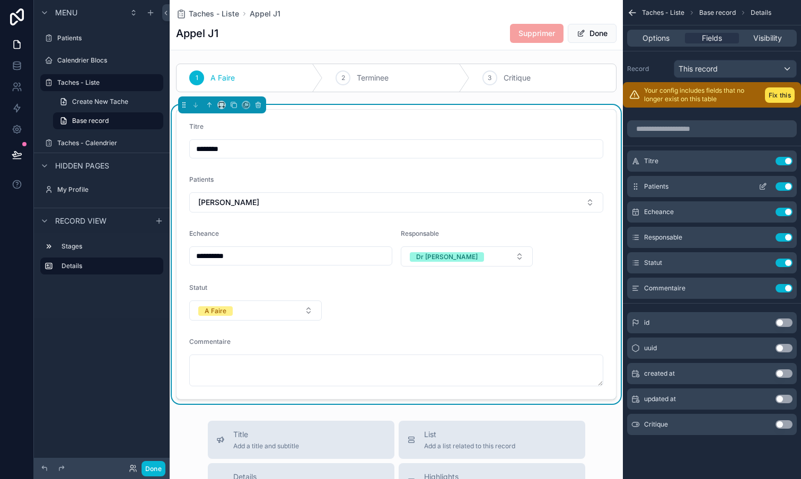
click at [759, 185] on icon "scrollable content" at bounding box center [762, 186] width 8 height 8
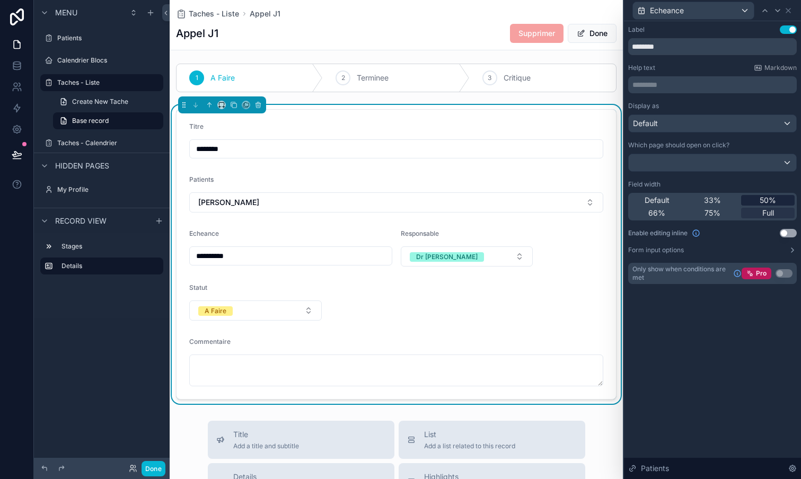
click at [768, 196] on span "50%" at bounding box center [767, 200] width 16 height 11
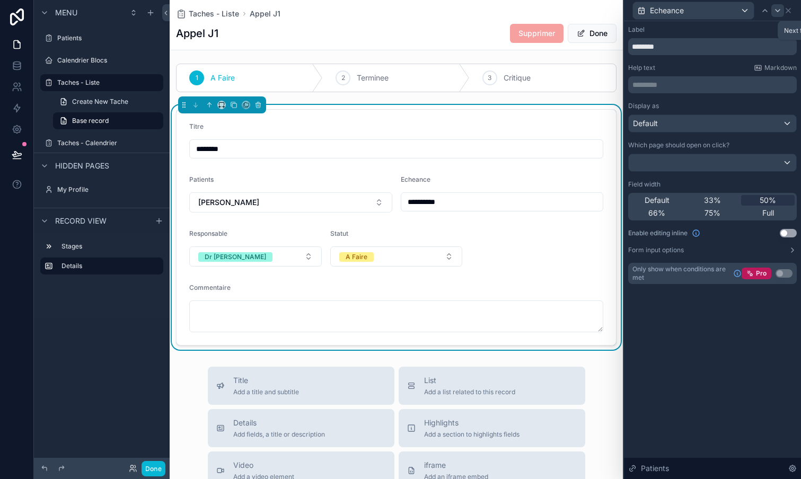
click at [777, 9] on icon at bounding box center [777, 10] width 8 height 8
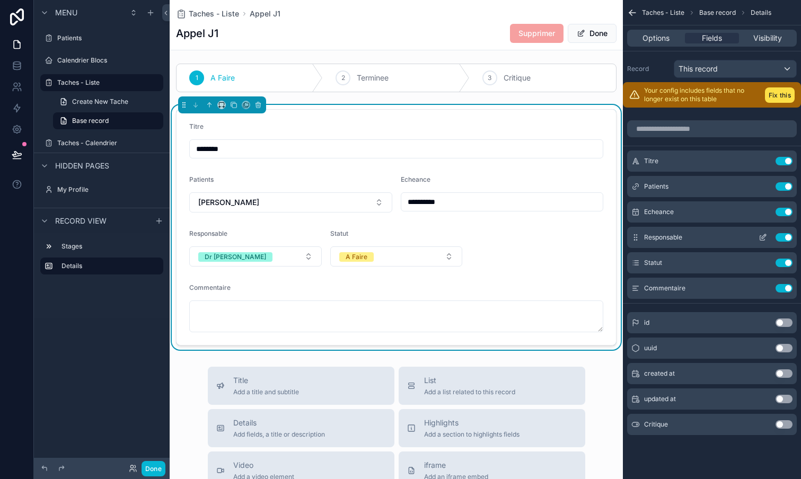
click at [762, 240] on icon "scrollable content" at bounding box center [762, 237] width 8 height 8
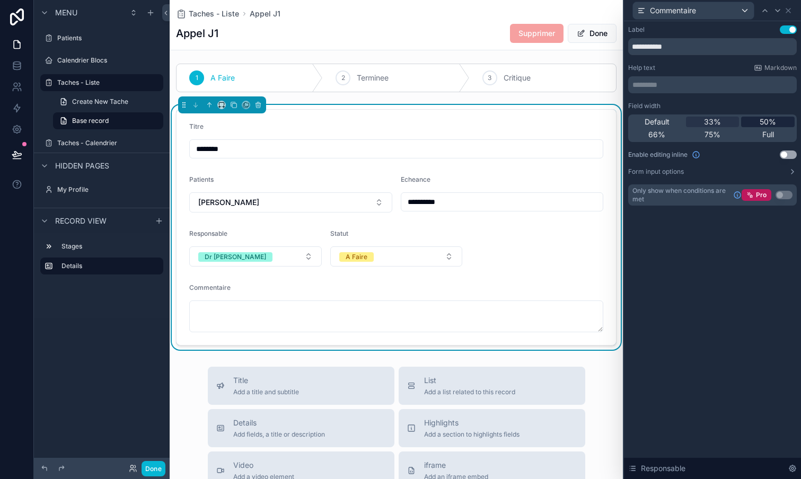
click at [769, 124] on span "50%" at bounding box center [767, 122] width 16 height 11
click at [776, 10] on icon at bounding box center [777, 10] width 8 height 8
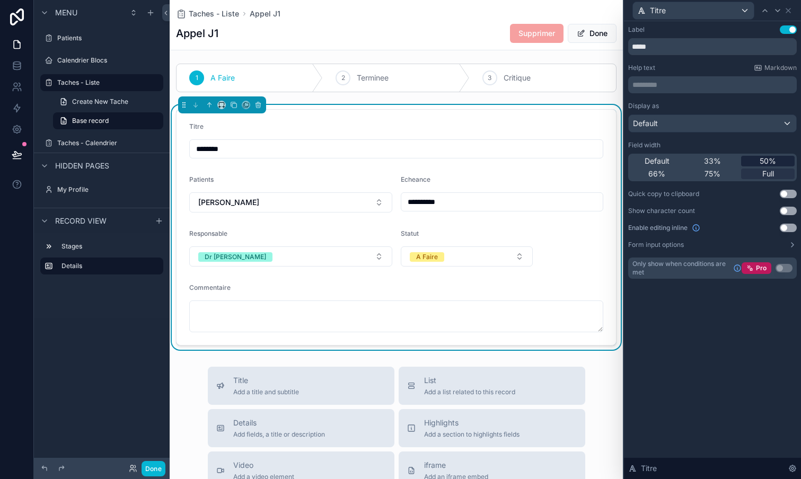
click at [769, 156] on span "50%" at bounding box center [767, 161] width 16 height 11
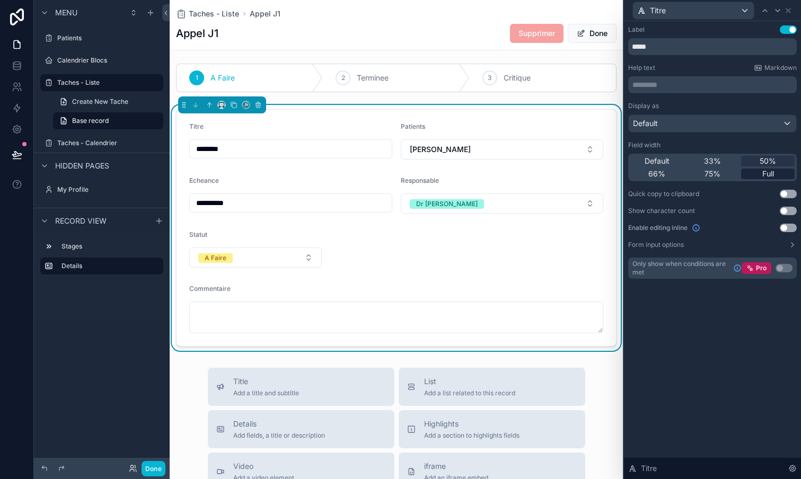
click at [771, 174] on span "Full" at bounding box center [768, 174] width 12 height 11
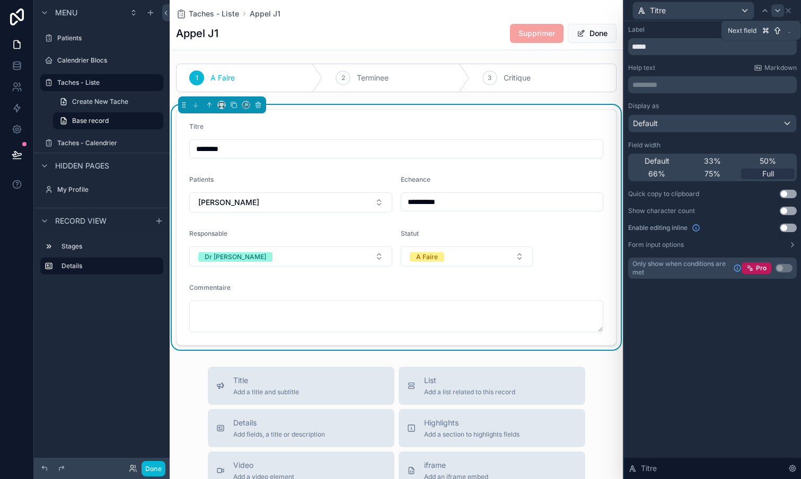
click at [776, 12] on icon at bounding box center [777, 10] width 8 height 8
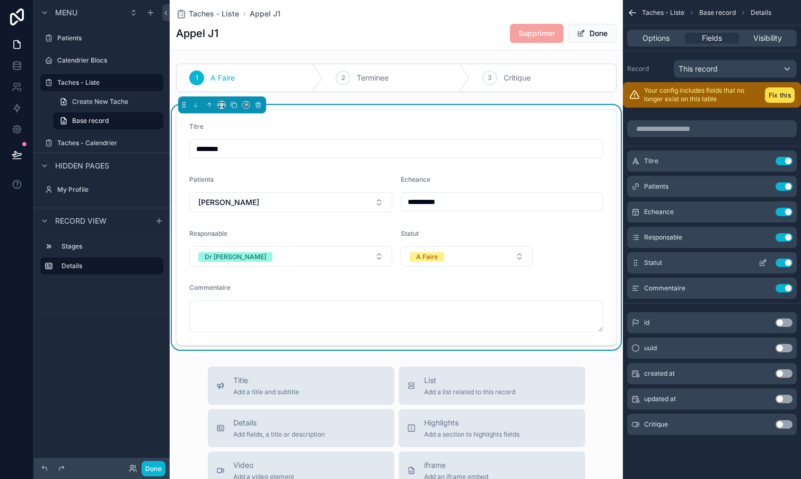
click at [764, 263] on icon "scrollable content" at bounding box center [762, 263] width 8 height 8
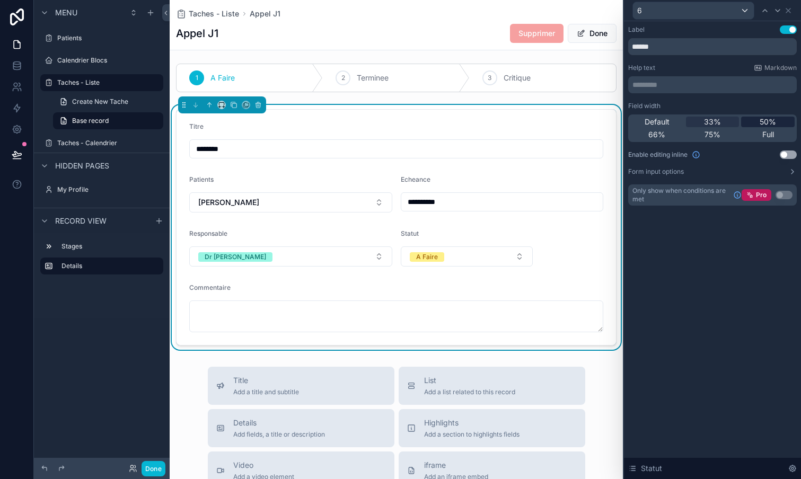
click at [768, 119] on span "50%" at bounding box center [767, 122] width 16 height 11
click at [153, 467] on button "Done" at bounding box center [153, 468] width 24 height 15
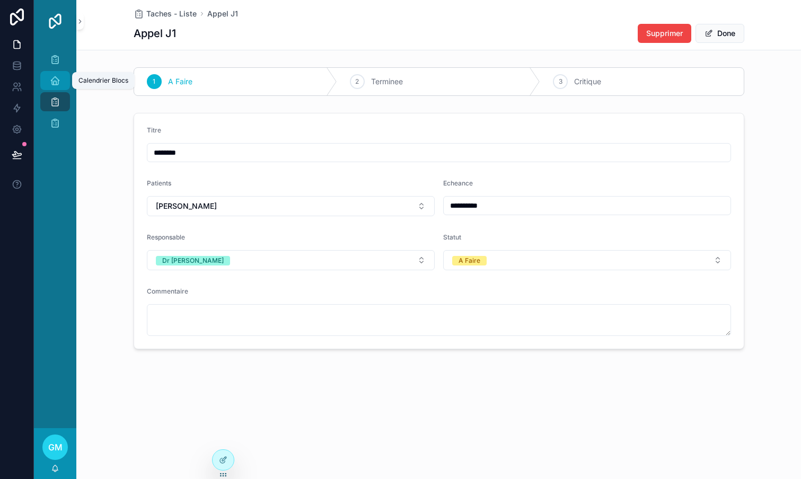
click at [55, 79] on icon "scrollable content" at bounding box center [55, 80] width 11 height 11
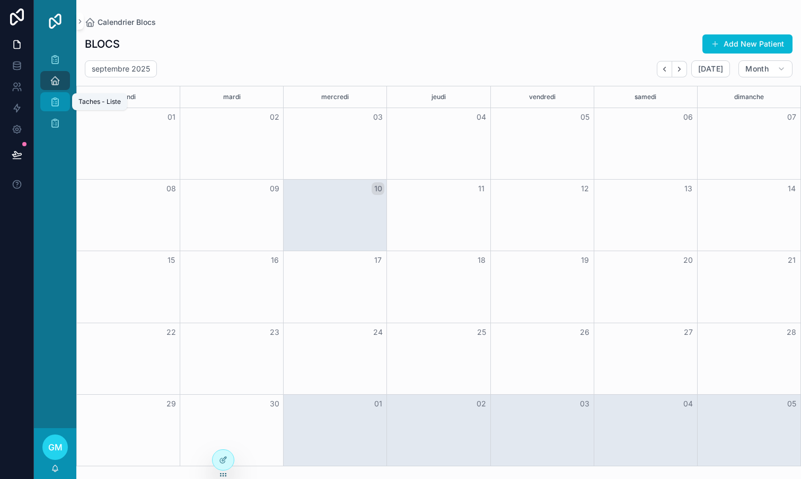
click at [55, 102] on icon "scrollable content" at bounding box center [55, 101] width 11 height 11
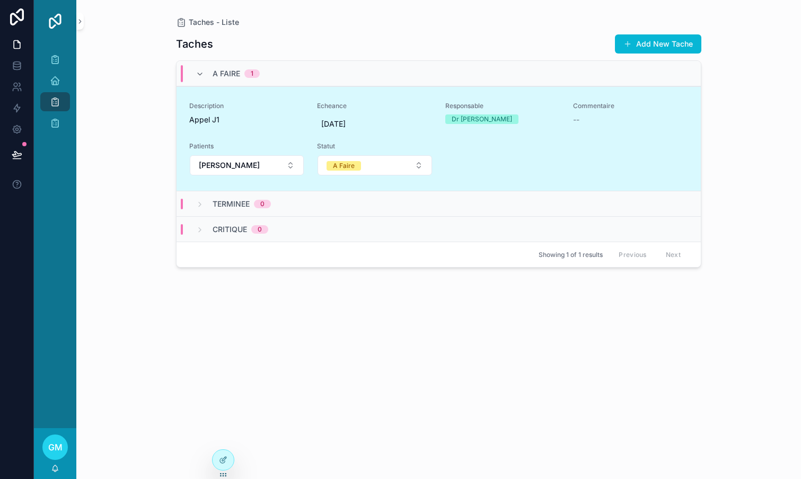
click at [494, 317] on div "Taches Add New Tache A Faire 1 Description [PERSON_NAME] J1 Echeance [DATE] Res…" at bounding box center [438, 247] width 525 height 439
click at [586, 141] on div "Description [PERSON_NAME] J1 Echeance [DATE] Responsable Dr [PERSON_NAME] Comme…" at bounding box center [438, 139] width 499 height 74
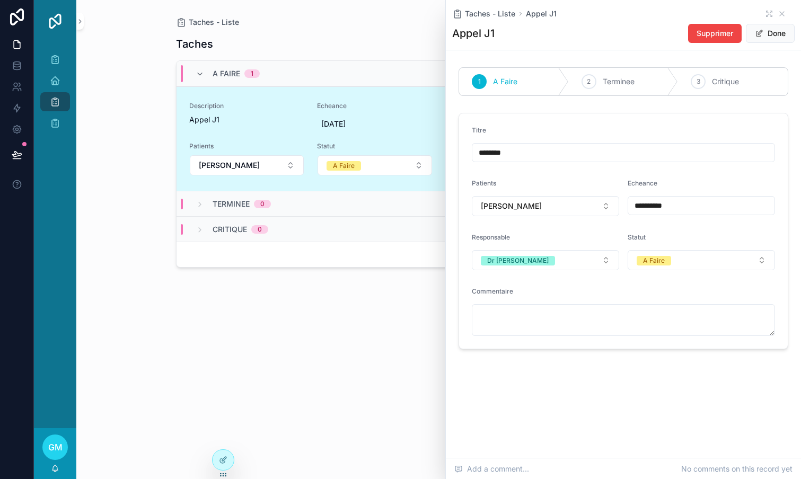
click at [217, 119] on span "Appel J1" at bounding box center [246, 119] width 115 height 11
click at [781, 33] on button "Done" at bounding box center [770, 33] width 49 height 19
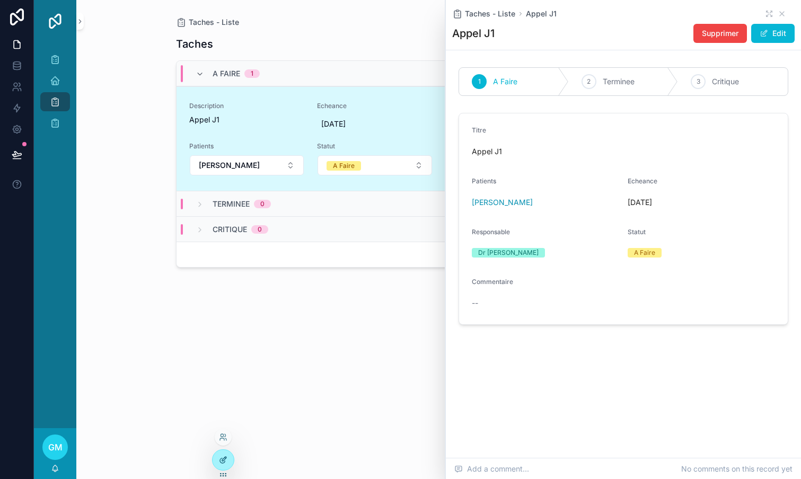
click at [227, 461] on icon at bounding box center [223, 460] width 8 height 8
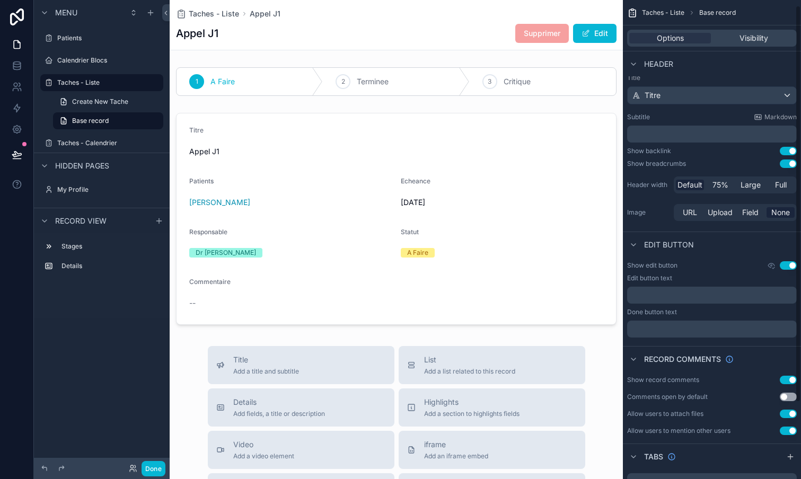
scroll to position [10, 0]
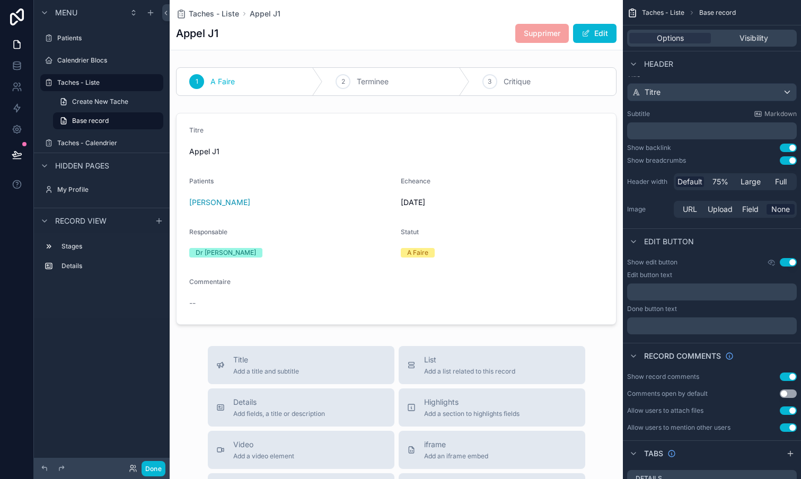
click at [667, 292] on p "﻿" at bounding box center [712, 292] width 163 height 8
click at [451, 169] on div "scrollable content" at bounding box center [396, 219] width 453 height 220
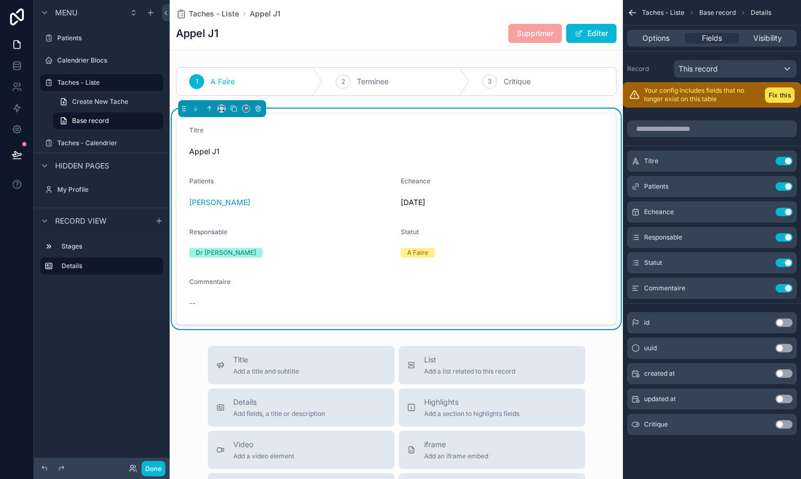
click at [521, 34] on span "Supprimer" at bounding box center [535, 33] width 54 height 11
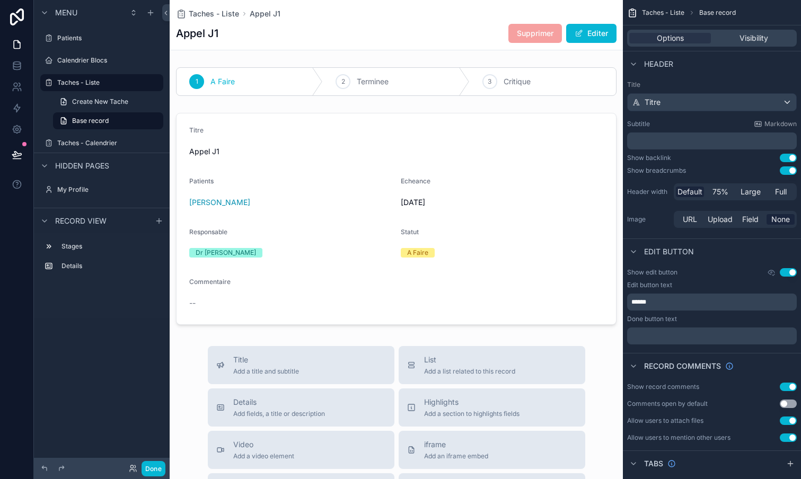
click at [397, 13] on div "Taches - Liste Appel J1" at bounding box center [396, 13] width 440 height 11
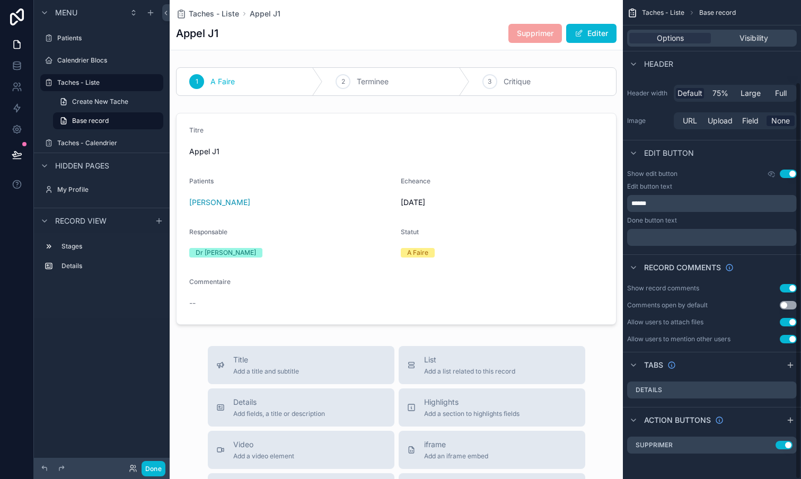
scroll to position [99, 0]
click at [63, 79] on label "Taches - Liste" at bounding box center [99, 82] width 85 height 8
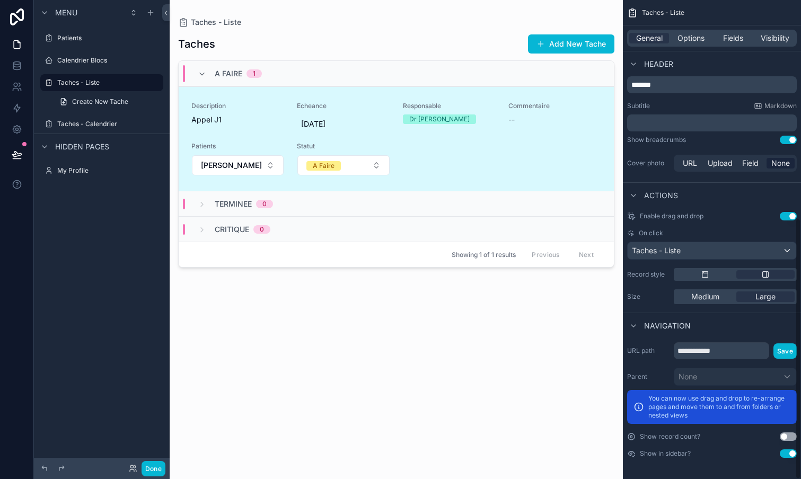
scroll to position [401, 0]
click at [711, 276] on div "scrollable content" at bounding box center [705, 274] width 58 height 8
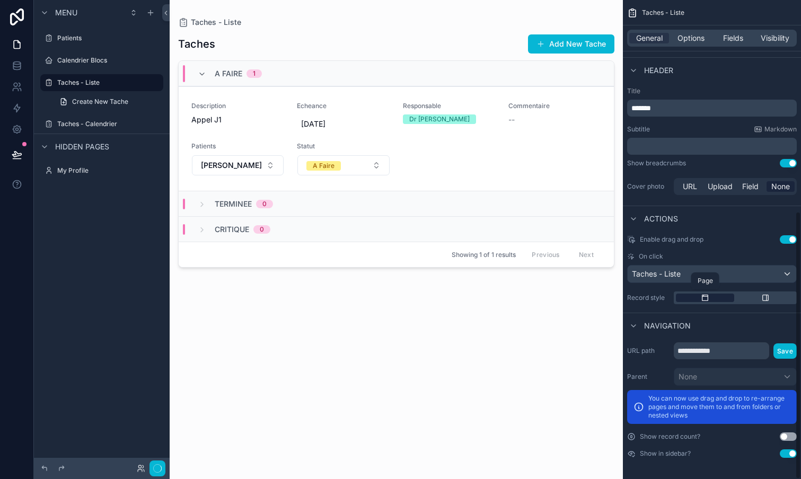
scroll to position [377, 0]
click at [154, 468] on button "Done" at bounding box center [153, 468] width 24 height 15
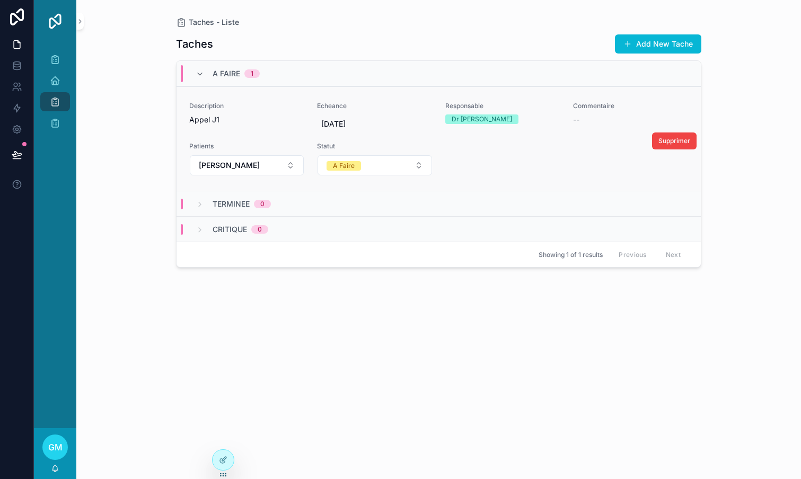
click at [499, 149] on div "Description [PERSON_NAME] J1 Echeance [DATE] Responsable Dr [PERSON_NAME] Comme…" at bounding box center [438, 139] width 499 height 74
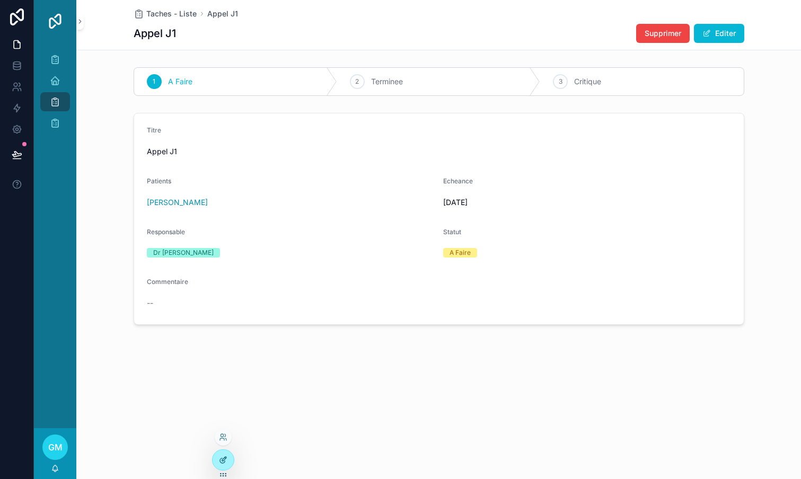
click at [220, 460] on icon at bounding box center [223, 460] width 8 height 8
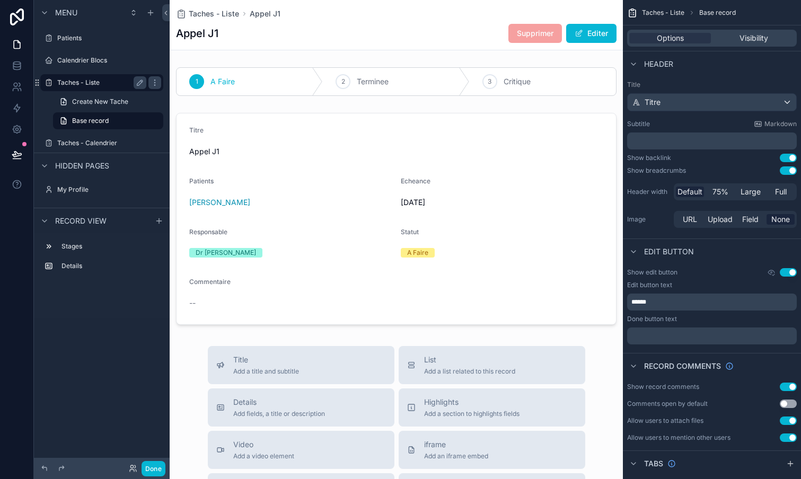
click at [61, 79] on label "Taches - Liste" at bounding box center [99, 82] width 85 height 8
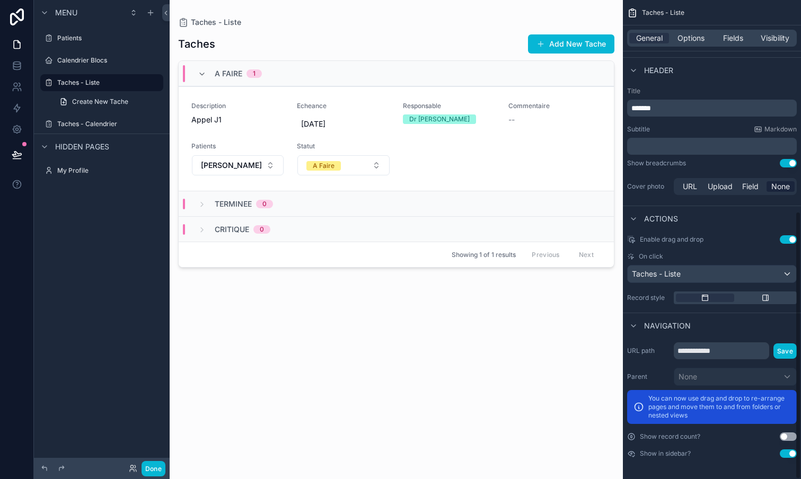
scroll to position [377, 0]
click at [773, 297] on div "scrollable content" at bounding box center [765, 298] width 58 height 8
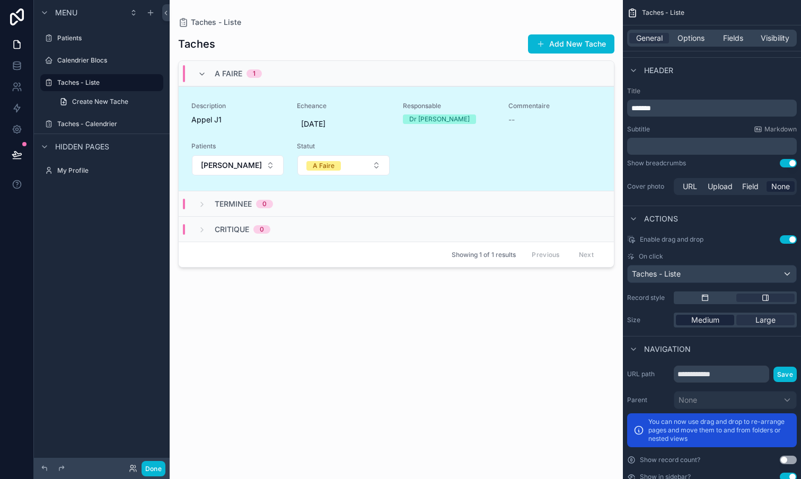
click at [705, 317] on span "Medium" at bounding box center [705, 320] width 28 height 11
click at [158, 465] on button "Done" at bounding box center [153, 468] width 24 height 15
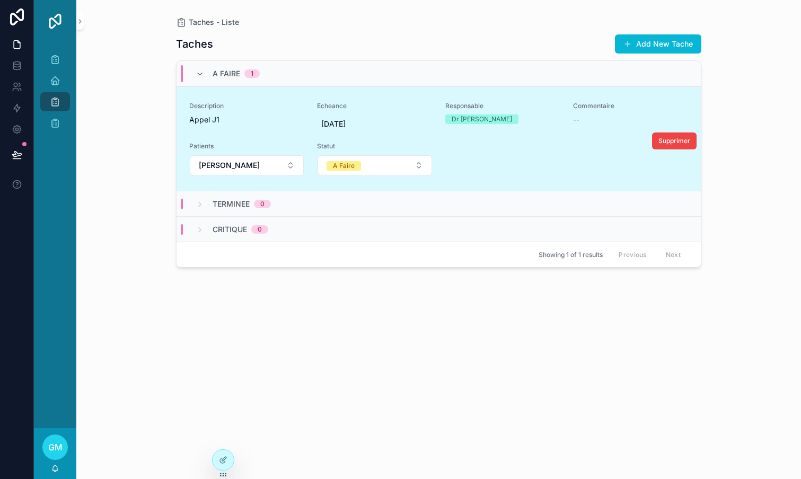
click at [518, 145] on div "Description [PERSON_NAME] J1 Echeance [DATE] Responsable Dr [PERSON_NAME] Comme…" at bounding box center [438, 139] width 499 height 74
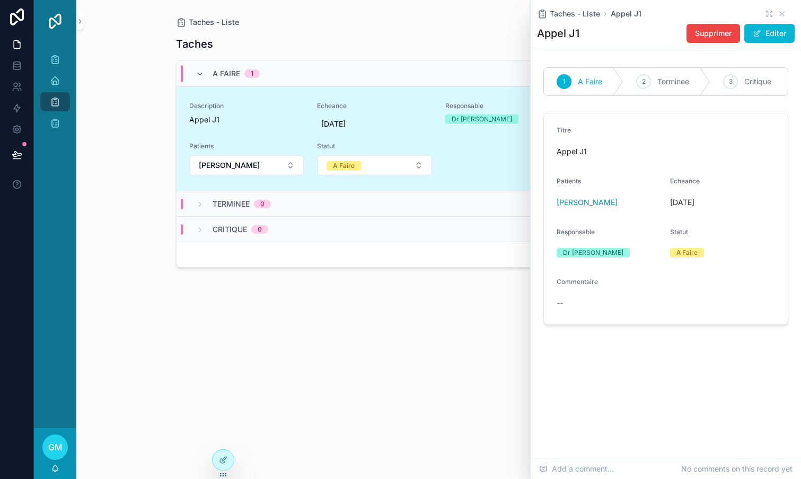
click at [498, 154] on div "Description [PERSON_NAME] J1 Echeance [DATE] Responsable Dr [PERSON_NAME] Comme…" at bounding box center [438, 139] width 499 height 74
click at [671, 85] on span "Terminee" at bounding box center [673, 81] width 32 height 11
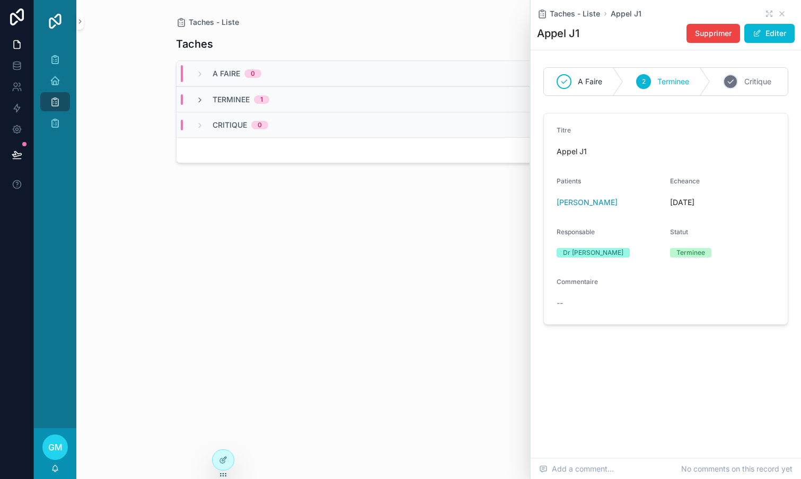
click at [741, 79] on div "3 Critique" at bounding box center [751, 82] width 82 height 28
click at [671, 80] on span "Terminee" at bounding box center [673, 81] width 32 height 11
click at [570, 77] on div "scrollable content" at bounding box center [563, 81] width 15 height 15
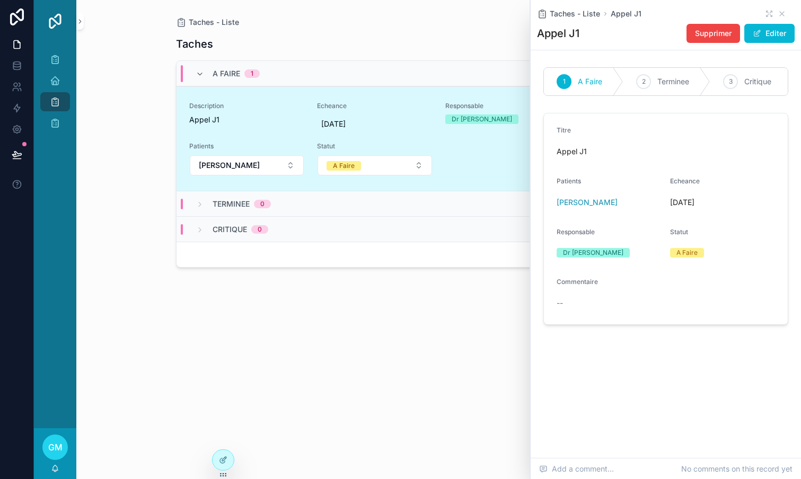
click at [467, 33] on div "Taches Add New Tache A Faire 1 Description [PERSON_NAME] J1 Echeance [DATE] Res…" at bounding box center [438, 247] width 525 height 439
click at [766, 37] on button "Editer" at bounding box center [769, 33] width 50 height 19
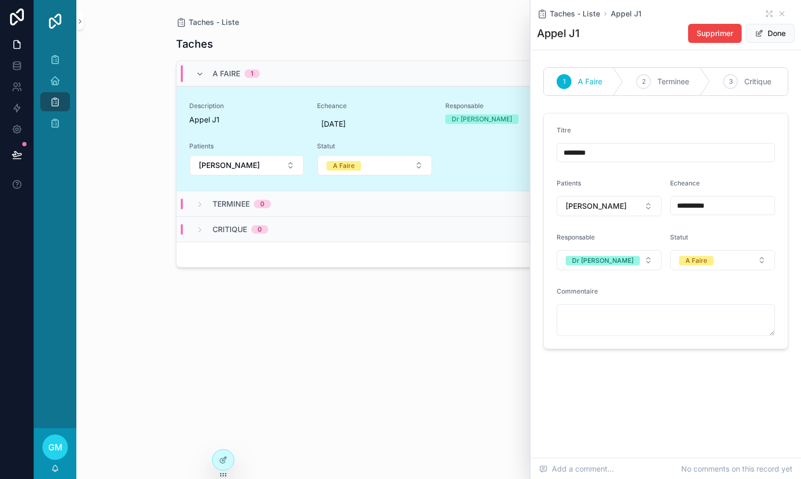
click at [469, 43] on div "Taches Add New Tache" at bounding box center [438, 44] width 525 height 20
click at [222, 457] on icon at bounding box center [223, 460] width 8 height 8
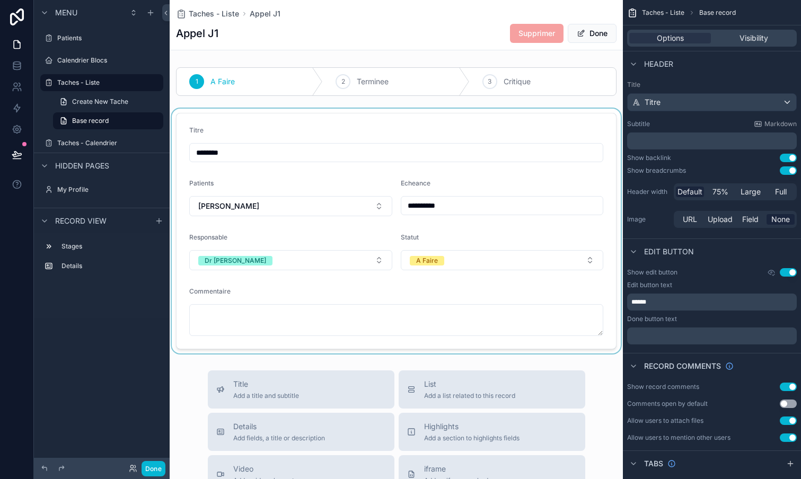
click at [584, 150] on div "scrollable content" at bounding box center [396, 231] width 453 height 245
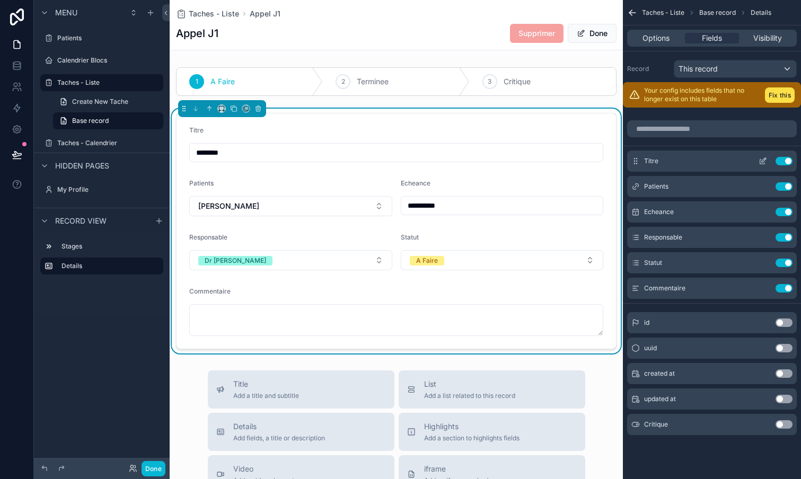
click at [765, 162] on icon "scrollable content" at bounding box center [762, 161] width 8 height 8
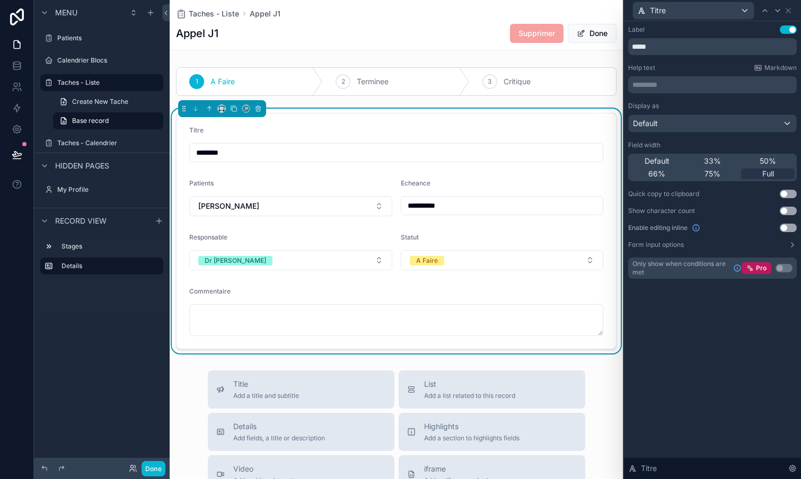
click at [785, 227] on button "Use setting" at bounding box center [788, 228] width 17 height 8
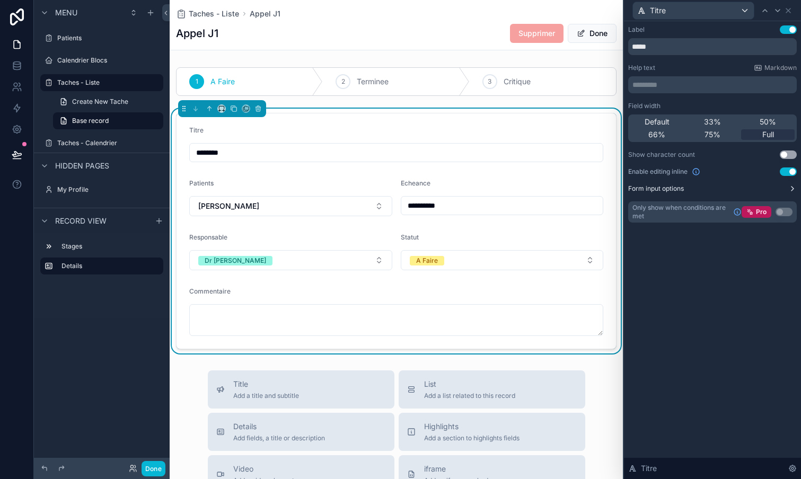
click at [788, 189] on icon at bounding box center [792, 188] width 8 height 8
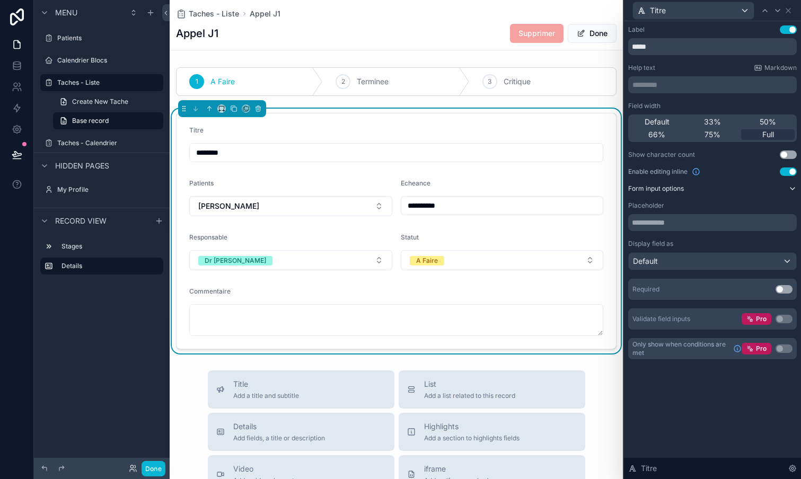
click at [752, 265] on div "Default" at bounding box center [711, 261] width 167 height 17
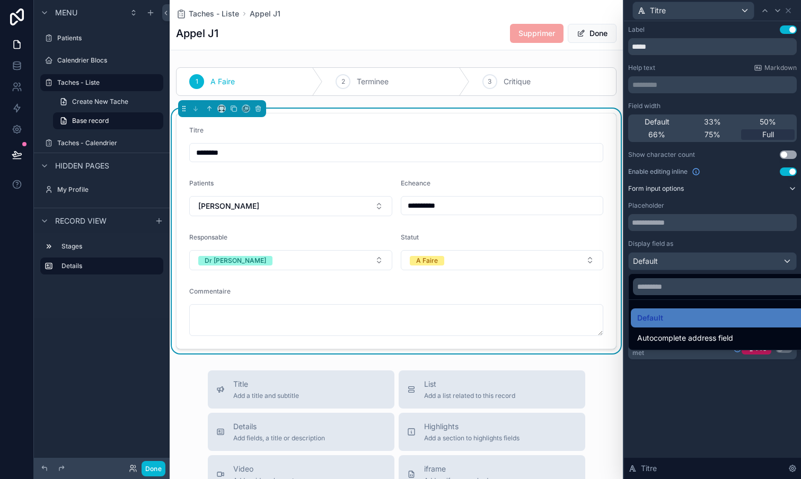
click at [752, 265] on div at bounding box center [712, 239] width 177 height 479
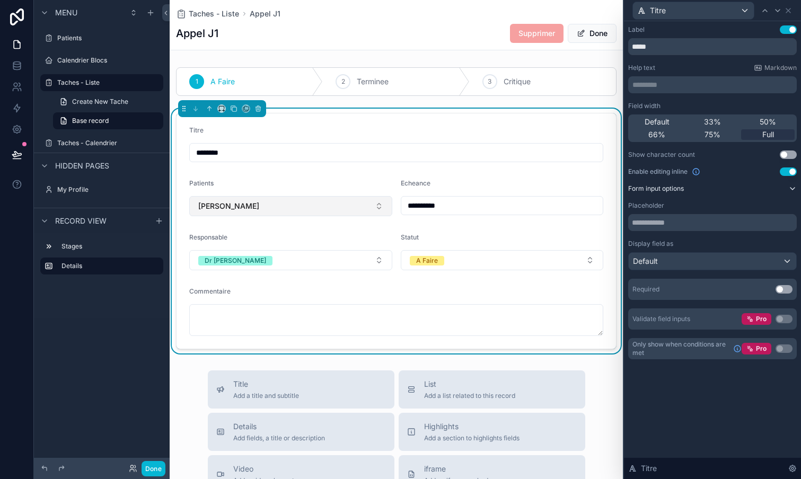
click at [287, 205] on button "Gorj [PERSON_NAME]" at bounding box center [290, 206] width 203 height 20
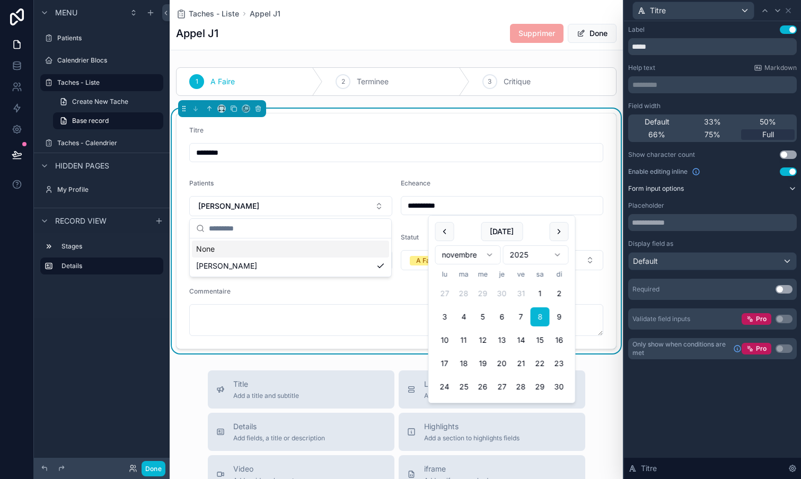
click at [454, 208] on input "**********" at bounding box center [502, 205] width 202 height 15
click at [351, 260] on button "Dr [PERSON_NAME]" at bounding box center [290, 260] width 203 height 20
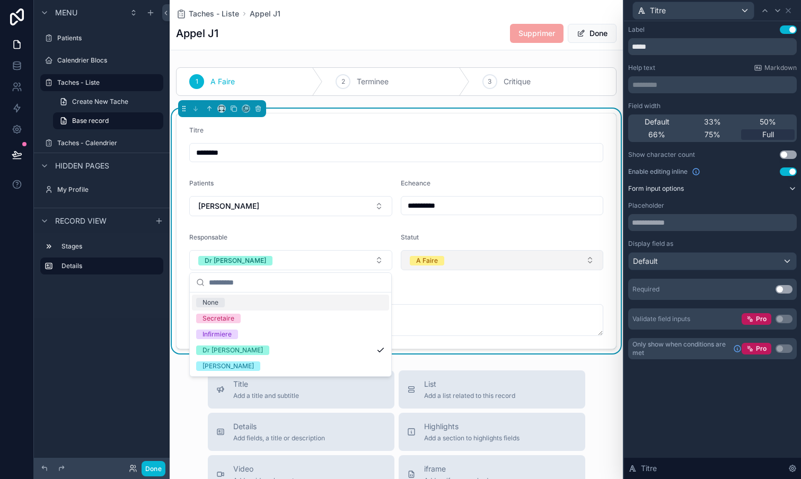
click at [465, 261] on button "A Faire" at bounding box center [502, 260] width 203 height 20
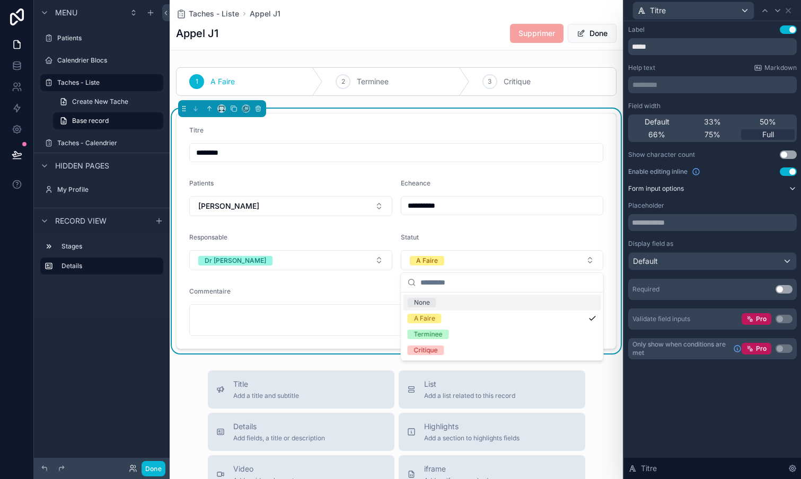
click at [320, 156] on input "********" at bounding box center [396, 152] width 413 height 15
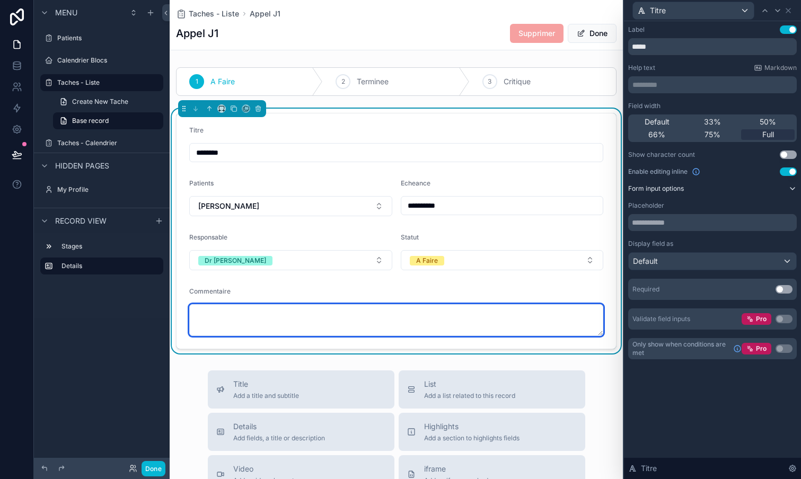
click at [286, 312] on textarea "scrollable content" at bounding box center [396, 320] width 414 height 32
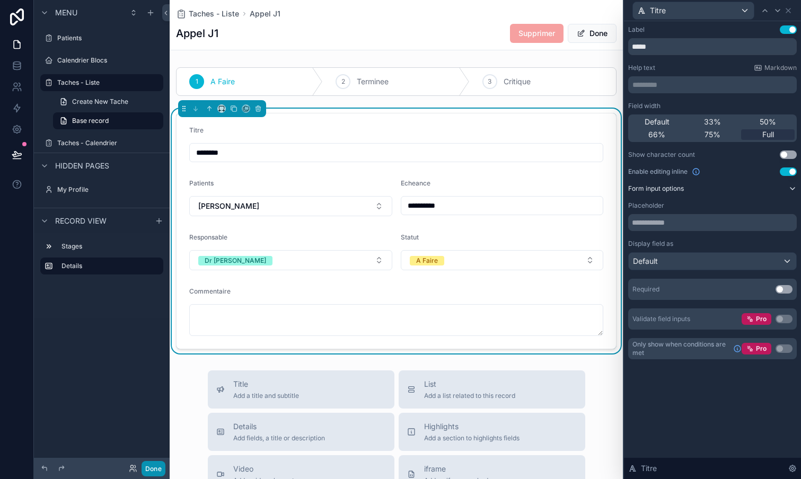
click at [157, 465] on button "Done" at bounding box center [153, 468] width 24 height 15
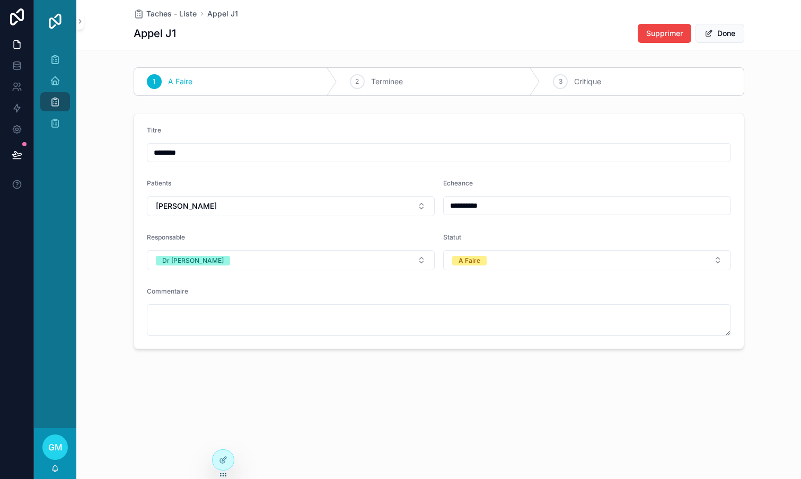
click at [249, 158] on input "********" at bounding box center [438, 152] width 583 height 15
click at [250, 178] on form "**********" at bounding box center [438, 230] width 609 height 235
click at [59, 102] on icon "scrollable content" at bounding box center [55, 101] width 11 height 11
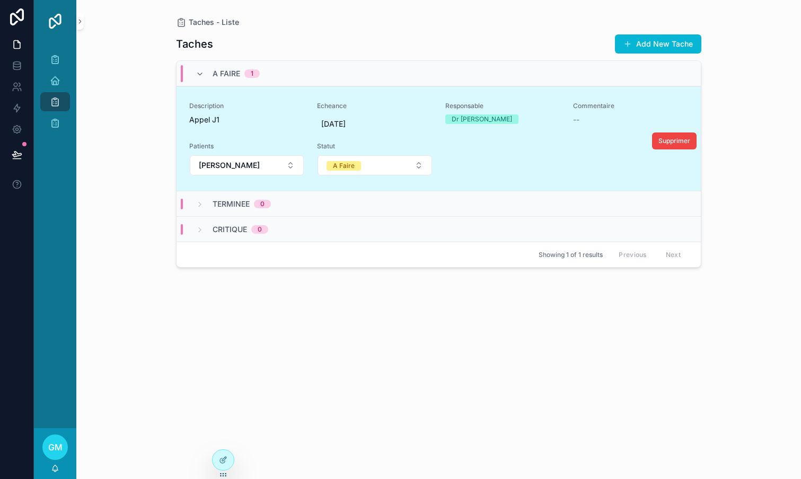
click at [210, 121] on span "Appel J1" at bounding box center [246, 119] width 115 height 11
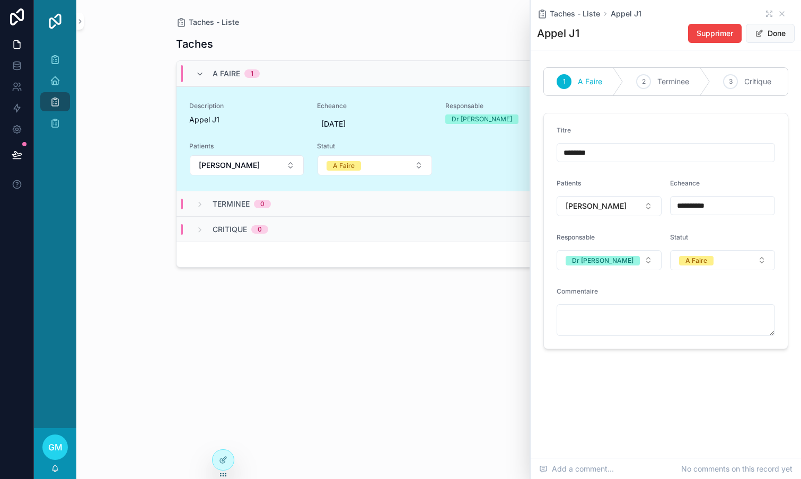
click at [208, 120] on span "Appel J1" at bounding box center [246, 119] width 115 height 11
click at [218, 458] on div at bounding box center [223, 460] width 21 height 20
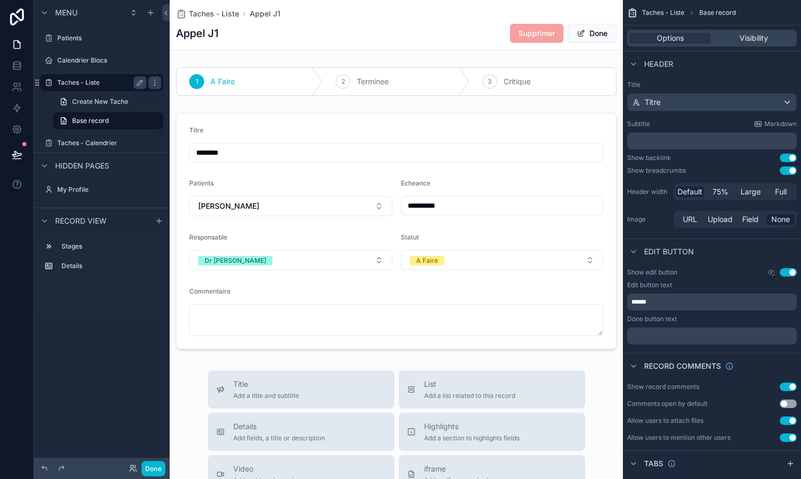
click at [74, 80] on label "Taches - Liste" at bounding box center [99, 82] width 85 height 8
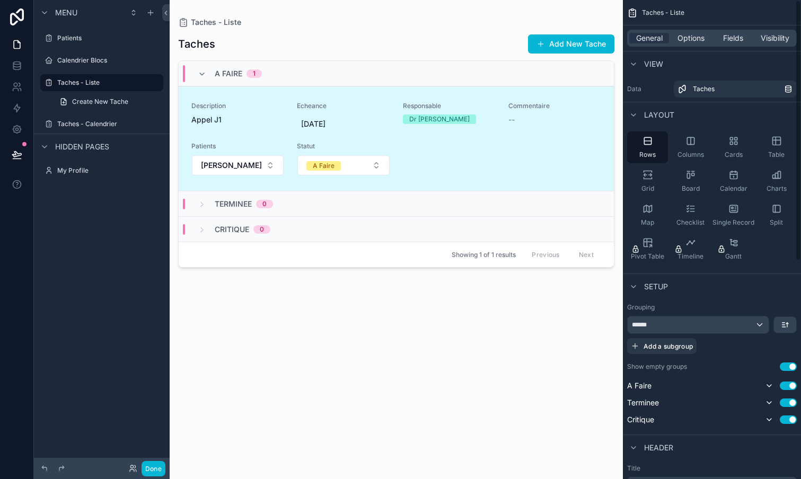
click at [734, 43] on div "General Options Fields Visibility" at bounding box center [712, 38] width 170 height 17
click at [734, 39] on span "Fields" at bounding box center [733, 38] width 20 height 11
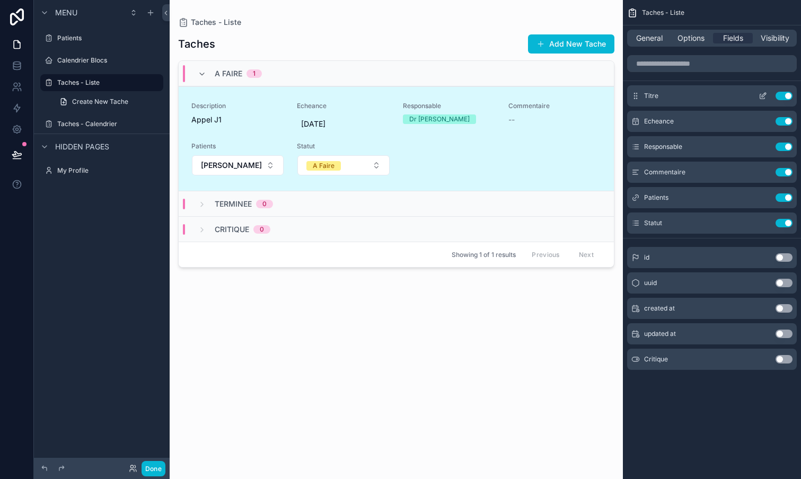
click at [764, 95] on icon "scrollable content" at bounding box center [762, 96] width 8 height 8
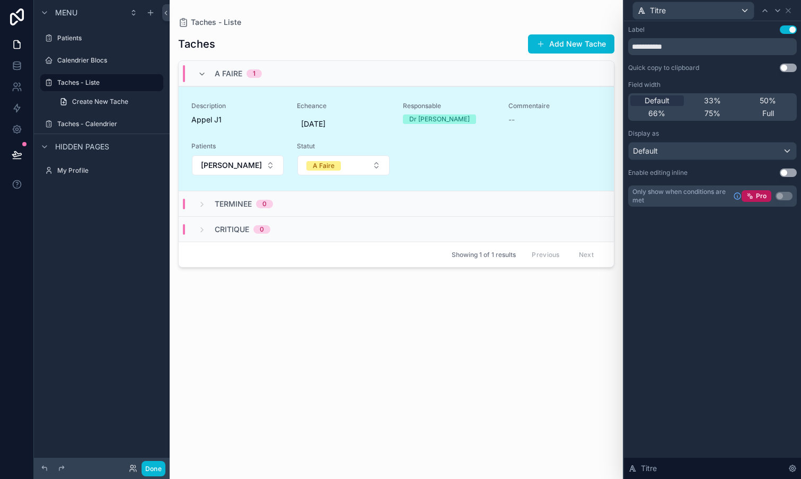
click at [787, 171] on button "Use setting" at bounding box center [788, 173] width 17 height 8
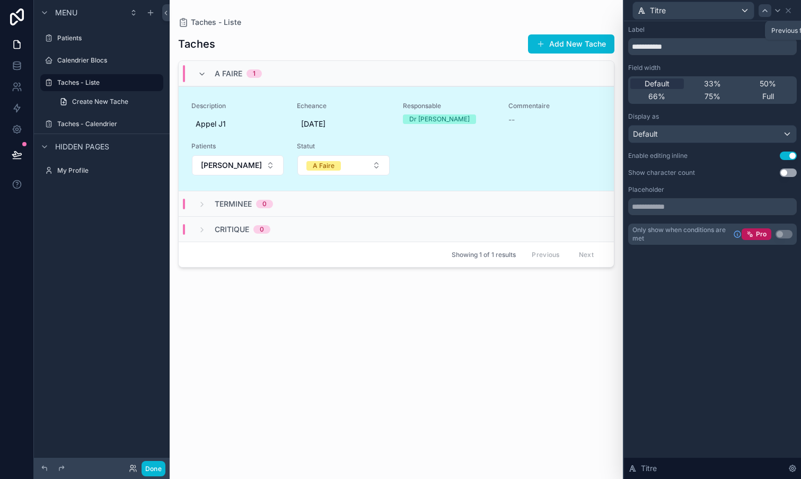
click at [763, 12] on icon at bounding box center [764, 10] width 8 height 8
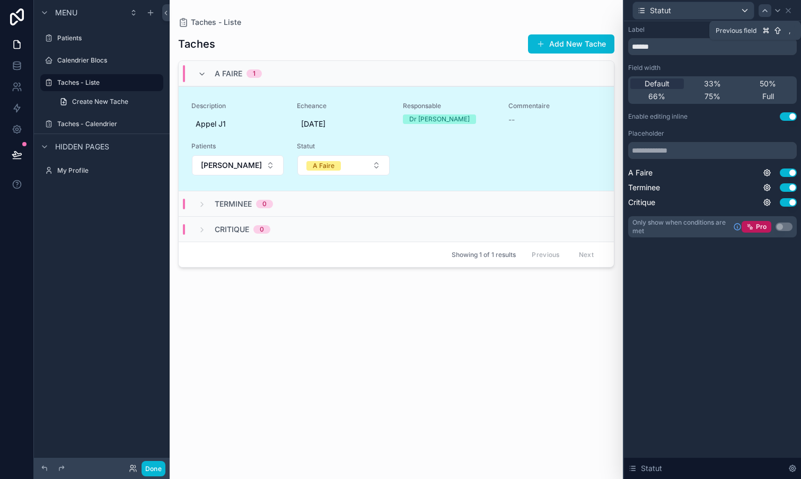
click at [764, 11] on icon at bounding box center [764, 10] width 8 height 8
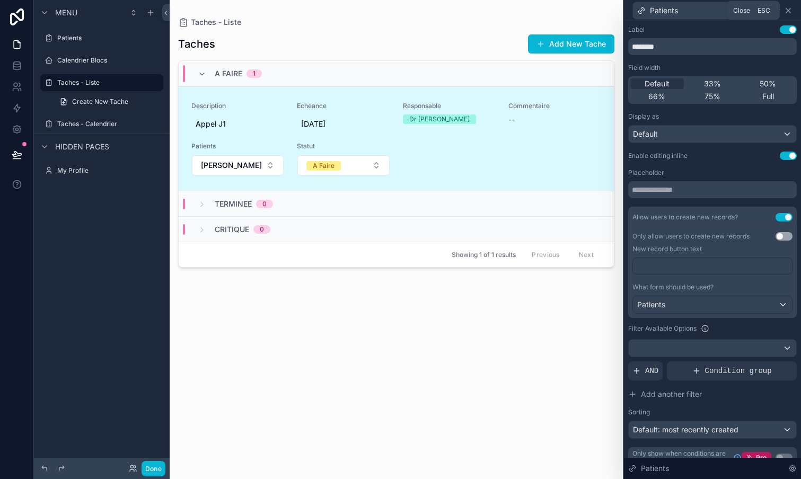
click at [789, 11] on icon at bounding box center [788, 10] width 4 height 4
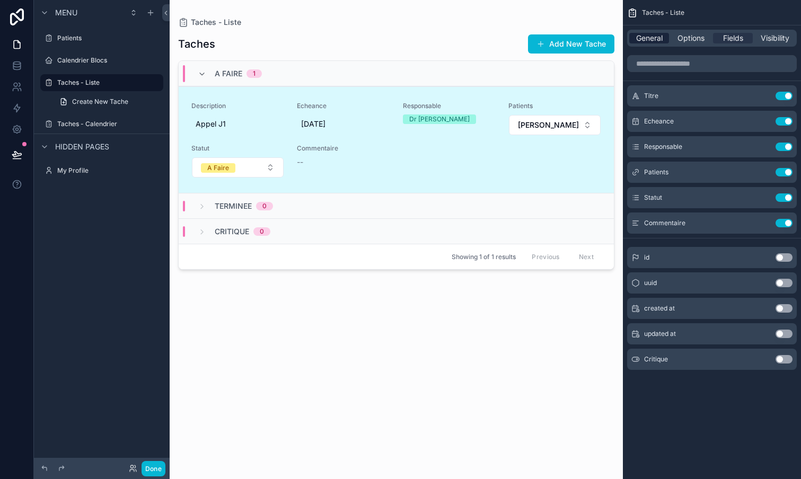
click at [648, 40] on span "General" at bounding box center [649, 38] width 26 height 11
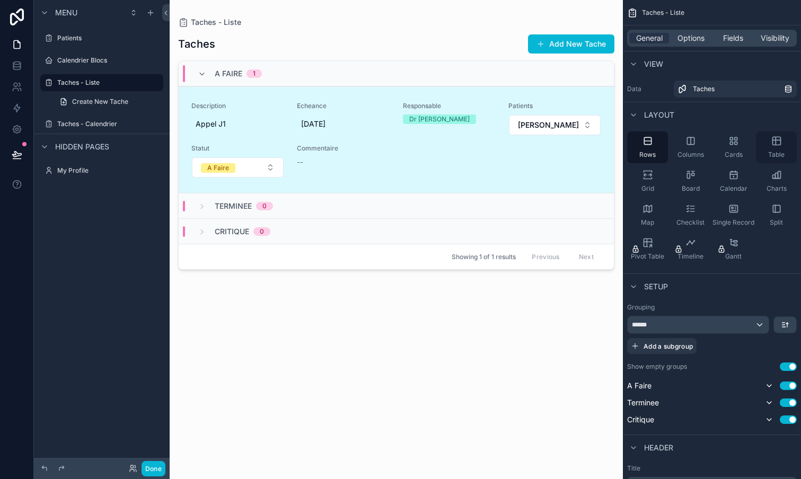
click at [773, 146] on div "Table" at bounding box center [776, 147] width 41 height 32
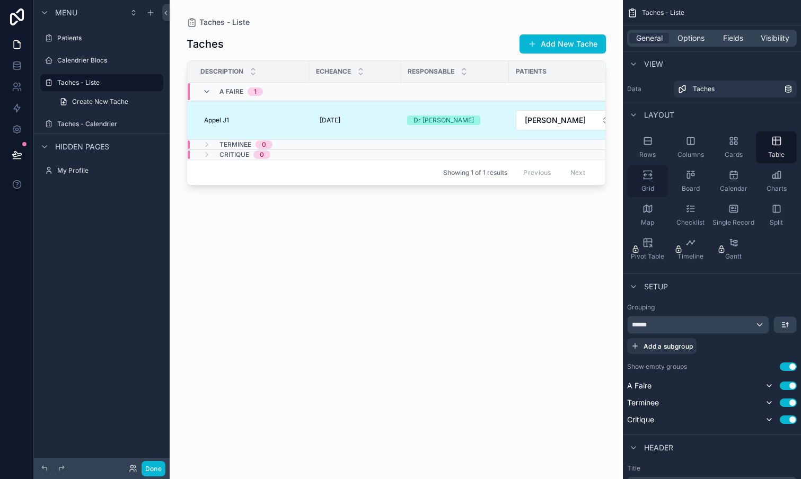
click at [648, 172] on icon "scrollable content" at bounding box center [647, 175] width 11 height 11
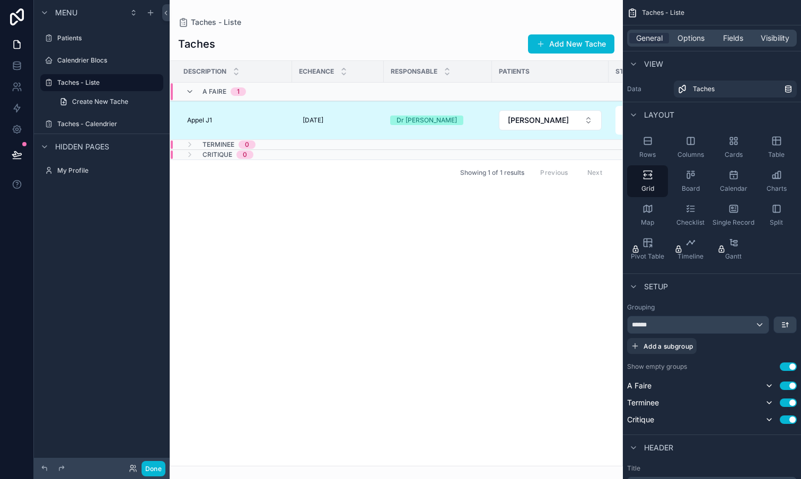
click at [404, 119] on div "scrollable content" at bounding box center [396, 239] width 453 height 479
click at [157, 466] on button "Done" at bounding box center [153, 468] width 24 height 15
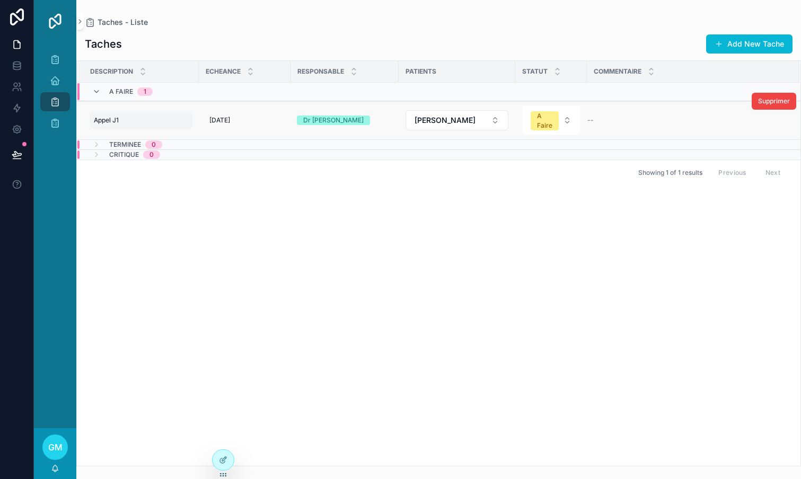
click at [145, 119] on div "Appel J1 Appel J1" at bounding box center [141, 120] width 103 height 17
click at [321, 123] on div "Dr [PERSON_NAME]" at bounding box center [333, 121] width 60 height 10
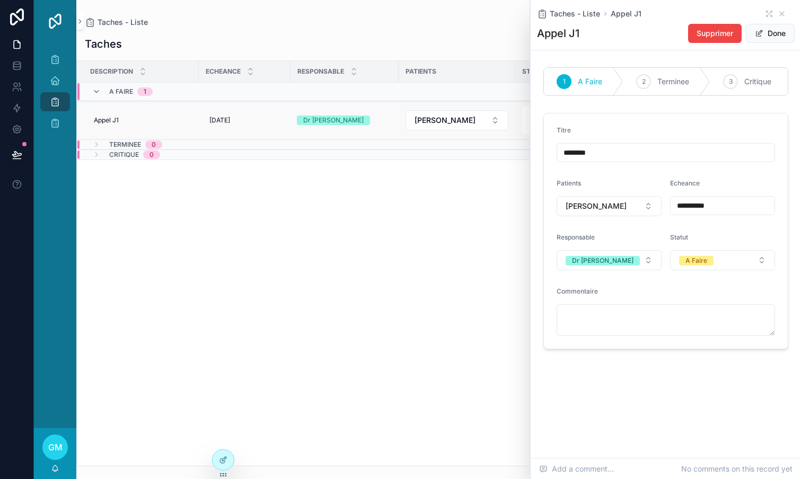
click at [316, 121] on div "Dr [PERSON_NAME]" at bounding box center [333, 121] width 60 height 10
click at [243, 122] on div "08/11/2025 08/11/2025" at bounding box center [244, 120] width 79 height 17
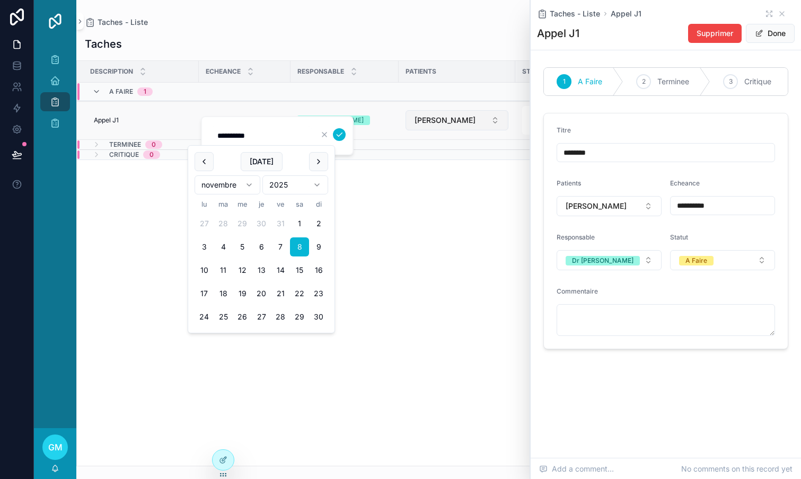
click at [439, 119] on span "Gorj [PERSON_NAME]" at bounding box center [444, 120] width 61 height 11
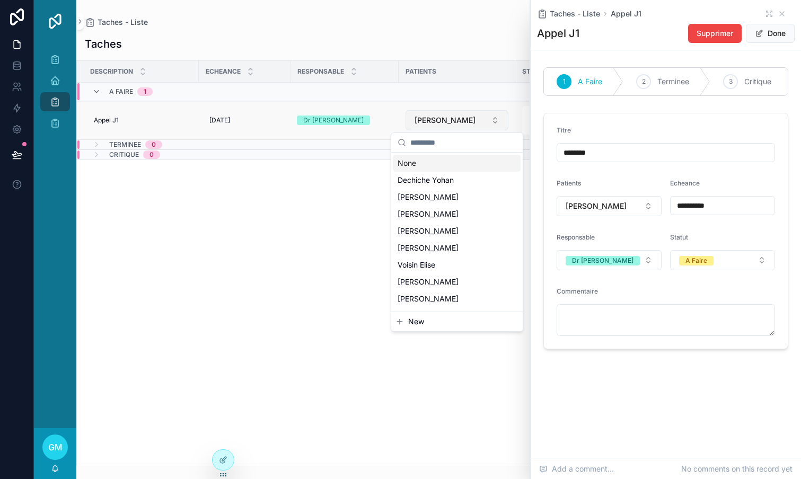
click at [443, 121] on span "Gorj [PERSON_NAME]" at bounding box center [444, 120] width 61 height 11
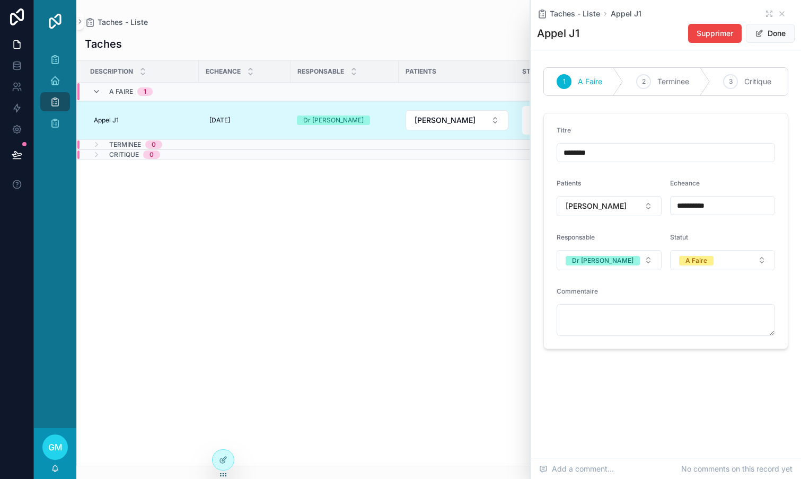
click at [495, 38] on div "Taches Add New Tache" at bounding box center [438, 44] width 707 height 20
click at [223, 463] on icon at bounding box center [223, 460] width 8 height 8
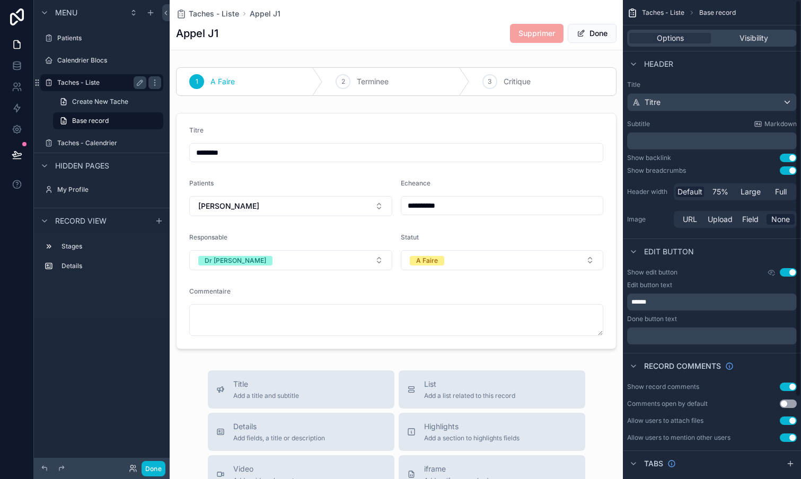
click at [73, 79] on label "Taches - Liste" at bounding box center [99, 82] width 85 height 8
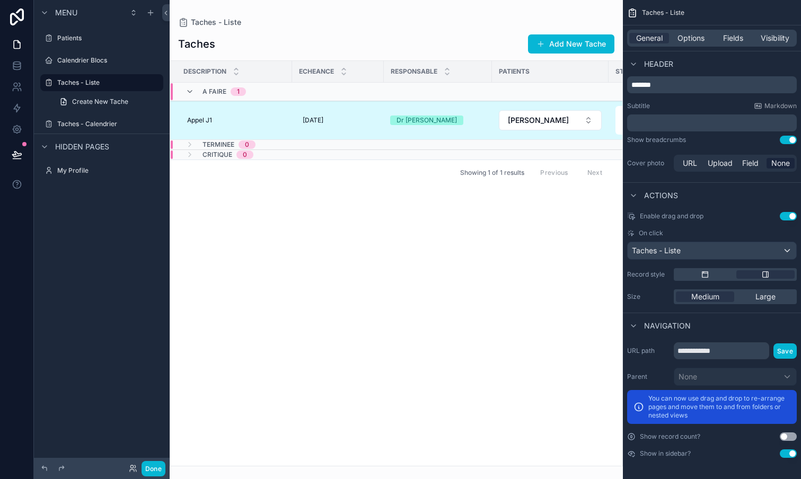
click at [650, 234] on span "On click" at bounding box center [651, 233] width 24 height 8
click at [677, 251] on span "Taches - Liste" at bounding box center [656, 250] width 49 height 11
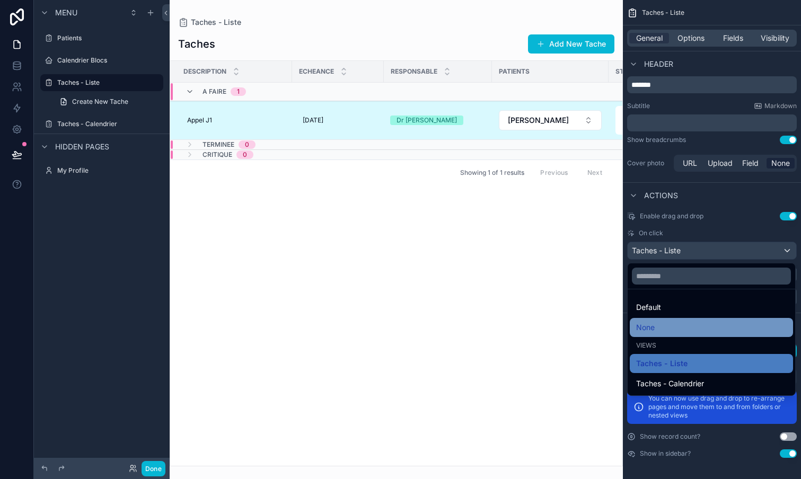
click at [657, 323] on div "None" at bounding box center [711, 327] width 150 height 13
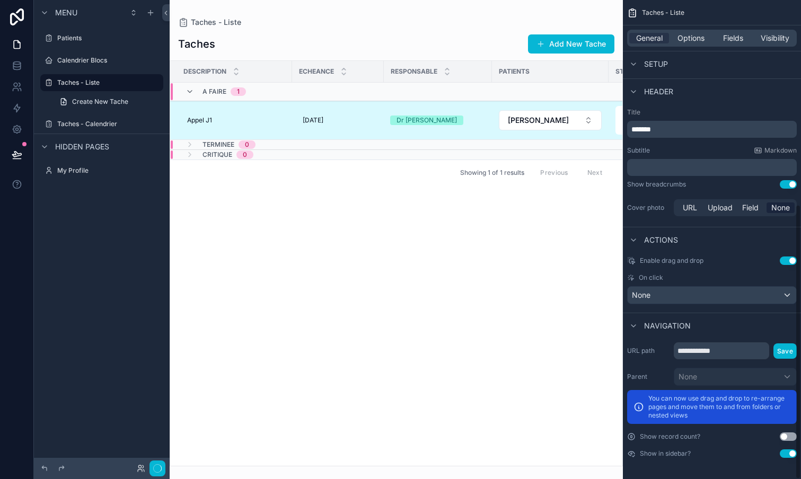
scroll to position [356, 0]
click at [678, 299] on div "None" at bounding box center [711, 295] width 169 height 17
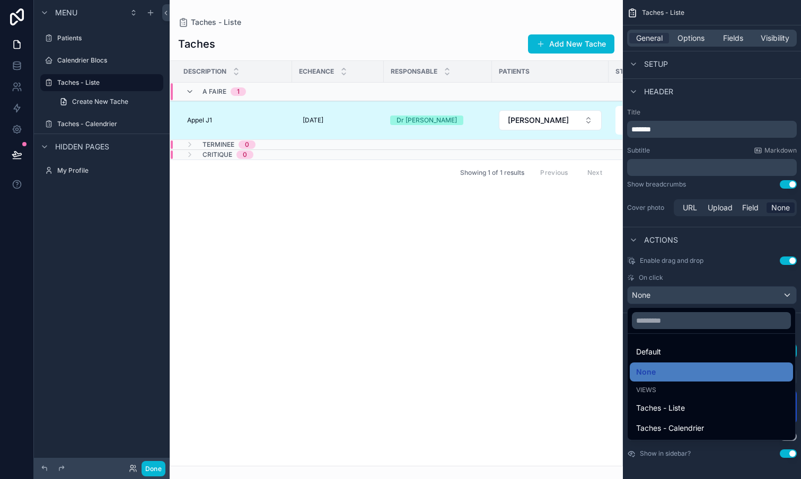
scroll to position [0, 0]
click at [471, 308] on div "scrollable content" at bounding box center [396, 239] width 453 height 479
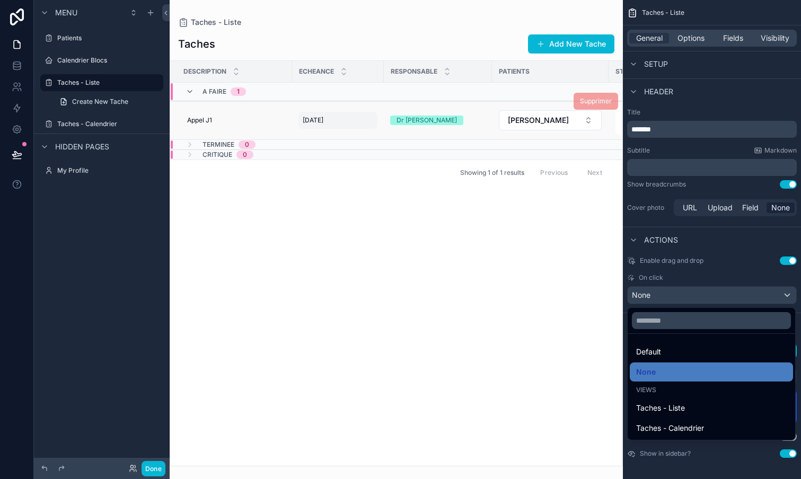
click at [322, 120] on span "[DATE]" at bounding box center [313, 120] width 21 height 8
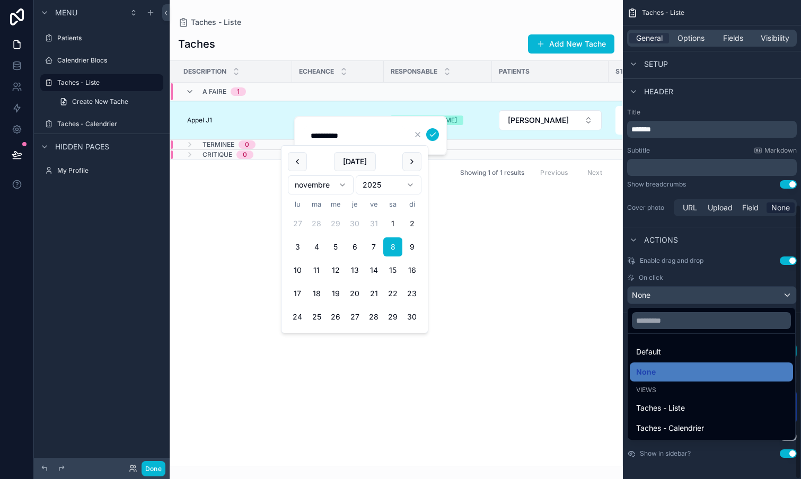
click at [150, 469] on div "scrollable content" at bounding box center [400, 239] width 801 height 479
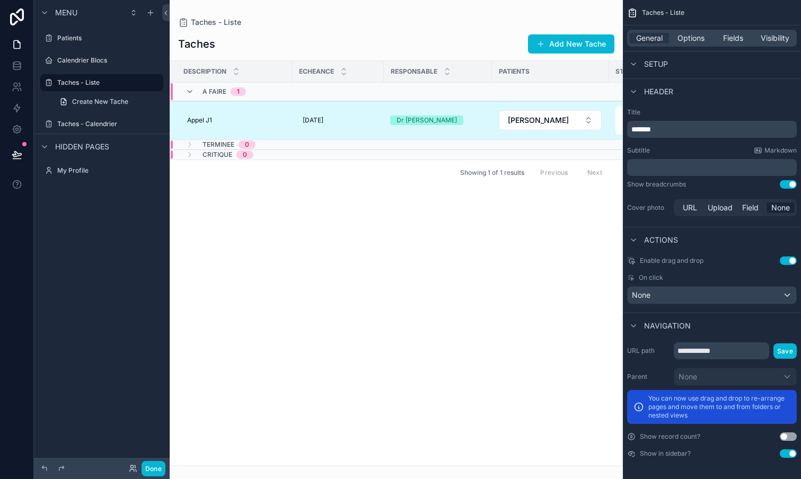
click at [150, 469] on button "Done" at bounding box center [153, 468] width 24 height 15
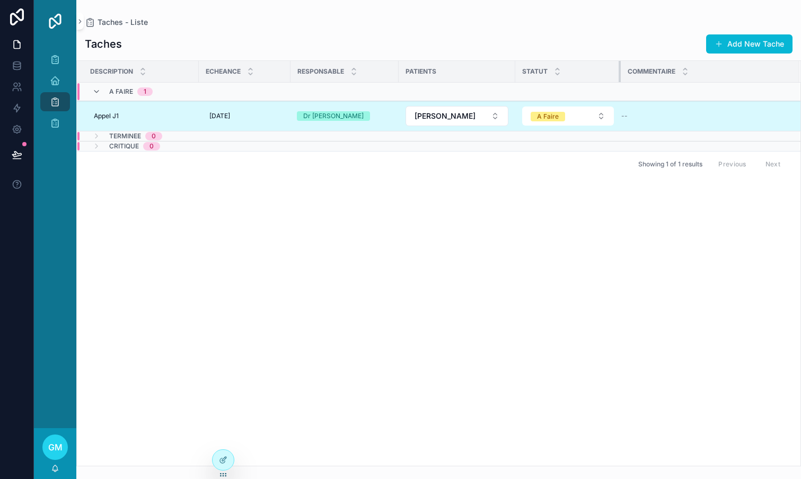
drag, startPoint x: 586, startPoint y: 69, endPoint x: 620, endPoint y: 70, distance: 34.5
click at [620, 70] on div "scrollable content" at bounding box center [620, 71] width 4 height 21
click at [225, 459] on icon at bounding box center [223, 460] width 8 height 8
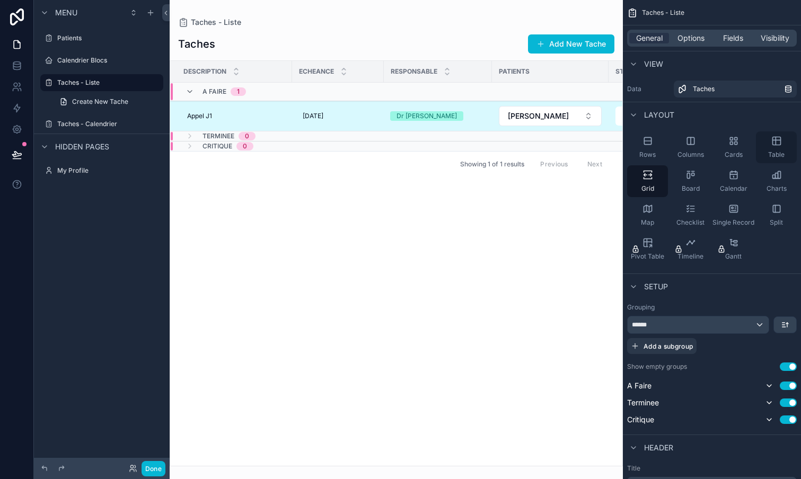
click at [783, 144] on div "Table" at bounding box center [776, 147] width 41 height 32
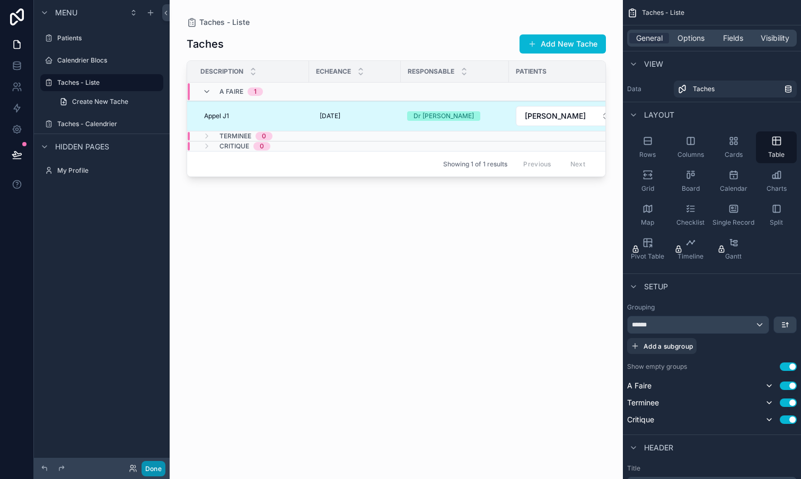
click at [154, 470] on button "Done" at bounding box center [153, 468] width 24 height 15
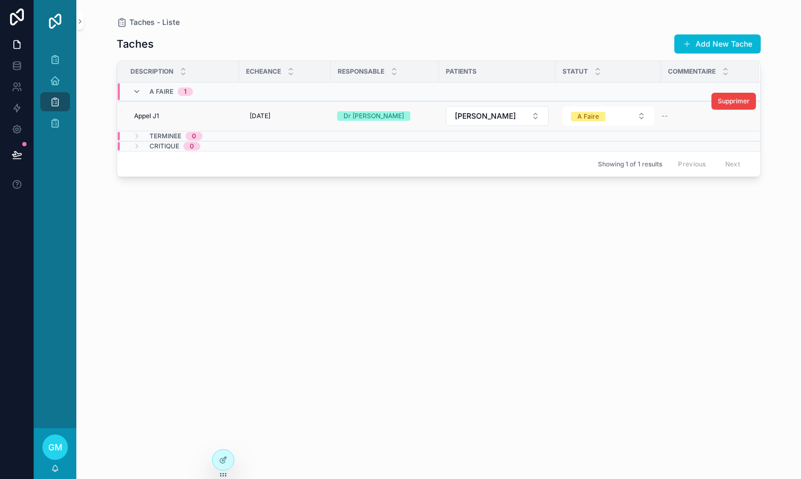
click at [357, 117] on div "Dr [PERSON_NAME]" at bounding box center [373, 116] width 60 height 10
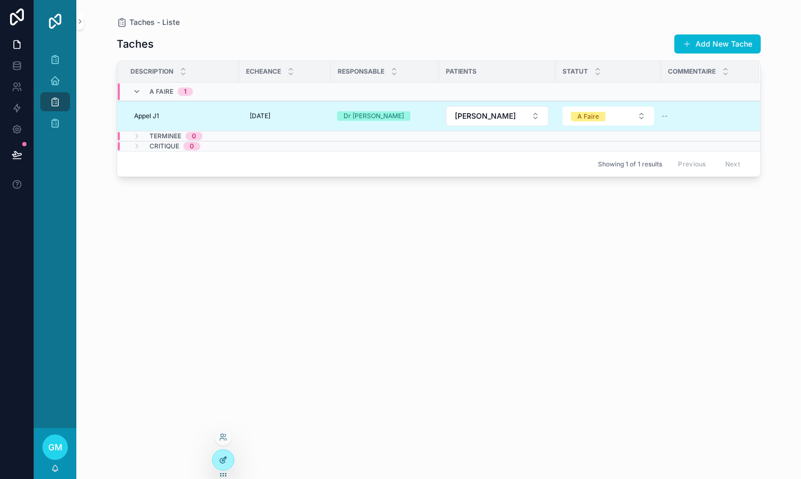
click at [222, 463] on icon at bounding box center [222, 460] width 5 height 5
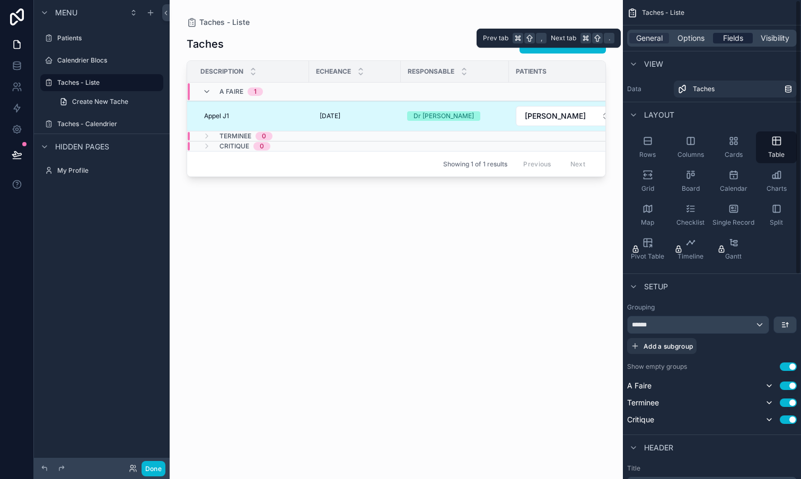
click at [731, 41] on span "Fields" at bounding box center [733, 38] width 20 height 11
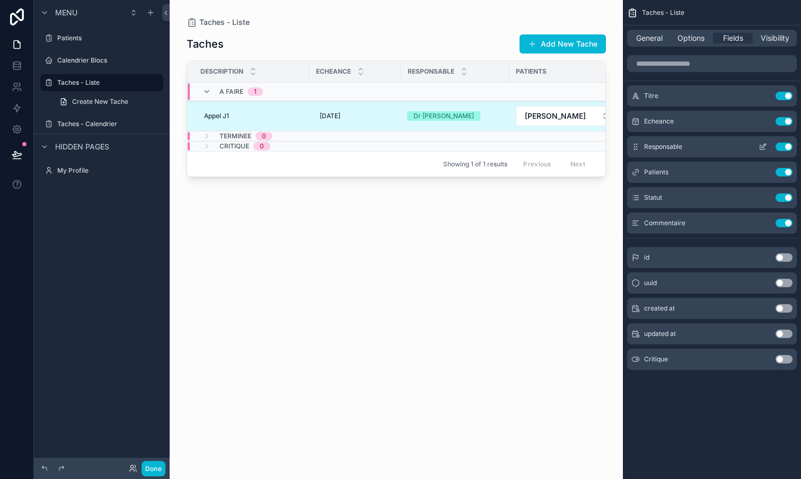
click at [766, 146] on icon "scrollable content" at bounding box center [762, 147] width 8 height 8
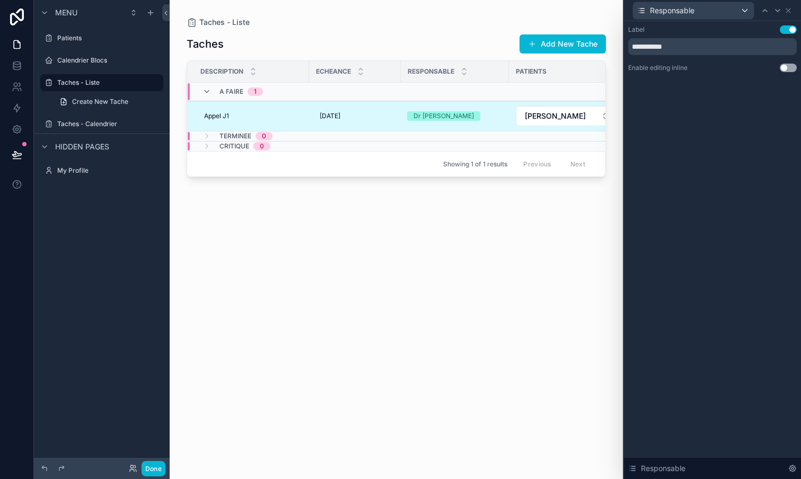
click at [790, 67] on button "Use setting" at bounding box center [788, 68] width 17 height 8
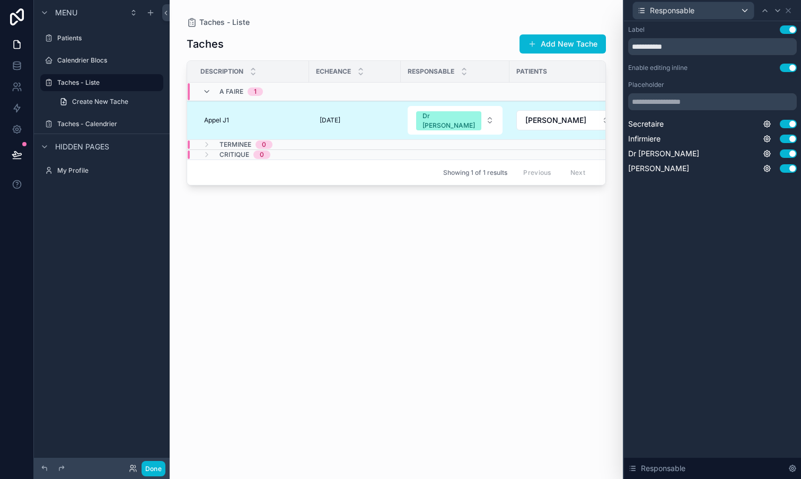
click at [478, 253] on div "scrollable content" at bounding box center [396, 233] width 453 height 466
click at [786, 12] on icon at bounding box center [788, 10] width 4 height 4
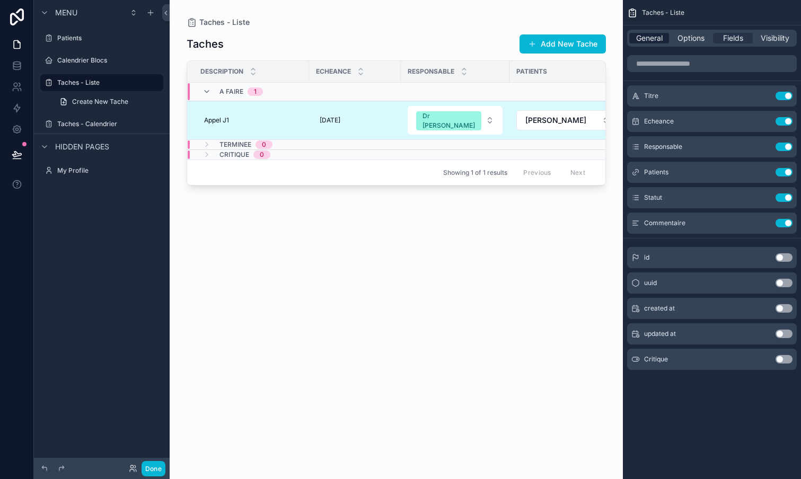
click at [649, 38] on span "General" at bounding box center [649, 38] width 26 height 11
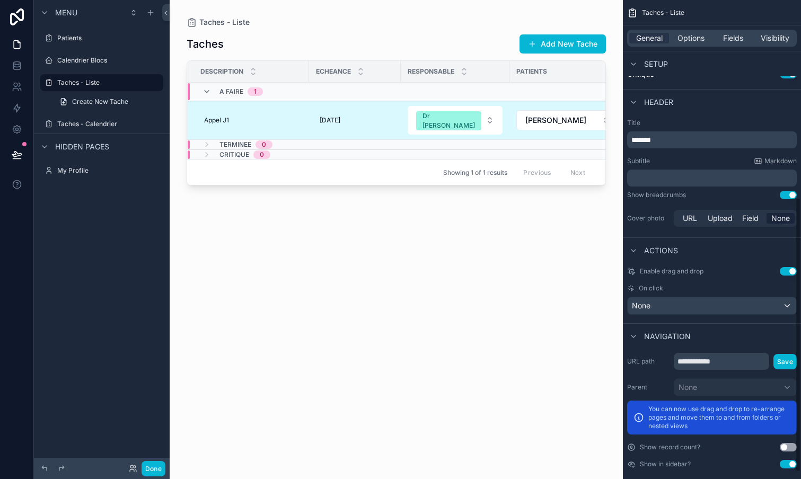
scroll to position [347, 0]
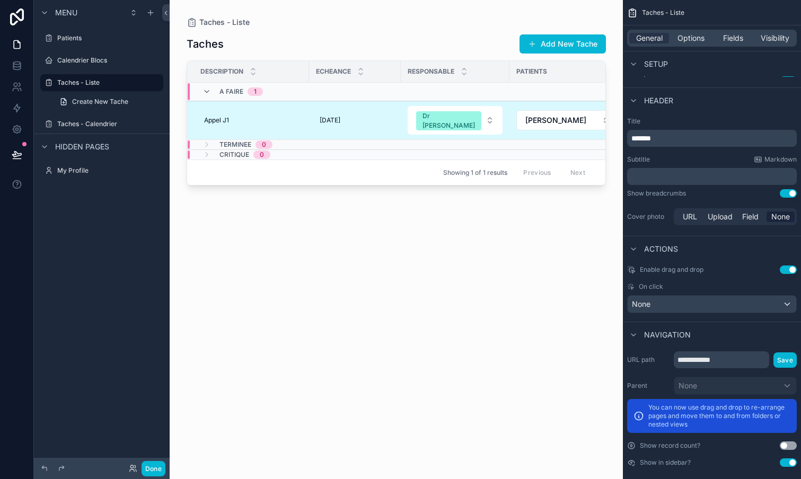
click at [788, 270] on button "Use setting" at bounding box center [788, 269] width 17 height 8
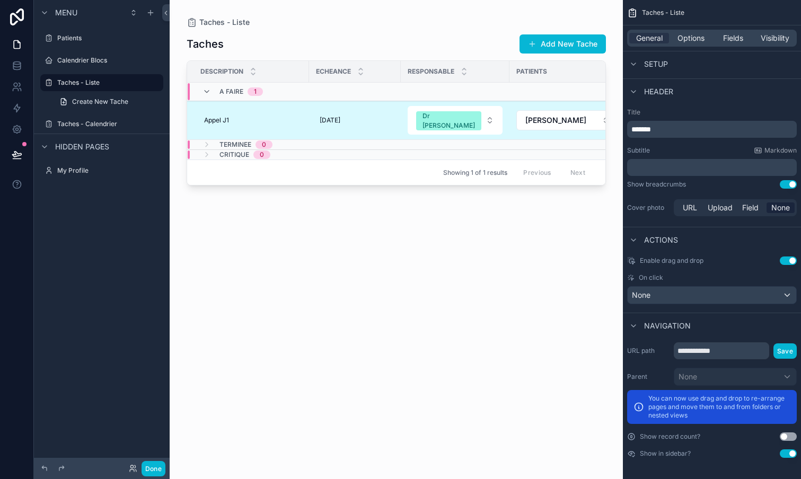
scroll to position [0, 0]
click at [792, 456] on button "Use setting" at bounding box center [788, 453] width 17 height 8
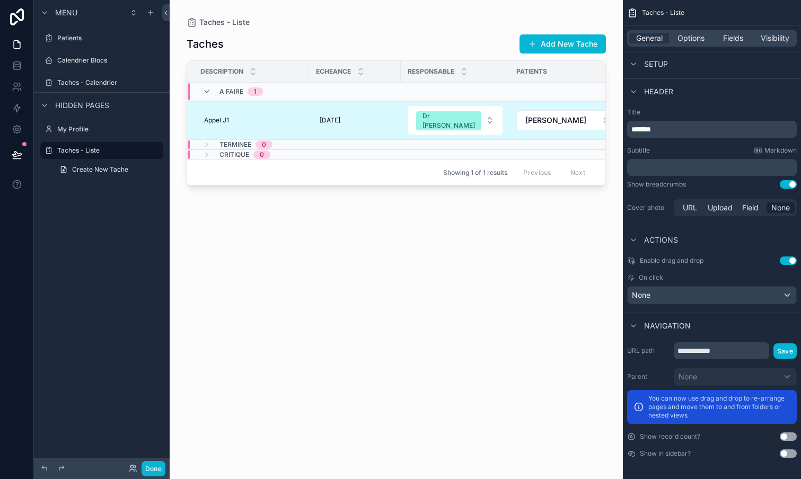
click at [792, 456] on button "Use setting" at bounding box center [788, 453] width 17 height 8
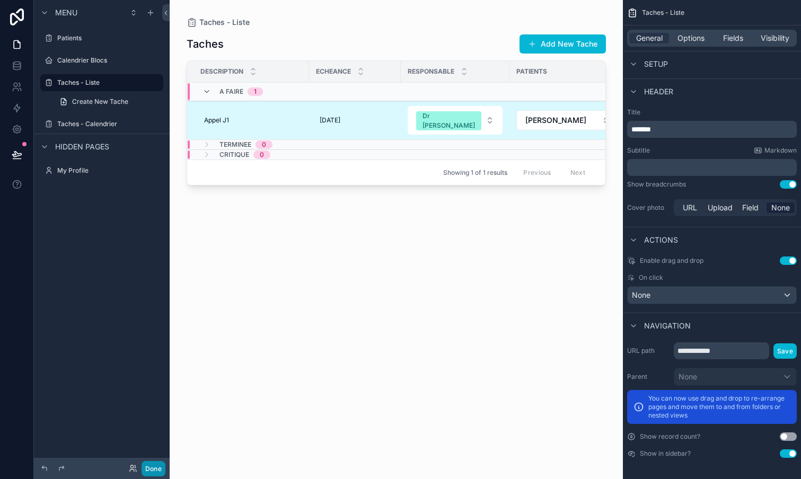
click at [153, 467] on button "Done" at bounding box center [153, 468] width 24 height 15
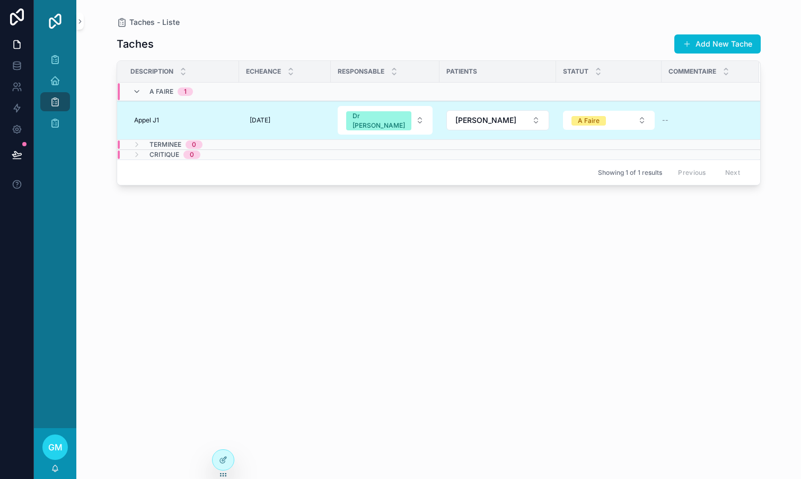
click at [350, 298] on div "Taches Add New Tache Description Echeance Responsable Patients Statut Commentai…" at bounding box center [439, 247] width 644 height 439
click at [60, 77] on icon "scrollable content" at bounding box center [55, 80] width 11 height 11
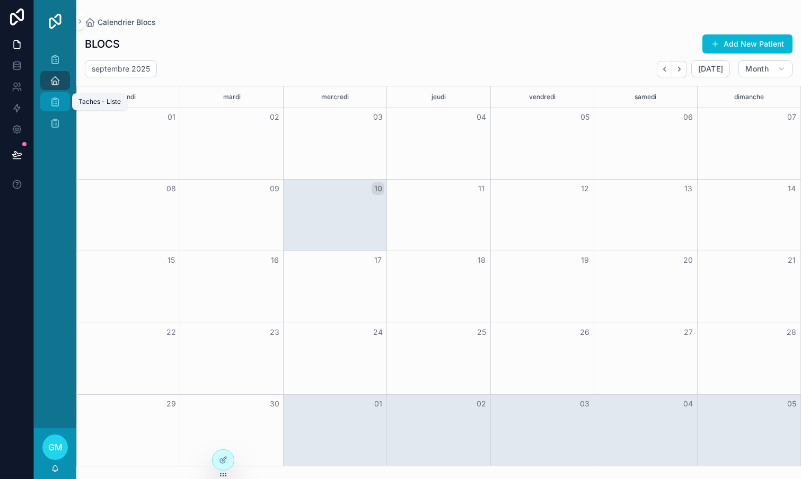
click at [60, 101] on div "Taches - Liste" at bounding box center [55, 101] width 17 height 17
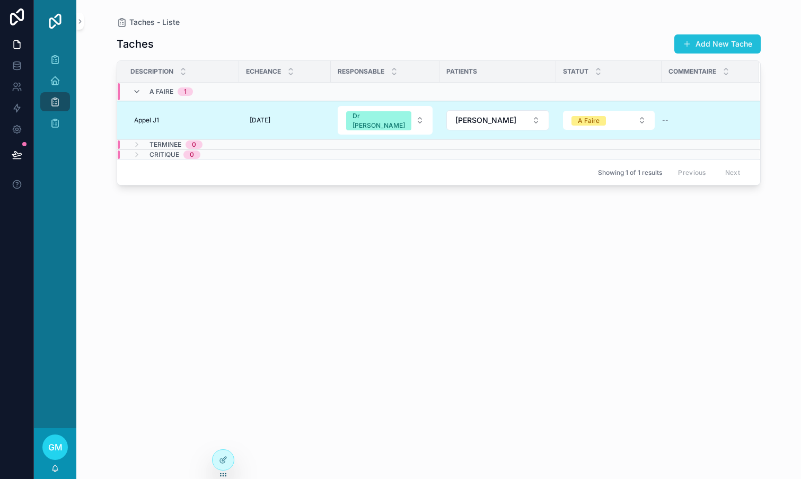
click at [712, 39] on button "Add New Tache" at bounding box center [717, 43] width 86 height 19
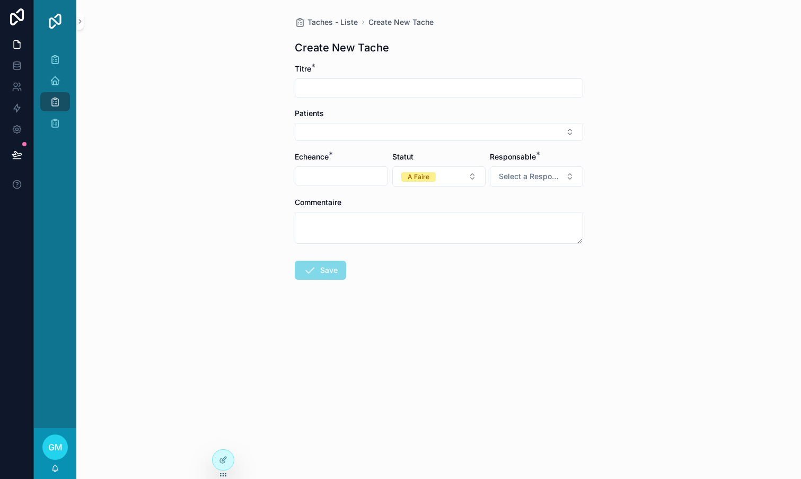
click at [393, 89] on input "scrollable content" at bounding box center [438, 88] width 287 height 15
type input "******"
click at [385, 130] on button "Select Button" at bounding box center [439, 132] width 288 height 18
type input "****"
click at [366, 172] on div "Gorj [PERSON_NAME]" at bounding box center [438, 173] width 283 height 17
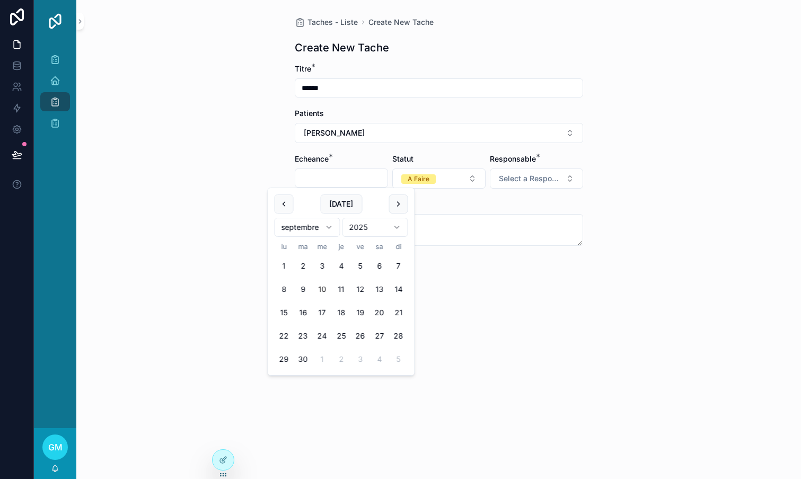
click at [351, 173] on input "scrollable content" at bounding box center [341, 178] width 92 height 15
click at [337, 357] on button "2" at bounding box center [341, 359] width 19 height 19
type input "**********"
click at [483, 378] on div "**********" at bounding box center [438, 239] width 724 height 479
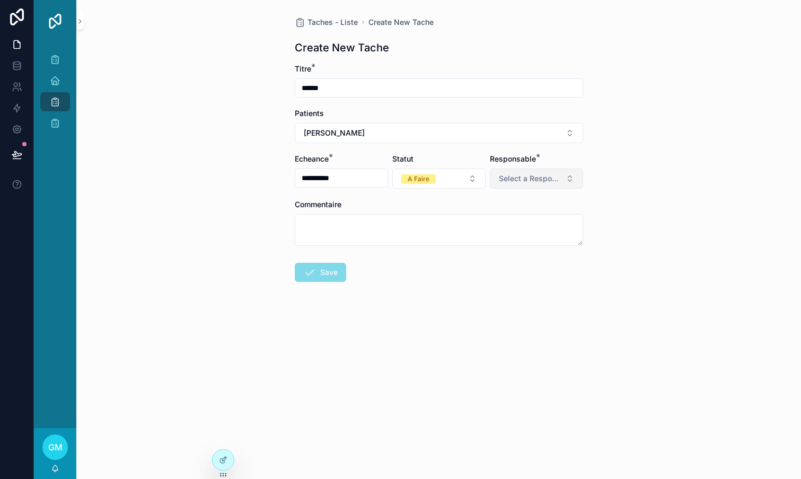
click at [528, 182] on span "Select a Responsable" at bounding box center [530, 178] width 63 height 11
click at [503, 251] on div "Dr [PERSON_NAME]" at bounding box center [513, 253] width 60 height 10
click at [324, 272] on button "Save" at bounding box center [320, 281] width 51 height 19
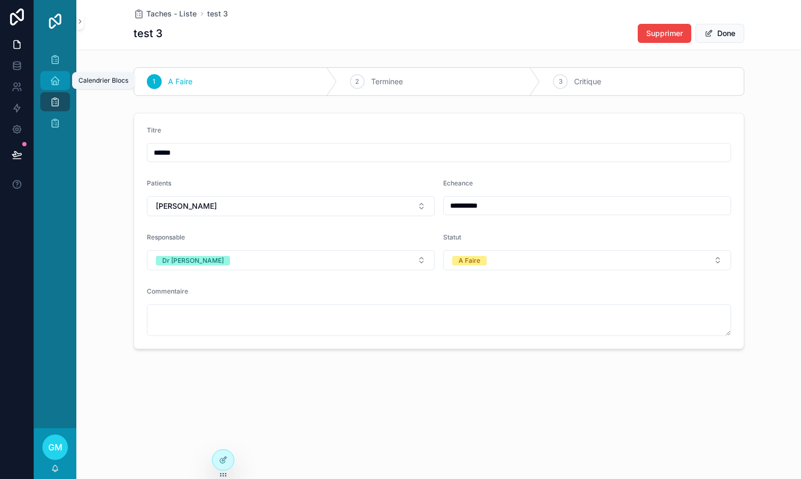
click at [56, 82] on icon "scrollable content" at bounding box center [55, 80] width 11 height 11
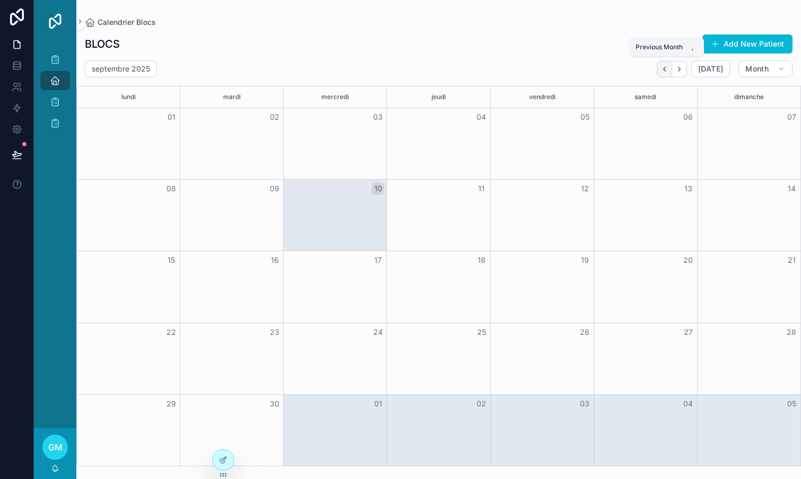
click at [665, 71] on icon "Back" at bounding box center [664, 69] width 8 height 8
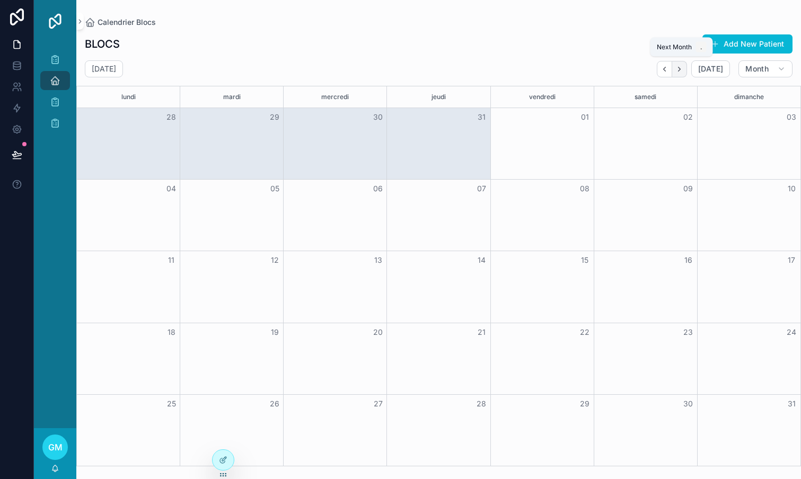
click at [678, 69] on icon "Next" at bounding box center [679, 69] width 8 height 8
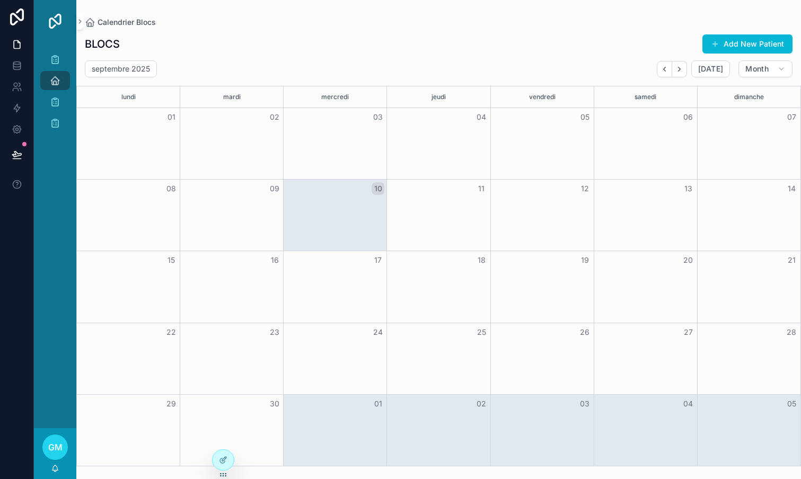
click at [678, 69] on icon "Next" at bounding box center [679, 69] width 8 height 8
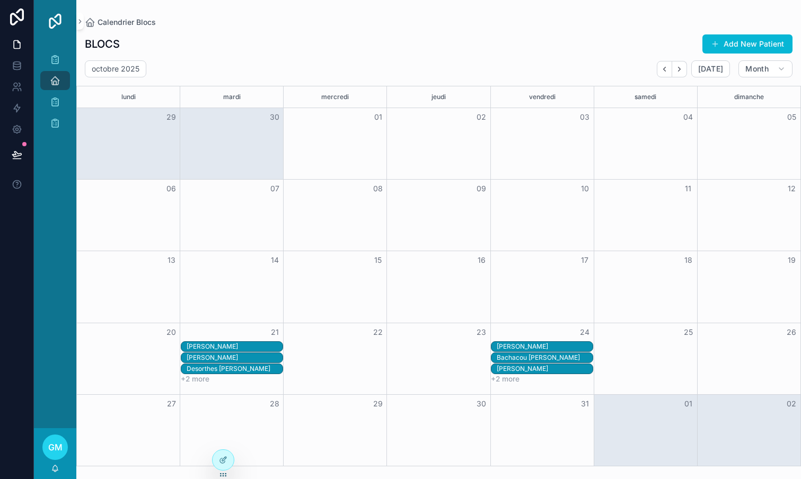
click at [206, 380] on button "+2 more" at bounding box center [195, 379] width 29 height 8
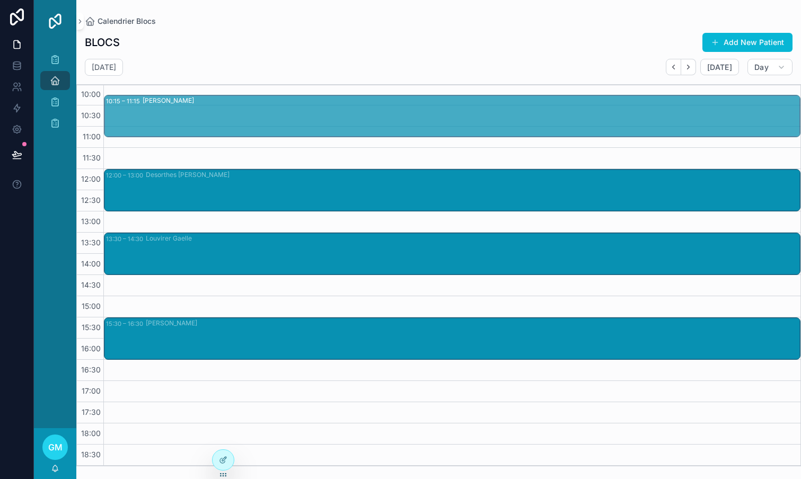
scroll to position [85, 0]
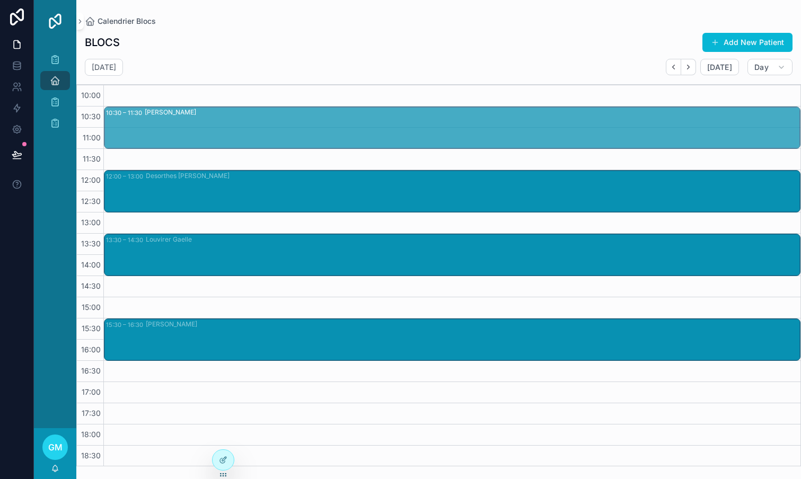
drag, startPoint x: 206, startPoint y: 103, endPoint x: 213, endPoint y: 129, distance: 26.7
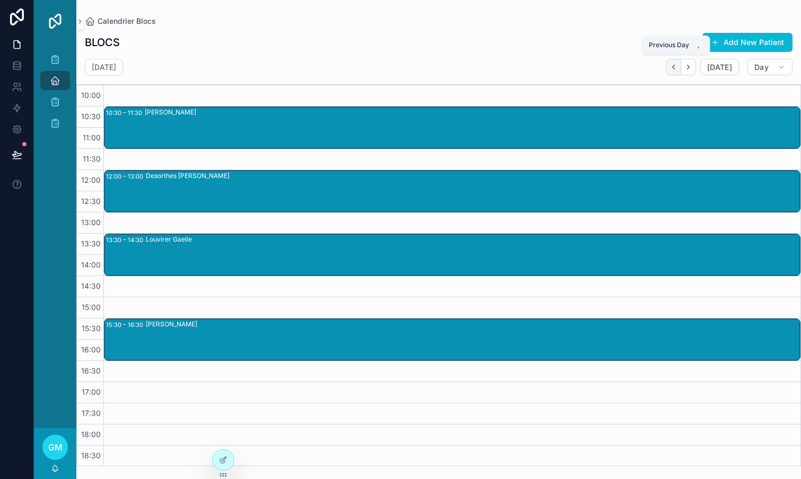
click at [675, 70] on icon "Back" at bounding box center [673, 67] width 8 height 8
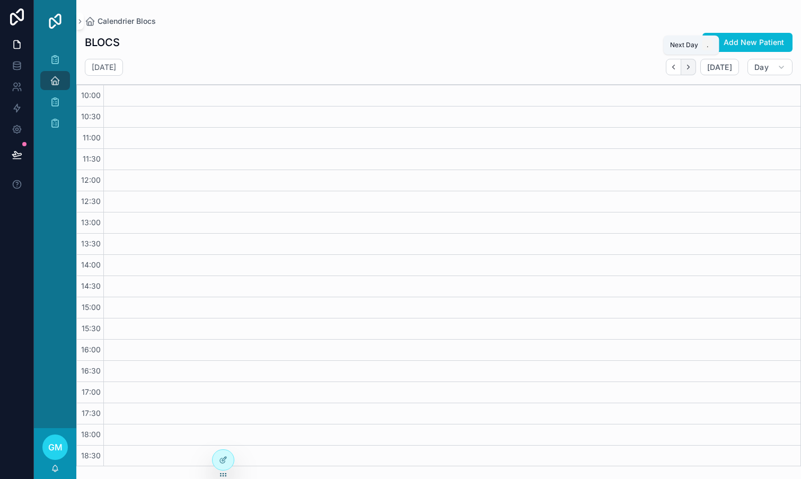
click at [687, 62] on button "Next" at bounding box center [688, 67] width 15 height 16
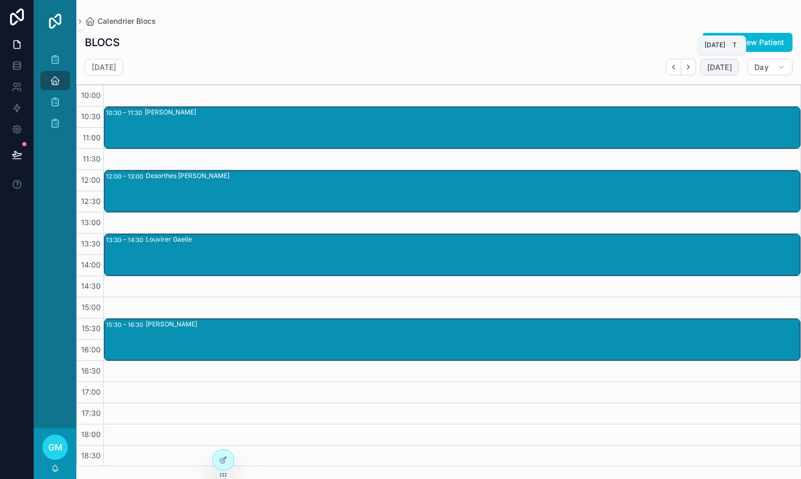
click at [736, 70] on button "[DATE]" at bounding box center [719, 67] width 39 height 17
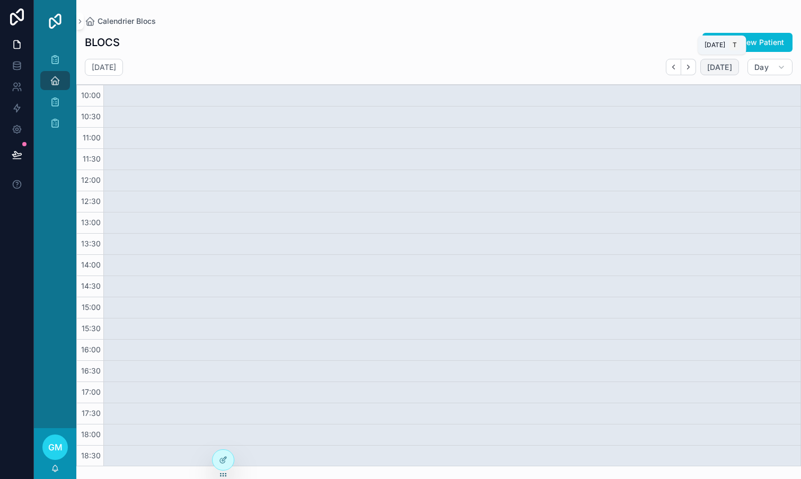
click at [725, 70] on span "[DATE]" at bounding box center [719, 68] width 25 height 10
click at [773, 74] on button "Day" at bounding box center [769, 67] width 45 height 17
click at [733, 110] on button "Week W" at bounding box center [744, 112] width 76 height 19
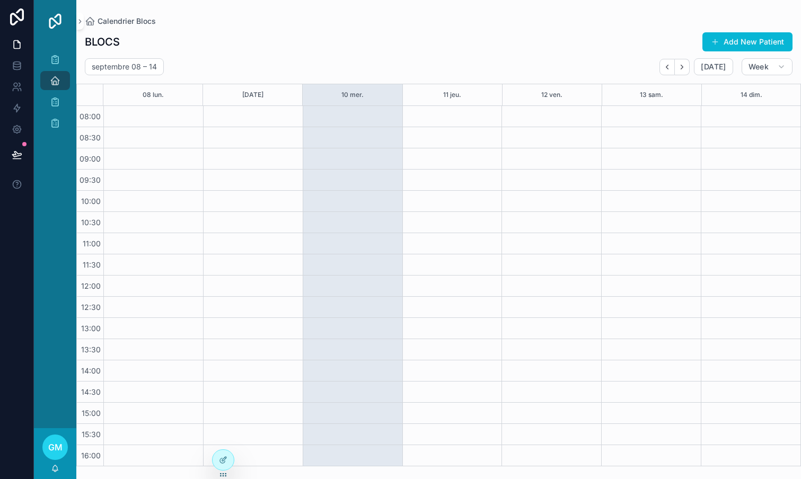
scroll to position [107, 0]
click at [55, 79] on icon "scrollable content" at bounding box center [55, 80] width 11 height 11
click at [56, 103] on icon "scrollable content" at bounding box center [55, 101] width 11 height 11
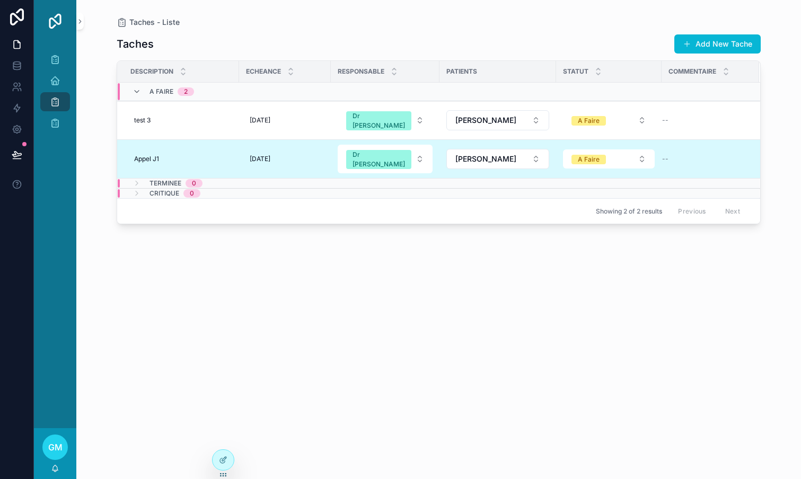
click at [220, 267] on div "Taches Add New Tache Description Echeance Responsable Patients Statut Commentai…" at bounding box center [439, 247] width 644 height 439
click at [52, 59] on icon "scrollable content" at bounding box center [55, 59] width 11 height 11
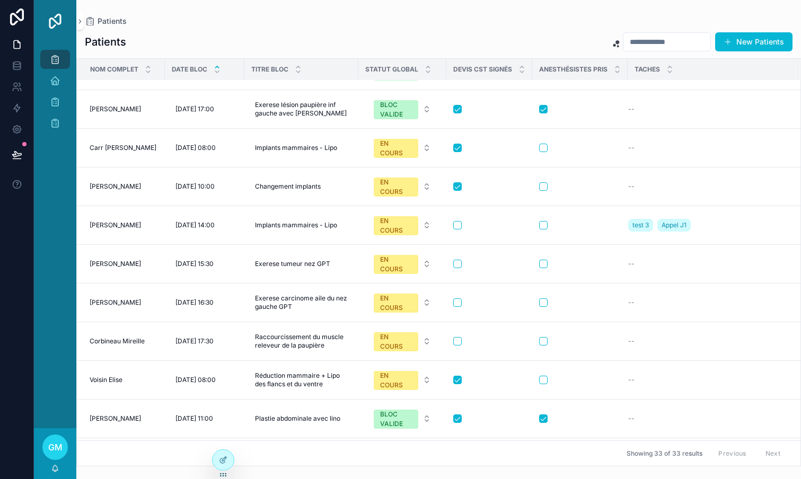
scroll to position [546, 0]
click at [58, 129] on div "Taches - Calendrier" at bounding box center [55, 122] width 17 height 17
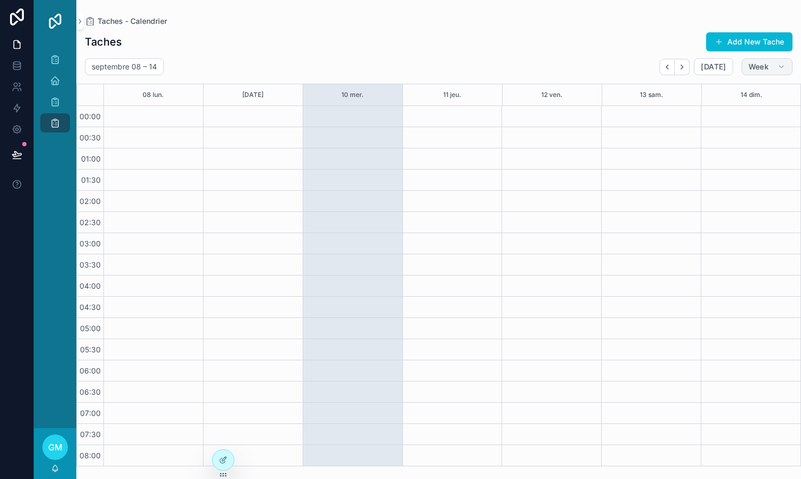
click at [765, 68] on span "Week" at bounding box center [758, 67] width 20 height 10
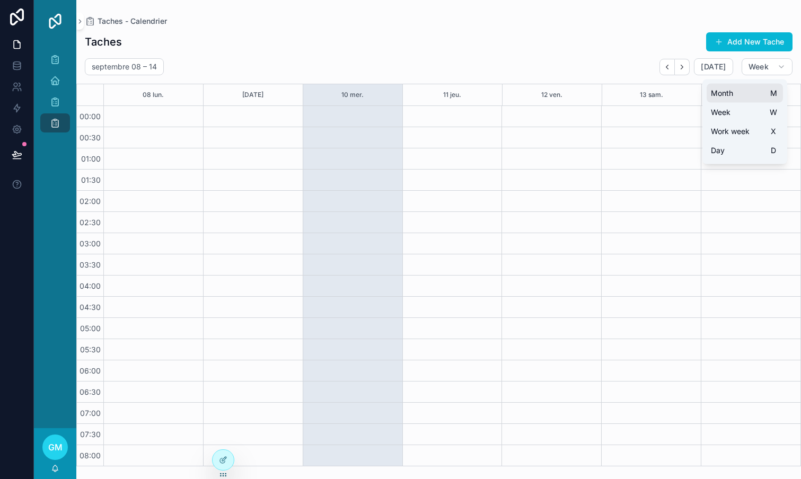
click at [736, 93] on button "Month M" at bounding box center [744, 93] width 76 height 19
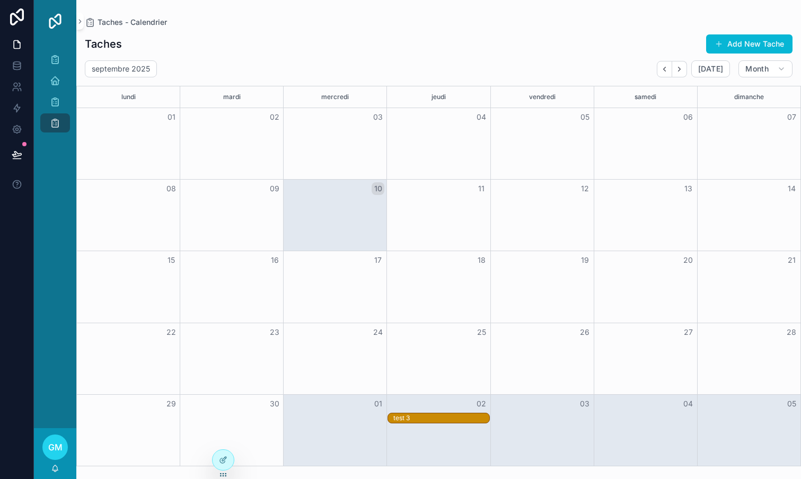
click at [430, 418] on div "test 3" at bounding box center [441, 418] width 96 height 8
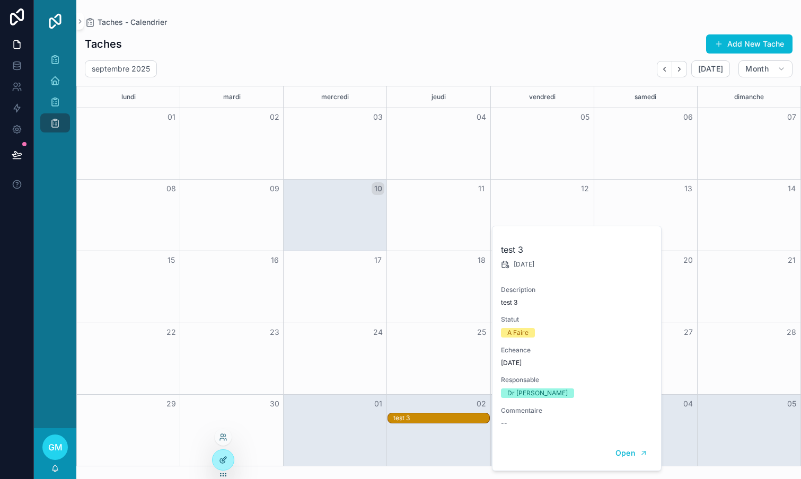
click at [222, 456] on icon at bounding box center [223, 460] width 8 height 8
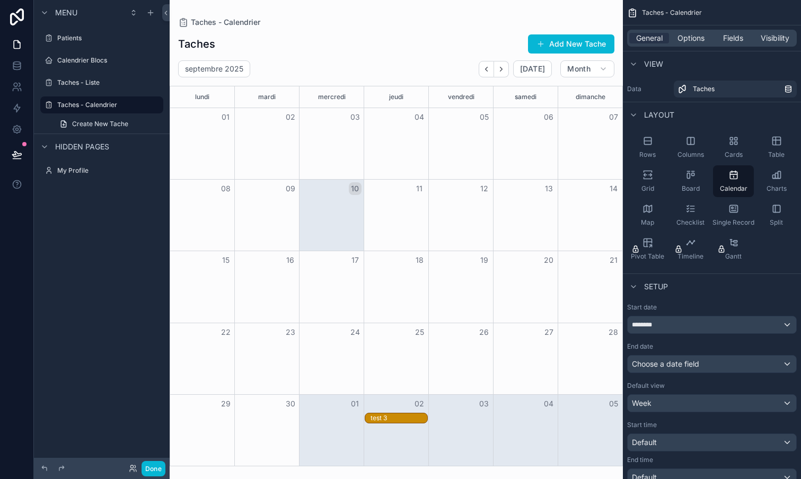
click at [388, 418] on div "test 3" at bounding box center [398, 418] width 57 height 8
click at [732, 42] on span "Fields" at bounding box center [733, 38] width 20 height 11
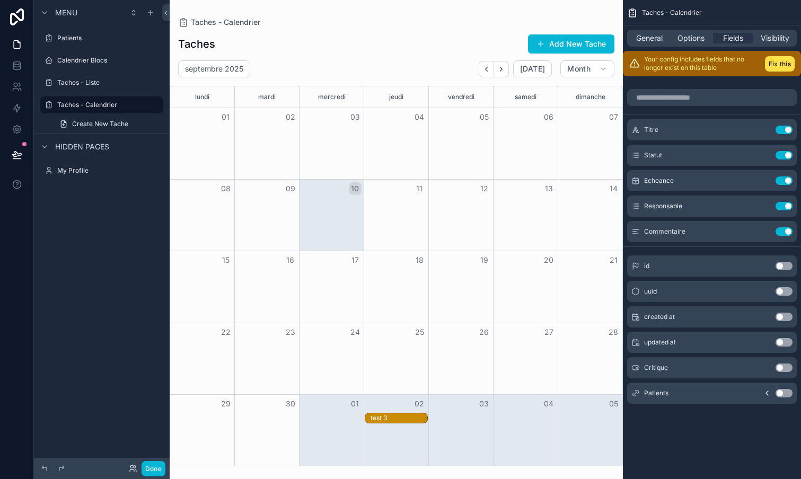
click at [785, 395] on button "Use setting" at bounding box center [783, 393] width 17 height 8
click at [790, 230] on button "Use setting" at bounding box center [783, 231] width 17 height 8
click at [393, 417] on div "test 3" at bounding box center [398, 418] width 57 height 8
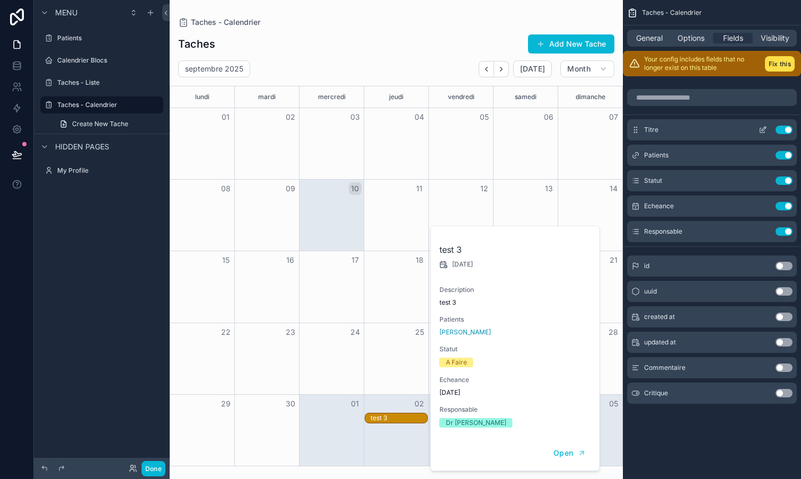
click at [786, 129] on button "Use setting" at bounding box center [783, 130] width 17 height 8
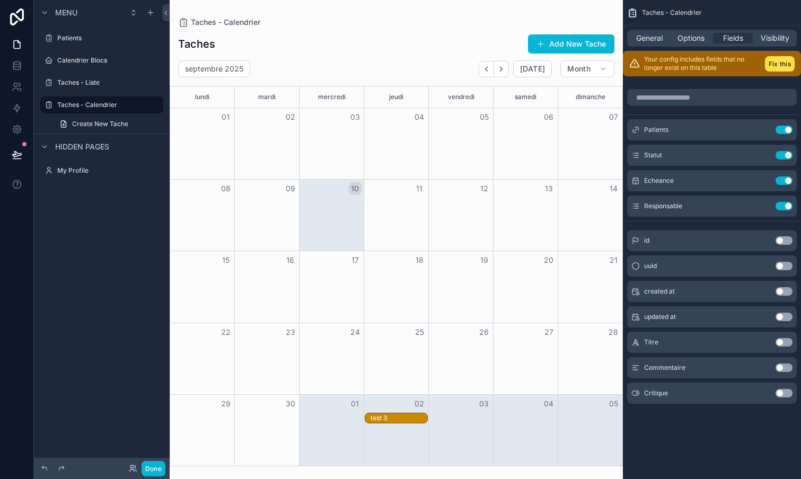
click at [388, 418] on div "test 3" at bounding box center [398, 418] width 57 height 8
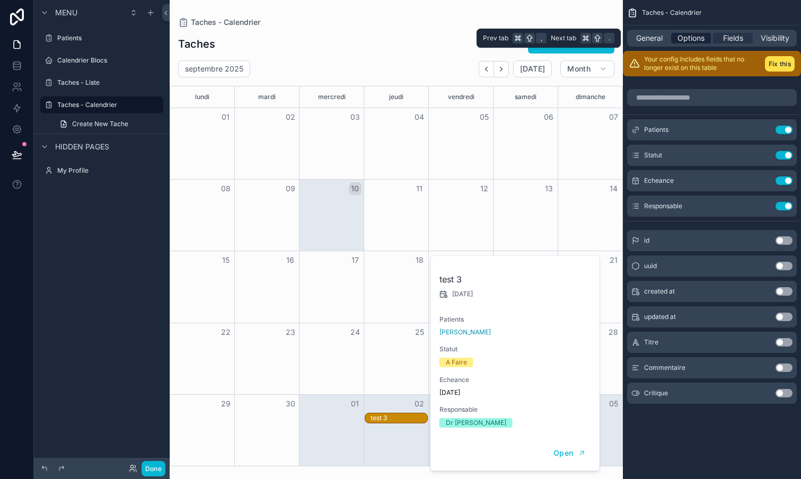
click at [693, 36] on span "Options" at bounding box center [690, 38] width 27 height 11
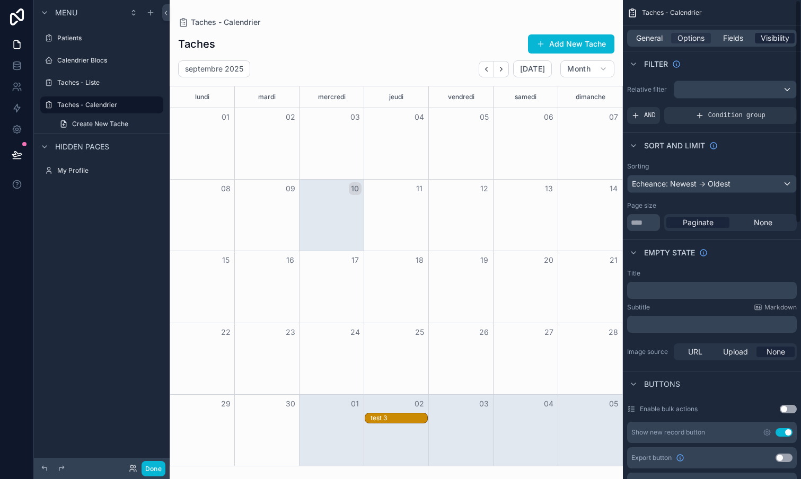
click at [781, 38] on span "Visibility" at bounding box center [774, 38] width 29 height 11
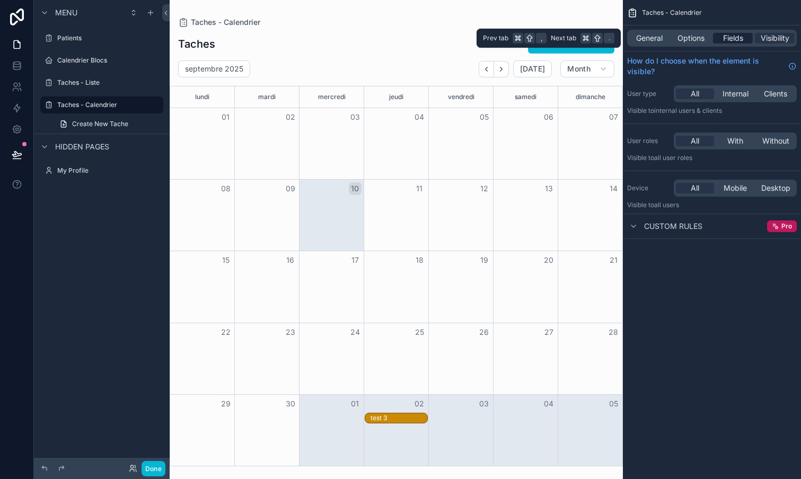
click at [740, 40] on span "Fields" at bounding box center [733, 38] width 20 height 11
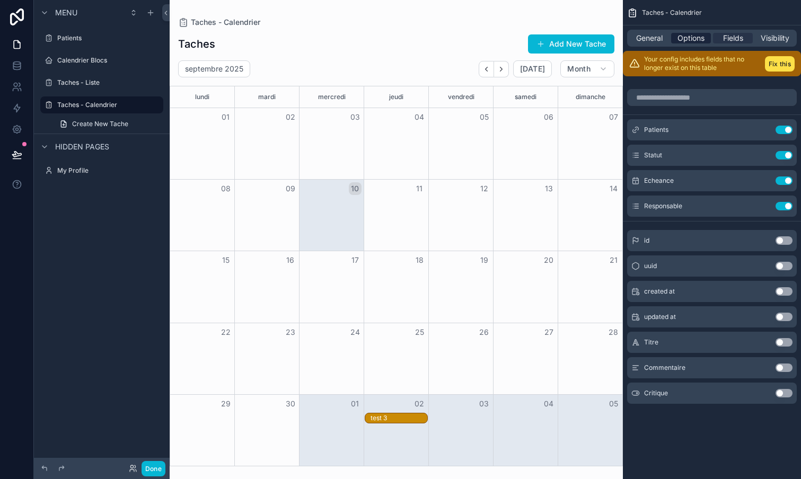
click at [698, 33] on span "Options" at bounding box center [690, 38] width 27 height 11
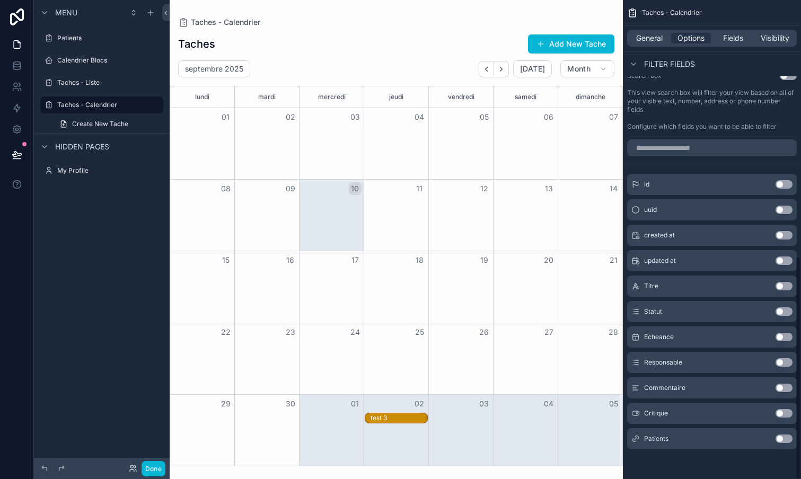
scroll to position [550, 0]
click at [781, 337] on button "Use setting" at bounding box center [783, 337] width 17 height 8
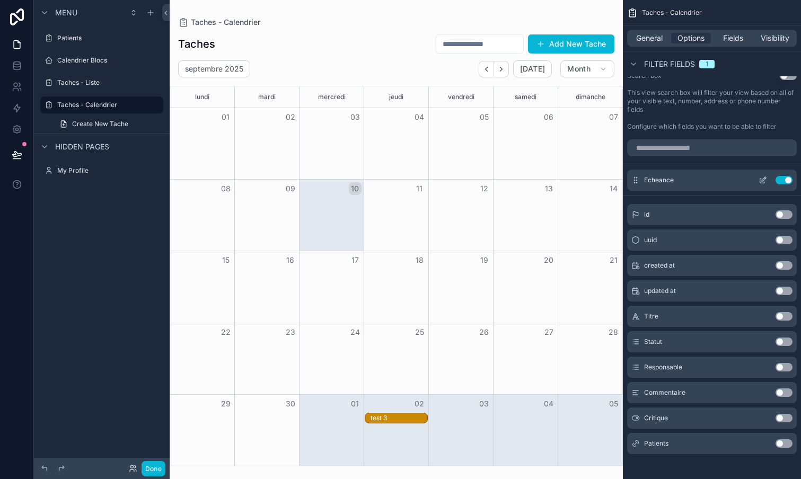
click at [784, 182] on button "Use setting" at bounding box center [783, 180] width 17 height 8
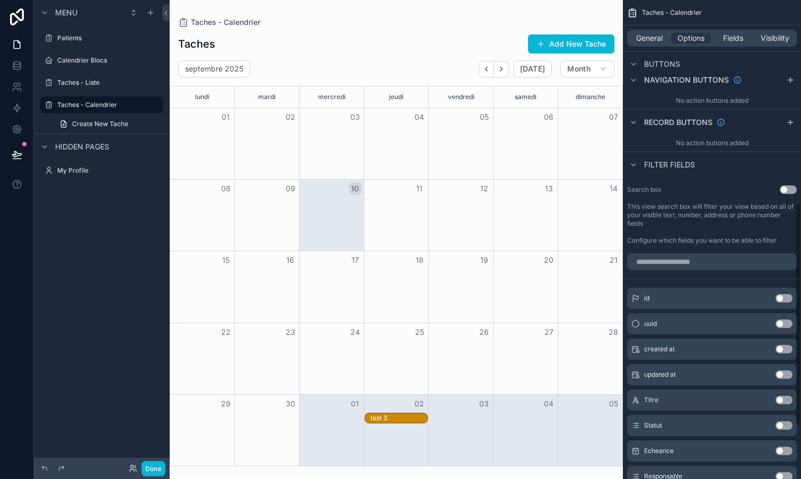
scroll to position [423, 0]
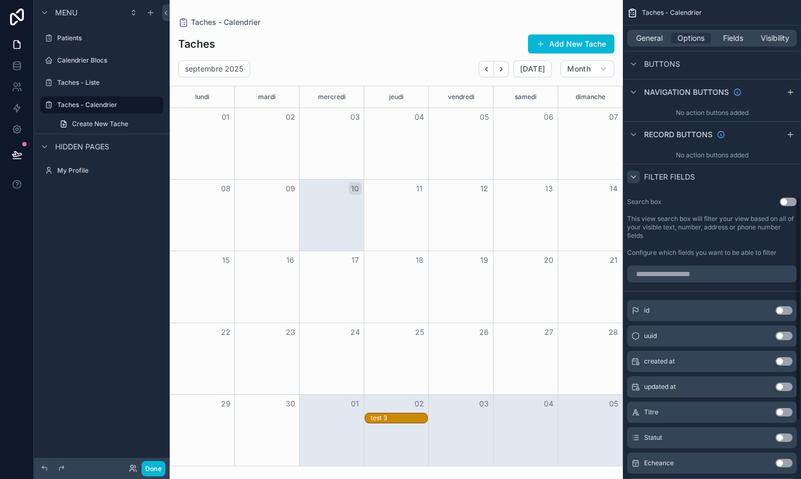
click at [634, 175] on icon "scrollable content" at bounding box center [633, 177] width 8 height 8
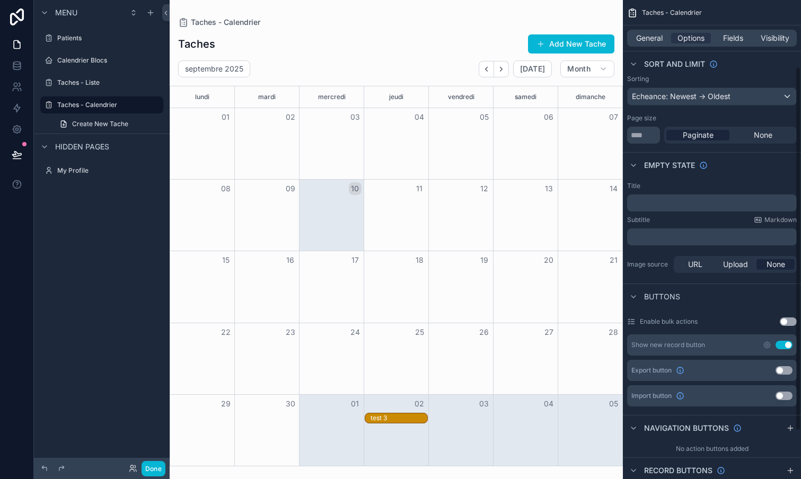
scroll to position [82, 0]
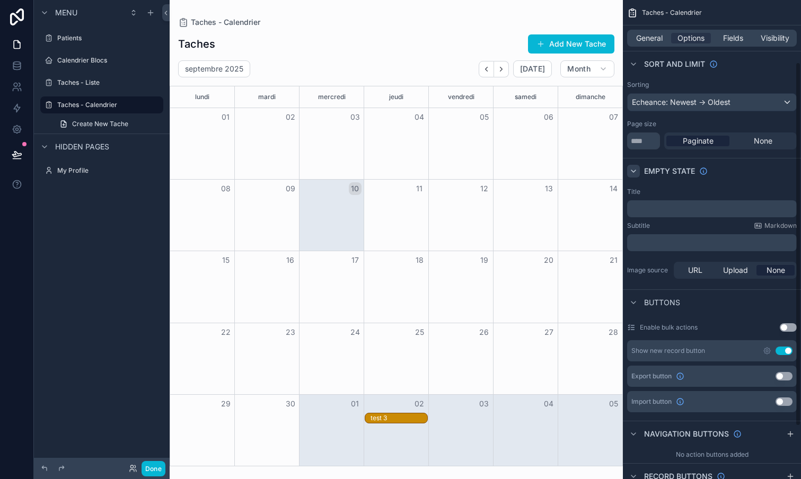
click at [633, 169] on icon "scrollable content" at bounding box center [633, 171] width 8 height 8
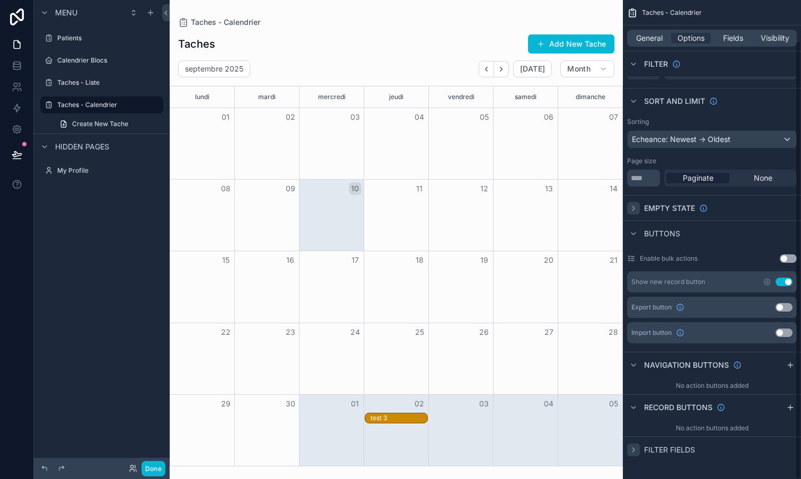
scroll to position [45, 0]
click at [768, 282] on icon "scrollable content" at bounding box center [767, 282] width 2 height 2
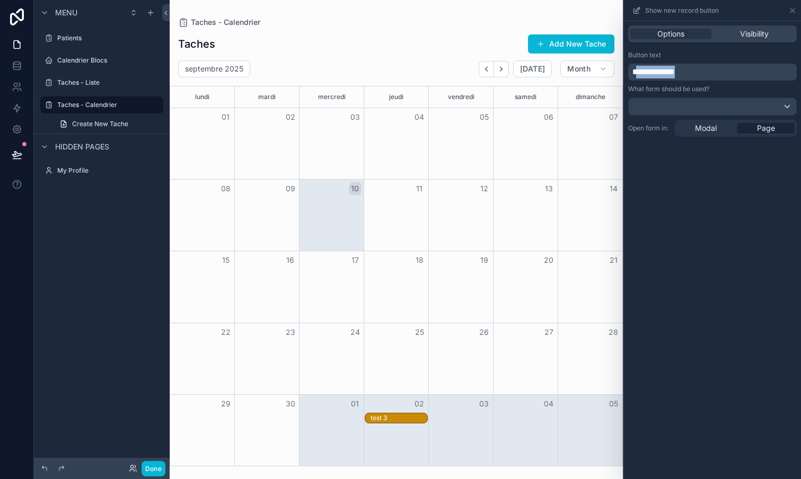
drag, startPoint x: 710, startPoint y: 74, endPoint x: 637, endPoint y: 68, distance: 73.3
click at [637, 68] on p "**********" at bounding box center [713, 72] width 162 height 13
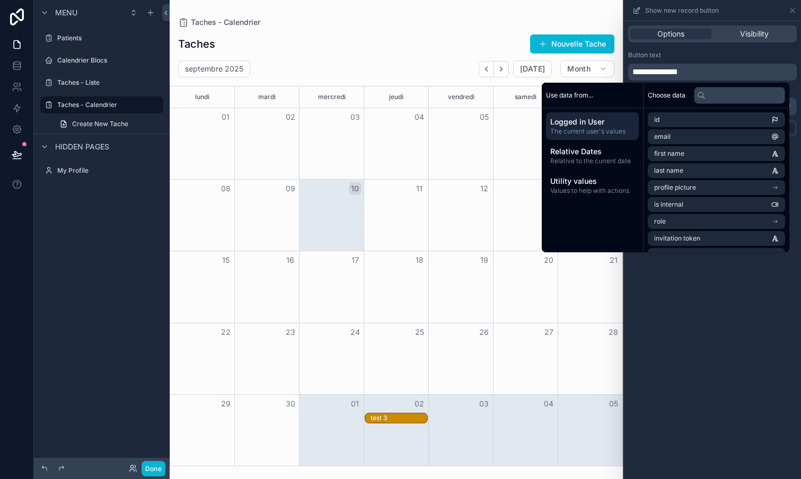
click at [729, 339] on div "**********" at bounding box center [712, 250] width 177 height 458
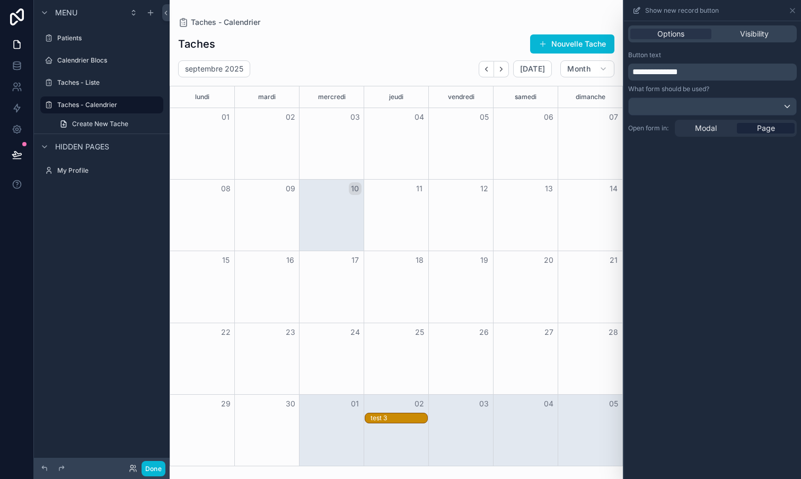
click at [741, 107] on div at bounding box center [711, 106] width 167 height 17
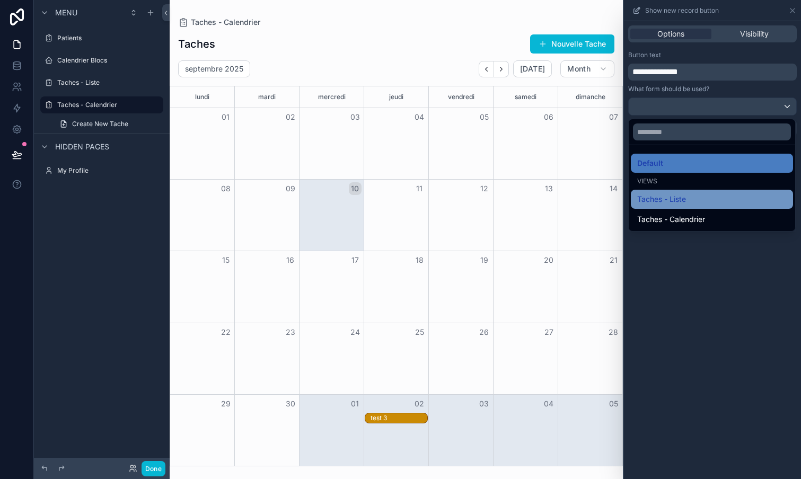
scroll to position [0, 0]
click at [675, 200] on span "Taches - Liste" at bounding box center [661, 199] width 49 height 13
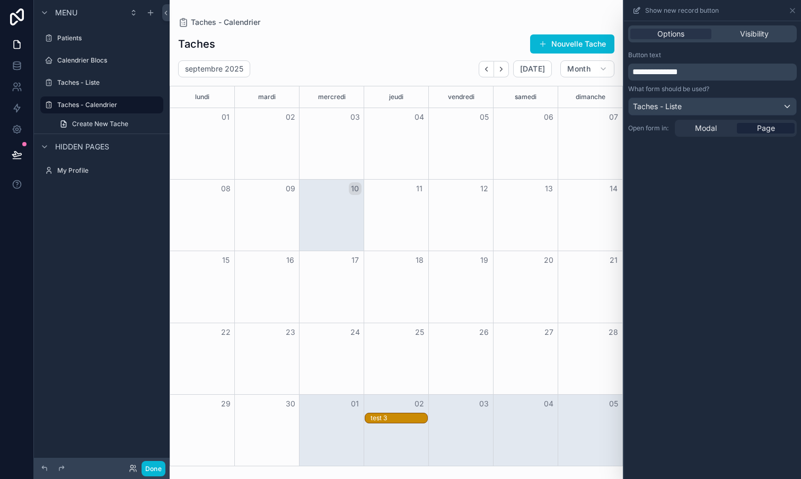
click at [680, 218] on div "**********" at bounding box center [712, 250] width 177 height 458
click at [731, 185] on div "**********" at bounding box center [712, 250] width 177 height 458
click at [793, 10] on icon at bounding box center [792, 10] width 8 height 8
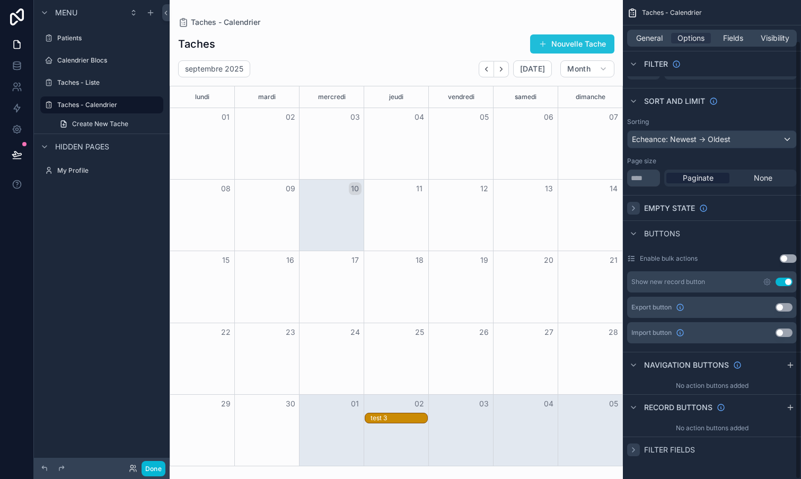
click at [582, 43] on button "Nouvelle Tache" at bounding box center [572, 43] width 84 height 19
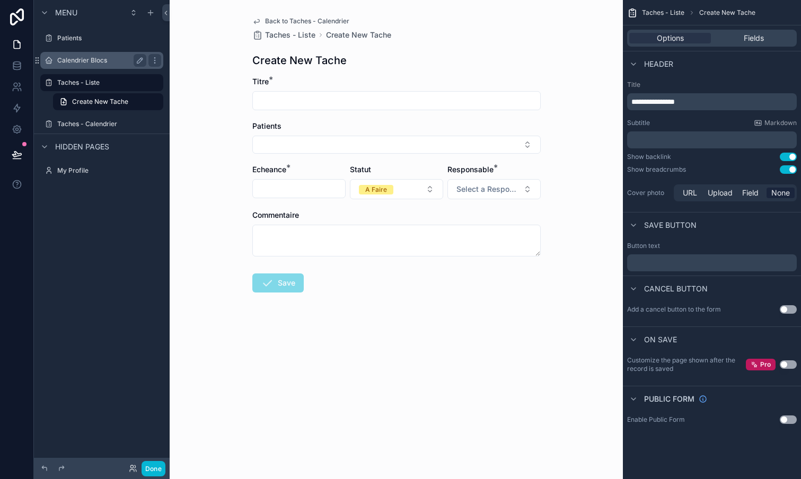
click at [86, 63] on label "Calendrier Blocs" at bounding box center [99, 60] width 85 height 8
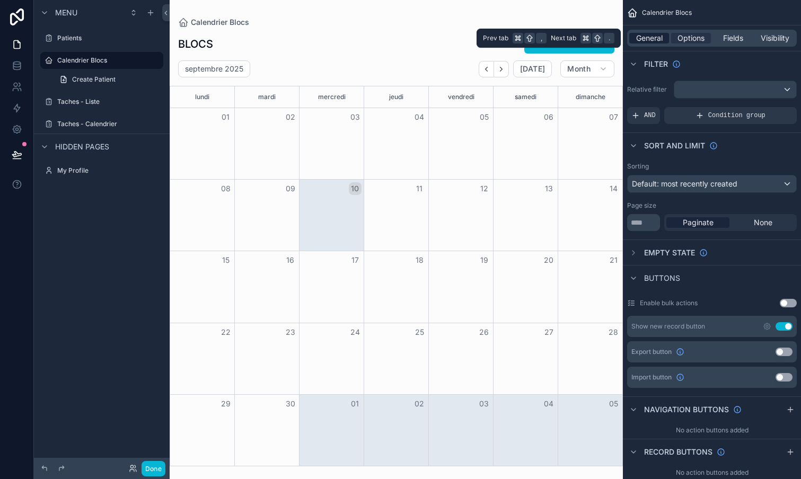
click at [650, 34] on span "General" at bounding box center [649, 38] width 26 height 11
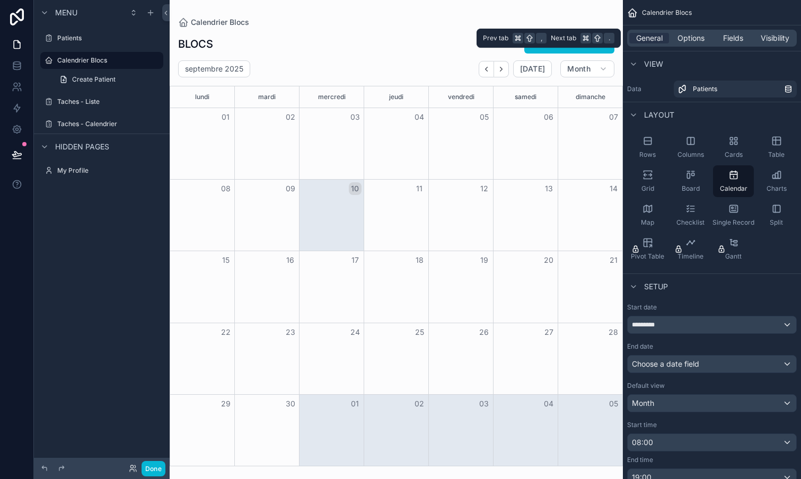
click at [690, 46] on div "General Options Fields Visibility" at bounding box center [712, 38] width 170 height 17
click at [690, 37] on span "Options" at bounding box center [690, 38] width 27 height 11
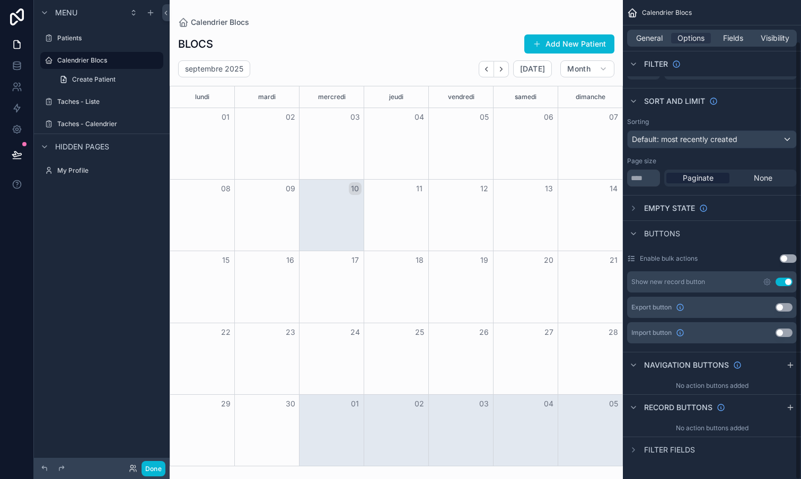
scroll to position [45, 0]
click at [762, 279] on div "Show new record button Use setting" at bounding box center [712, 281] width 170 height 21
click at [766, 282] on icon "scrollable content" at bounding box center [767, 282] width 8 height 8
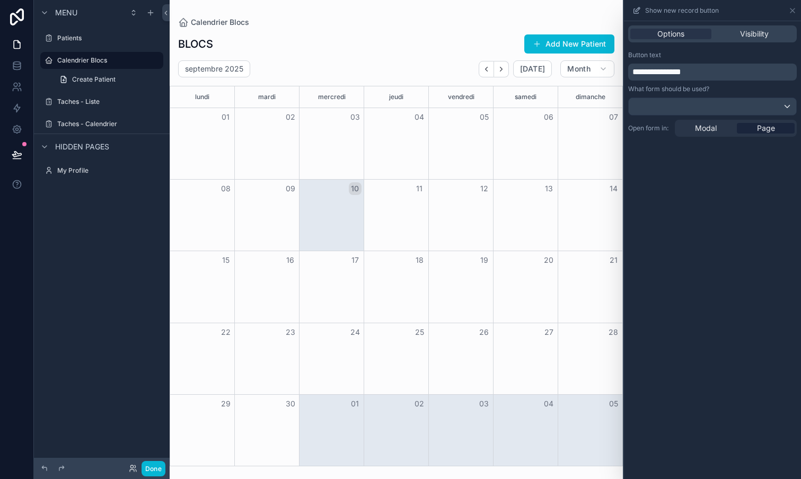
click at [698, 105] on div at bounding box center [711, 106] width 167 height 17
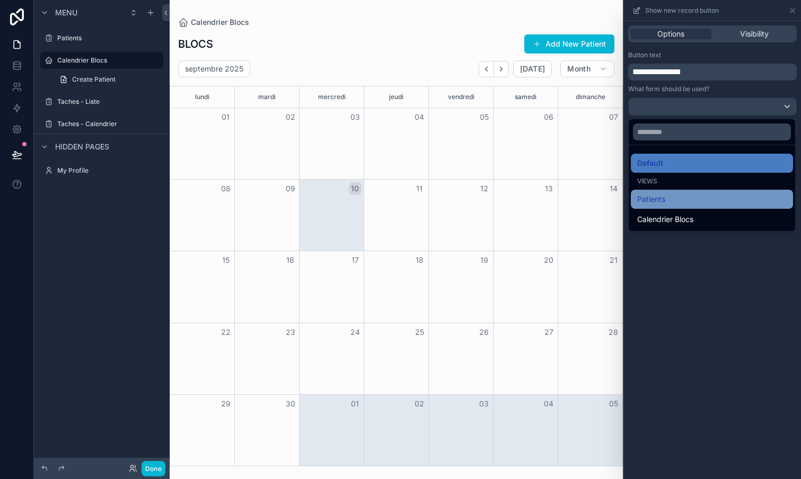
click at [671, 200] on div "Patients" at bounding box center [711, 199] width 149 height 13
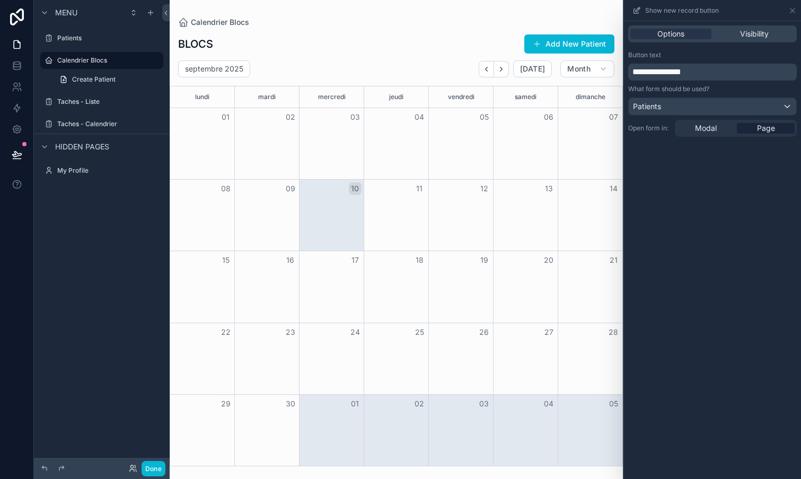
click at [708, 75] on p "**********" at bounding box center [713, 72] width 162 height 13
drag, startPoint x: 712, startPoint y: 76, endPoint x: 627, endPoint y: 61, distance: 86.0
click at [627, 61] on div "**********" at bounding box center [712, 94] width 177 height 94
click at [674, 180] on div "**********" at bounding box center [712, 250] width 177 height 458
click at [697, 109] on div "Patients" at bounding box center [711, 106] width 167 height 17
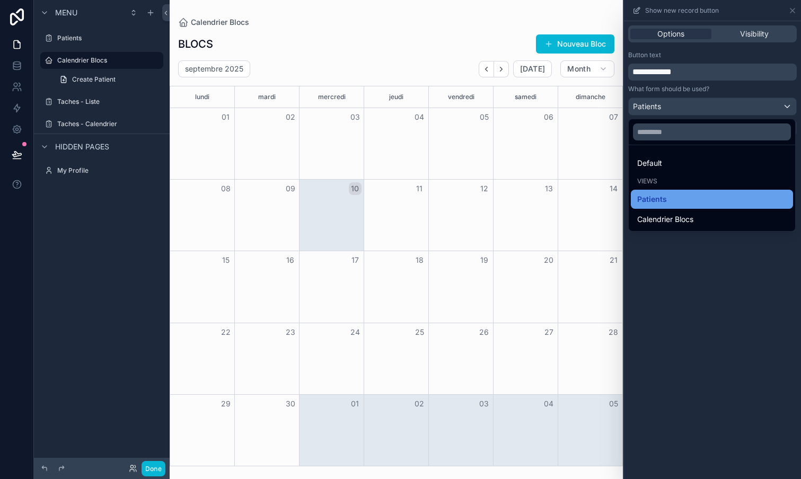
click at [659, 200] on span "Patients" at bounding box center [652, 199] width 30 height 13
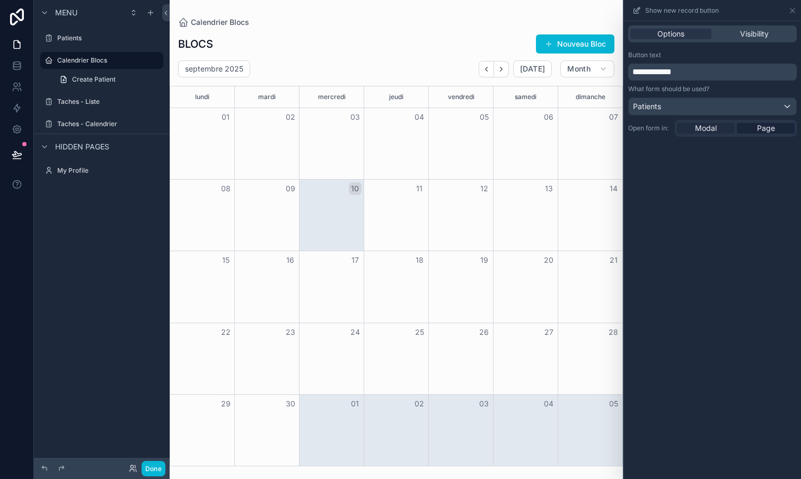
click at [711, 127] on span "Modal" at bounding box center [706, 128] width 22 height 11
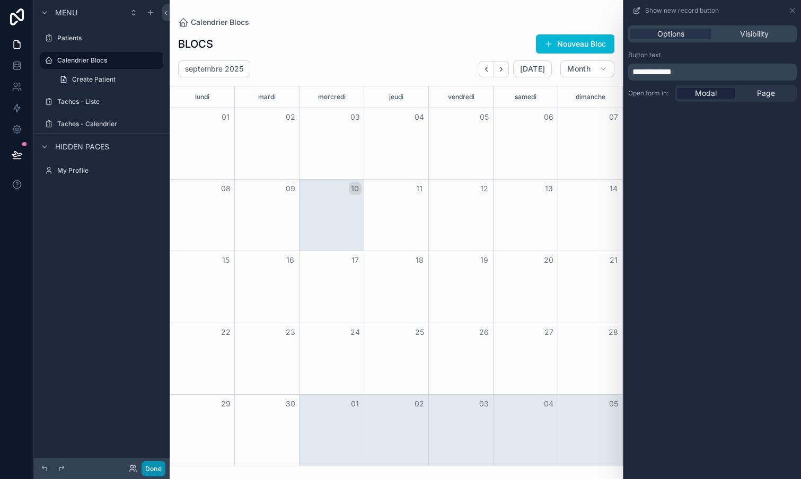
click at [154, 466] on button "Done" at bounding box center [153, 468] width 24 height 15
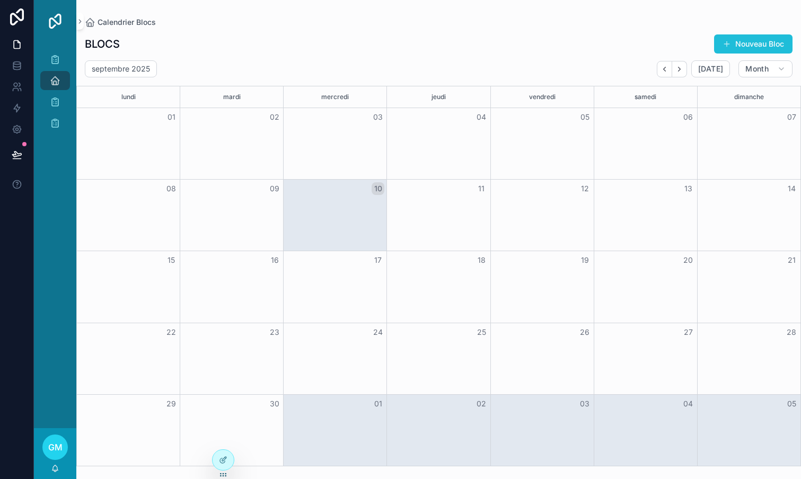
click at [725, 53] on button "Nouveau Bloc" at bounding box center [753, 43] width 78 height 19
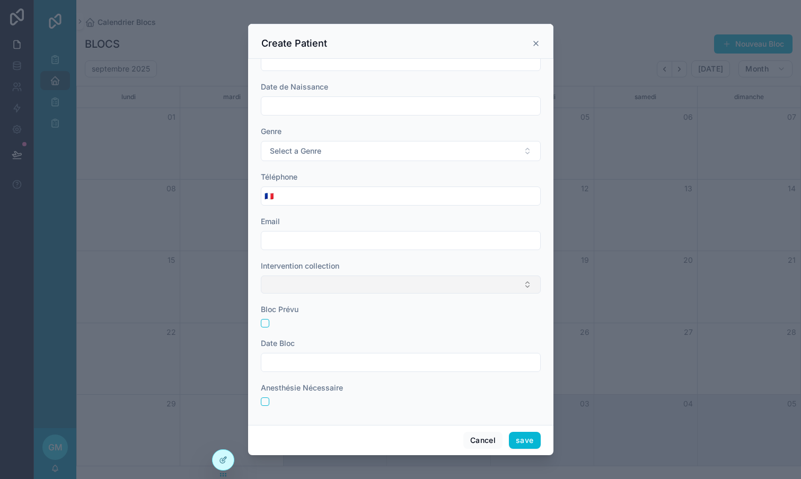
scroll to position [70, 0]
click at [377, 287] on button "Select Button" at bounding box center [401, 285] width 280 height 18
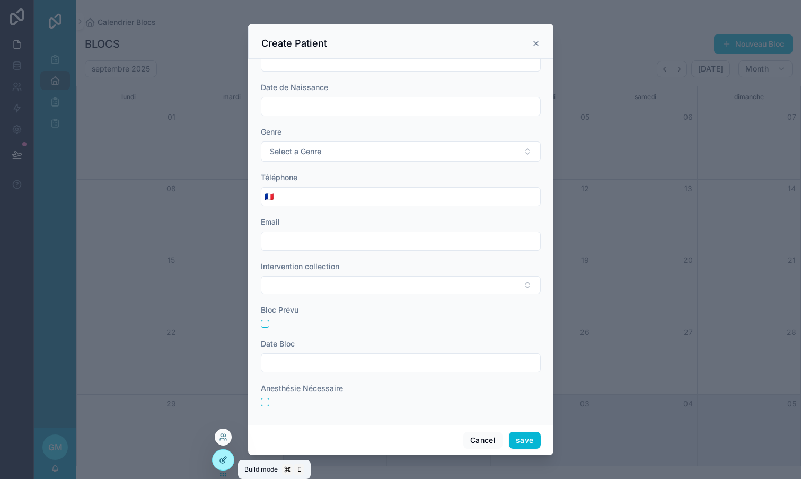
click at [231, 456] on div at bounding box center [223, 460] width 21 height 20
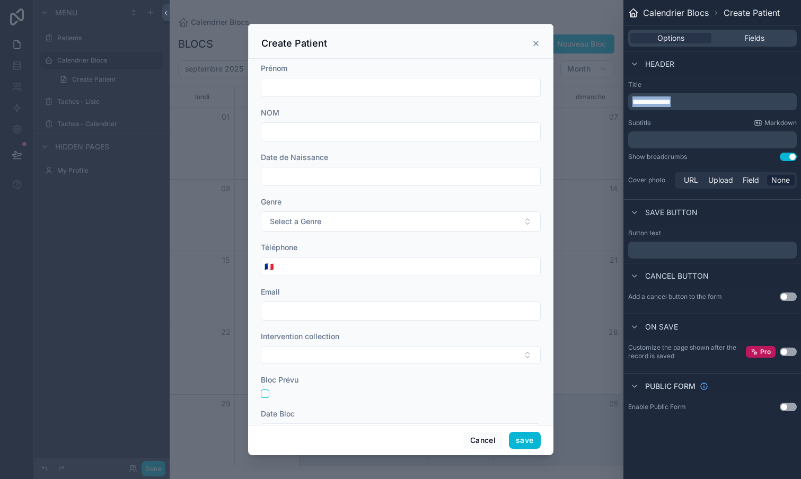
drag, startPoint x: 697, startPoint y: 104, endPoint x: 632, endPoint y: 104, distance: 65.2
click at [632, 104] on div "**********" at bounding box center [712, 101] width 169 height 17
click at [657, 252] on p "﻿" at bounding box center [713, 250] width 162 height 13
click at [746, 284] on div "Cancel button" at bounding box center [712, 275] width 177 height 25
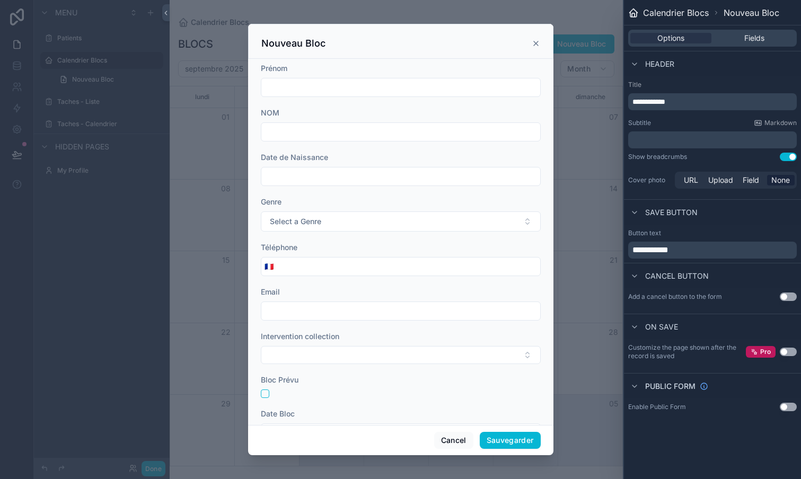
click at [783, 294] on button "Use setting" at bounding box center [788, 297] width 17 height 8
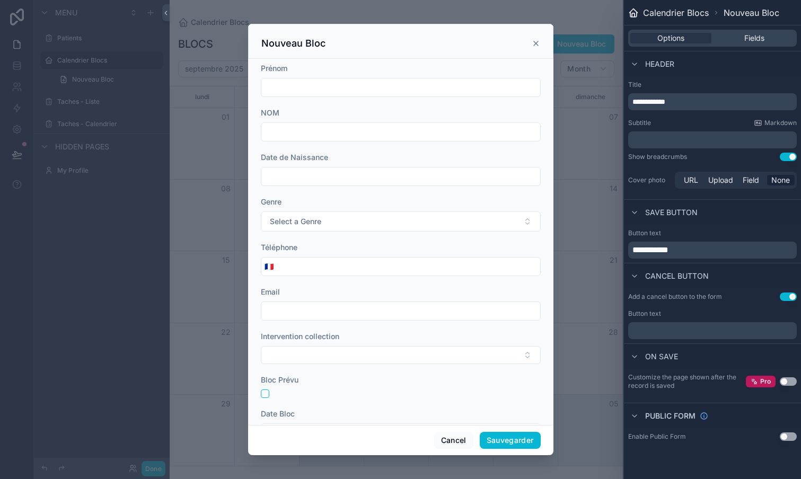
click at [686, 323] on div "﻿" at bounding box center [712, 330] width 169 height 17
click at [683, 327] on p "﻿" at bounding box center [713, 330] width 162 height 13
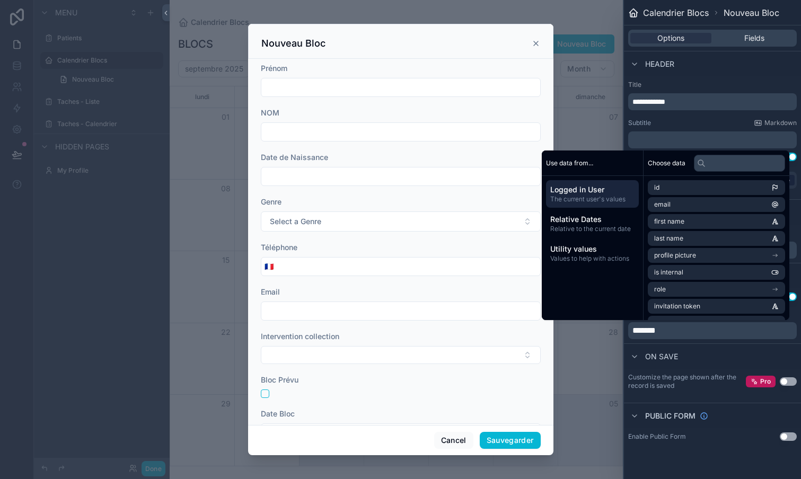
click at [587, 375] on div "scrollable content" at bounding box center [400, 239] width 801 height 479
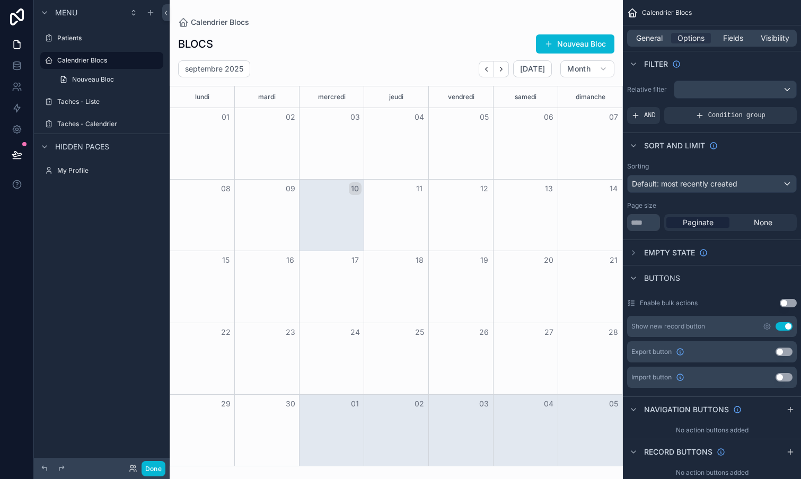
click at [572, 45] on div "scrollable content" at bounding box center [396, 239] width 453 height 479
click at [571, 45] on button "Nouveau Bloc" at bounding box center [575, 43] width 78 height 19
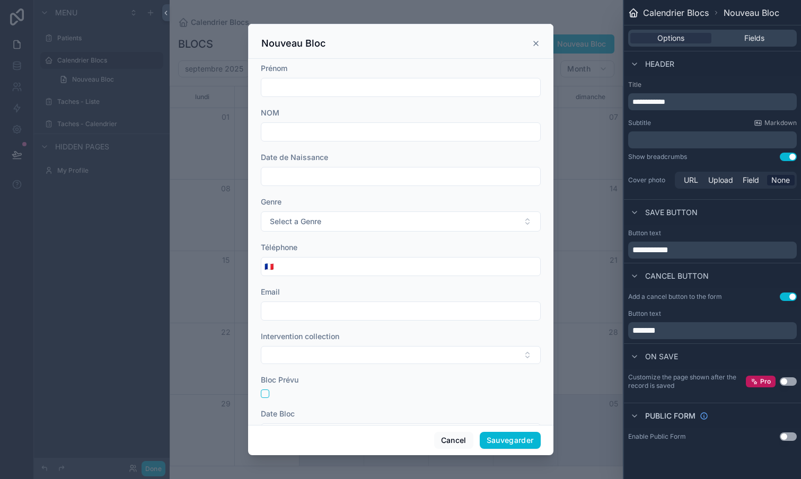
click at [786, 296] on button "Use setting" at bounding box center [788, 297] width 17 height 8
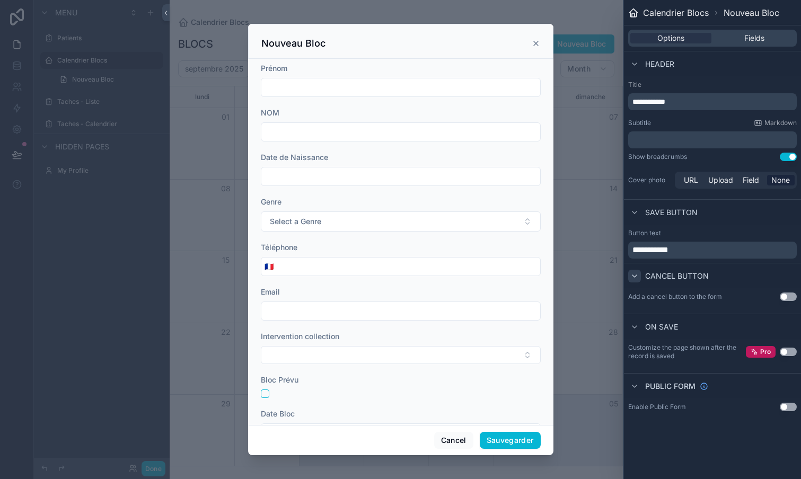
click at [631, 276] on icon at bounding box center [634, 276] width 8 height 8
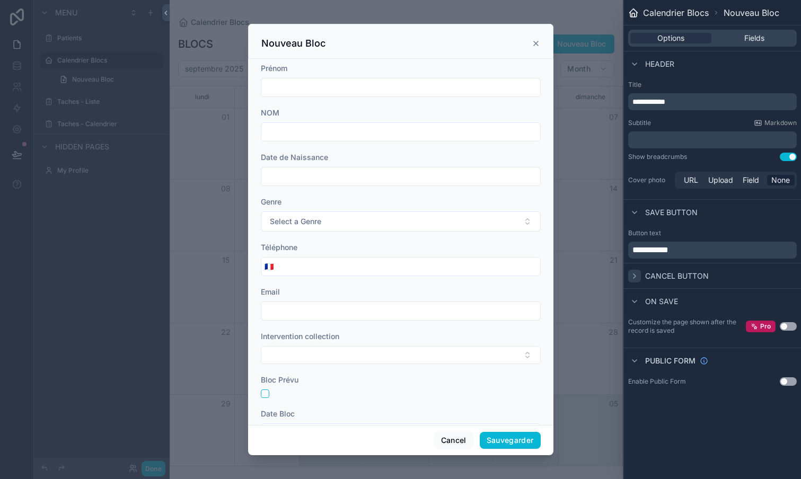
click at [632, 275] on icon at bounding box center [634, 276] width 8 height 8
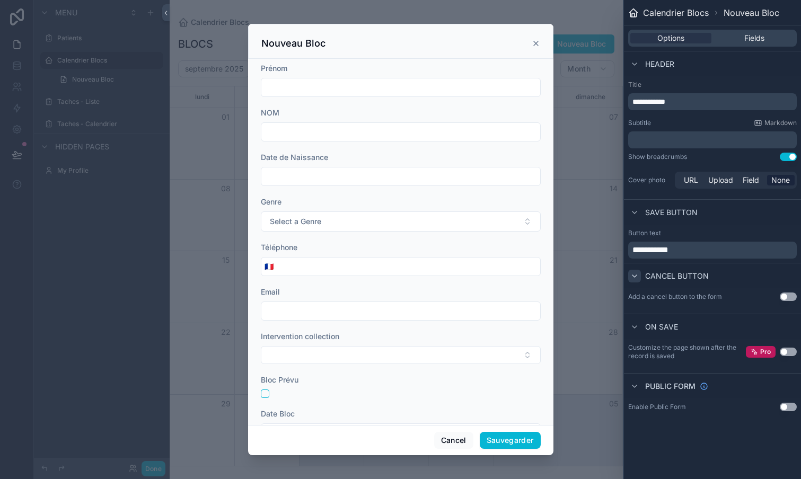
click at [788, 296] on button "Use setting" at bounding box center [788, 297] width 17 height 8
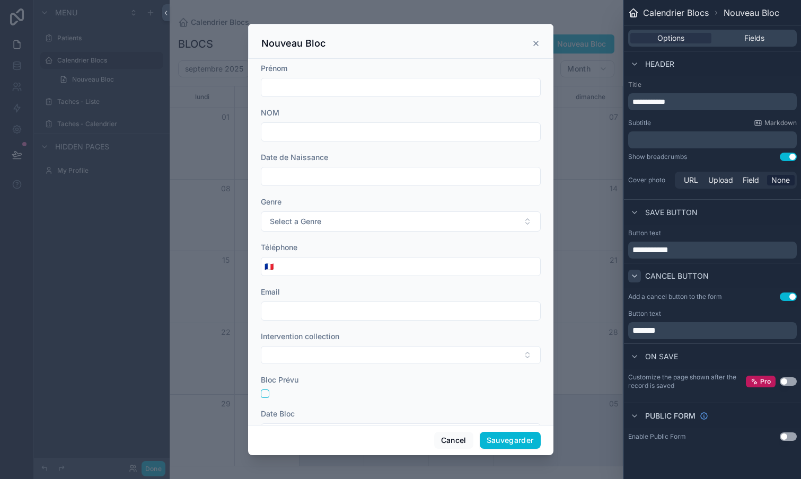
click at [715, 332] on p "*******" at bounding box center [713, 330] width 162 height 13
click at [716, 332] on p "*******" at bounding box center [713, 330] width 162 height 13
click at [654, 450] on div "**********" at bounding box center [712, 239] width 177 height 479
click at [791, 294] on button "Use setting" at bounding box center [788, 297] width 17 height 8
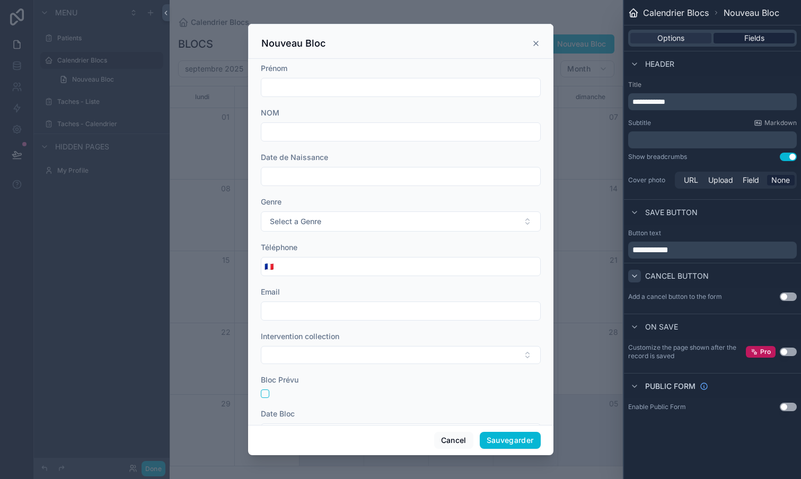
click at [762, 42] on span "Fields" at bounding box center [754, 38] width 20 height 11
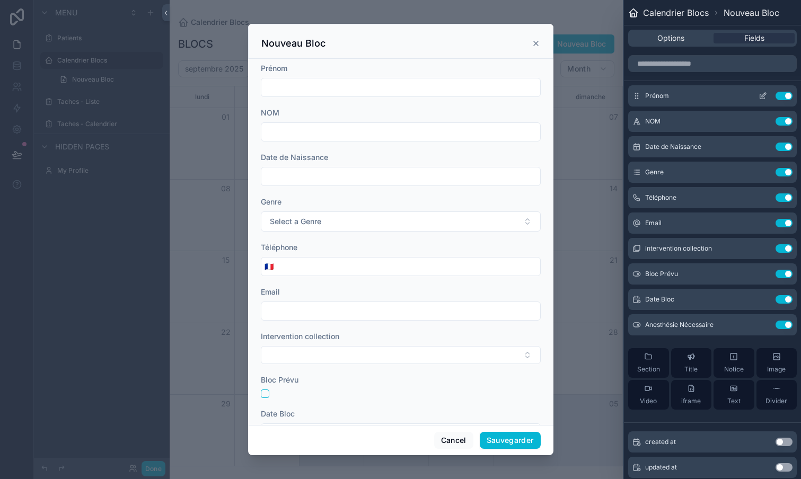
click at [761, 97] on icon at bounding box center [762, 96] width 8 height 8
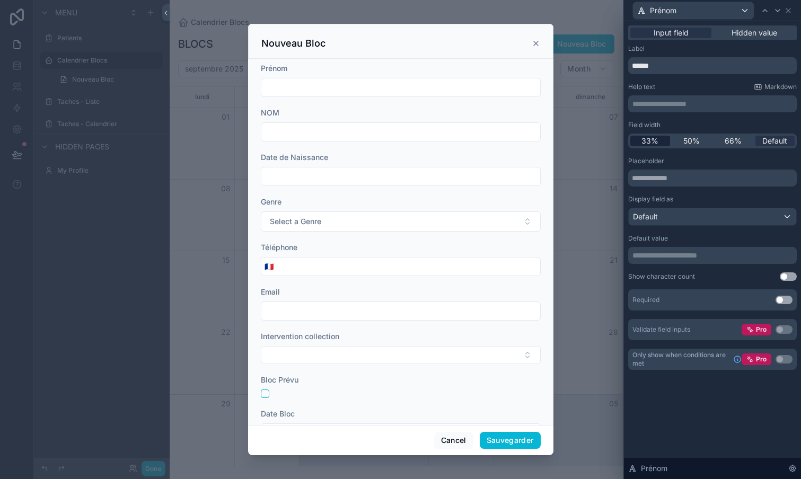
click at [648, 146] on span "33%" at bounding box center [649, 141] width 17 height 11
click at [764, 15] on div at bounding box center [764, 10] width 13 height 13
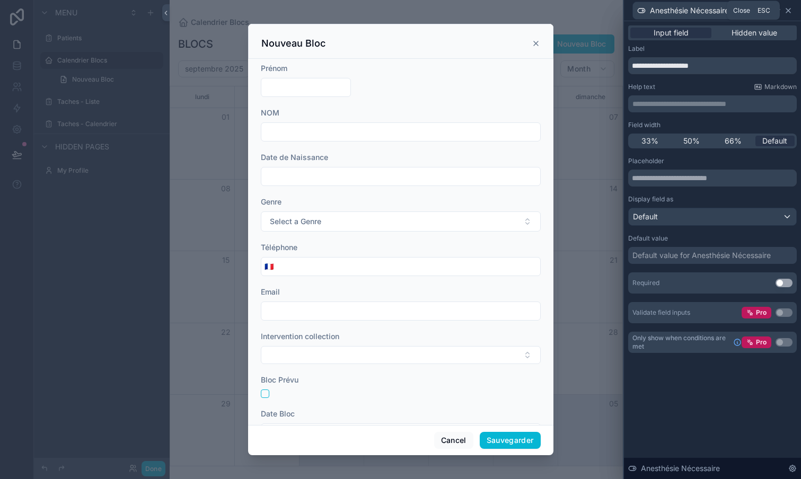
click at [790, 10] on icon at bounding box center [788, 10] width 8 height 8
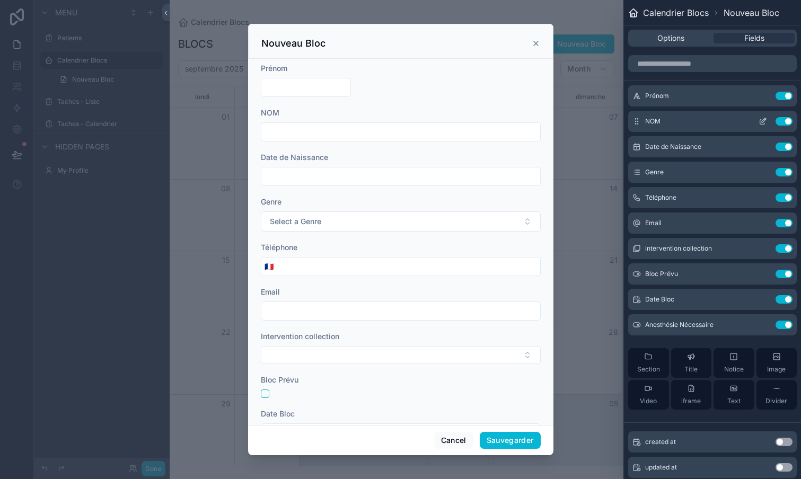
click at [766, 122] on icon at bounding box center [762, 121] width 8 height 8
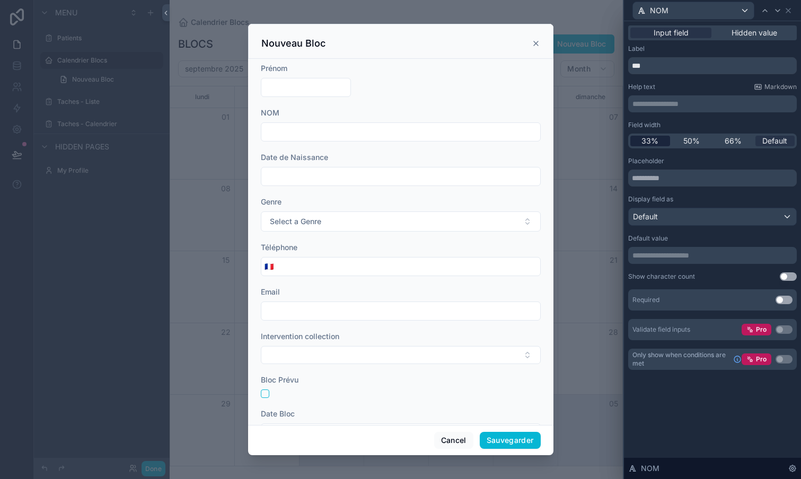
click at [648, 141] on span "33%" at bounding box center [649, 141] width 17 height 11
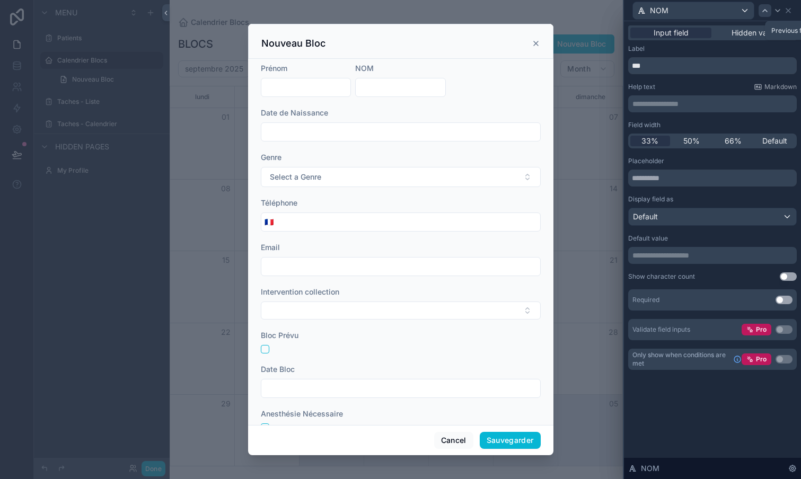
click at [764, 13] on icon at bounding box center [764, 10] width 8 height 8
click at [775, 13] on icon at bounding box center [777, 10] width 8 height 8
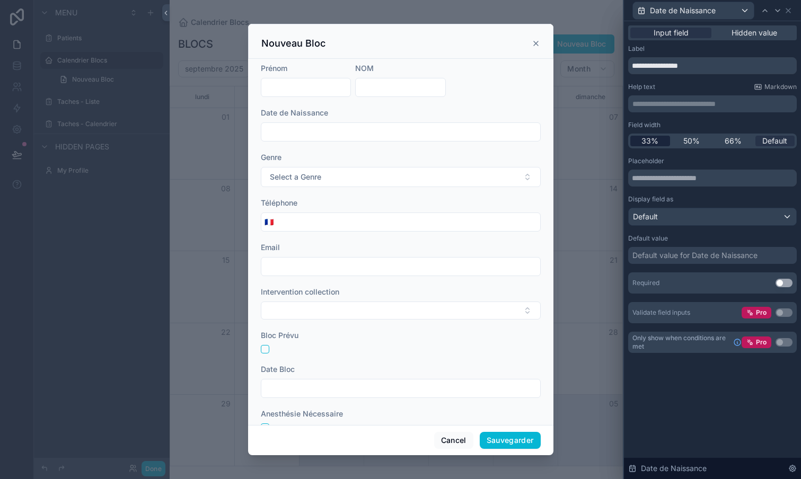
click at [657, 142] on span "33%" at bounding box center [649, 141] width 17 height 11
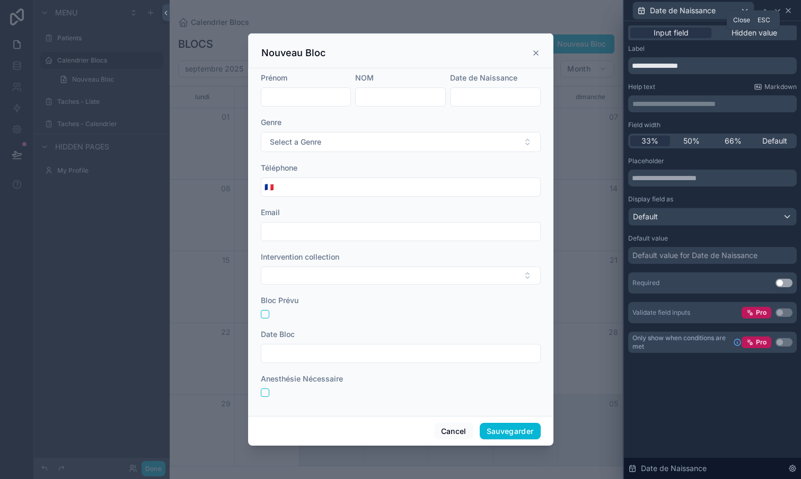
click at [788, 10] on icon at bounding box center [788, 10] width 8 height 8
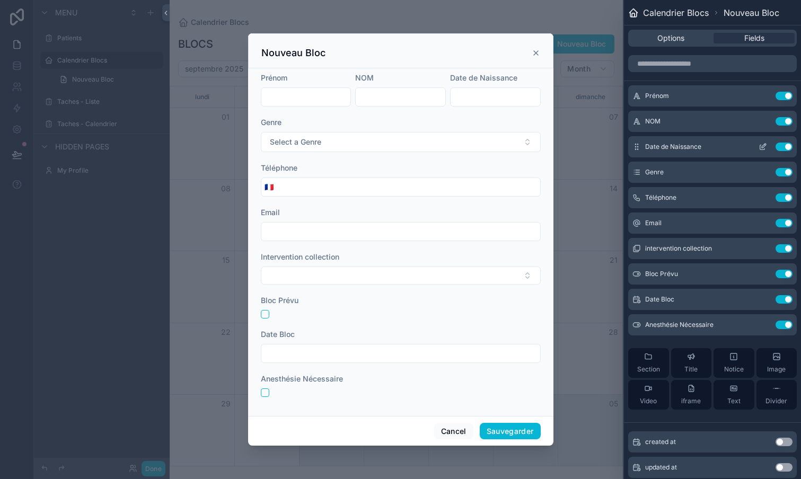
click at [789, 148] on button "Use setting" at bounding box center [783, 147] width 17 height 8
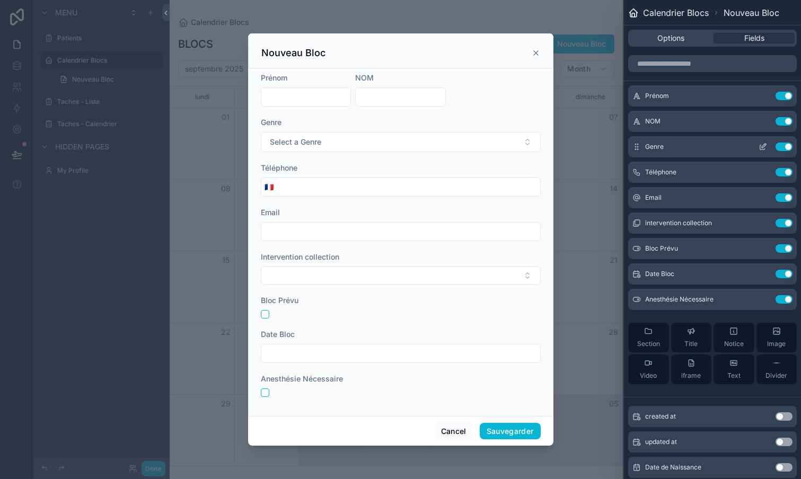
click at [760, 145] on icon at bounding box center [762, 147] width 5 height 5
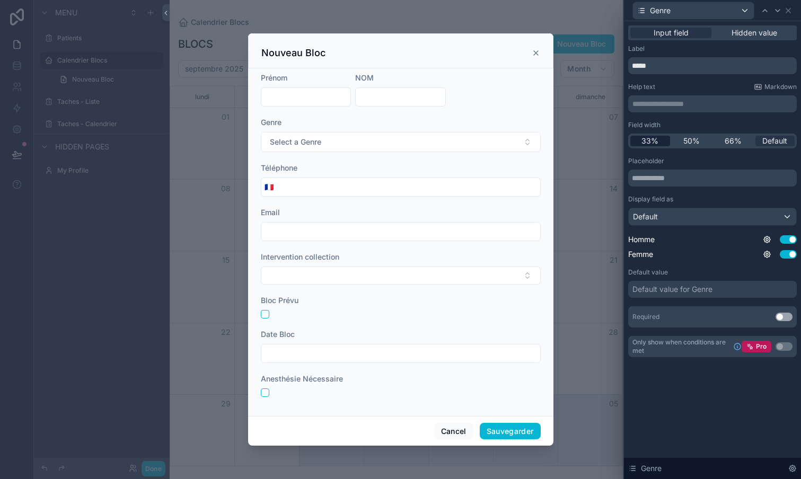
click at [642, 139] on span "33%" at bounding box center [649, 141] width 17 height 11
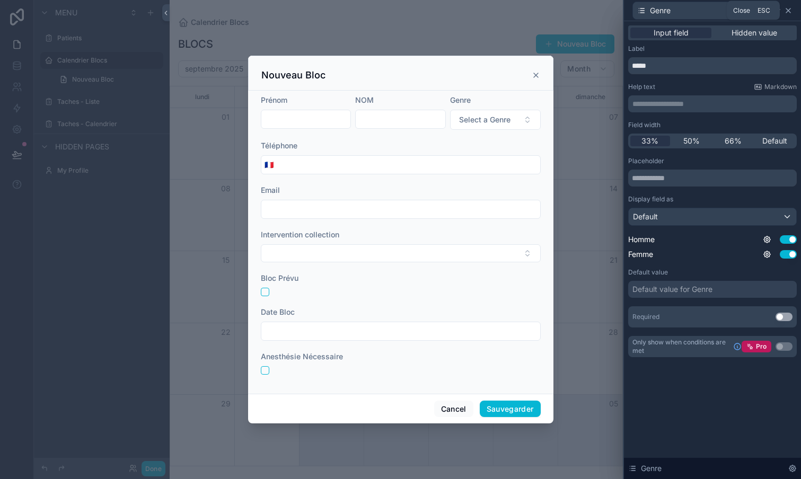
click at [790, 13] on icon at bounding box center [788, 10] width 8 height 8
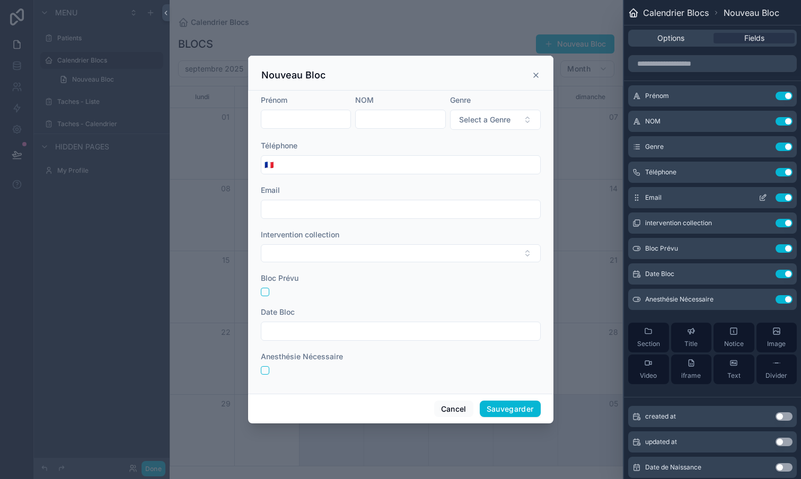
click at [788, 199] on button "Use setting" at bounding box center [783, 197] width 17 height 8
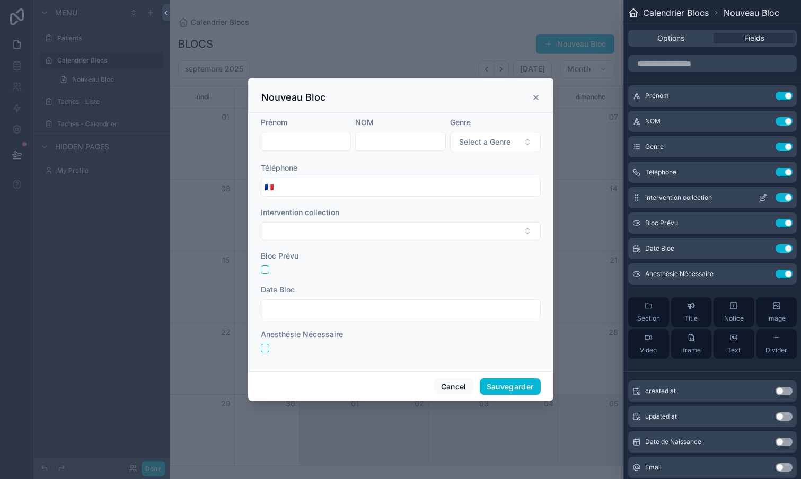
click at [787, 198] on button "Use setting" at bounding box center [783, 197] width 17 height 8
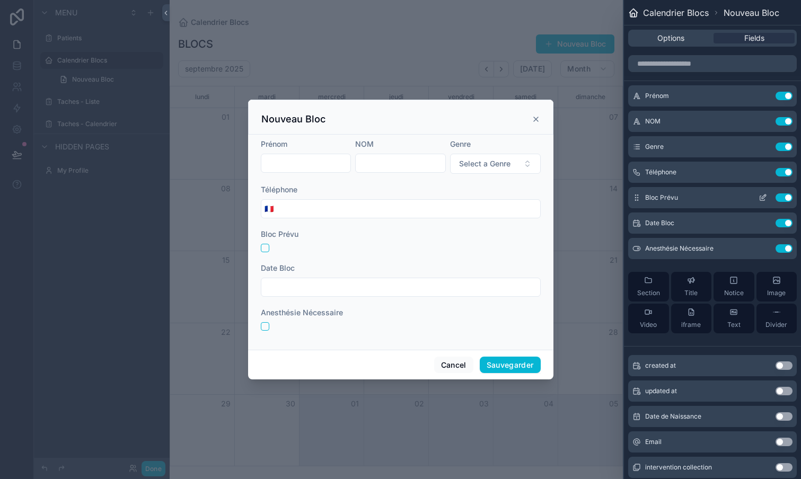
click at [789, 201] on button "Use setting" at bounding box center [783, 197] width 17 height 8
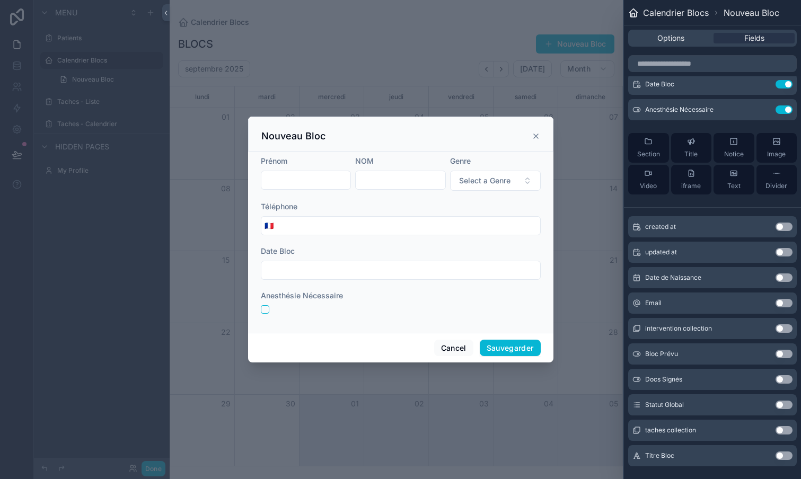
click at [785, 455] on button "Use setting" at bounding box center [783, 455] width 17 height 8
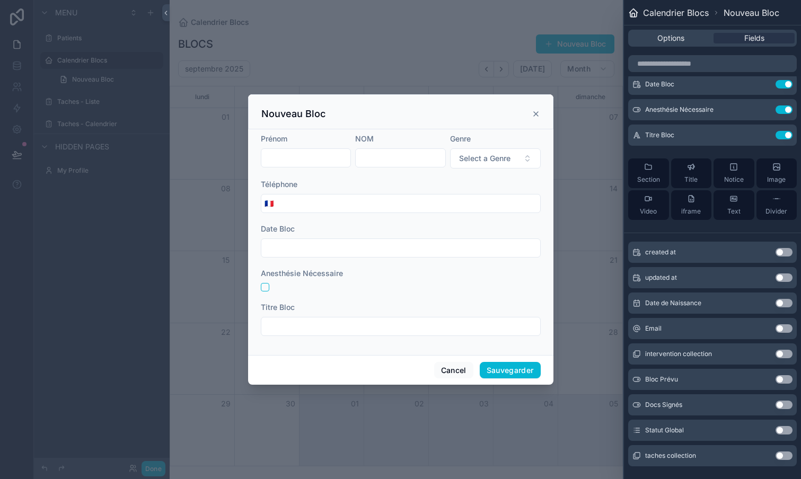
click at [785, 456] on button "Use setting" at bounding box center [783, 455] width 17 height 8
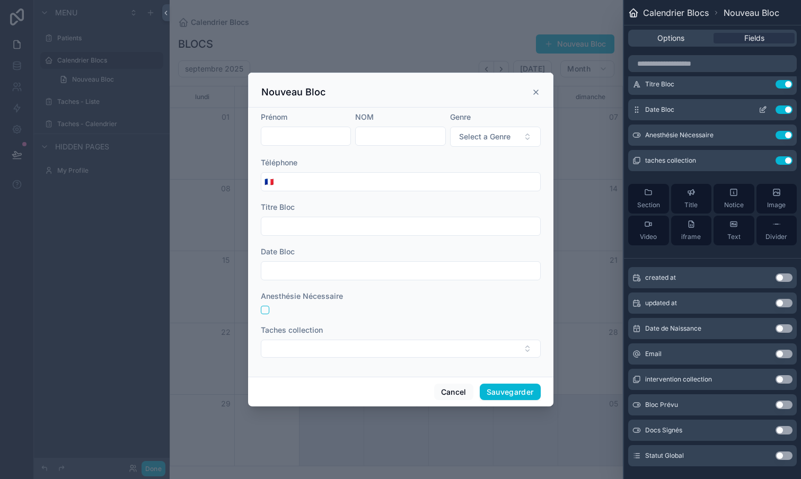
click at [765, 108] on icon at bounding box center [764, 107] width 1 height 1
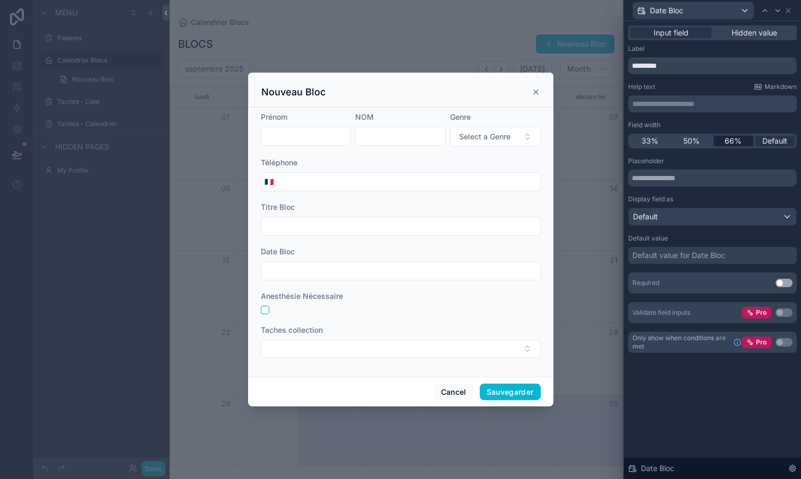
click at [731, 139] on span "66%" at bounding box center [732, 141] width 17 height 11
click at [777, 11] on icon at bounding box center [777, 11] width 4 height 2
click at [644, 140] on span "33%" at bounding box center [649, 141] width 17 height 11
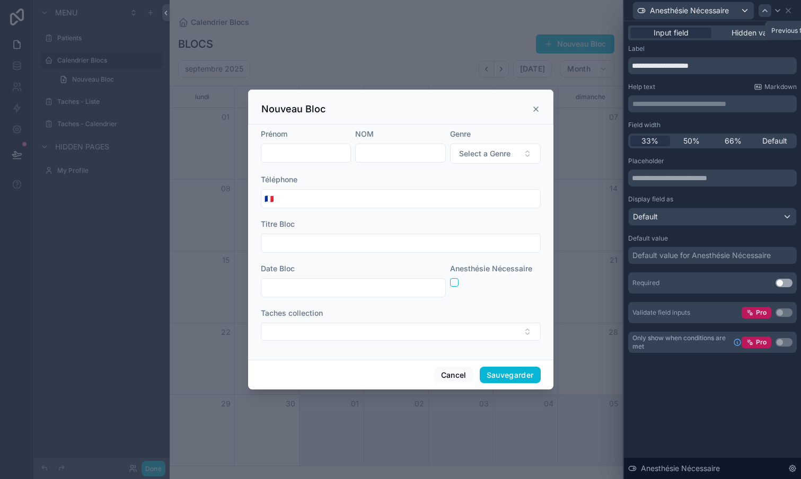
click at [763, 13] on icon at bounding box center [764, 10] width 8 height 8
click at [648, 140] on span "33%" at bounding box center [649, 141] width 17 height 11
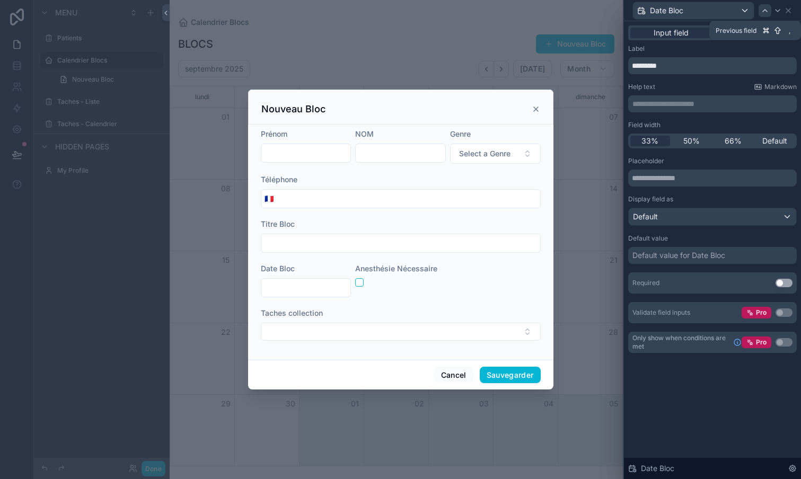
click at [766, 12] on icon at bounding box center [764, 10] width 8 height 8
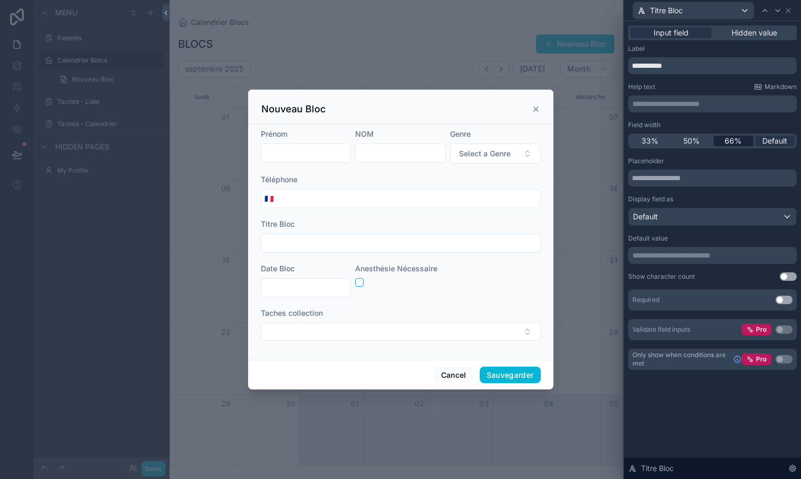
click at [728, 139] on span "66%" at bounding box center [732, 141] width 17 height 11
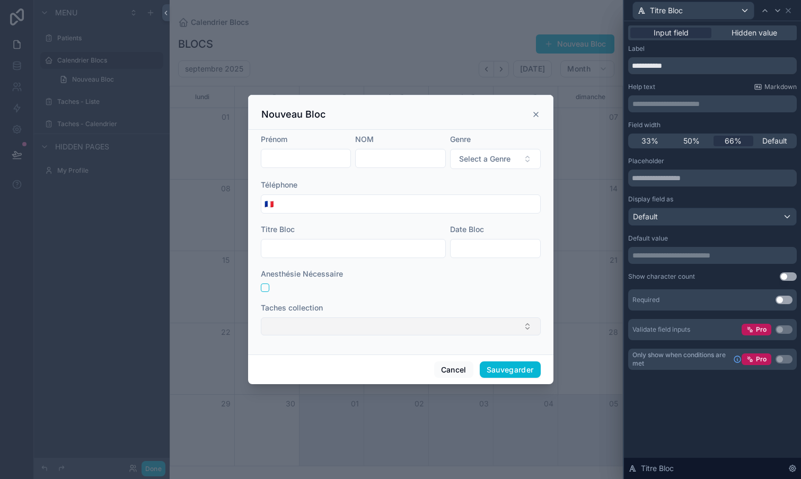
click at [464, 330] on button "Select Button" at bounding box center [401, 326] width 280 height 18
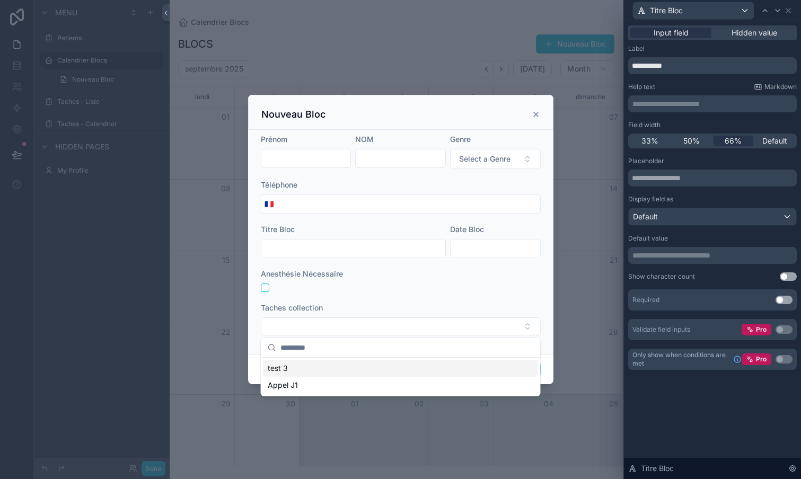
click at [425, 287] on form "Prénom NOM Genre Select a Genre Téléphone 🇫🇷 Titre Bloc Date Bloc Anesthésie Né…" at bounding box center [401, 240] width 280 height 212
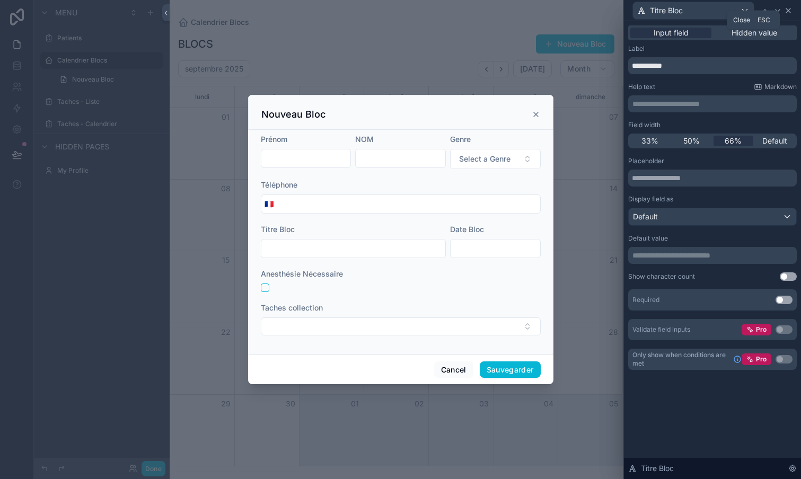
click at [791, 7] on icon at bounding box center [788, 10] width 8 height 8
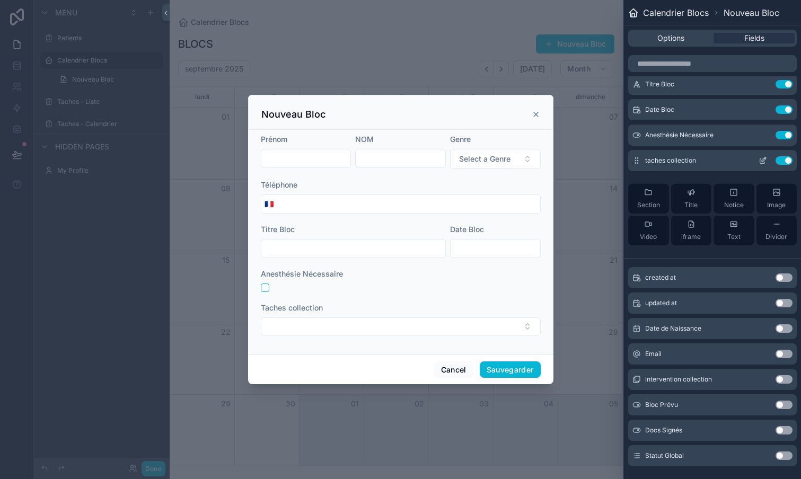
click at [785, 158] on button "Use setting" at bounding box center [783, 160] width 17 height 8
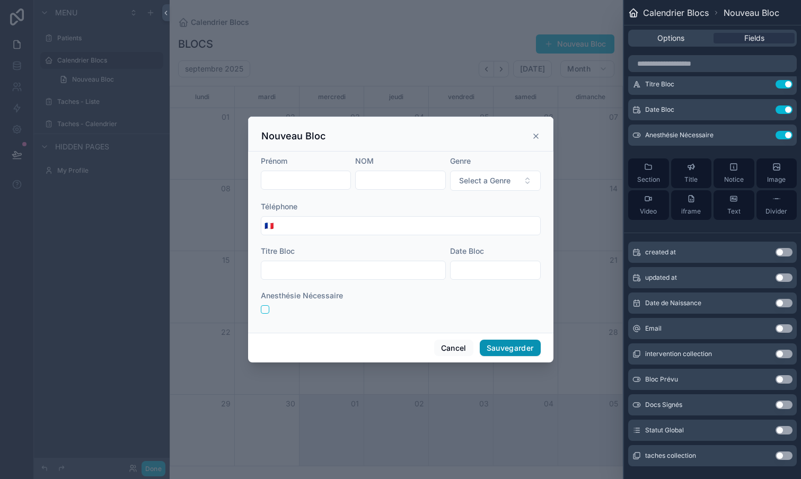
click at [516, 351] on button "Sauvegarder" at bounding box center [510, 348] width 61 height 17
click at [482, 30] on div "scrollable content" at bounding box center [400, 239] width 801 height 479
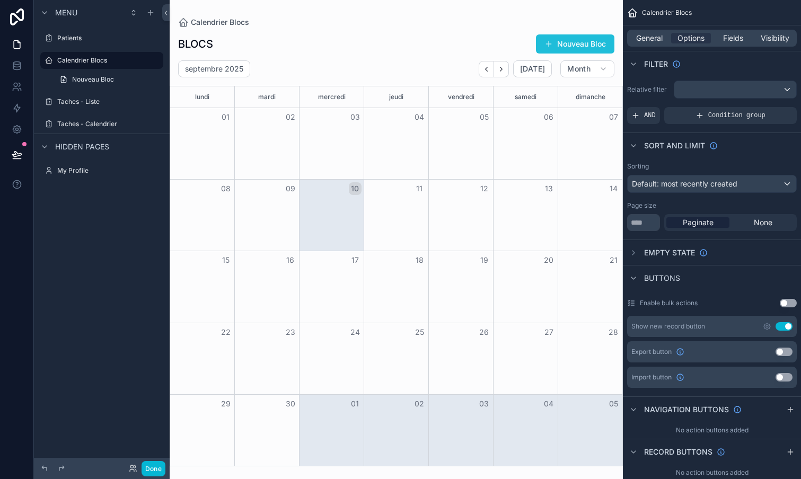
click at [574, 42] on button "Nouveau Bloc" at bounding box center [575, 43] width 78 height 19
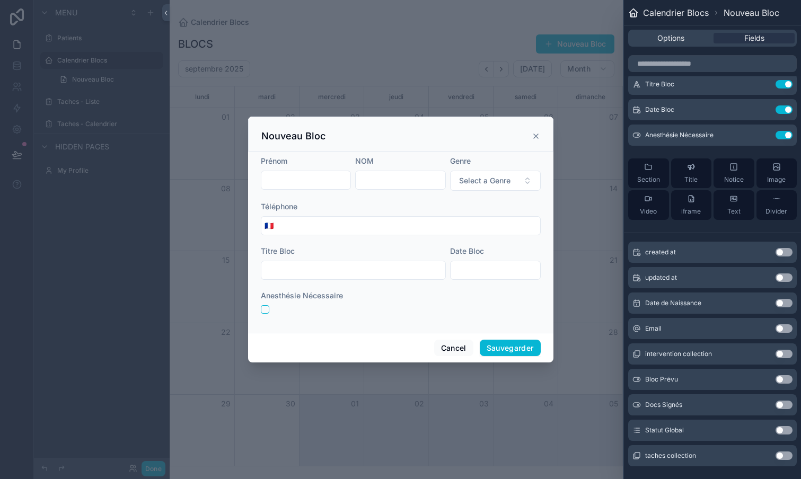
click at [787, 428] on button "Use setting" at bounding box center [783, 430] width 17 height 8
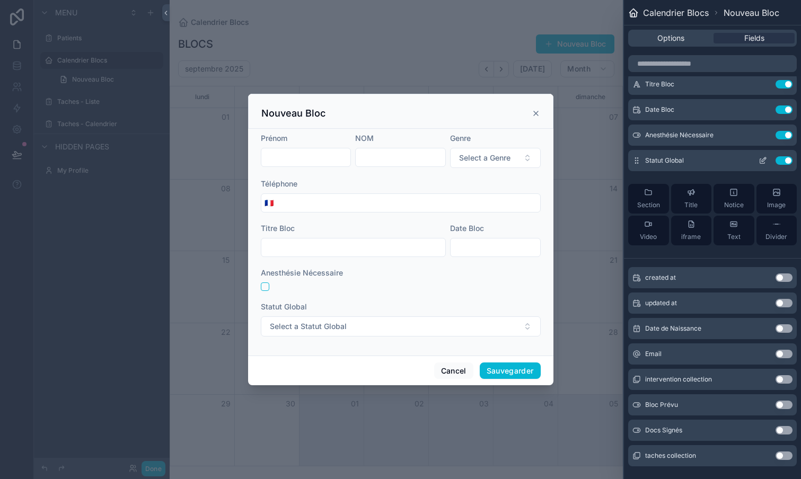
click at [766, 161] on icon at bounding box center [762, 160] width 8 height 8
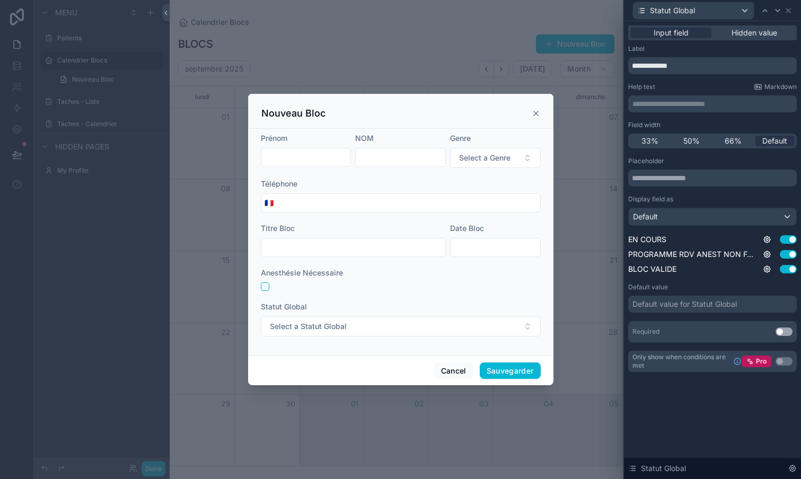
click at [759, 219] on div "Default" at bounding box center [711, 216] width 167 height 17
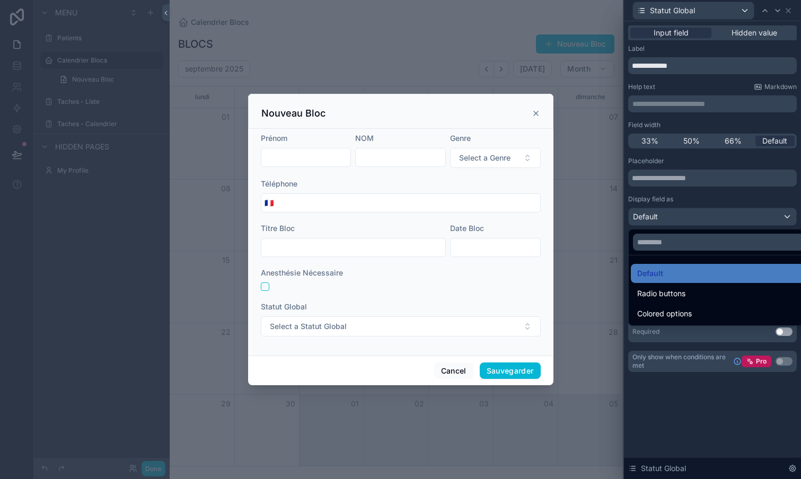
click at [759, 219] on div at bounding box center [712, 239] width 177 height 479
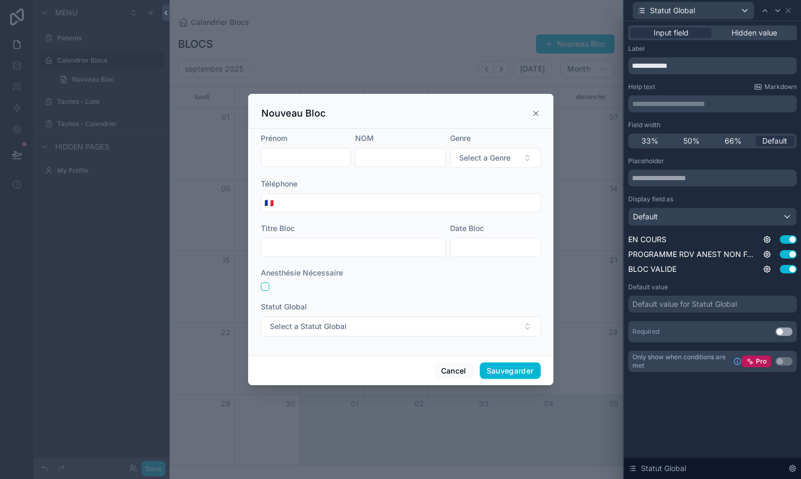
click at [706, 302] on div "Default value for Statut Global" at bounding box center [684, 304] width 104 height 11
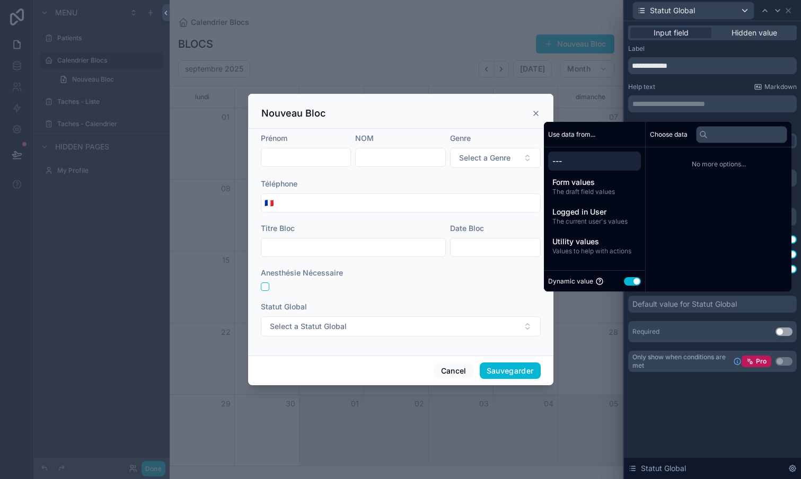
click at [706, 308] on div "Default value for Statut Global" at bounding box center [684, 304] width 104 height 11
click at [627, 282] on button "Use setting" at bounding box center [632, 281] width 17 height 8
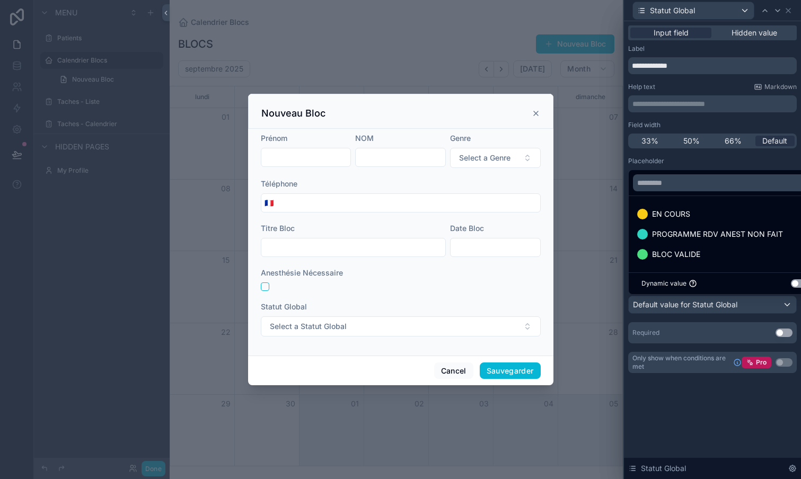
click at [672, 305] on div at bounding box center [712, 239] width 177 height 479
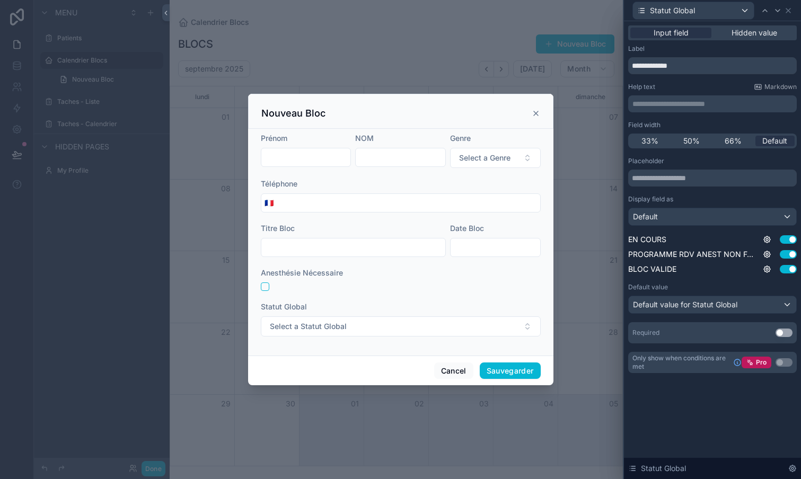
click at [694, 305] on span "Default value for Statut Global" at bounding box center [685, 304] width 104 height 9
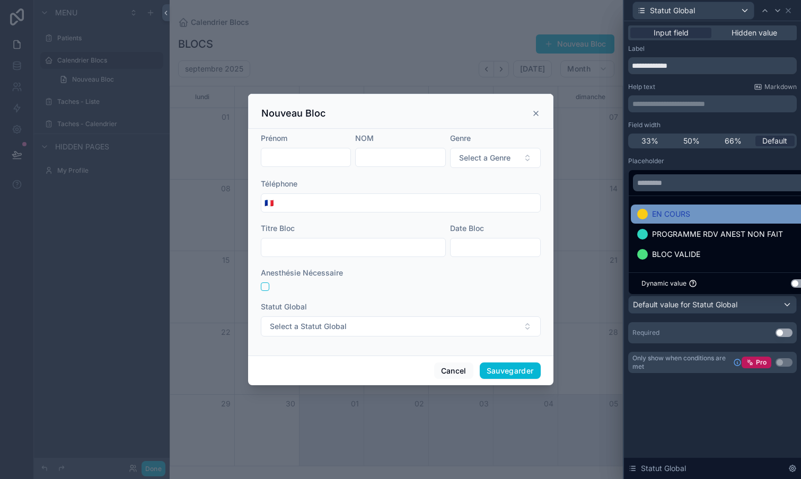
click at [674, 223] on div "EN COURS" at bounding box center [725, 214] width 188 height 19
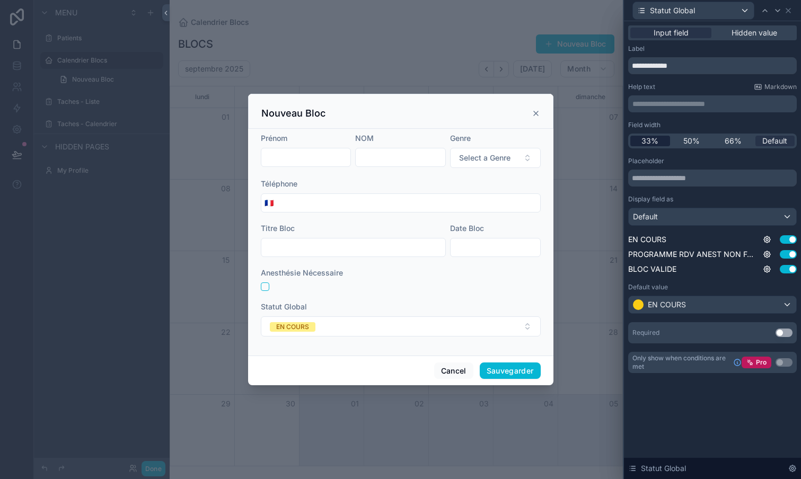
click at [651, 138] on span "33%" at bounding box center [649, 141] width 17 height 11
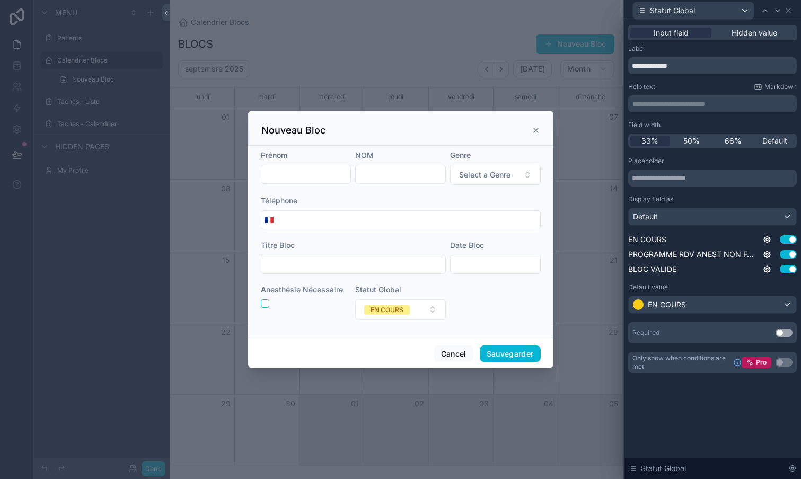
click at [450, 45] on div "scrollable content" at bounding box center [400, 239] width 801 height 479
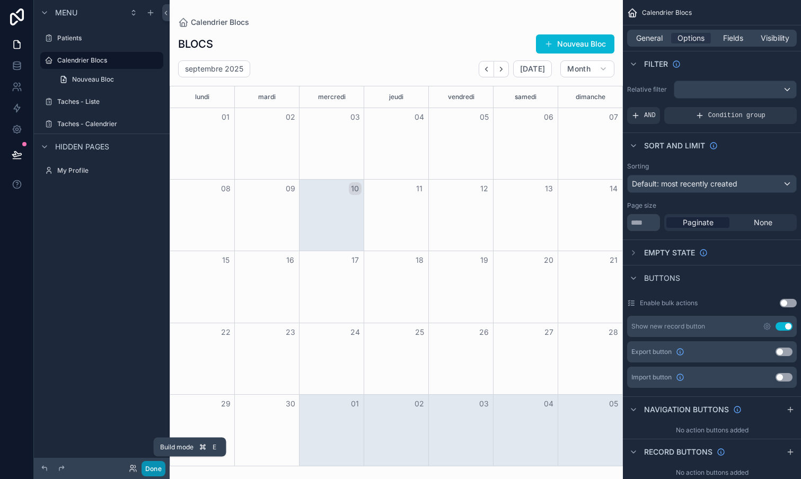
click at [155, 469] on button "Done" at bounding box center [153, 468] width 24 height 15
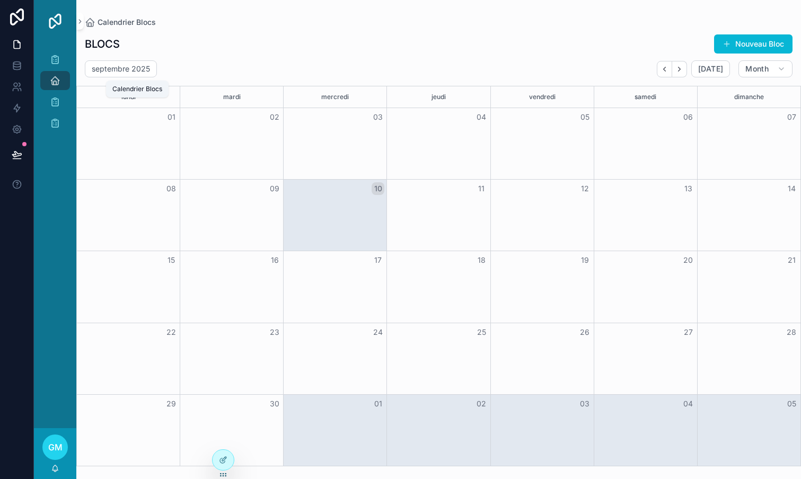
click at [57, 82] on icon "scrollable content" at bounding box center [55, 80] width 11 height 11
click at [758, 69] on span "Month" at bounding box center [756, 69] width 23 height 10
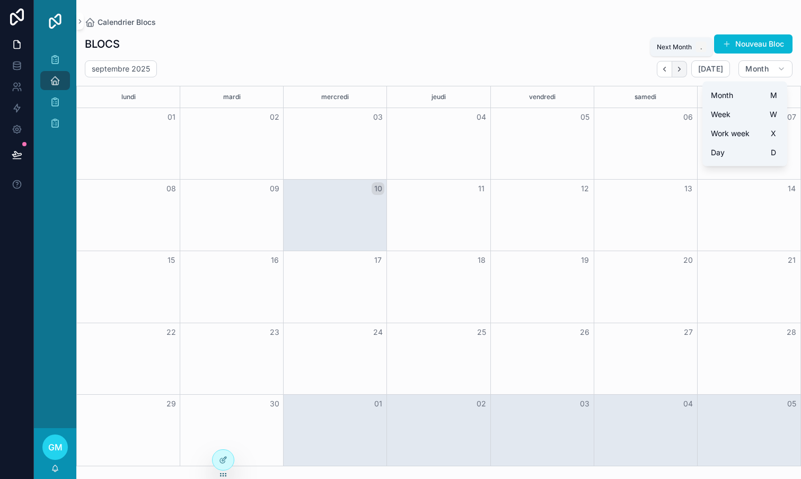
click at [683, 68] on icon "Next" at bounding box center [679, 69] width 8 height 8
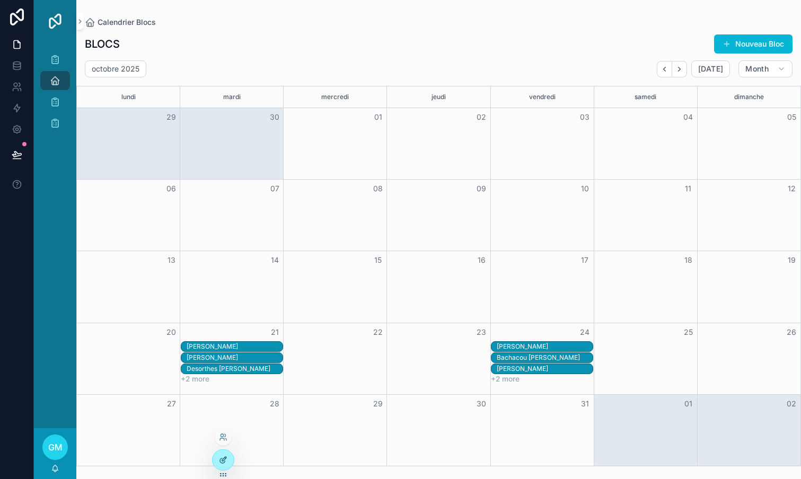
click at [222, 460] on icon at bounding box center [224, 459] width 4 height 4
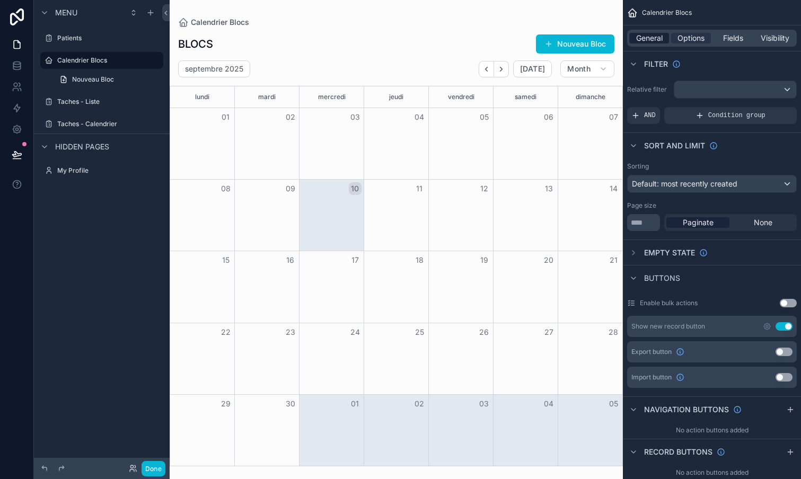
click at [646, 39] on span "General" at bounding box center [649, 38] width 26 height 11
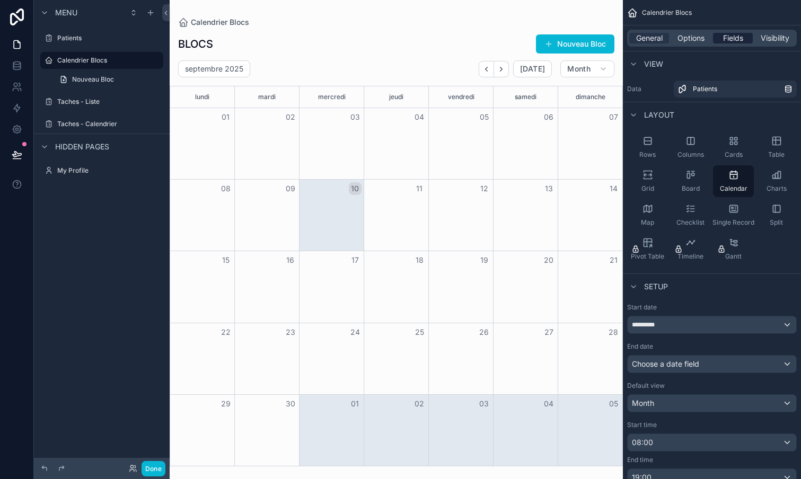
click at [736, 41] on span "Fields" at bounding box center [733, 38] width 20 height 11
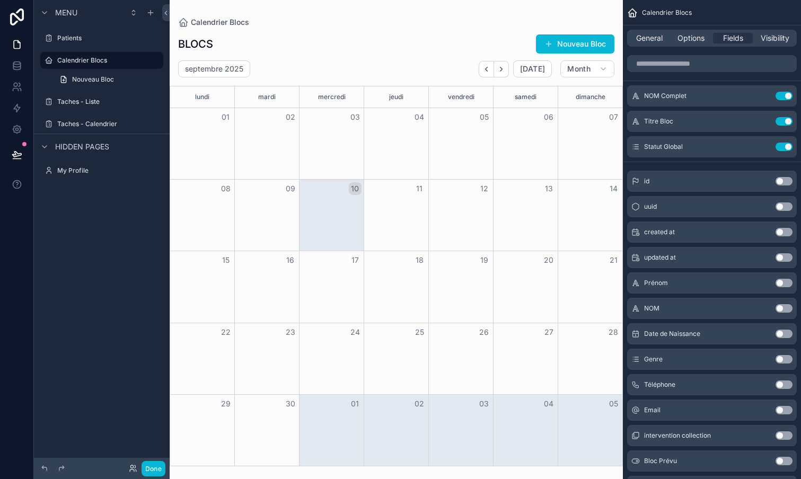
click at [502, 70] on div "scrollable content" at bounding box center [396, 239] width 453 height 479
click at [501, 67] on icon "Next" at bounding box center [501, 69] width 8 height 8
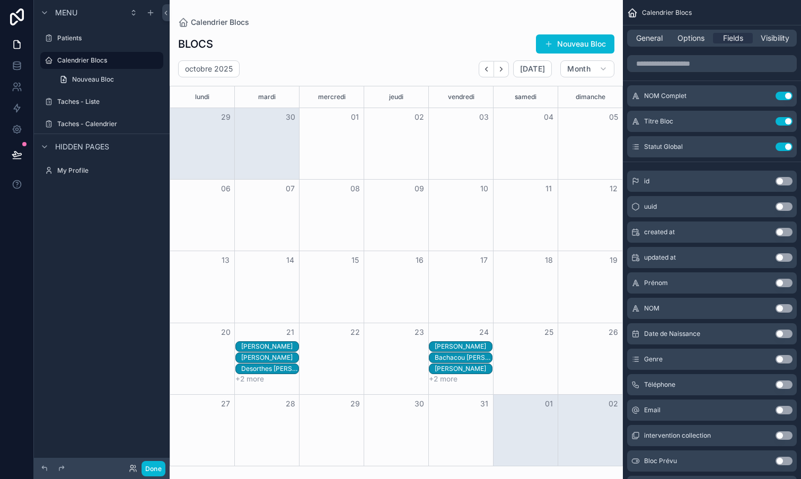
click at [463, 344] on div "[PERSON_NAME]" at bounding box center [463, 346] width 57 height 8
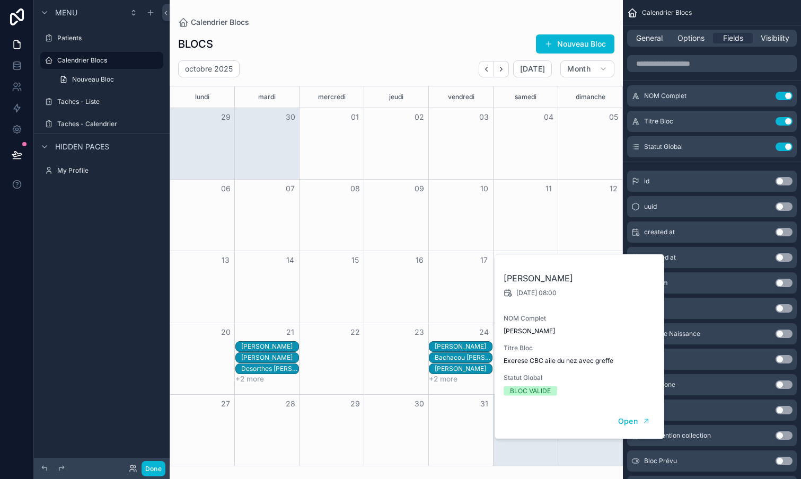
click at [716, 162] on div "NOM Complet Use setting Titre Bloc Use setting Statut Global Use setting id Use…" at bounding box center [712, 331] width 178 height 561
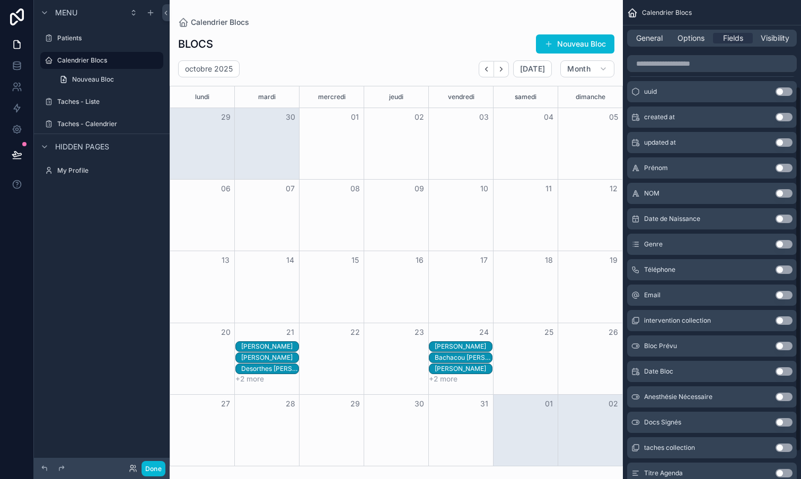
scroll to position [114, 0]
click at [782, 269] on button "Use setting" at bounding box center [783, 271] width 17 height 8
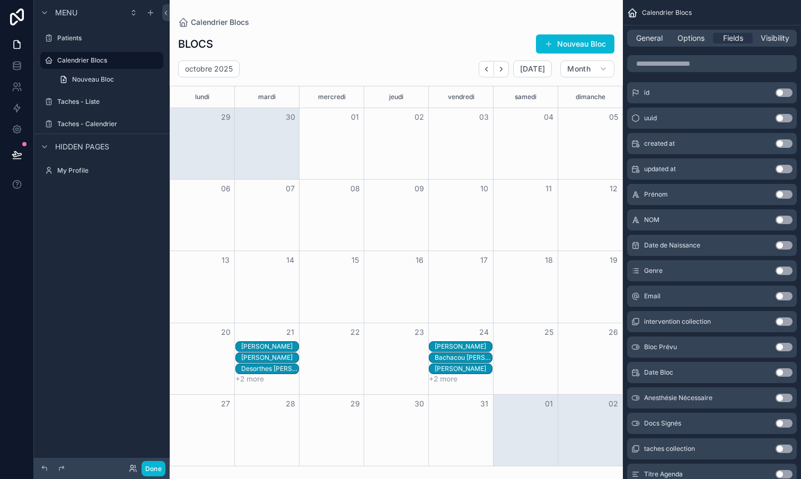
click at [451, 348] on div "[PERSON_NAME]" at bounding box center [463, 346] width 57 height 8
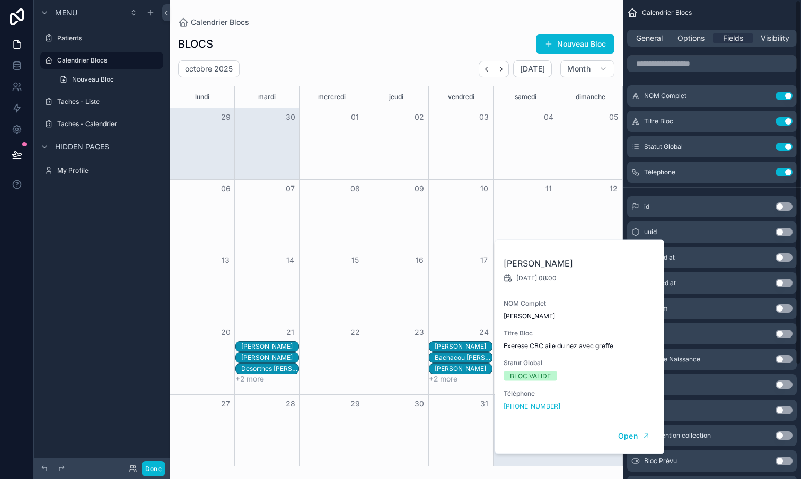
scroll to position [0, 0]
click at [787, 94] on button "Use setting" at bounding box center [783, 96] width 17 height 8
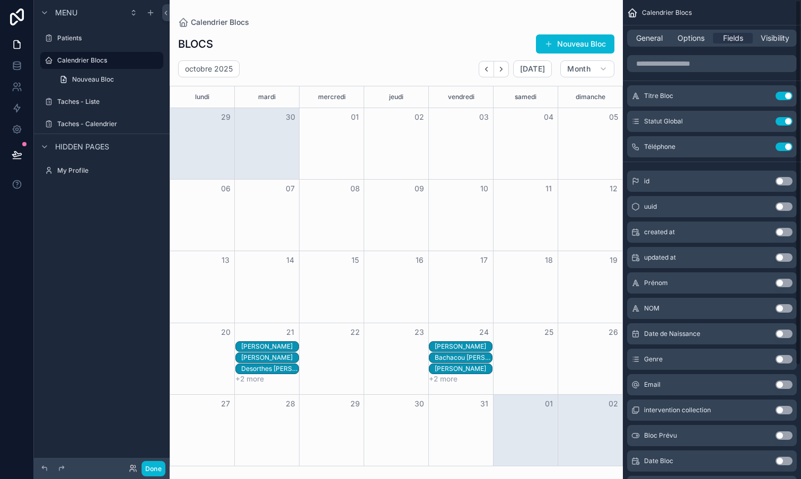
click at [475, 345] on div "[PERSON_NAME]" at bounding box center [463, 346] width 57 height 8
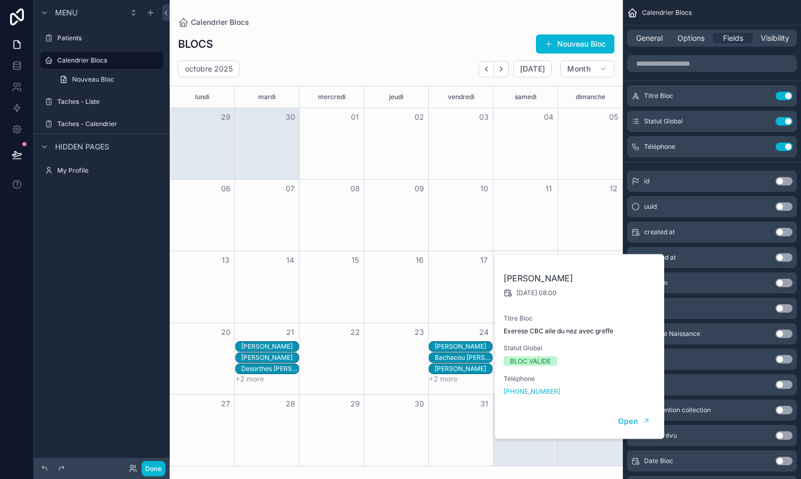
click at [475, 358] on div "Bachacou [PERSON_NAME] [PERSON_NAME]" at bounding box center [463, 357] width 57 height 8
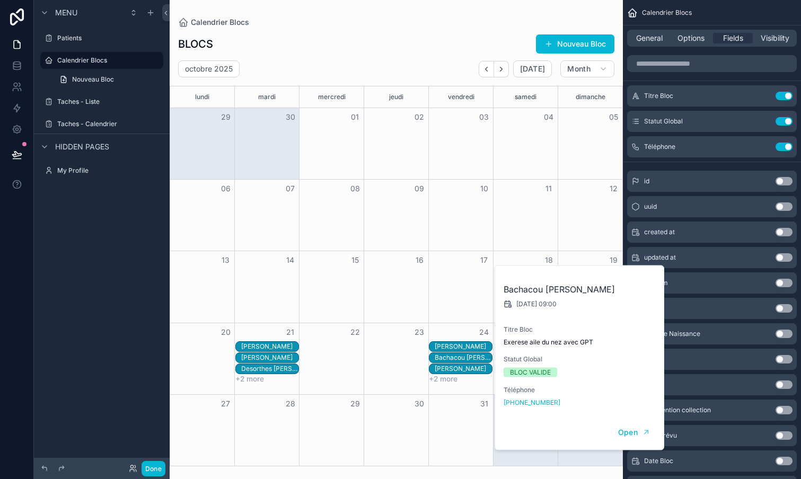
click at [473, 373] on div "[PERSON_NAME]" at bounding box center [463, 369] width 57 height 10
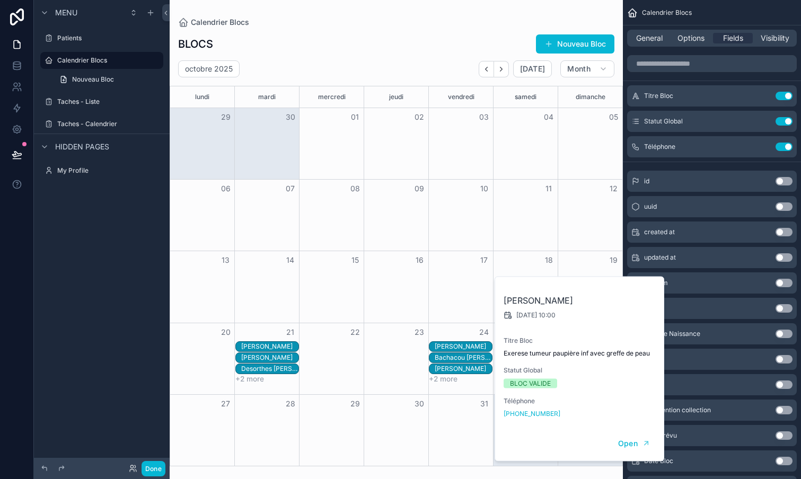
click at [444, 380] on button "+2 more" at bounding box center [443, 379] width 29 height 8
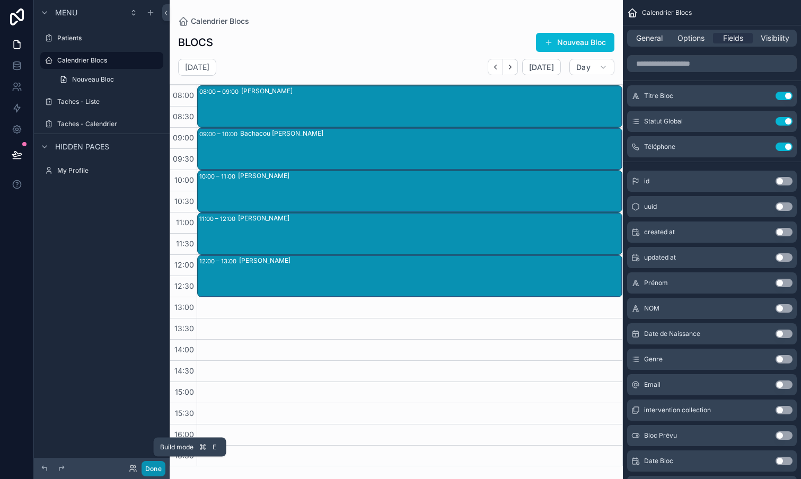
click at [153, 473] on button "Done" at bounding box center [153, 468] width 24 height 15
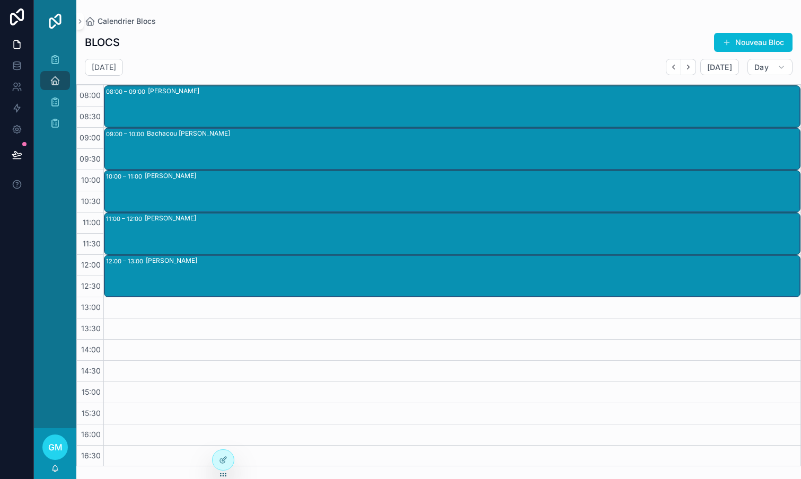
scroll to position [86, 0]
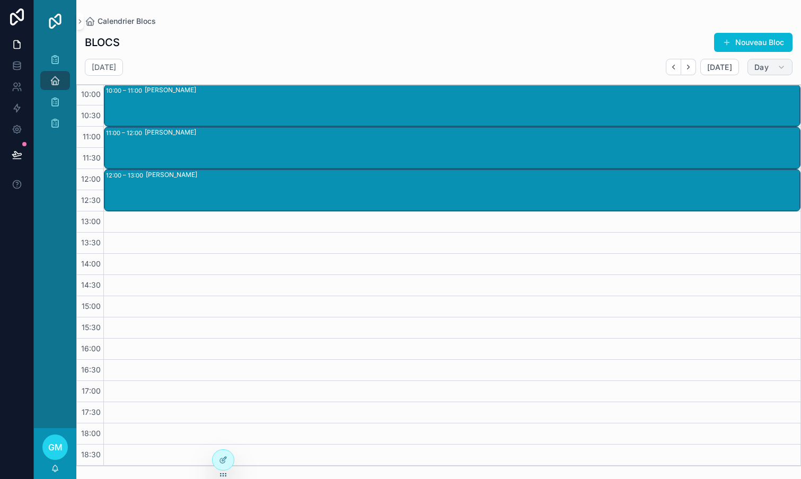
click at [775, 66] on button "Day" at bounding box center [769, 67] width 45 height 17
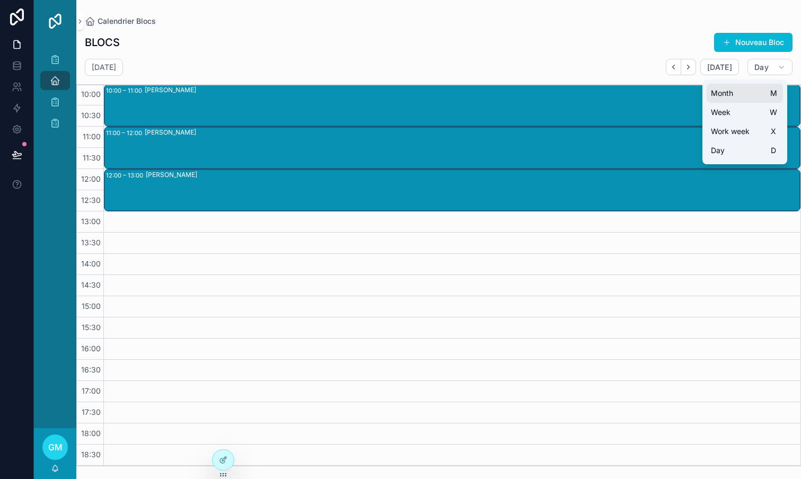
click at [748, 96] on button "Month M" at bounding box center [744, 93] width 76 height 19
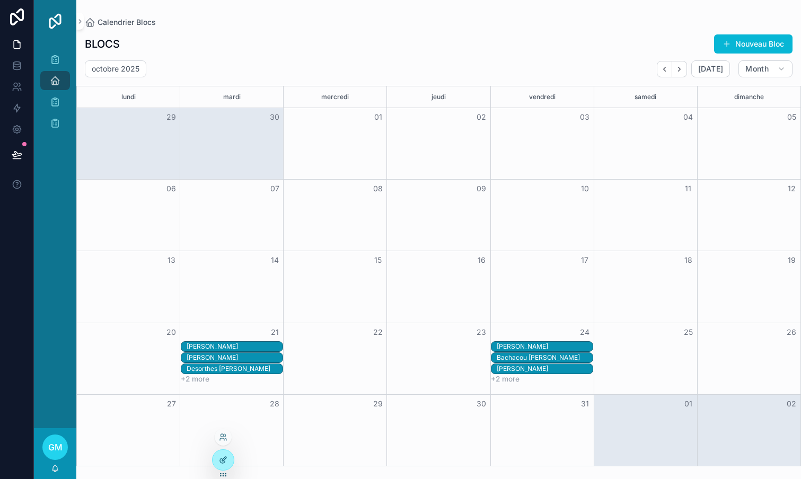
click at [219, 455] on div at bounding box center [223, 460] width 21 height 20
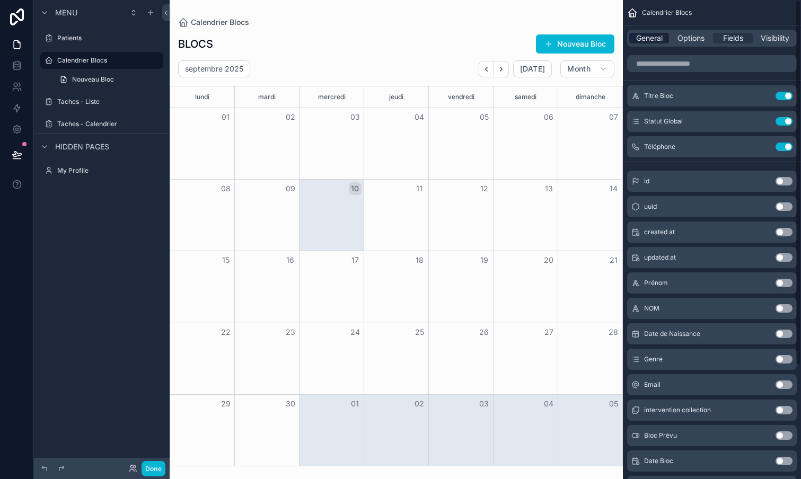
click at [651, 38] on span "General" at bounding box center [649, 38] width 26 height 11
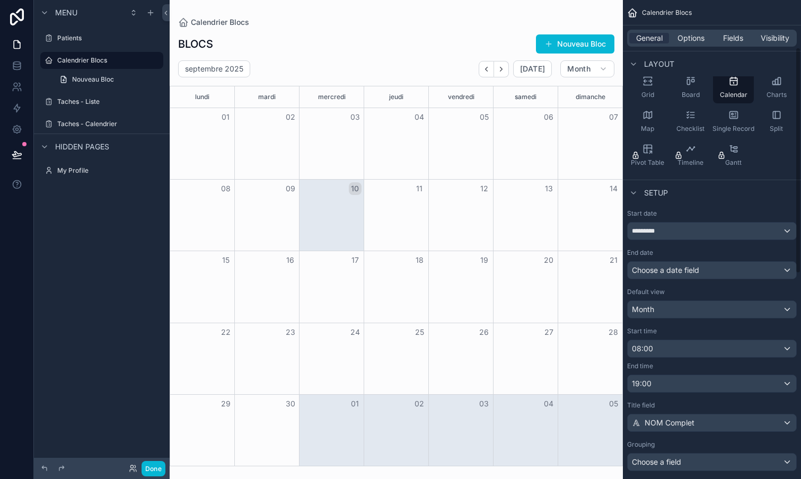
scroll to position [100, 0]
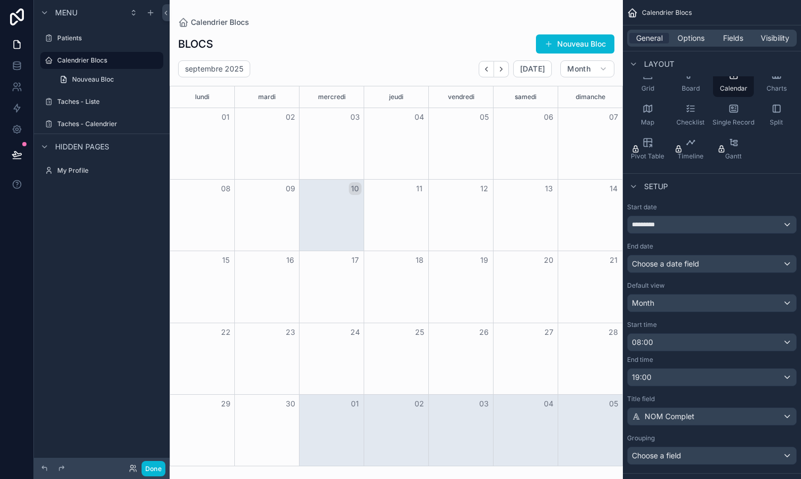
click at [672, 265] on span "Choose a date field" at bounding box center [665, 263] width 67 height 9
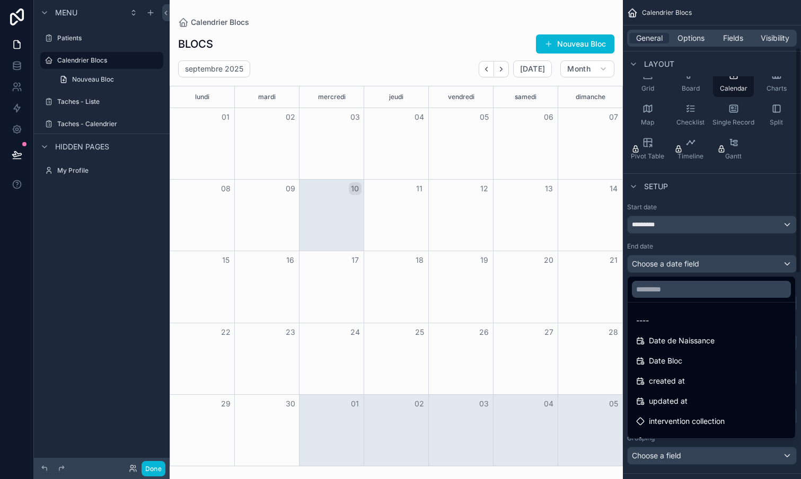
click at [695, 239] on div "scrollable content" at bounding box center [400, 239] width 801 height 479
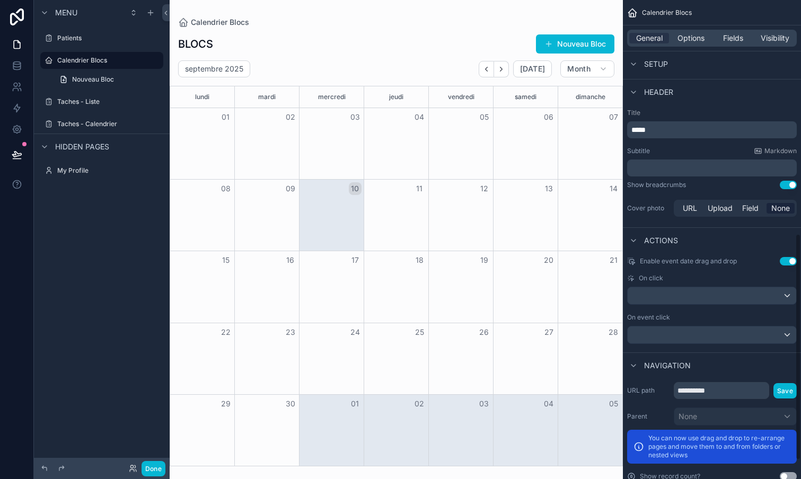
scroll to position [497, 0]
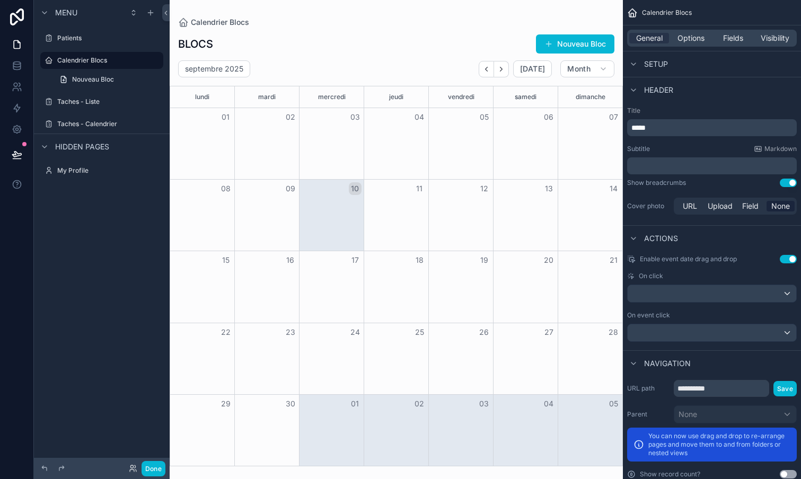
click at [686, 296] on div "scrollable content" at bounding box center [711, 293] width 169 height 17
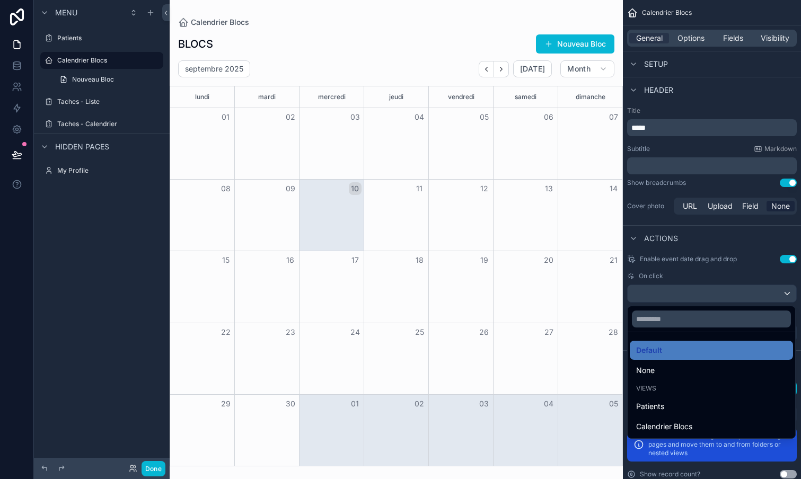
click at [686, 296] on div "scrollable content" at bounding box center [400, 239] width 801 height 479
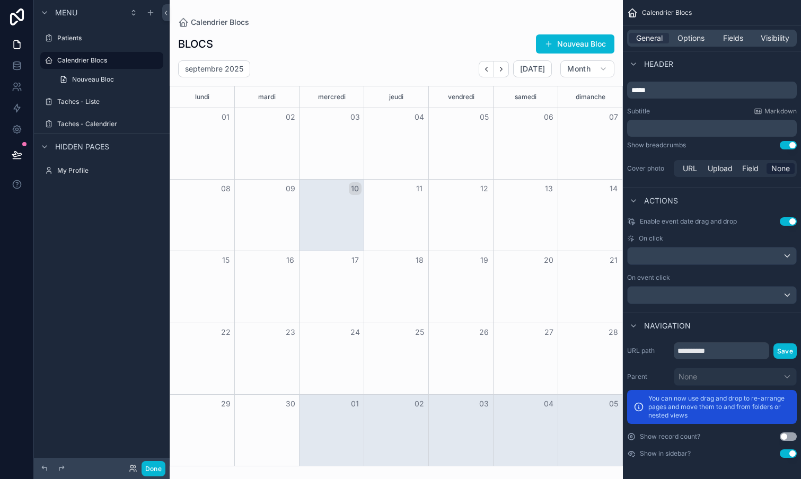
scroll to position [0, 0]
click at [154, 468] on button "Done" at bounding box center [153, 468] width 24 height 15
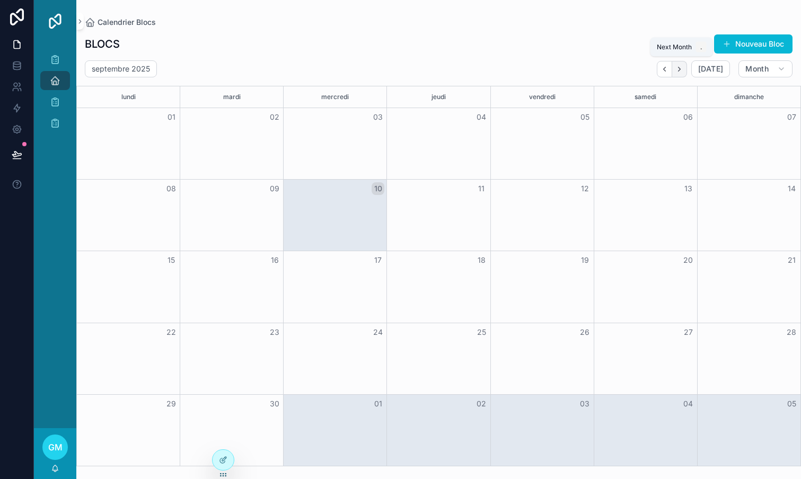
click at [683, 72] on icon "Next" at bounding box center [679, 69] width 8 height 8
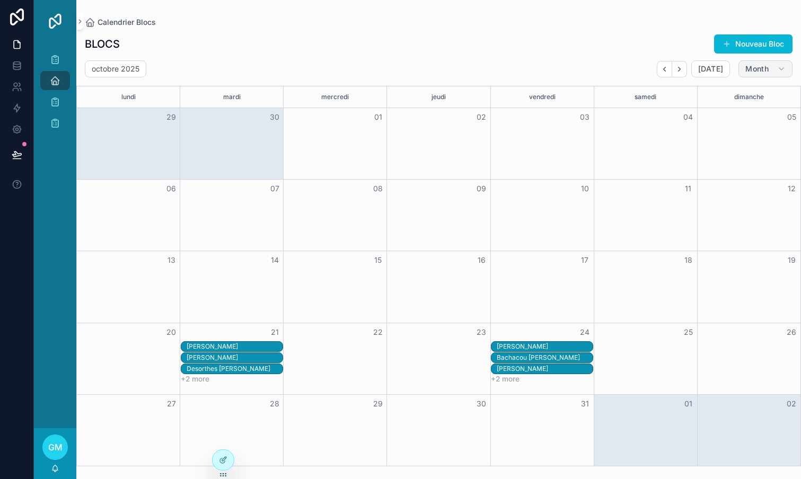
click at [781, 72] on icon "scrollable content" at bounding box center [781, 69] width 8 height 8
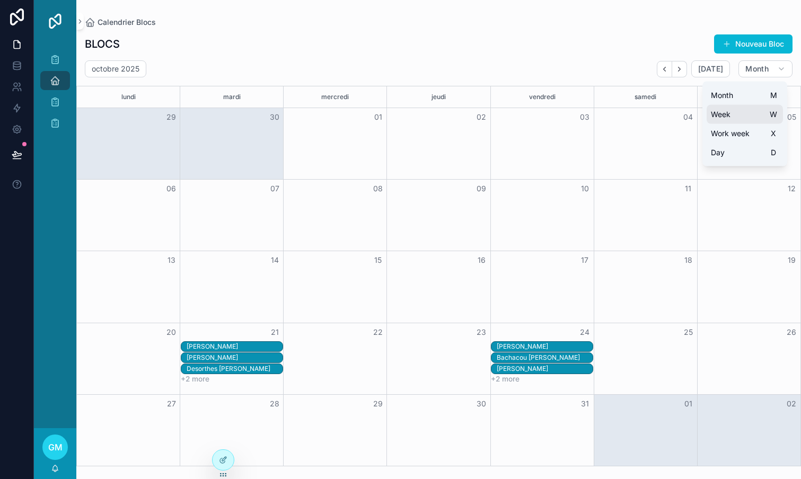
click at [733, 110] on button "Week W" at bounding box center [744, 114] width 76 height 19
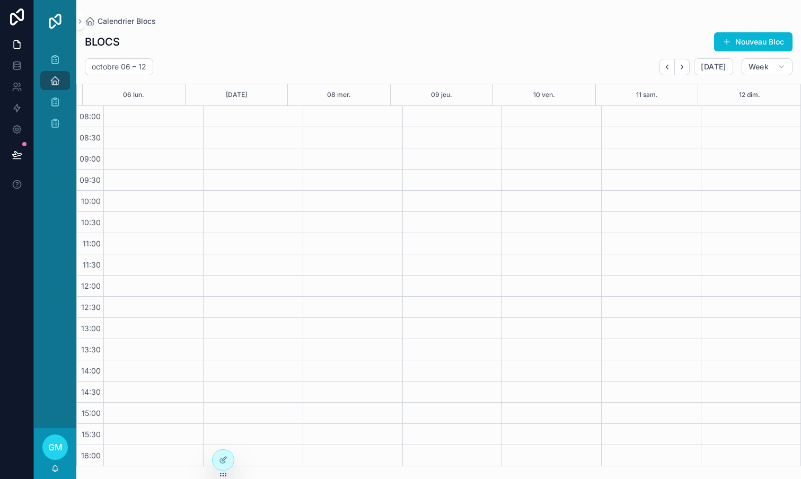
scroll to position [107, 0]
click at [688, 67] on button "Next" at bounding box center [682, 67] width 15 height 16
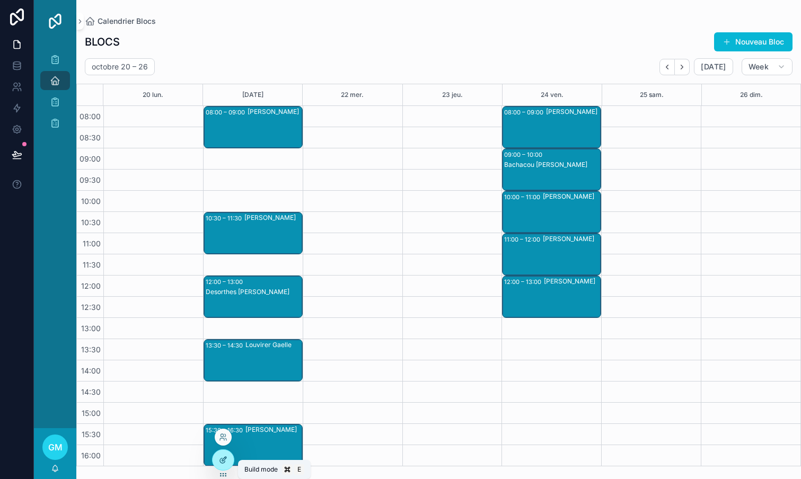
click at [224, 458] on icon at bounding box center [224, 459] width 4 height 4
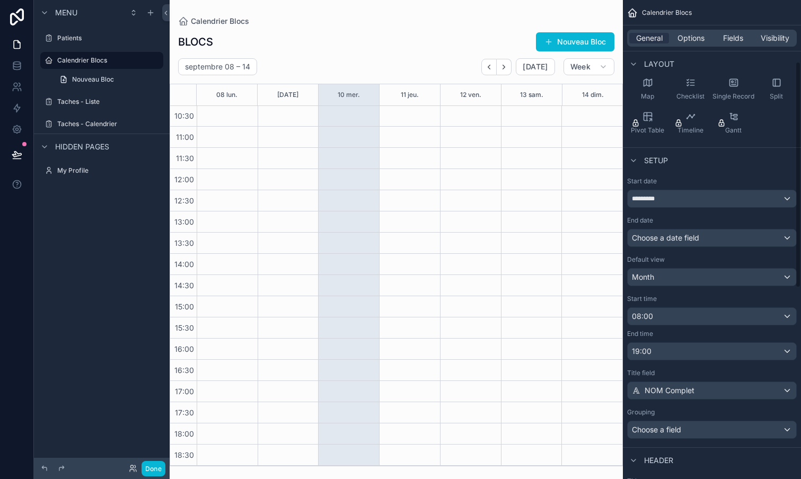
scroll to position [130, 0]
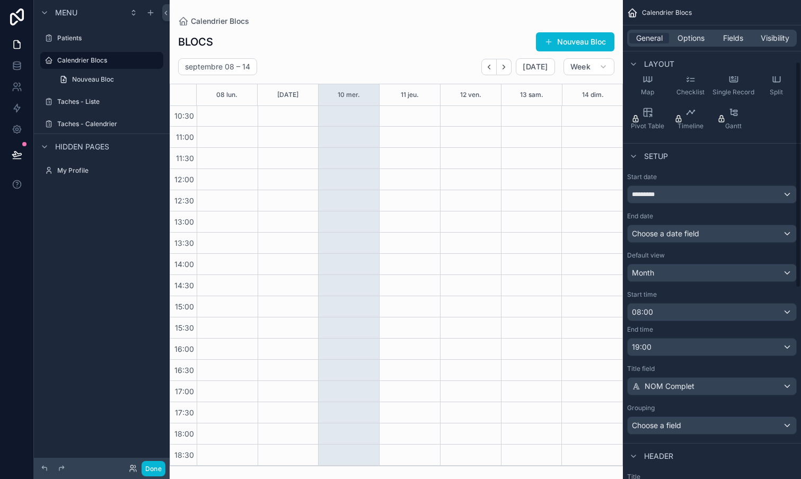
click at [678, 348] on div "19:00" at bounding box center [711, 347] width 169 height 17
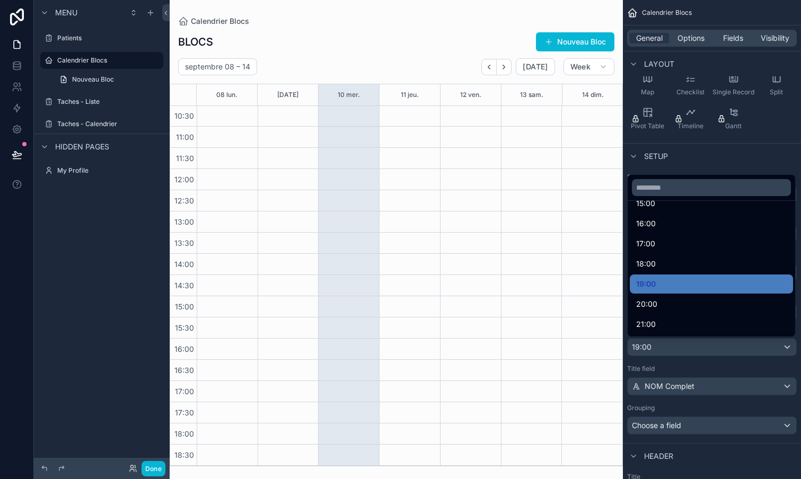
scroll to position [346, 0]
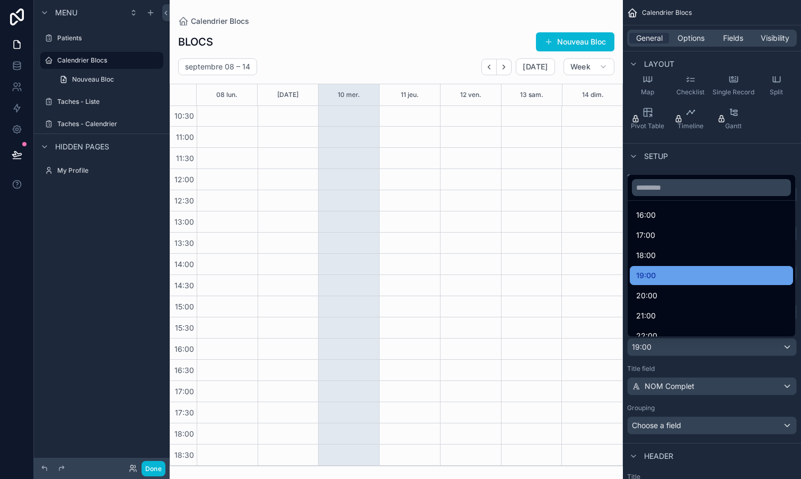
click at [658, 276] on div "19:00" at bounding box center [711, 275] width 150 height 13
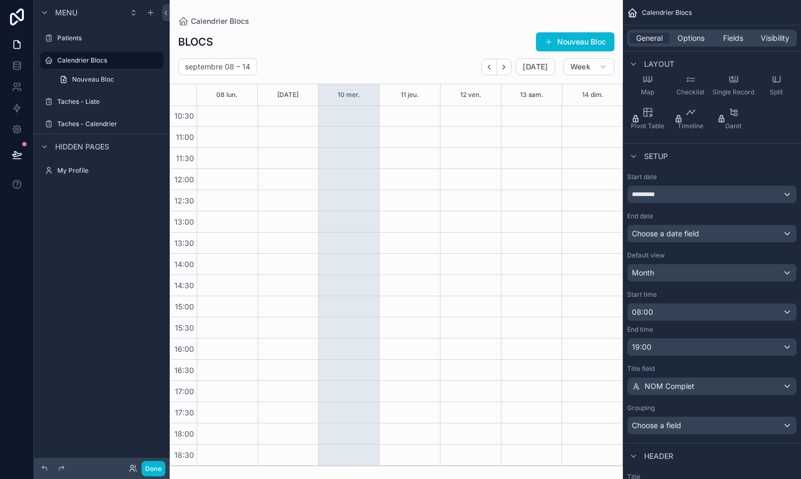
scroll to position [0, 0]
click at [367, 39] on div "scrollable content" at bounding box center [396, 239] width 453 height 479
click at [428, 37] on div "BLOCS Nouveau Bloc" at bounding box center [396, 42] width 436 height 20
click at [70, 105] on label "Taches - Liste" at bounding box center [99, 102] width 85 height 8
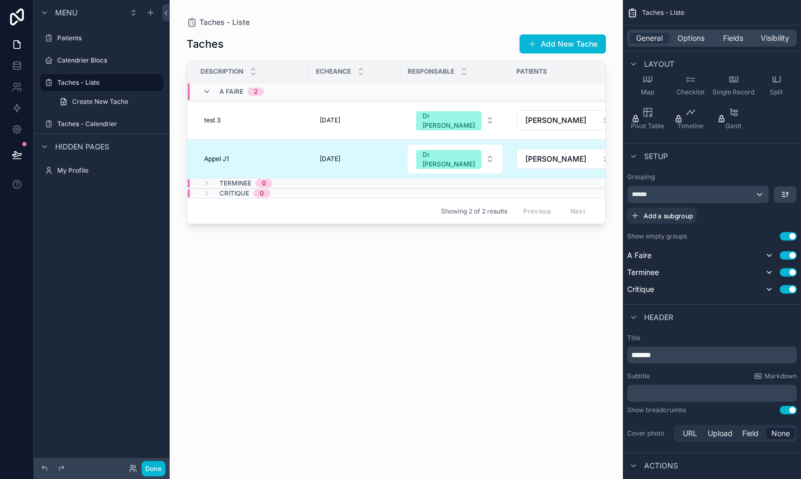
click at [357, 149] on div "scrollable content" at bounding box center [396, 233] width 453 height 466
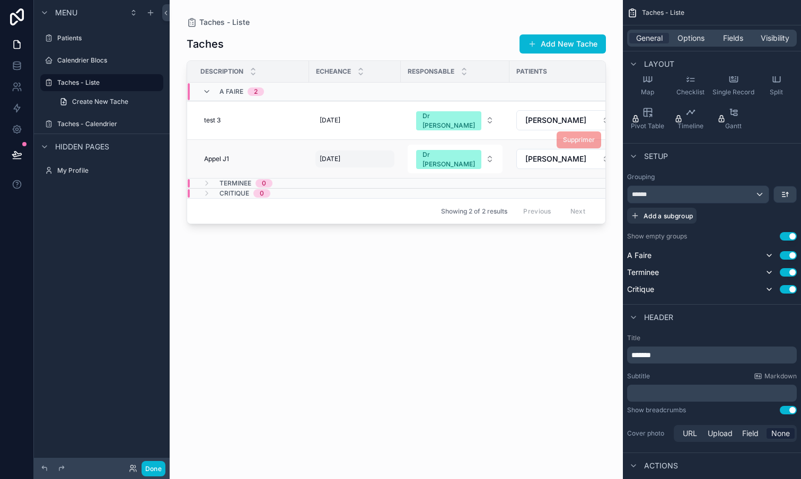
click at [362, 150] on div "08/11/2025 08/11/2025" at bounding box center [354, 158] width 79 height 17
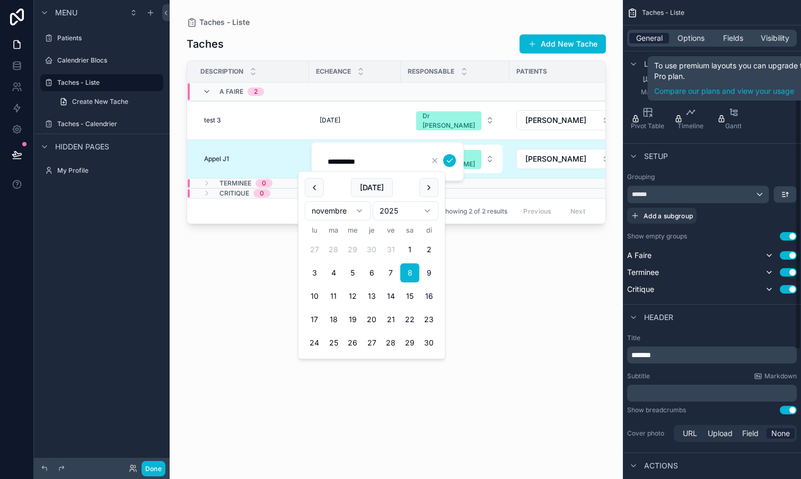
click at [647, 38] on span "General" at bounding box center [649, 38] width 26 height 11
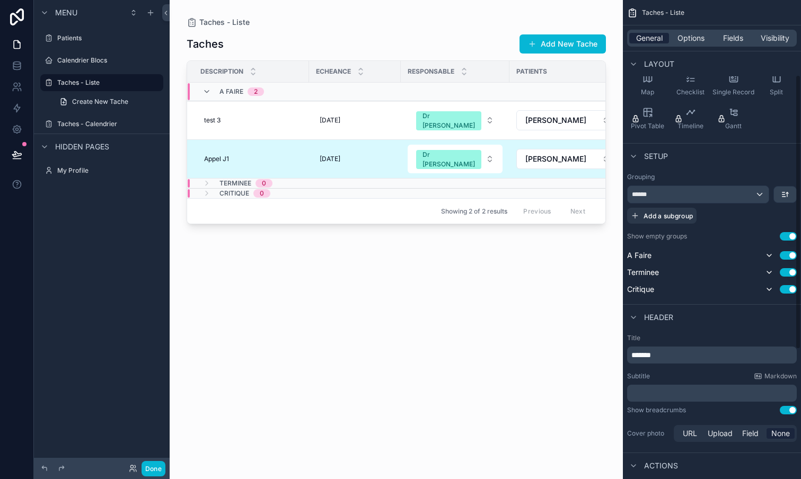
click at [647, 38] on span "General" at bounding box center [649, 38] width 26 height 11
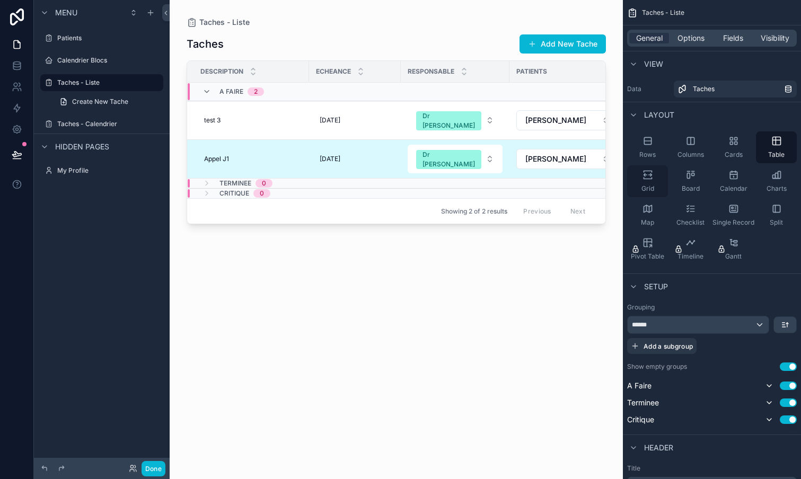
click at [644, 178] on icon "scrollable content" at bounding box center [647, 175] width 11 height 11
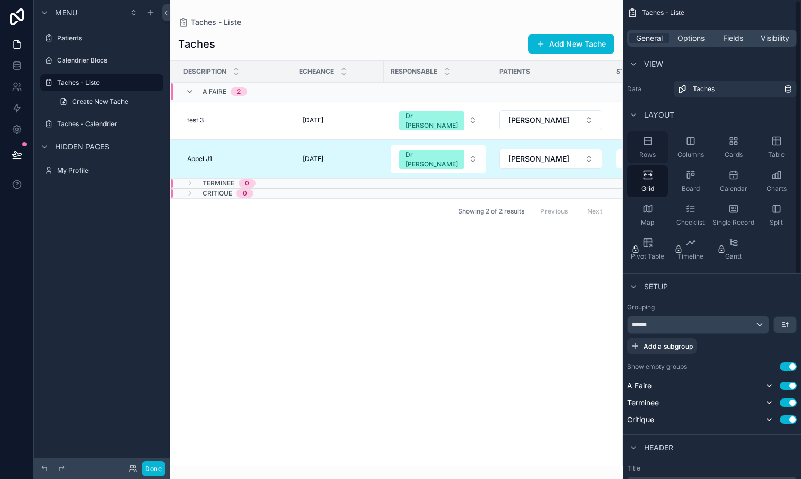
click at [650, 144] on icon "scrollable content" at bounding box center [647, 140] width 7 height 7
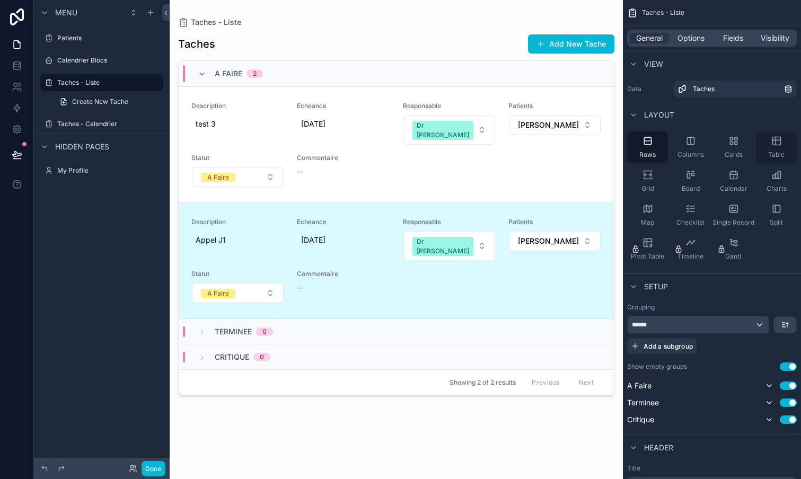
click at [775, 143] on icon "scrollable content" at bounding box center [775, 141] width 0 height 8
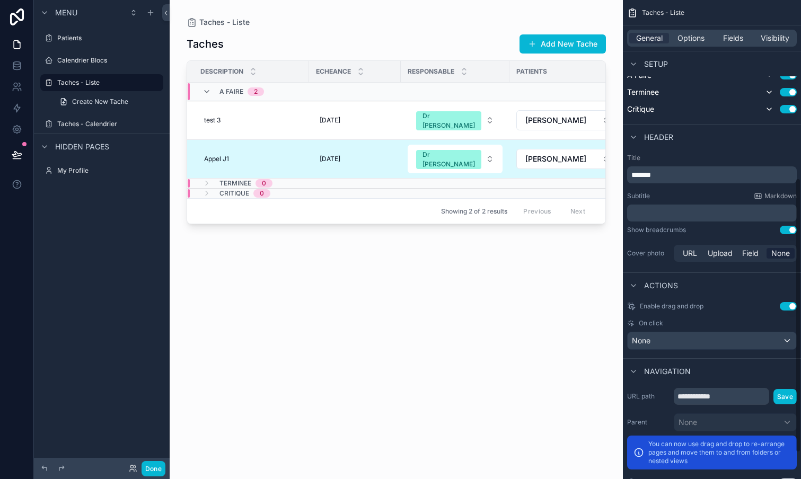
scroll to position [316, 0]
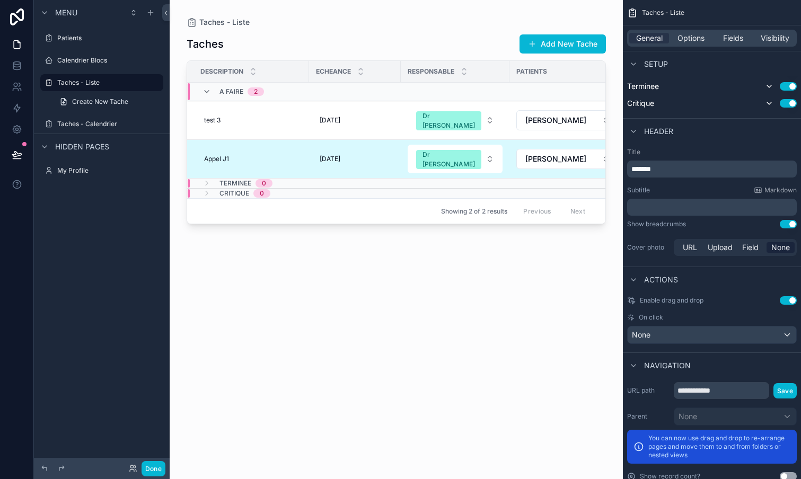
click at [787, 302] on button "Use setting" at bounding box center [788, 300] width 17 height 8
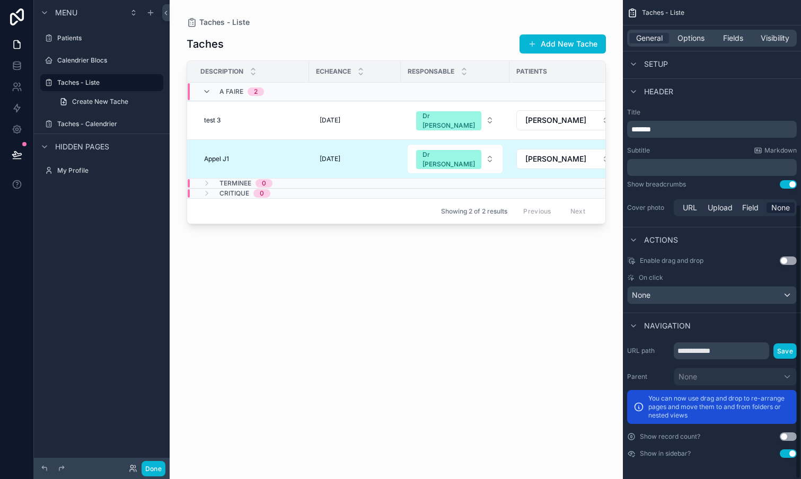
scroll to position [356, 0]
click at [725, 352] on input "**********" at bounding box center [721, 350] width 95 height 17
click at [783, 435] on button "Use setting" at bounding box center [788, 436] width 17 height 8
click at [152, 466] on button "Done" at bounding box center [153, 468] width 24 height 15
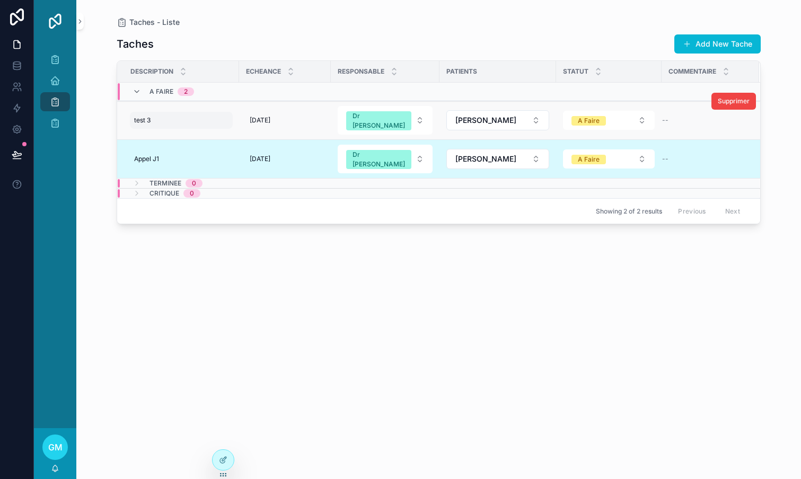
click at [212, 114] on div "test 3 test 3" at bounding box center [181, 120] width 103 height 17
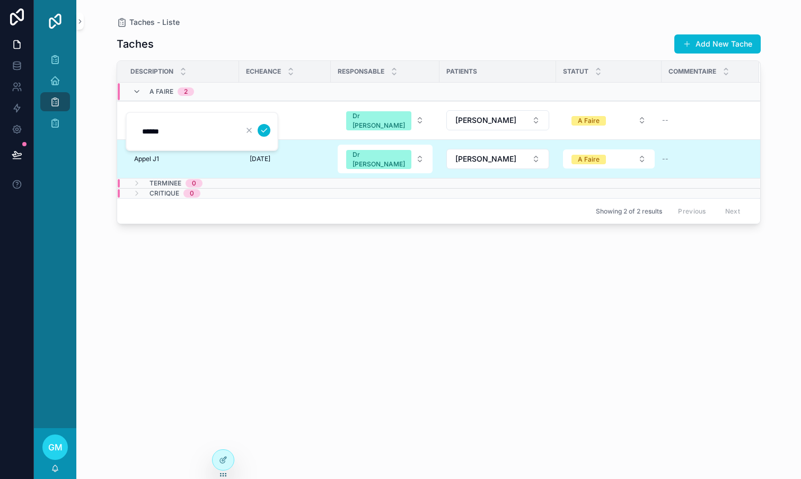
click at [279, 247] on div "Taches Add New Tache Description Echeance Responsable Patients Statut Commentai…" at bounding box center [439, 247] width 644 height 439
click at [223, 464] on div at bounding box center [223, 460] width 21 height 20
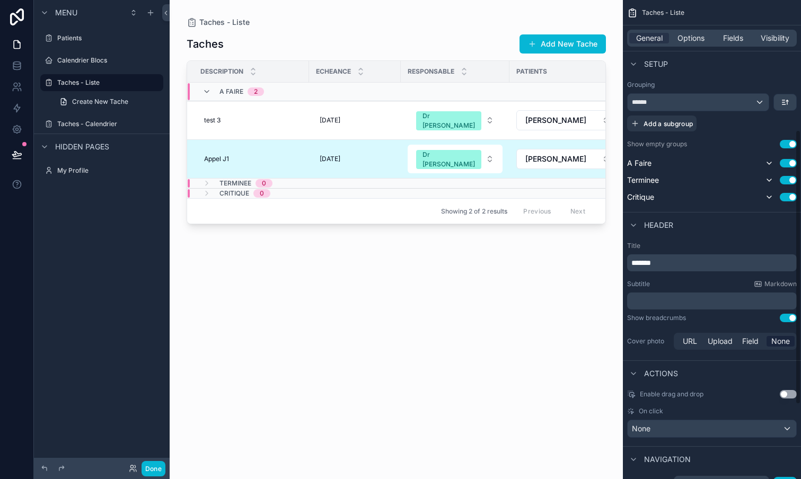
scroll to position [205, 0]
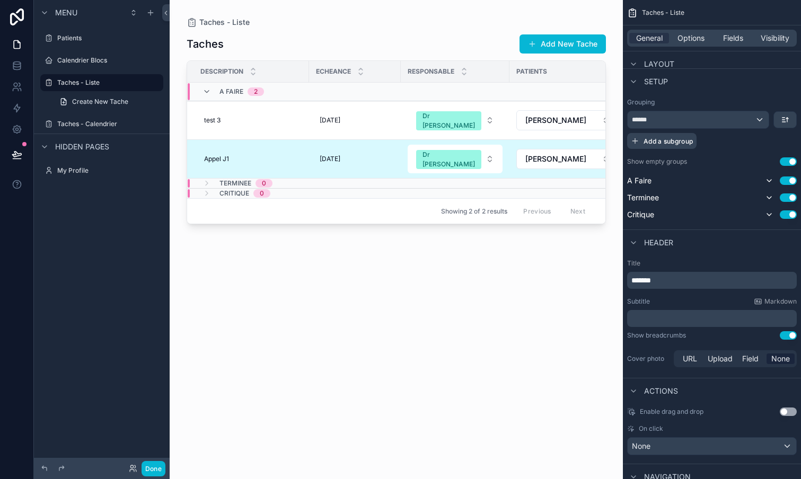
click at [653, 145] on span "Add a subgroup" at bounding box center [667, 141] width 49 height 8
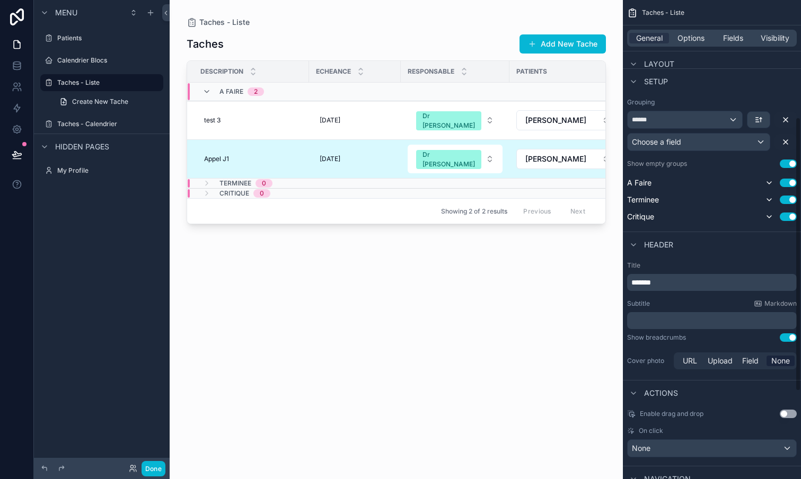
click at [723, 147] on div "Choose a field" at bounding box center [698, 142] width 142 height 17
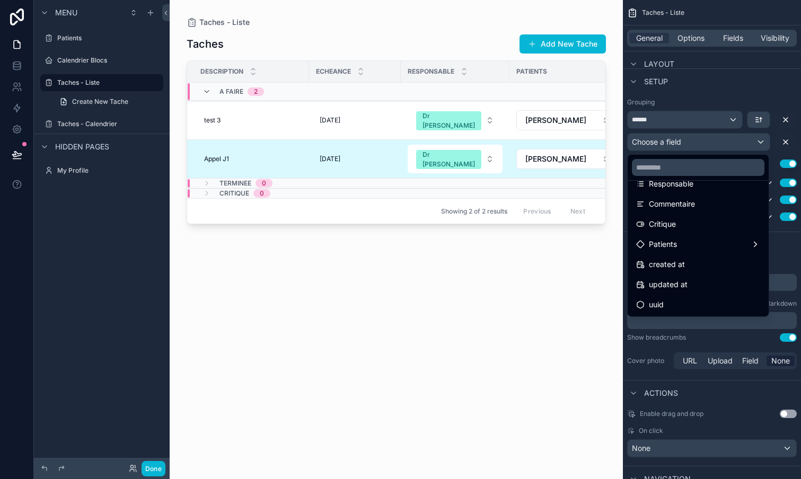
scroll to position [0, 0]
click at [686, 243] on div "Patients" at bounding box center [698, 244] width 124 height 13
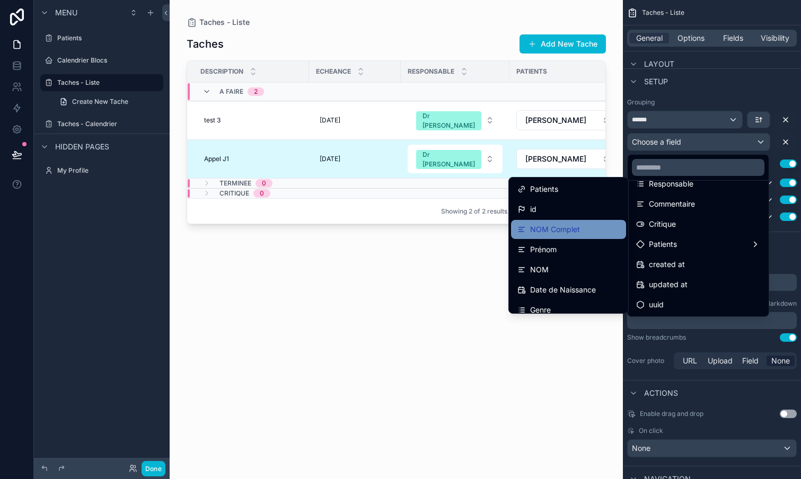
click at [570, 232] on span "NOM Complet" at bounding box center [555, 229] width 50 height 13
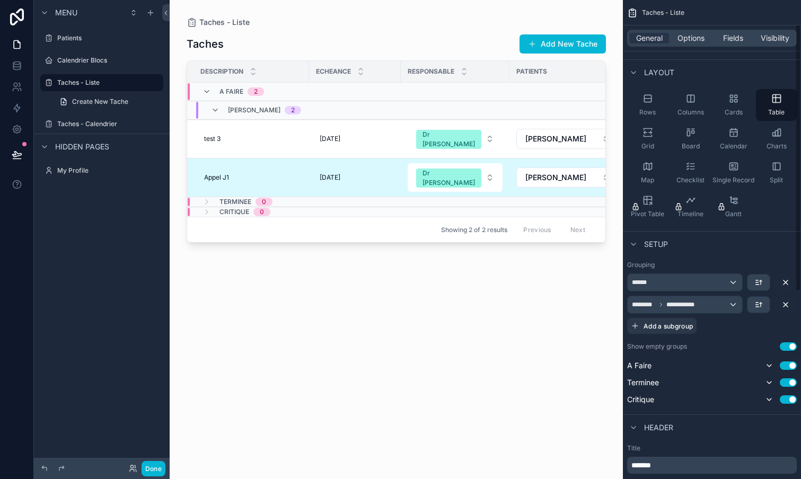
scroll to position [40, 0]
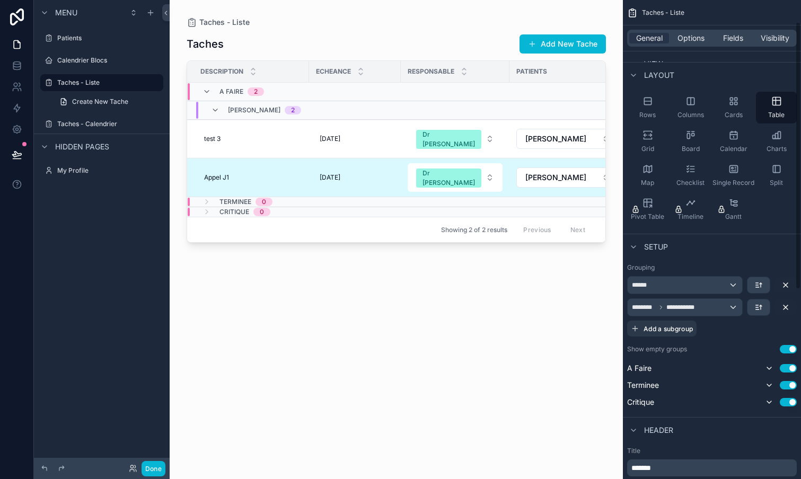
click at [733, 287] on div "******" at bounding box center [684, 285] width 114 height 17
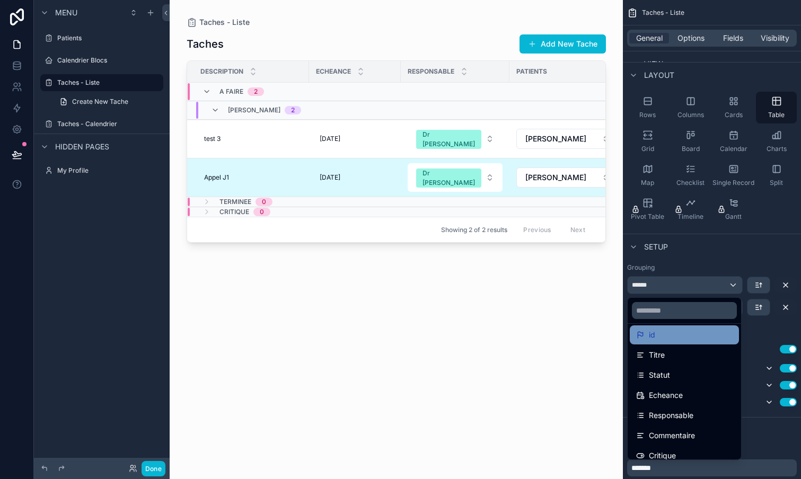
scroll to position [51, 0]
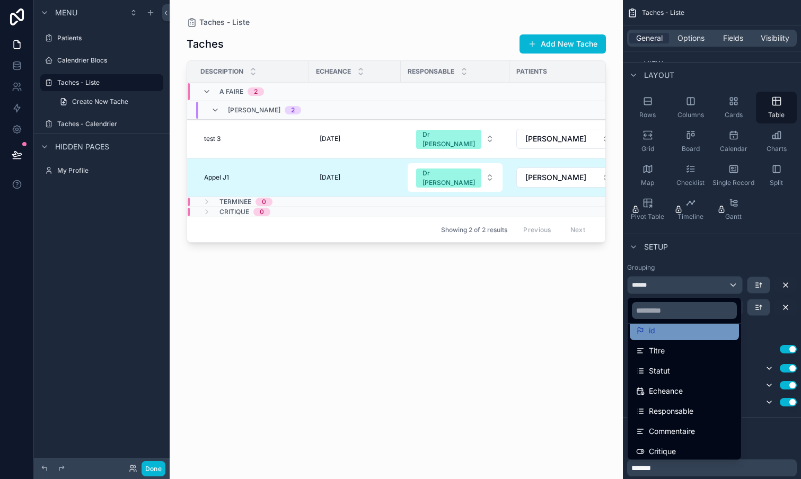
click at [667, 389] on span "Echeance" at bounding box center [666, 391] width 34 height 13
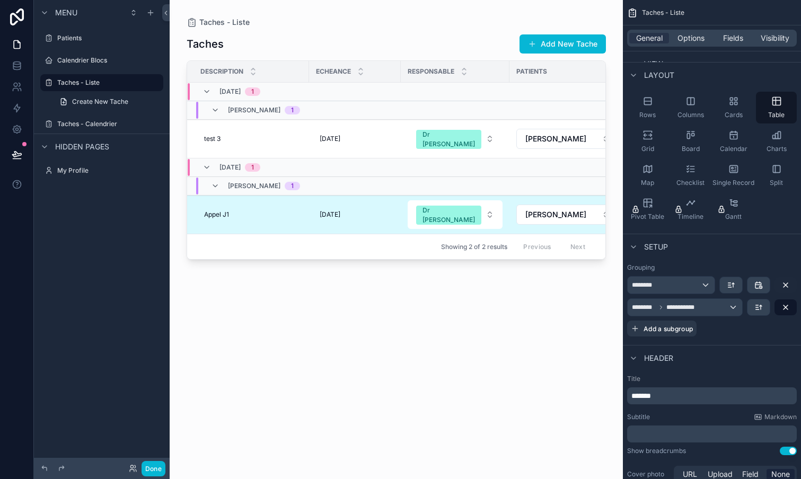
click at [788, 309] on icon "scrollable content" at bounding box center [785, 307] width 8 height 8
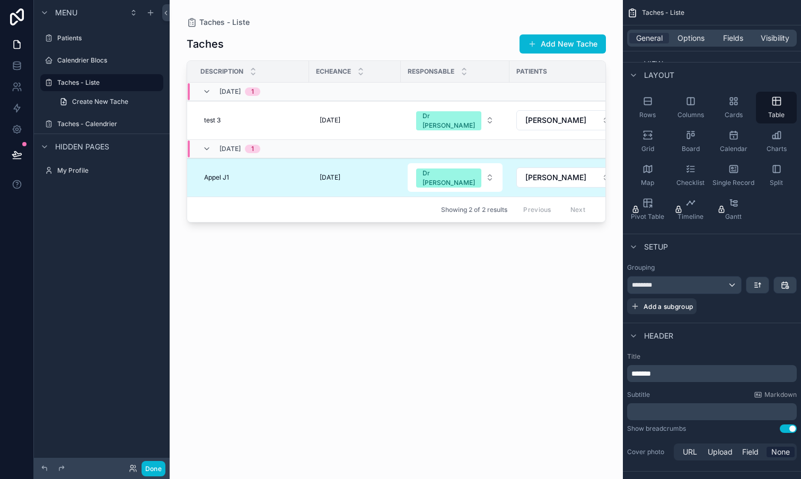
click at [727, 289] on div "********" at bounding box center [683, 285] width 113 height 17
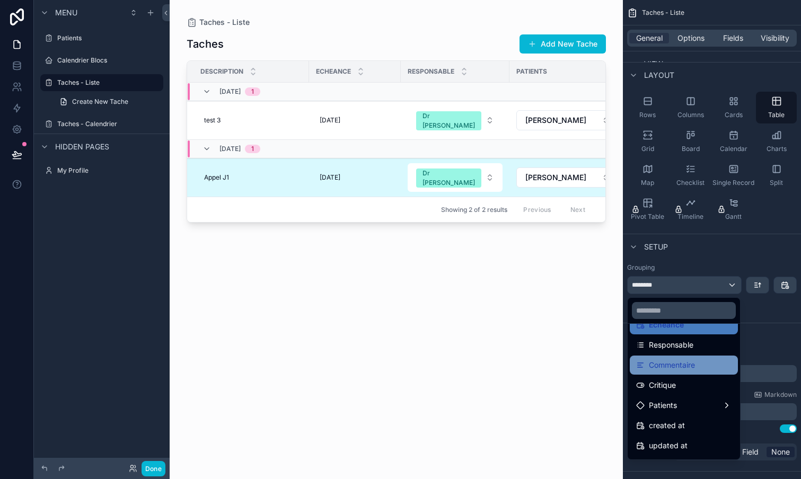
scroll to position [119, 0]
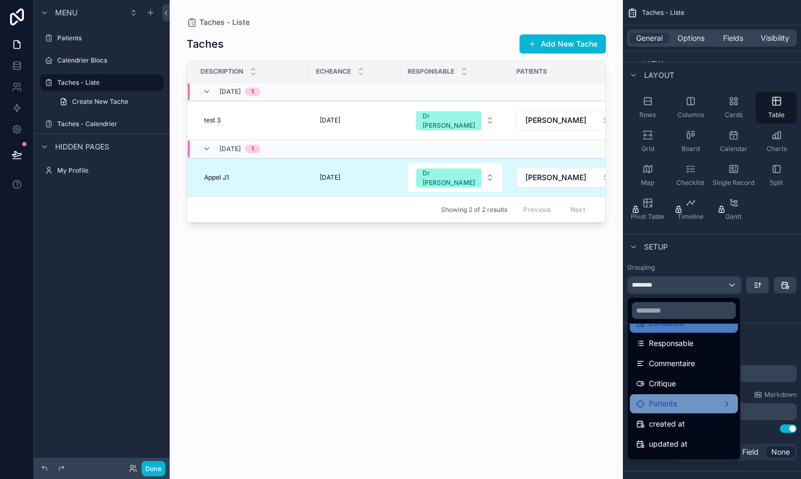
click at [672, 405] on span "Patients" at bounding box center [663, 403] width 28 height 13
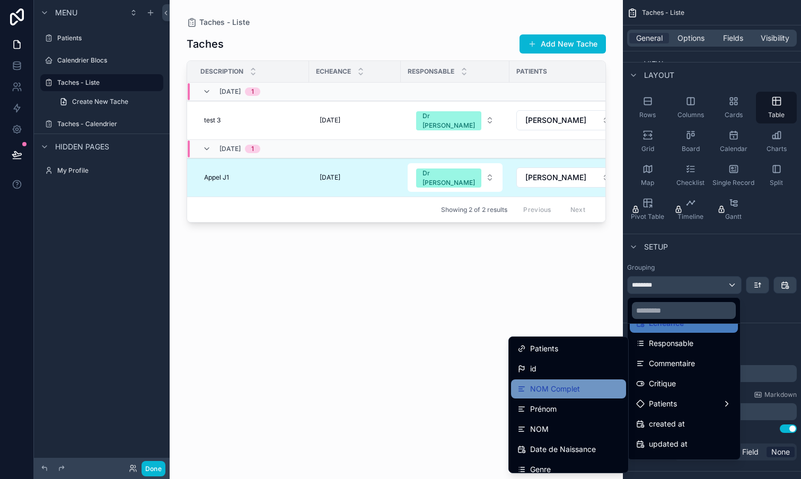
click at [567, 394] on span "NOM Complet" at bounding box center [555, 389] width 50 height 13
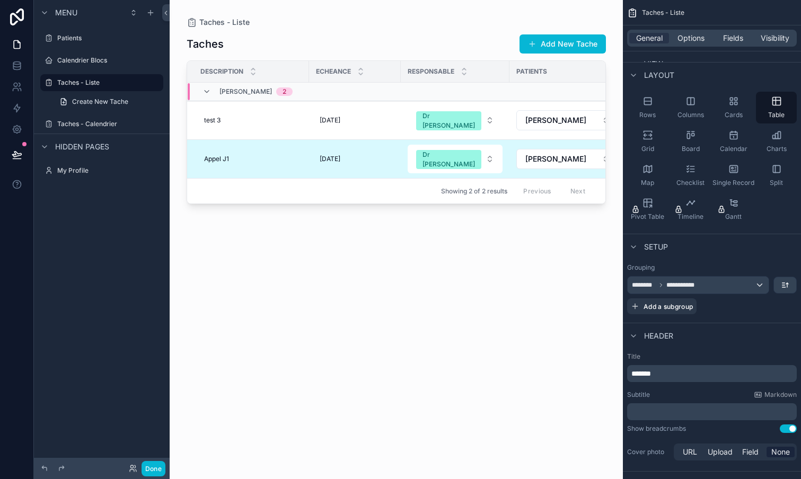
click at [728, 287] on div "**********" at bounding box center [697, 285] width 141 height 17
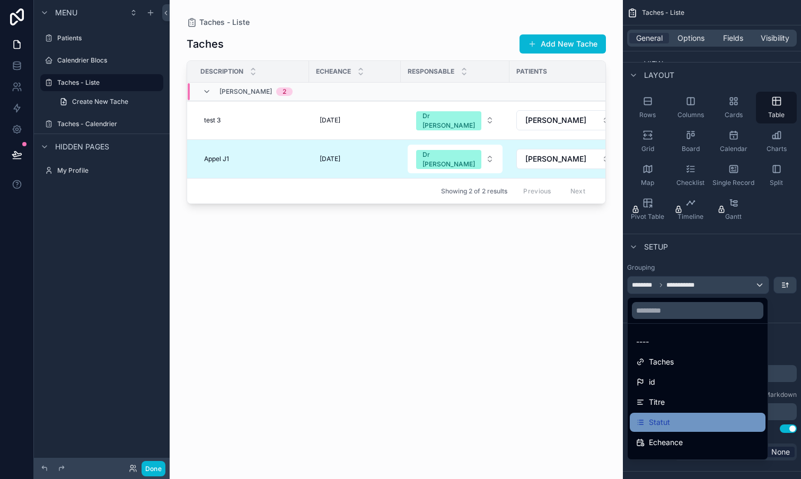
click at [653, 417] on span "Statut" at bounding box center [659, 422] width 21 height 13
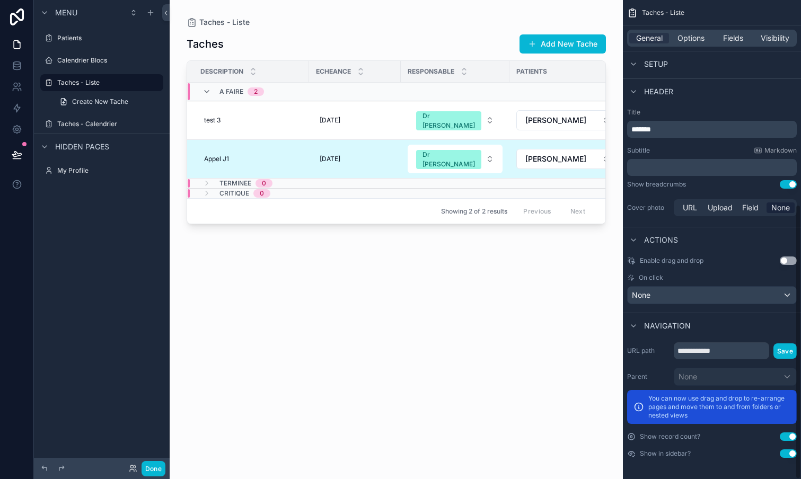
scroll to position [356, 0]
click at [636, 327] on icon "scrollable content" at bounding box center [633, 326] width 8 height 8
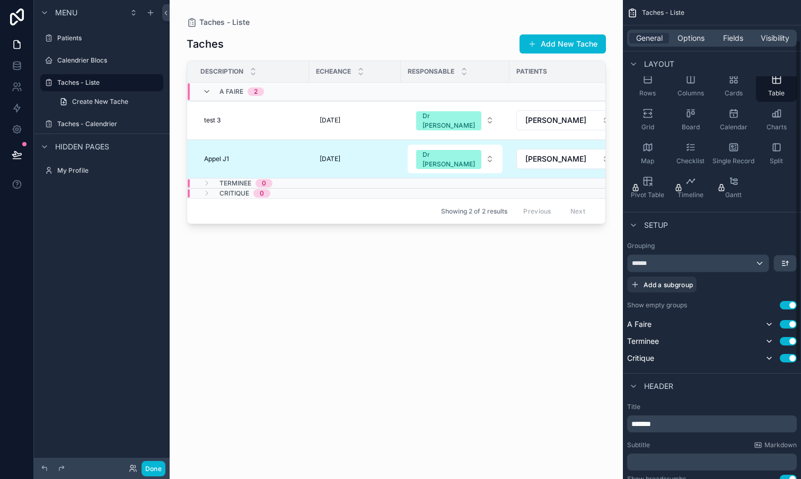
scroll to position [59, 0]
click at [791, 306] on button "Use setting" at bounding box center [788, 307] width 17 height 8
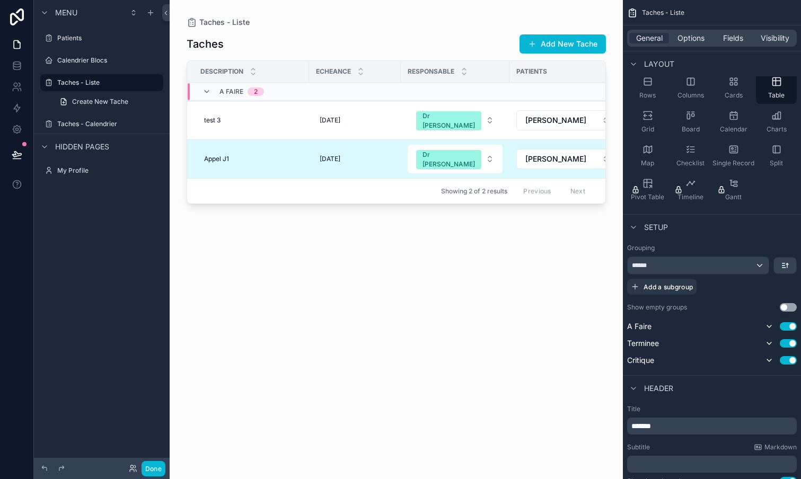
click at [791, 306] on button "Use setting" at bounding box center [788, 307] width 17 height 8
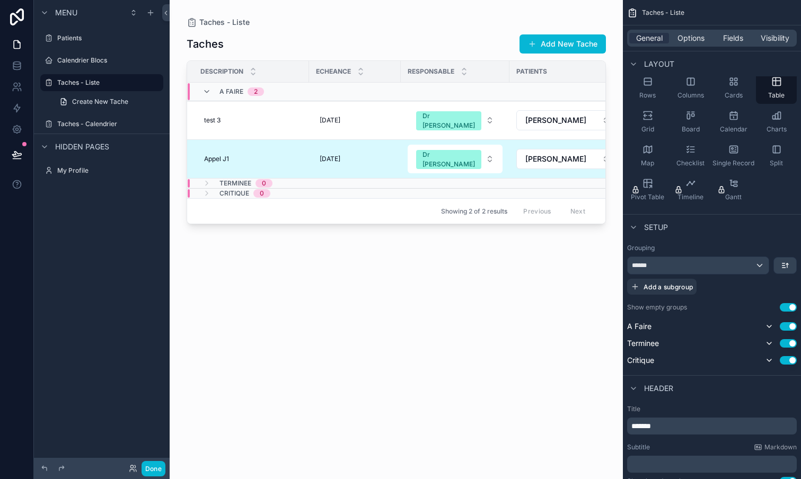
click at [791, 306] on button "Use setting" at bounding box center [788, 307] width 17 height 8
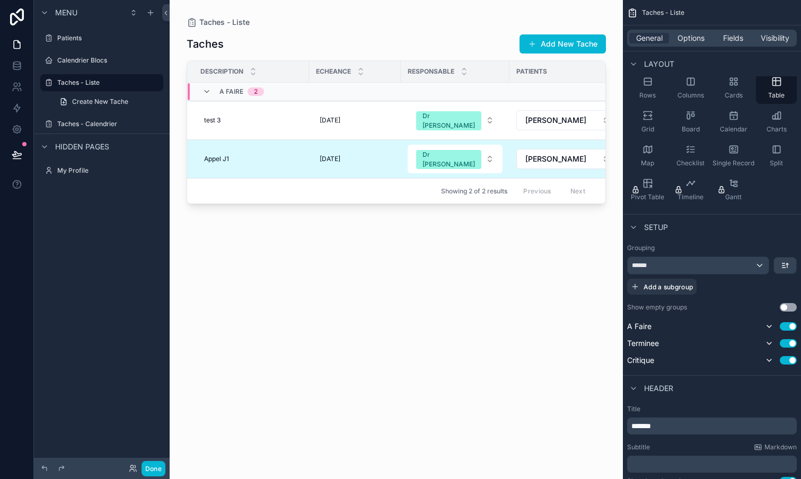
click at [791, 306] on button "Use setting" at bounding box center [788, 307] width 17 height 8
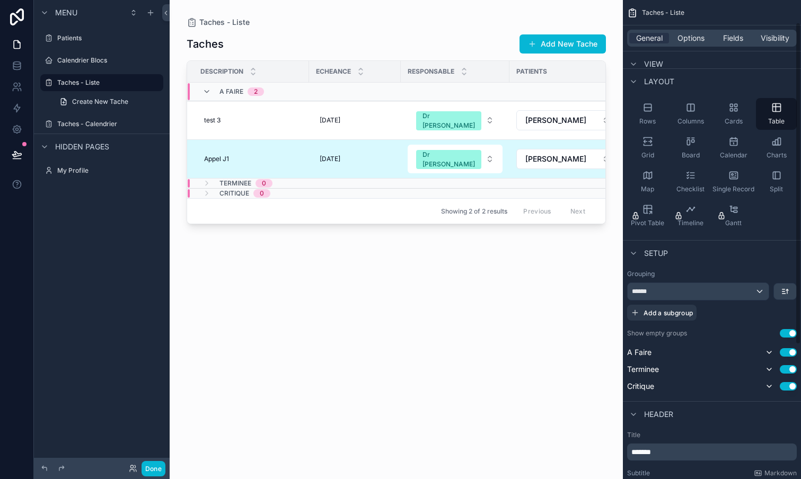
scroll to position [32, 0]
click at [729, 33] on span "Fields" at bounding box center [733, 38] width 20 height 11
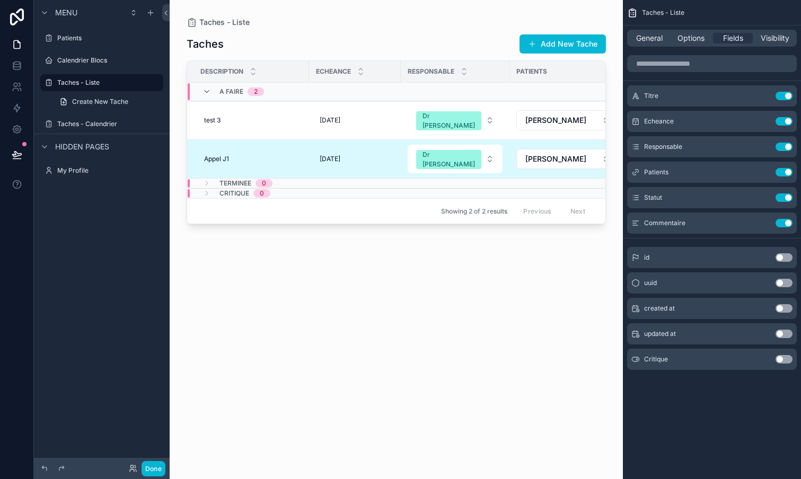
scroll to position [0, 0]
click at [150, 469] on button "Done" at bounding box center [153, 468] width 24 height 15
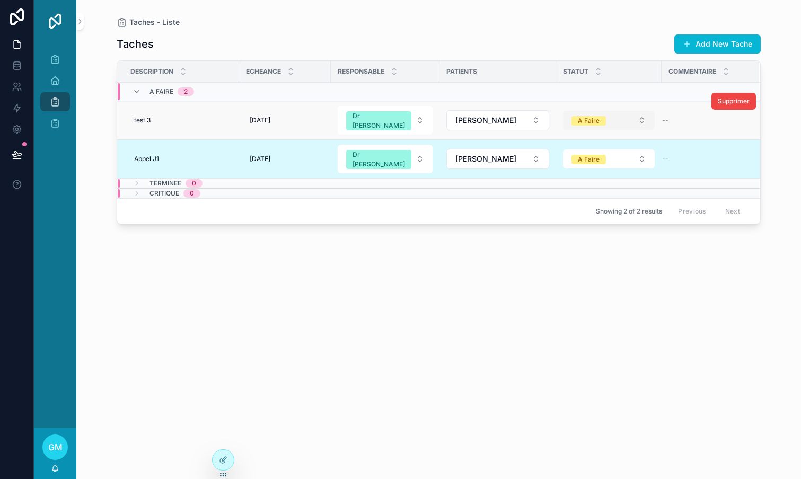
click at [639, 115] on button "A Faire" at bounding box center [609, 120] width 92 height 19
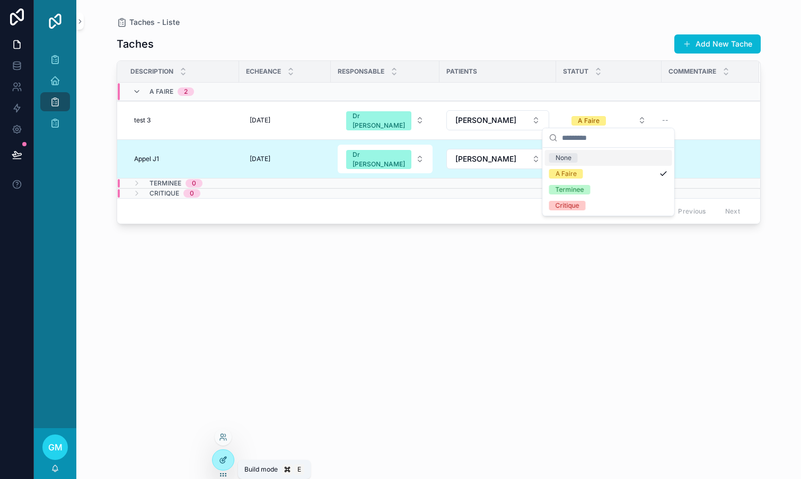
click at [225, 464] on icon at bounding box center [223, 460] width 8 height 8
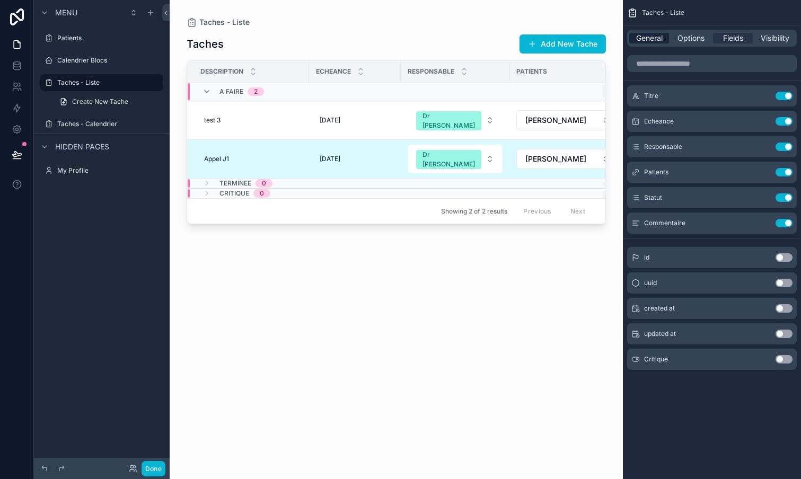
click at [649, 41] on span "General" at bounding box center [649, 38] width 26 height 11
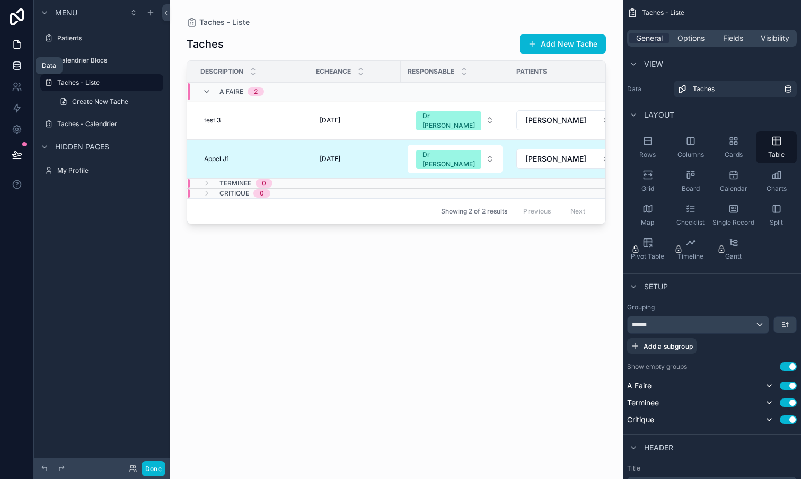
click at [16, 58] on link at bounding box center [16, 65] width 33 height 21
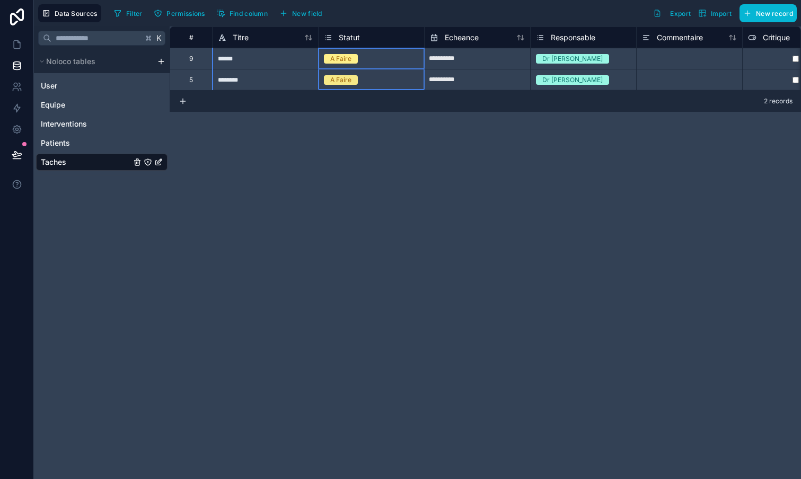
click at [348, 32] on span "Statut" at bounding box center [349, 37] width 21 height 11
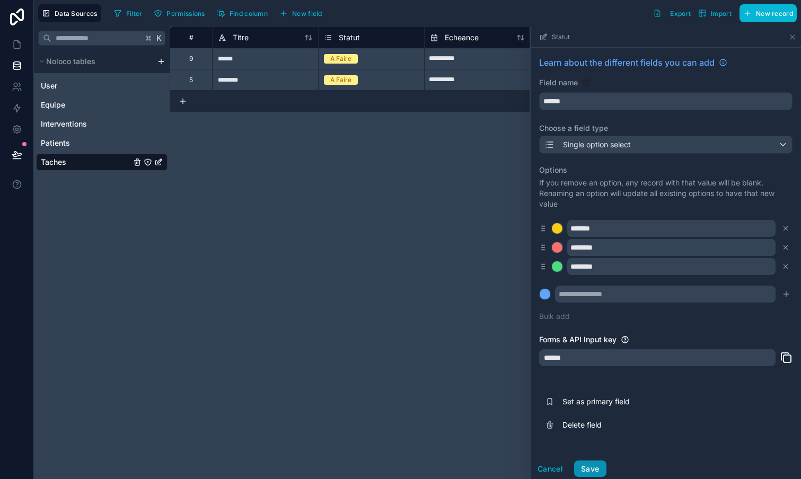
click at [594, 467] on button "Save" at bounding box center [590, 469] width 32 height 17
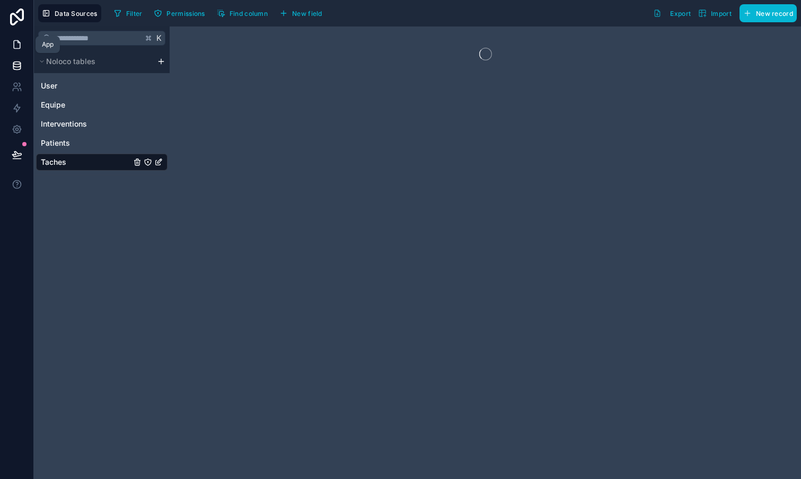
click at [17, 43] on icon at bounding box center [17, 44] width 11 height 11
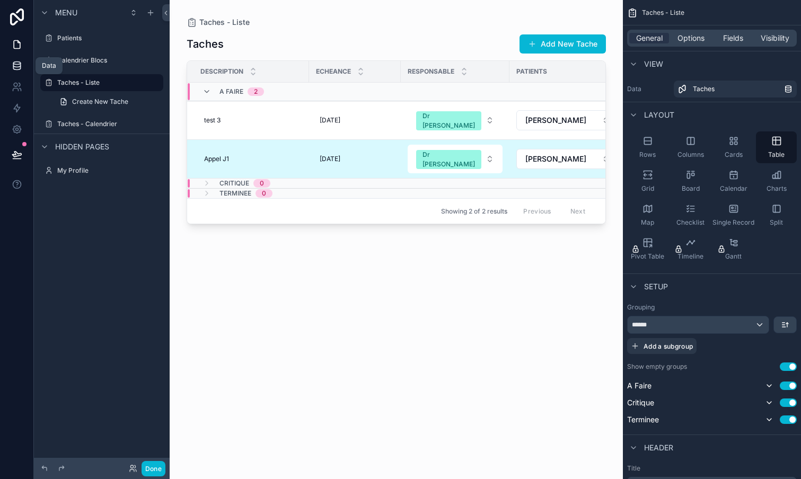
click at [20, 61] on icon at bounding box center [17, 65] width 11 height 11
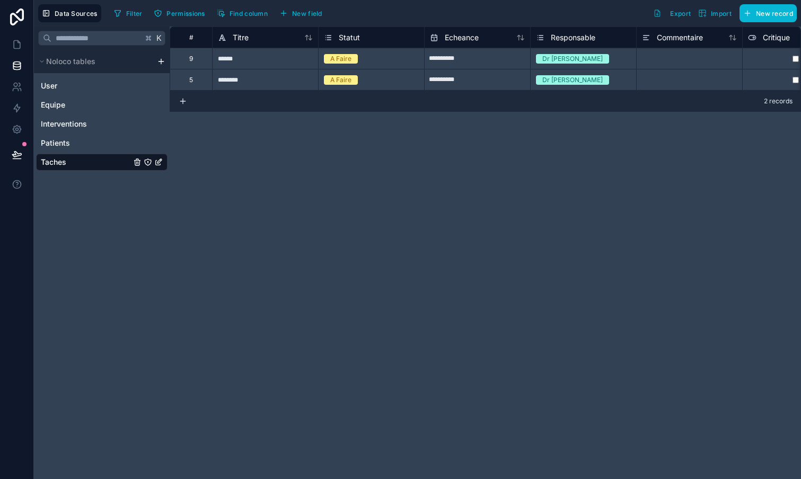
click at [370, 43] on div "Statut" at bounding box center [371, 37] width 95 height 13
click at [354, 34] on span "Statut" at bounding box center [349, 37] width 21 height 11
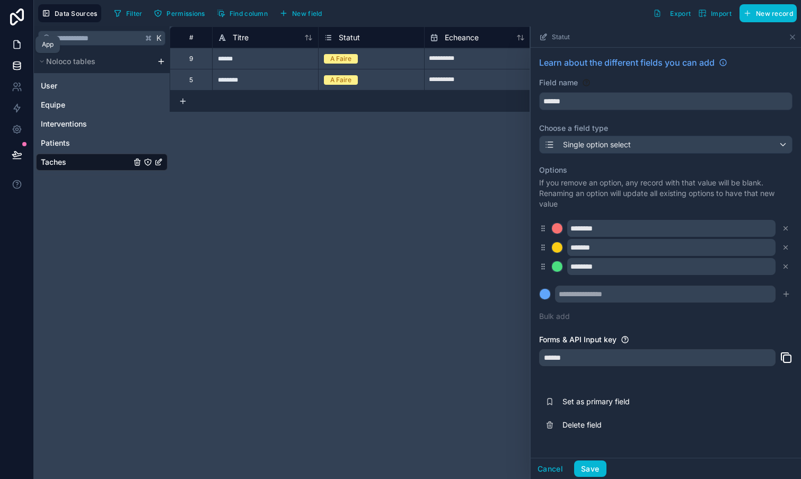
click at [15, 48] on icon at bounding box center [17, 44] width 11 height 11
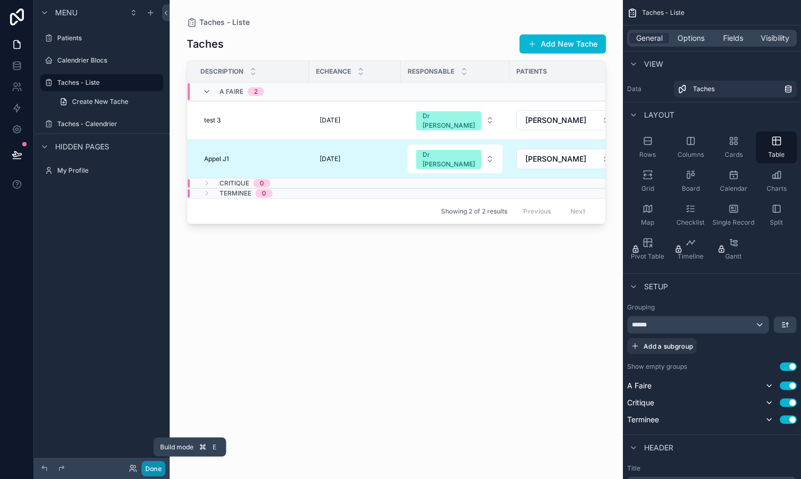
click at [155, 465] on button "Done" at bounding box center [153, 468] width 24 height 15
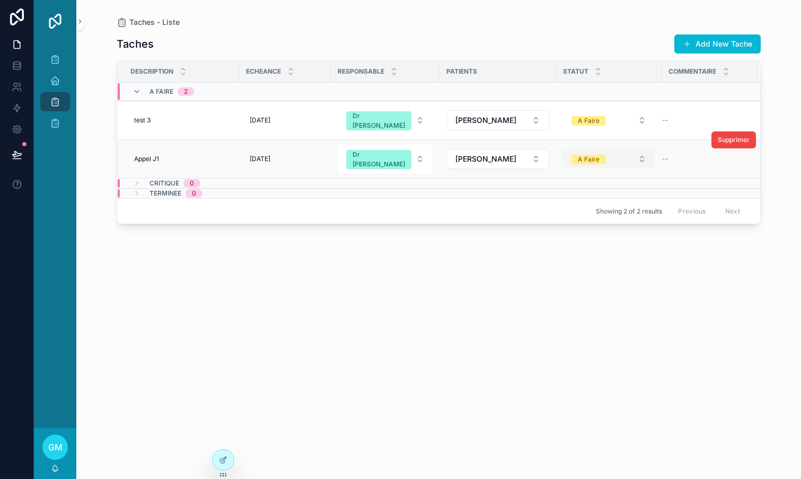
click at [642, 149] on button "A Faire" at bounding box center [609, 158] width 92 height 19
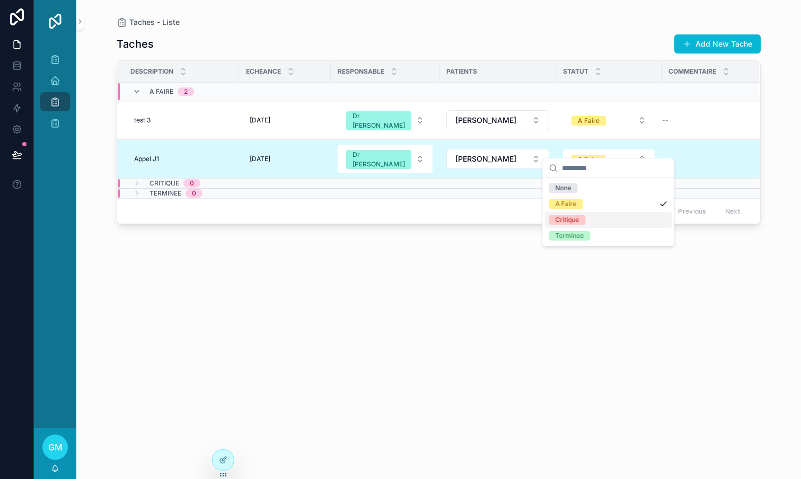
click at [576, 218] on div "Critique" at bounding box center [567, 220] width 24 height 10
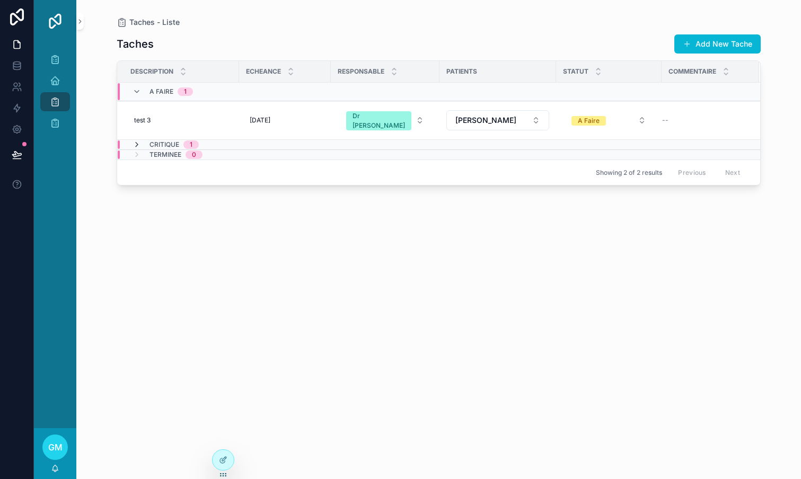
click at [137, 140] on icon "scrollable content" at bounding box center [136, 144] width 8 height 8
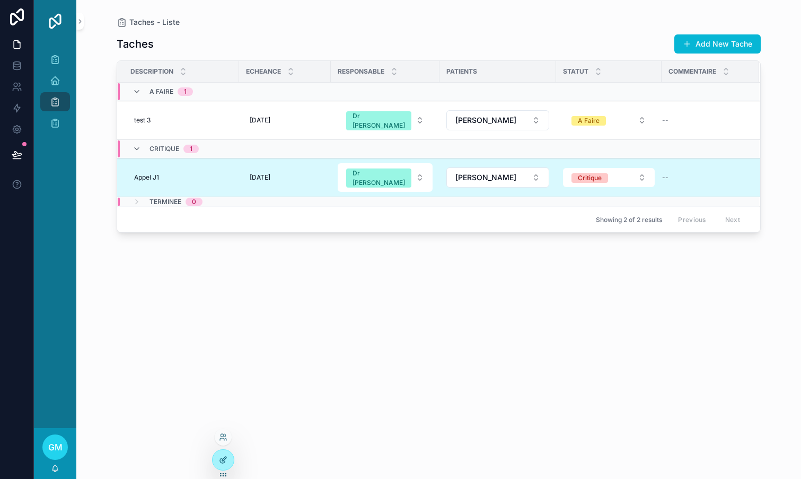
click at [219, 455] on div at bounding box center [223, 460] width 21 height 20
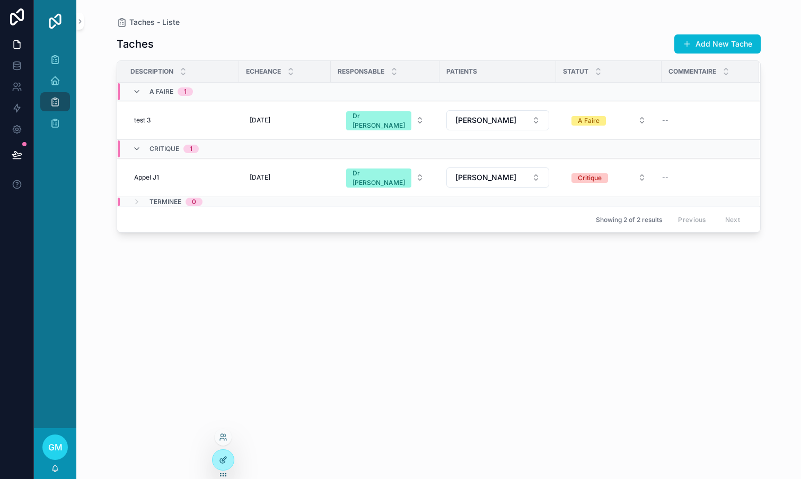
click at [219, 454] on div at bounding box center [223, 460] width 21 height 20
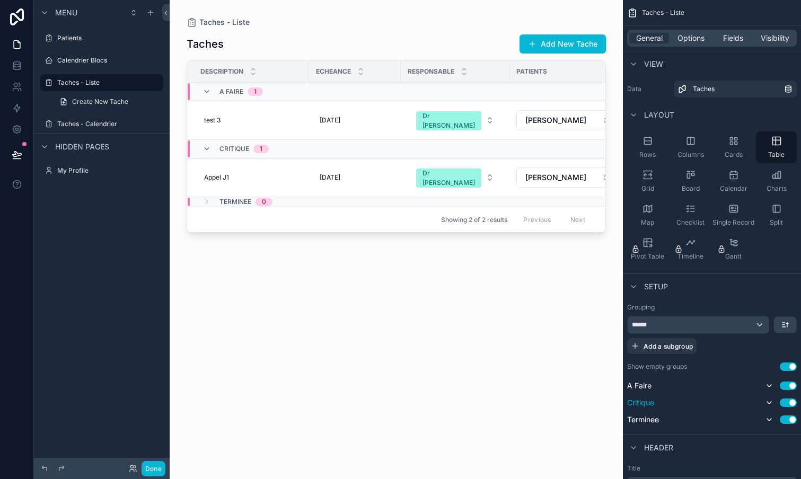
click at [650, 405] on div "A Faire Use setting Critique Use setting Terminee Use setting" at bounding box center [712, 402] width 170 height 47
click at [788, 365] on button "Use setting" at bounding box center [788, 366] width 17 height 8
click at [788, 366] on button "Use setting" at bounding box center [788, 366] width 17 height 8
click at [22, 65] on icon at bounding box center [17, 65] width 11 height 11
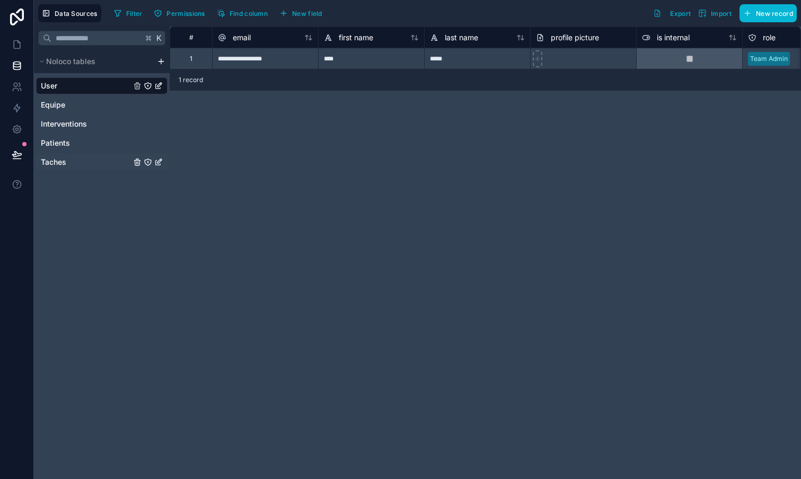
click at [58, 158] on span "Taches" at bounding box center [53, 162] width 25 height 11
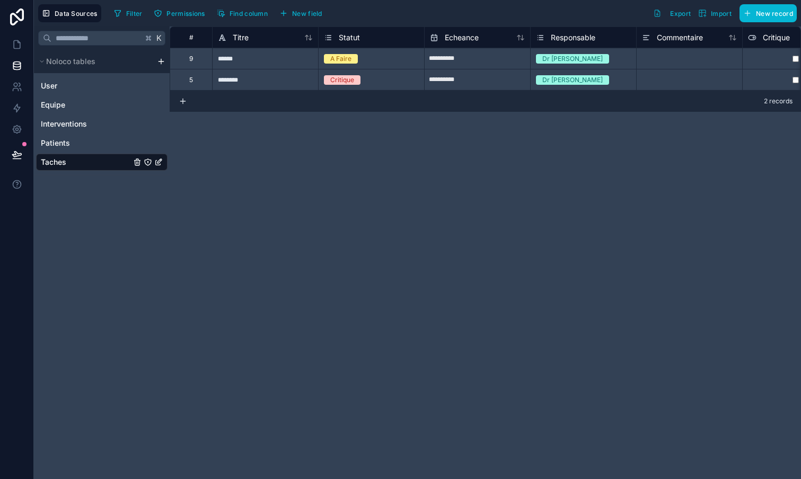
click at [369, 37] on div "Statut" at bounding box center [371, 37] width 95 height 13
click at [347, 24] on div "Data Sources Filter Permissions Find column New field Export Import New record" at bounding box center [417, 13] width 767 height 26
click at [344, 36] on span "Statut" at bounding box center [349, 37] width 21 height 11
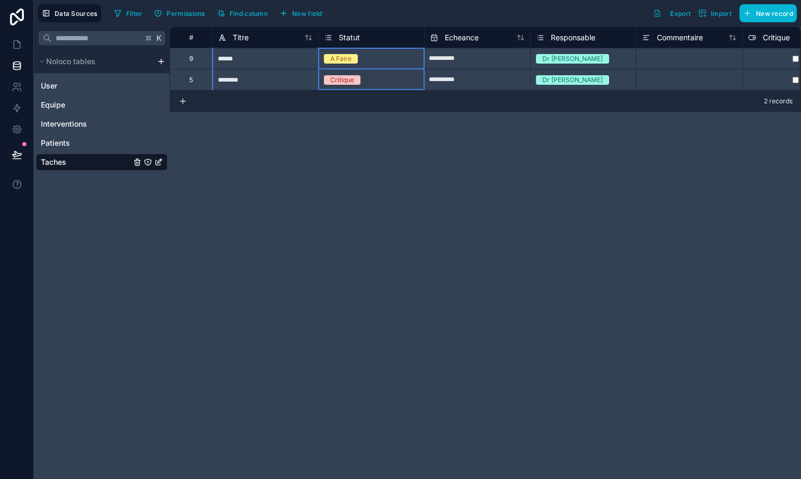
click at [344, 36] on span "Statut" at bounding box center [349, 37] width 21 height 11
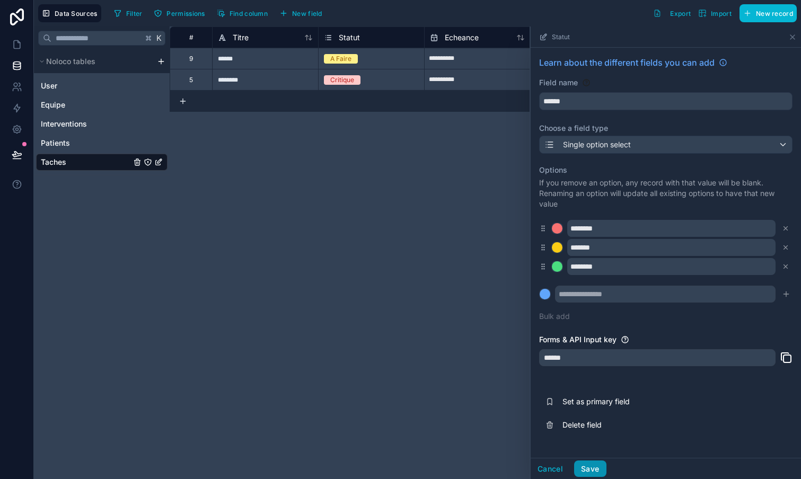
click at [585, 465] on button "Save" at bounding box center [590, 469] width 32 height 17
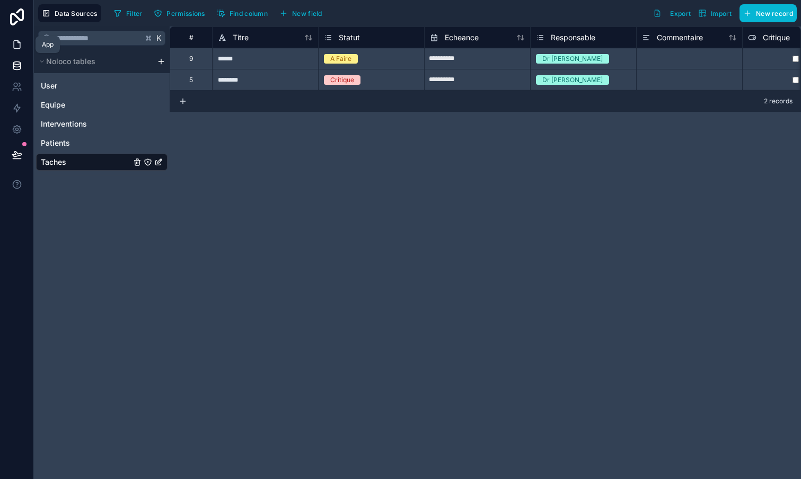
click at [20, 48] on icon at bounding box center [17, 45] width 6 height 8
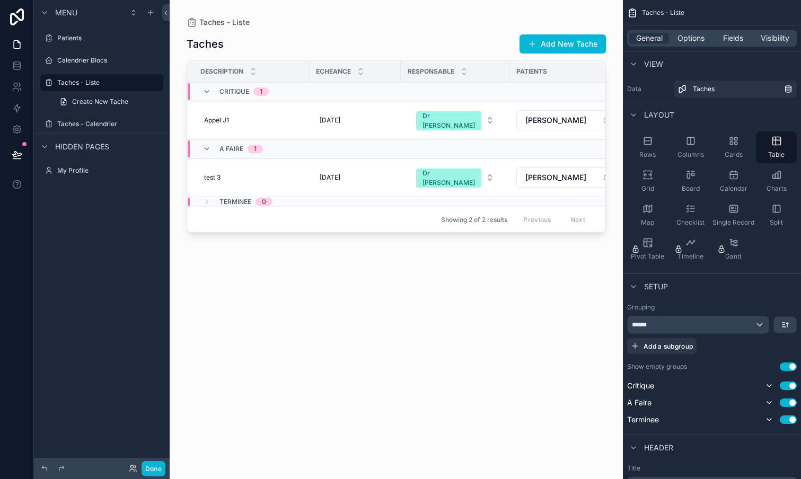
click at [793, 369] on button "Use setting" at bounding box center [788, 366] width 17 height 8
click at [151, 466] on button "Done" at bounding box center [153, 468] width 24 height 15
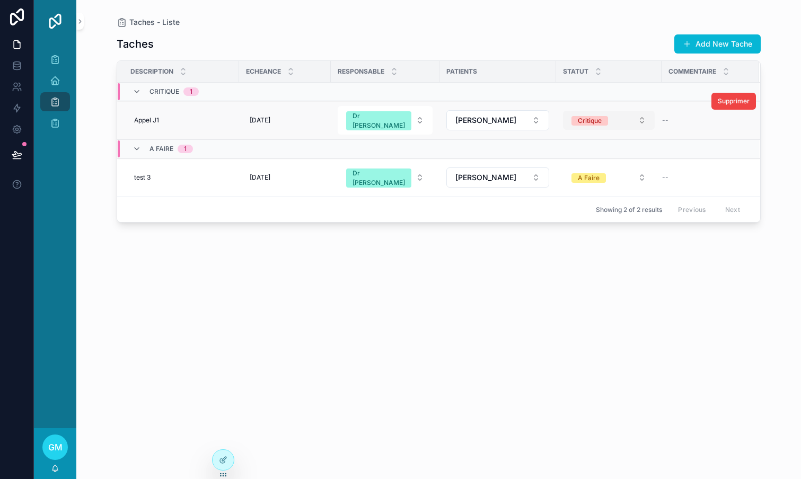
click at [625, 112] on button "Critique" at bounding box center [609, 120] width 92 height 19
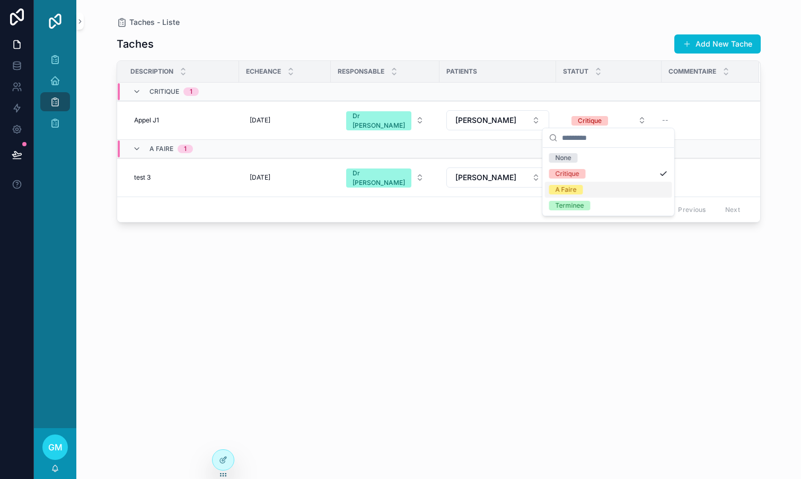
click at [572, 188] on div "A Faire" at bounding box center [565, 190] width 21 height 10
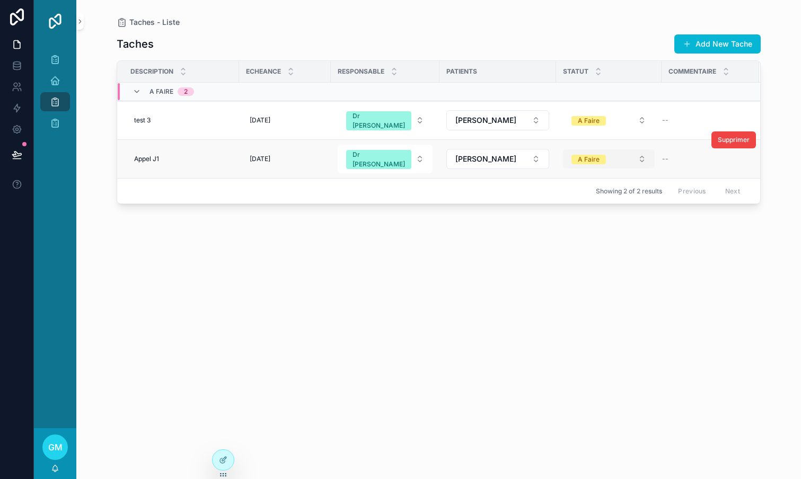
click at [617, 149] on button "A Faire" at bounding box center [609, 158] width 92 height 19
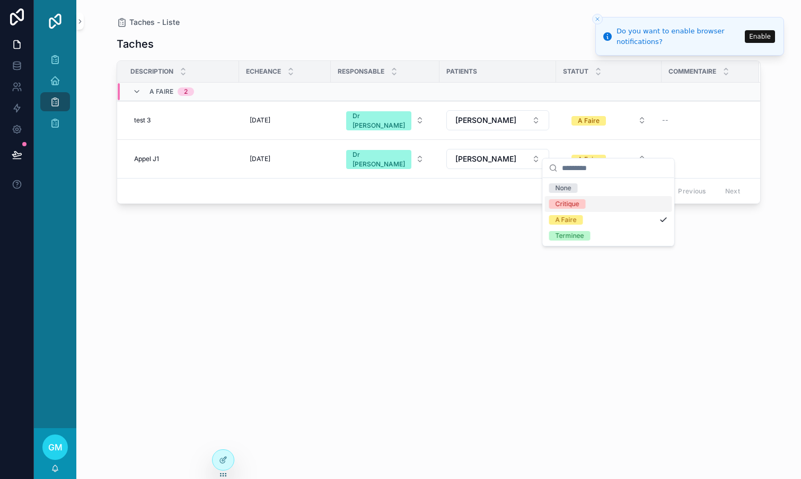
click at [586, 201] on div "Critique" at bounding box center [608, 204] width 127 height 16
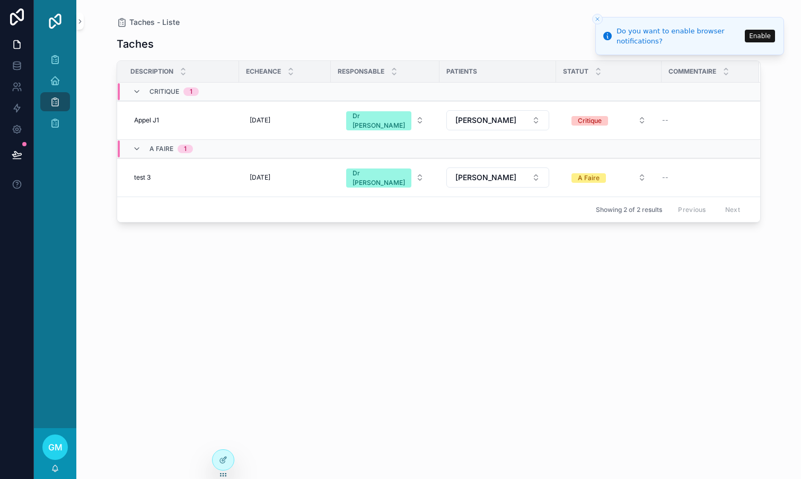
click at [598, 17] on icon "Close toast" at bounding box center [597, 19] width 6 height 6
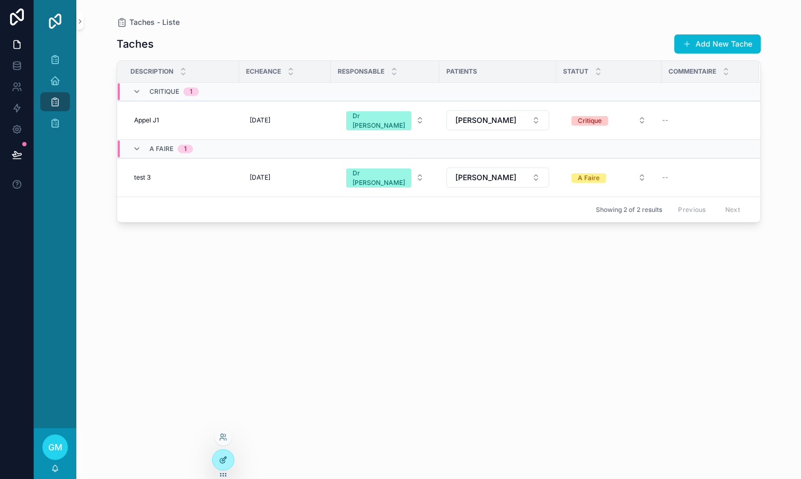
click at [223, 459] on icon at bounding box center [224, 459] width 4 height 4
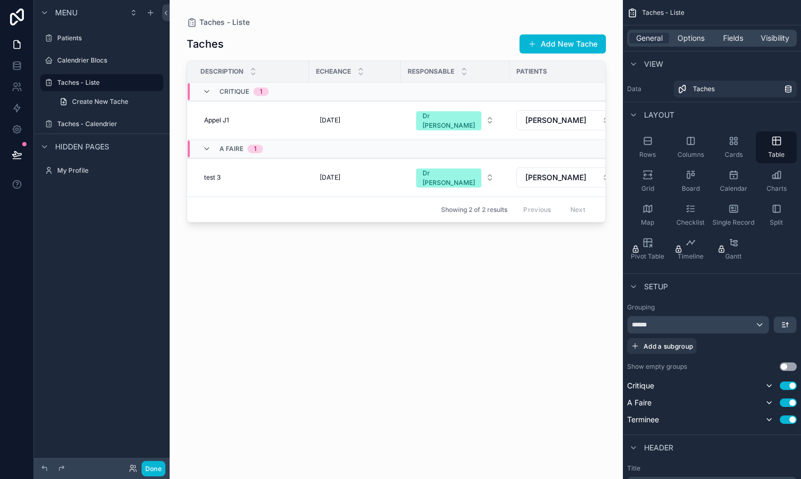
click at [714, 322] on div "******" at bounding box center [697, 324] width 141 height 17
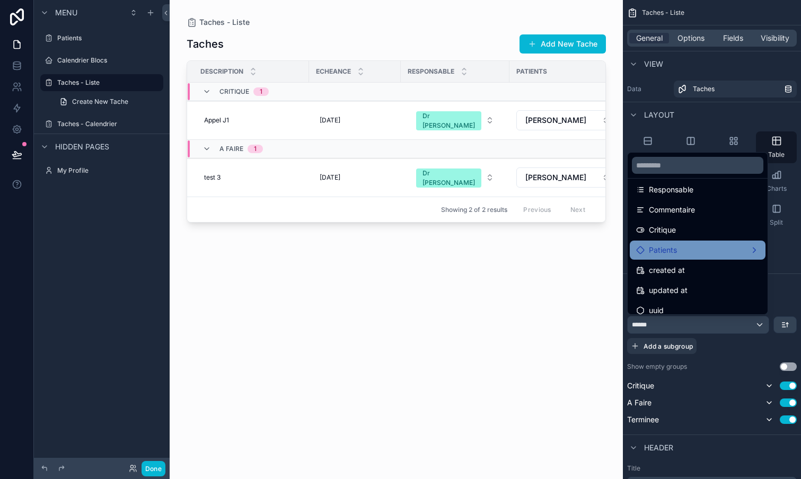
scroll to position [127, 0]
click at [687, 251] on div "Patients" at bounding box center [697, 250] width 123 height 13
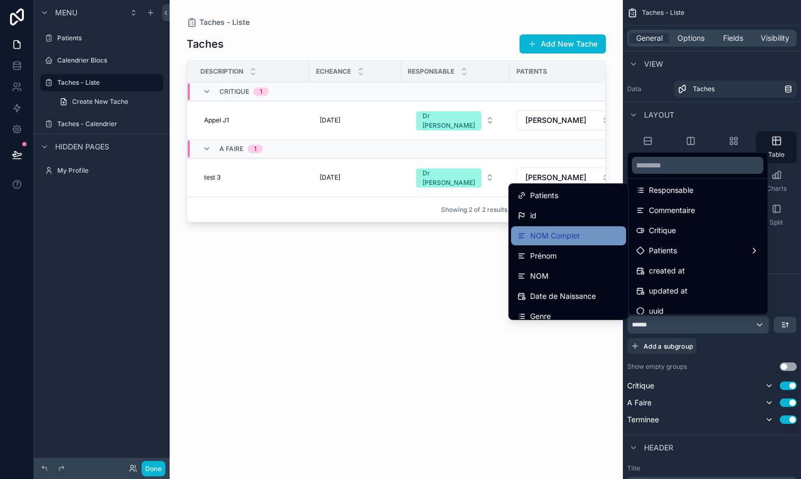
click at [562, 233] on span "NOM Complet" at bounding box center [555, 235] width 50 height 13
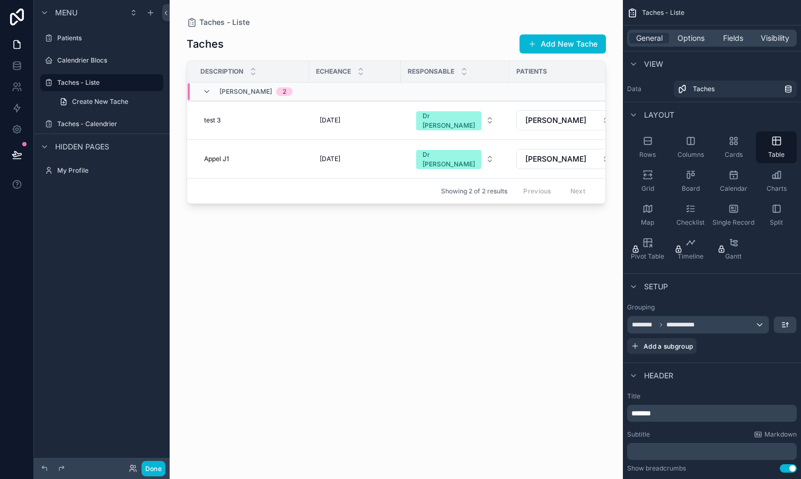
click at [483, 262] on div "scrollable content" at bounding box center [396, 233] width 453 height 466
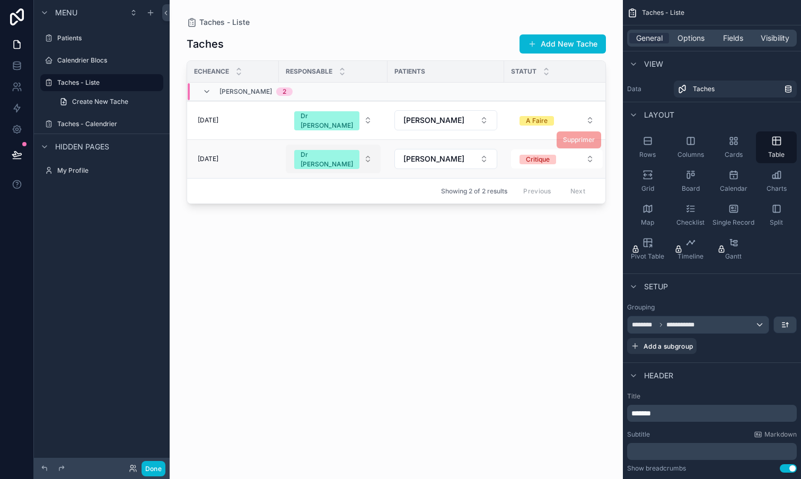
scroll to position [0, 169]
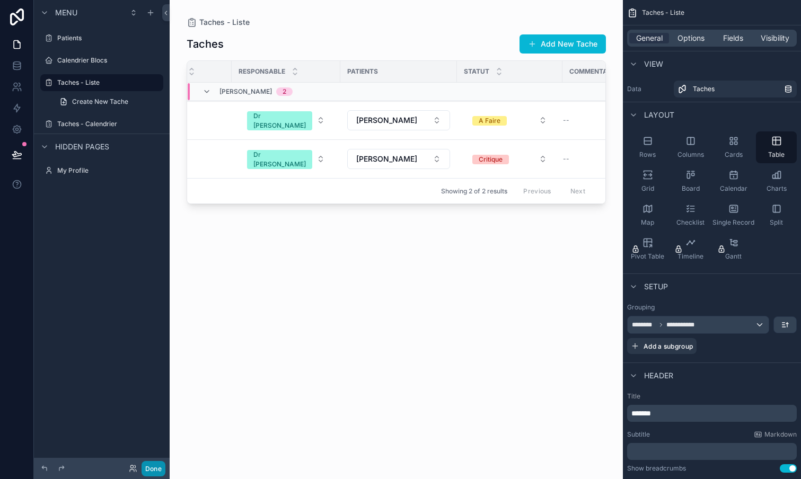
click at [150, 467] on button "Done" at bounding box center [153, 468] width 24 height 15
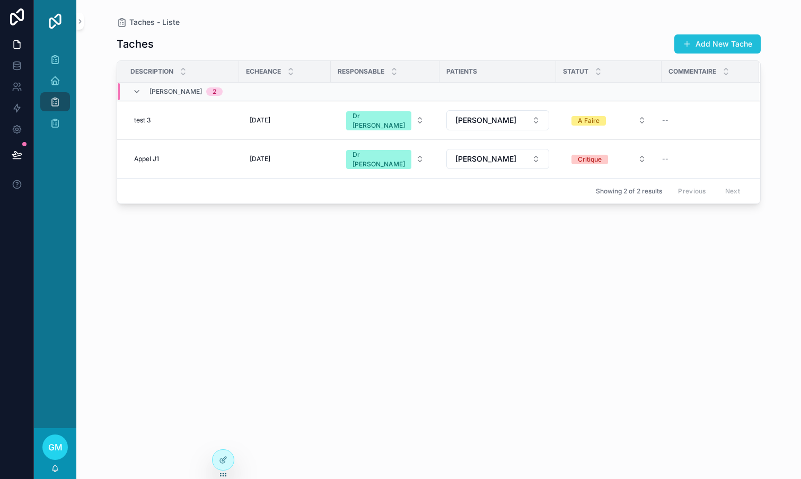
click at [709, 41] on button "Add New Tache" at bounding box center [717, 43] width 86 height 19
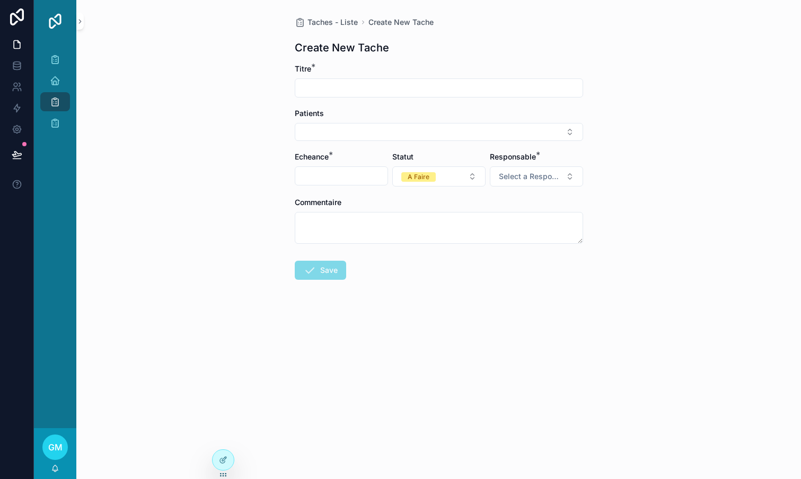
click at [381, 88] on input "scrollable content" at bounding box center [438, 88] width 287 height 15
type input "******"
click at [366, 134] on button "Select Button" at bounding box center [439, 132] width 288 height 18
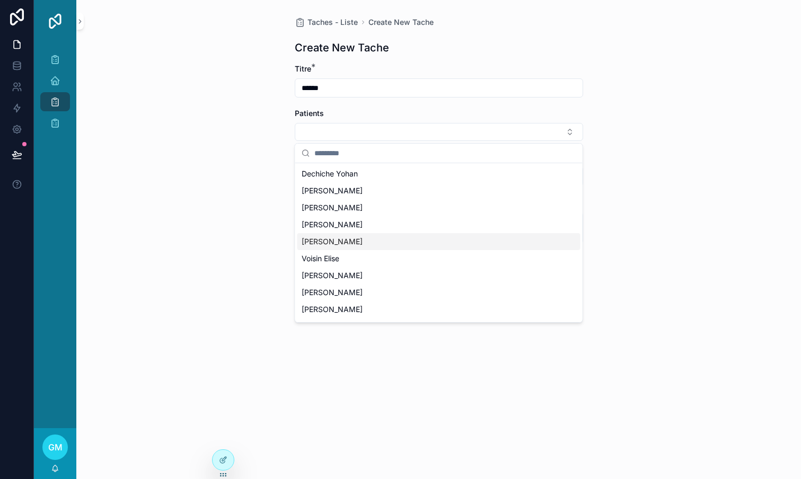
click at [339, 243] on span "[PERSON_NAME]" at bounding box center [332, 241] width 61 height 11
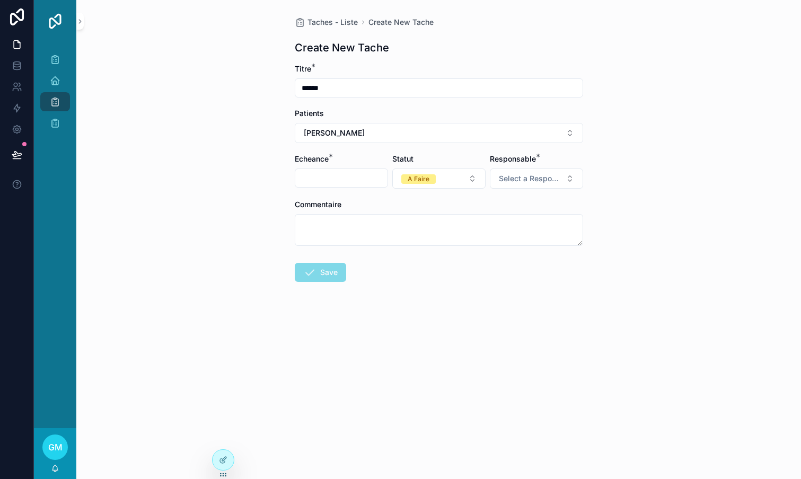
click at [343, 179] on input "scrollable content" at bounding box center [341, 178] width 92 height 15
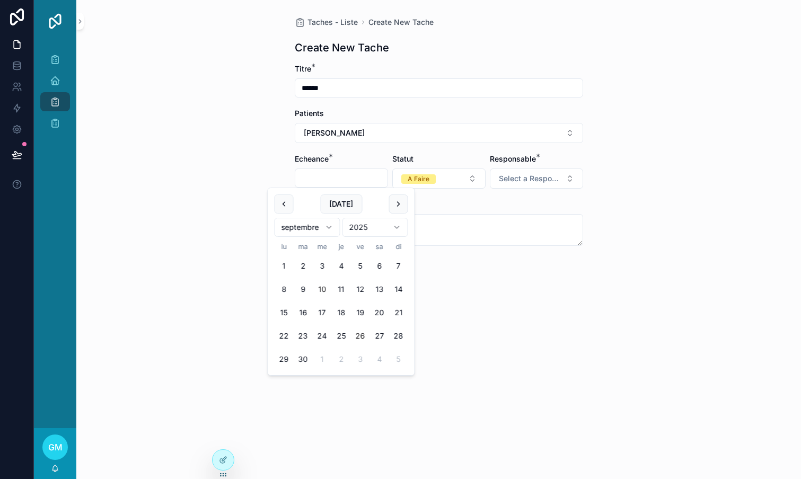
click at [358, 330] on button "26" at bounding box center [360, 335] width 19 height 19
type input "**********"
click at [477, 337] on form "**********" at bounding box center [439, 207] width 288 height 286
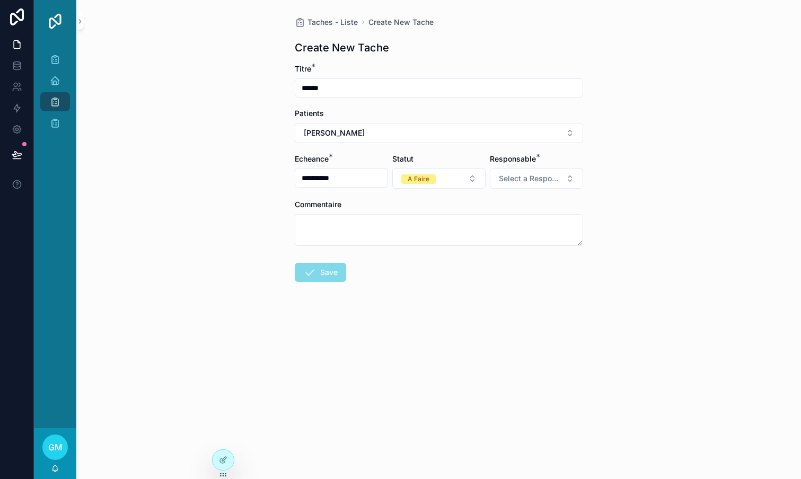
click at [324, 268] on div "Save" at bounding box center [320, 272] width 51 height 19
click at [556, 181] on span "Select a Responsable" at bounding box center [530, 178] width 63 height 11
click at [511, 218] on div "Secretaire" at bounding box center [499, 221] width 32 height 10
click at [324, 272] on button "Save" at bounding box center [320, 272] width 51 height 19
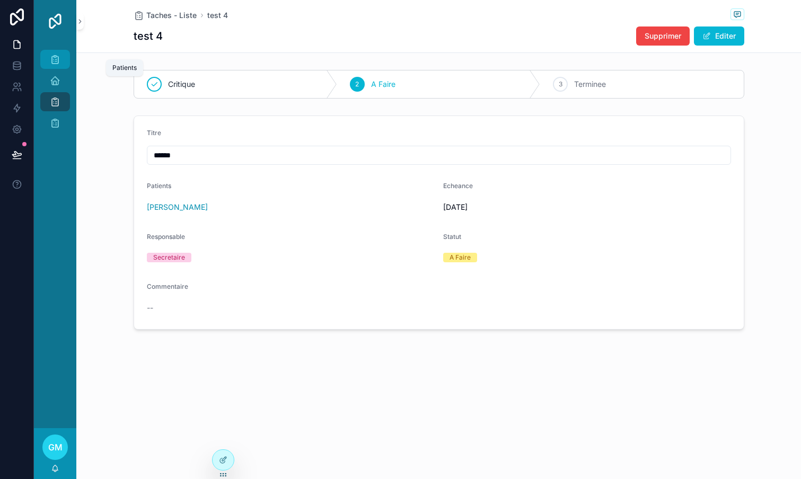
click at [60, 58] on div "Patients" at bounding box center [55, 59] width 17 height 17
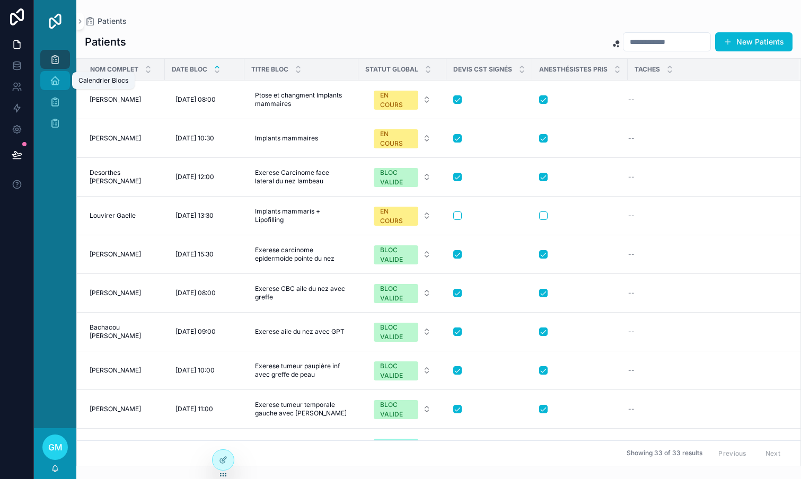
click at [56, 80] on icon "scrollable content" at bounding box center [55, 80] width 11 height 11
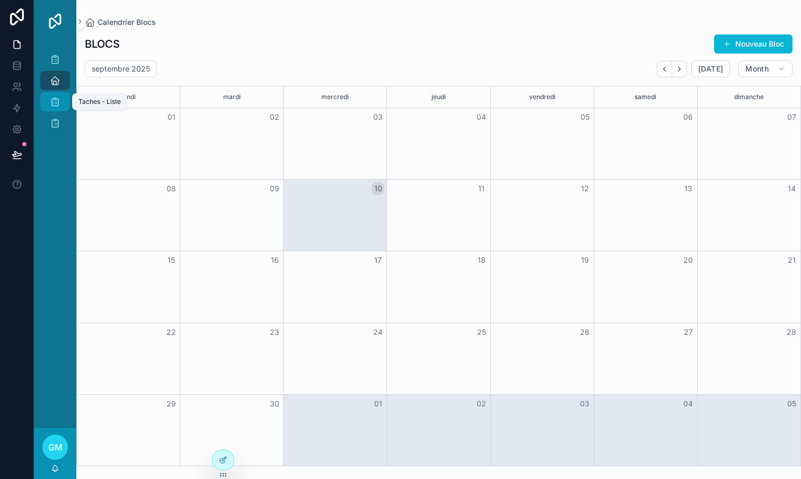
click at [57, 101] on icon "scrollable content" at bounding box center [55, 101] width 11 height 11
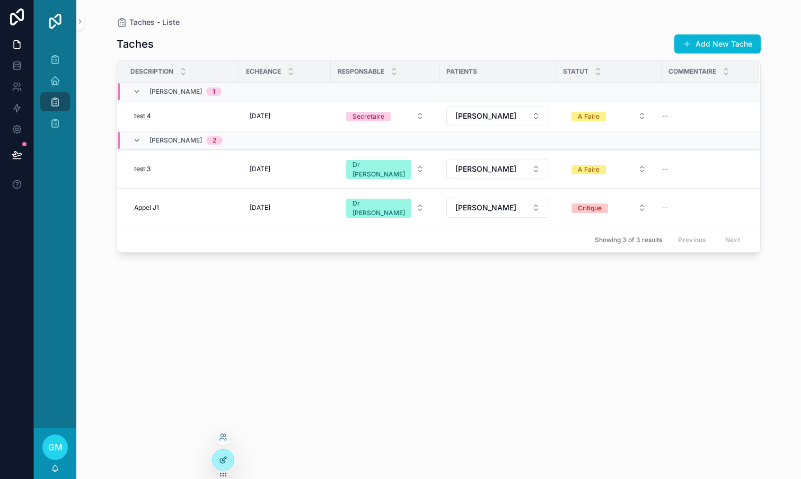
click at [227, 459] on div at bounding box center [223, 460] width 21 height 20
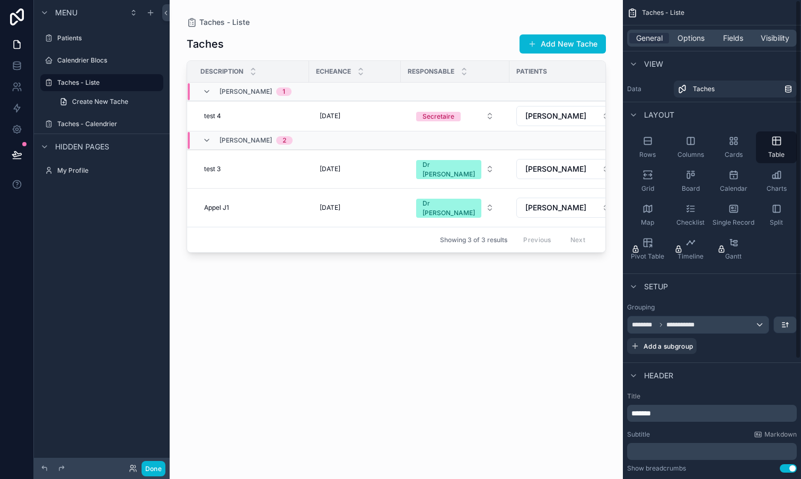
click at [675, 327] on span "**********" at bounding box center [687, 325] width 42 height 8
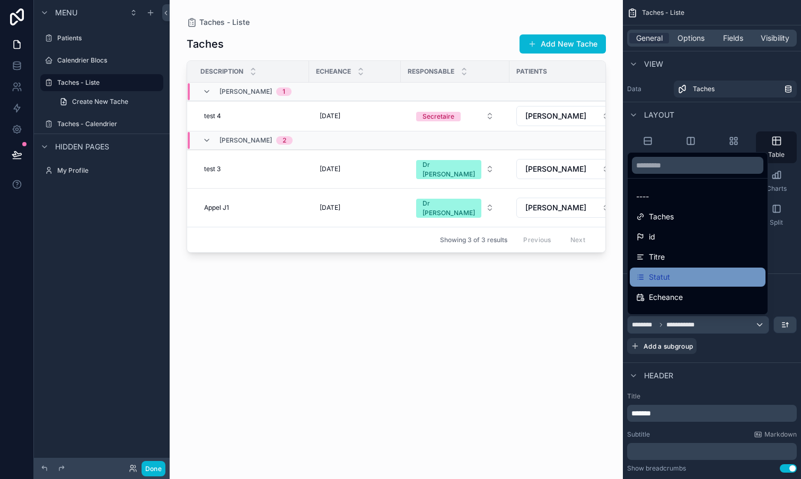
click at [677, 283] on div "Statut" at bounding box center [697, 277] width 123 height 13
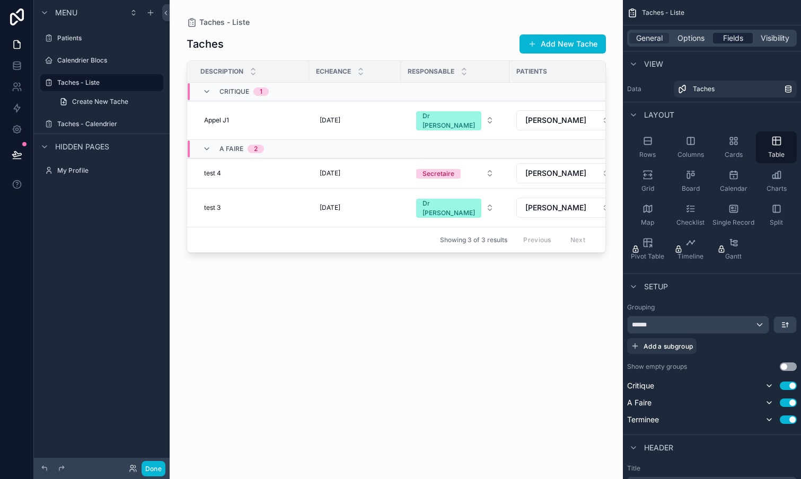
click at [734, 40] on span "Fields" at bounding box center [733, 38] width 20 height 11
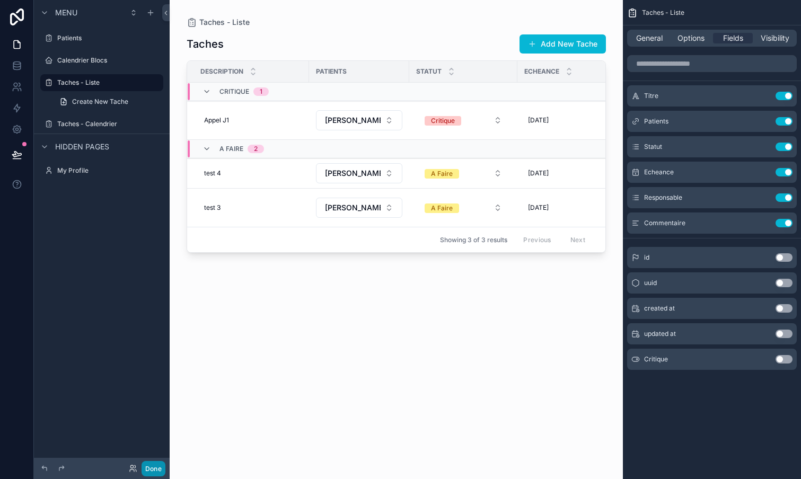
click at [155, 468] on button "Done" at bounding box center [153, 468] width 24 height 15
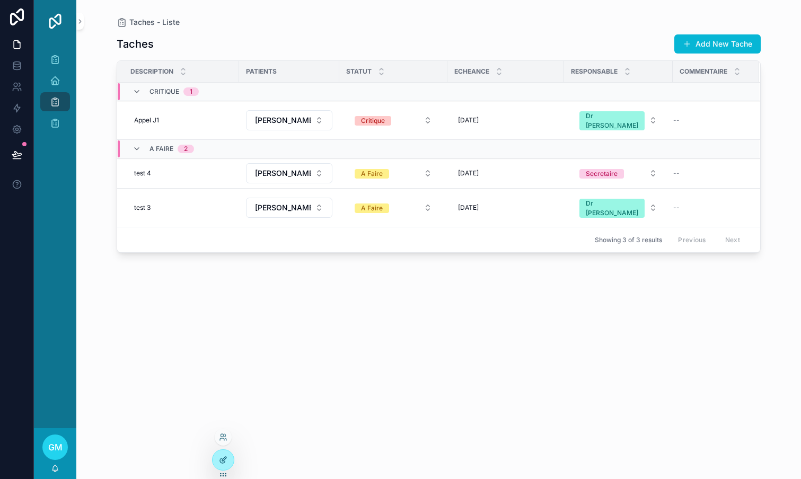
click at [226, 456] on icon at bounding box center [223, 460] width 8 height 8
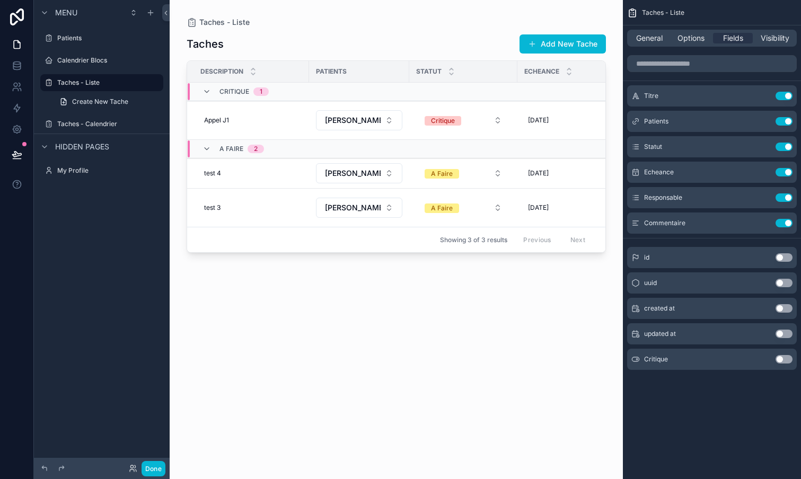
click at [643, 30] on div "General Options Fields Visibility" at bounding box center [712, 38] width 170 height 17
click at [643, 41] on span "General" at bounding box center [649, 38] width 26 height 11
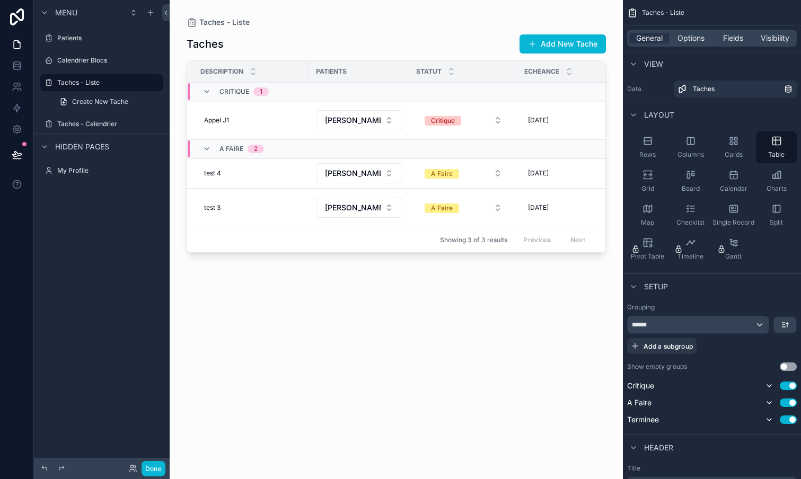
click at [695, 329] on div "******" at bounding box center [697, 324] width 141 height 17
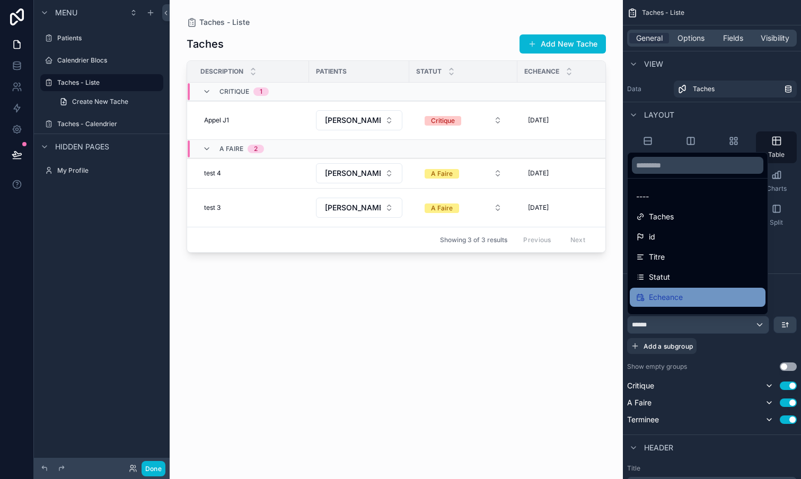
click at [678, 300] on span "Echeance" at bounding box center [666, 297] width 34 height 13
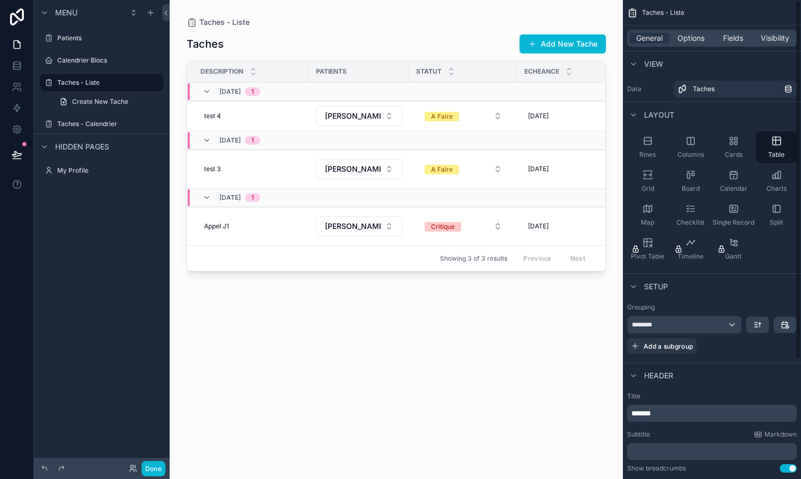
click at [702, 332] on div "********" at bounding box center [683, 324] width 113 height 17
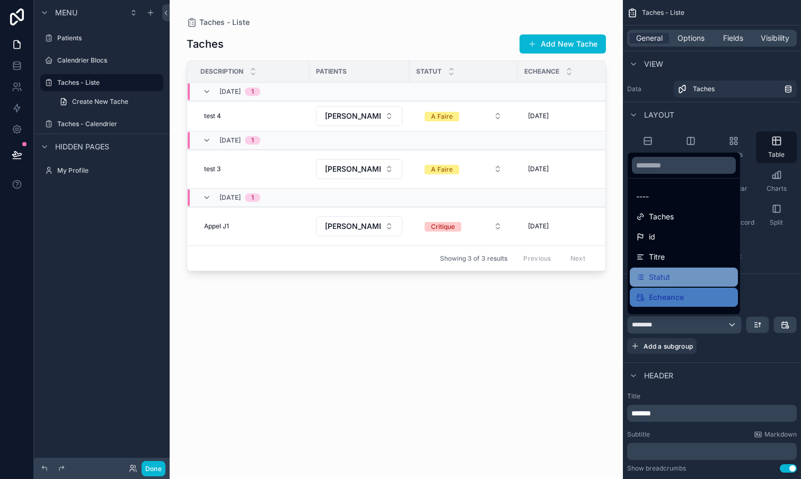
click at [679, 271] on div "Statut" at bounding box center [683, 277] width 95 height 13
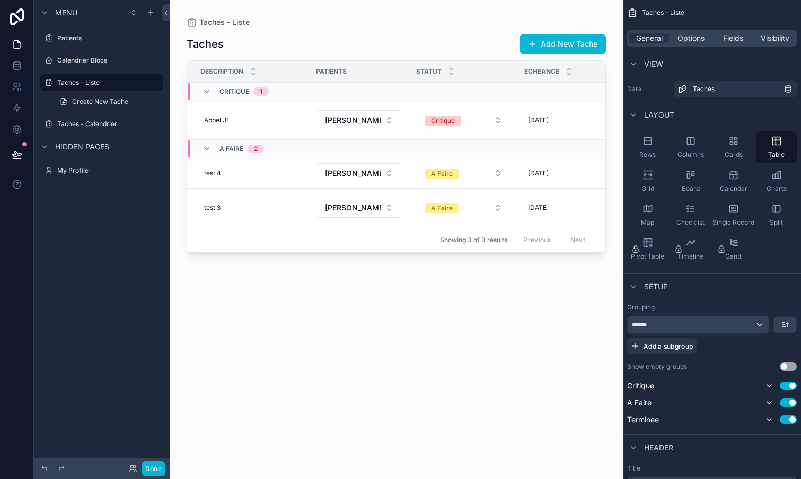
click at [508, 305] on div "scrollable content" at bounding box center [396, 233] width 453 height 466
click at [149, 467] on button "Done" at bounding box center [153, 468] width 24 height 15
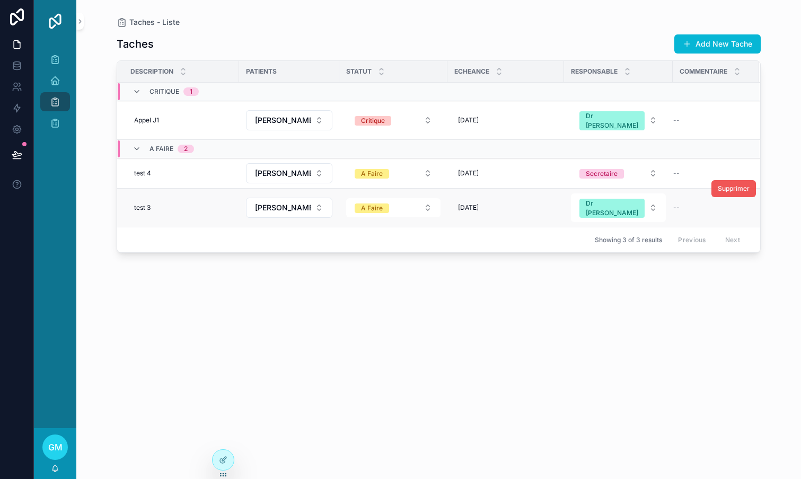
click at [735, 184] on span "Supprimer" at bounding box center [734, 188] width 32 height 8
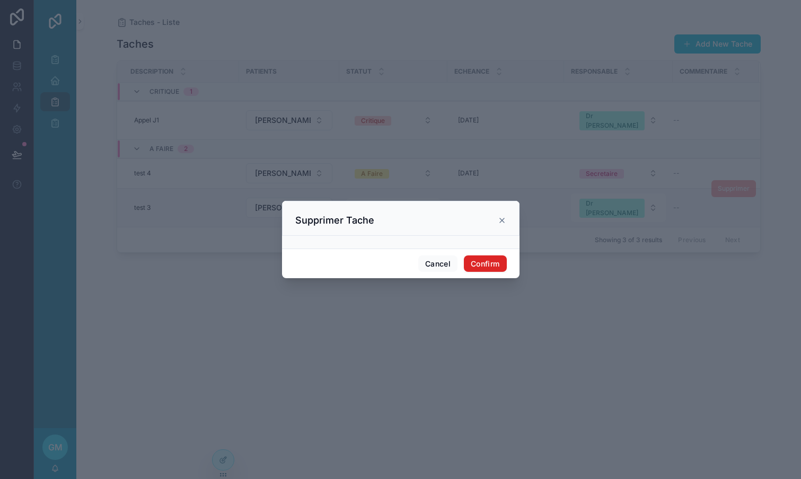
click at [493, 265] on button "Confirm" at bounding box center [485, 263] width 42 height 17
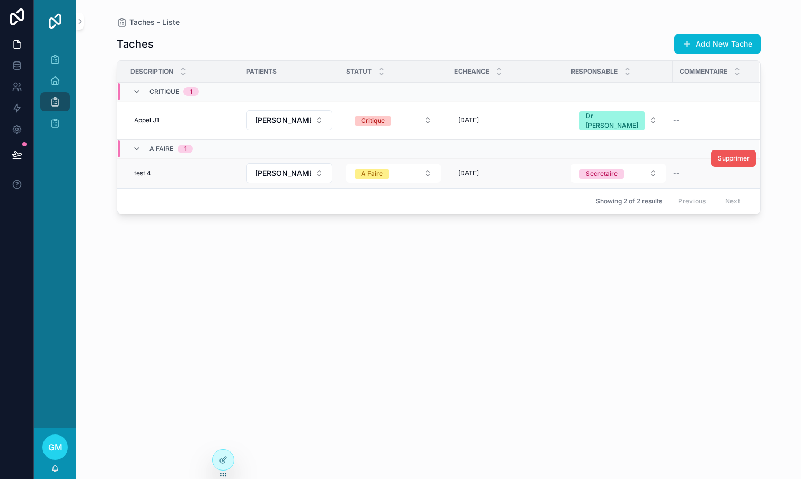
click at [728, 154] on span "Supprimer" at bounding box center [734, 158] width 32 height 8
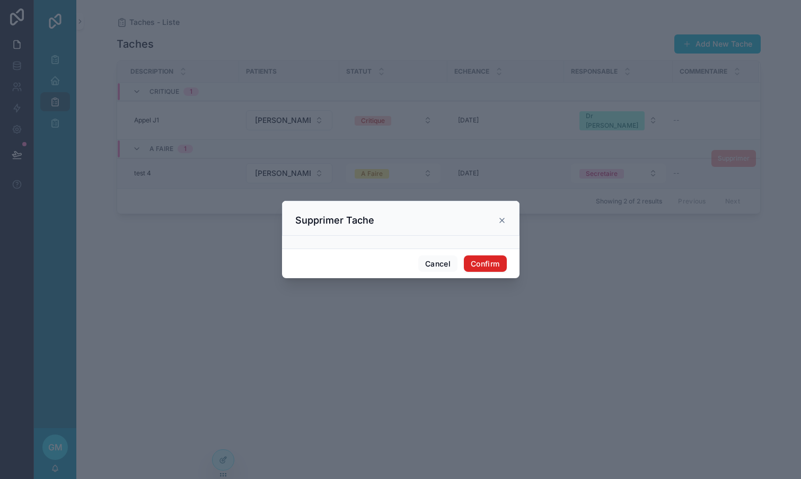
click at [494, 265] on button "Confirm" at bounding box center [485, 263] width 42 height 17
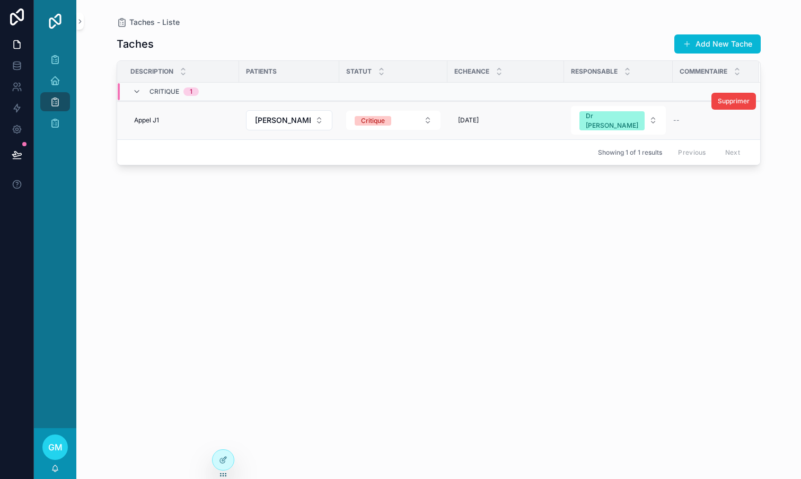
click at [688, 118] on div "--" at bounding box center [709, 120] width 73 height 8
click at [673, 117] on div "--" at bounding box center [709, 120] width 73 height 8
click at [673, 116] on span "--" at bounding box center [676, 120] width 6 height 8
click at [217, 457] on div at bounding box center [223, 460] width 21 height 20
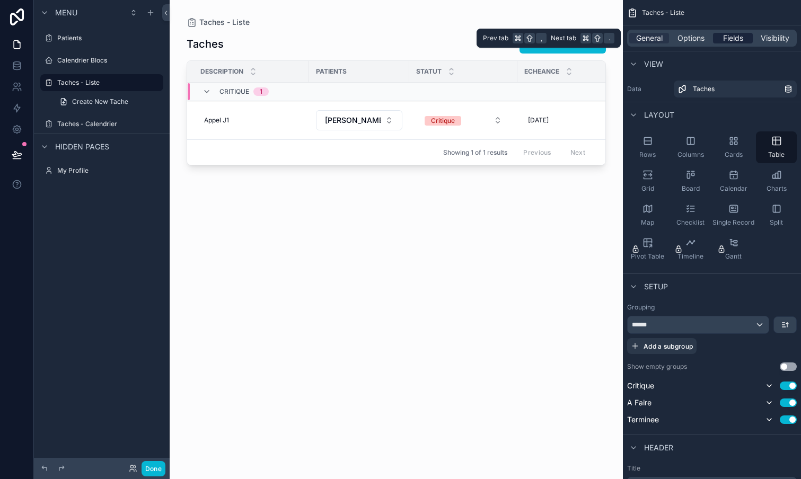
click at [738, 35] on span "Fields" at bounding box center [733, 38] width 20 height 11
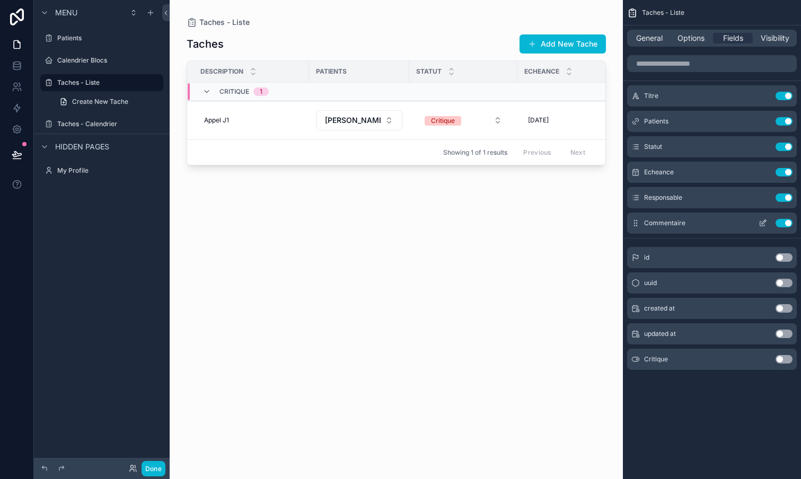
click at [765, 226] on icon "scrollable content" at bounding box center [762, 223] width 8 height 8
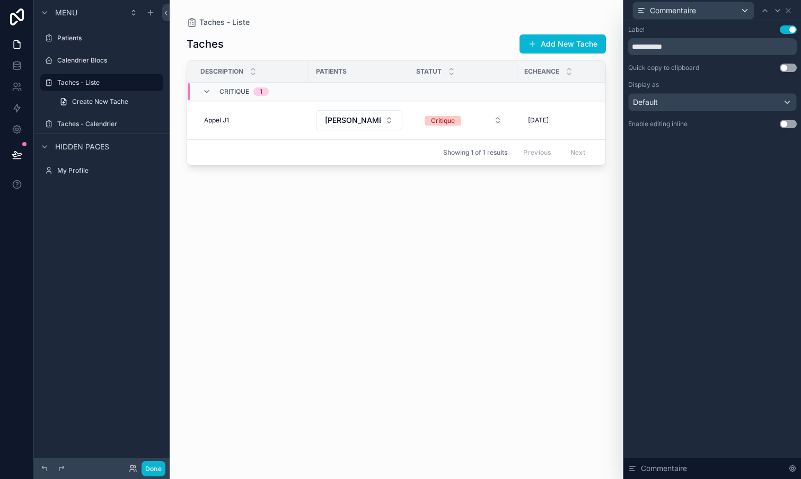
click at [785, 122] on button "Use setting" at bounding box center [788, 124] width 17 height 8
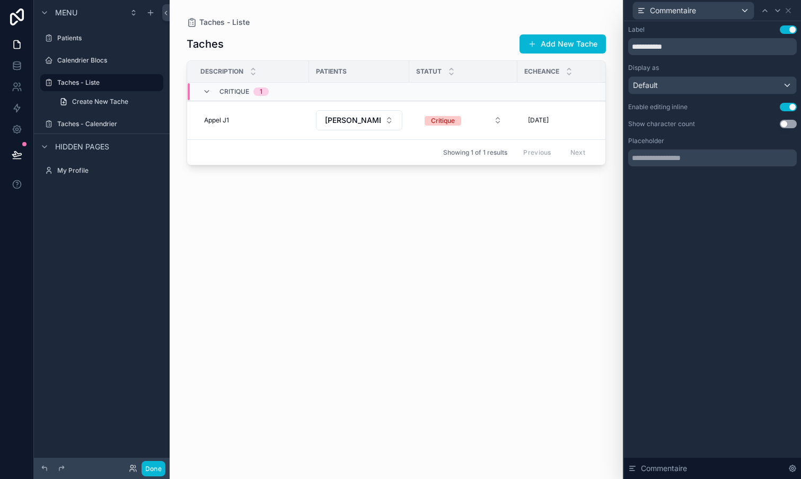
click at [557, 245] on div "scrollable content" at bounding box center [396, 233] width 453 height 466
click at [156, 466] on button "Done" at bounding box center [153, 468] width 24 height 15
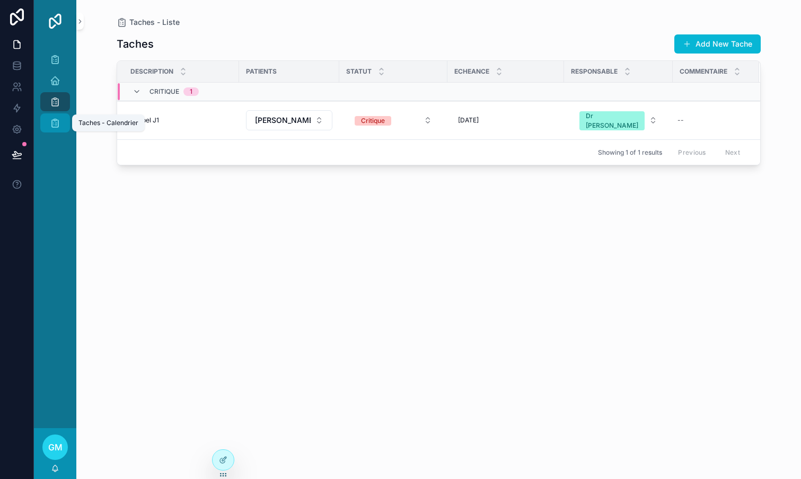
click at [55, 119] on icon "scrollable content" at bounding box center [55, 123] width 11 height 11
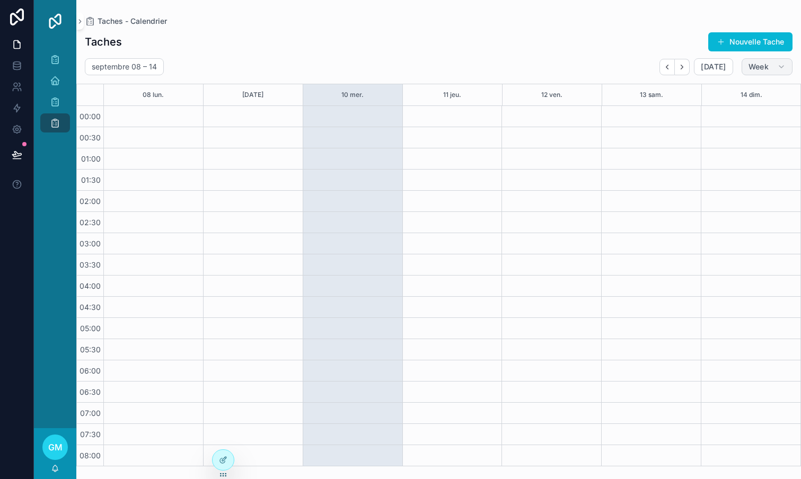
click at [766, 65] on span "Week" at bounding box center [758, 67] width 20 height 10
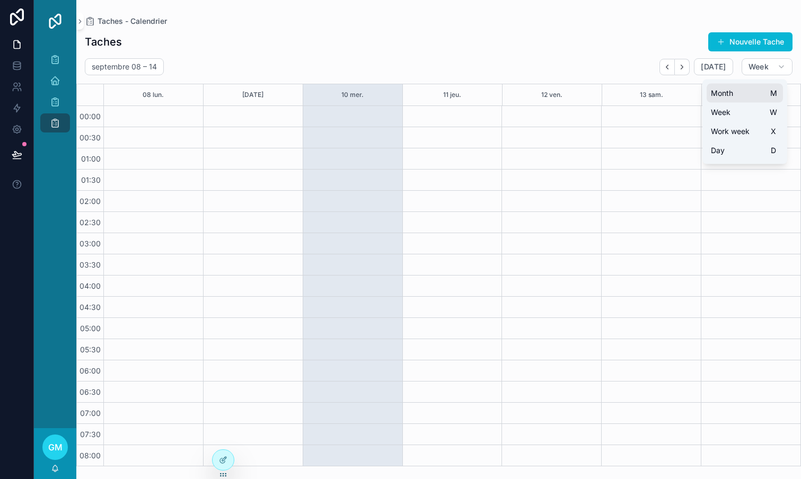
click at [752, 94] on button "Month M" at bounding box center [744, 93] width 76 height 19
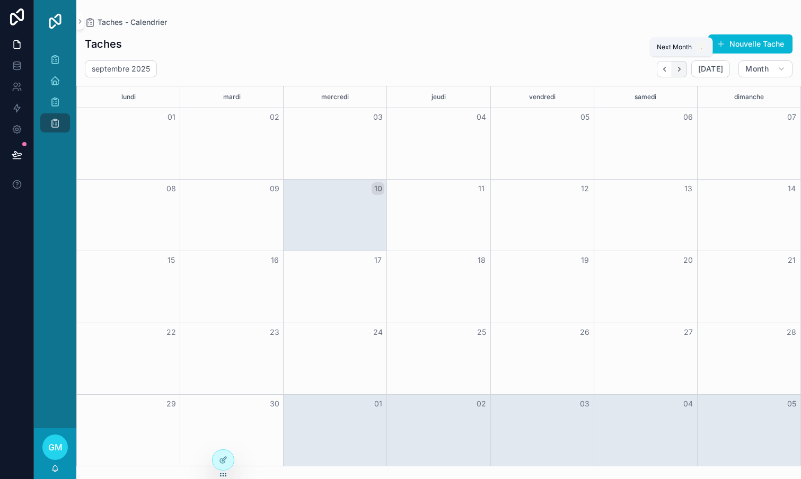
click at [683, 69] on icon "Next" at bounding box center [679, 69] width 8 height 8
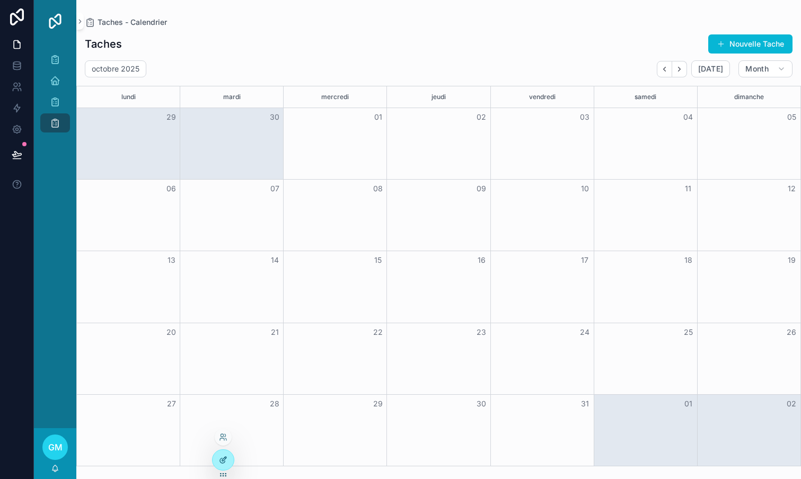
click at [225, 459] on icon at bounding box center [223, 460] width 8 height 8
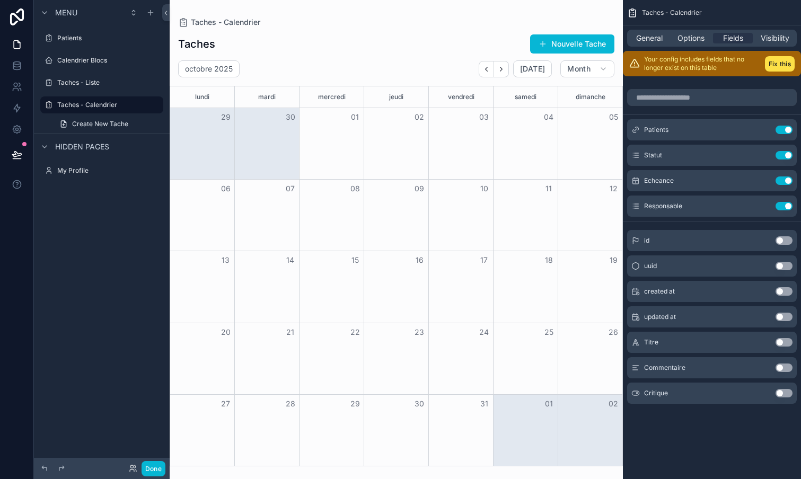
click at [782, 341] on button "Use setting" at bounding box center [783, 342] width 17 height 8
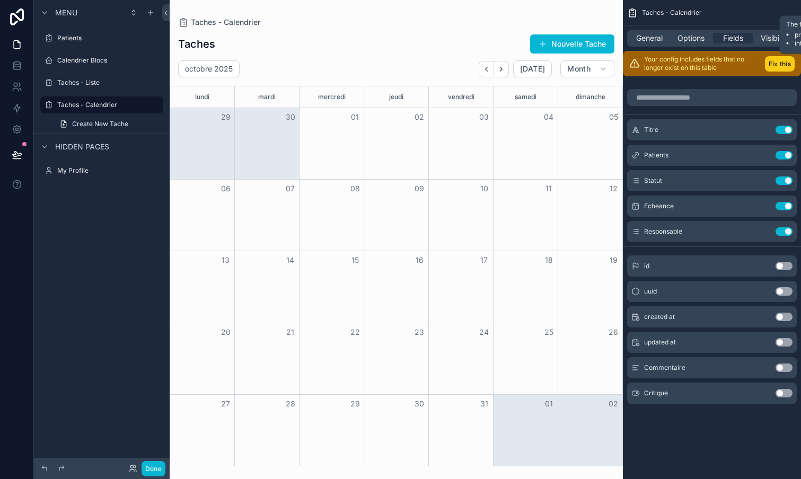
click at [787, 59] on button "Fix this" at bounding box center [780, 63] width 30 height 15
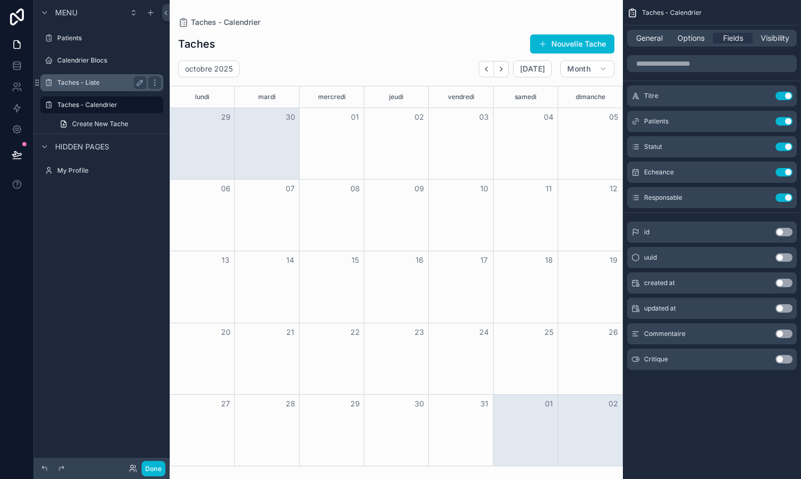
click at [85, 82] on label "Taches - Liste" at bounding box center [99, 82] width 85 height 8
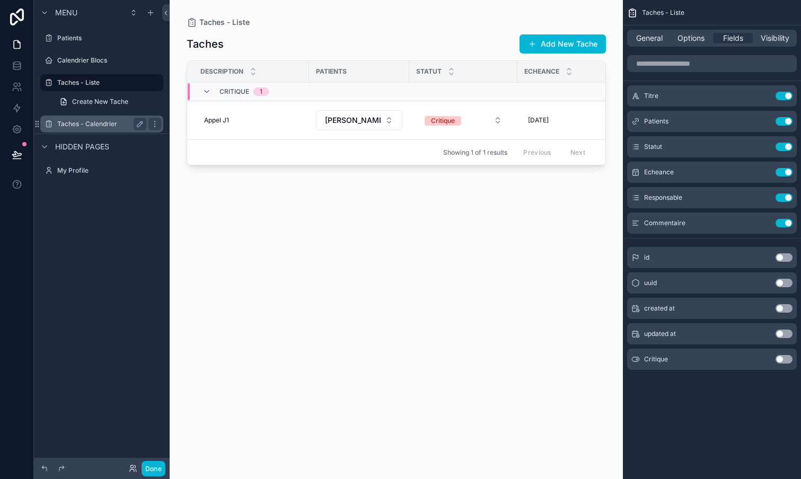
click at [91, 122] on label "Taches - Calendrier" at bounding box center [99, 124] width 85 height 8
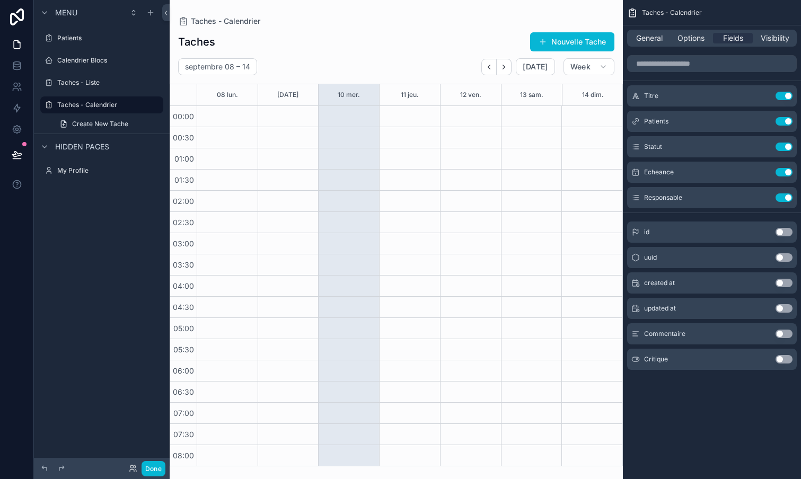
click at [598, 66] on div "scrollable content" at bounding box center [396, 239] width 453 height 479
click at [598, 66] on button "Week" at bounding box center [588, 66] width 51 height 17
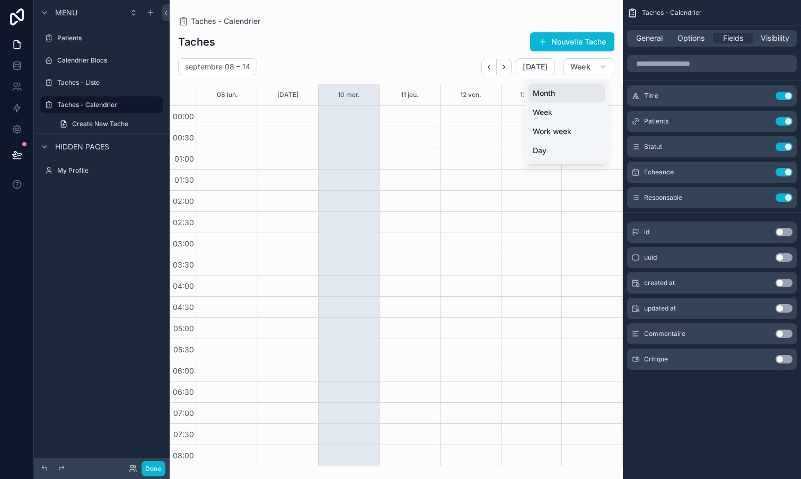
click at [560, 92] on button "Month" at bounding box center [566, 93] width 76 height 19
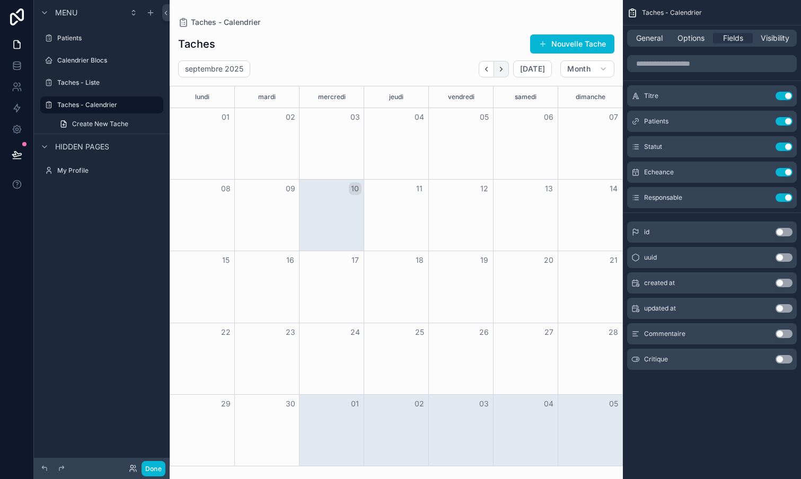
click at [505, 68] on icon "Next" at bounding box center [501, 69] width 8 height 8
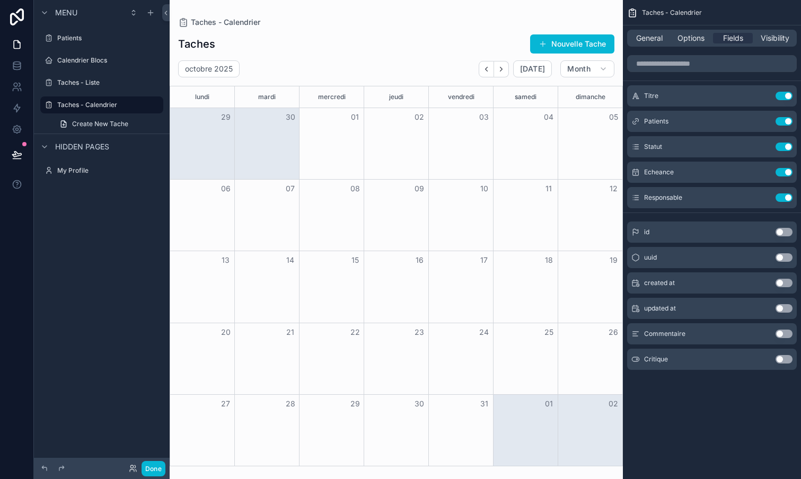
click at [505, 68] on icon "Next" at bounding box center [501, 69] width 8 height 8
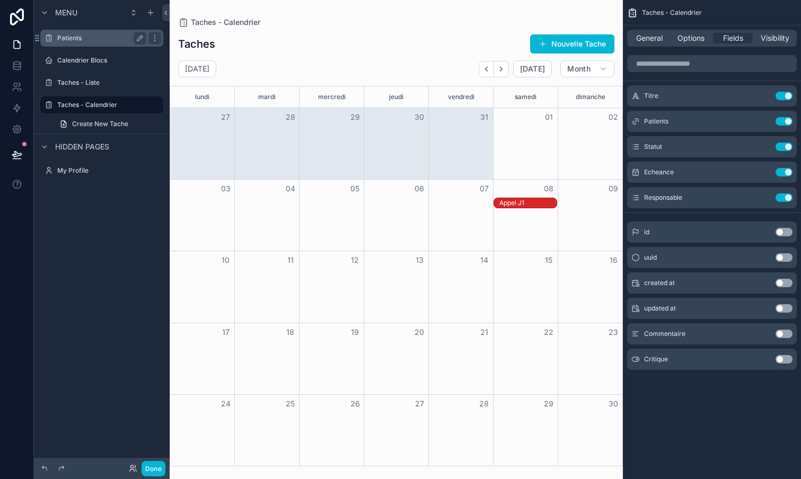
click at [73, 33] on div "Patients" at bounding box center [101, 38] width 89 height 13
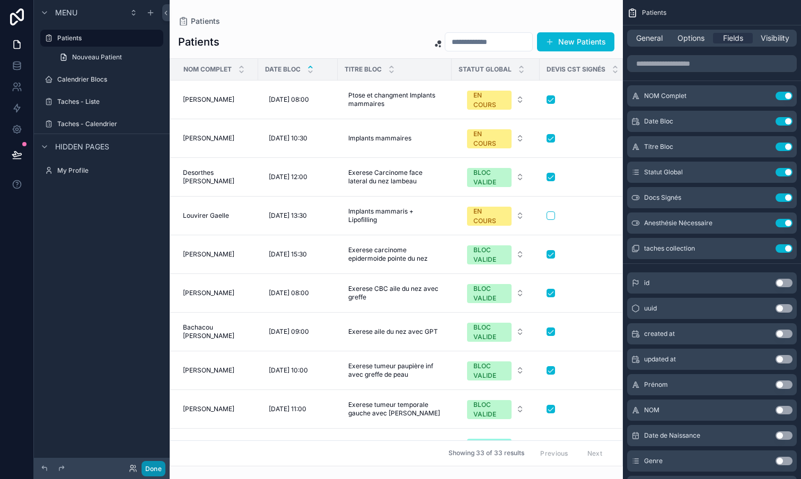
click at [155, 469] on button "Done" at bounding box center [153, 468] width 24 height 15
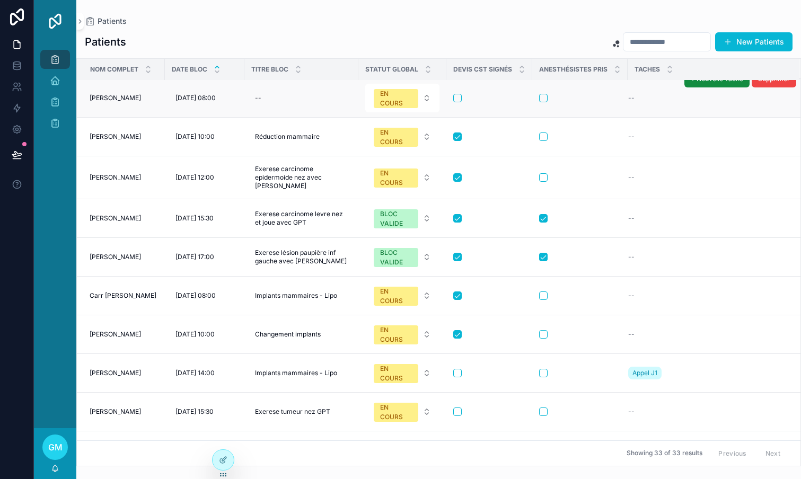
scroll to position [448, 0]
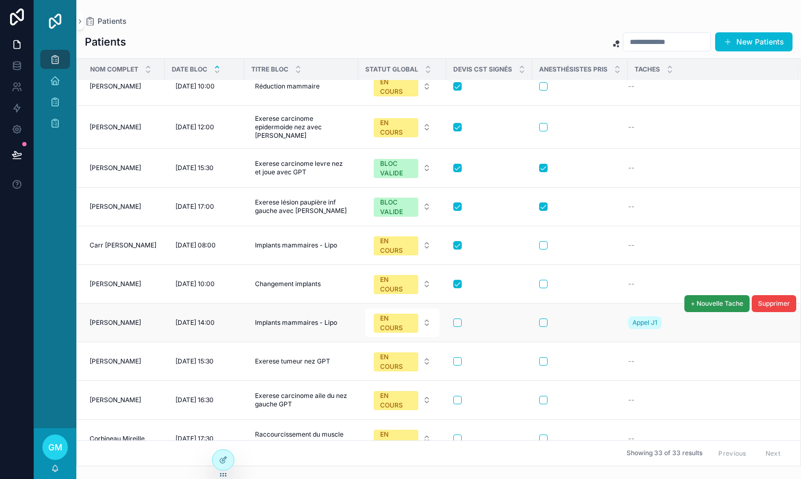
click at [722, 303] on span "+ Nouvelle Tache" at bounding box center [716, 303] width 52 height 8
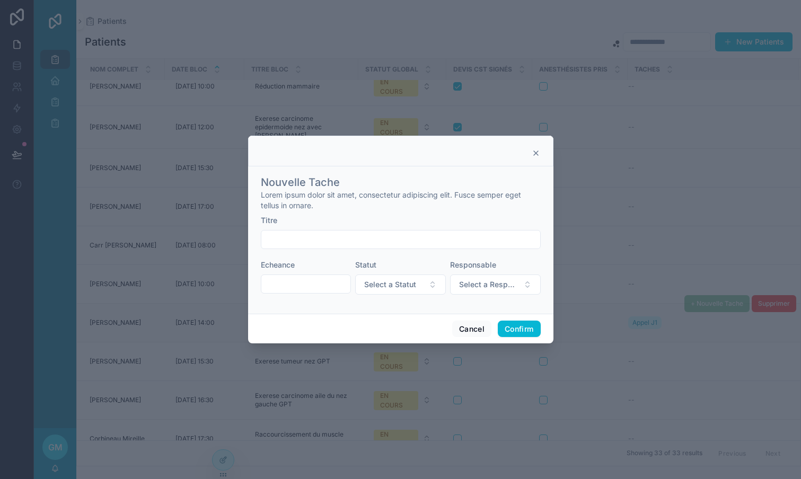
click at [378, 244] on input "text" at bounding box center [400, 239] width 279 height 15
type input "**********"
click at [491, 288] on span "Select a Responsable" at bounding box center [489, 284] width 60 height 11
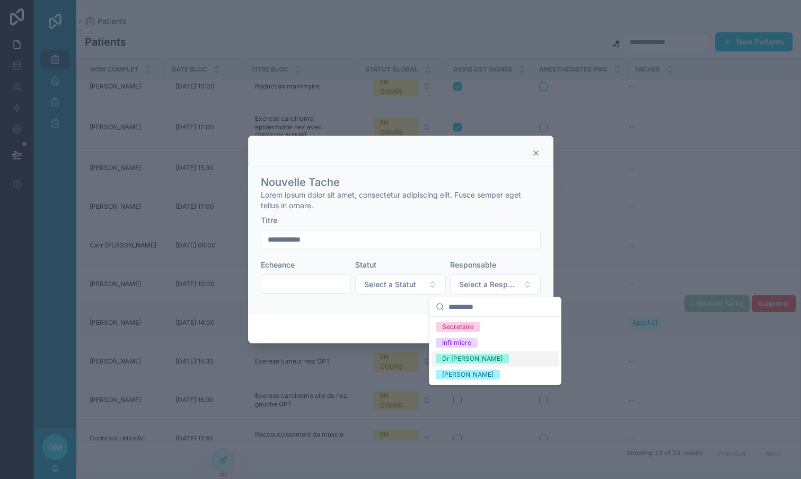
click at [461, 355] on div "Dr [PERSON_NAME]" at bounding box center [472, 359] width 60 height 10
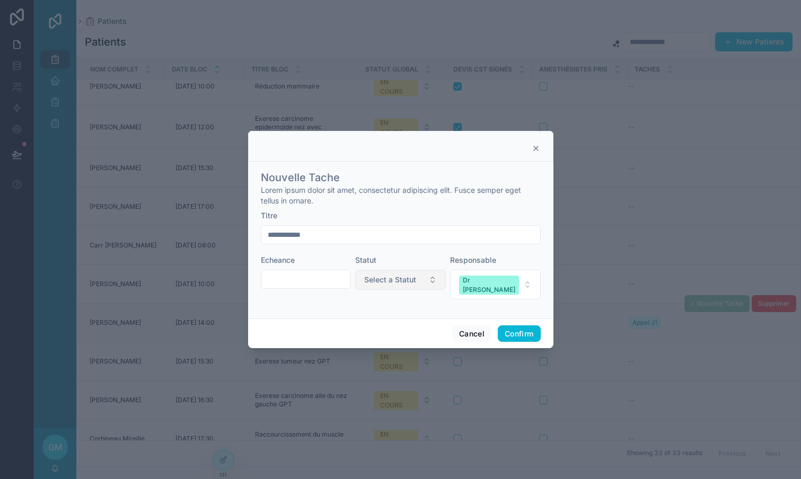
click at [410, 285] on span "Select a Statut" at bounding box center [390, 280] width 52 height 11
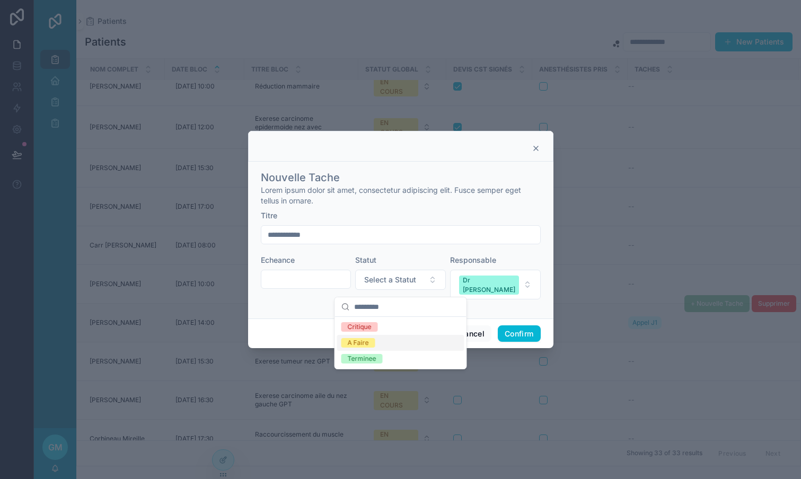
click at [365, 343] on div "A Faire" at bounding box center [358, 343] width 21 height 10
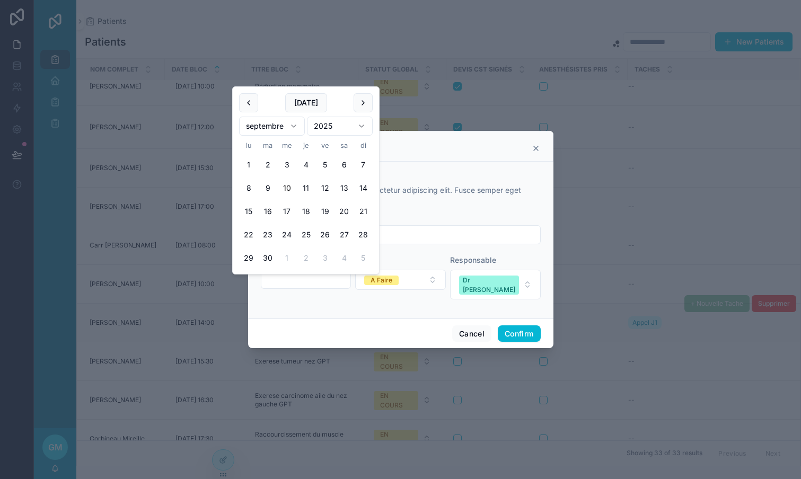
click at [323, 287] on input "text" at bounding box center [306, 279] width 90 height 15
click at [306, 103] on button "[DATE]" at bounding box center [306, 102] width 42 height 19
type input "**********"
click at [527, 330] on button "Confirm" at bounding box center [519, 333] width 42 height 17
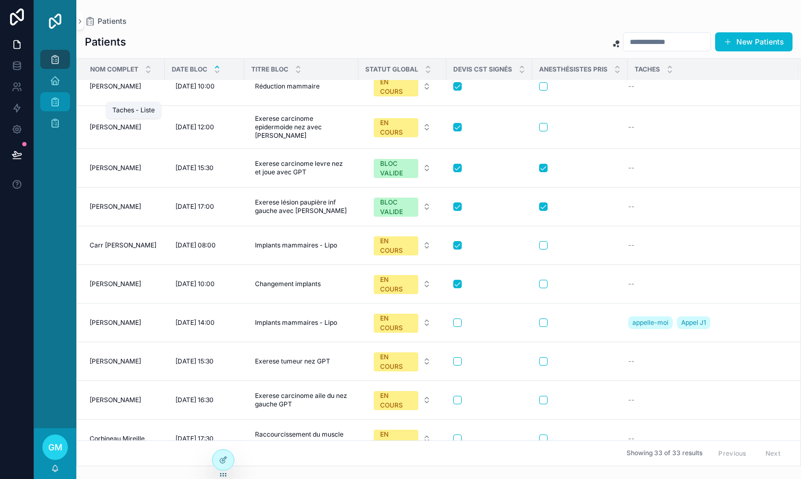
click at [60, 104] on icon "scrollable content" at bounding box center [55, 101] width 11 height 11
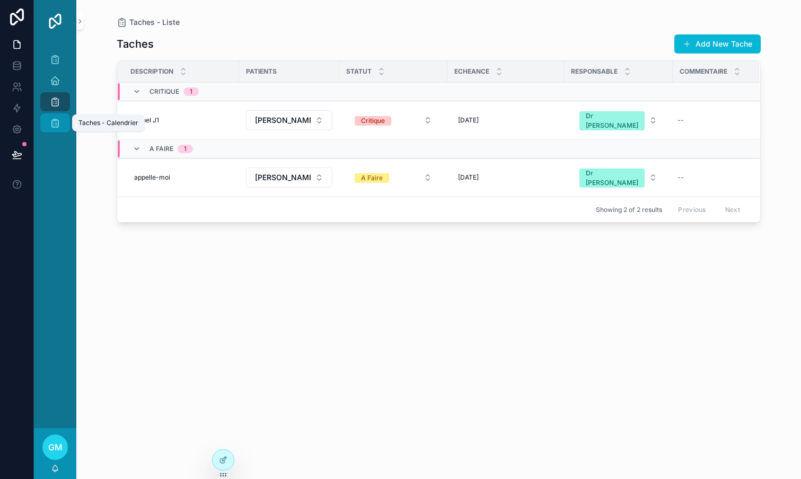
click at [62, 121] on div "Taches - Calendrier" at bounding box center [55, 122] width 17 height 17
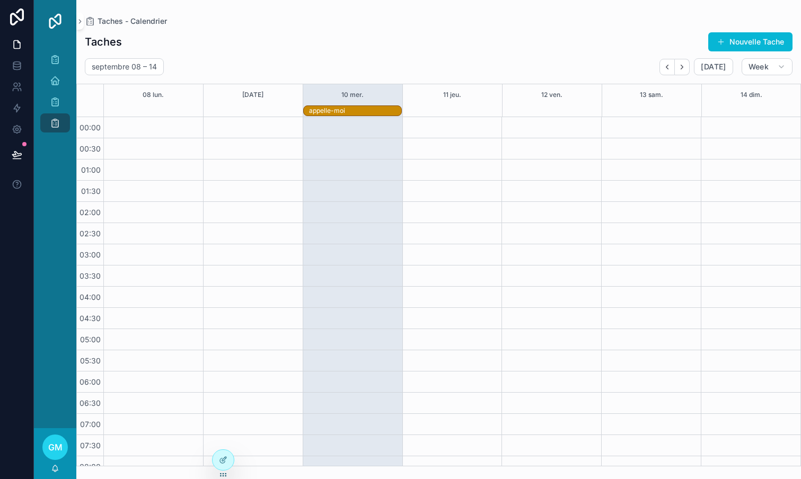
click at [352, 111] on div "appelle-moi" at bounding box center [355, 111] width 92 height 8
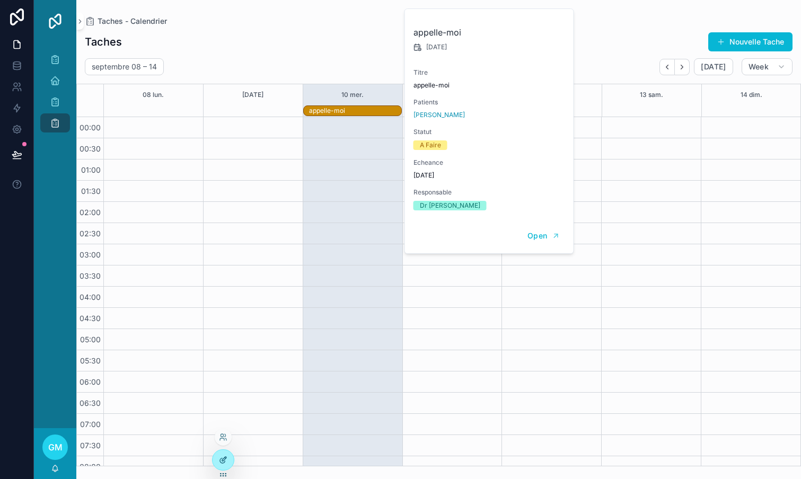
click at [220, 458] on icon at bounding box center [223, 460] width 8 height 8
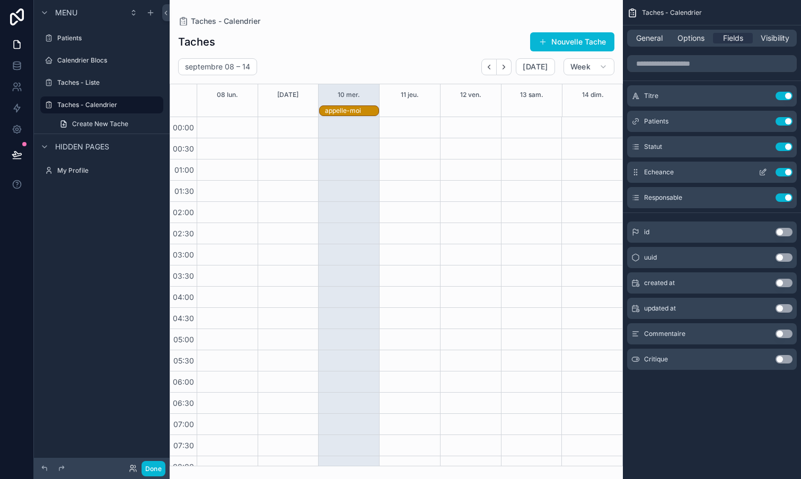
click at [762, 174] on icon "scrollable content" at bounding box center [762, 172] width 8 height 8
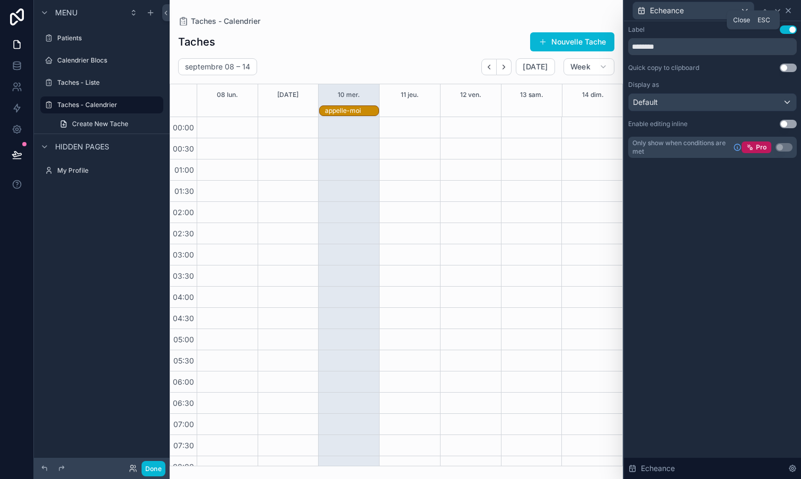
click at [789, 13] on icon at bounding box center [788, 10] width 8 height 8
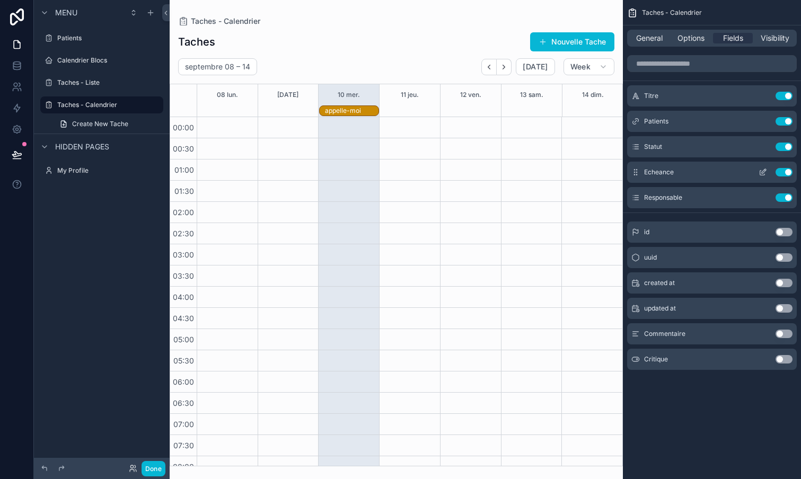
click at [789, 171] on button "Use setting" at bounding box center [783, 172] width 17 height 8
click at [356, 108] on div "appelle-moi" at bounding box center [352, 111] width 54 height 8
click at [343, 110] on div "appelle-moi" at bounding box center [352, 111] width 54 height 8
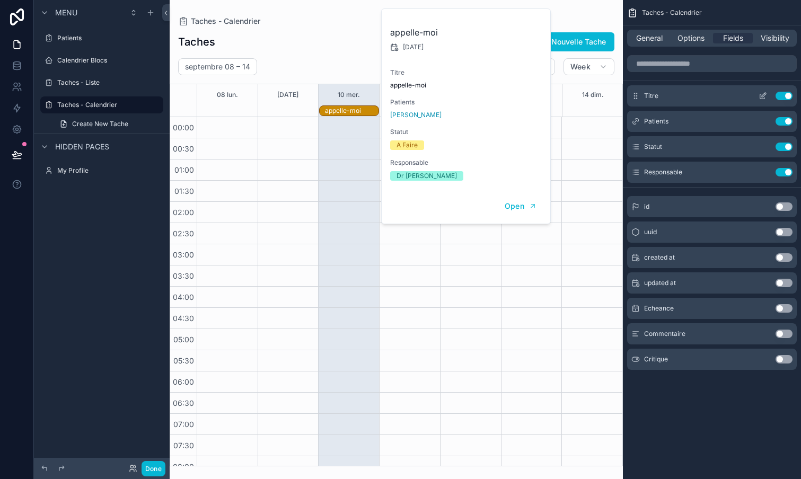
click at [786, 93] on button "Use setting" at bounding box center [783, 96] width 17 height 8
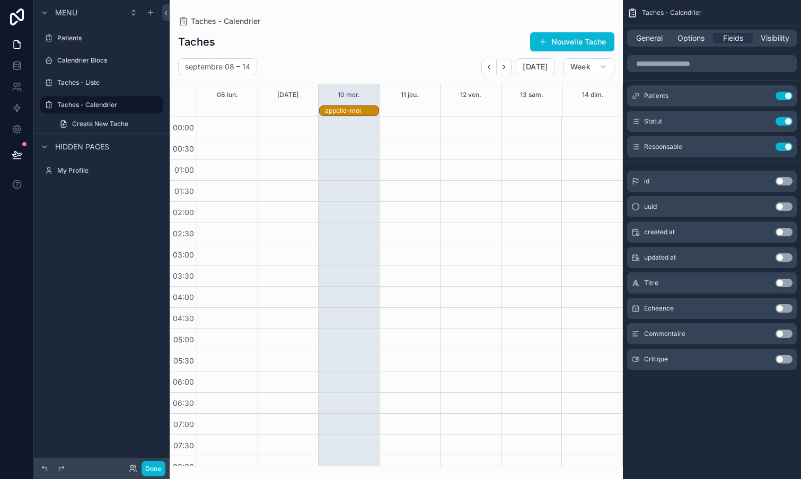
click at [357, 109] on div "appelle-moi" at bounding box center [352, 111] width 54 height 8
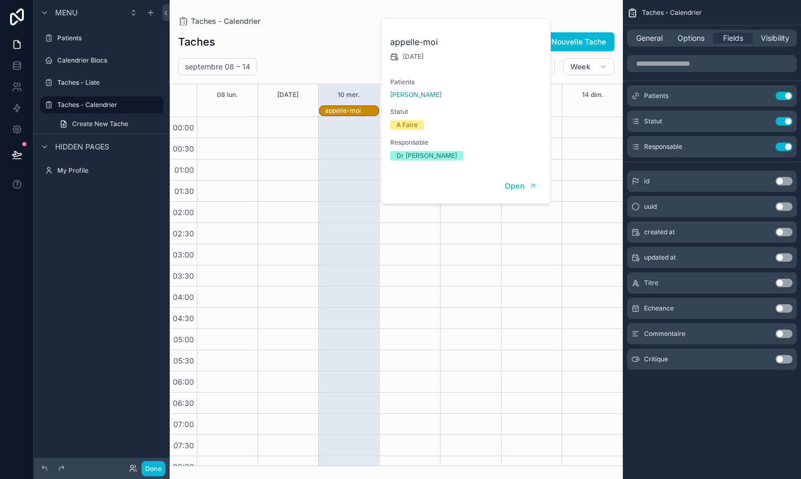
click at [339, 40] on div "Taches Nouvelle Tache" at bounding box center [396, 42] width 436 height 20
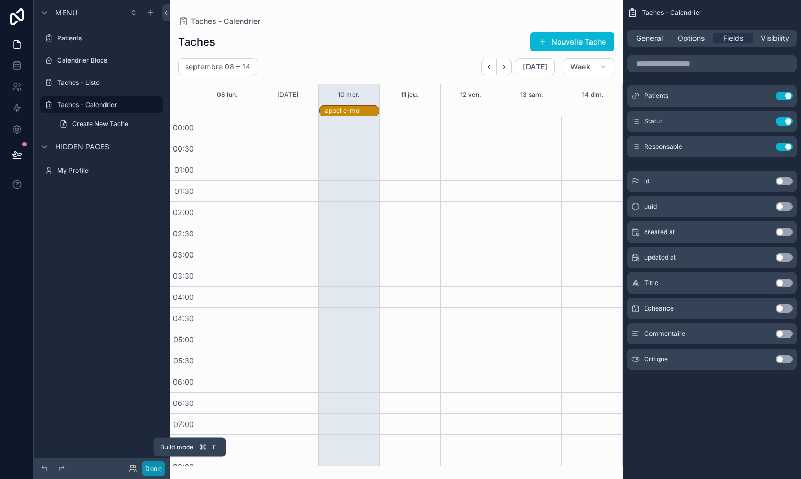
click at [154, 463] on button "Done" at bounding box center [153, 468] width 24 height 15
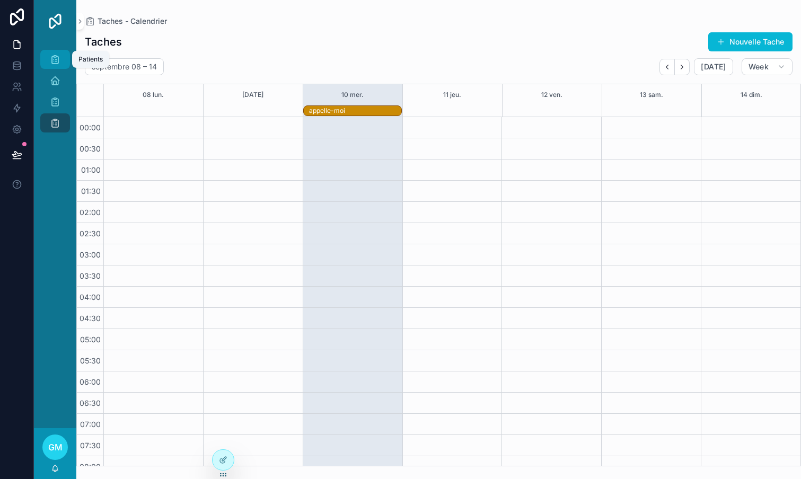
click at [57, 63] on icon "scrollable content" at bounding box center [55, 59] width 11 height 11
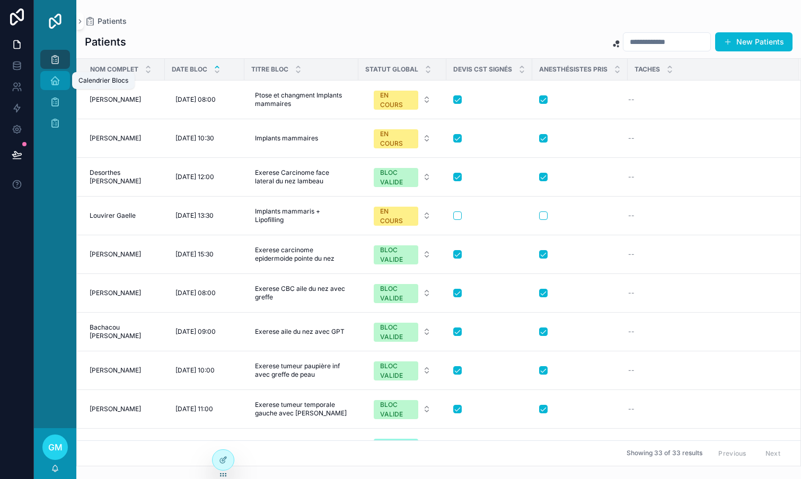
click at [56, 81] on icon "scrollable content" at bounding box center [55, 80] width 11 height 11
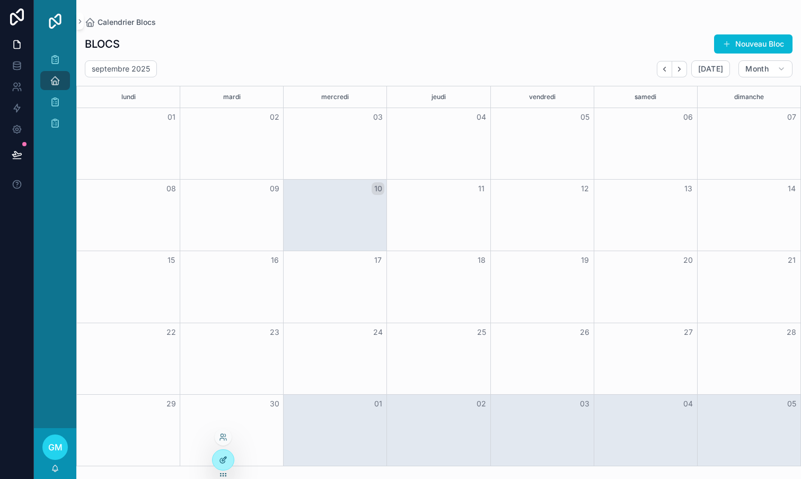
click at [221, 455] on div at bounding box center [223, 460] width 21 height 20
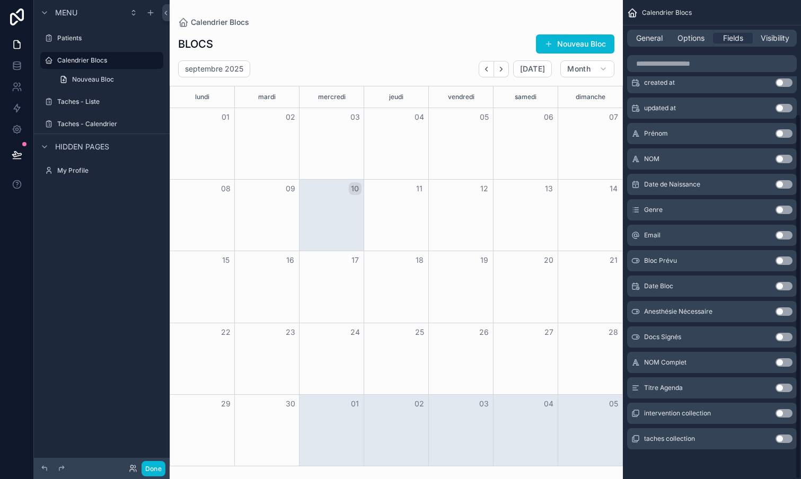
scroll to position [149, 0]
click at [783, 436] on button "Use setting" at bounding box center [783, 439] width 17 height 8
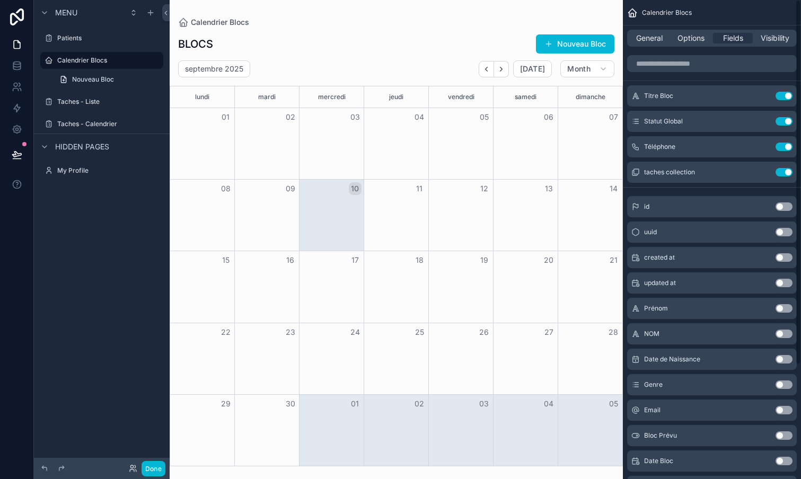
scroll to position [0, 0]
click at [156, 465] on button "Done" at bounding box center [153, 468] width 24 height 15
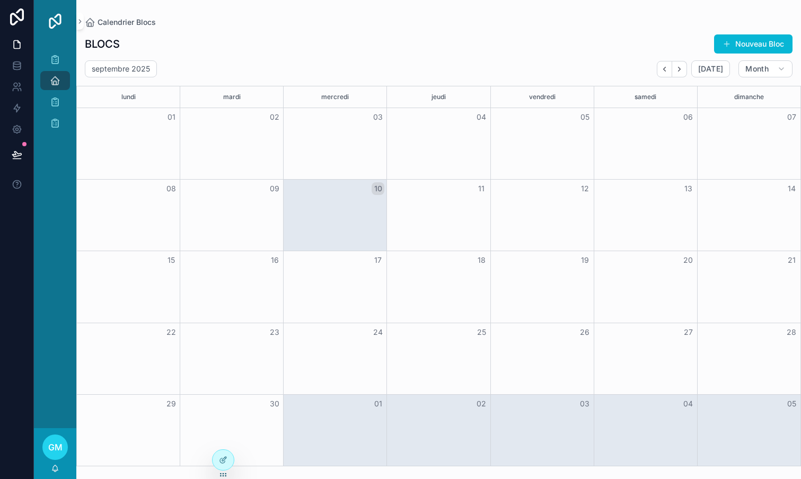
click at [359, 214] on div "Month View" at bounding box center [334, 215] width 103 height 71
click at [683, 66] on icon "Next" at bounding box center [679, 69] width 8 height 8
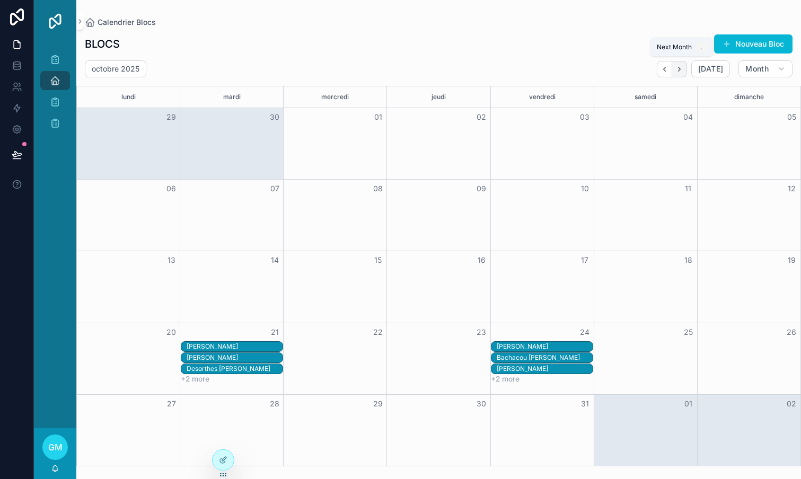
click at [681, 69] on icon "Next" at bounding box center [679, 69] width 8 height 8
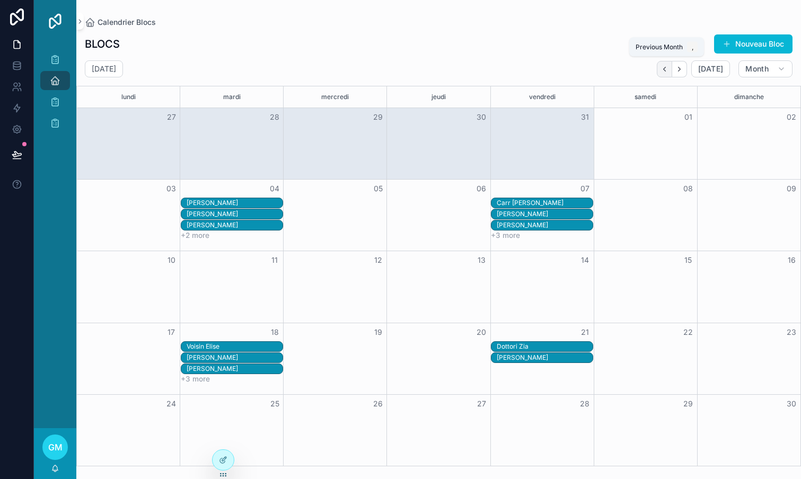
click at [671, 70] on button "Back" at bounding box center [664, 69] width 15 height 16
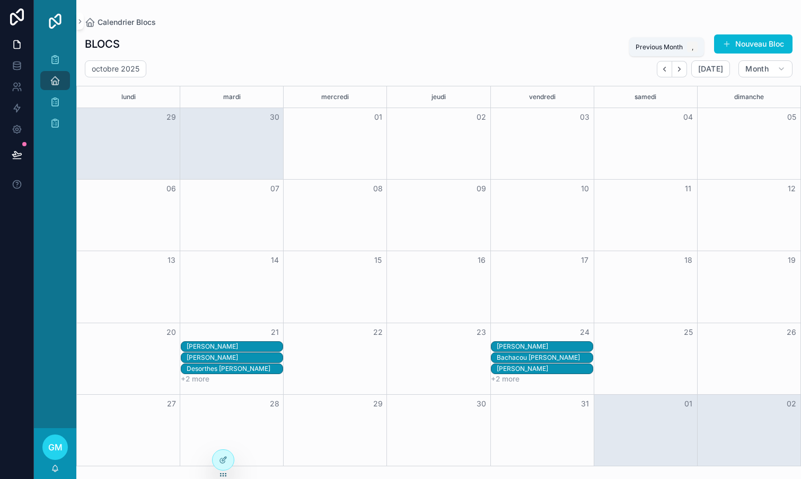
click at [671, 70] on button "Back" at bounding box center [664, 69] width 15 height 16
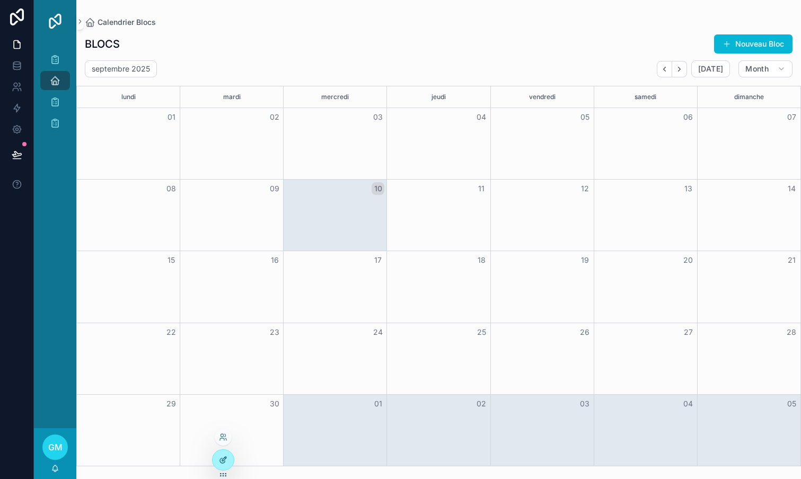
click at [219, 459] on icon at bounding box center [223, 460] width 8 height 8
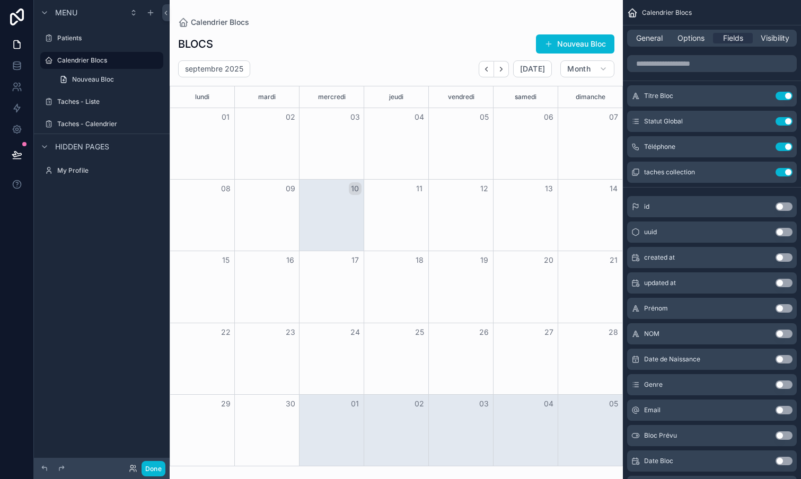
click at [483, 69] on div "scrollable content" at bounding box center [396, 239] width 453 height 479
click at [503, 69] on icon "Next" at bounding box center [501, 69] width 8 height 8
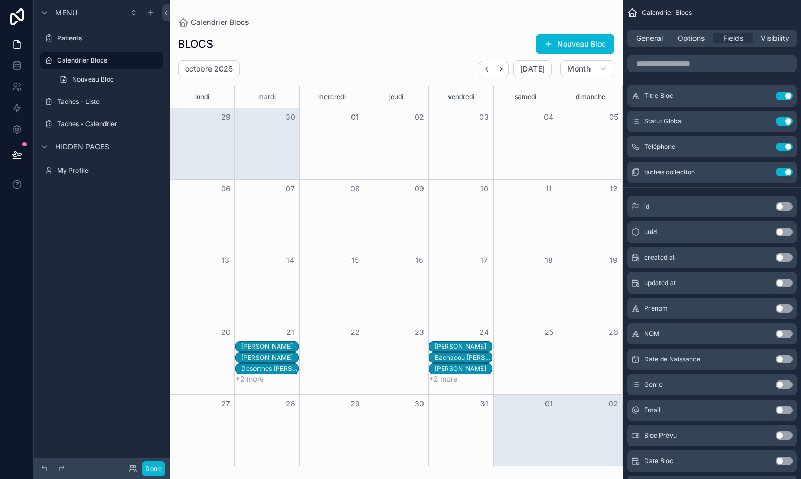
click at [448, 344] on div "[PERSON_NAME]" at bounding box center [463, 346] width 57 height 8
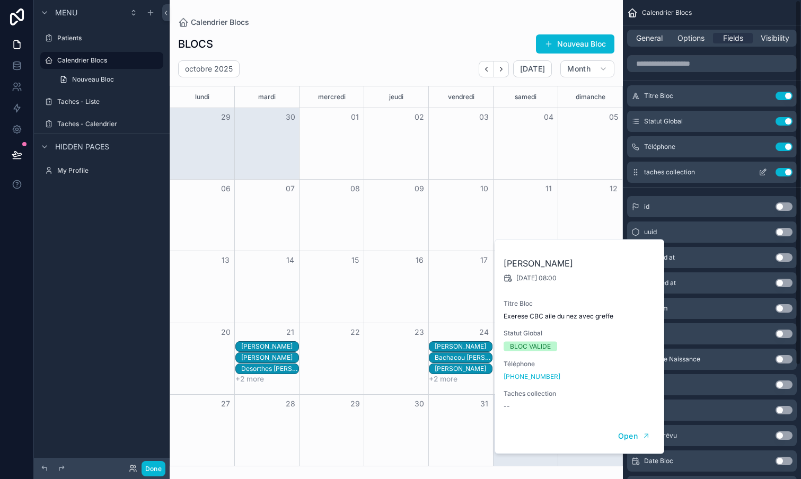
click at [787, 169] on button "Use setting" at bounding box center [783, 172] width 17 height 8
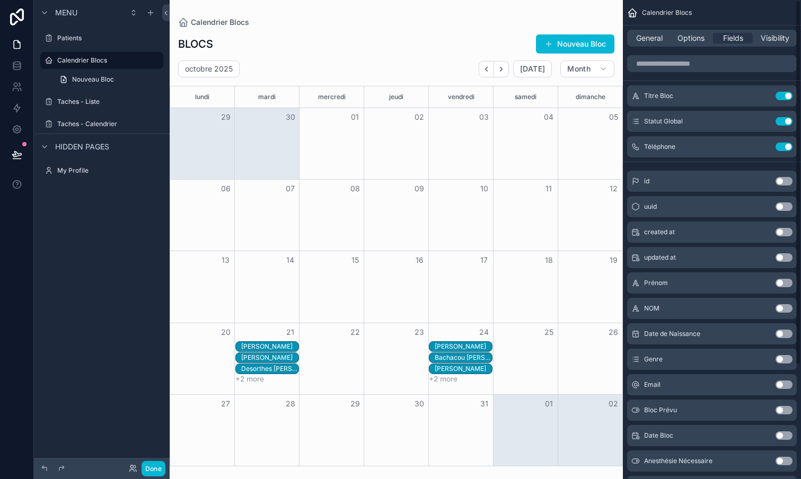
click at [360, 38] on div "BLOCS Nouveau Bloc" at bounding box center [396, 44] width 436 height 20
click at [141, 122] on icon "scrollable content" at bounding box center [140, 124] width 8 height 8
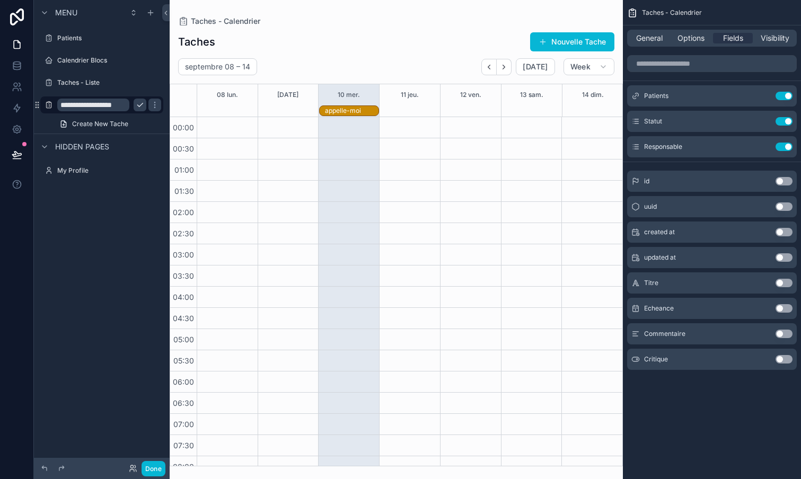
click at [301, 45] on div "scrollable content" at bounding box center [396, 239] width 453 height 479
click at [150, 468] on button "Done" at bounding box center [153, 468] width 24 height 15
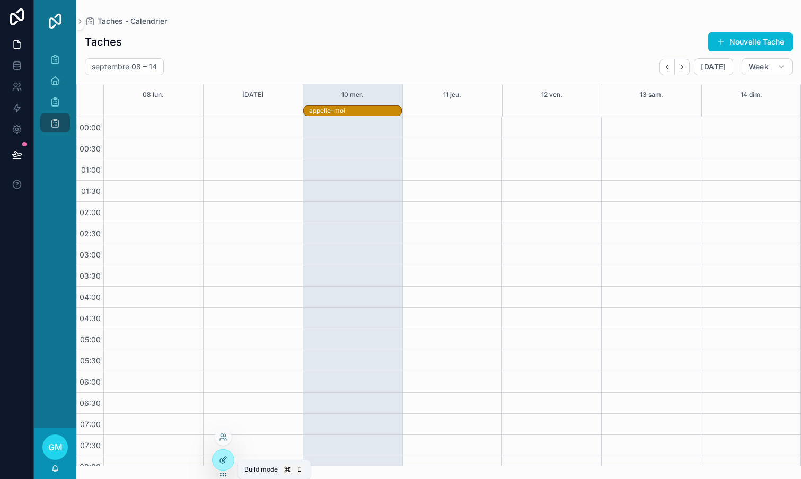
click at [221, 458] on icon at bounding box center [222, 460] width 5 height 5
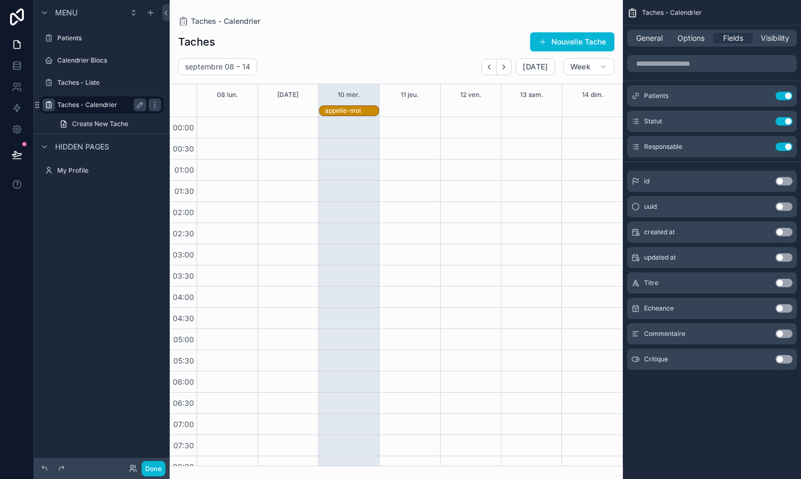
click at [49, 103] on icon "scrollable content" at bounding box center [49, 105] width 8 height 8
click at [91, 265] on div "Menu Patients Calendrier Blocs Taches - Liste Taches - Calendrier Create New Ta…" at bounding box center [102, 233] width 136 height 466
click at [50, 39] on icon "scrollable content" at bounding box center [49, 38] width 8 height 8
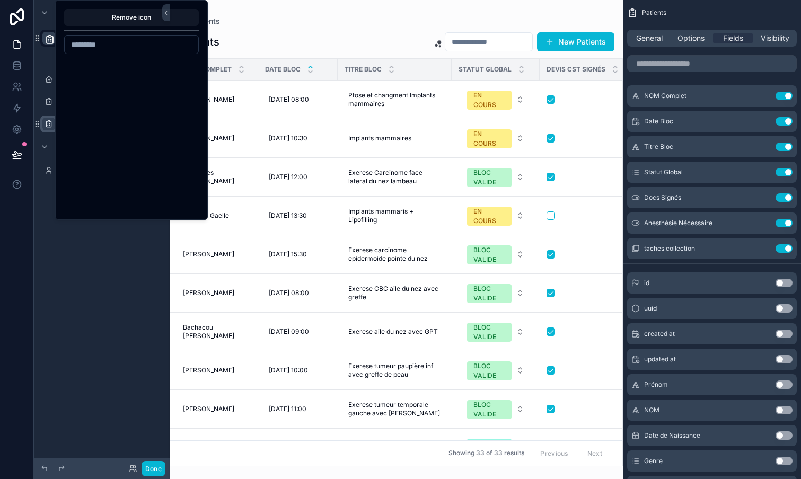
scroll to position [17921, 0]
click at [97, 43] on input at bounding box center [132, 44] width 134 height 15
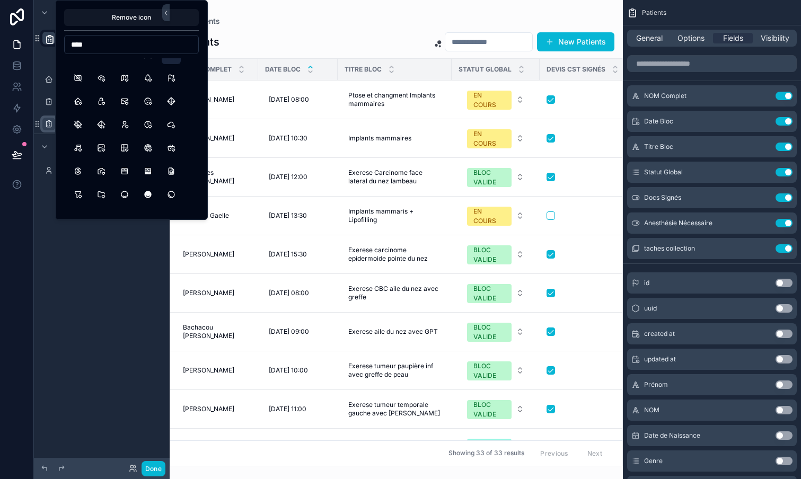
scroll to position [202, 0]
type input "*"
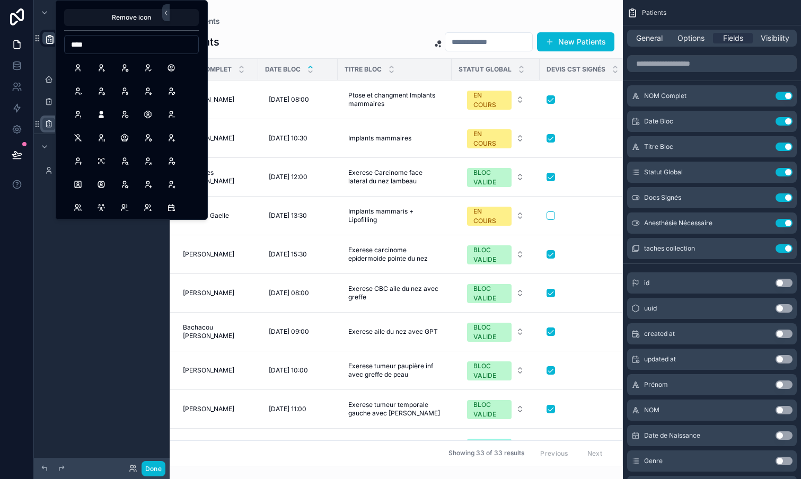
scroll to position [0, 0]
click at [149, 72] on button "UserCheck" at bounding box center [147, 67] width 19 height 19
click at [122, 68] on button "UserCancel" at bounding box center [124, 67] width 19 height 19
drag, startPoint x: 112, startPoint y: 46, endPoint x: 58, endPoint y: 38, distance: 54.6
click at [58, 38] on div "Remove icon ****" at bounding box center [131, 110] width 153 height 220
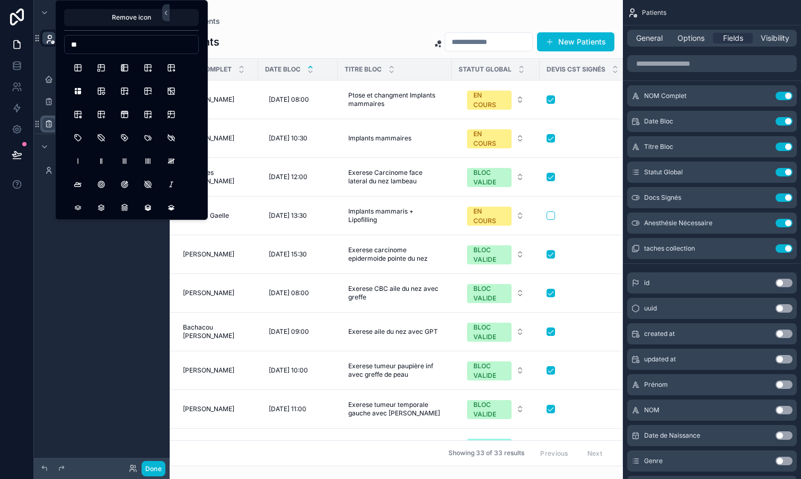
type input "***"
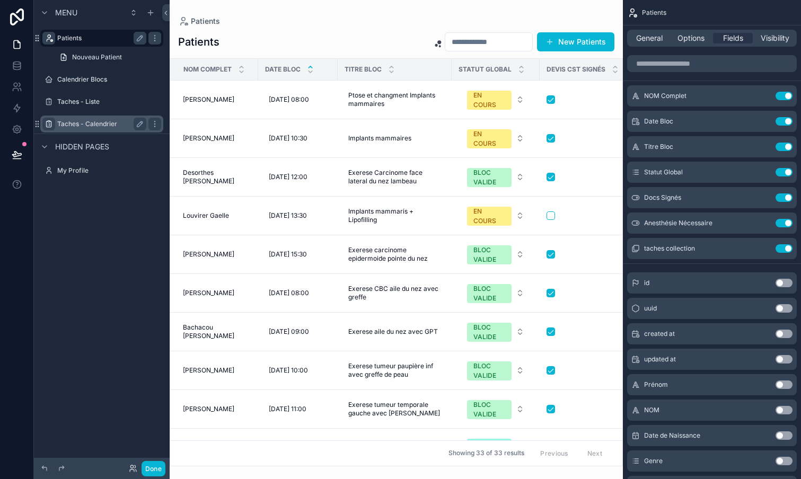
click at [102, 331] on div "Menu Patients Nouveau Patient Calendrier Blocs Taches - Liste Taches - Calendri…" at bounding box center [102, 233] width 136 height 466
click at [61, 56] on icon "scrollable content" at bounding box center [63, 57] width 5 height 6
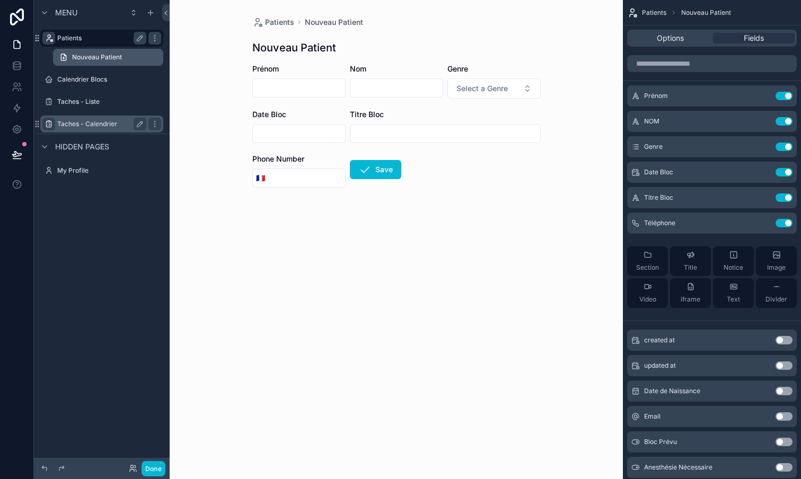
click at [65, 58] on icon "scrollable content" at bounding box center [63, 57] width 8 height 8
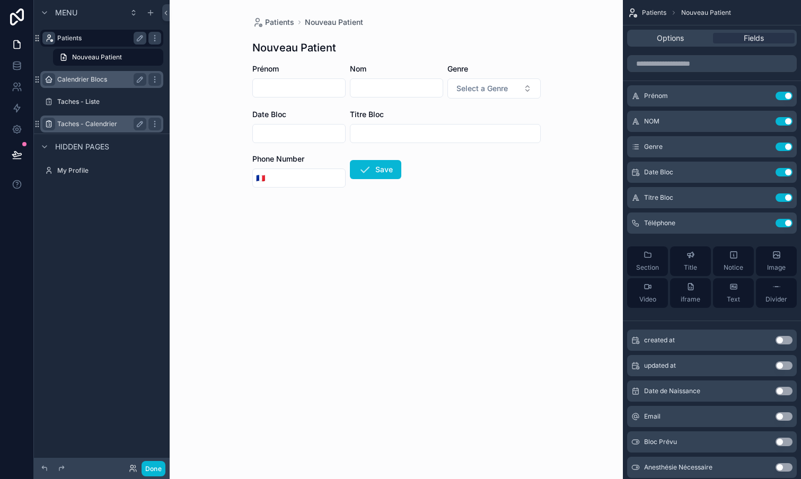
click at [50, 79] on icon "scrollable content" at bounding box center [49, 79] width 8 height 8
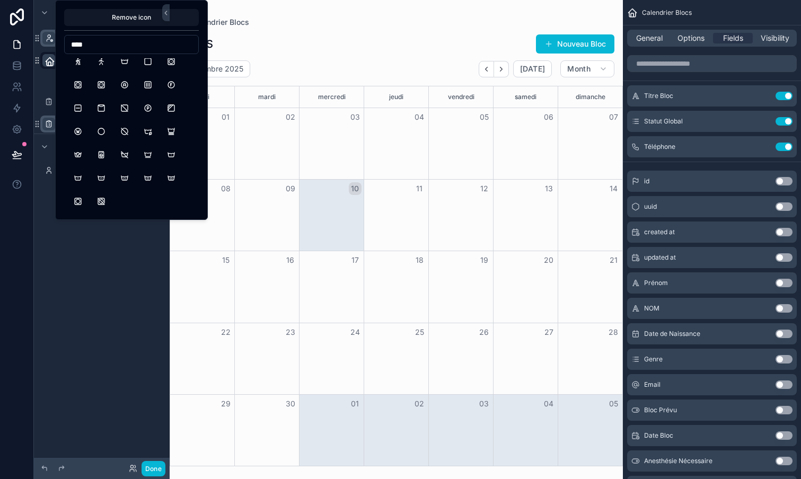
scroll to position [799, 0]
type input "*"
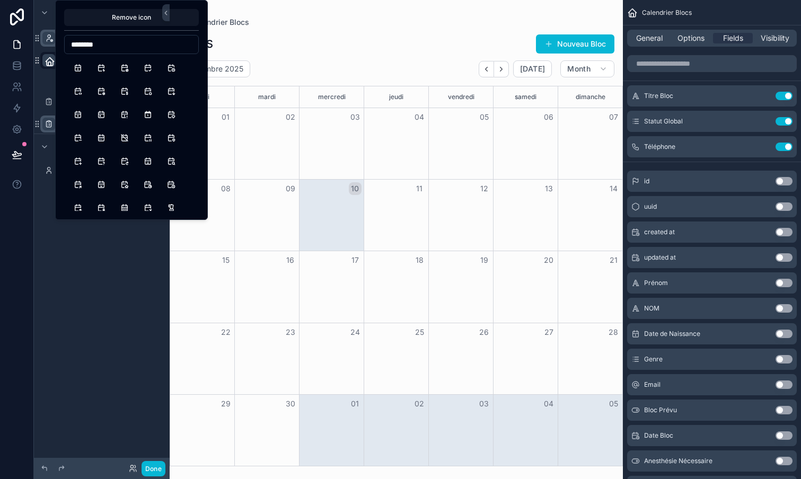
scroll to position [0, 0]
type input "********"
click at [77, 65] on button "Calendar" at bounding box center [77, 67] width 19 height 19
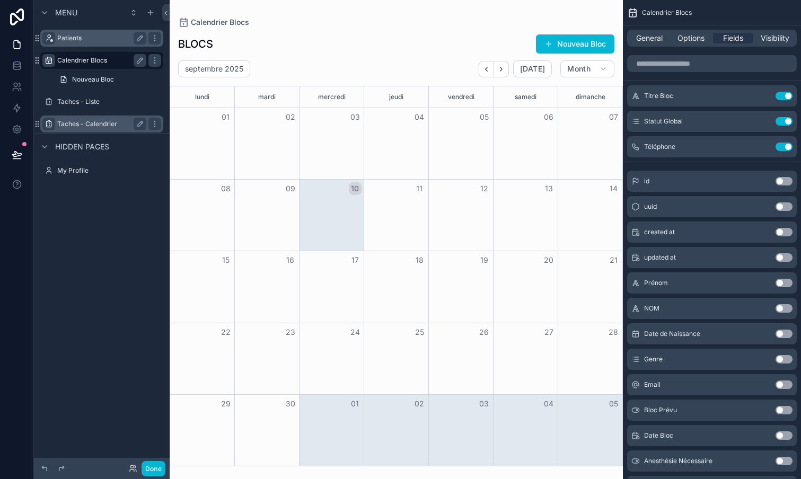
click at [101, 307] on div "Menu Patients Calendrier Blocs Nouveau Bloc Taches - Liste Taches - Calendrier …" at bounding box center [102, 233] width 136 height 466
click at [48, 123] on icon "scrollable content" at bounding box center [49, 124] width 8 height 8
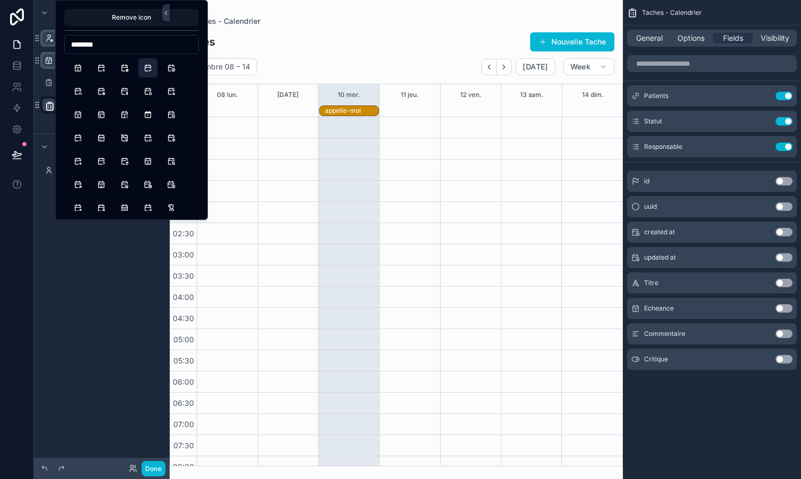
type input "********"
click at [149, 67] on button "CalendarCheck" at bounding box center [147, 67] width 19 height 19
click at [102, 281] on div "**********" at bounding box center [102, 233] width 136 height 466
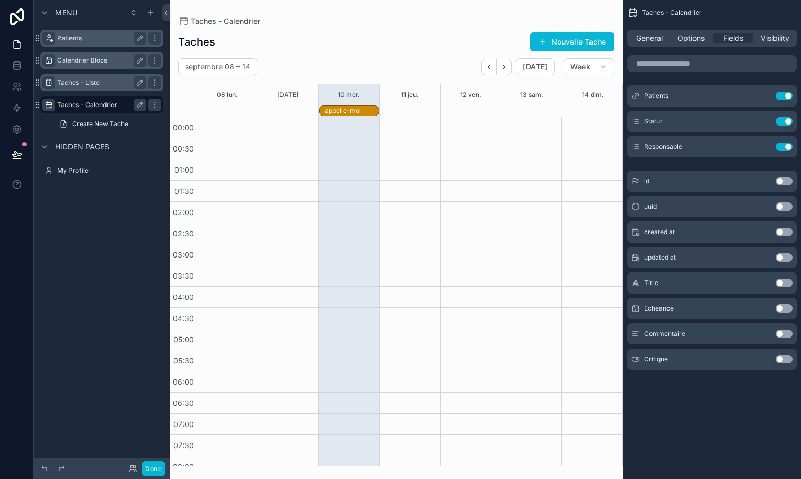
click at [51, 83] on icon "scrollable content" at bounding box center [49, 82] width 8 height 8
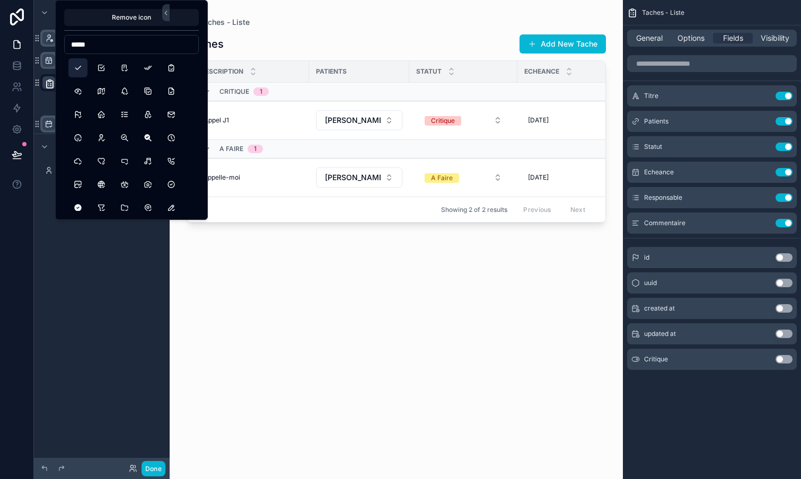
type input "*****"
click at [77, 66] on button "Check" at bounding box center [77, 67] width 19 height 19
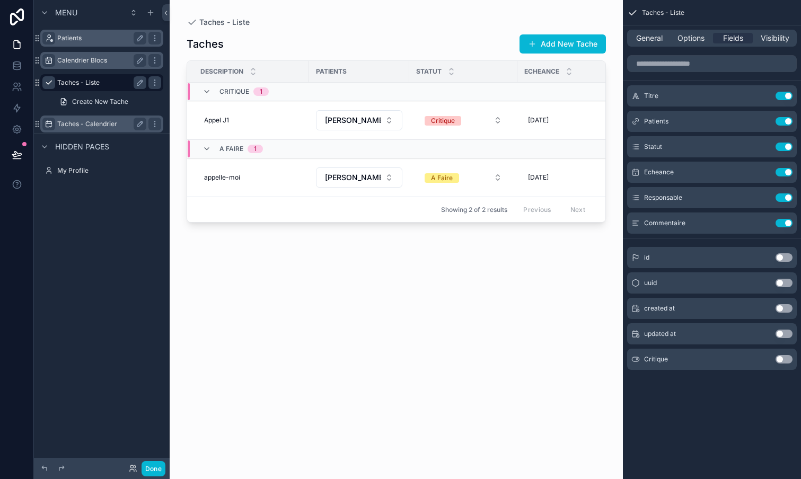
click at [80, 286] on div "Menu Patients Calendrier Blocs Taches - Liste Create New Tache Taches - Calendr…" at bounding box center [102, 233] width 136 height 466
click at [157, 464] on button "Done" at bounding box center [153, 468] width 24 height 15
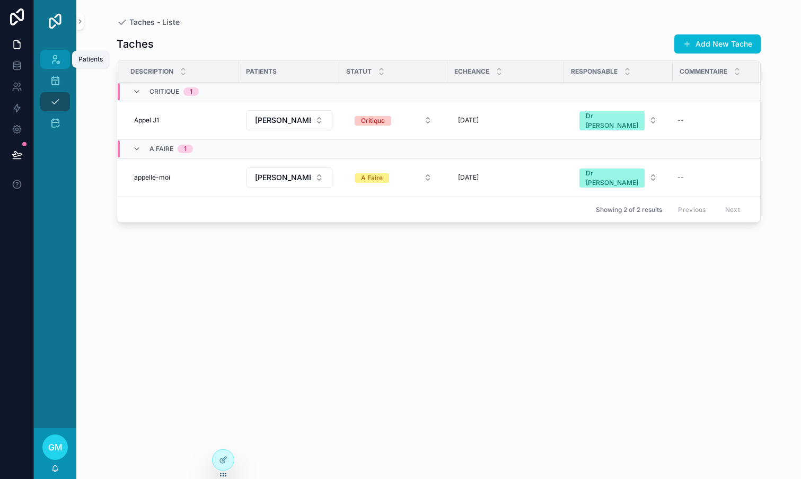
click at [57, 61] on icon "scrollable content" at bounding box center [55, 59] width 11 height 11
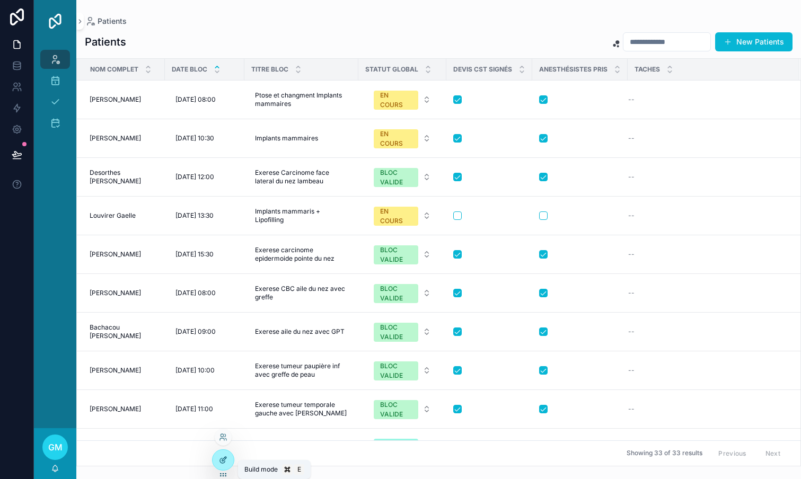
click at [223, 461] on icon at bounding box center [223, 460] width 8 height 8
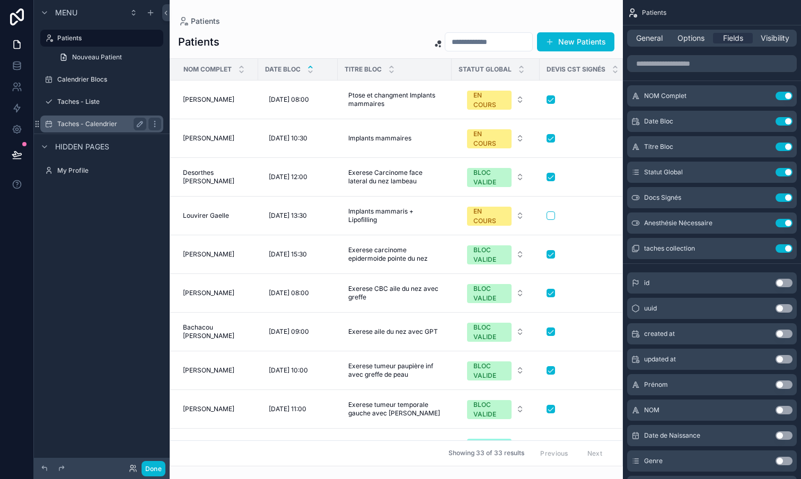
click at [116, 123] on label "Taches - Calendrier" at bounding box center [99, 124] width 85 height 8
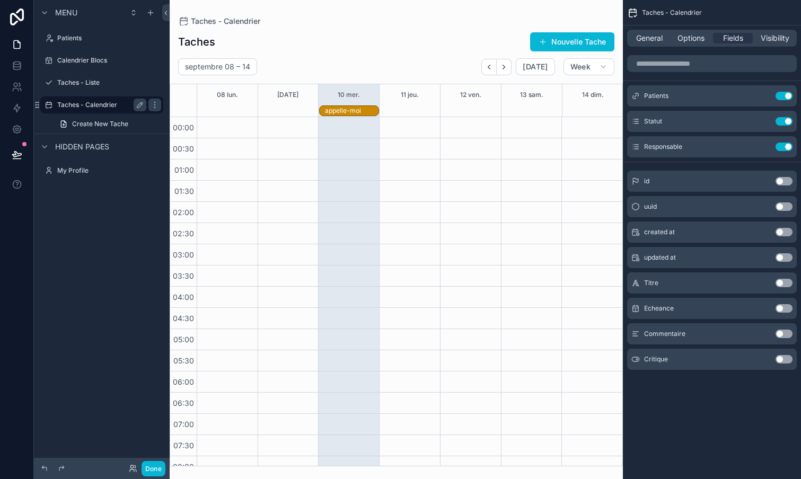
click at [119, 106] on label "Taches - Calendrier" at bounding box center [99, 105] width 85 height 8
click at [137, 105] on icon "scrollable content" at bounding box center [140, 105] width 8 height 8
click at [94, 109] on input "**********" at bounding box center [93, 105] width 72 height 13
type input "**********"
click at [150, 105] on icon "scrollable content" at bounding box center [154, 105] width 8 height 8
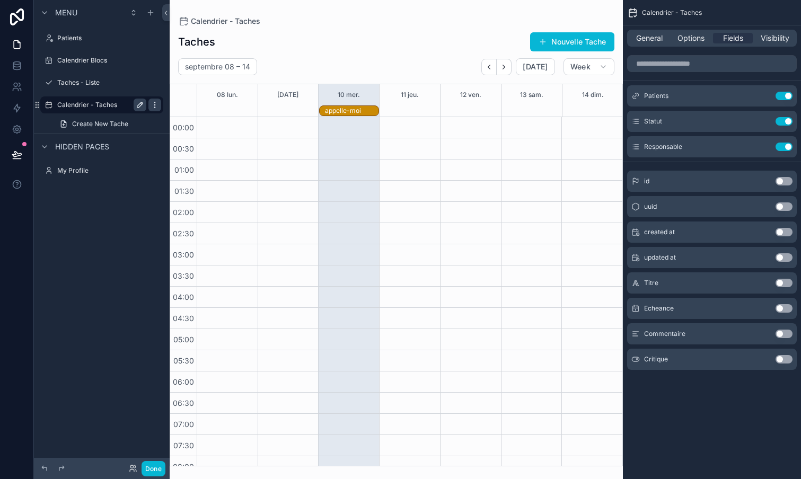
click at [157, 105] on icon "scrollable content" at bounding box center [154, 105] width 8 height 8
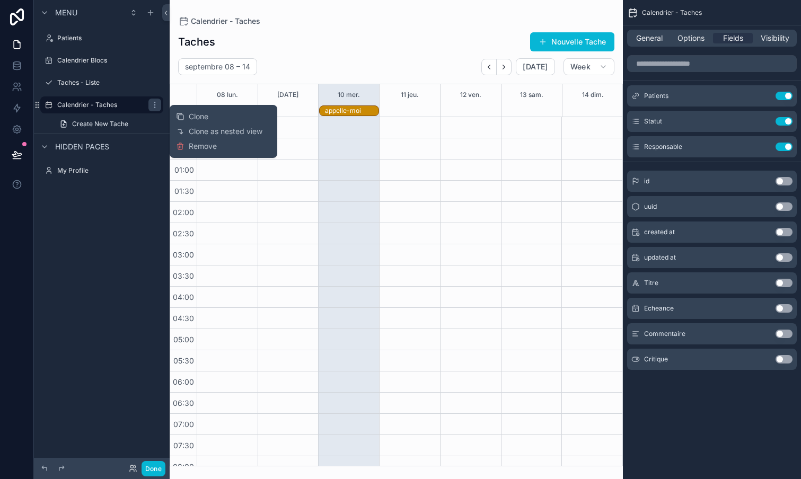
click at [156, 261] on div "Menu Patients Calendrier Blocs Taches - Liste Calendrier - Taches Create New Ta…" at bounding box center [102, 233] width 136 height 466
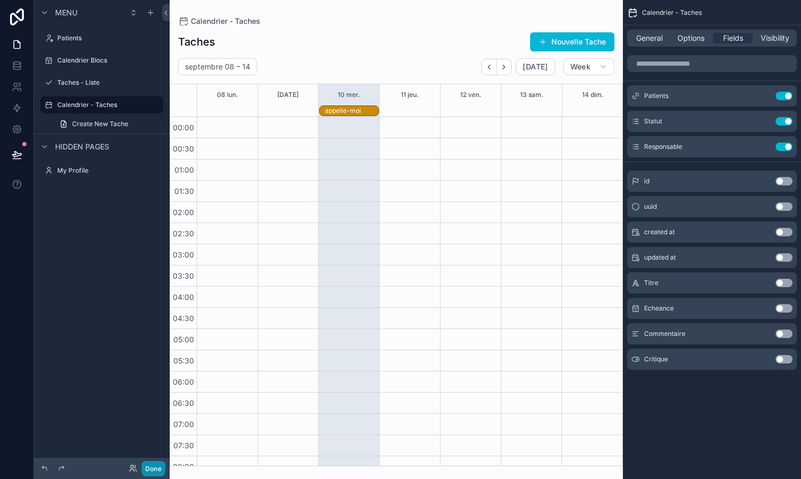
click at [154, 464] on button "Done" at bounding box center [153, 468] width 24 height 15
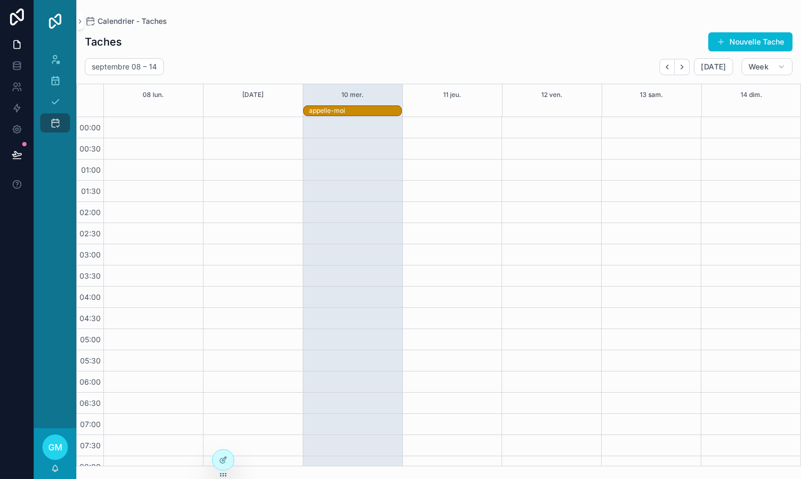
click at [345, 108] on div "appelle-moi" at bounding box center [355, 111] width 92 height 8
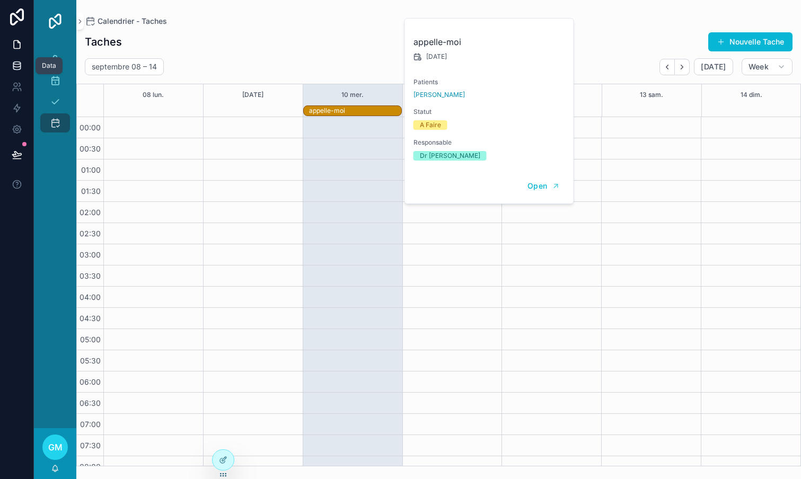
click at [19, 60] on link at bounding box center [16, 65] width 33 height 21
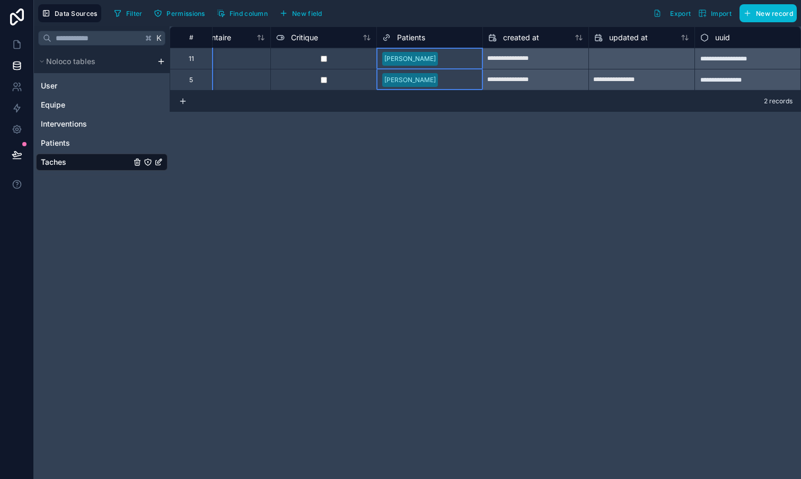
click at [409, 37] on span "Patients" at bounding box center [411, 37] width 28 height 11
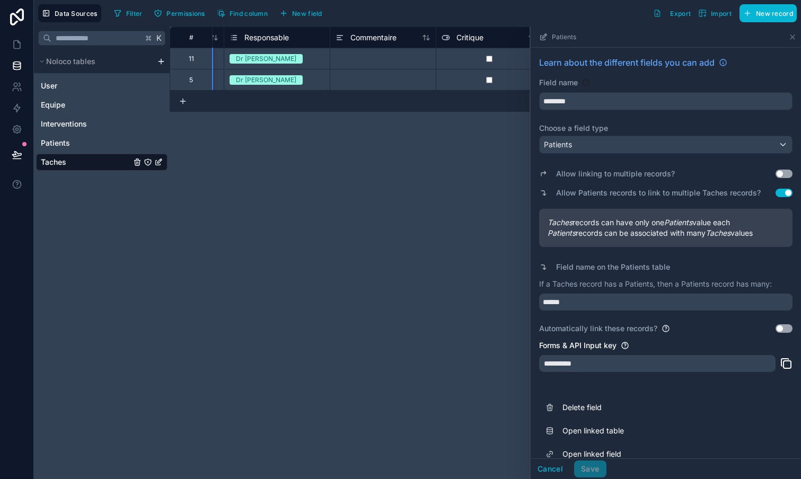
scroll to position [0, 309]
click at [412, 235] on div "**********" at bounding box center [485, 252] width 631 height 453
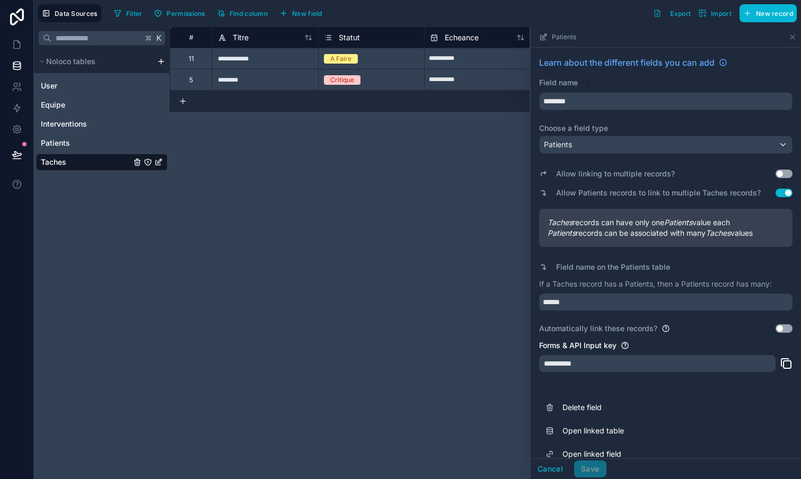
scroll to position [0, 0]
click at [19, 88] on icon at bounding box center [17, 87] width 11 height 11
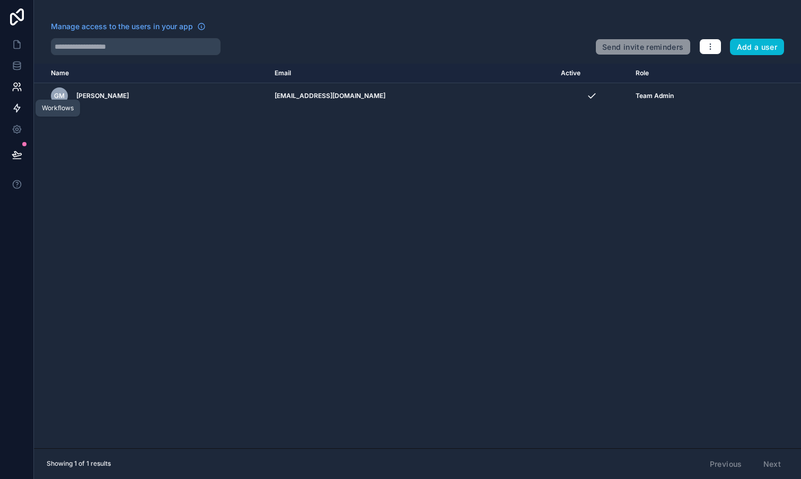
click at [22, 110] on link at bounding box center [16, 108] width 33 height 21
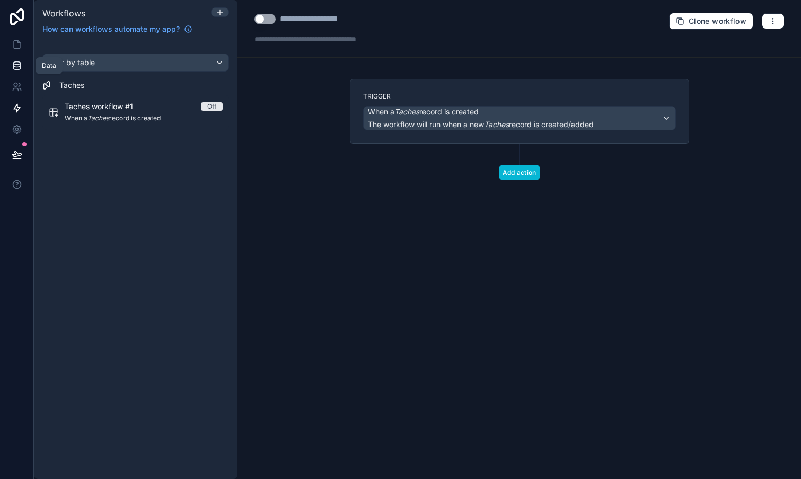
click at [15, 63] on icon at bounding box center [17, 65] width 11 height 11
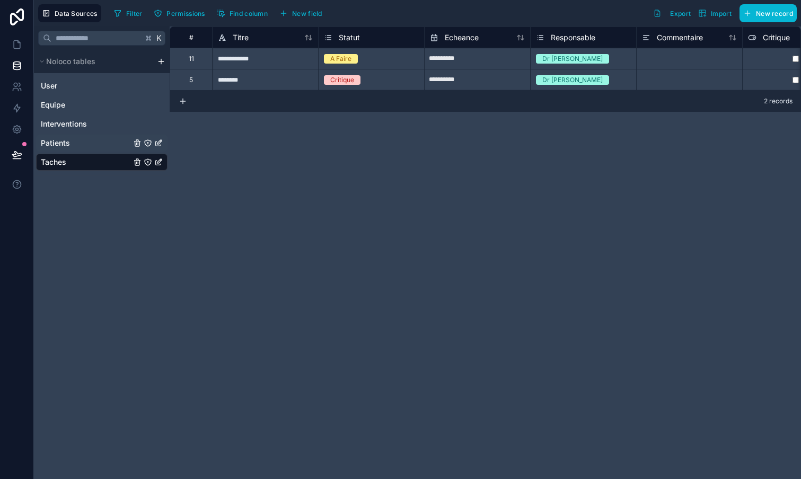
click at [63, 143] on span "Patients" at bounding box center [55, 143] width 29 height 11
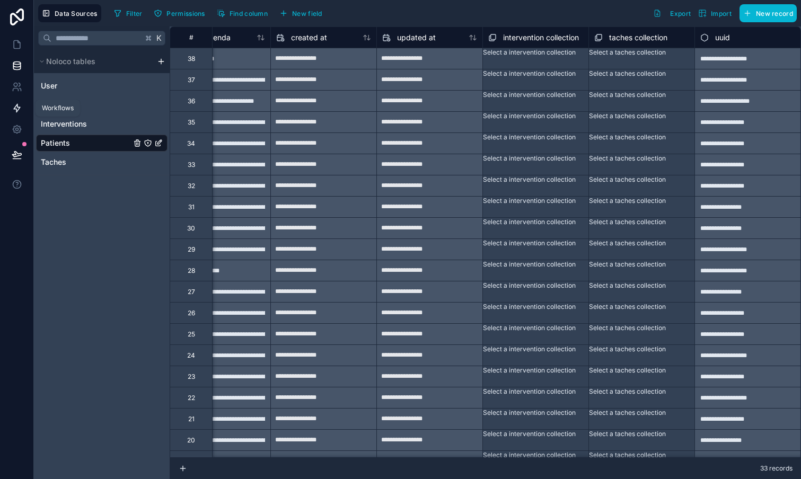
click at [18, 105] on icon at bounding box center [17, 108] width 11 height 11
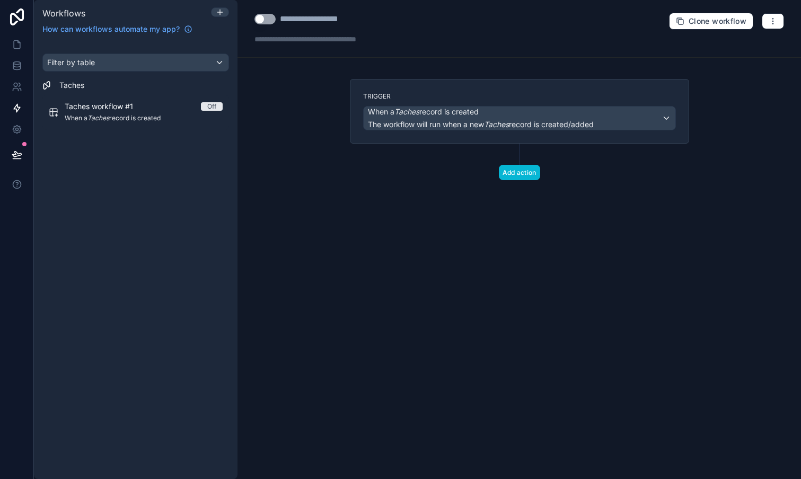
click at [521, 116] on span "When a Taches record is created" at bounding box center [481, 112] width 226 height 11
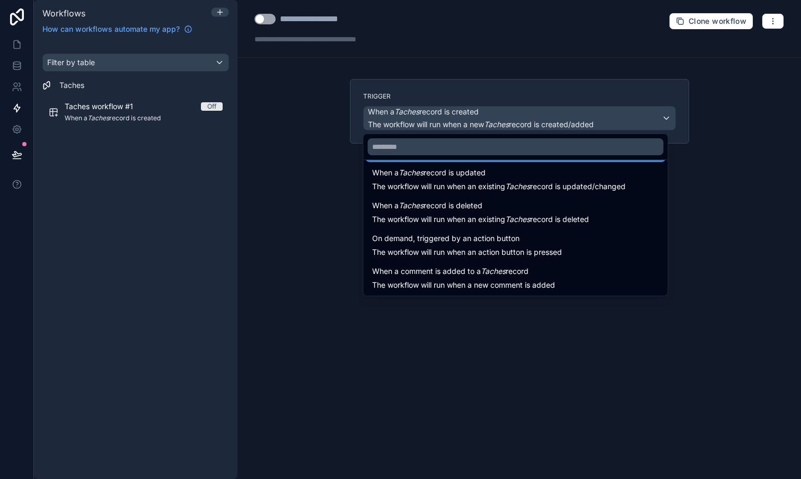
click at [417, 122] on div at bounding box center [400, 239] width 801 height 479
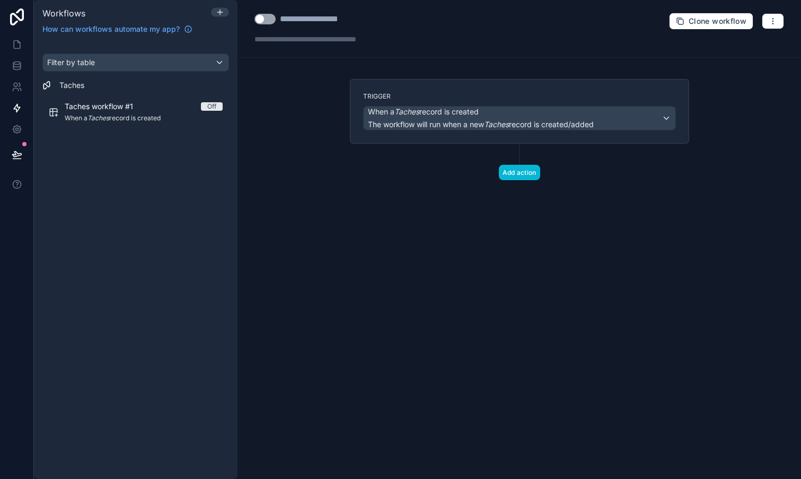
click at [126, 59] on div "Filter by table" at bounding box center [135, 62] width 185 height 17
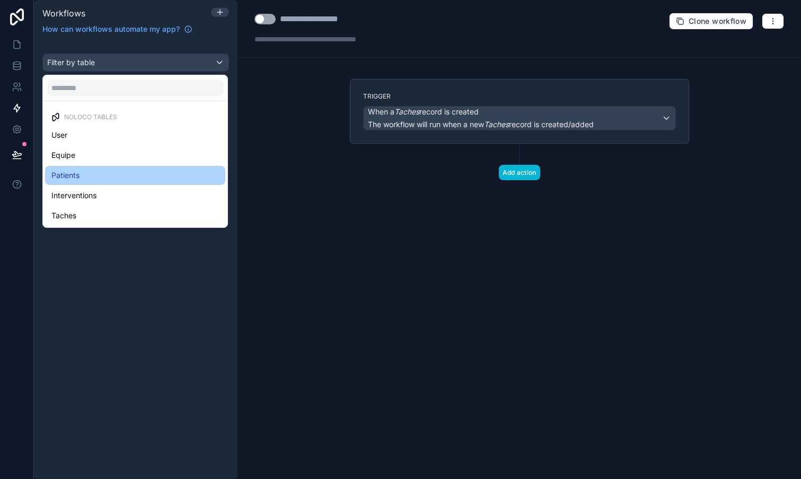
click at [93, 169] on div "Patients" at bounding box center [134, 175] width 167 height 13
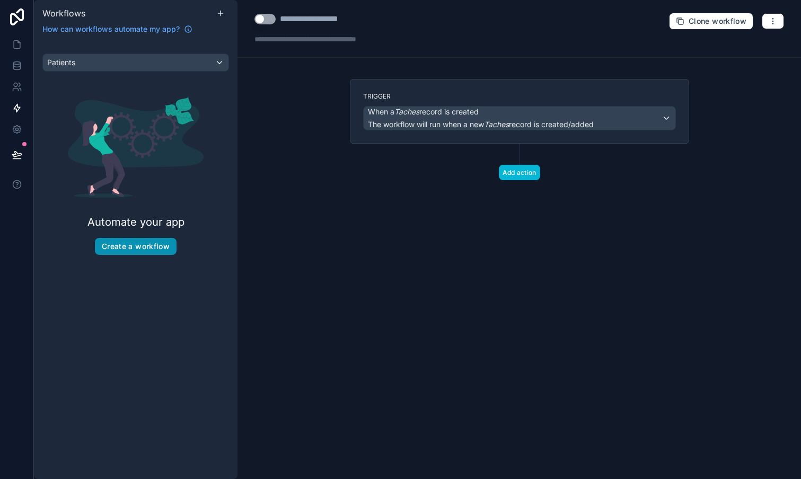
click at [148, 249] on button "Create a workflow" at bounding box center [136, 246] width 82 height 17
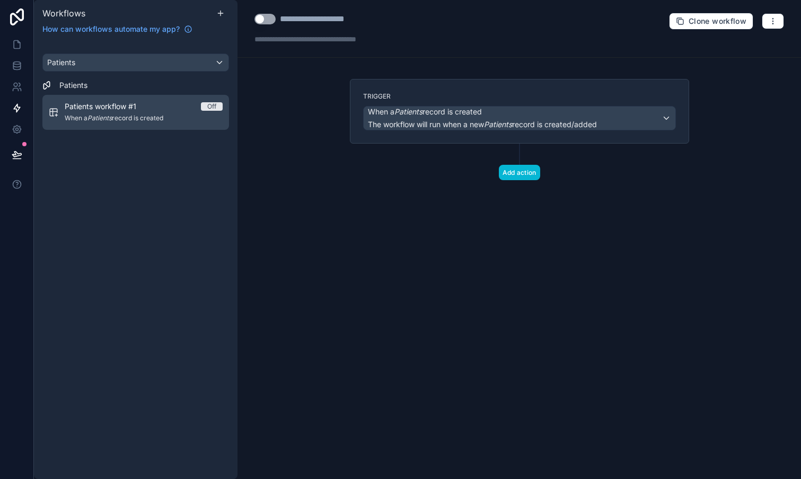
click at [117, 116] on span "When a Patients record is created" at bounding box center [144, 118] width 158 height 8
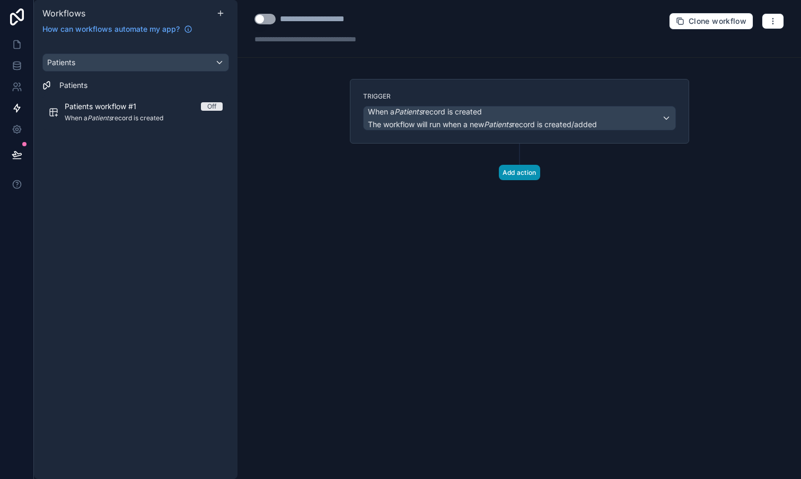
click at [527, 172] on button "Add action" at bounding box center [519, 172] width 41 height 15
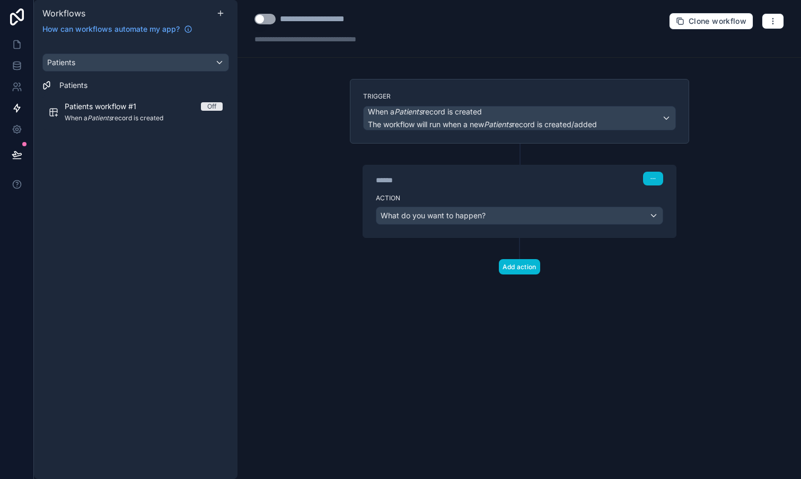
click at [491, 229] on div "Action What do you want to happen?" at bounding box center [519, 214] width 313 height 48
click at [502, 218] on div "What do you want to happen?" at bounding box center [519, 215] width 286 height 17
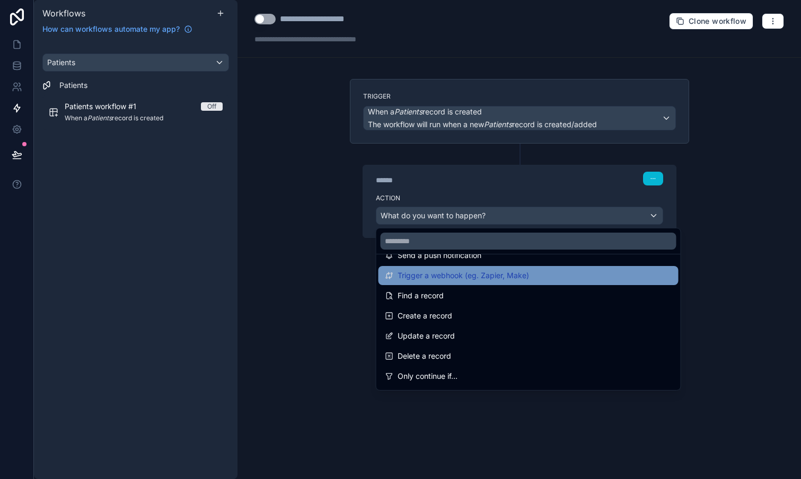
scroll to position [40, 0]
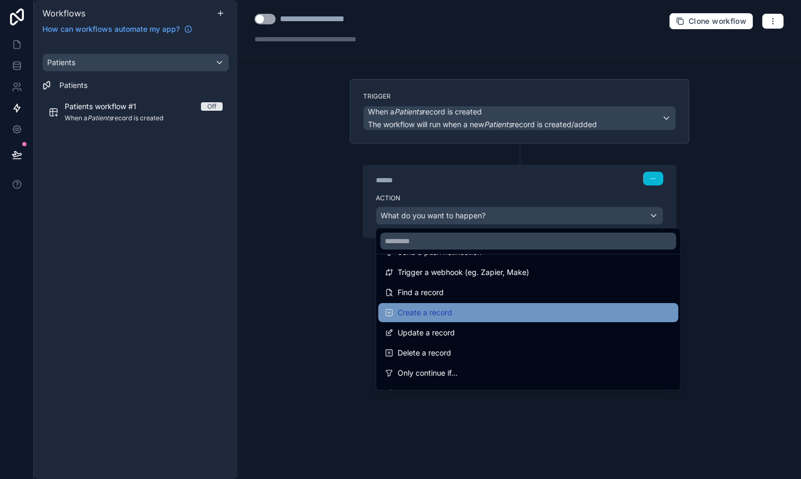
click at [445, 313] on span "Create a record" at bounding box center [424, 312] width 55 height 13
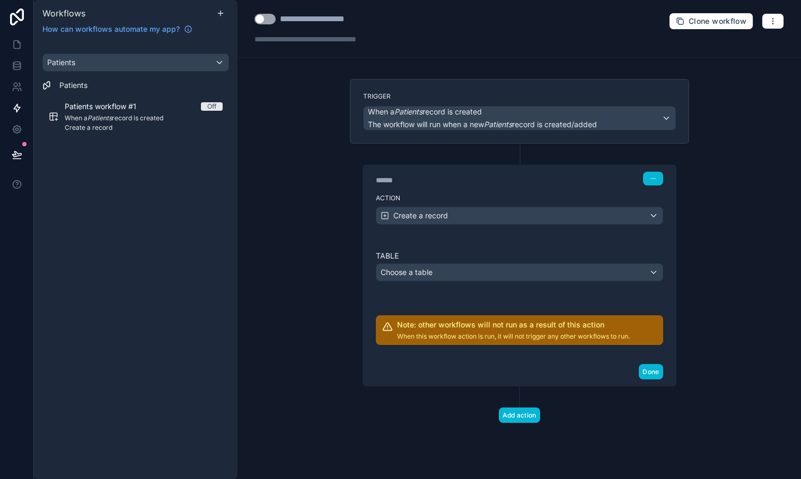
click at [456, 270] on div "Choose a table" at bounding box center [519, 272] width 286 height 17
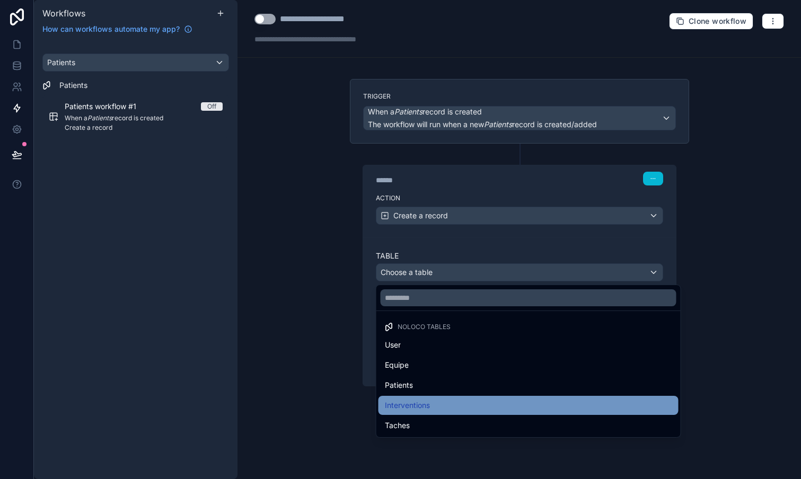
scroll to position [0, 0]
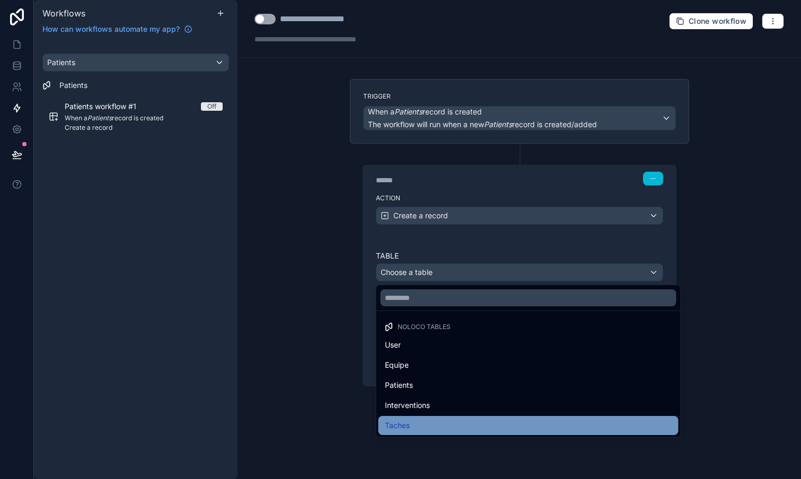
click at [405, 423] on span "Taches" at bounding box center [397, 425] width 25 height 13
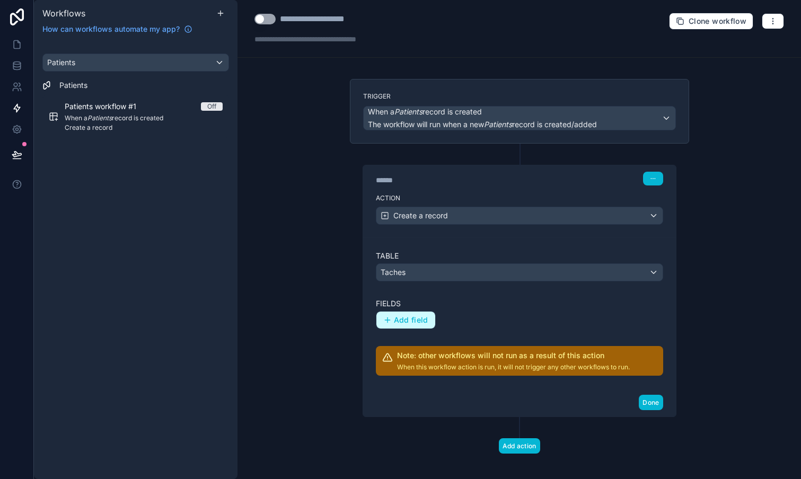
click at [410, 322] on span "Add field" at bounding box center [411, 320] width 34 height 10
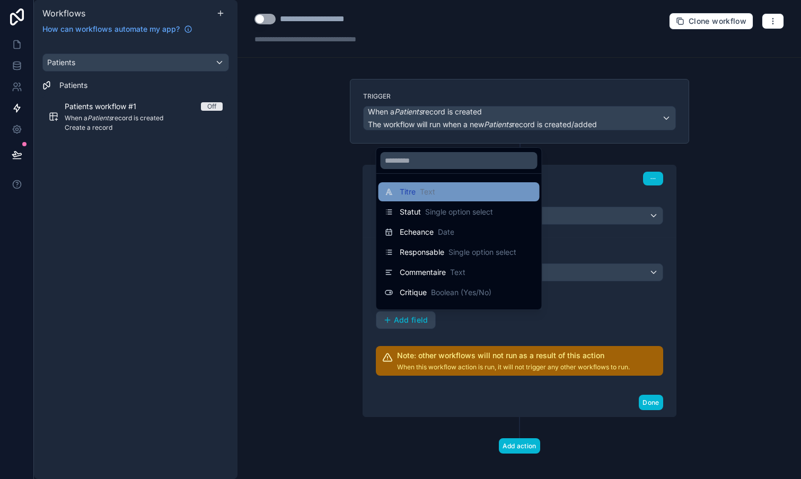
click at [421, 193] on span "Text" at bounding box center [427, 192] width 15 height 11
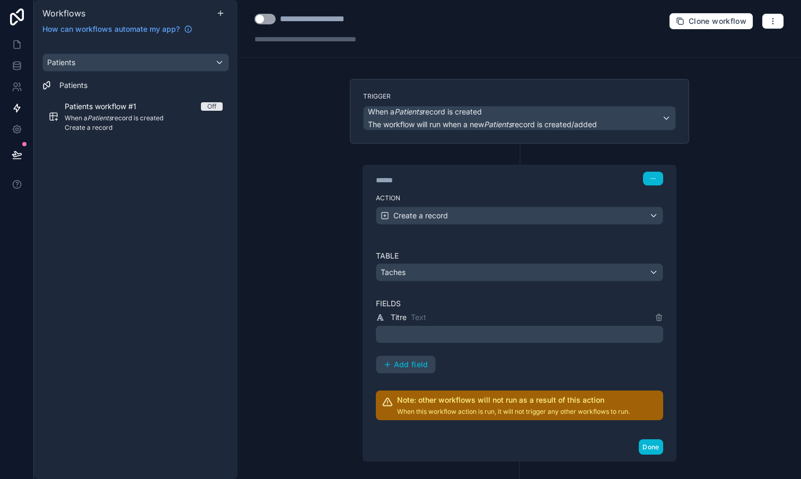
click at [451, 332] on p "﻿" at bounding box center [520, 334] width 281 height 13
click at [457, 366] on div "**********" at bounding box center [519, 342] width 287 height 63
click at [406, 361] on span "Add field" at bounding box center [411, 365] width 34 height 10
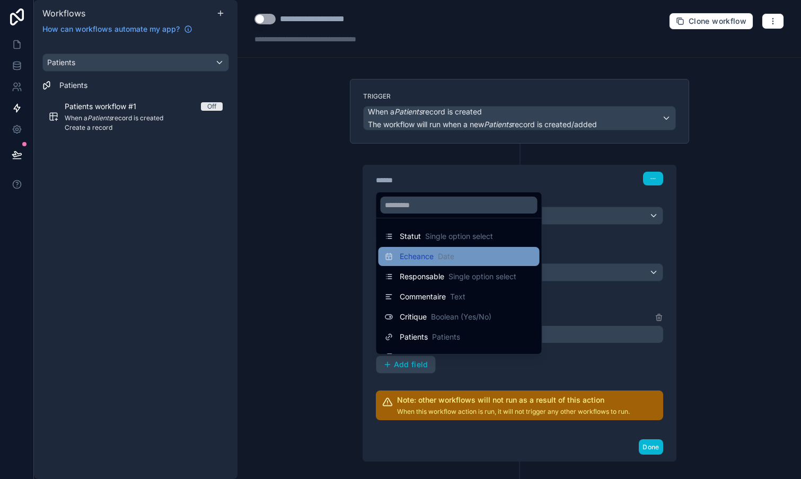
click at [425, 255] on span "Echeance" at bounding box center [417, 256] width 34 height 11
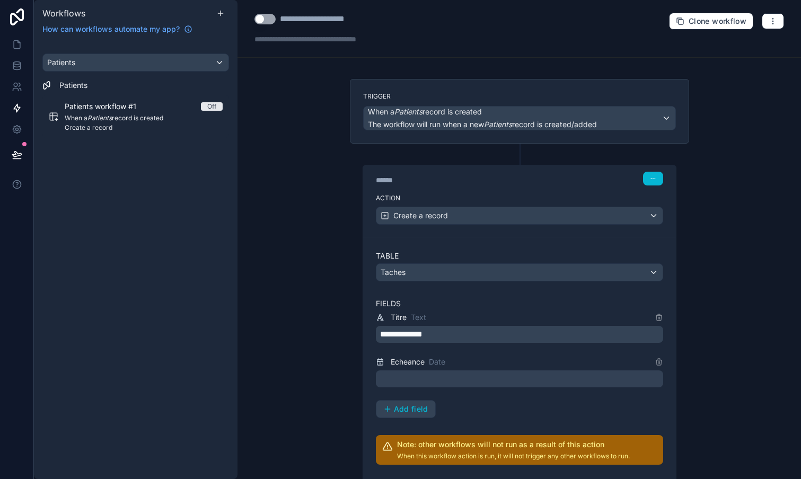
click at [462, 375] on div at bounding box center [519, 378] width 287 height 17
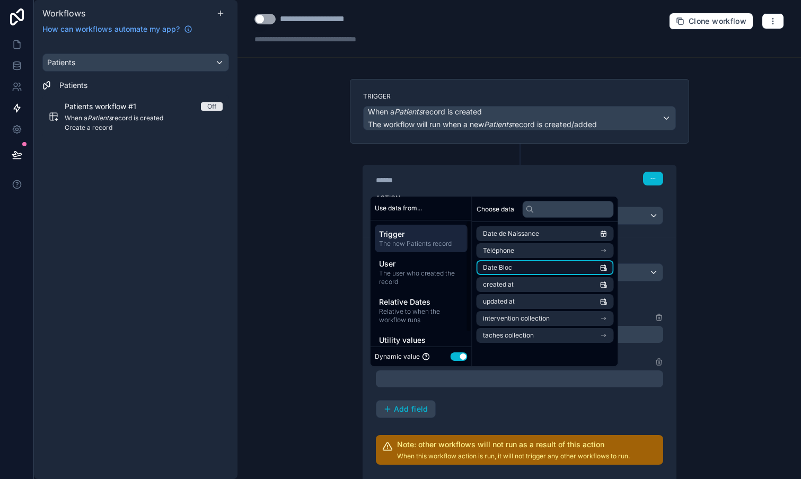
click at [506, 271] on span "Date Bloc" at bounding box center [497, 267] width 29 height 8
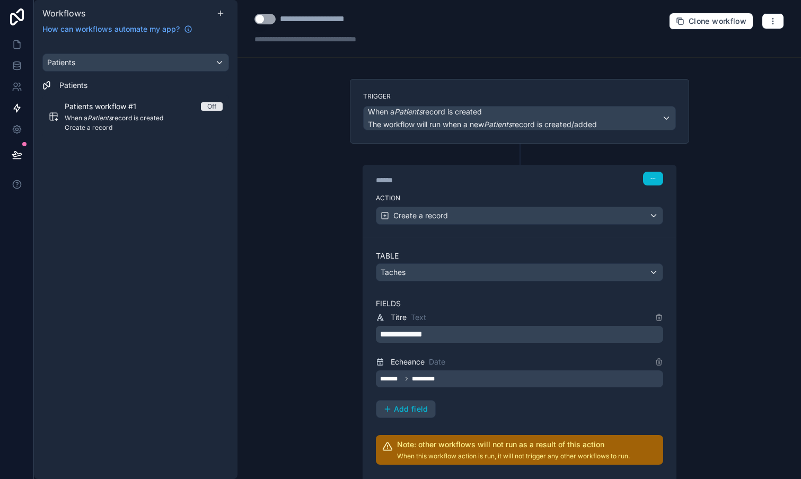
click at [480, 379] on div "******* *********" at bounding box center [519, 378] width 287 height 17
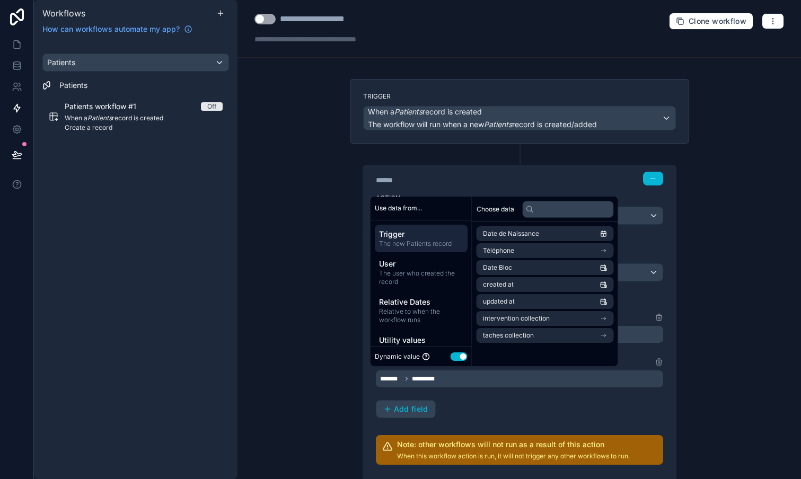
click at [475, 386] on div "******* *********" at bounding box center [519, 378] width 287 height 17
click at [422, 309] on span "Relative to when the workflow runs" at bounding box center [421, 315] width 84 height 17
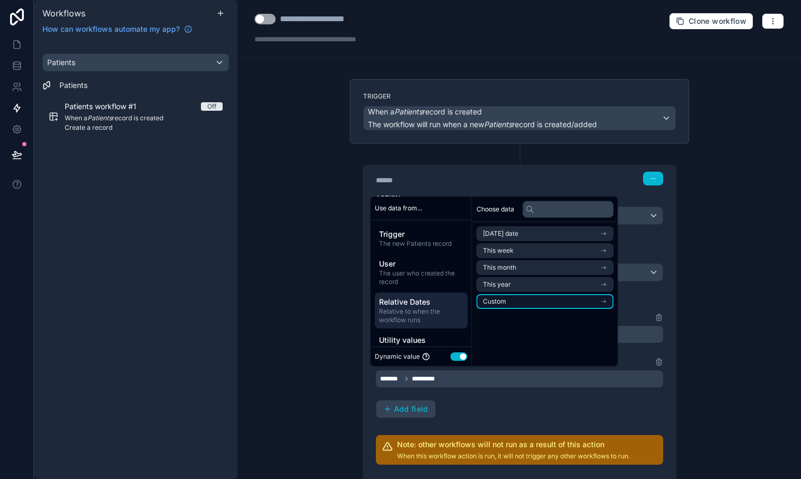
click at [571, 304] on li "Custom" at bounding box center [544, 301] width 137 height 15
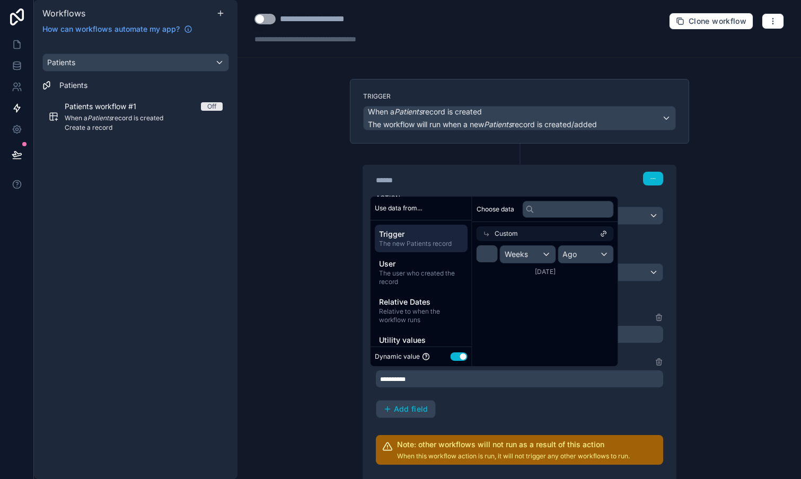
click at [412, 244] on span "The new Patients record" at bounding box center [421, 244] width 84 height 8
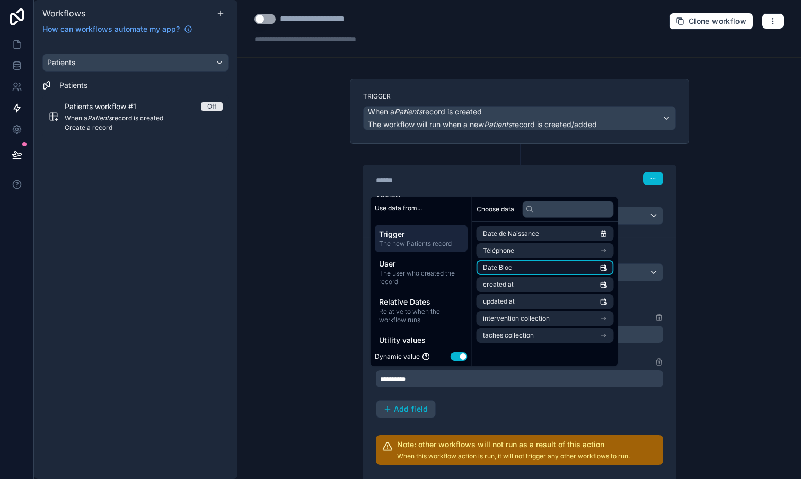
click at [536, 270] on li "Date Bloc" at bounding box center [544, 267] width 137 height 15
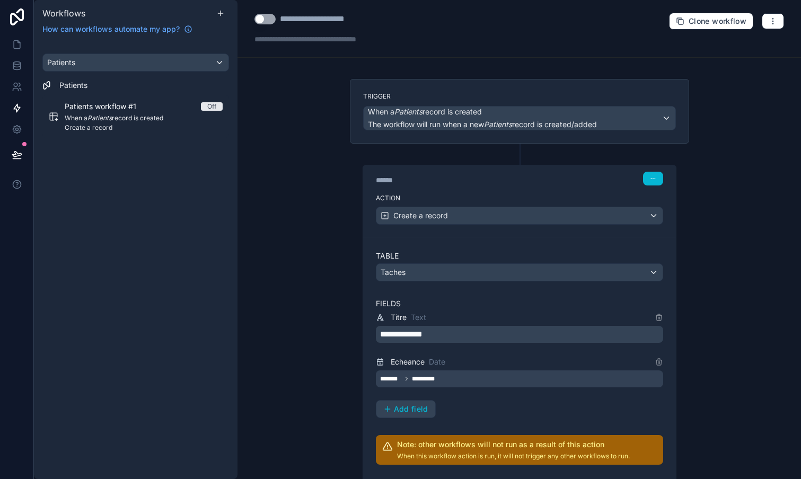
click at [502, 380] on div "******* *********" at bounding box center [519, 378] width 287 height 17
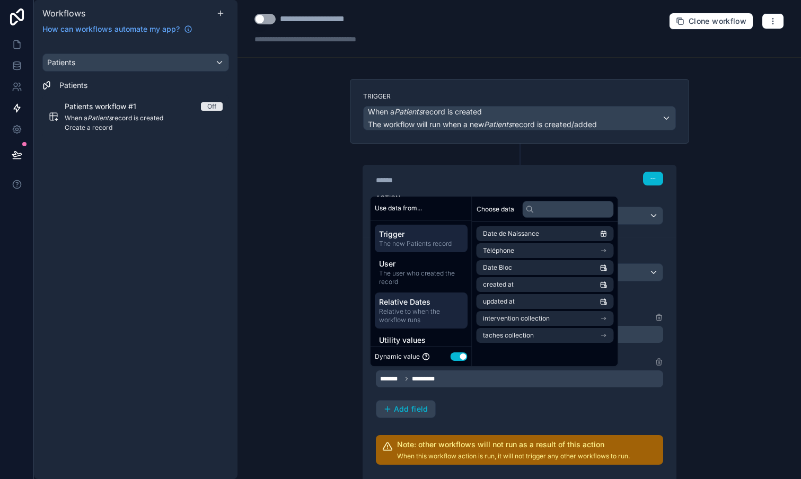
click at [427, 307] on span "Relative to when the workflow runs" at bounding box center [421, 315] width 84 height 17
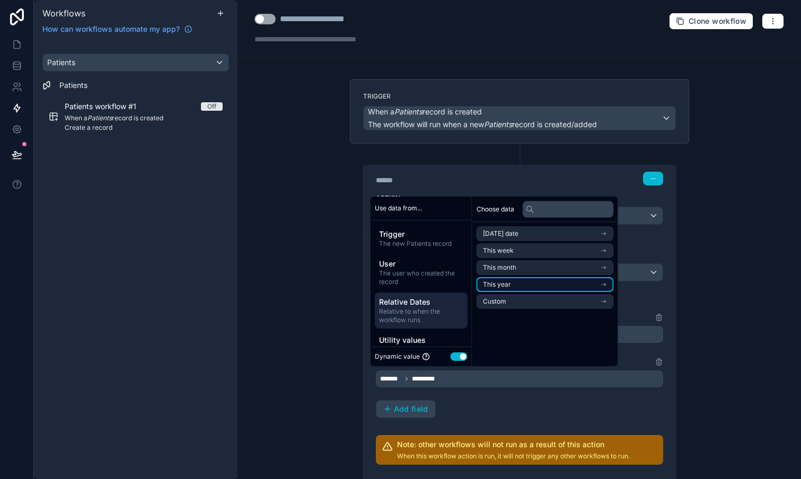
click at [607, 284] on icon "scrollable content" at bounding box center [603, 284] width 7 height 7
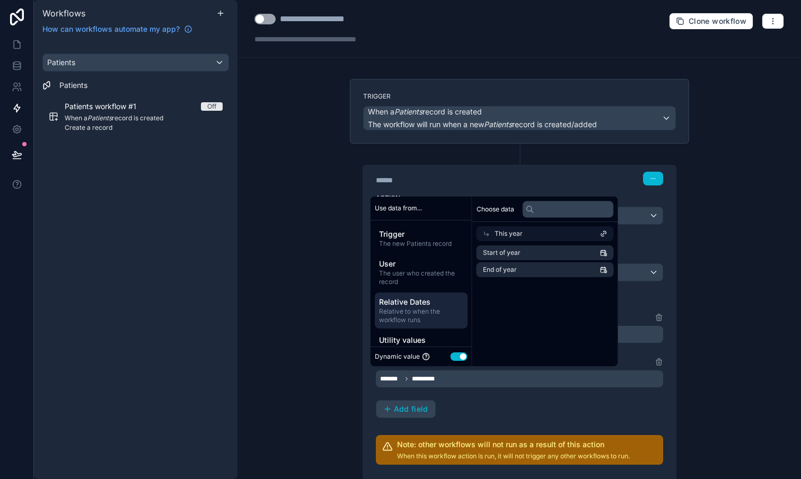
click at [485, 233] on icon at bounding box center [486, 233] width 7 height 7
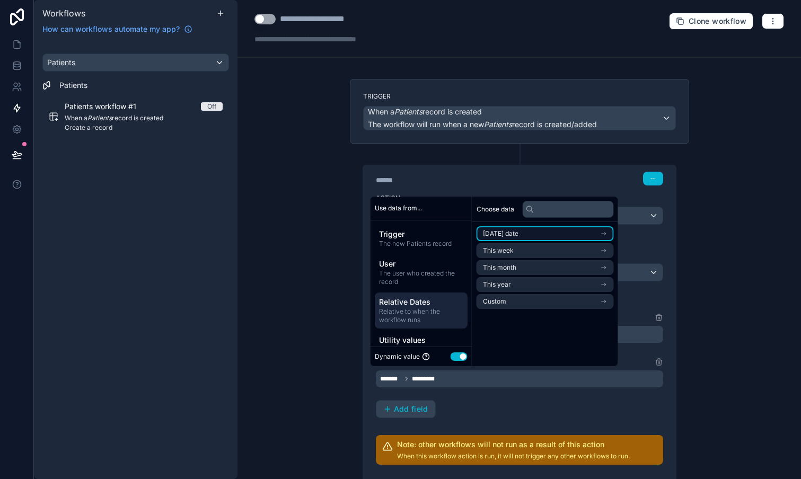
click at [589, 240] on li "Today's date" at bounding box center [544, 233] width 137 height 15
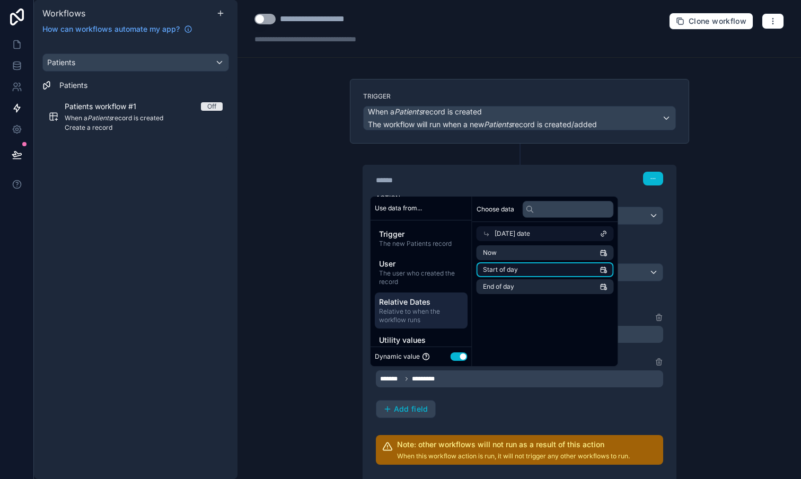
click at [589, 271] on li "Start of day" at bounding box center [544, 269] width 137 height 15
click at [426, 308] on span "Relative to when the workflow runs" at bounding box center [421, 315] width 84 height 17
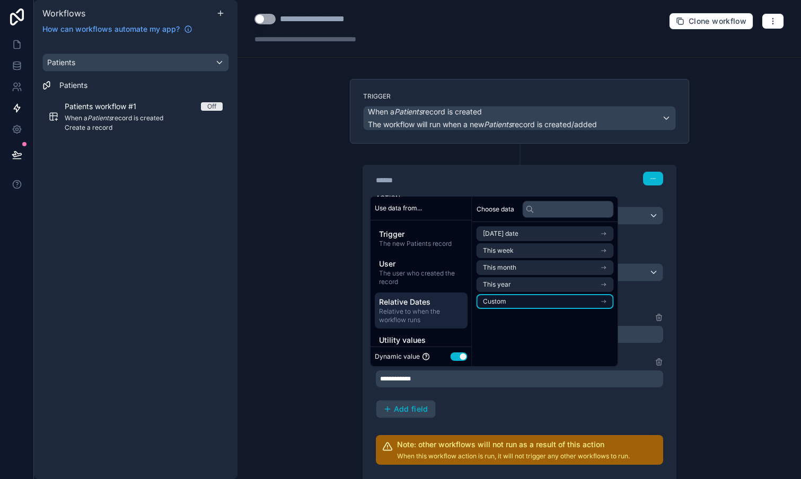
click at [574, 299] on li "Custom" at bounding box center [544, 301] width 137 height 15
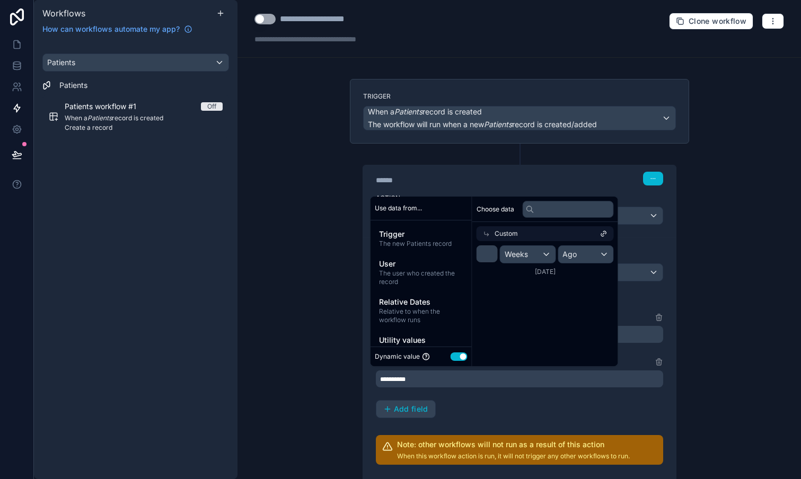
click at [550, 255] on div "Weeks" at bounding box center [527, 254] width 55 height 17
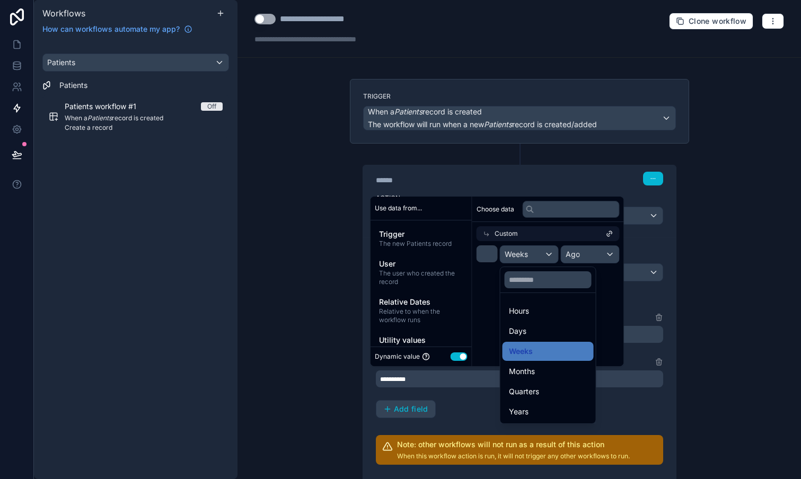
click at [410, 303] on div "scrollable content" at bounding box center [496, 282] width 253 height 170
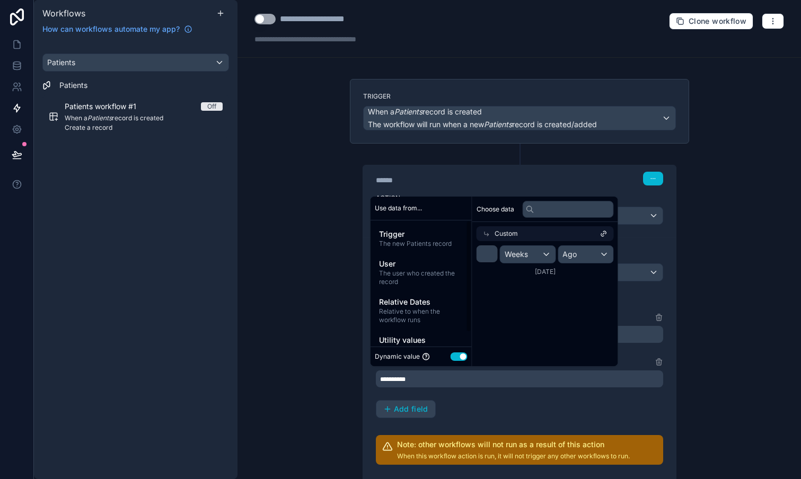
click at [410, 303] on span "Relative Dates" at bounding box center [421, 302] width 84 height 11
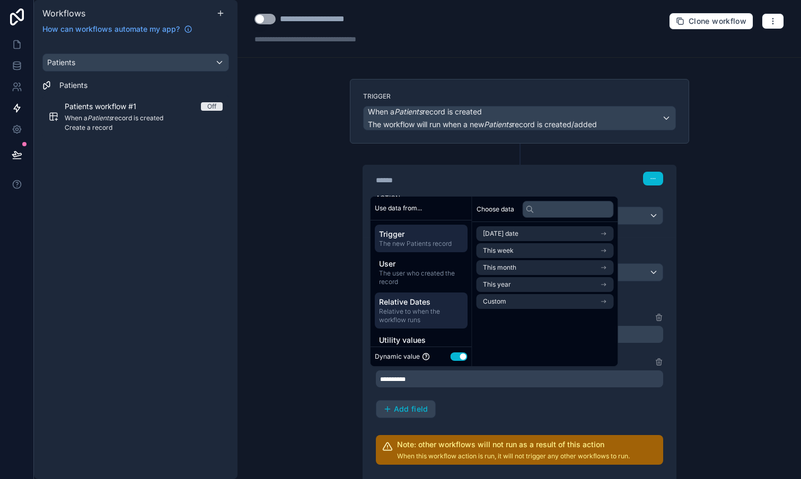
click at [415, 240] on span "The new Patients record" at bounding box center [421, 244] width 84 height 8
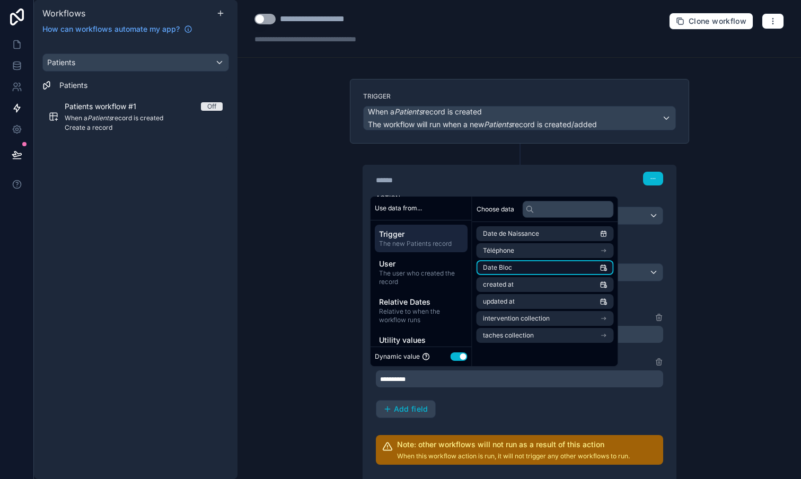
click at [528, 270] on li "Date Bloc" at bounding box center [544, 267] width 137 height 15
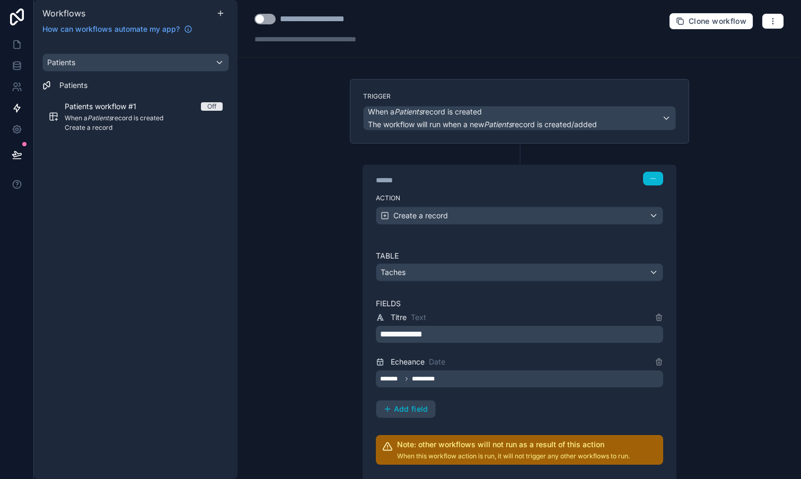
click at [508, 406] on div "**********" at bounding box center [519, 364] width 287 height 107
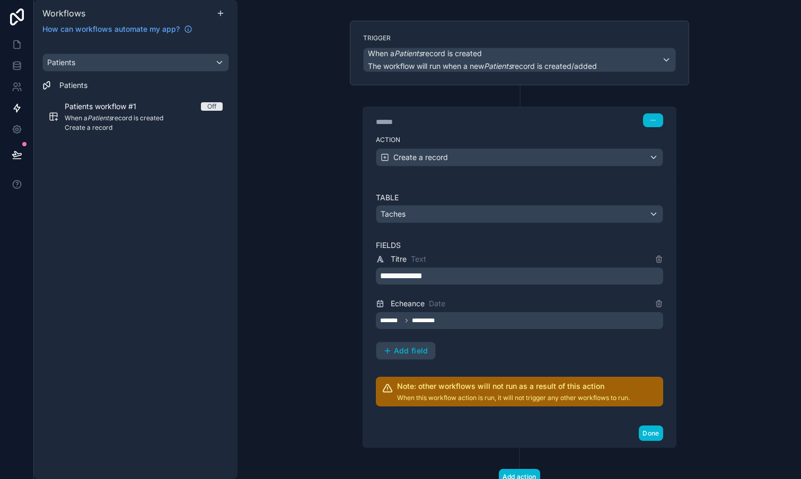
scroll to position [60, 0]
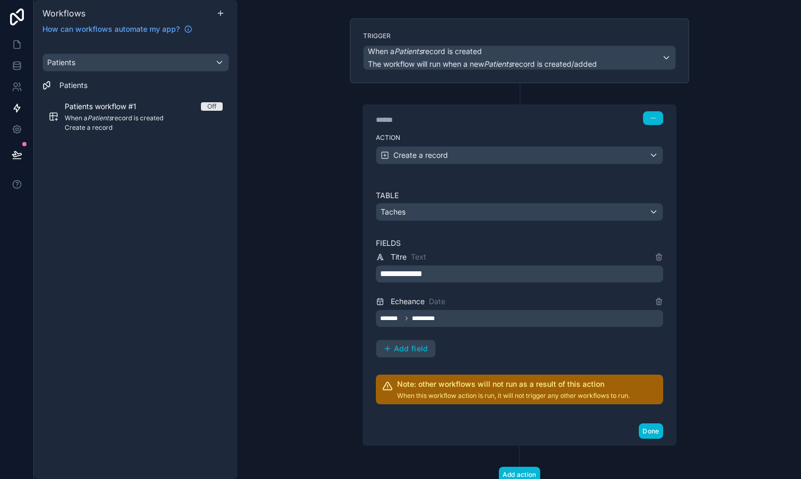
click at [451, 320] on div "******* *********" at bounding box center [519, 318] width 287 height 17
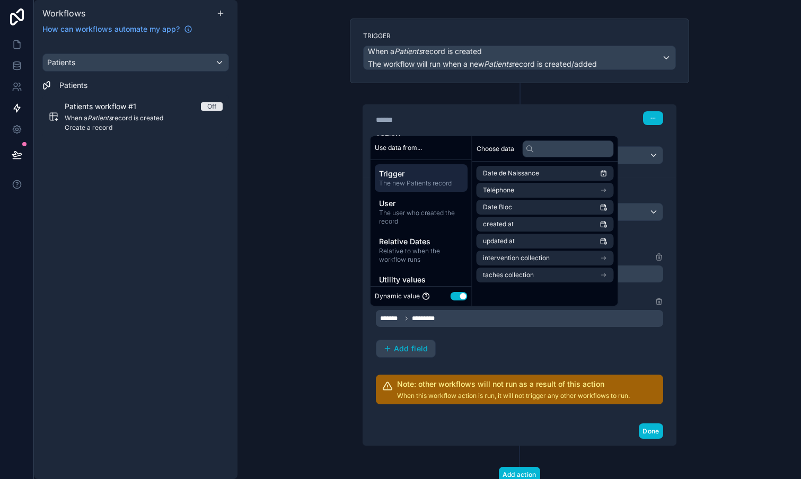
click at [450, 315] on div "******* *********" at bounding box center [519, 318] width 287 height 17
click at [475, 363] on div "**********" at bounding box center [519, 297] width 287 height 214
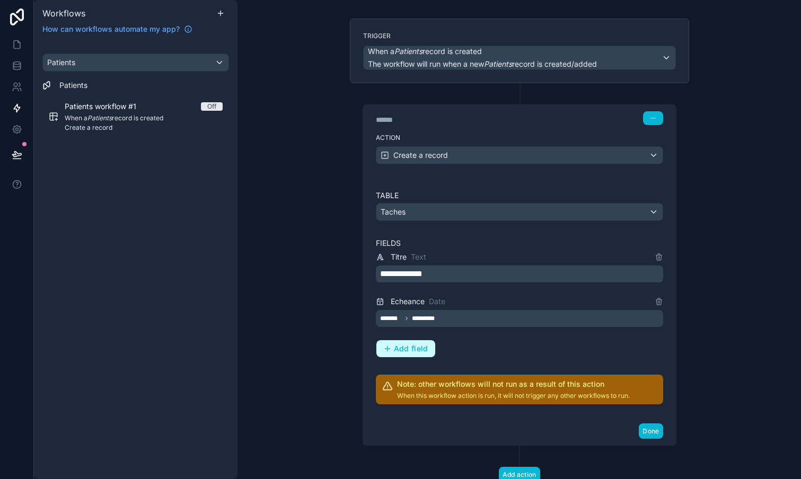
click at [412, 353] on button "Add field" at bounding box center [405, 348] width 59 height 17
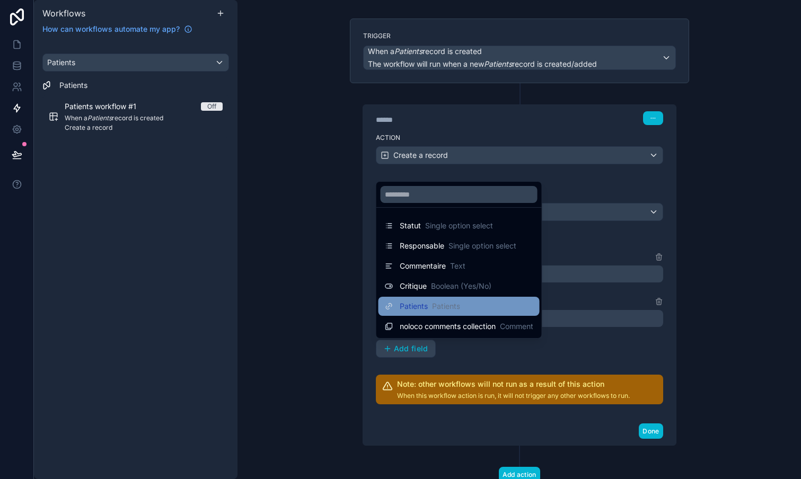
click at [413, 304] on span "Patients" at bounding box center [414, 306] width 28 height 11
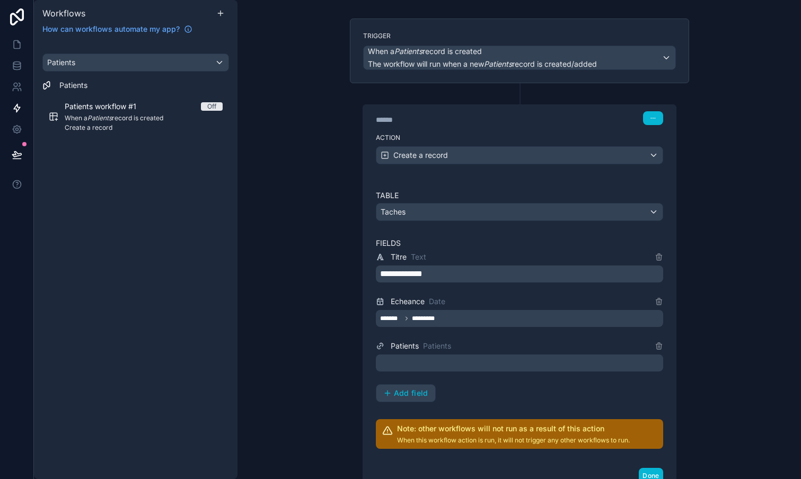
click at [469, 359] on div at bounding box center [519, 363] width 287 height 17
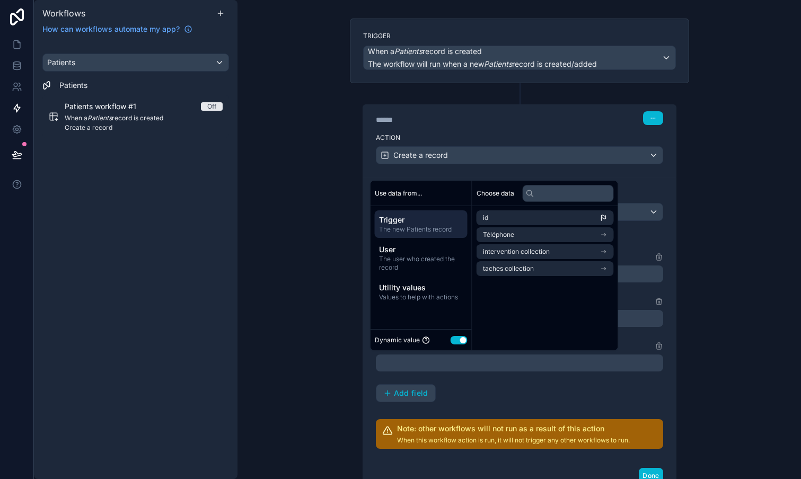
click at [510, 411] on div "**********" at bounding box center [519, 319] width 287 height 259
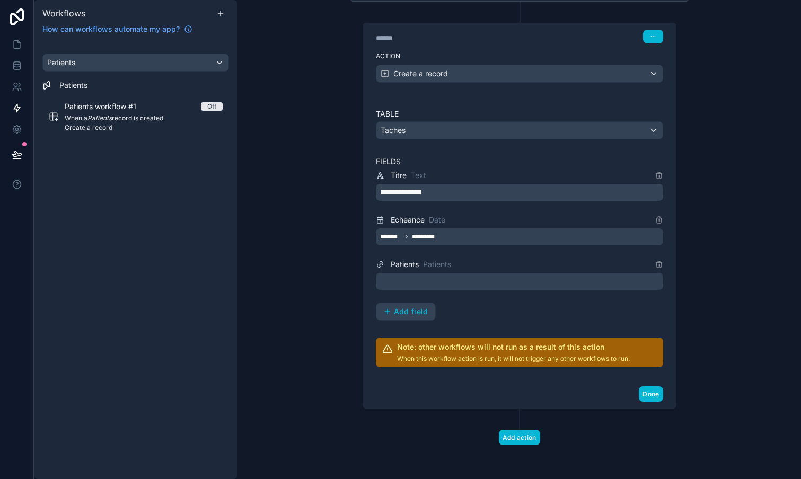
scroll to position [141, 0]
click at [521, 437] on button "Add action" at bounding box center [519, 437] width 41 height 15
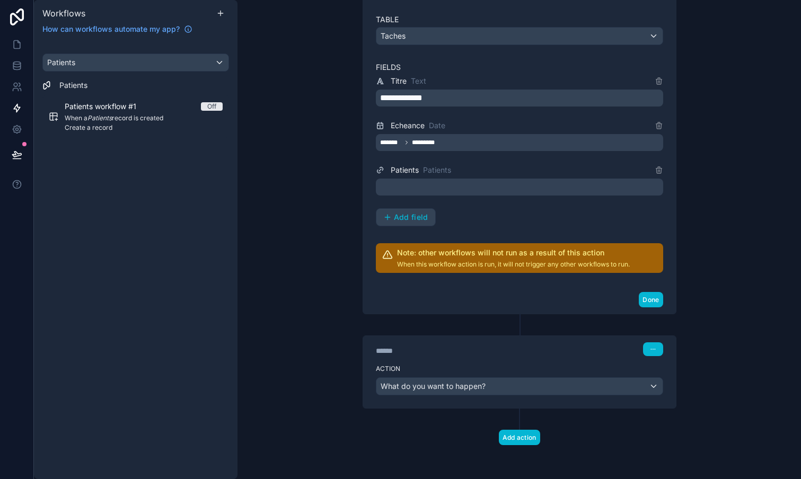
scroll to position [236, 0]
click at [493, 386] on div "What do you want to happen?" at bounding box center [519, 386] width 286 height 17
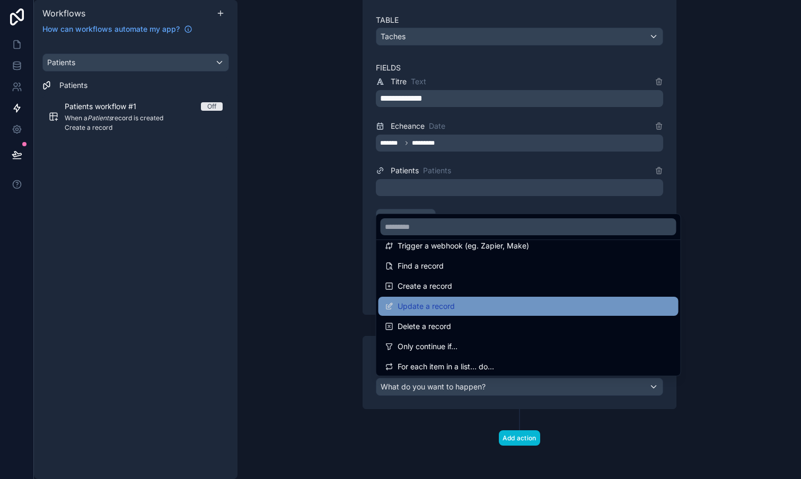
scroll to position [54, 0]
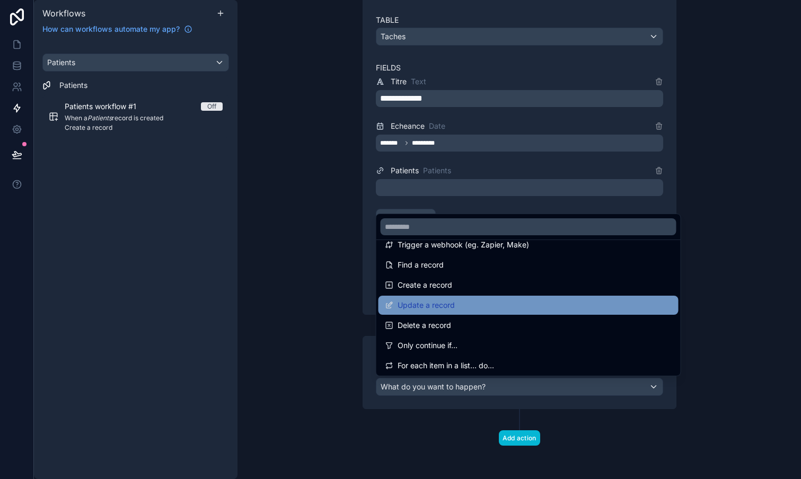
click at [470, 305] on div "Update a record" at bounding box center [528, 305] width 287 height 13
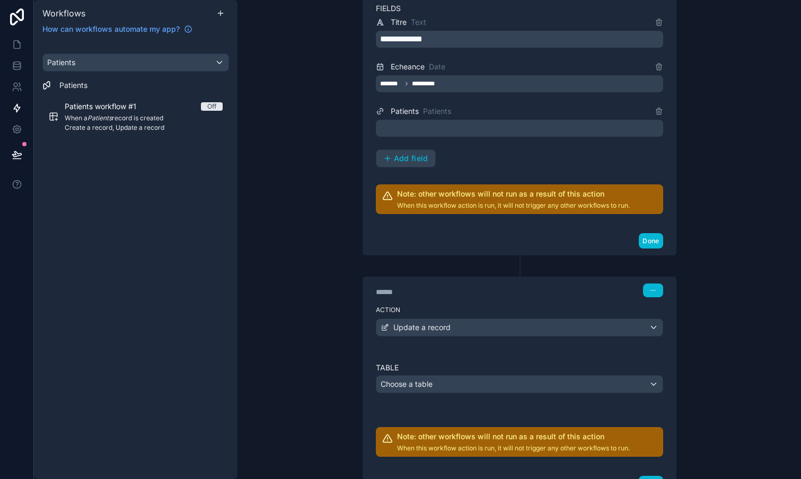
scroll to position [298, 0]
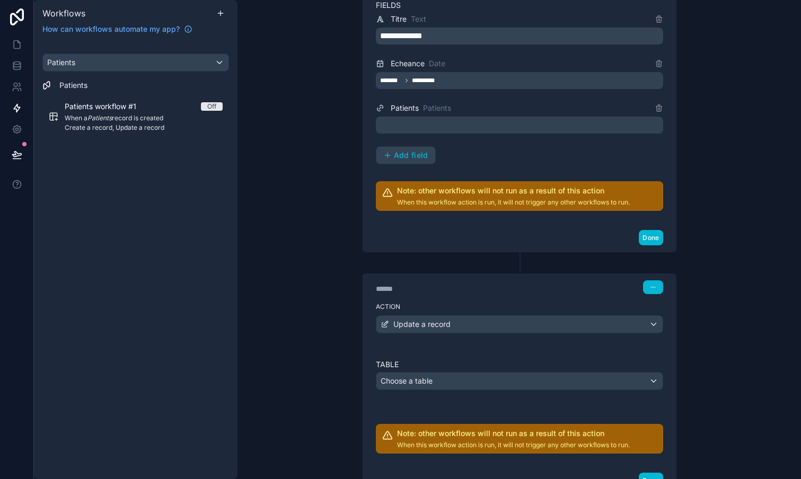
click at [468, 377] on div "Choose a table" at bounding box center [519, 381] width 286 height 17
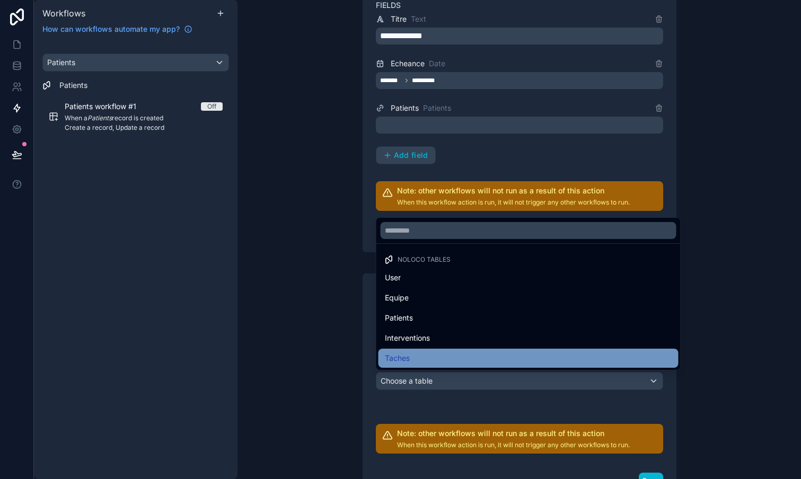
click at [433, 353] on div "Taches" at bounding box center [528, 358] width 287 height 13
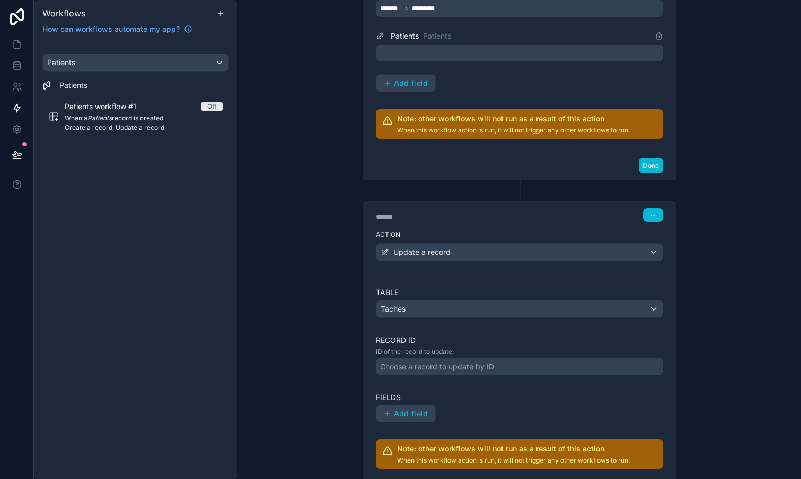
scroll to position [375, 0]
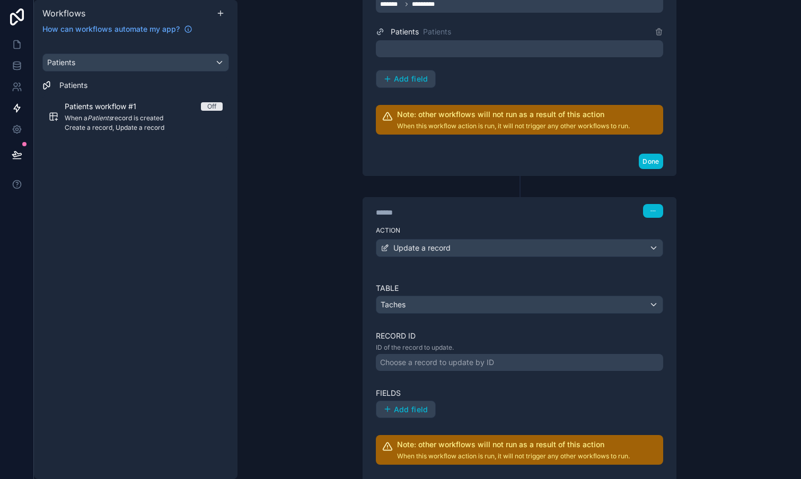
click at [470, 361] on div "Choose a record to update by ID" at bounding box center [437, 362] width 114 height 11
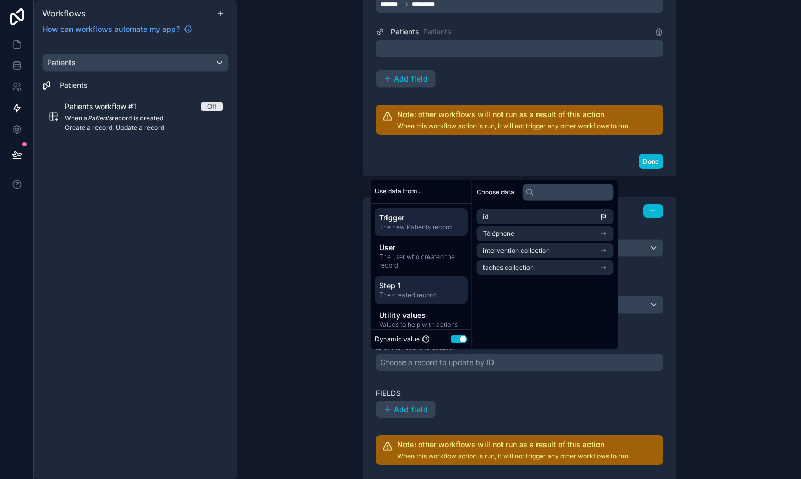
click at [434, 289] on span "Step 1" at bounding box center [421, 285] width 84 height 11
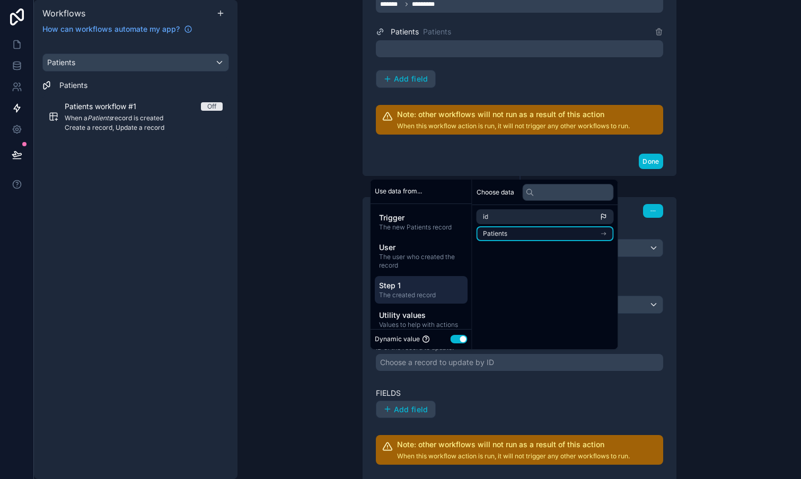
click at [509, 235] on li "Patients" at bounding box center [544, 233] width 137 height 15
click at [513, 216] on span "Patients" at bounding box center [506, 217] width 24 height 8
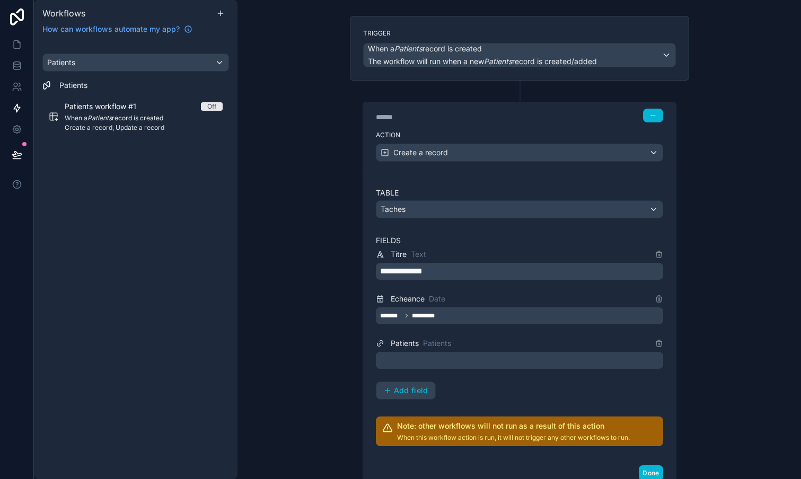
scroll to position [86, 0]
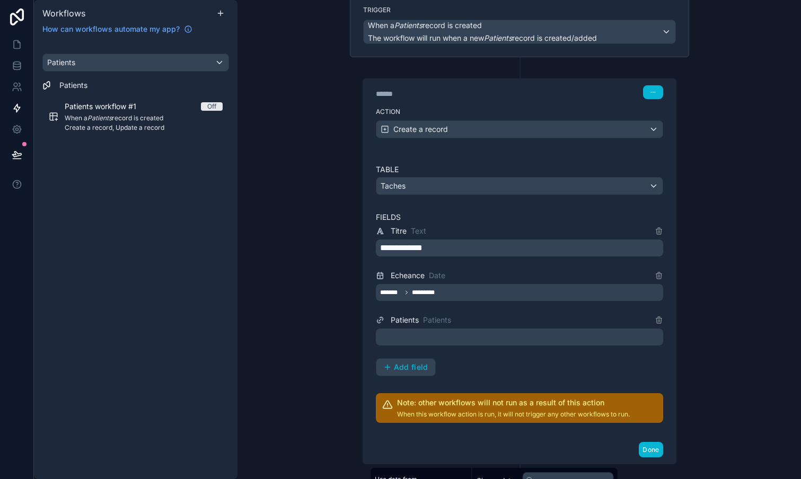
click at [468, 336] on div at bounding box center [519, 337] width 287 height 17
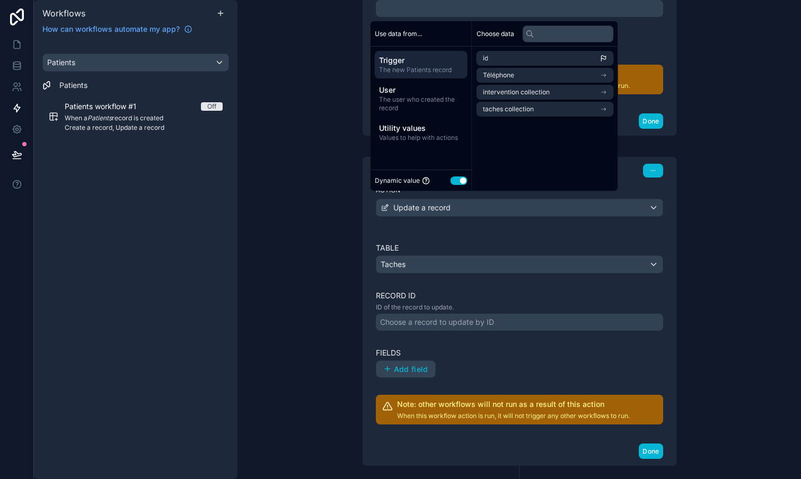
scroll to position [395, 0]
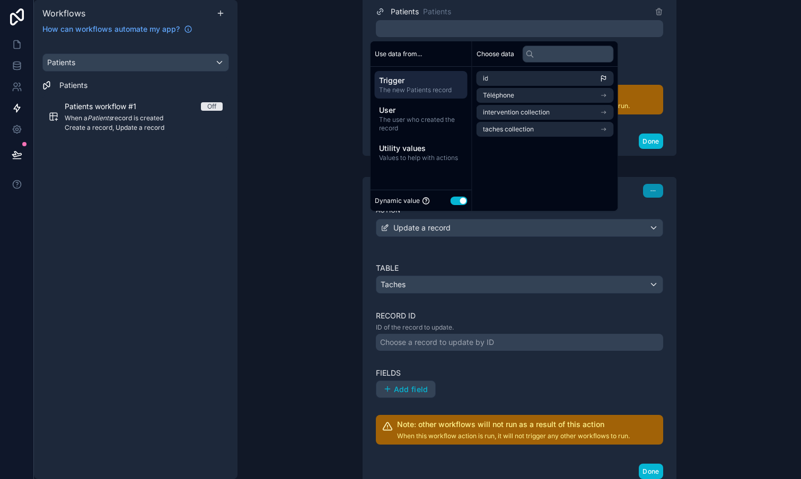
click at [653, 191] on icon "button" at bounding box center [653, 191] width 6 height 6
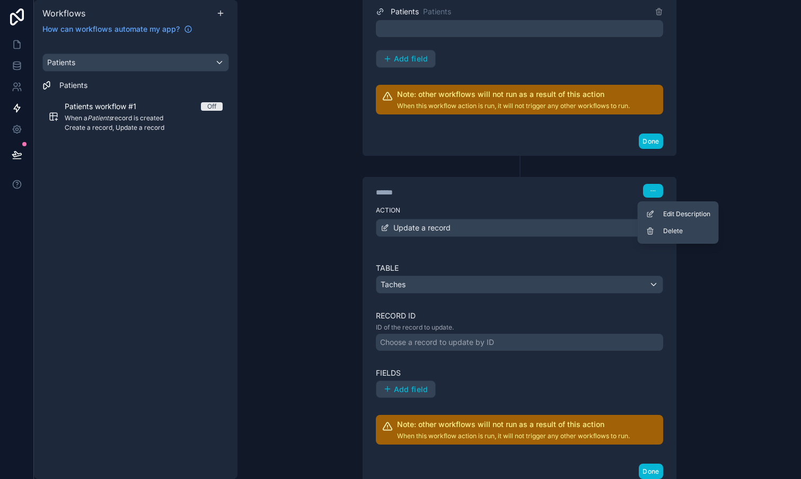
click at [672, 241] on div "Edit Description Delete" at bounding box center [678, 222] width 81 height 42
click at [653, 186] on button "button" at bounding box center [653, 191] width 20 height 14
click at [671, 233] on span "Delete" at bounding box center [673, 231] width 20 height 8
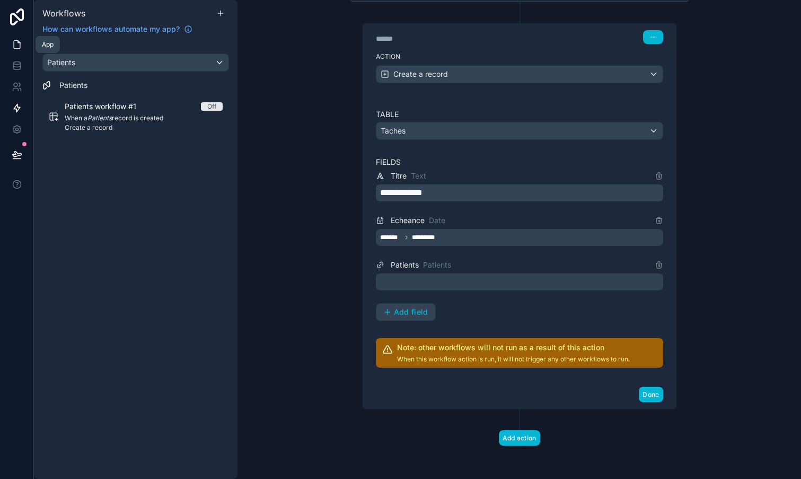
click at [15, 52] on link at bounding box center [16, 44] width 33 height 21
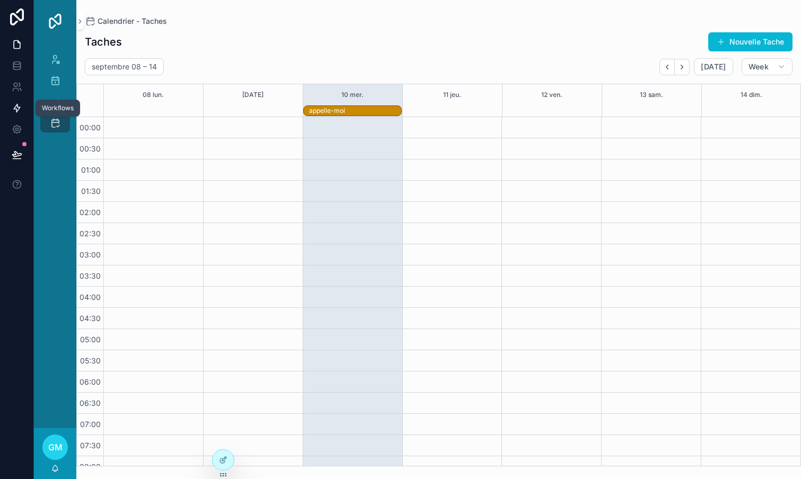
click at [18, 104] on icon at bounding box center [17, 108] width 11 height 11
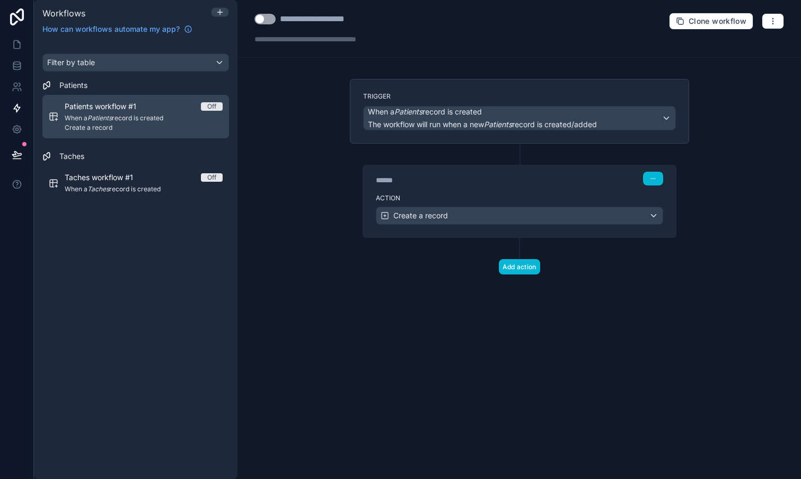
click at [131, 110] on span "Patients workflow #1" at bounding box center [107, 106] width 84 height 11
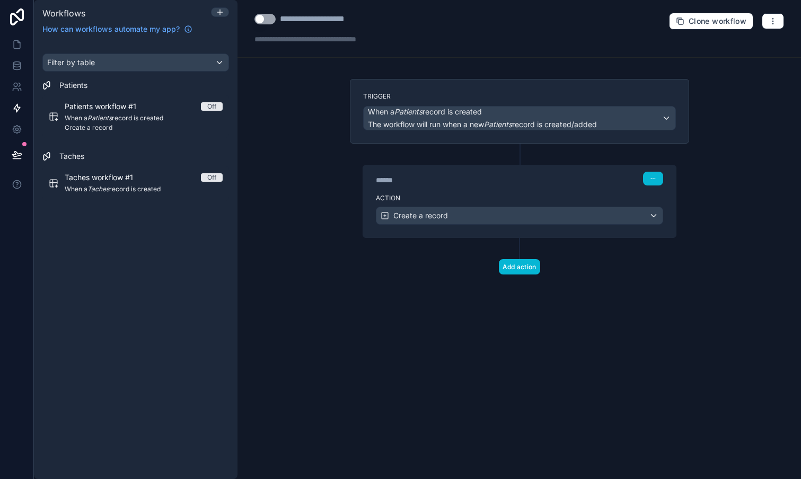
click at [486, 119] on div "When a Patients record is created The workflow will run when a new Patients rec…" at bounding box center [482, 118] width 229 height 23
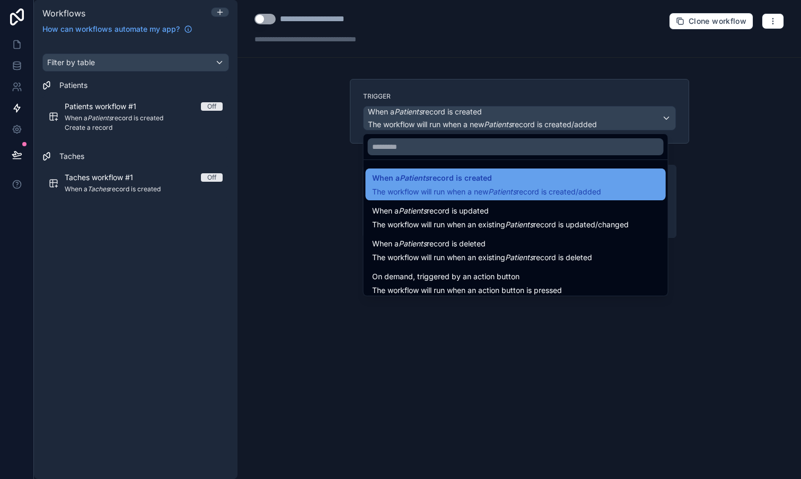
click at [451, 175] on span "When a Patients record is created" at bounding box center [432, 178] width 120 height 13
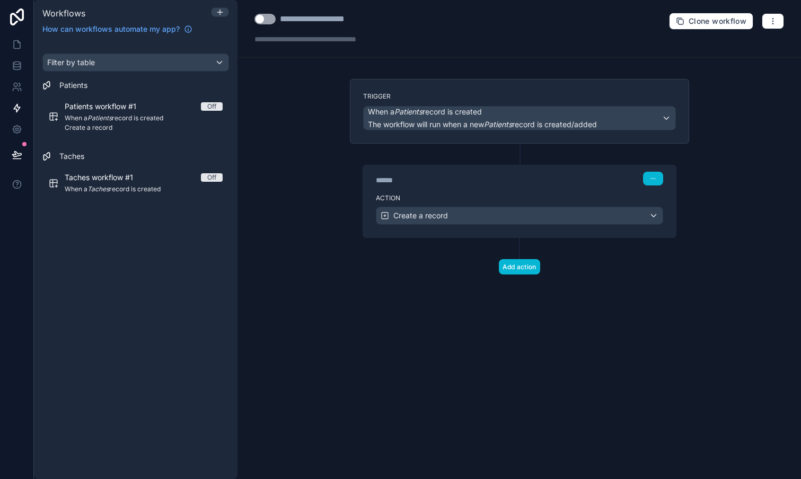
click at [474, 215] on div "Create a record" at bounding box center [519, 215] width 286 height 17
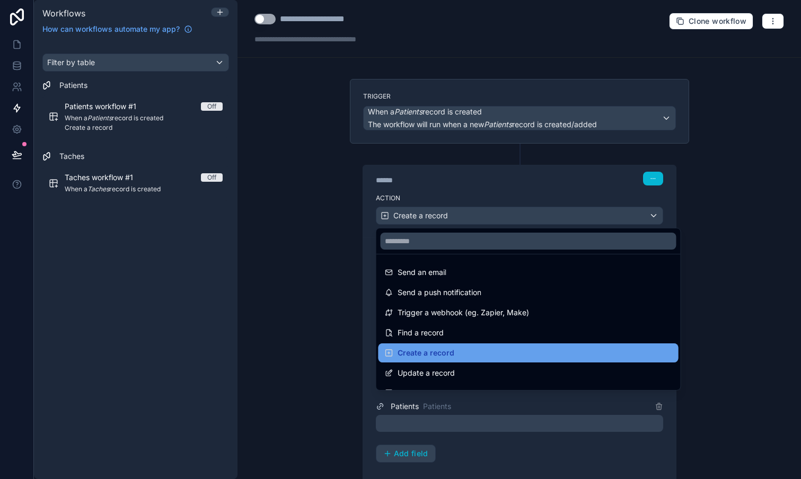
click at [444, 353] on span "Create a record" at bounding box center [425, 353] width 57 height 13
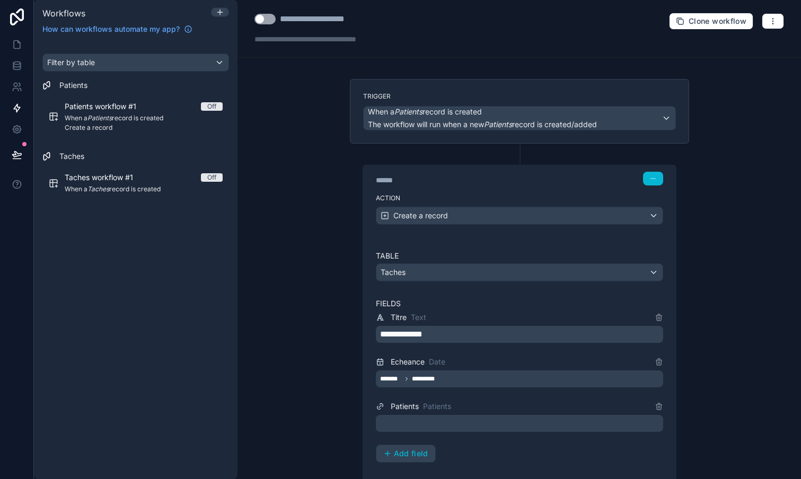
click at [436, 271] on div "Taches" at bounding box center [519, 272] width 286 height 17
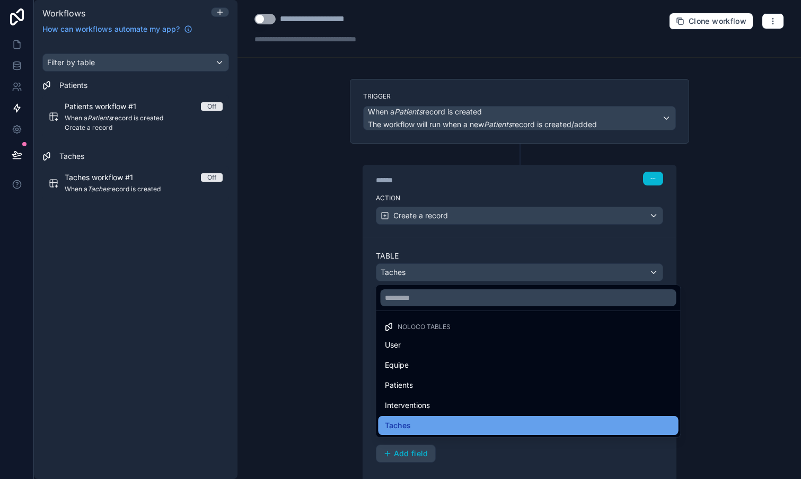
click at [413, 421] on div "Taches" at bounding box center [528, 425] width 287 height 13
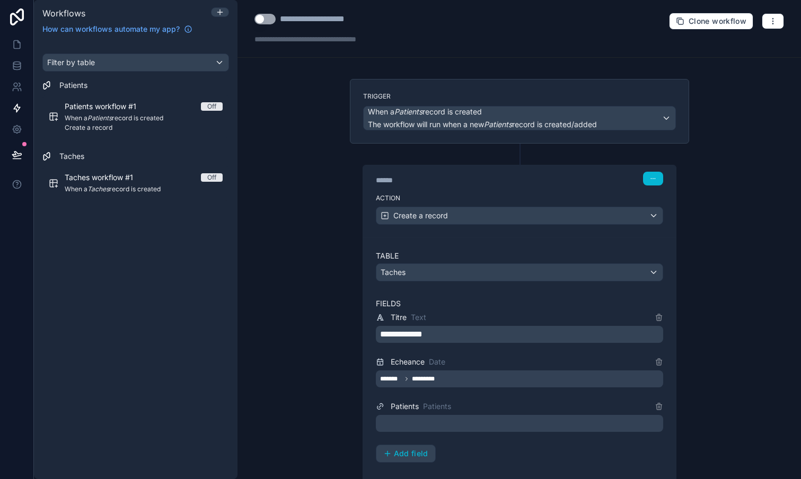
click at [331, 356] on div "**********" at bounding box center [518, 239] width 563 height 479
click at [499, 339] on p "**********" at bounding box center [520, 334] width 281 height 13
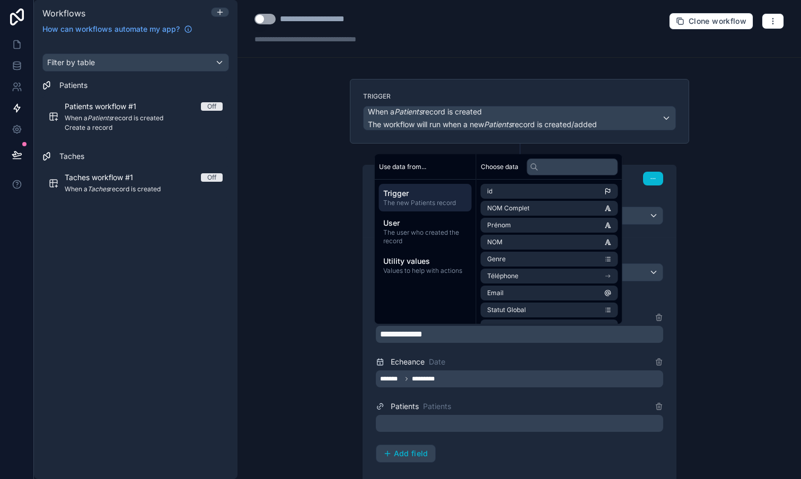
click at [408, 196] on span "Trigger" at bounding box center [425, 193] width 84 height 11
click at [400, 220] on span "User" at bounding box center [425, 223] width 84 height 11
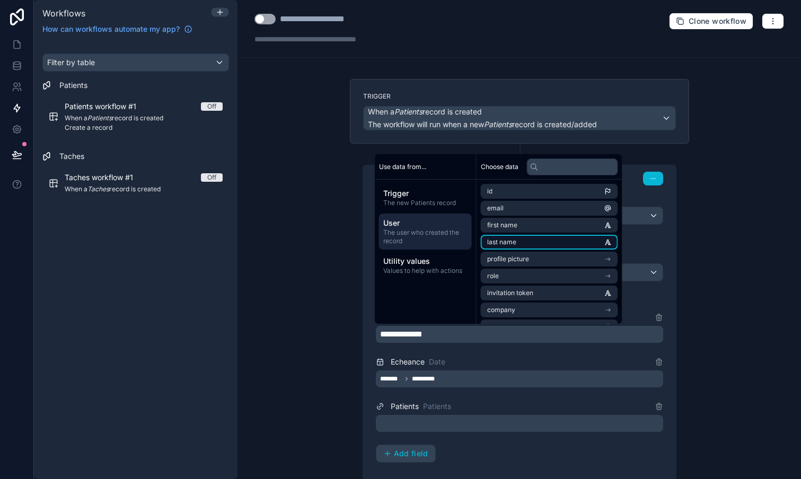
click at [498, 244] on span "last name" at bounding box center [501, 242] width 29 height 8
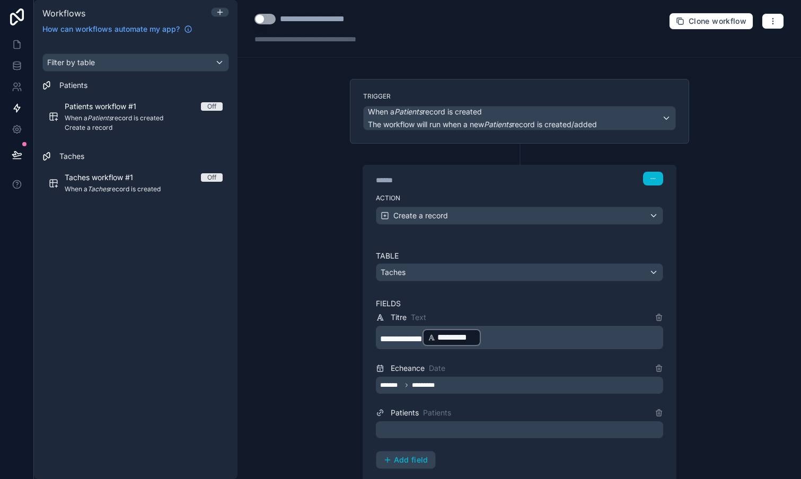
click at [476, 341] on span "*********" at bounding box center [456, 337] width 39 height 13
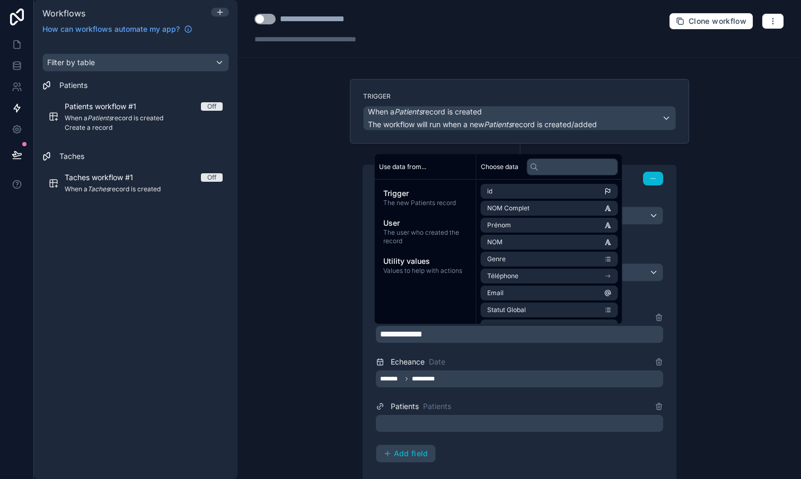
click at [369, 346] on div "**********" at bounding box center [519, 379] width 313 height 285
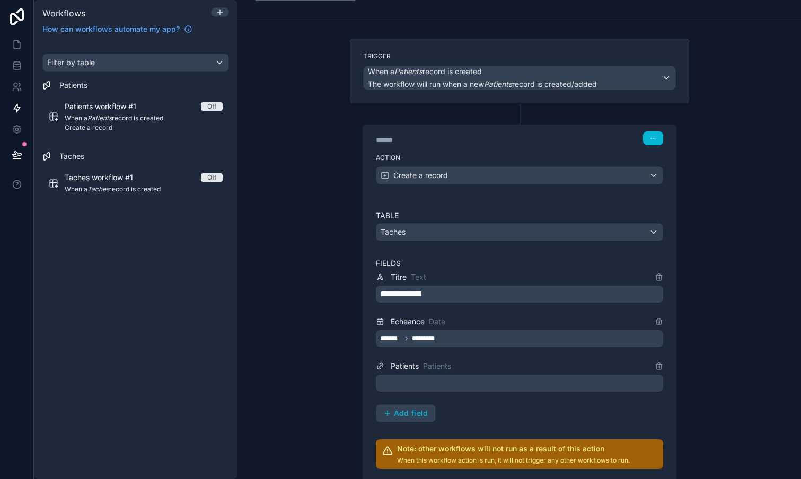
scroll to position [56, 0]
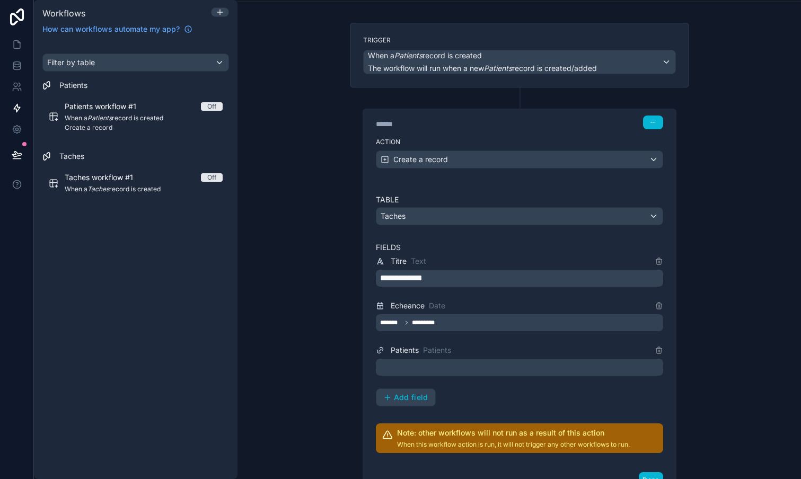
click at [460, 370] on div at bounding box center [519, 367] width 287 height 17
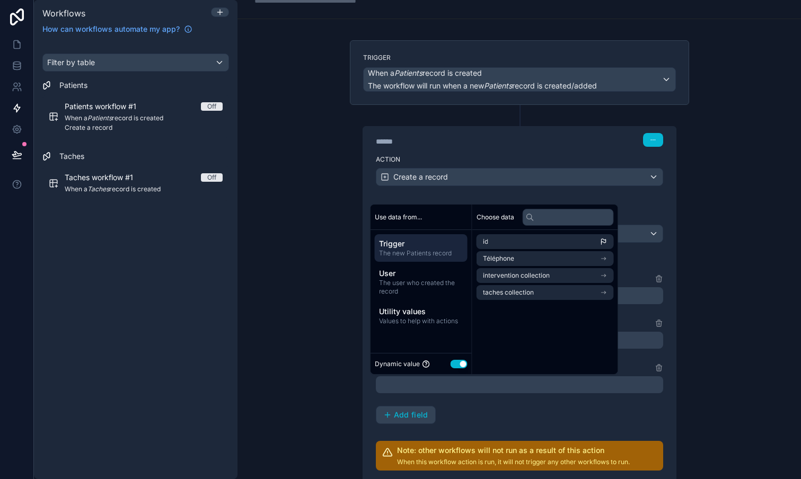
scroll to position [34, 0]
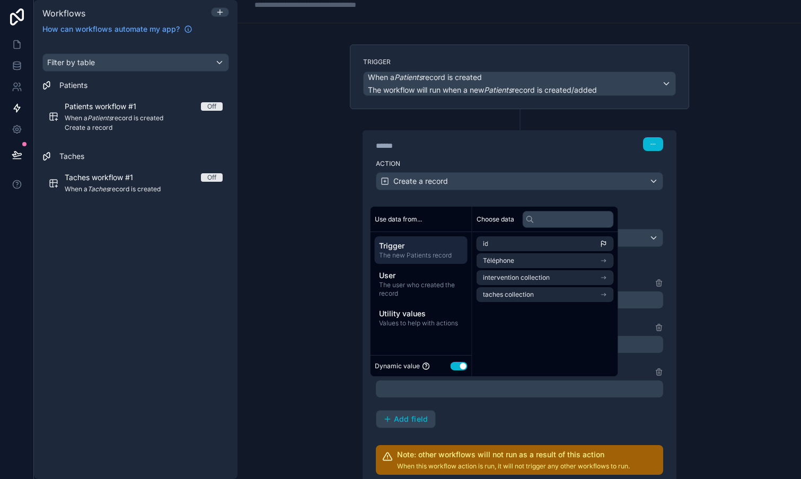
click at [403, 254] on span "The new Patients record" at bounding box center [421, 255] width 84 height 8
click at [403, 252] on span "The new Patients record" at bounding box center [421, 255] width 84 height 8
click at [414, 315] on span "Utility values" at bounding box center [421, 313] width 84 height 11
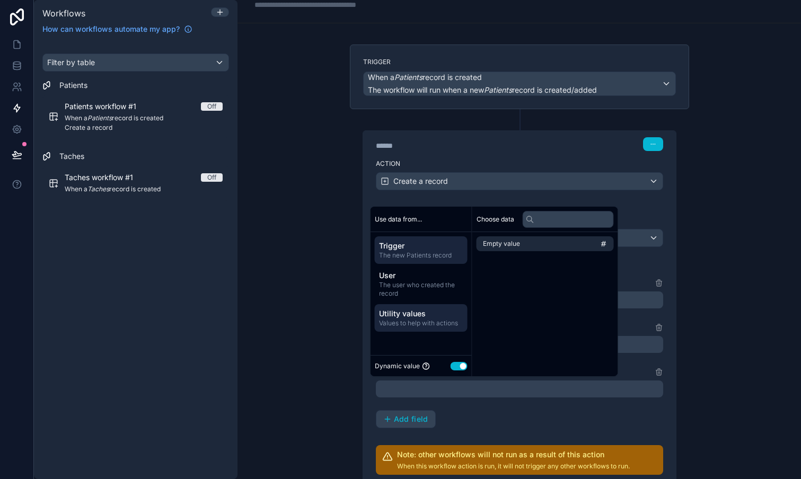
click at [404, 250] on span "Trigger" at bounding box center [421, 246] width 84 height 11
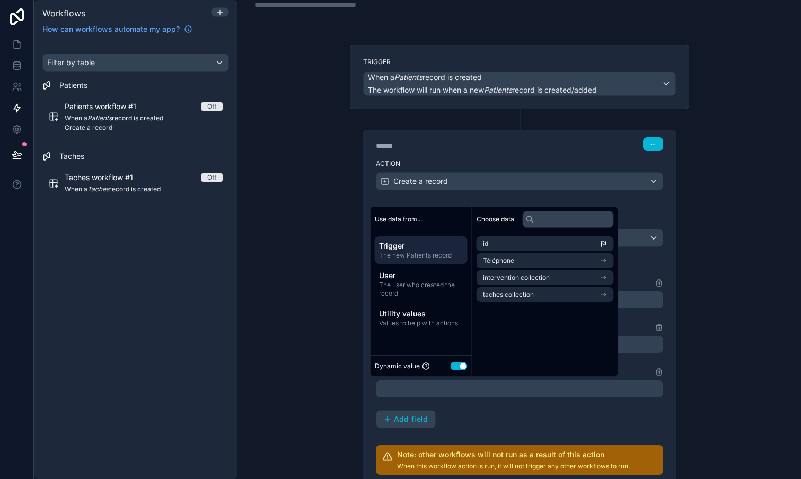
click at [405, 221] on span "Use data from..." at bounding box center [398, 219] width 47 height 8
click at [435, 387] on div at bounding box center [519, 388] width 287 height 17
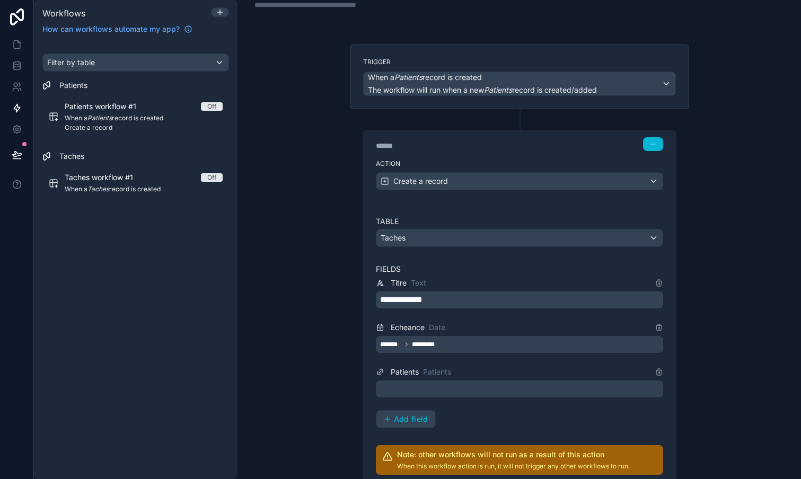
click at [436, 389] on div at bounding box center [519, 388] width 287 height 17
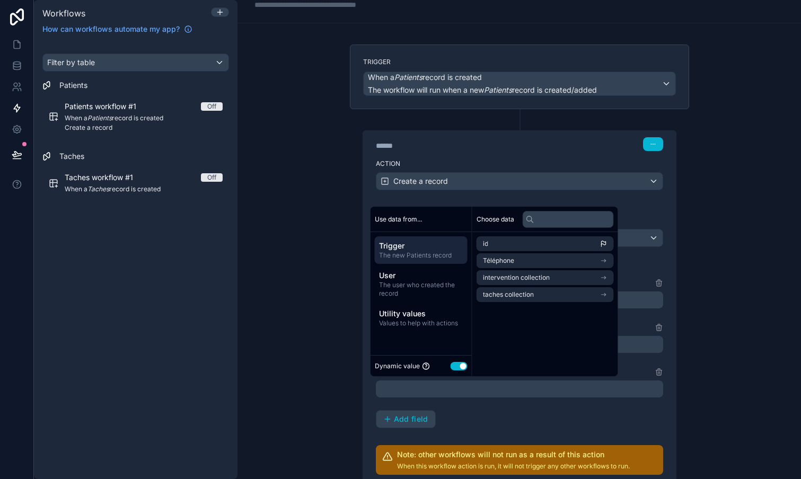
click at [458, 364] on button "Use setting" at bounding box center [458, 366] width 17 height 8
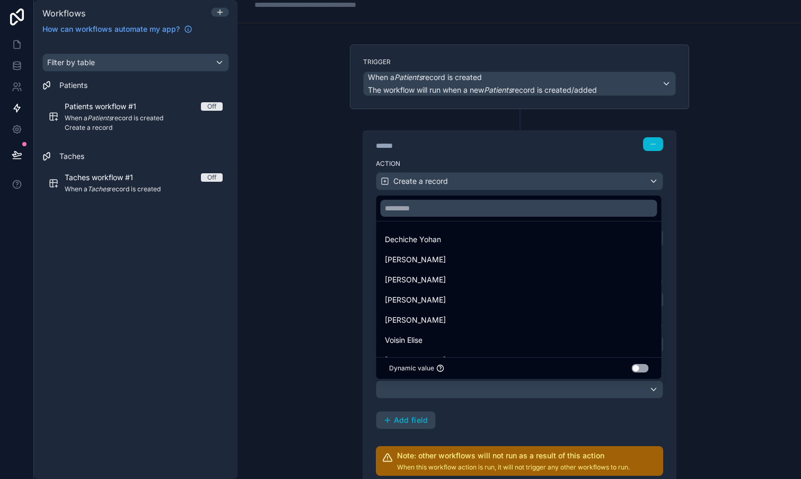
click at [643, 369] on button "Use setting" at bounding box center [640, 368] width 17 height 8
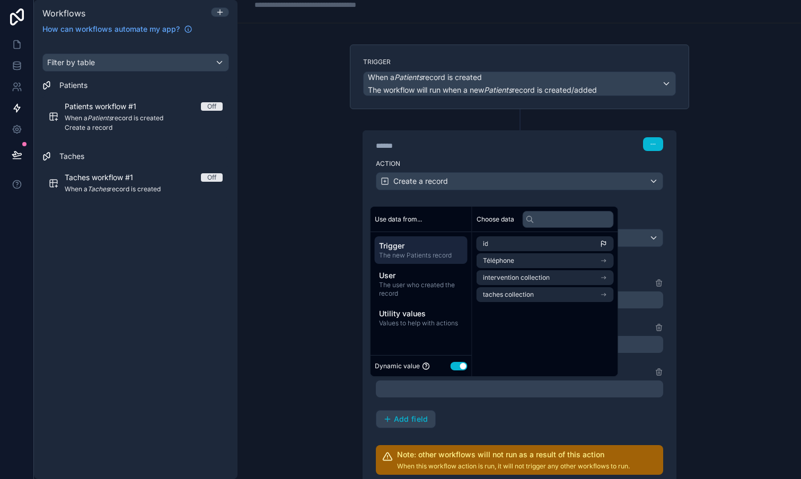
scroll to position [0, 0]
click at [563, 250] on li "id" at bounding box center [544, 243] width 137 height 15
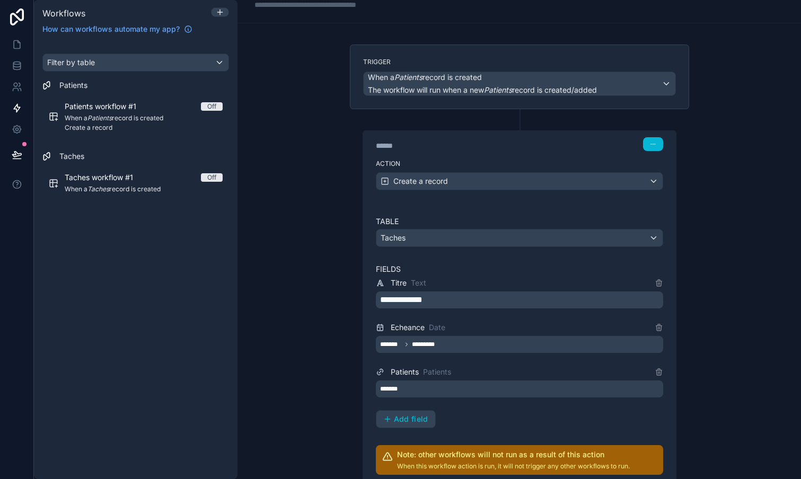
click at [454, 390] on div "*******" at bounding box center [519, 388] width 287 height 17
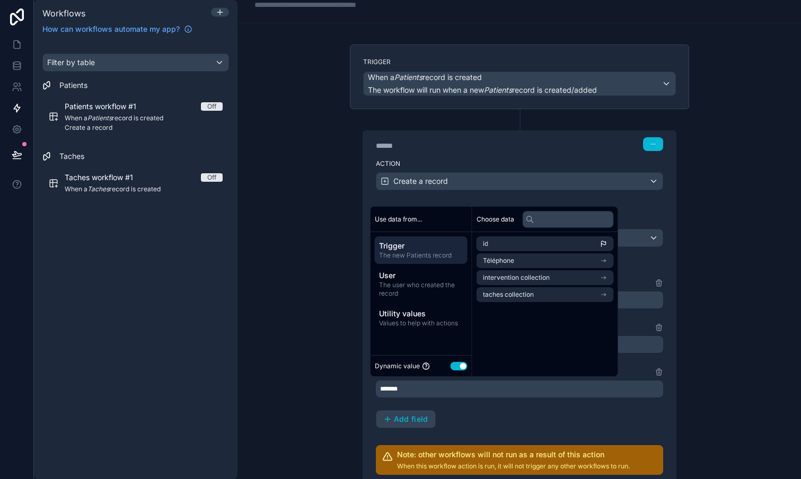
click at [415, 253] on span "The new Patients record" at bounding box center [421, 255] width 84 height 8
click at [518, 249] on li "id" at bounding box center [544, 243] width 137 height 15
click at [316, 351] on div "**********" at bounding box center [518, 239] width 563 height 479
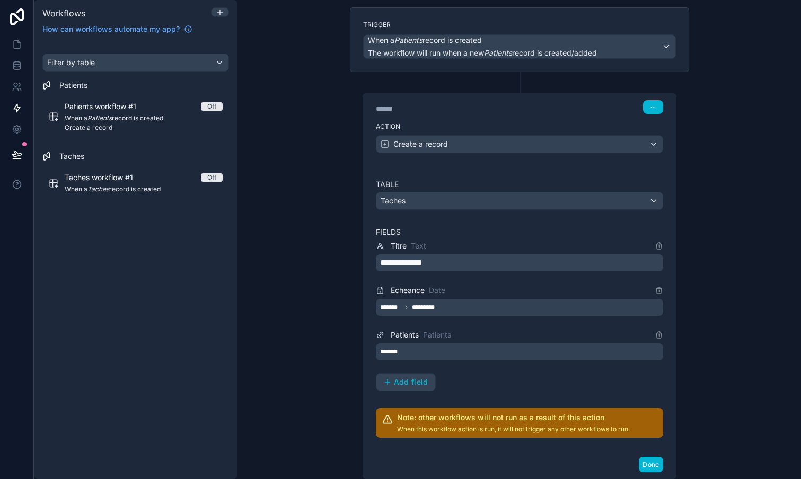
scroll to position [73, 0]
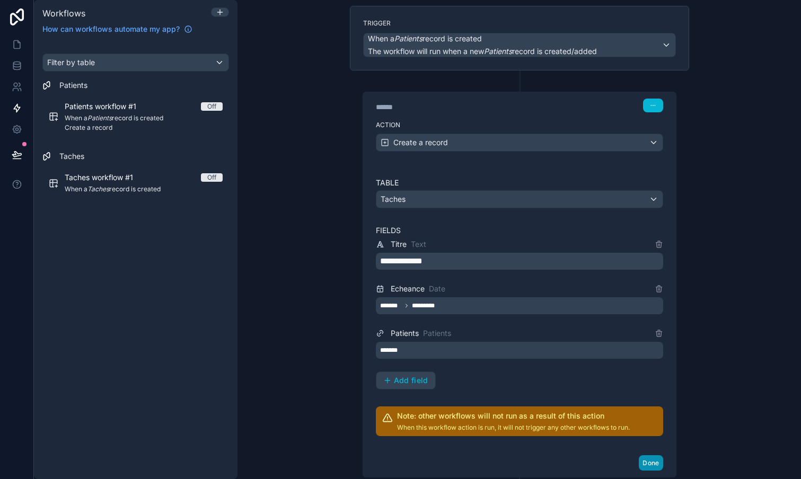
click at [648, 460] on button "Done" at bounding box center [651, 462] width 24 height 15
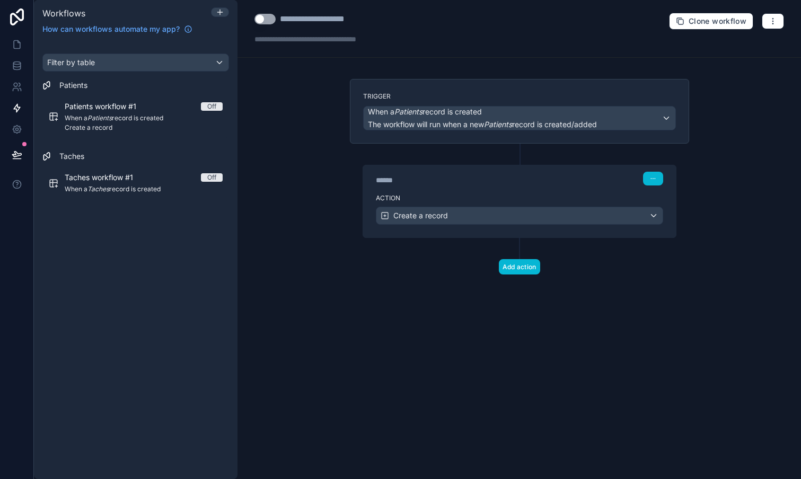
scroll to position [0, 0]
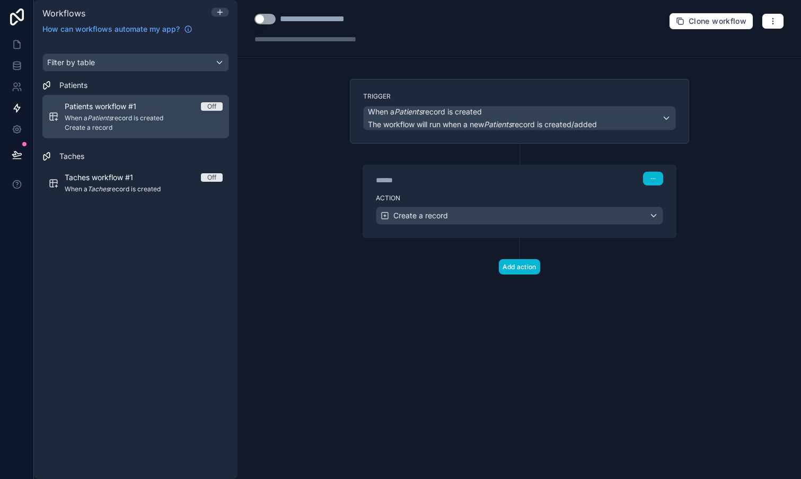
click at [135, 117] on span "When a Patients record is created" at bounding box center [144, 118] width 158 height 8
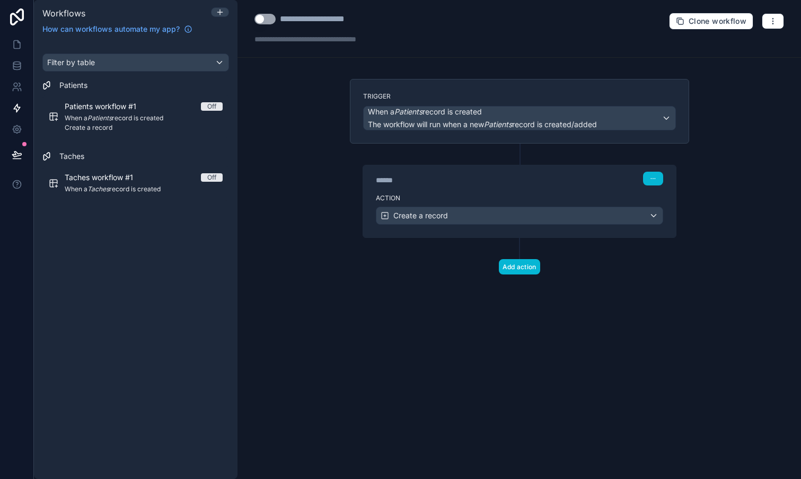
click at [654, 216] on div "Create a record" at bounding box center [519, 215] width 286 height 17
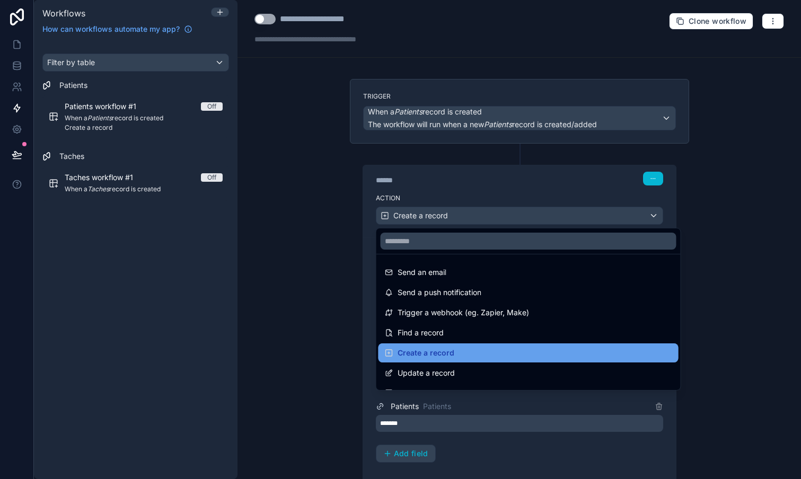
click at [444, 351] on span "Create a record" at bounding box center [425, 353] width 57 height 13
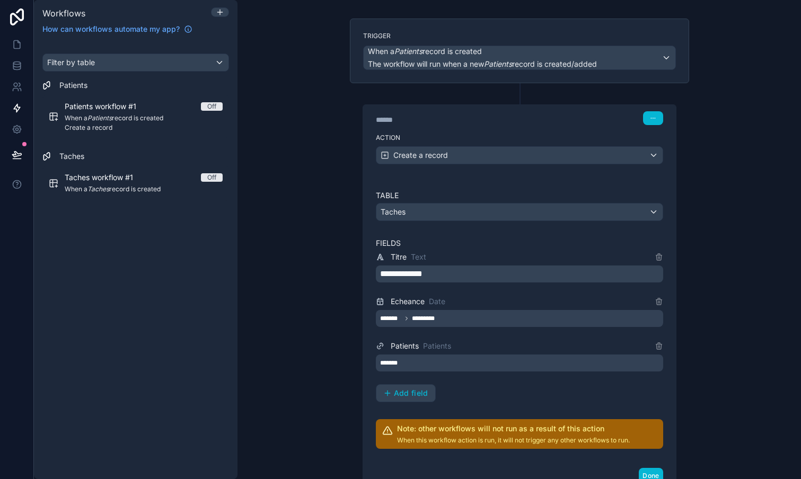
scroll to position [77, 0]
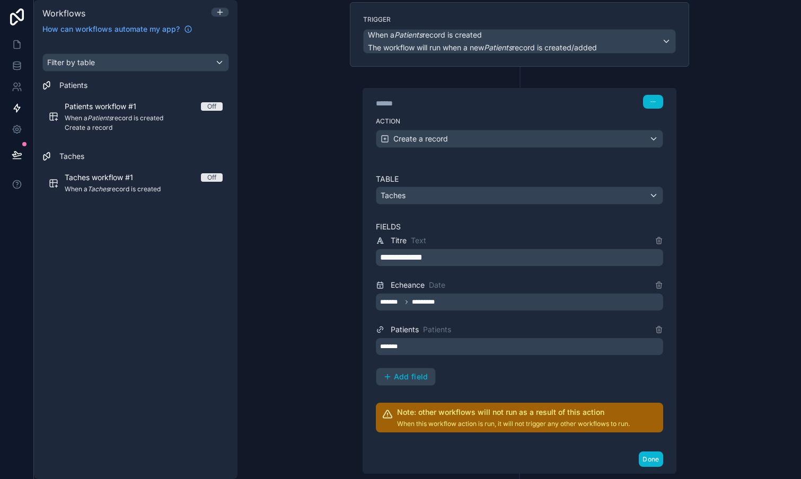
click at [453, 303] on div "******* *********" at bounding box center [519, 302] width 287 height 17
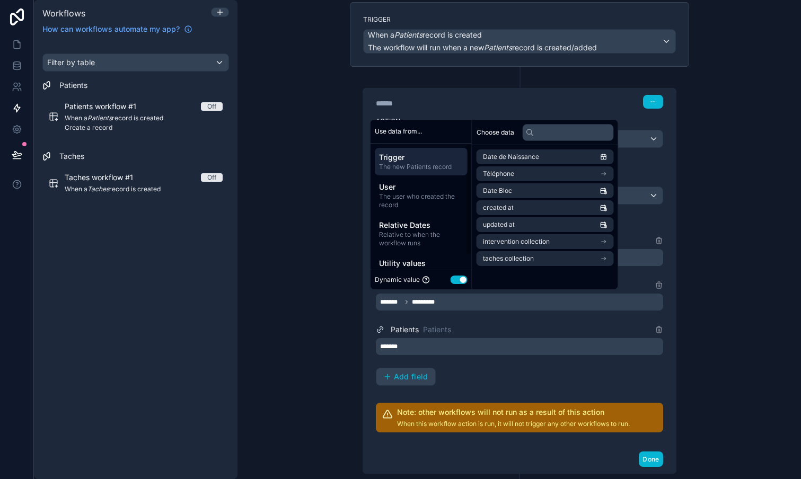
scroll to position [0, 0]
click at [461, 276] on button "Use setting" at bounding box center [458, 280] width 17 height 8
select select "****"
select select "*"
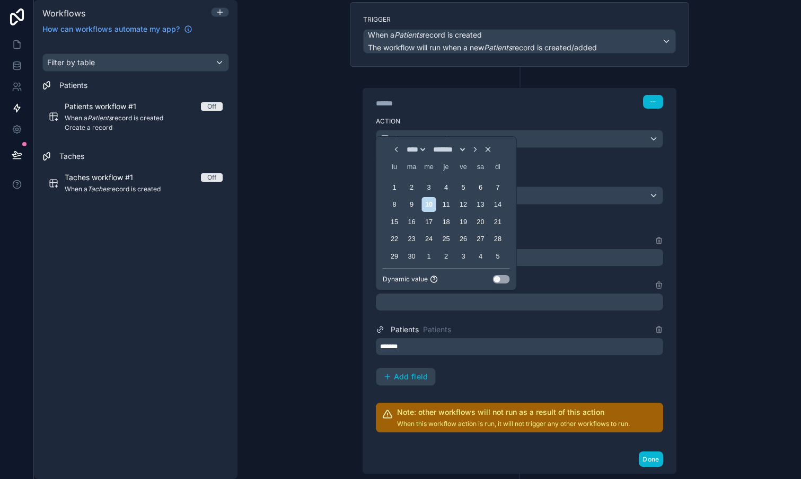
click at [510, 278] on button "Use setting" at bounding box center [501, 279] width 17 height 8
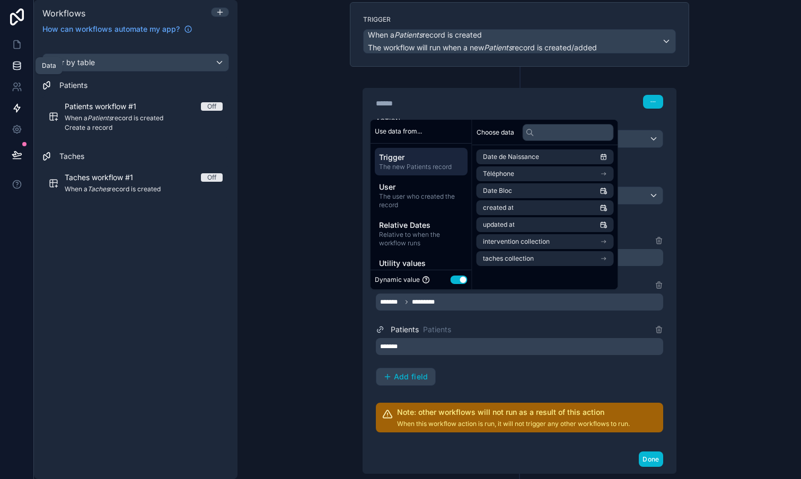
click at [16, 66] on icon at bounding box center [17, 65] width 11 height 11
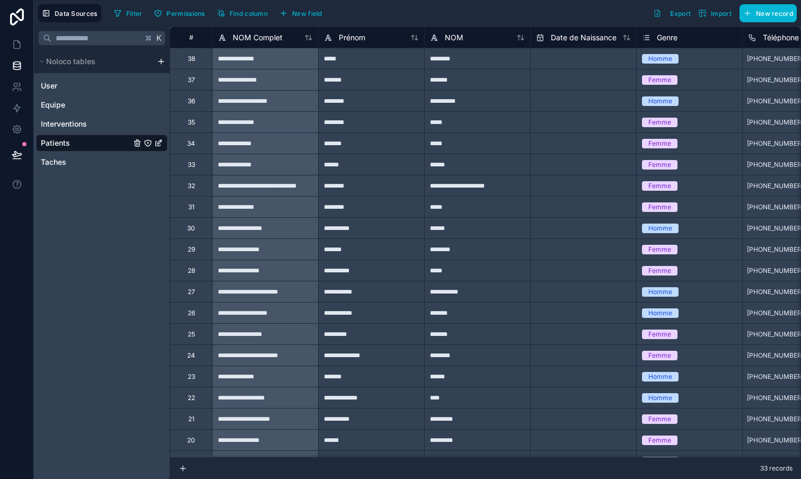
click at [70, 141] on link "Patients" at bounding box center [86, 143] width 90 height 11
click at [300, 19] on button "New field" at bounding box center [301, 13] width 50 height 16
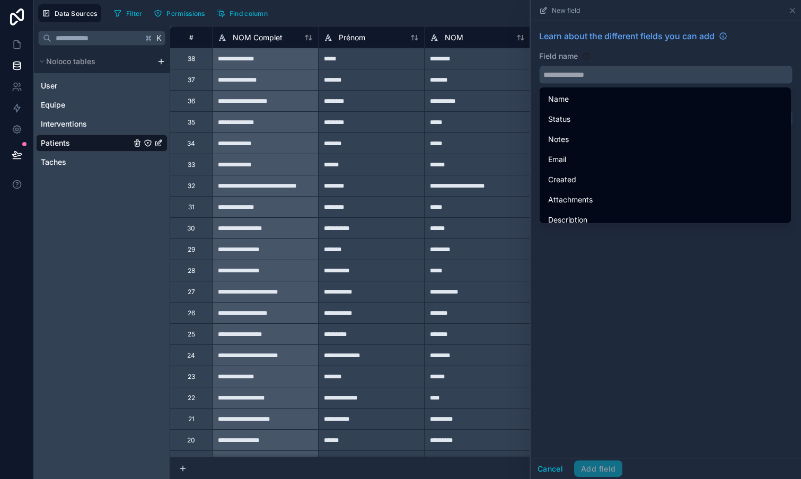
click at [588, 75] on input "text" at bounding box center [665, 74] width 252 height 17
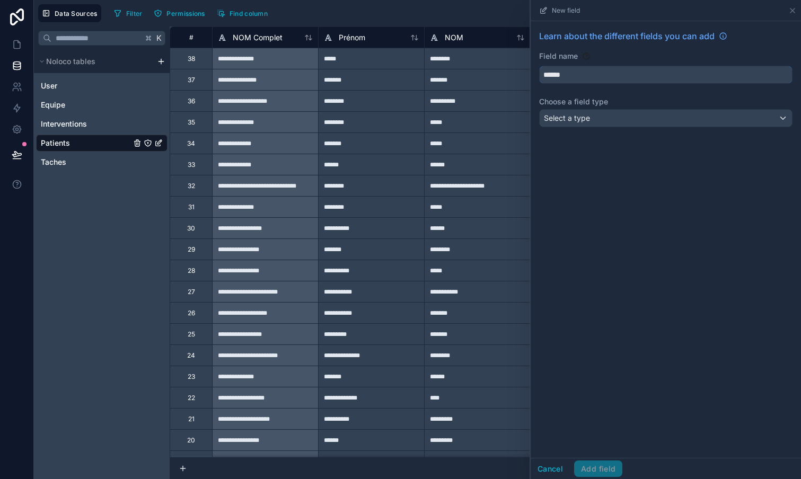
click at [666, 75] on button "*****" at bounding box center [665, 75] width 253 height 18
click at [666, 75] on button "********" at bounding box center [665, 75] width 253 height 18
type input "**********"
click at [589, 122] on span "Select a type" at bounding box center [567, 118] width 46 height 11
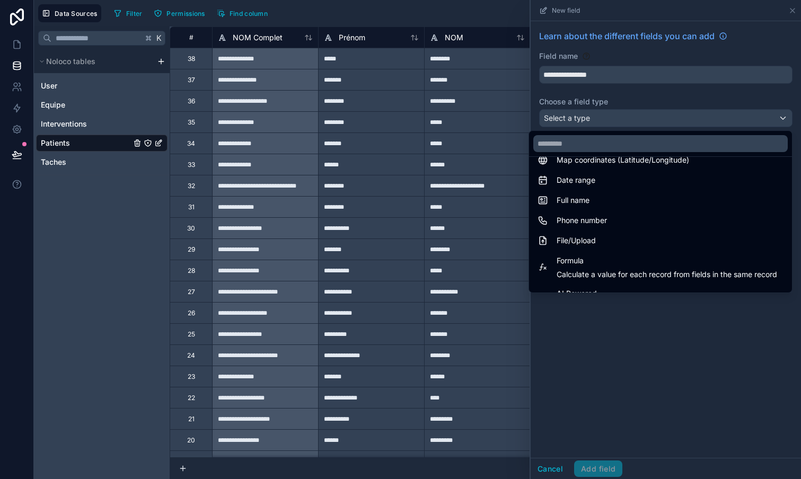
scroll to position [220, 0]
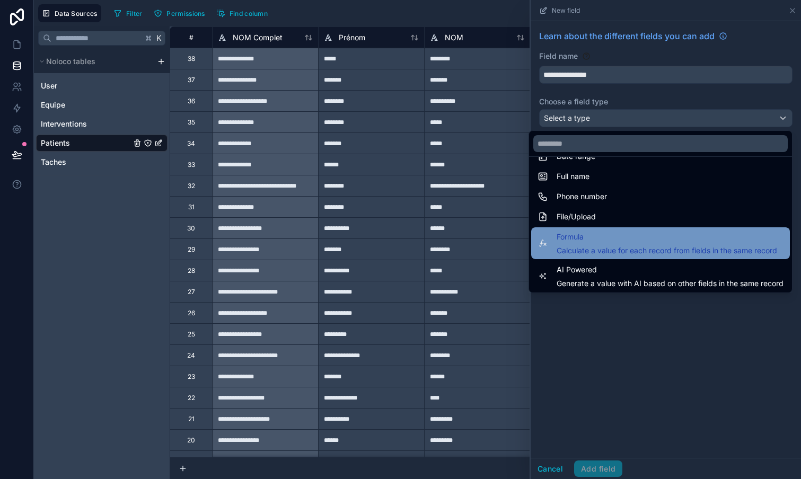
click at [580, 238] on span "Formula" at bounding box center [666, 237] width 220 height 13
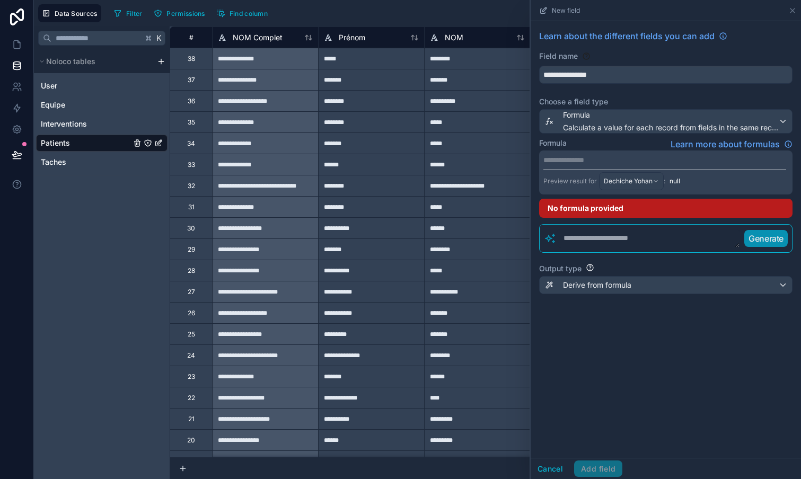
click at [597, 161] on p "**********" at bounding box center [664, 160] width 243 height 11
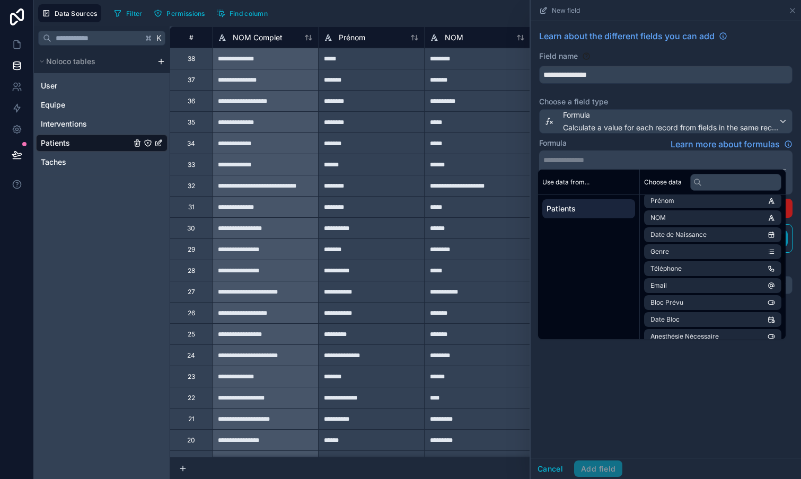
scroll to position [86, 0]
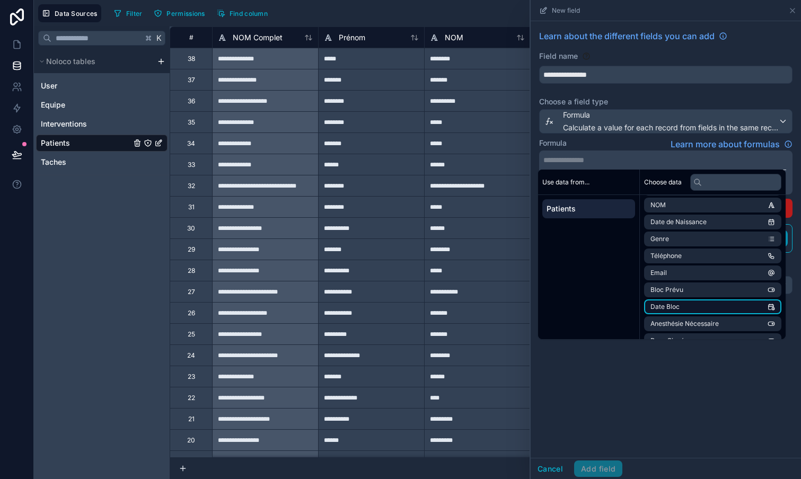
click at [681, 303] on li "Date Bloc" at bounding box center [712, 306] width 137 height 15
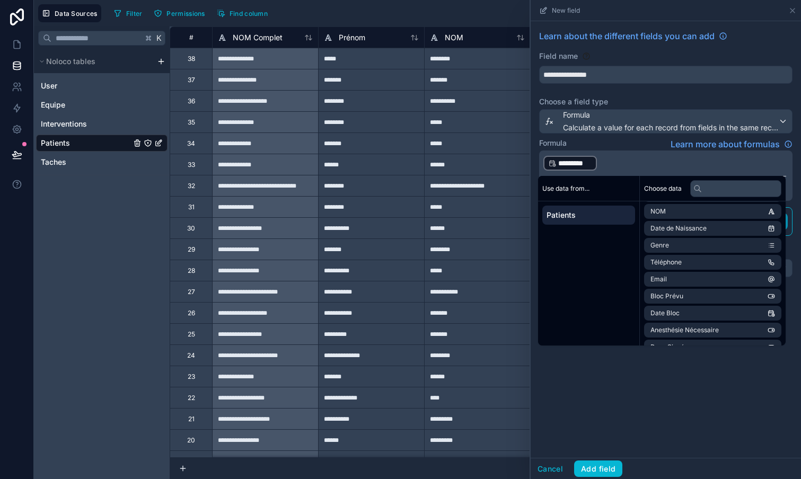
click at [630, 162] on p "﻿ ********* ﻿ ﻿" at bounding box center [664, 163] width 243 height 17
click at [619, 165] on p "﻿ ********* ﻿ ﻿" at bounding box center [664, 163] width 243 height 17
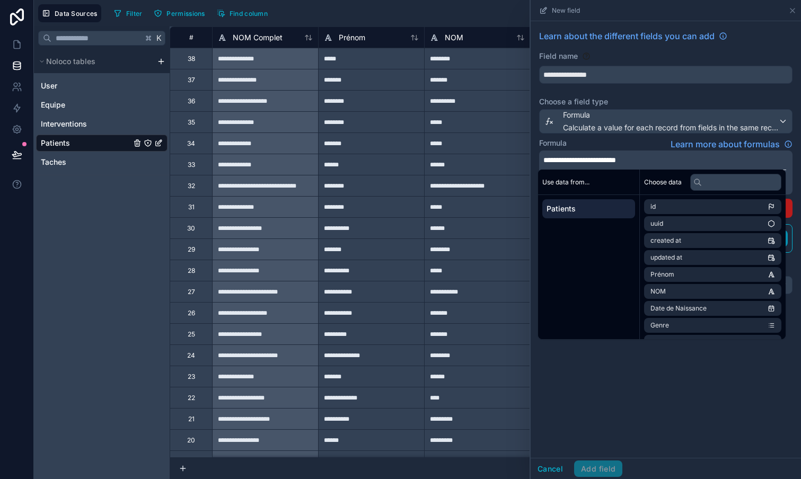
click at [647, 392] on div "**********" at bounding box center [665, 239] width 270 height 437
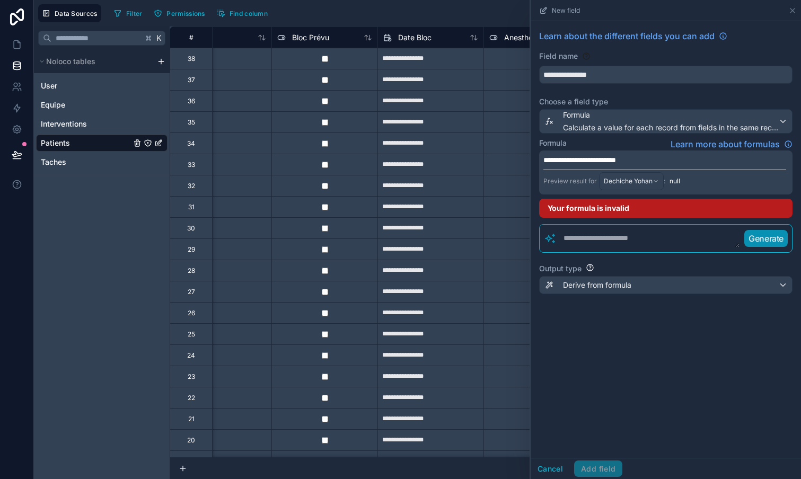
scroll to position [0, 726]
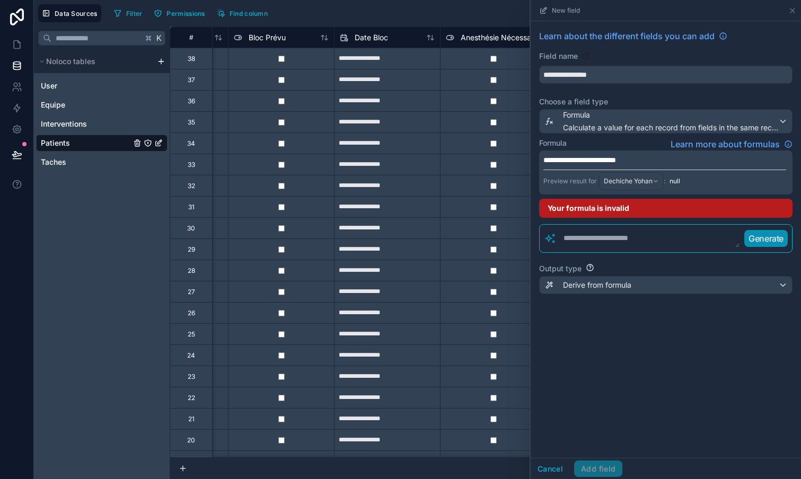
click at [576, 160] on span "**********" at bounding box center [579, 159] width 73 height 7
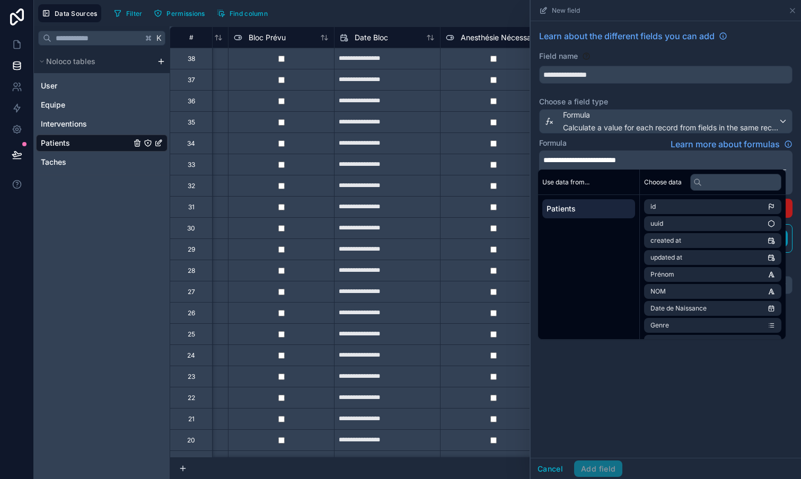
click at [663, 375] on div "**********" at bounding box center [665, 239] width 270 height 437
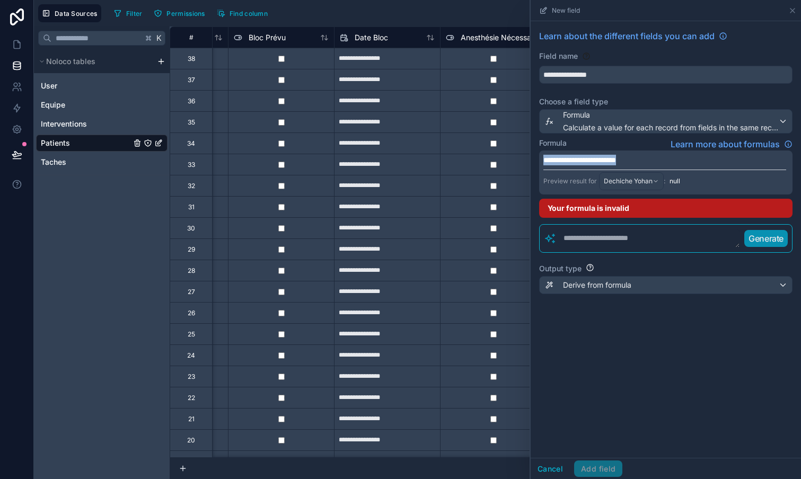
drag, startPoint x: 659, startPoint y: 160, endPoint x: 509, endPoint y: 151, distance: 150.2
click at [509, 151] on div "**********" at bounding box center [417, 239] width 767 height 479
click at [780, 145] on link "Learn more about formulas" at bounding box center [731, 144] width 122 height 13
click at [597, 161] on p "**********" at bounding box center [664, 160] width 243 height 11
drag, startPoint x: 626, startPoint y: 160, endPoint x: 577, endPoint y: 163, distance: 49.4
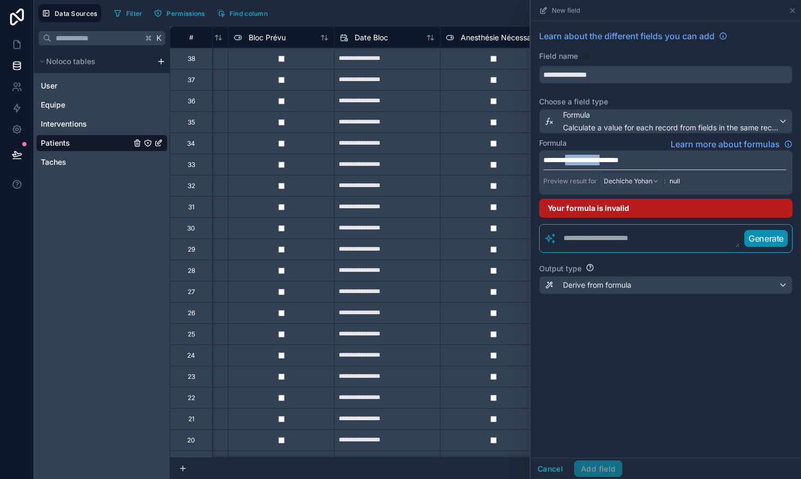
click at [577, 163] on span "**********" at bounding box center [580, 159] width 75 height 7
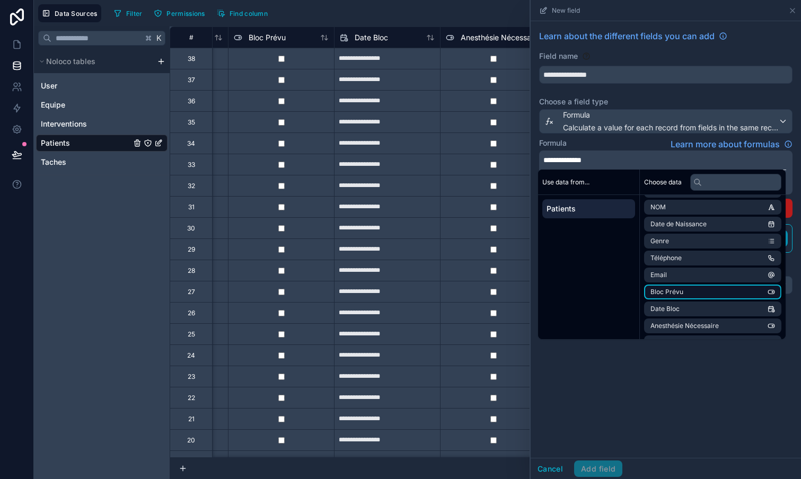
scroll to position [85, 0]
click at [707, 308] on li "Date Bloc" at bounding box center [712, 308] width 137 height 15
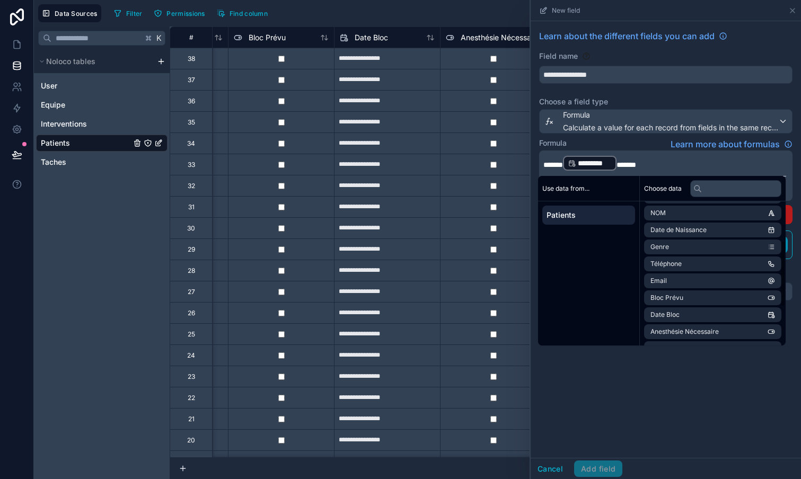
click at [677, 382] on div "**********" at bounding box center [665, 239] width 270 height 437
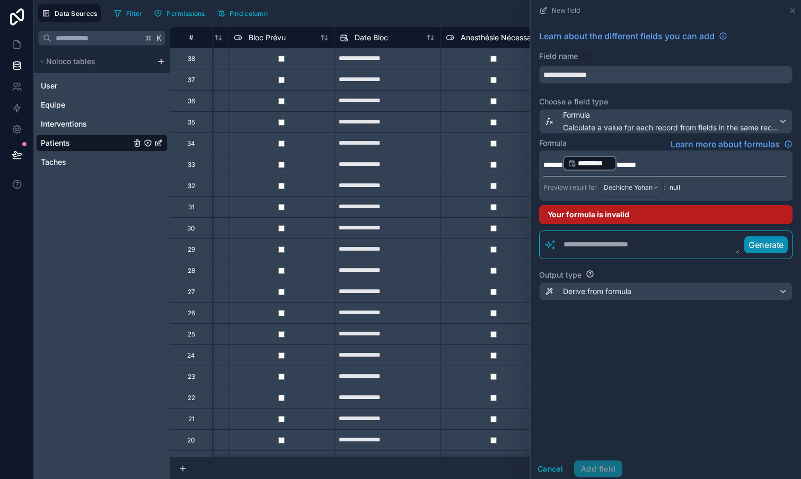
click at [575, 168] on div "*********" at bounding box center [590, 163] width 54 height 15
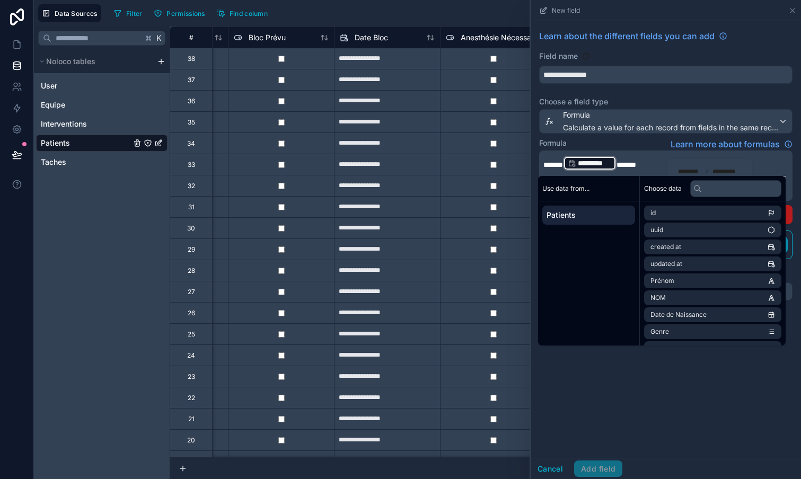
click at [563, 164] on span "*******" at bounding box center [553, 164] width 20 height 7
click at [665, 163] on p "****** ********* ﻿ ******" at bounding box center [664, 163] width 243 height 17
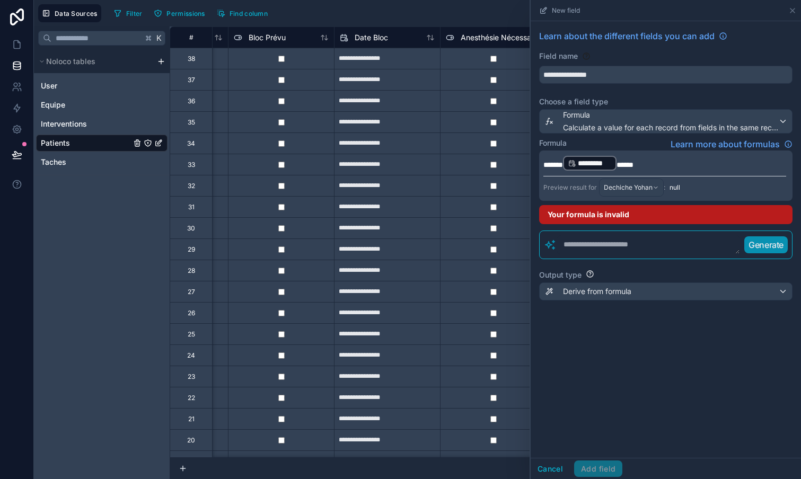
click at [614, 410] on div "**********" at bounding box center [665, 239] width 270 height 437
drag, startPoint x: 572, startPoint y: 163, endPoint x: 535, endPoint y: 160, distance: 37.2
click at [535, 161] on div "**********" at bounding box center [665, 171] width 270 height 300
click at [646, 170] on p "********* ﻿ *****" at bounding box center [664, 163] width 243 height 17
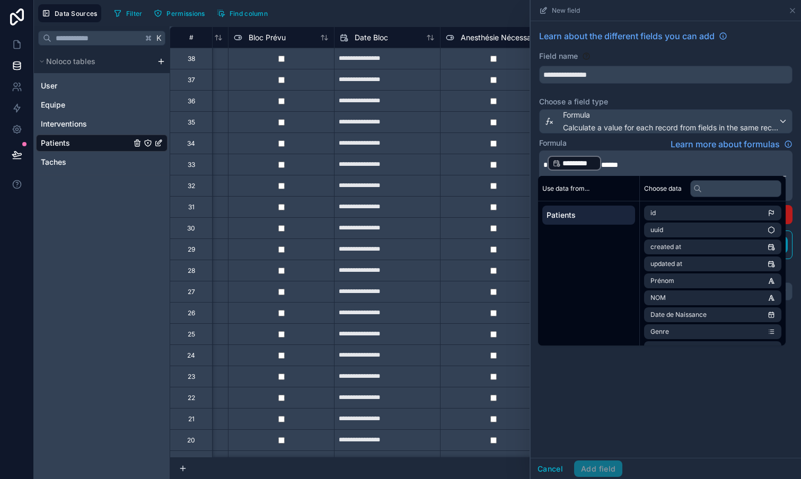
click at [606, 166] on span "*****" at bounding box center [609, 164] width 17 height 7
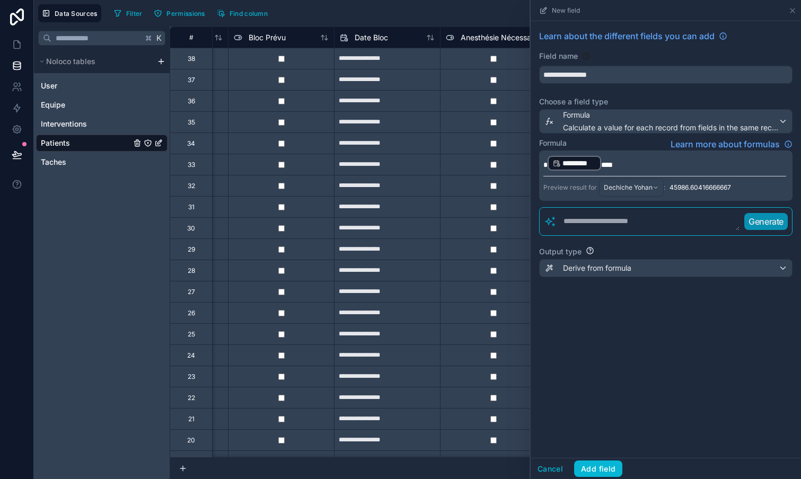
click at [659, 402] on div "**********" at bounding box center [665, 239] width 270 height 437
click at [601, 163] on span "***" at bounding box center [607, 164] width 12 height 7
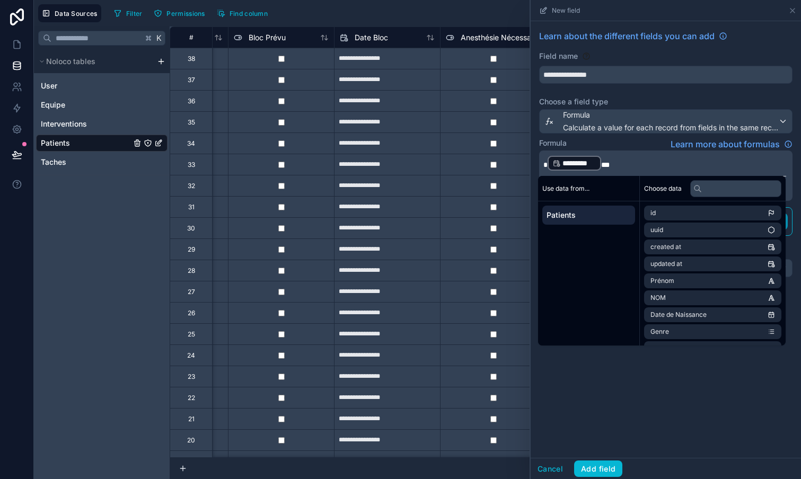
click at [698, 411] on div "**********" at bounding box center [665, 239] width 270 height 437
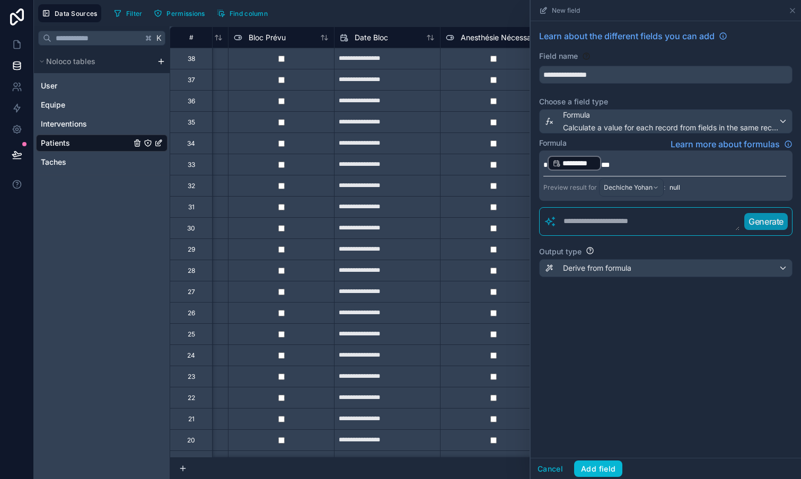
click at [625, 162] on p "********* ﻿ *" at bounding box center [664, 163] width 243 height 17
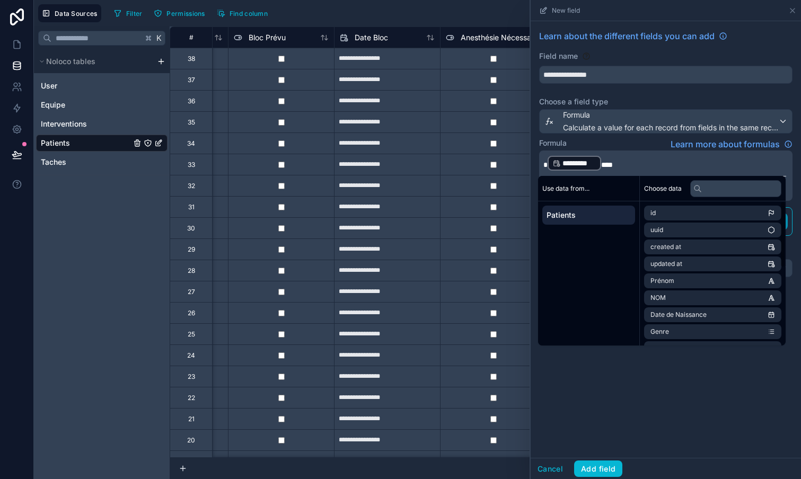
click at [672, 402] on div "**********" at bounding box center [665, 239] width 270 height 437
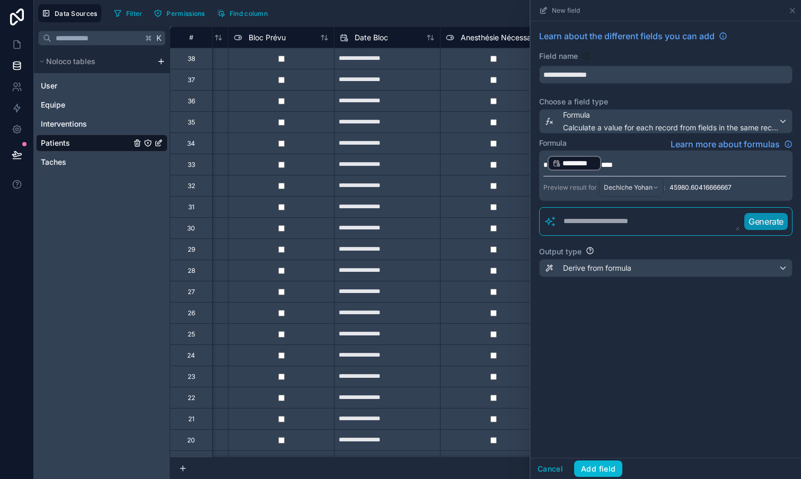
click at [613, 164] on p "********* ﻿ ***" at bounding box center [664, 163] width 243 height 17
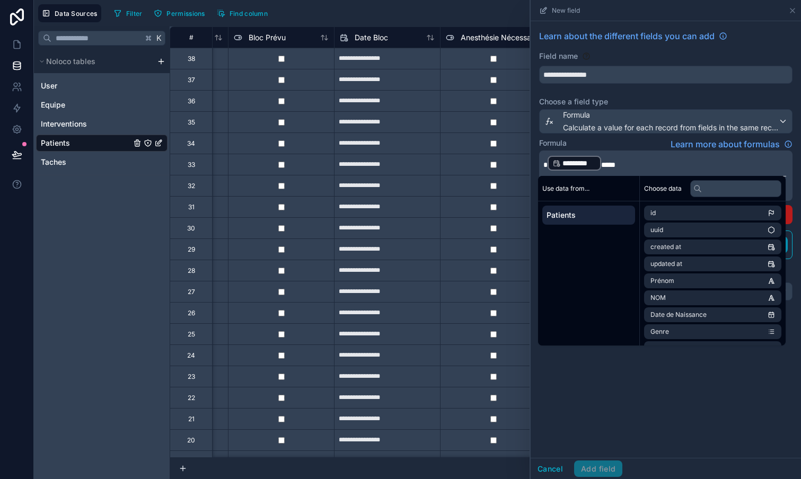
click at [608, 165] on span "****" at bounding box center [608, 164] width 14 height 7
click at [615, 162] on span "******" at bounding box center [611, 164] width 20 height 7
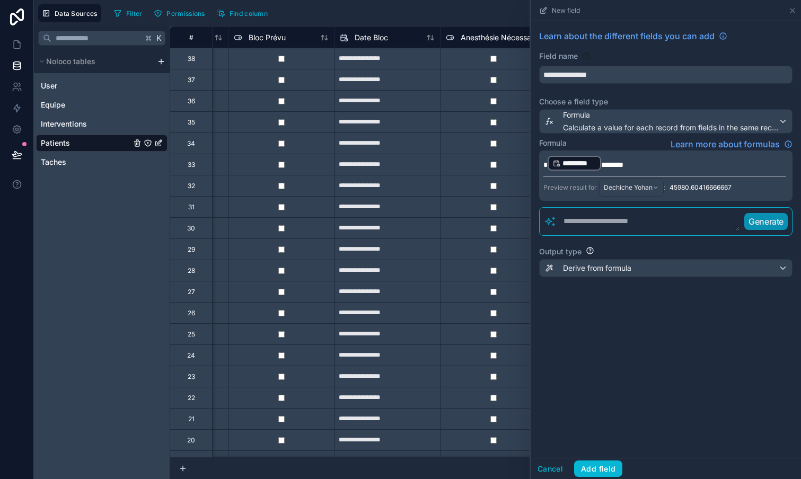
click at [680, 400] on div "**********" at bounding box center [665, 239] width 270 height 437
click at [547, 160] on div "*********" at bounding box center [574, 163] width 54 height 15
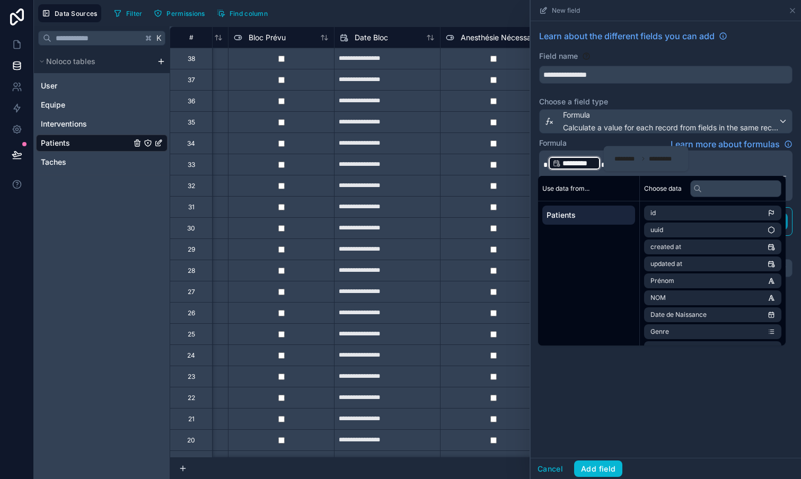
click at [627, 167] on div "******** *********" at bounding box center [646, 158] width 72 height 17
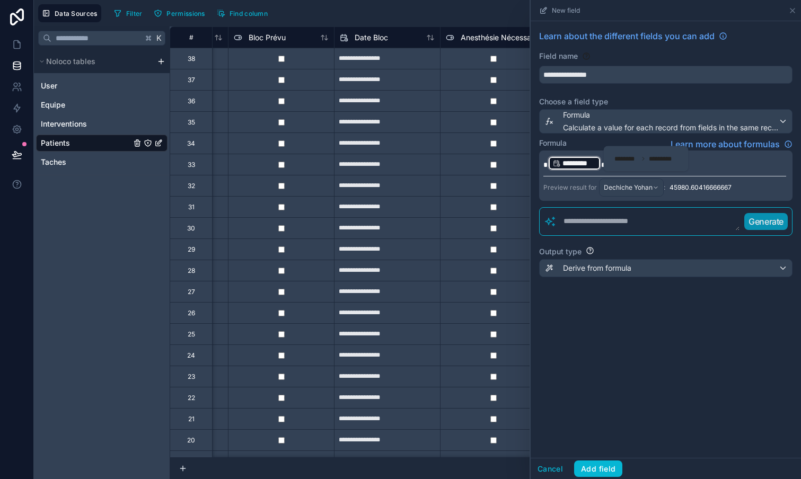
click at [634, 162] on span "********" at bounding box center [626, 159] width 24 height 8
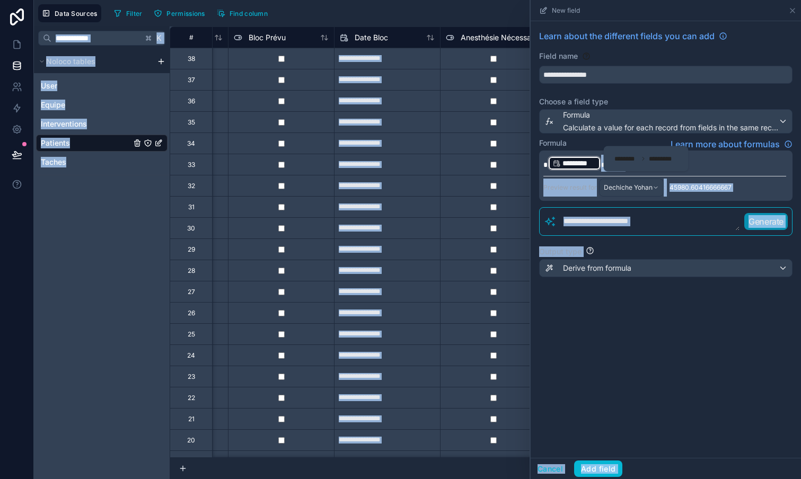
drag, startPoint x: 617, startPoint y: 165, endPoint x: 597, endPoint y: 164, distance: 19.6
click at [597, 164] on div "**********" at bounding box center [417, 239] width 767 height 479
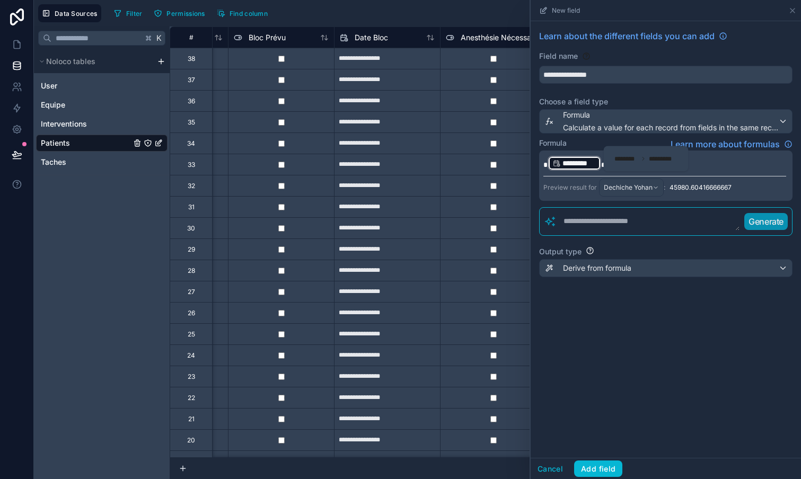
click at [654, 369] on div "**********" at bounding box center [665, 239] width 270 height 437
click at [632, 166] on p "********* ﻿ *******" at bounding box center [664, 163] width 243 height 17
click at [694, 374] on div "**********" at bounding box center [665, 239] width 270 height 437
click at [603, 166] on span "**" at bounding box center [604, 164] width 6 height 7
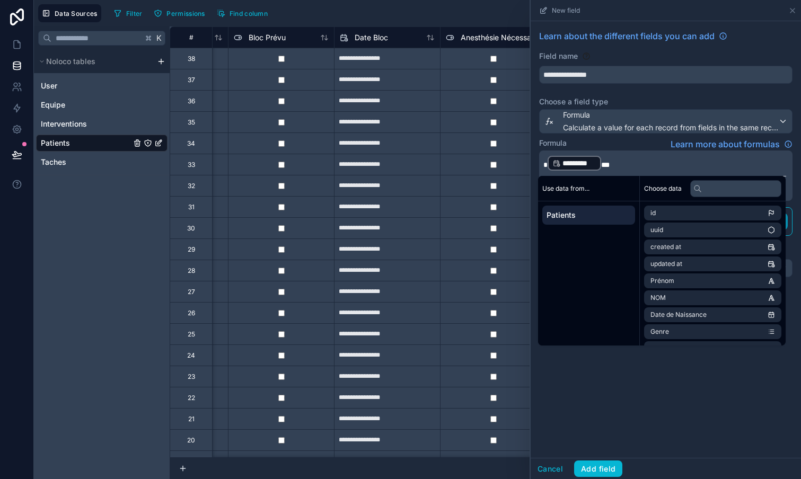
click at [601, 164] on span "***" at bounding box center [605, 164] width 8 height 7
click at [718, 401] on div "**********" at bounding box center [665, 239] width 270 height 437
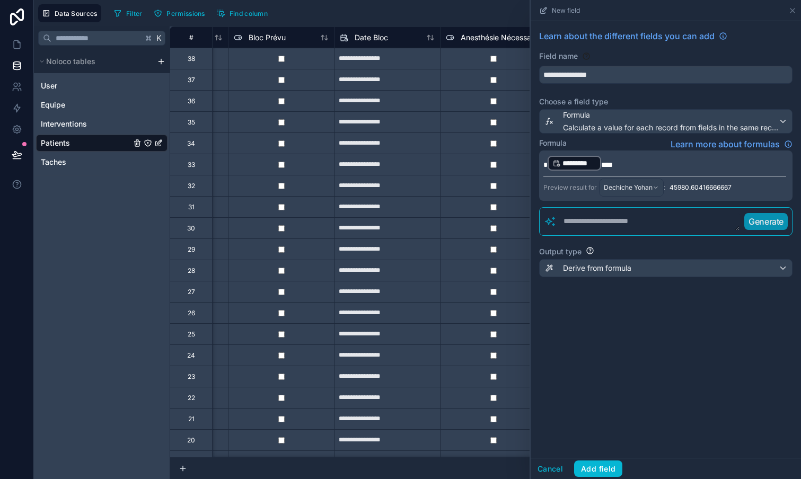
click at [578, 161] on span "*********" at bounding box center [578, 163] width 33 height 11
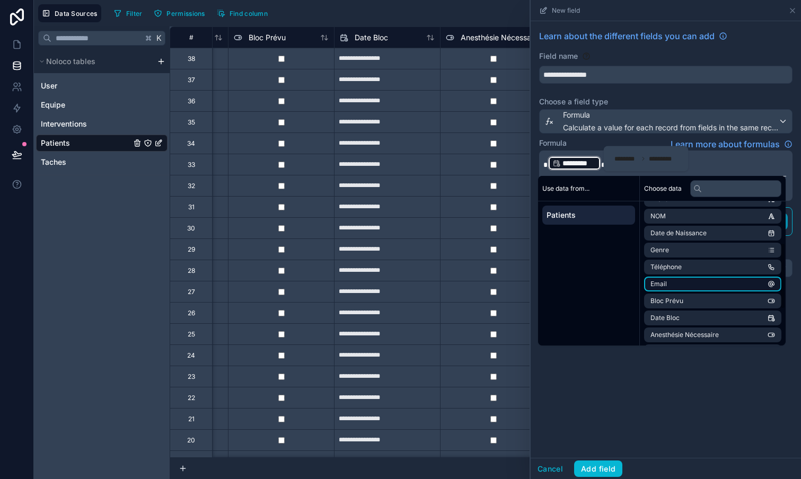
scroll to position [92, 0]
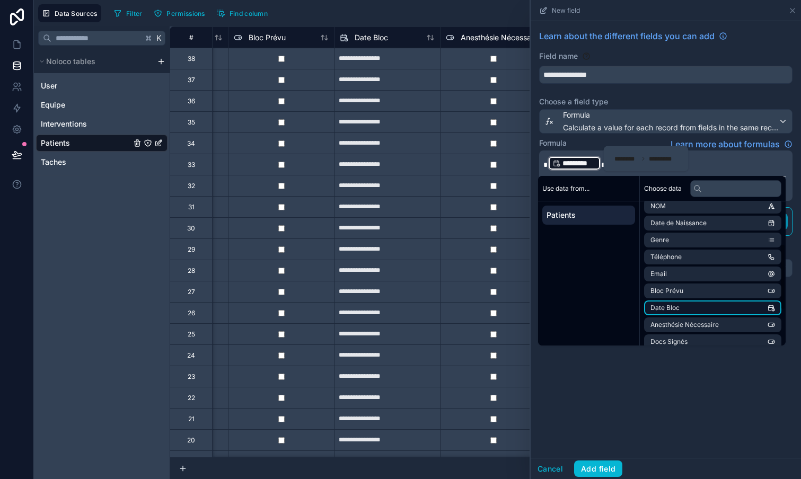
click at [718, 309] on li "Date Bloc" at bounding box center [712, 307] width 137 height 15
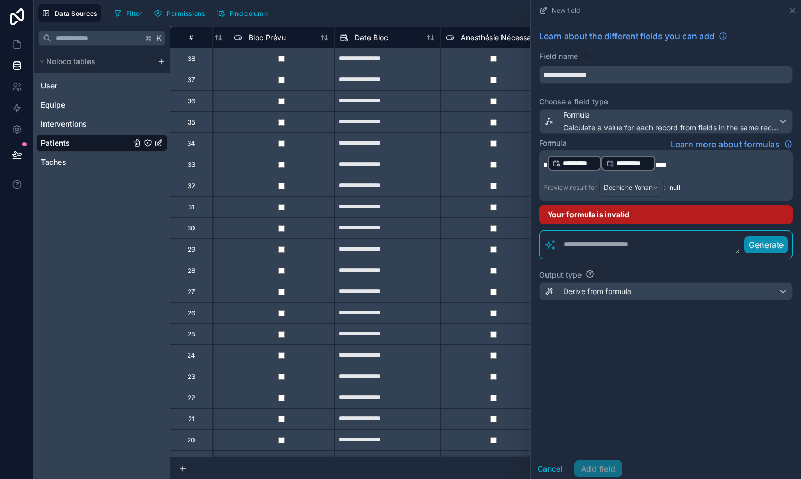
click at [681, 387] on div "**********" at bounding box center [665, 239] width 270 height 437
click at [621, 163] on span "*********" at bounding box center [632, 163] width 33 height 11
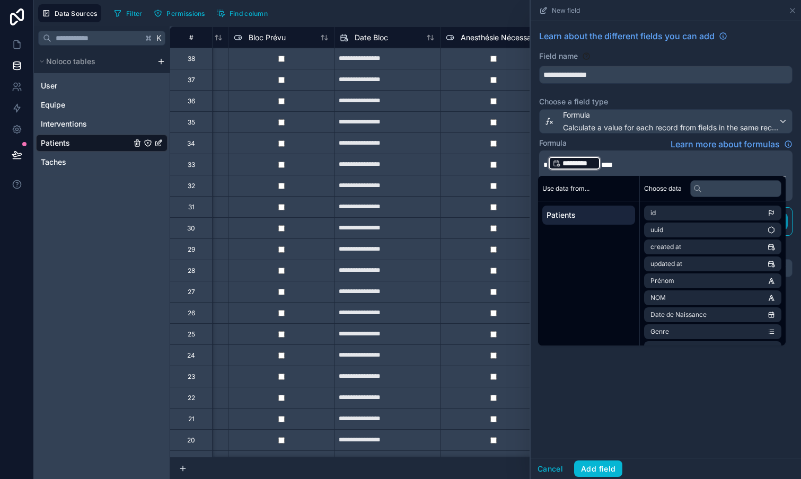
click at [637, 165] on p "********* ﻿ ***" at bounding box center [664, 163] width 243 height 17
click at [547, 164] on div "*********" at bounding box center [574, 163] width 54 height 15
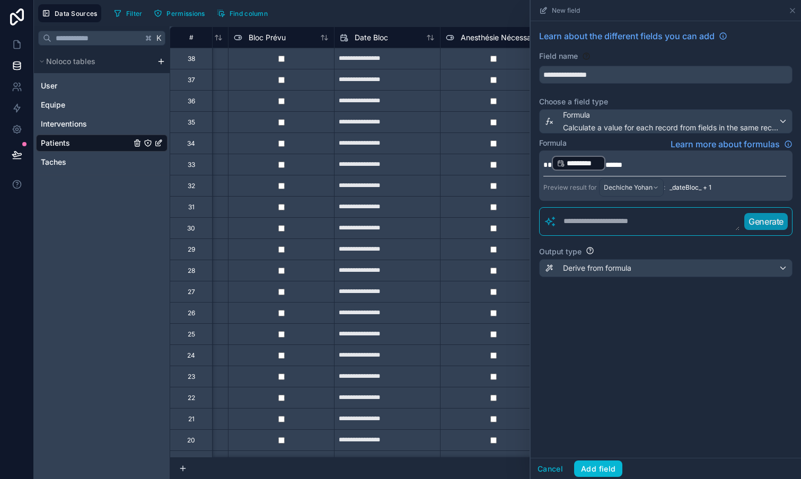
click at [655, 411] on div "**********" at bounding box center [665, 239] width 270 height 437
click at [548, 162] on span "*" at bounding box center [547, 164] width 8 height 7
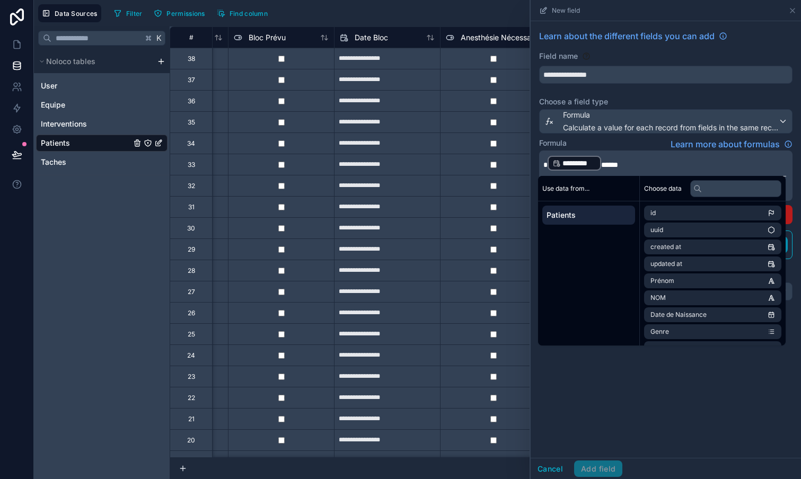
click at [646, 164] on p "********* ﻿ *****" at bounding box center [664, 163] width 243 height 17
click at [656, 379] on div "**********" at bounding box center [665, 239] width 270 height 437
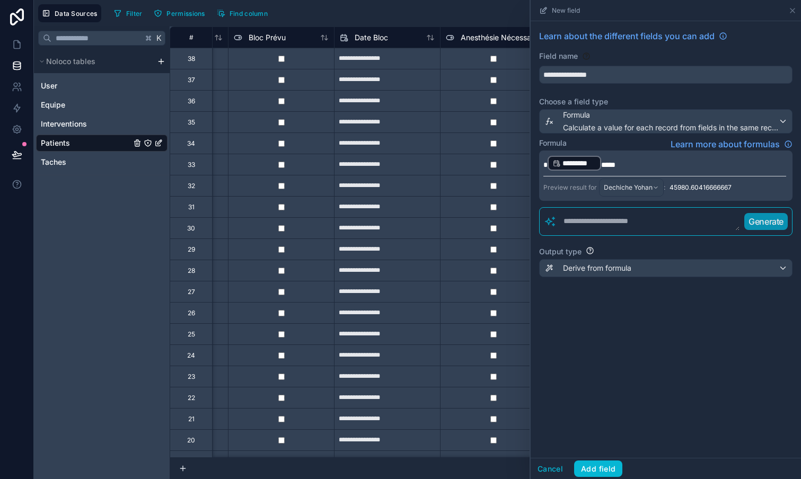
click at [636, 223] on textarea at bounding box center [647, 221] width 183 height 19
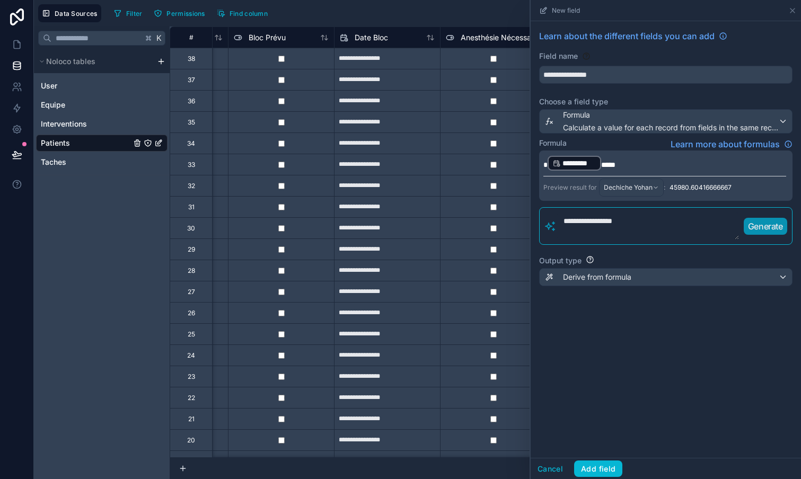
click at [762, 226] on p "Generate" at bounding box center [765, 226] width 35 height 13
click at [675, 222] on textarea "**********" at bounding box center [647, 226] width 183 height 28
drag, startPoint x: 674, startPoint y: 225, endPoint x: 543, endPoint y: 207, distance: 132.1
click at [542, 207] on div "**********" at bounding box center [665, 164] width 270 height 286
click at [758, 221] on p "Generate" at bounding box center [765, 226] width 35 height 13
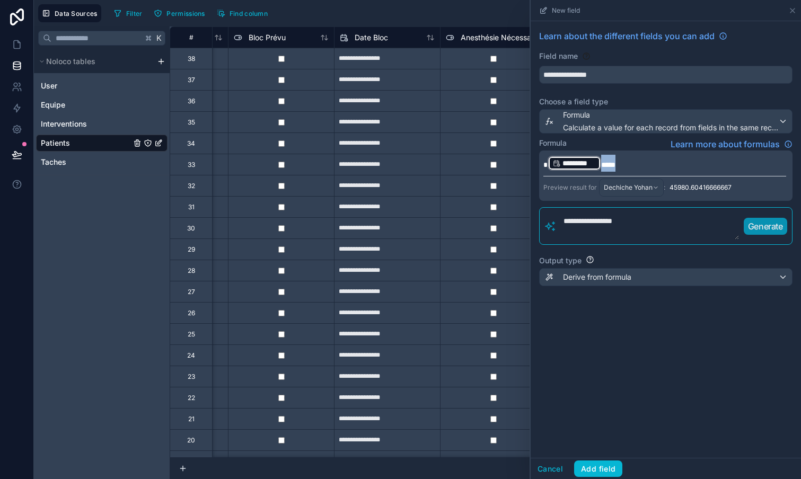
drag, startPoint x: 630, startPoint y: 165, endPoint x: 546, endPoint y: 162, distance: 83.8
click at [546, 163] on p "********* ﻿ ***" at bounding box center [664, 163] width 243 height 17
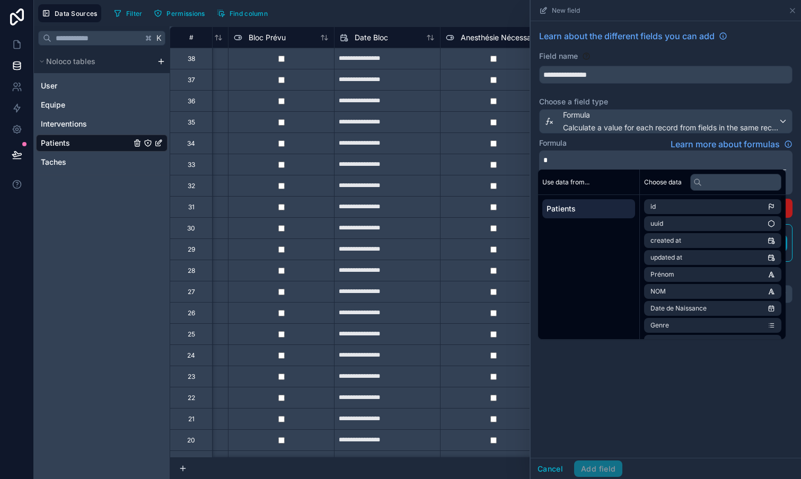
click at [680, 427] on div "**********" at bounding box center [665, 239] width 270 height 437
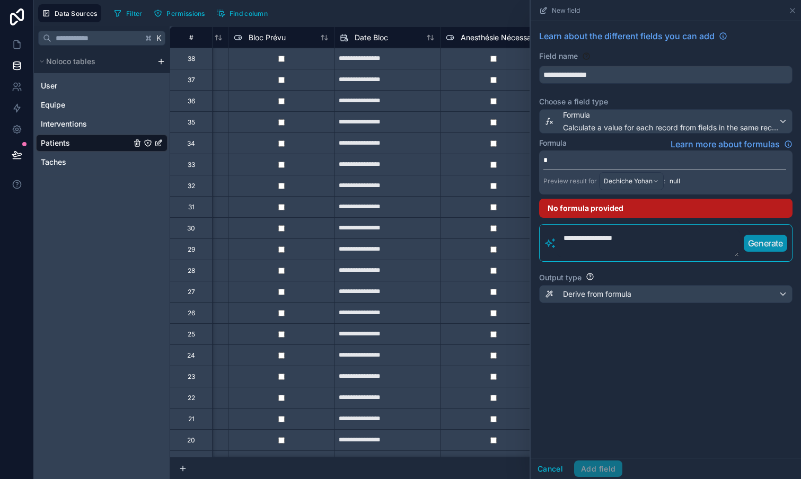
drag, startPoint x: 624, startPoint y: 239, endPoint x: 528, endPoint y: 232, distance: 95.7
click at [528, 232] on div "**********" at bounding box center [417, 239] width 767 height 479
type textarea "******"
click at [762, 243] on p "Generate" at bounding box center [765, 243] width 35 height 13
click at [674, 294] on div "Derive from formula" at bounding box center [665, 294] width 252 height 17
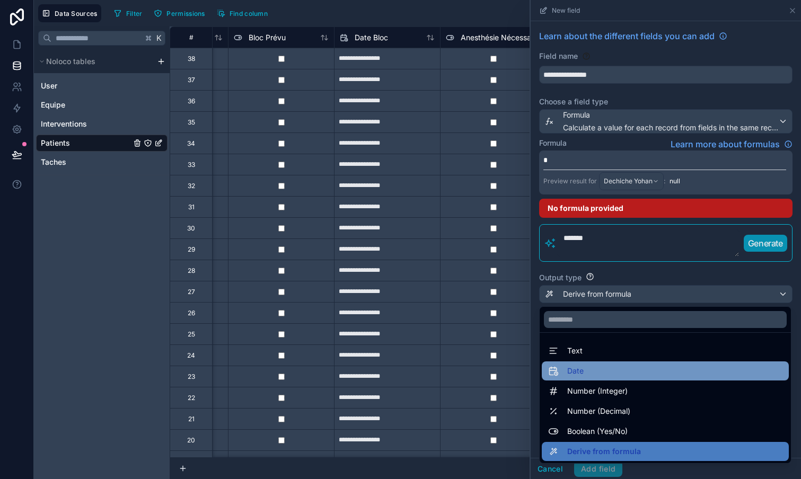
click at [590, 375] on div "Date" at bounding box center [665, 371] width 234 height 13
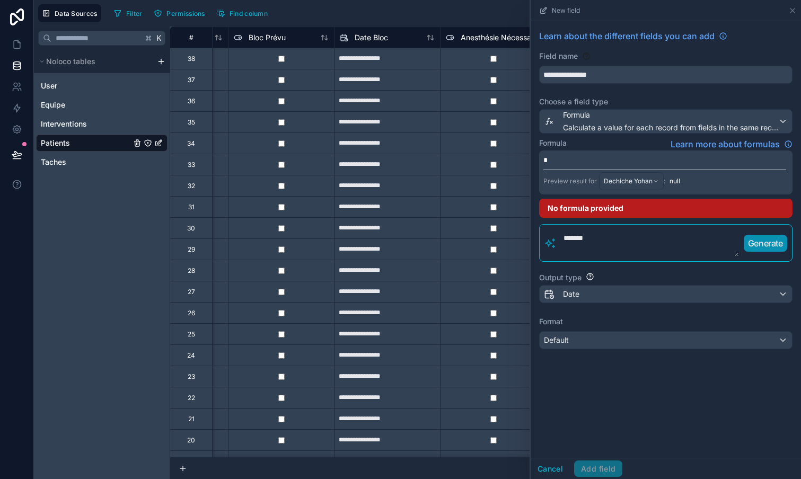
click at [628, 341] on div "Default" at bounding box center [665, 340] width 252 height 17
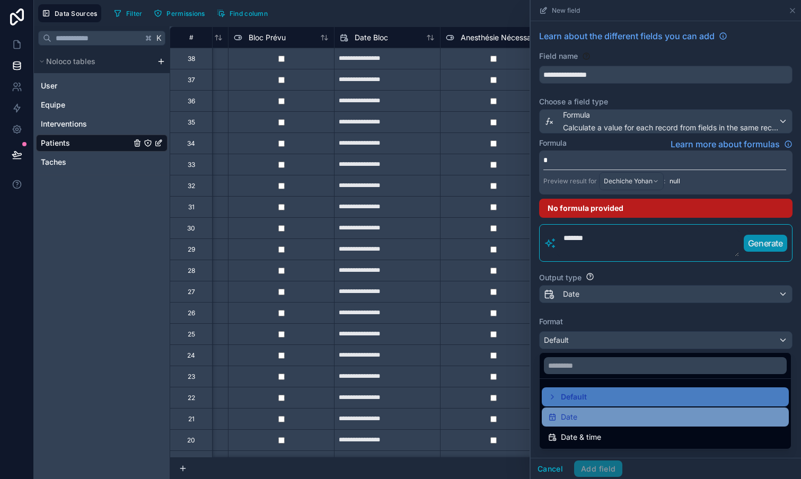
click at [572, 419] on span "Date" at bounding box center [569, 417] width 16 height 13
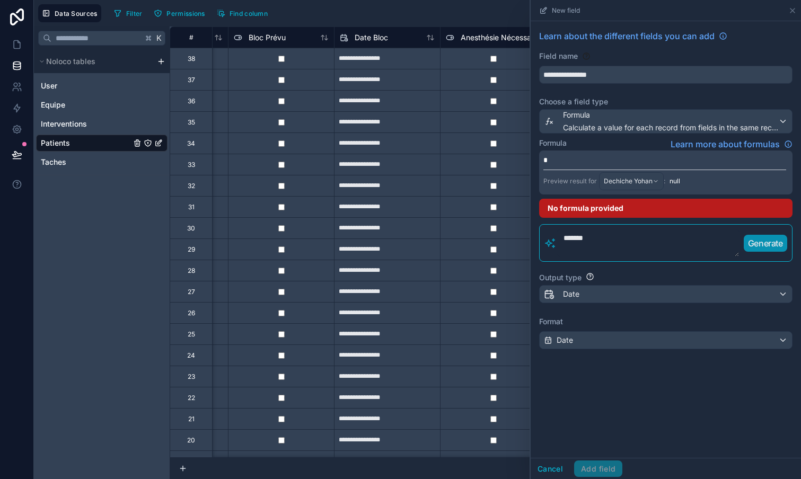
click at [598, 161] on p at bounding box center [664, 160] width 243 height 11
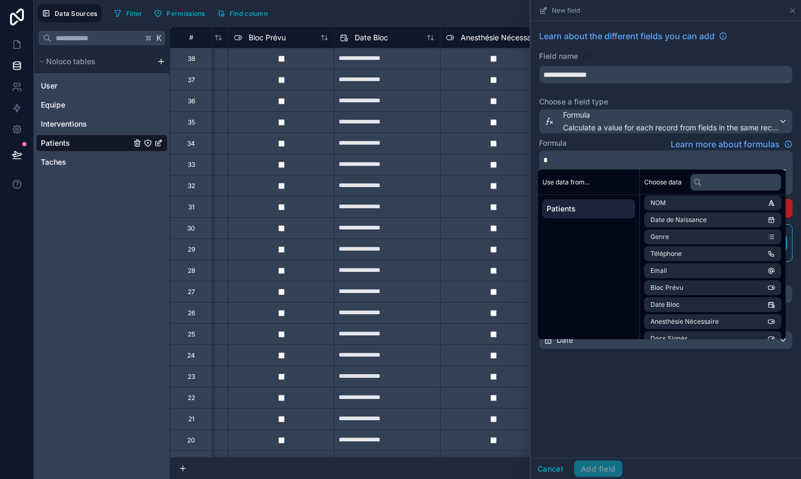
scroll to position [95, 0]
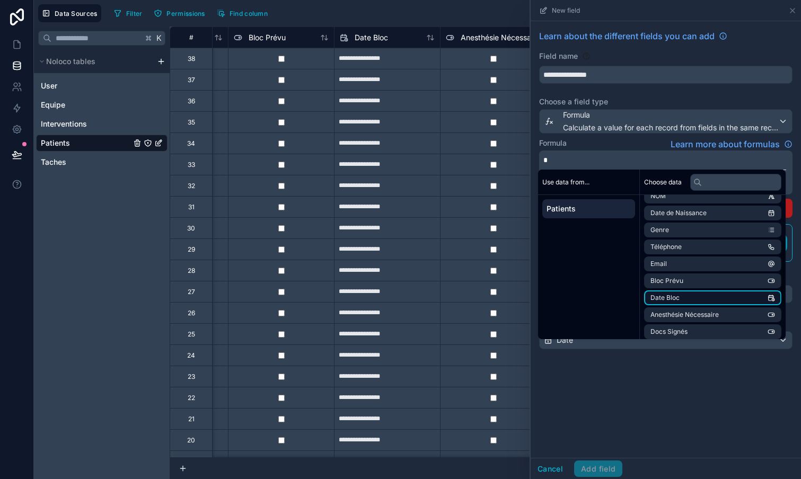
click at [678, 295] on span "Date Bloc" at bounding box center [664, 298] width 29 height 8
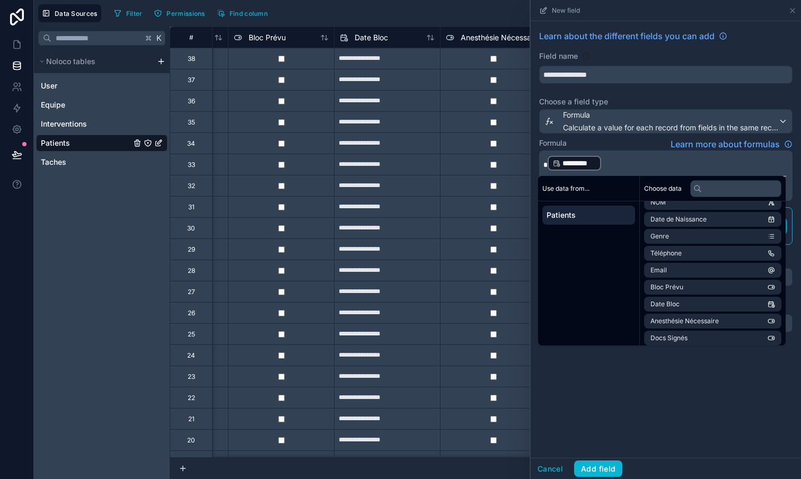
click at [623, 162] on p "********* ﻿ ﻿" at bounding box center [664, 163] width 243 height 17
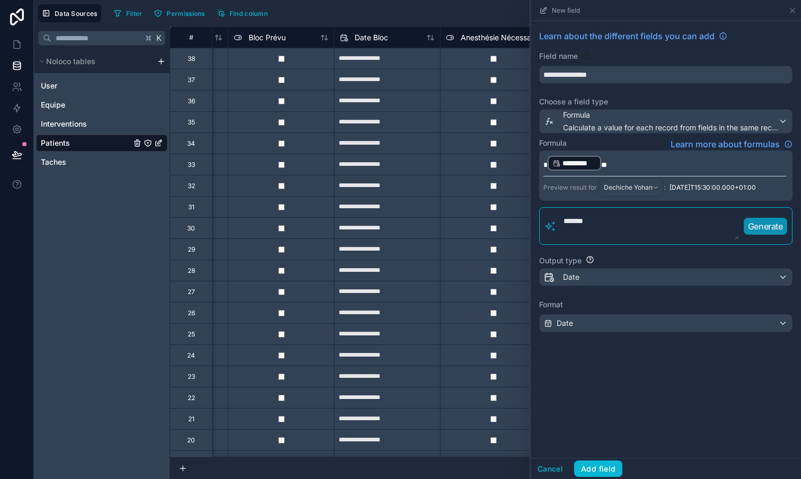
click at [665, 402] on div "**********" at bounding box center [665, 239] width 270 height 437
click at [594, 280] on div "Date" at bounding box center [665, 277] width 252 height 17
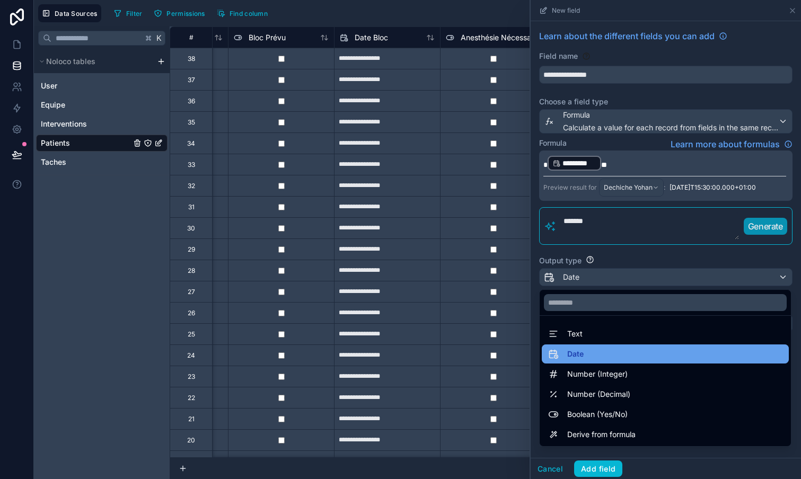
click at [590, 359] on div "Date" at bounding box center [665, 354] width 234 height 13
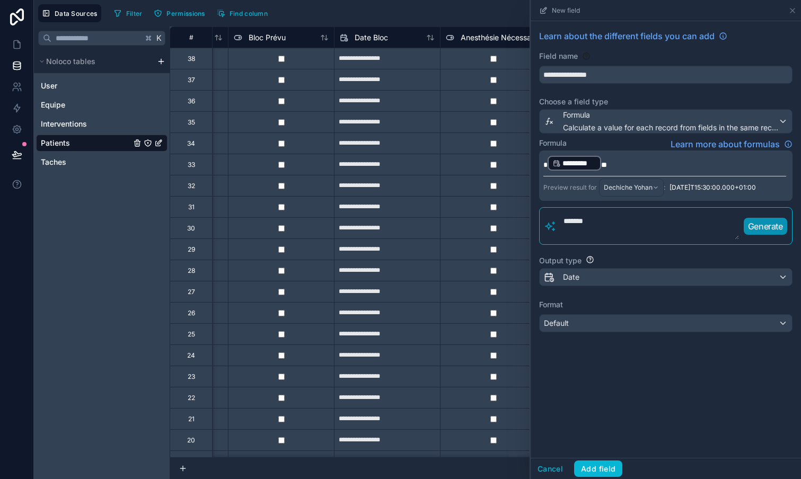
click at [629, 362] on div "**********" at bounding box center [665, 239] width 270 height 437
click at [599, 326] on div "Default" at bounding box center [665, 323] width 252 height 17
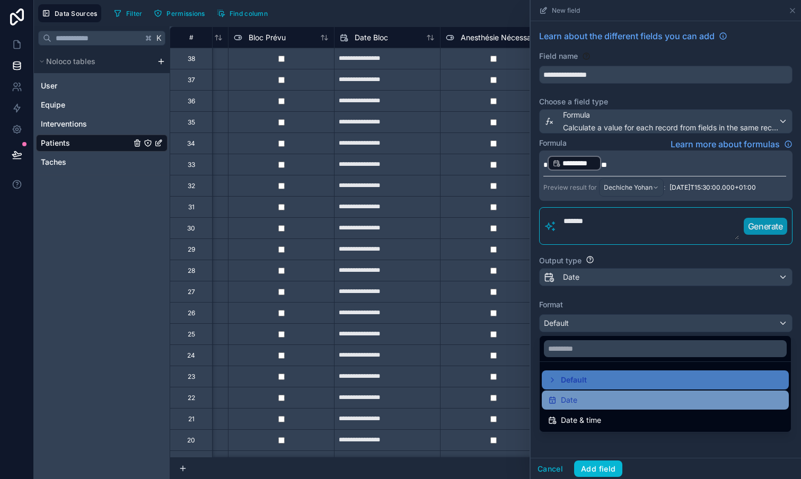
click at [574, 399] on span "Date" at bounding box center [569, 400] width 16 height 13
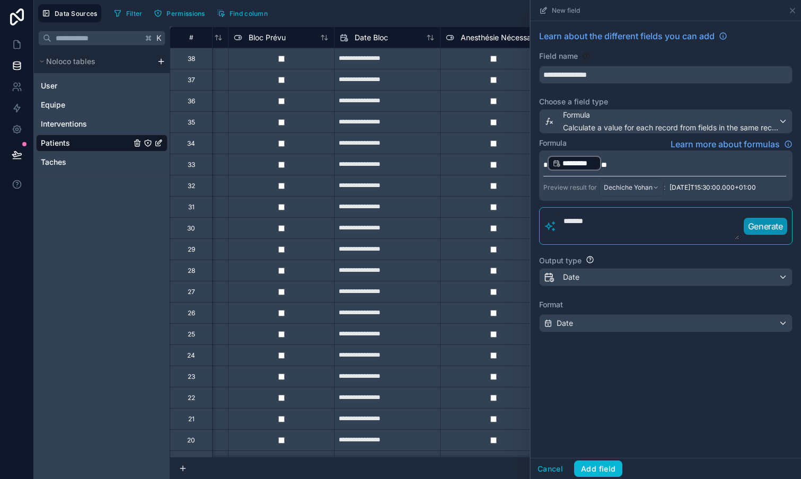
click at [616, 404] on div "**********" at bounding box center [665, 239] width 270 height 437
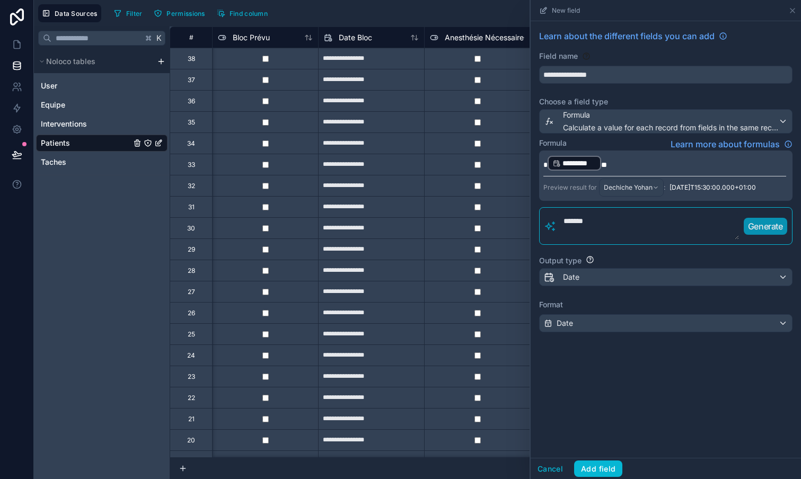
scroll to position [0, 745]
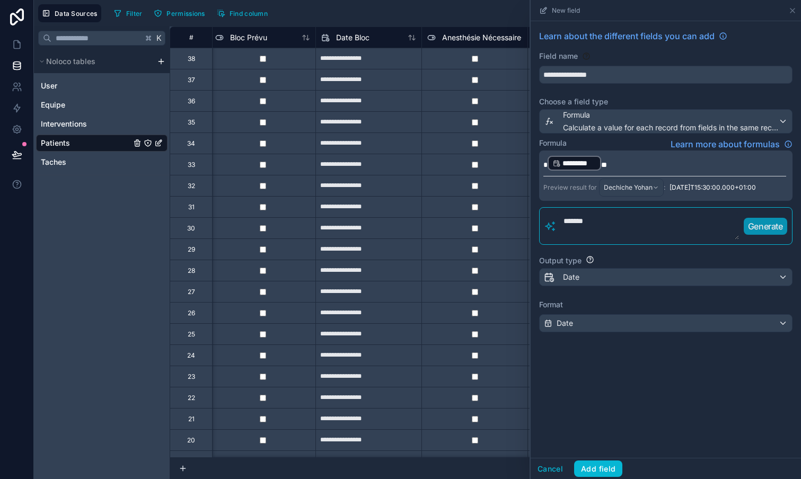
click at [601, 164] on span "**" at bounding box center [604, 164] width 6 height 7
click at [605, 166] on span "**" at bounding box center [605, 164] width 8 height 7
click at [689, 412] on div "**********" at bounding box center [665, 239] width 270 height 437
click at [613, 165] on p "********* ﻿ ***" at bounding box center [664, 163] width 243 height 17
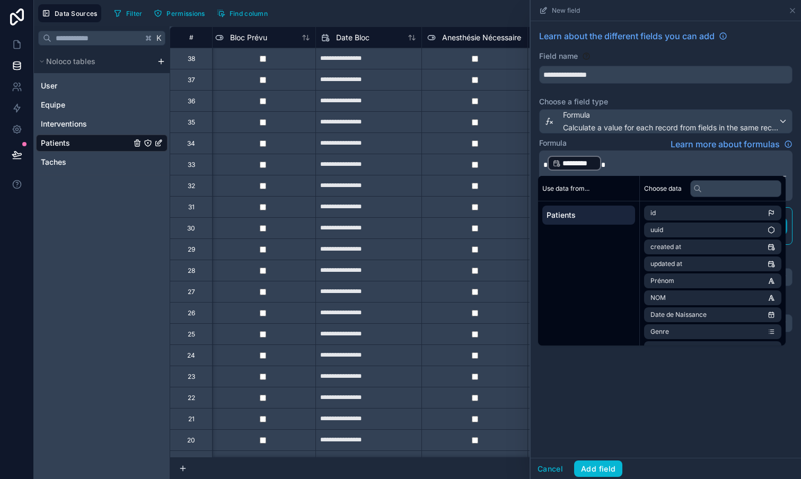
click at [668, 415] on div "**********" at bounding box center [665, 239] width 270 height 437
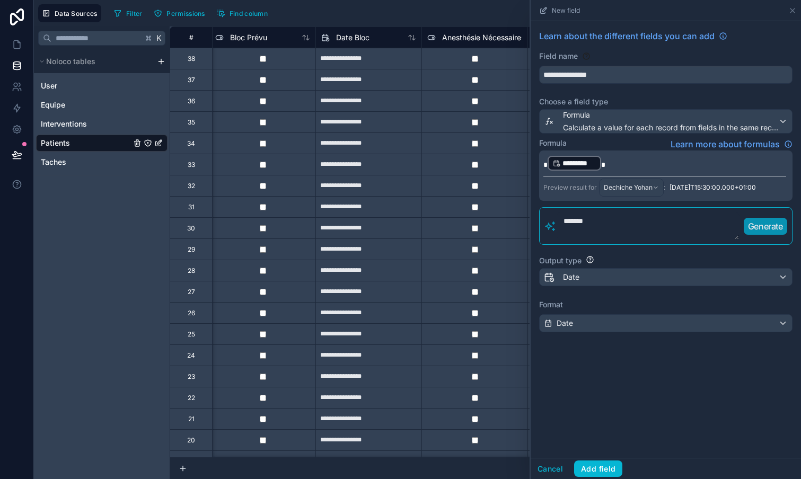
click at [677, 189] on span "2025-11-18T15:30:00.000+01:00" at bounding box center [712, 187] width 86 height 8
drag, startPoint x: 598, startPoint y: 226, endPoint x: 556, endPoint y: 213, distance: 44.1
click at [556, 213] on div "****** Generate" at bounding box center [671, 226] width 231 height 28
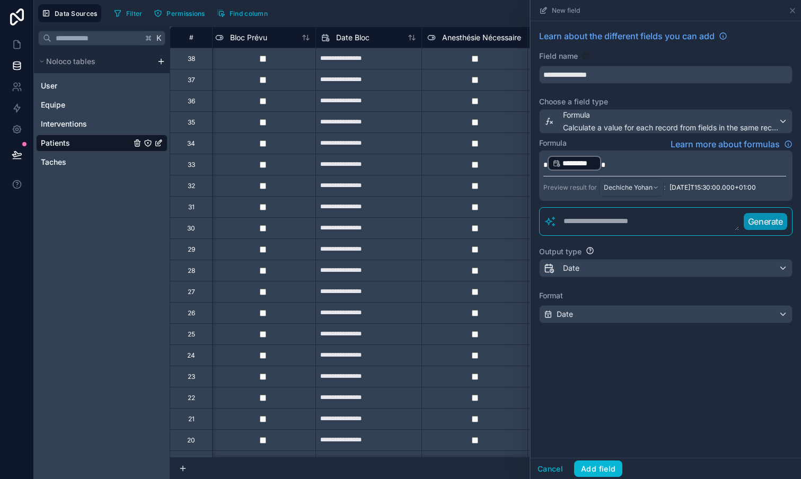
click at [633, 269] on div "Date" at bounding box center [665, 268] width 252 height 17
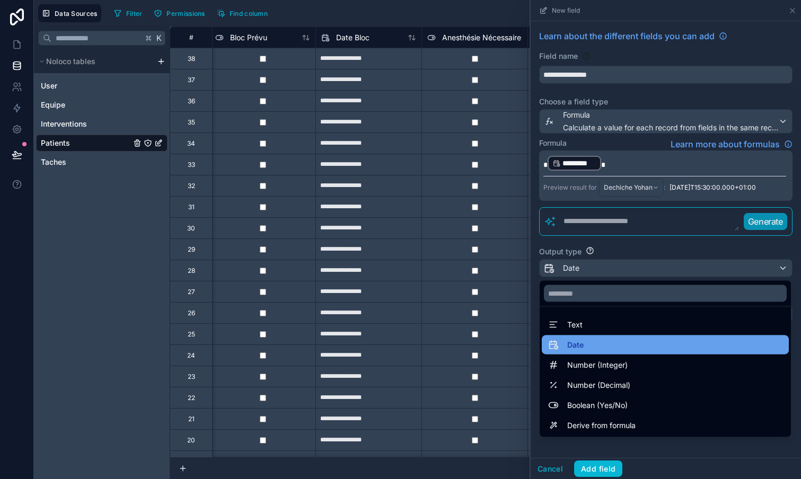
click at [590, 344] on div "Date" at bounding box center [665, 345] width 234 height 13
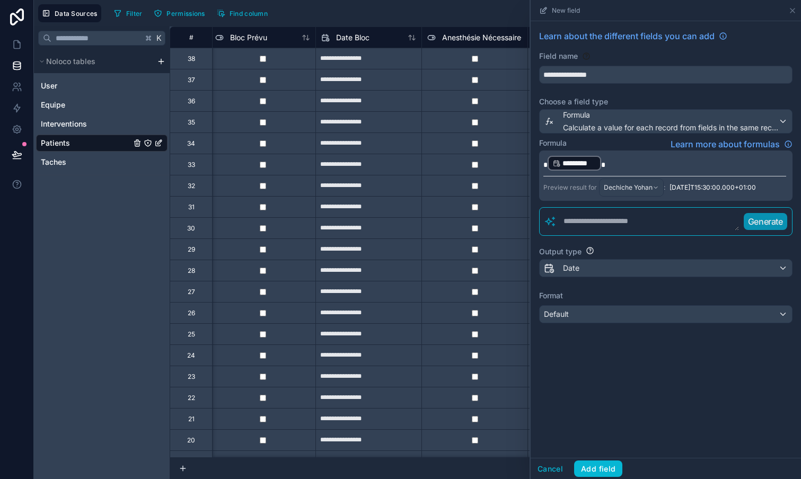
click at [604, 320] on div "Default" at bounding box center [665, 314] width 252 height 17
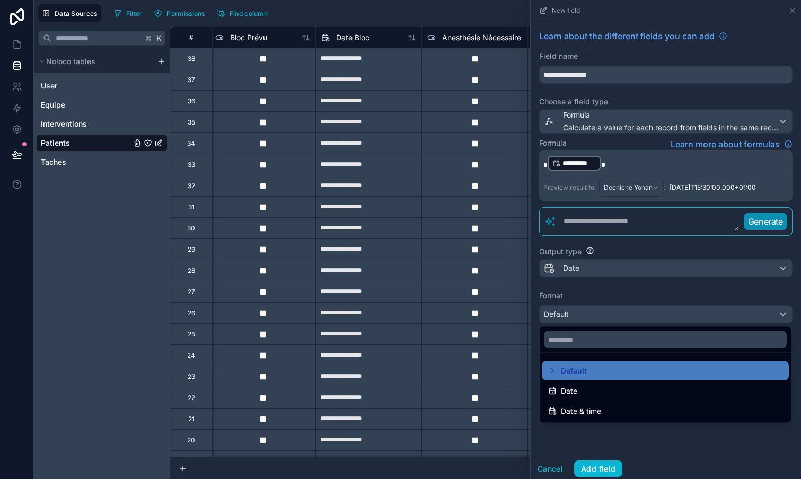
click at [604, 320] on div at bounding box center [665, 239] width 270 height 479
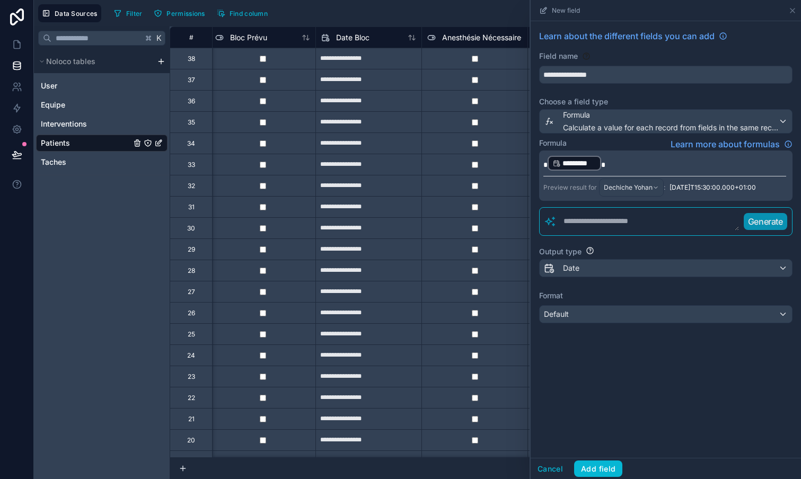
click at [649, 379] on div "**********" at bounding box center [665, 239] width 270 height 437
click at [612, 163] on p "********* ﻿" at bounding box center [664, 163] width 243 height 17
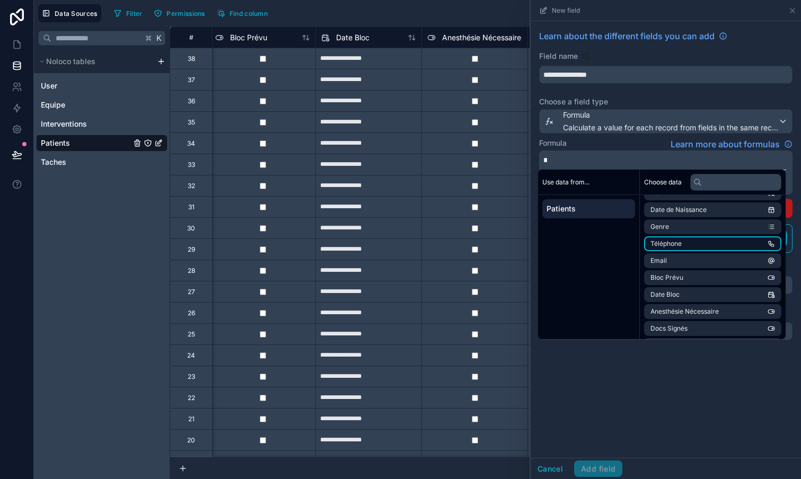
scroll to position [103, 0]
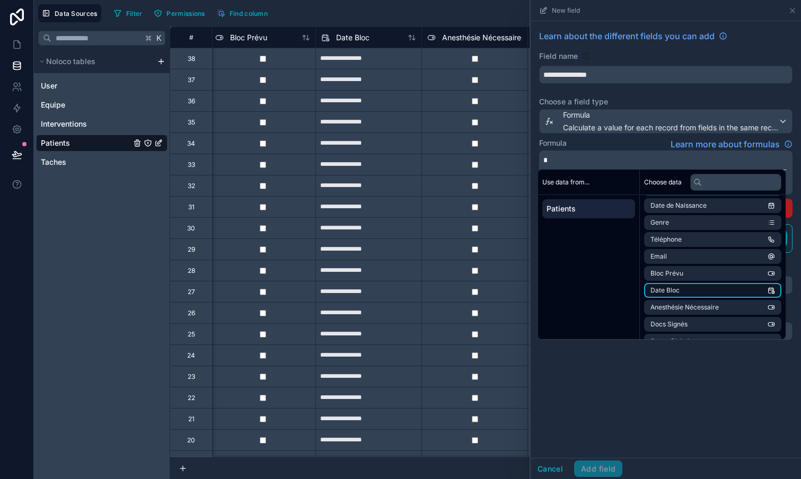
click at [688, 294] on li "Date Bloc" at bounding box center [712, 290] width 137 height 15
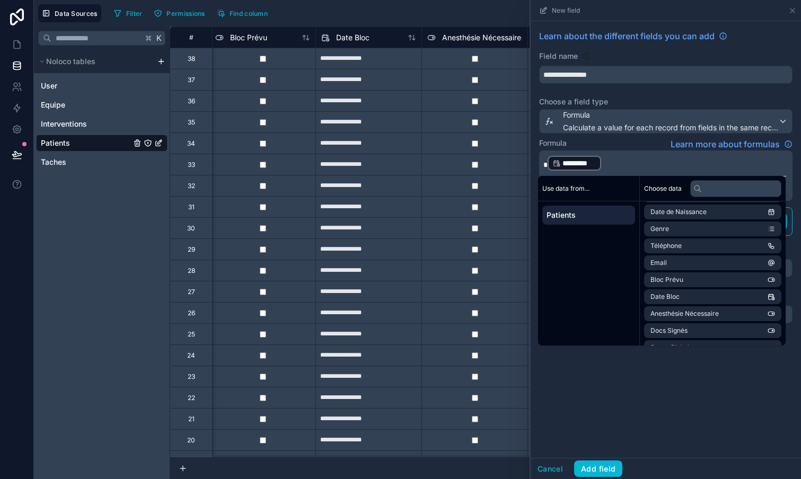
click at [713, 404] on div "**********" at bounding box center [665, 239] width 270 height 437
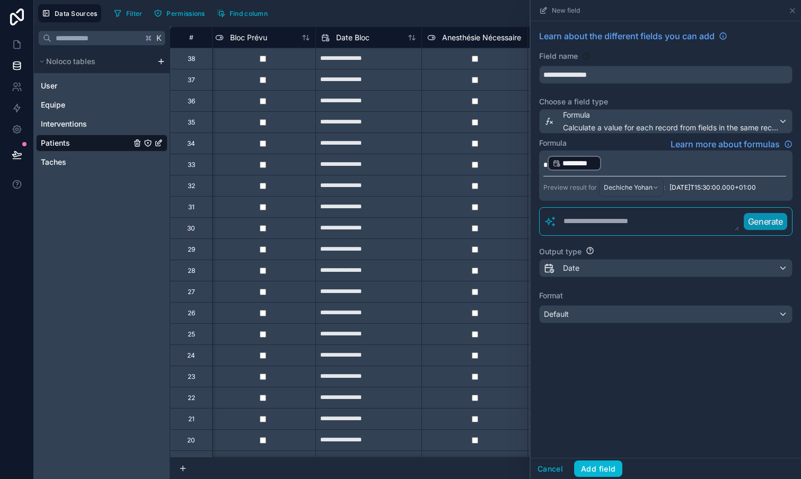
click at [625, 164] on p "********* ﻿ ﻿" at bounding box center [664, 163] width 243 height 17
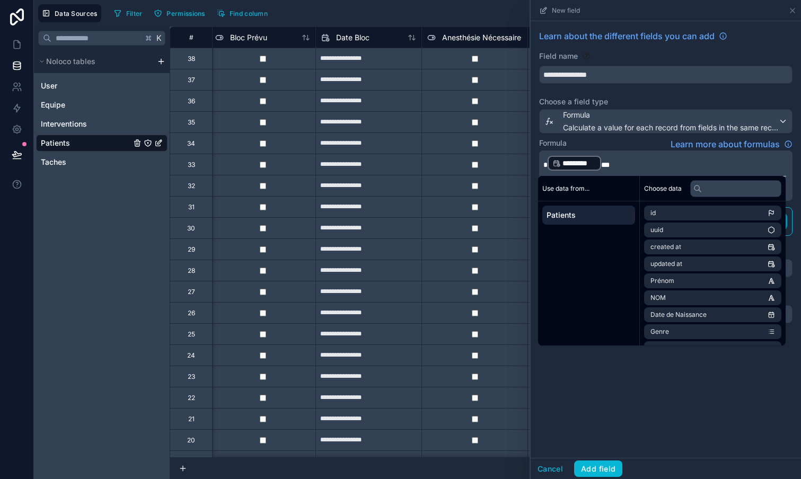
click at [547, 161] on div "*********" at bounding box center [574, 163] width 54 height 15
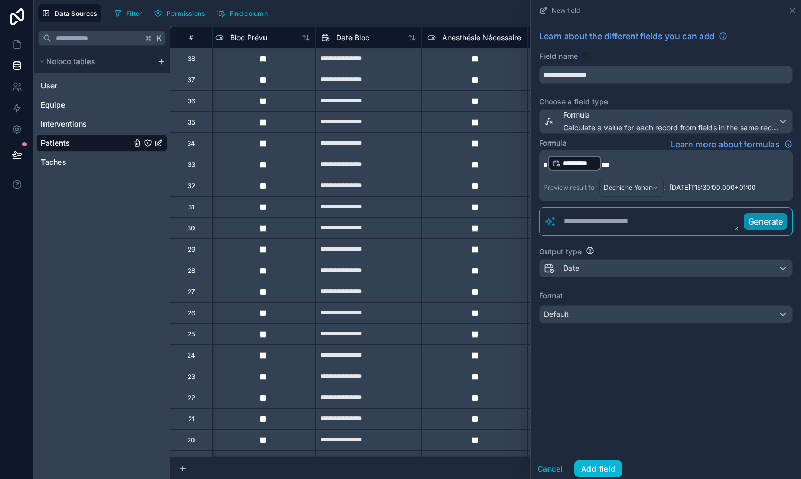
click at [544, 161] on span at bounding box center [545, 164] width 4 height 7
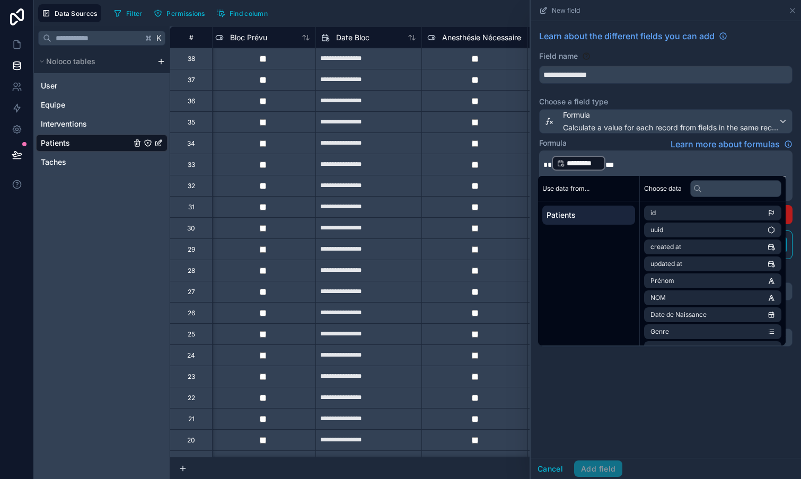
click at [621, 161] on p "* ********* ﻿ **" at bounding box center [664, 163] width 243 height 17
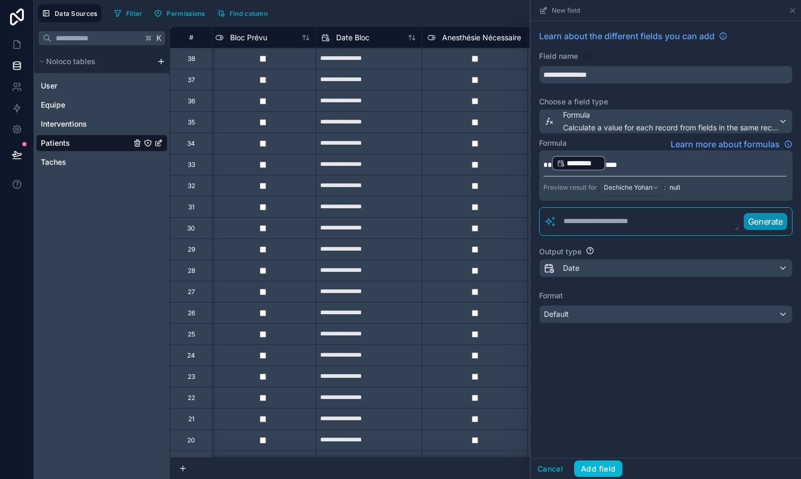
click at [552, 161] on div "*********" at bounding box center [579, 163] width 54 height 15
click at [548, 162] on span "*" at bounding box center [547, 164] width 8 height 7
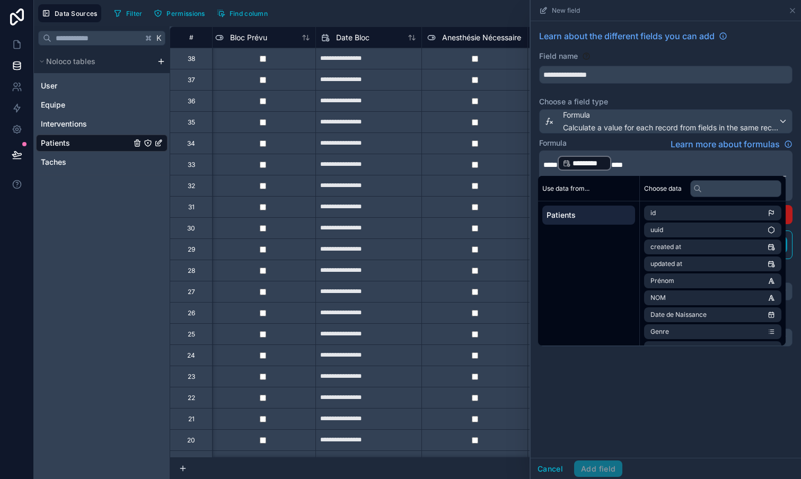
click at [650, 384] on div "**********" at bounding box center [665, 239] width 270 height 437
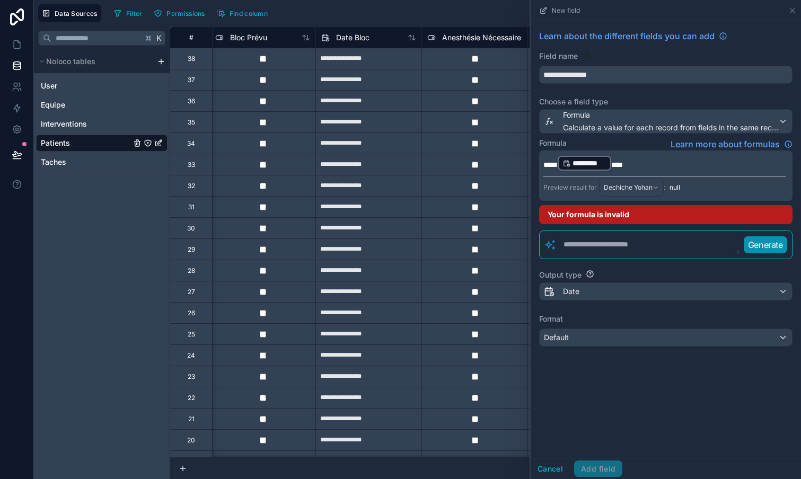
click at [634, 164] on p "**** ********* ﻿ ***" at bounding box center [664, 163] width 243 height 17
click at [669, 430] on div "**********" at bounding box center [665, 239] width 270 height 437
click at [557, 166] on span "****" at bounding box center [550, 164] width 14 height 7
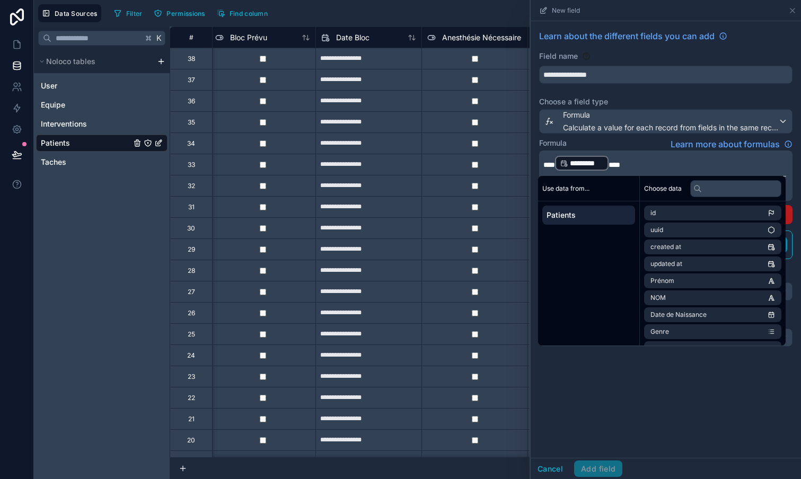
click at [725, 409] on div "**********" at bounding box center [665, 239] width 270 height 437
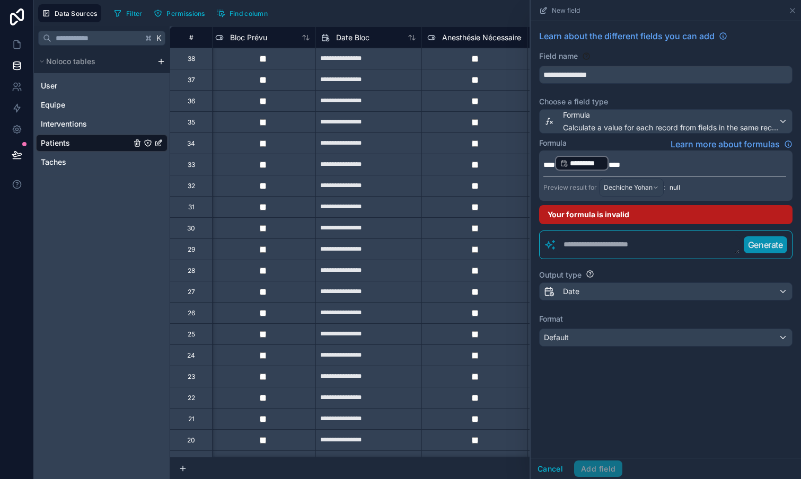
click at [615, 167] on span "***" at bounding box center [614, 164] width 12 height 7
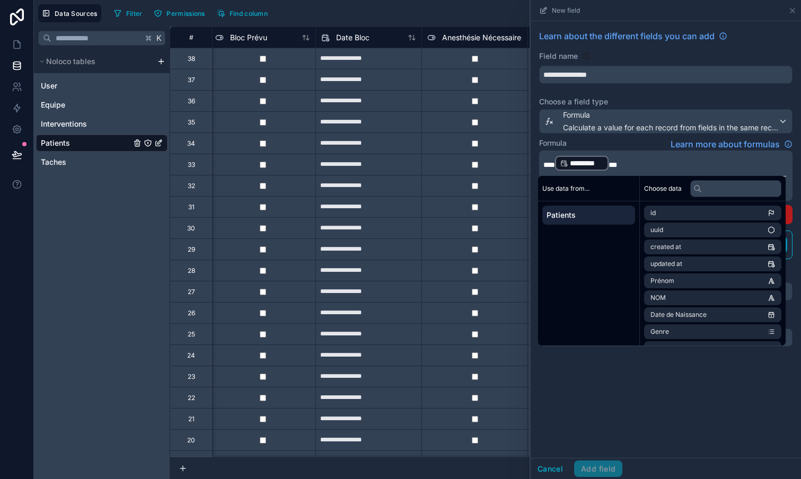
click at [617, 165] on span "***" at bounding box center [612, 164] width 8 height 7
click at [731, 456] on div "**********" at bounding box center [665, 239] width 270 height 437
